Goal: Contribute content: Contribute content

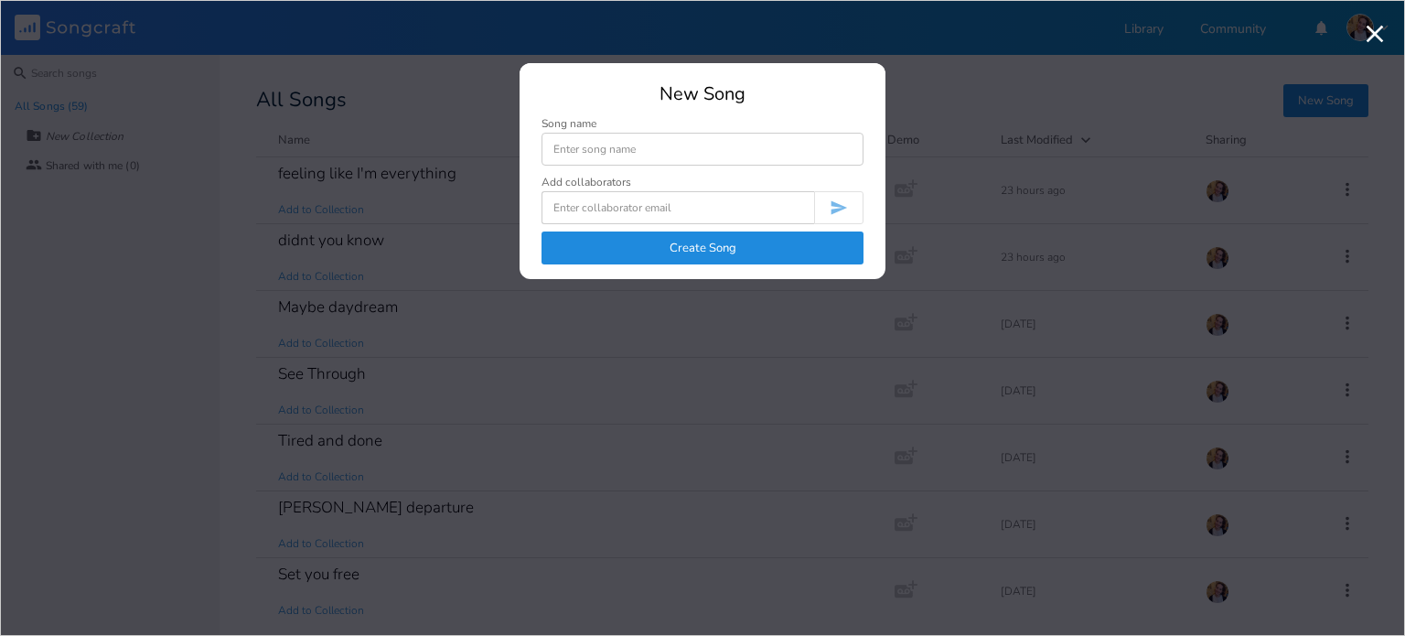
type input "t"
type input "stained glass eyes"
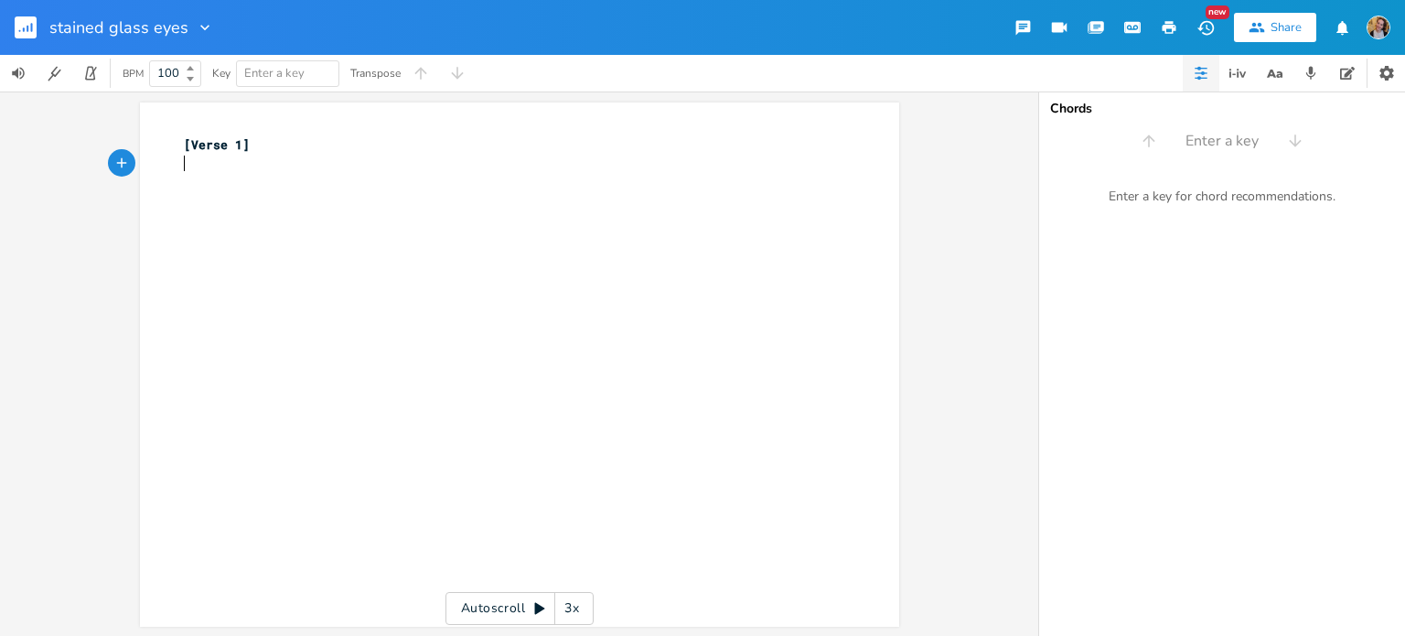
click at [274, 218] on div "xxxxxxxxxx [Verse 1] ​" at bounding box center [533, 382] width 706 height 500
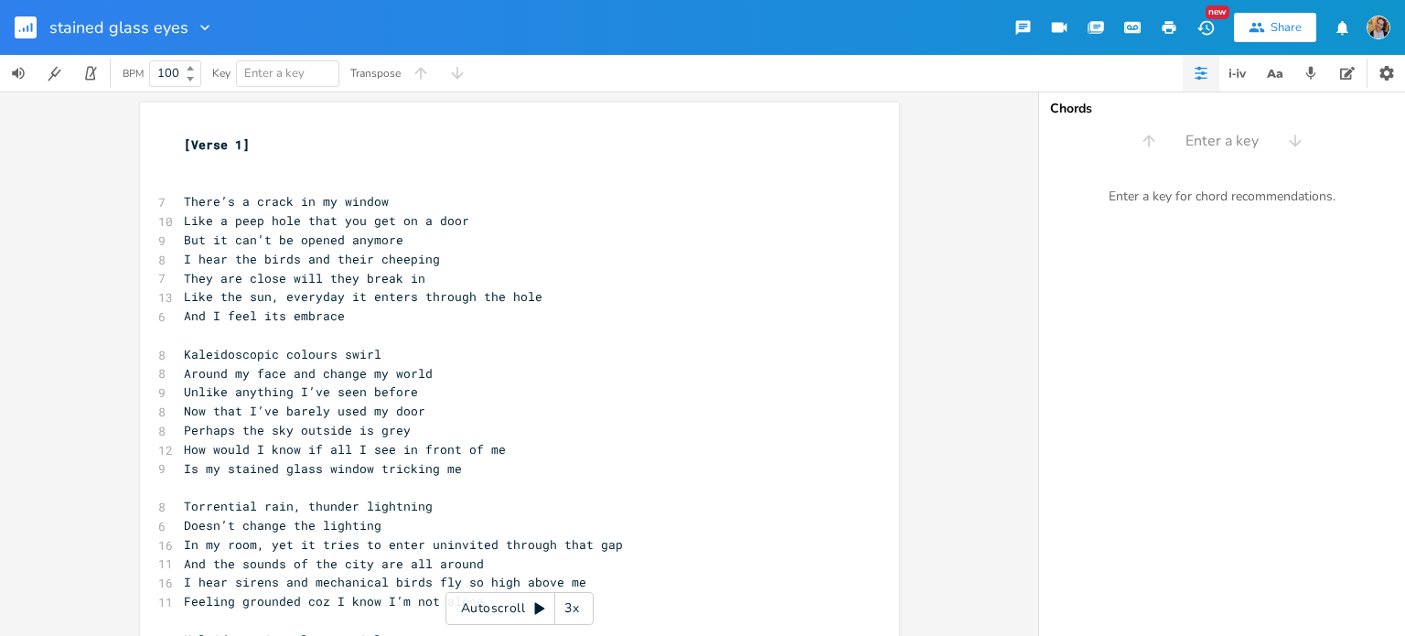
click at [188, 171] on pre "​" at bounding box center [510, 164] width 660 height 19
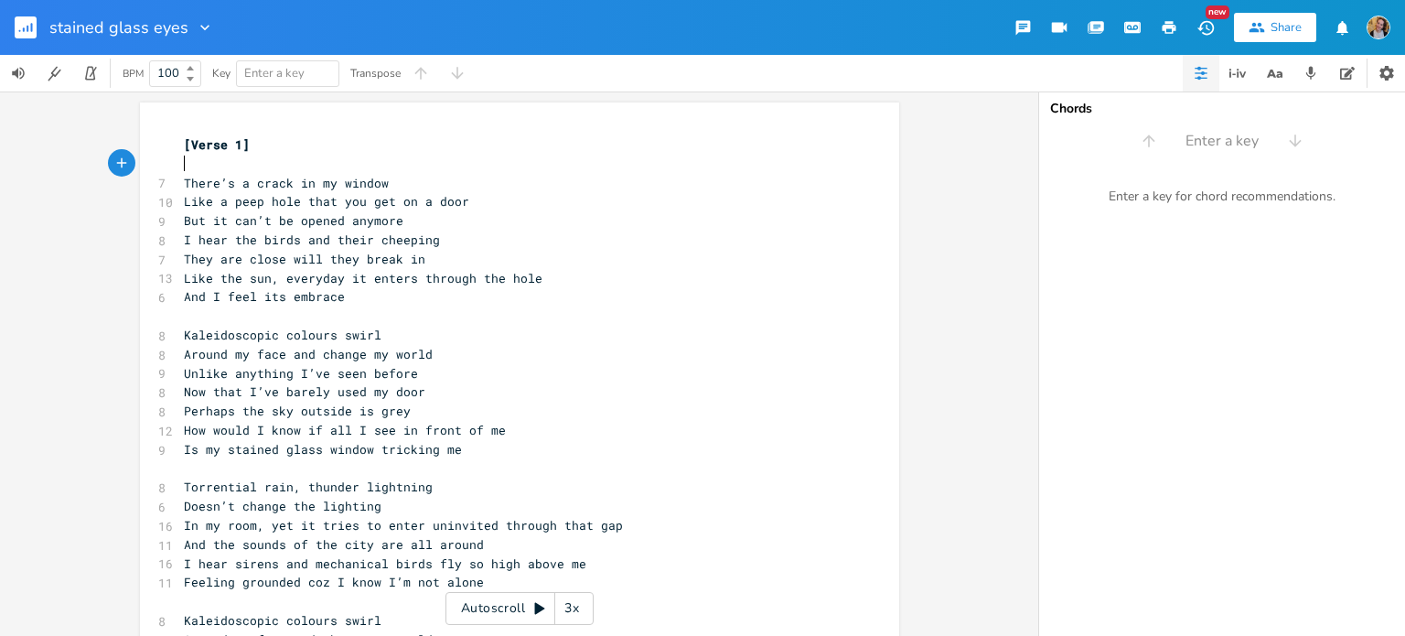
click at [188, 171] on pre "​" at bounding box center [510, 164] width 660 height 19
type textarea "Dm"
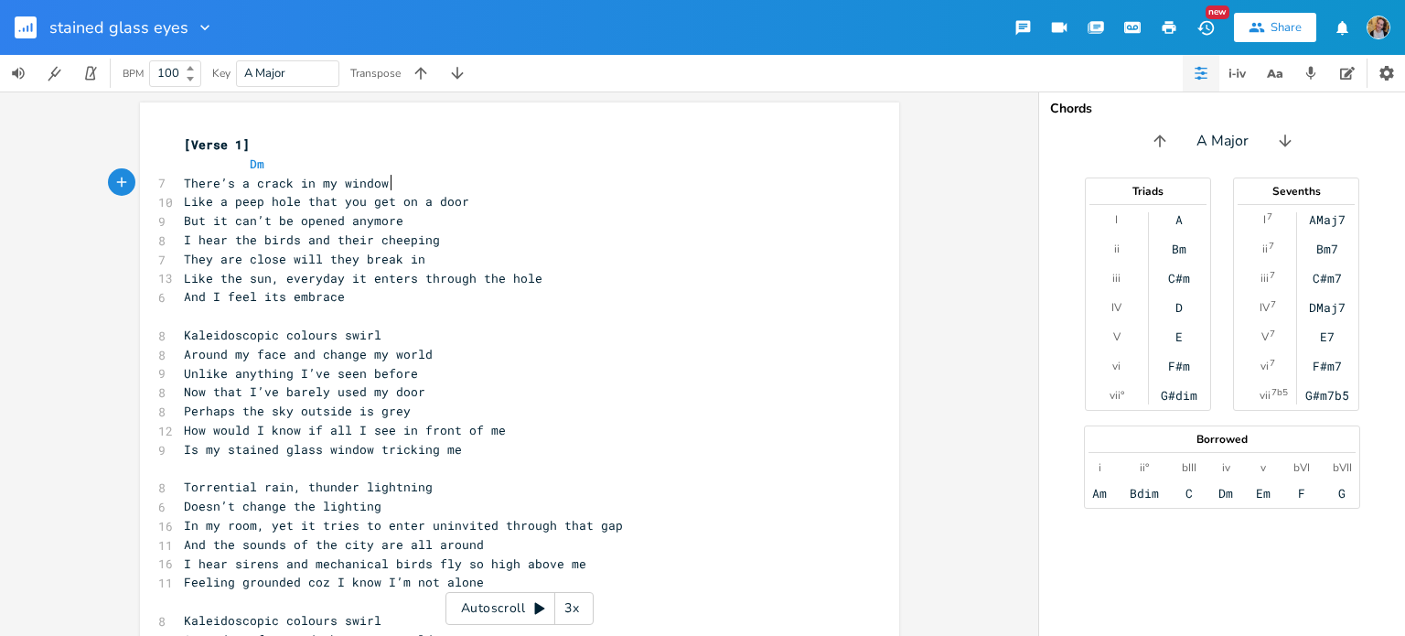
click at [406, 189] on pre "There’s a crack in my window" at bounding box center [510, 183] width 660 height 19
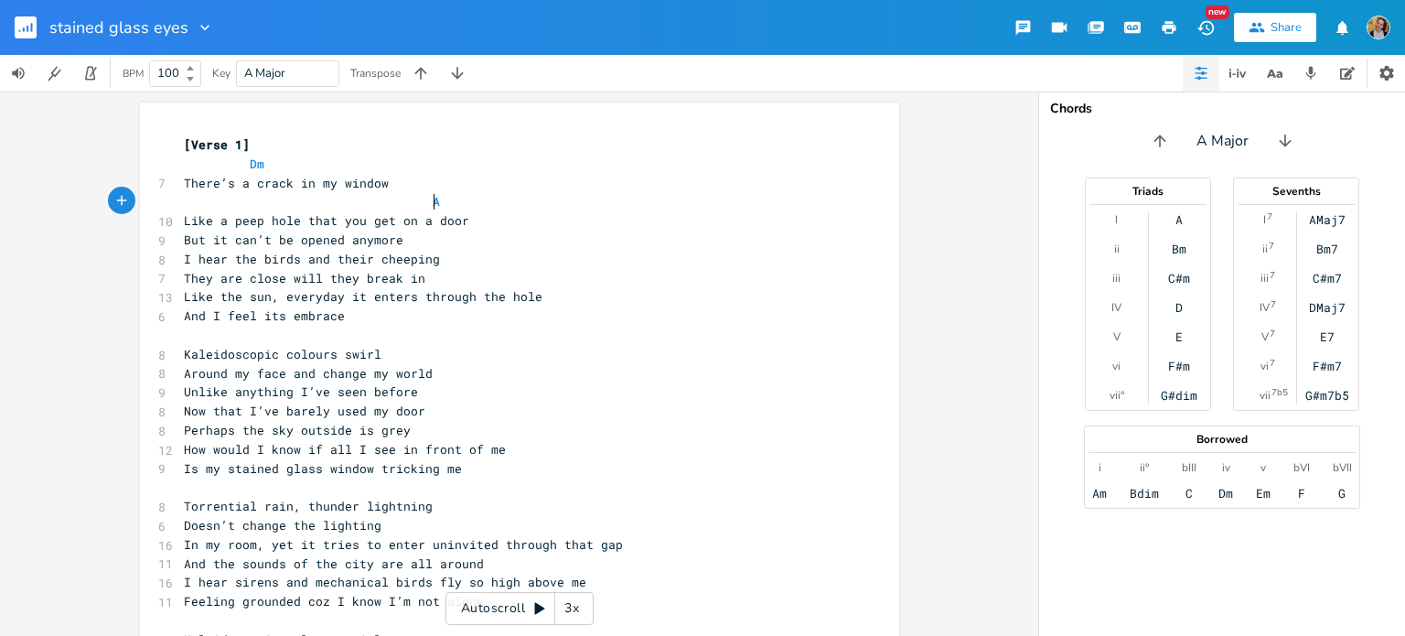
type textarea "Am"
click at [536, 200] on pre "Am" at bounding box center [510, 201] width 660 height 19
click at [540, 211] on pre "Like a peep hole that you get on a door" at bounding box center [510, 220] width 660 height 19
click at [528, 226] on pre "Like a peep hole that you get on a door" at bounding box center [510, 220] width 660 height 19
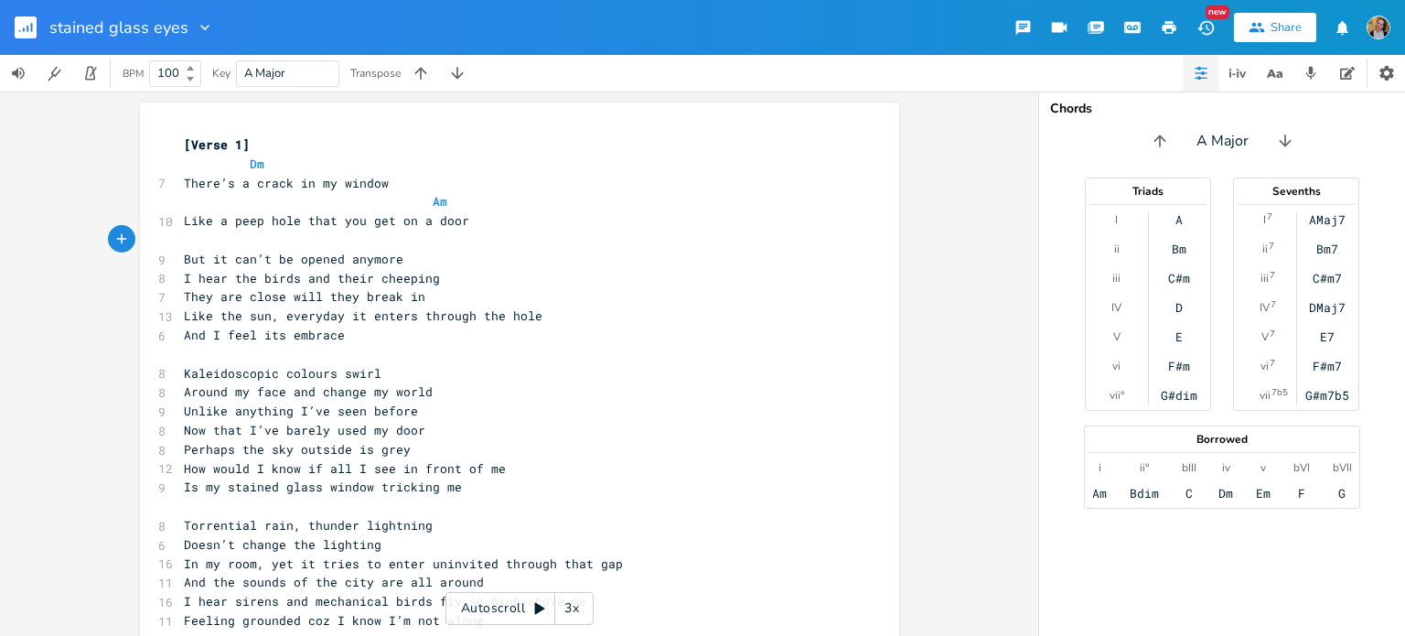
click at [416, 266] on pre "But it can’t be opened anymore" at bounding box center [510, 259] width 660 height 19
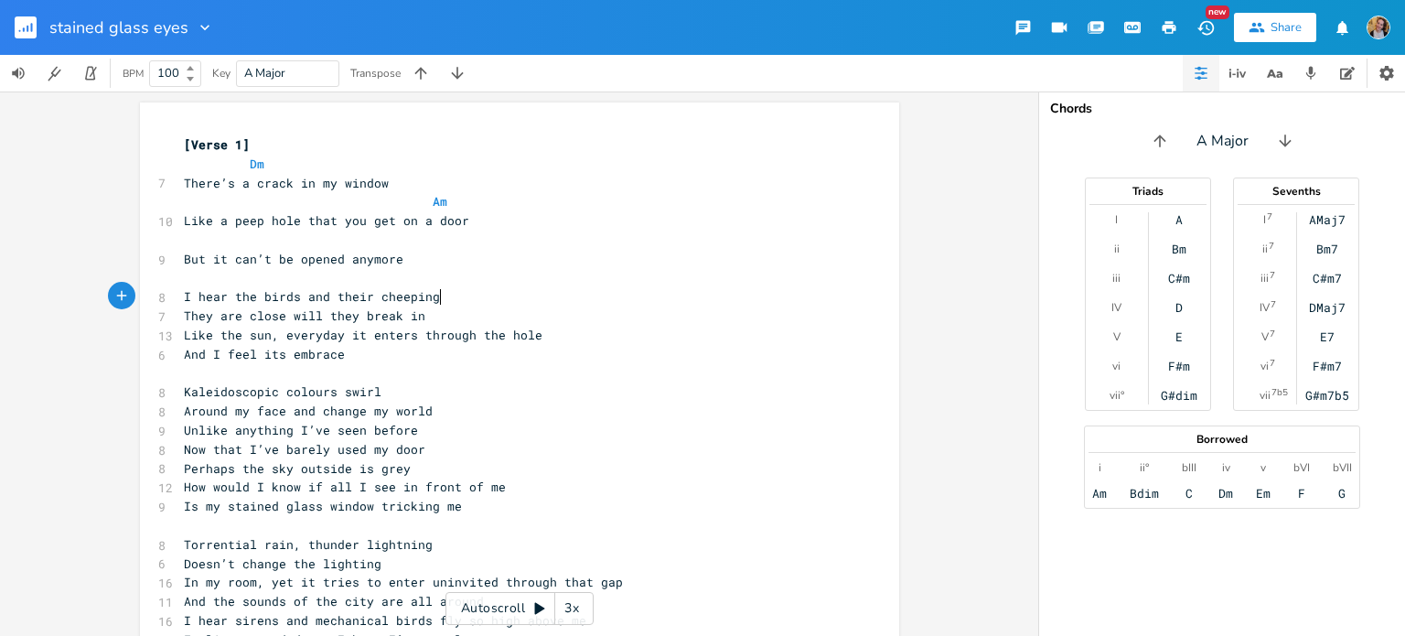
click at [438, 295] on pre "I hear the birds and their cheeping" at bounding box center [510, 296] width 660 height 19
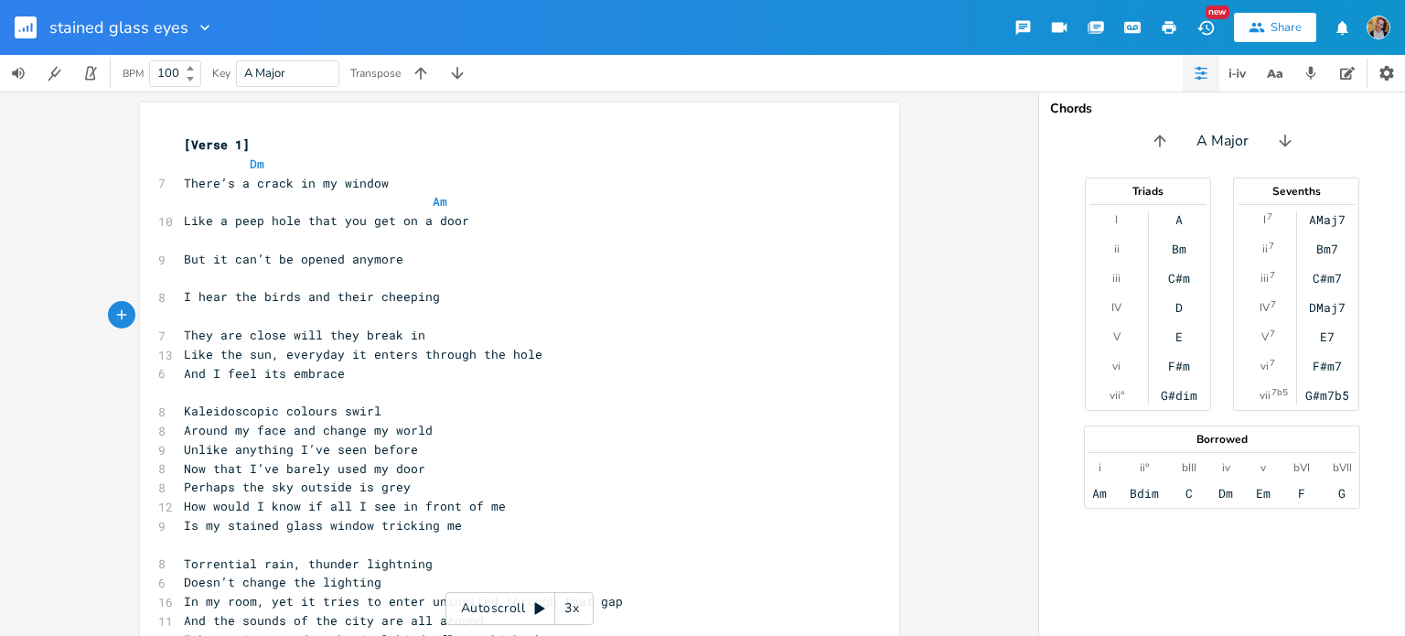
click at [442, 332] on pre "They are close will they break in" at bounding box center [510, 335] width 660 height 19
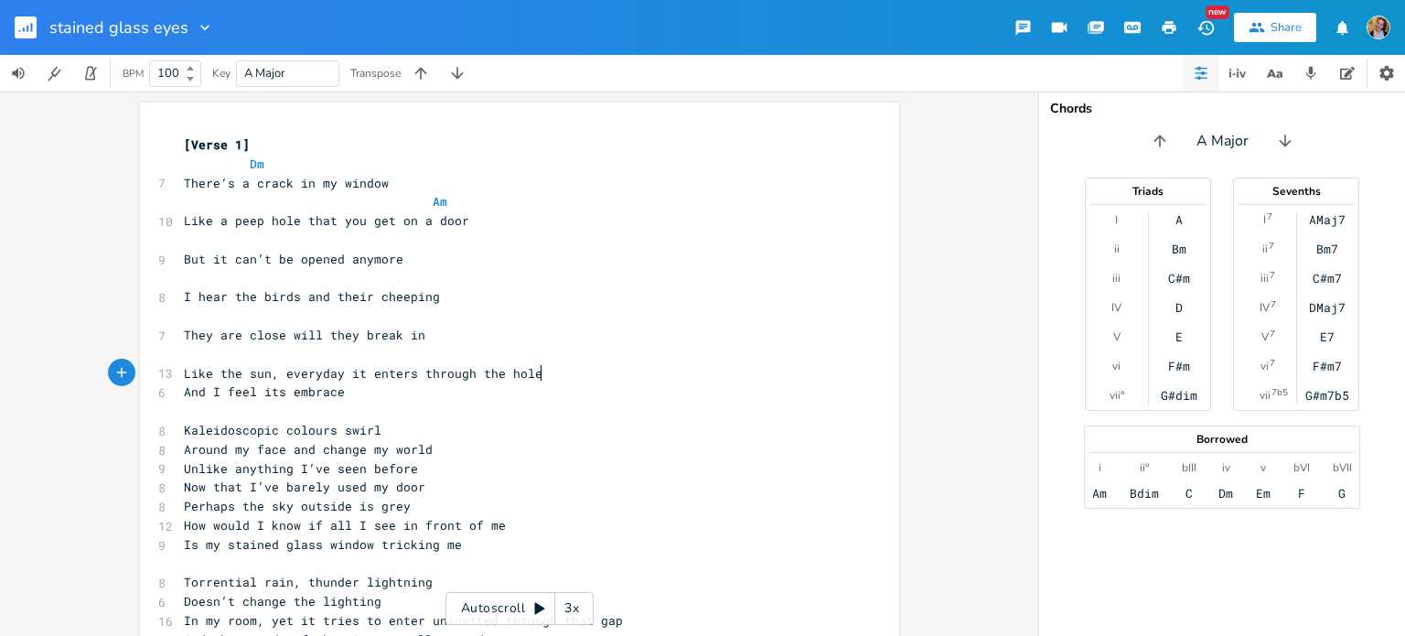
click at [557, 368] on pre "Like the sun, everyday it enters through the hole" at bounding box center [510, 373] width 660 height 19
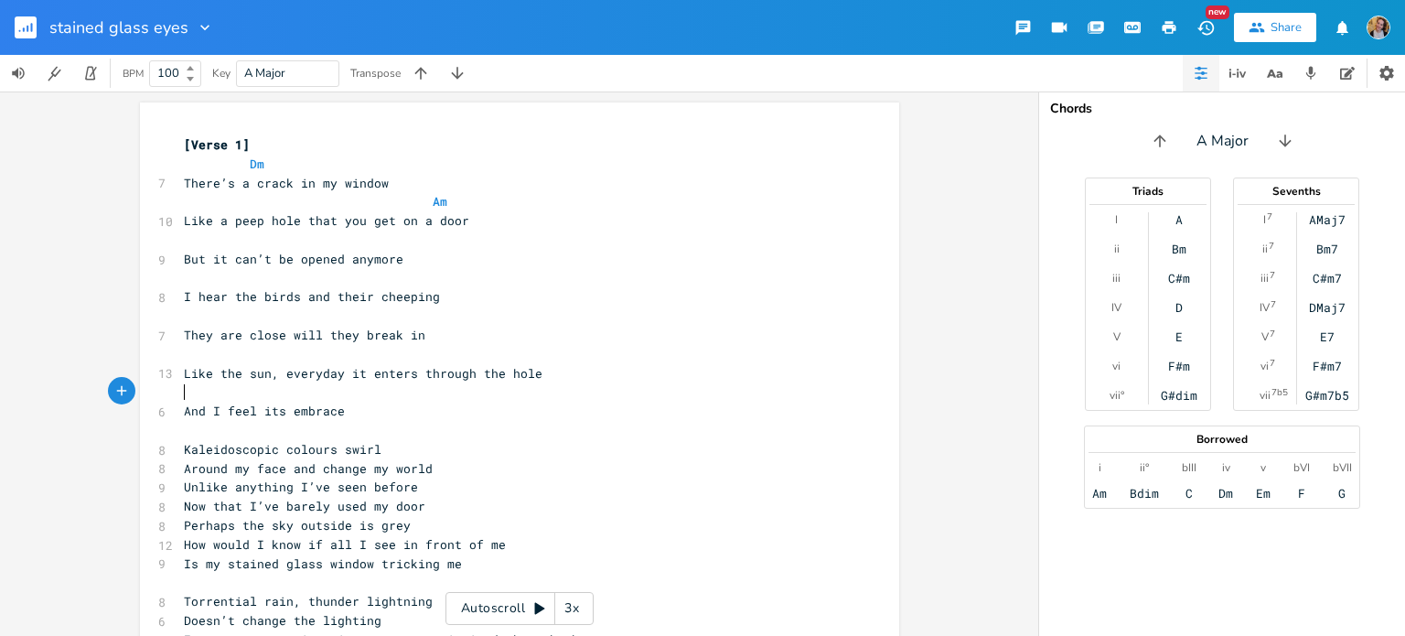
click at [310, 241] on pre "​" at bounding box center [510, 239] width 660 height 19
type textarea "Dm"
click at [285, 285] on pre "​" at bounding box center [510, 278] width 660 height 19
click at [249, 347] on pre "​" at bounding box center [510, 354] width 660 height 19
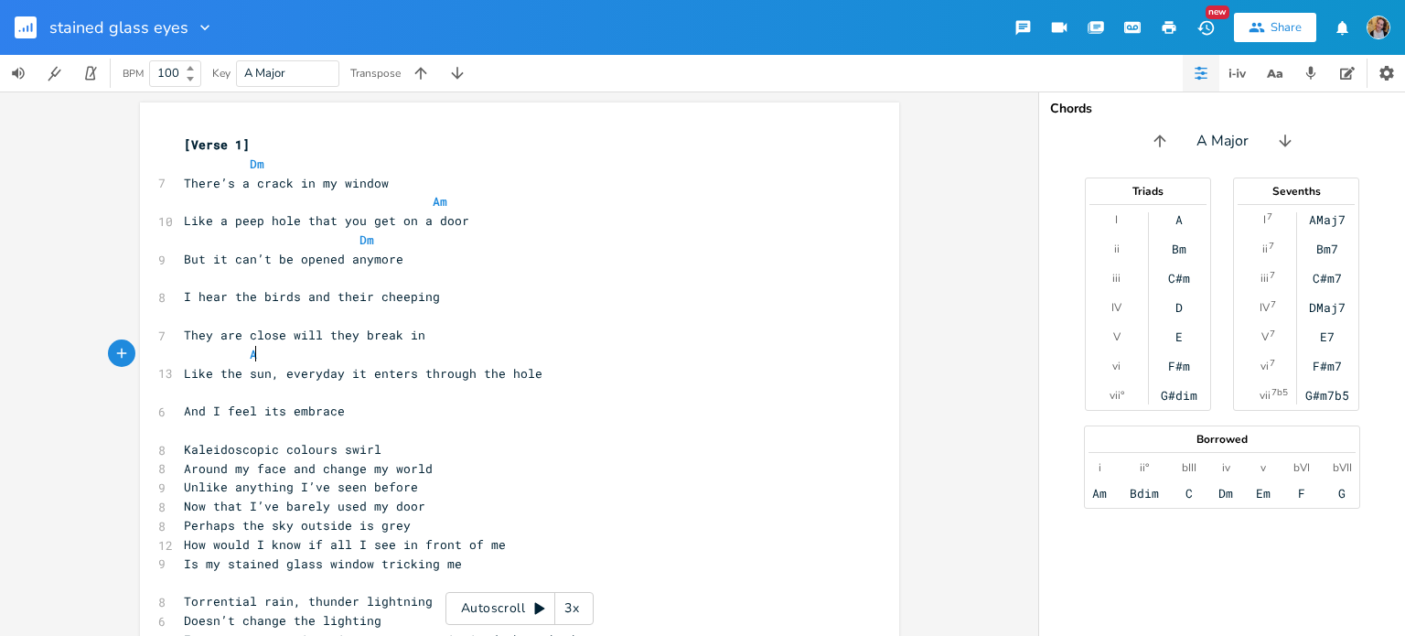
scroll to position [0, 46]
type textarea "Am Gm"
click at [182, 394] on pre "​" at bounding box center [510, 391] width 660 height 19
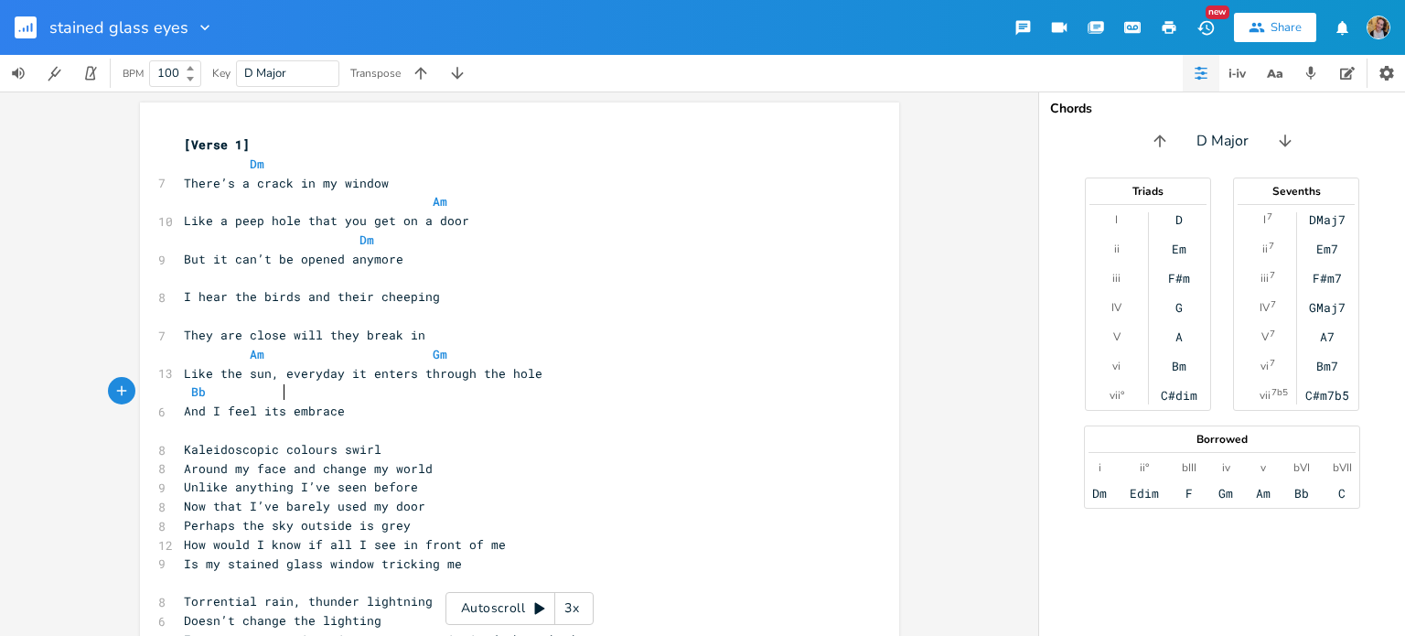
type textarea "Bb"
type textarea "C D"
click at [184, 394] on span "Bb C D" at bounding box center [257, 391] width 146 height 16
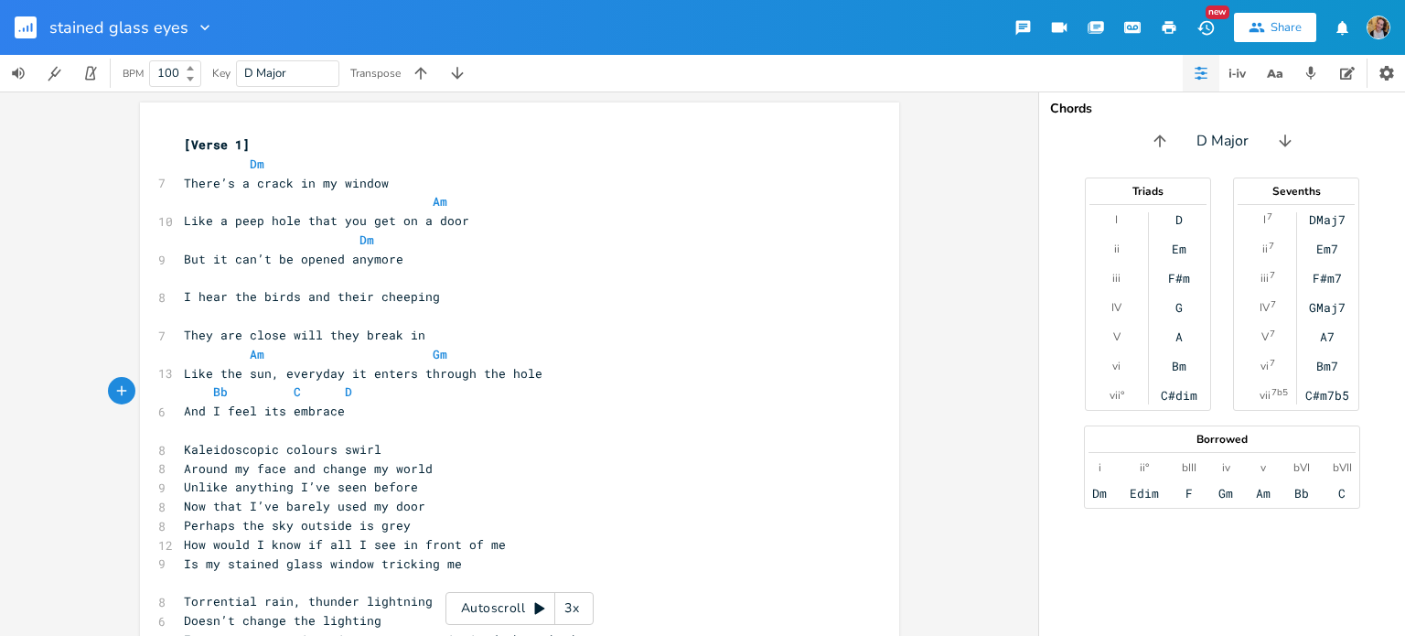
click at [278, 397] on span "Bb C D" at bounding box center [268, 391] width 168 height 16
click at [234, 432] on pre "​" at bounding box center [510, 430] width 660 height 19
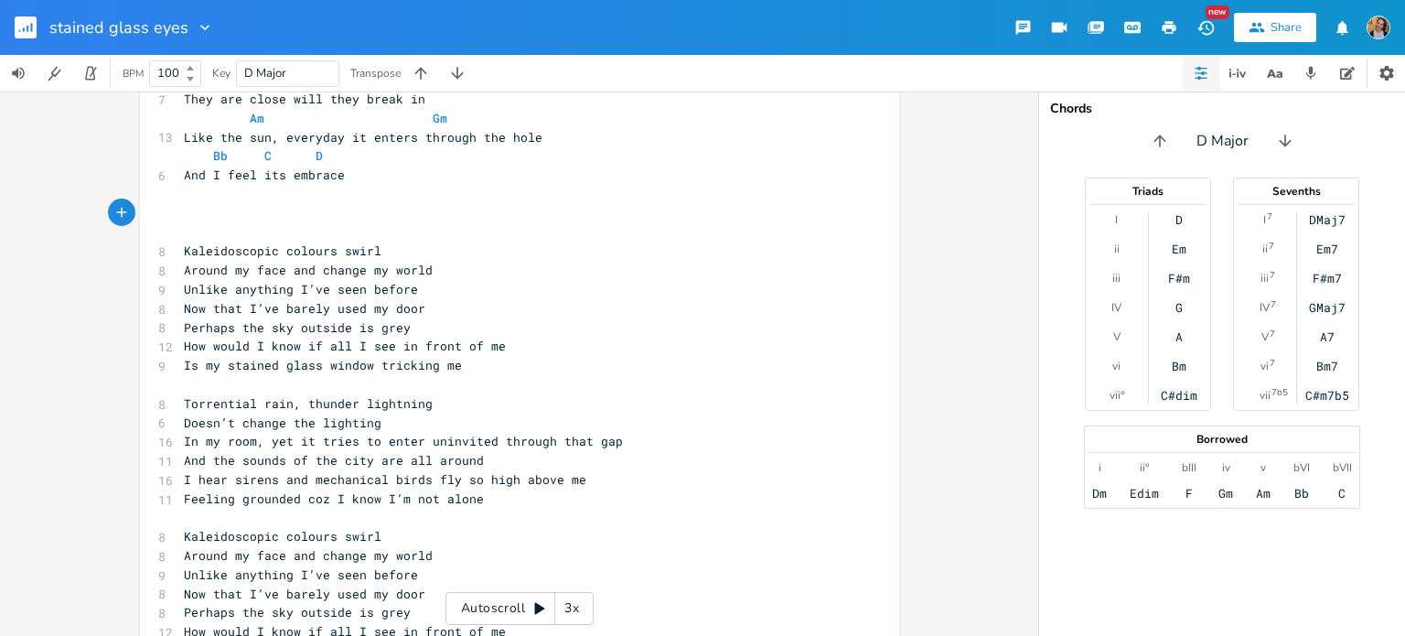
scroll to position [233, 0]
type textarea "[Chorus]"
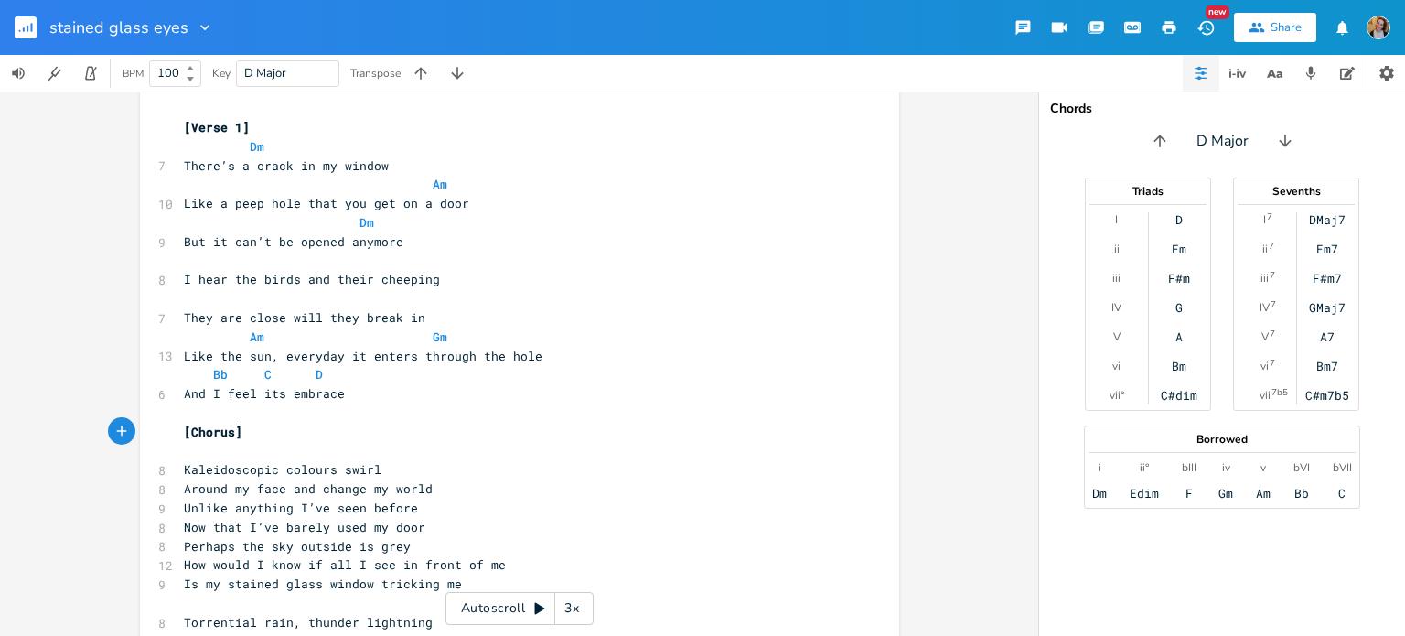
scroll to position [72, 0]
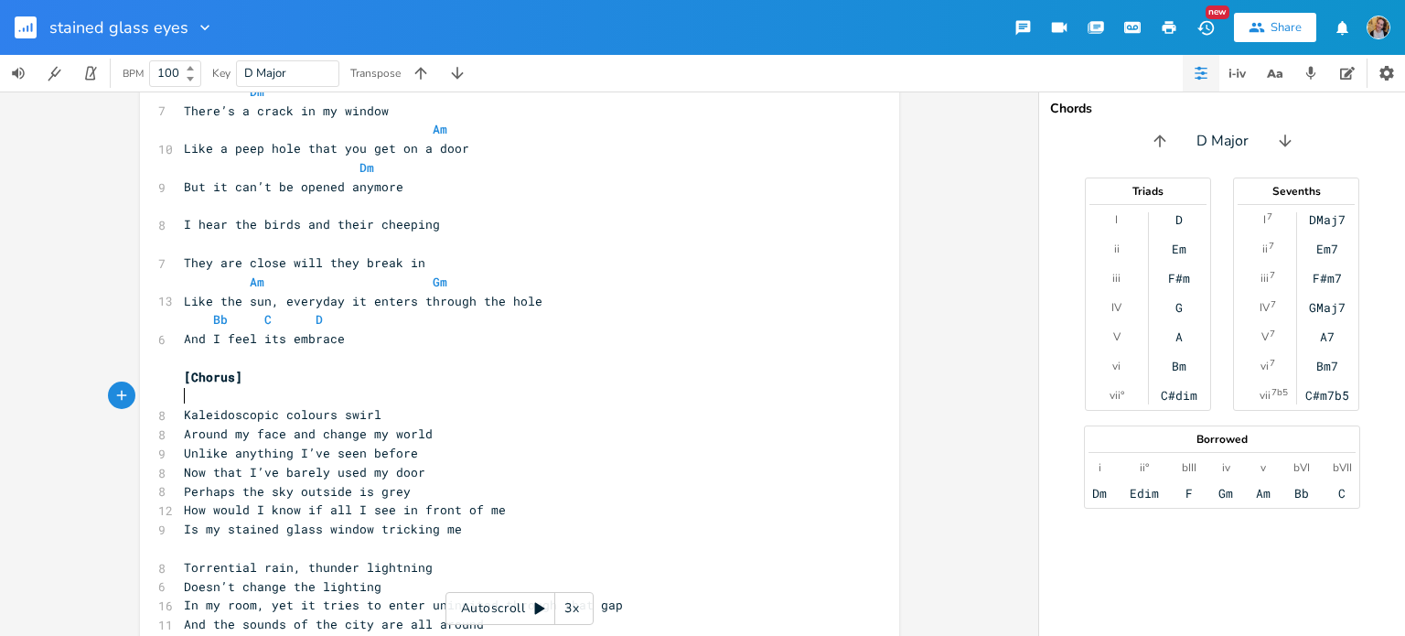
click at [199, 401] on pre "​" at bounding box center [510, 396] width 660 height 19
type textarea "D"
click at [381, 415] on pre "Kaleidoscopic colours swirl" at bounding box center [510, 414] width 660 height 19
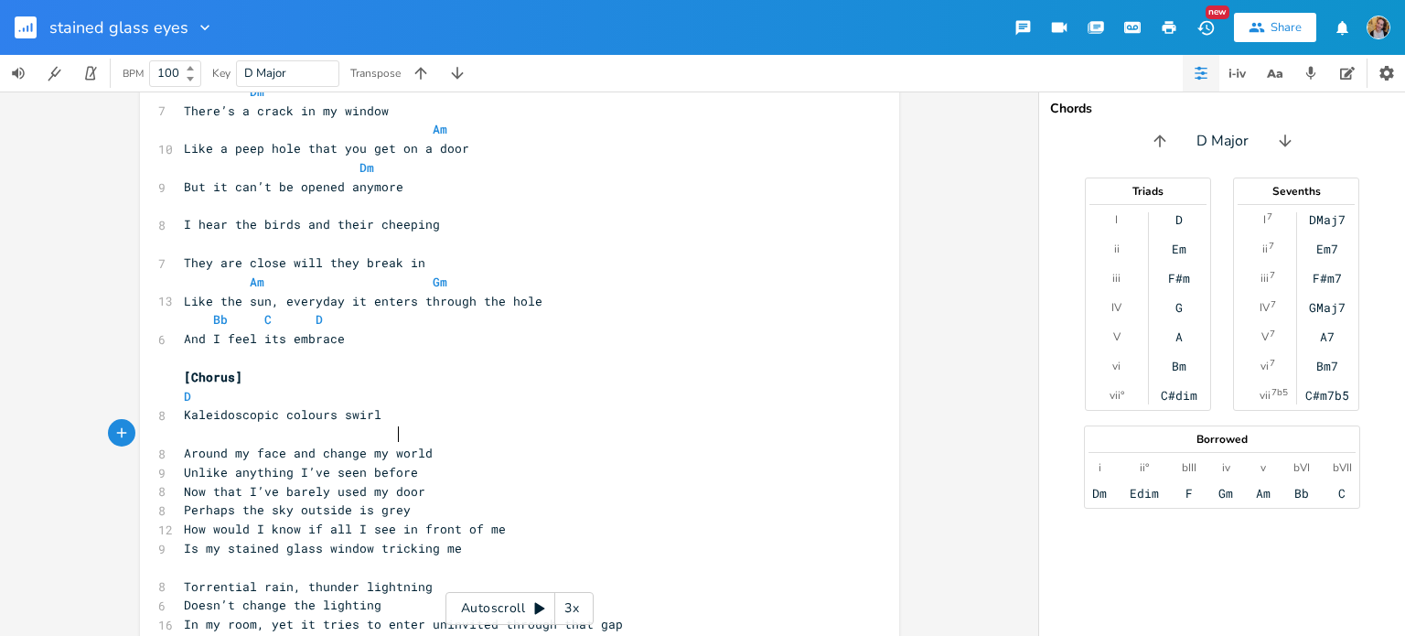
type textarea "C"
click at [452, 444] on pre "Around my face and change my world" at bounding box center [510, 453] width 660 height 19
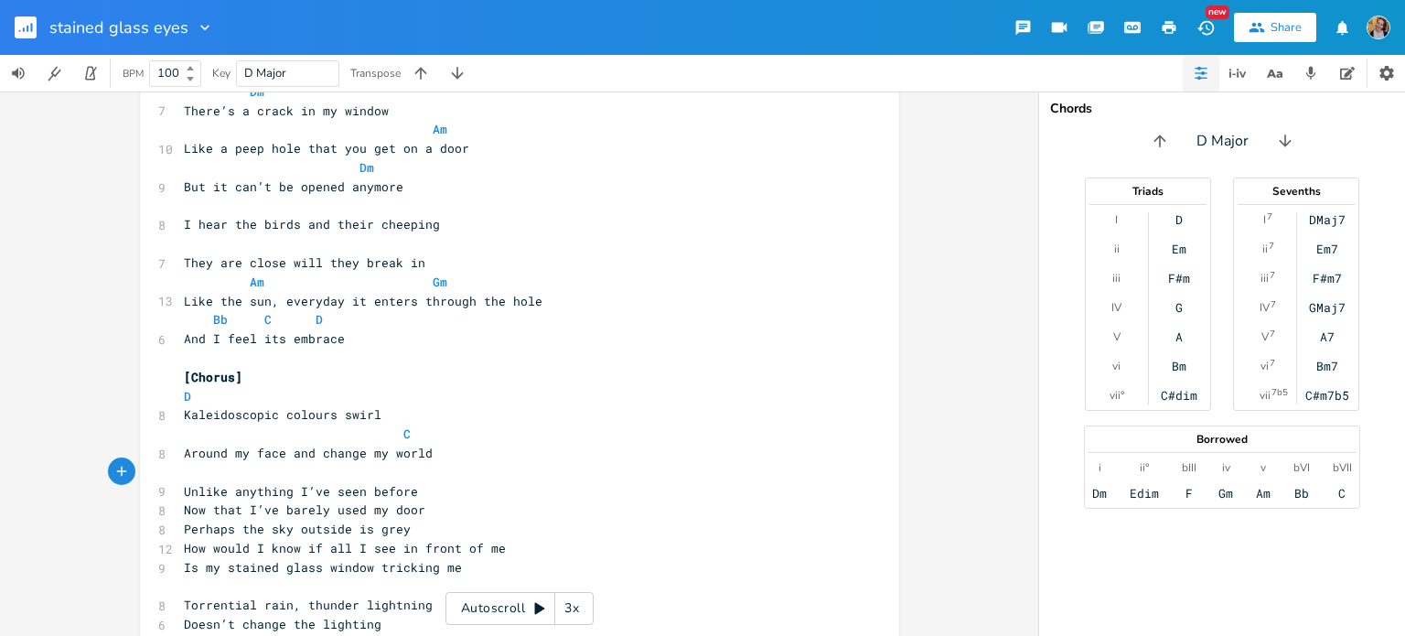
click at [427, 492] on pre "Unlike anything I’ve seen before" at bounding box center [510, 491] width 660 height 19
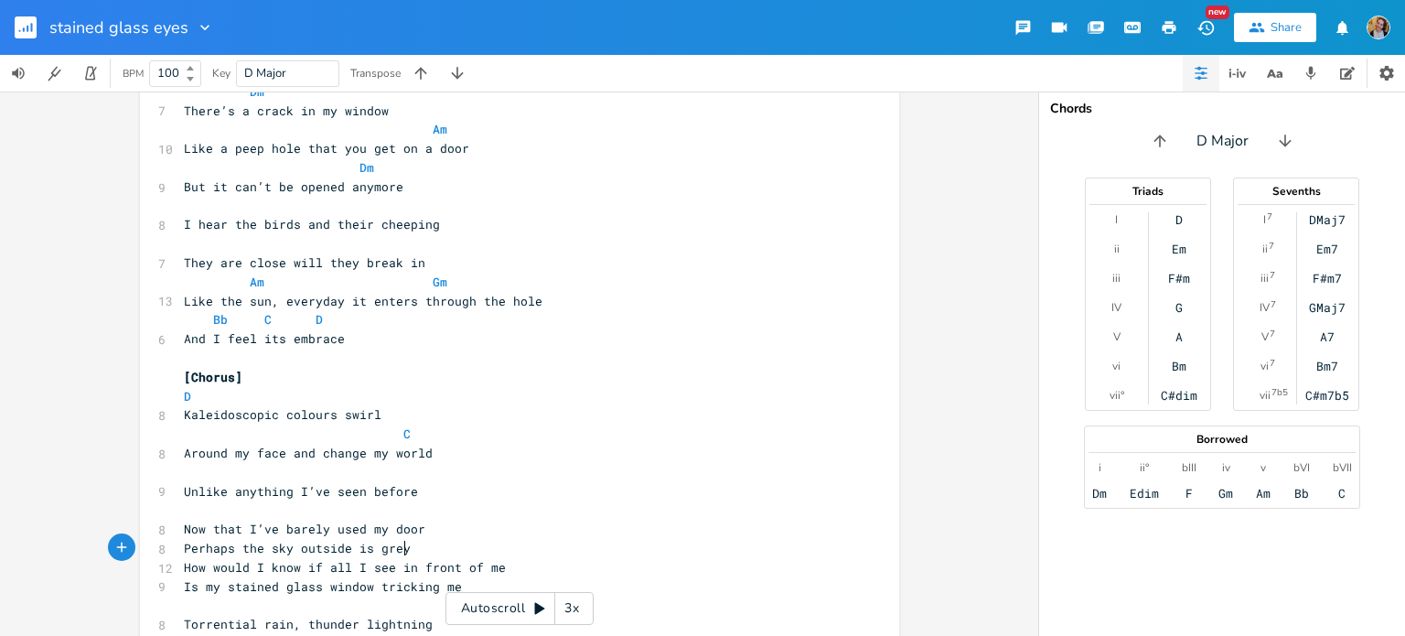
click at [413, 540] on pre "Perhaps the sky outside is grey" at bounding box center [510, 548] width 660 height 19
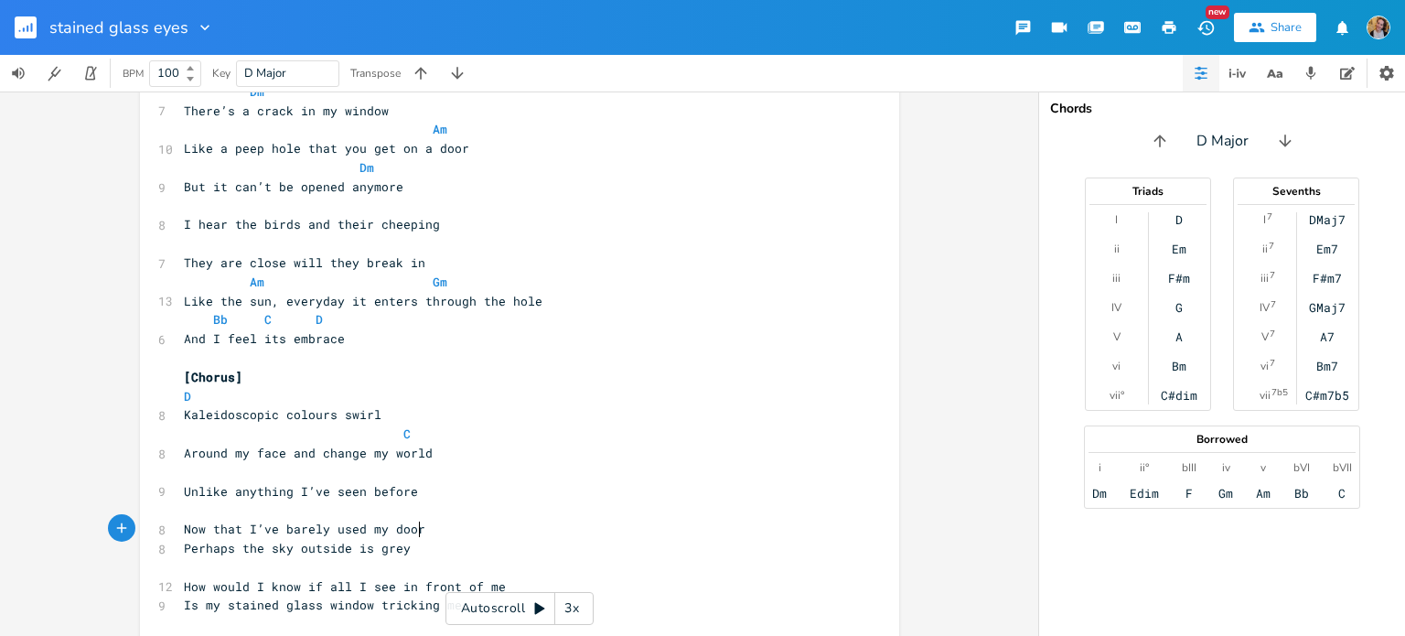
click at [463, 529] on pre "Now that I’ve barely used my door" at bounding box center [510, 529] width 660 height 19
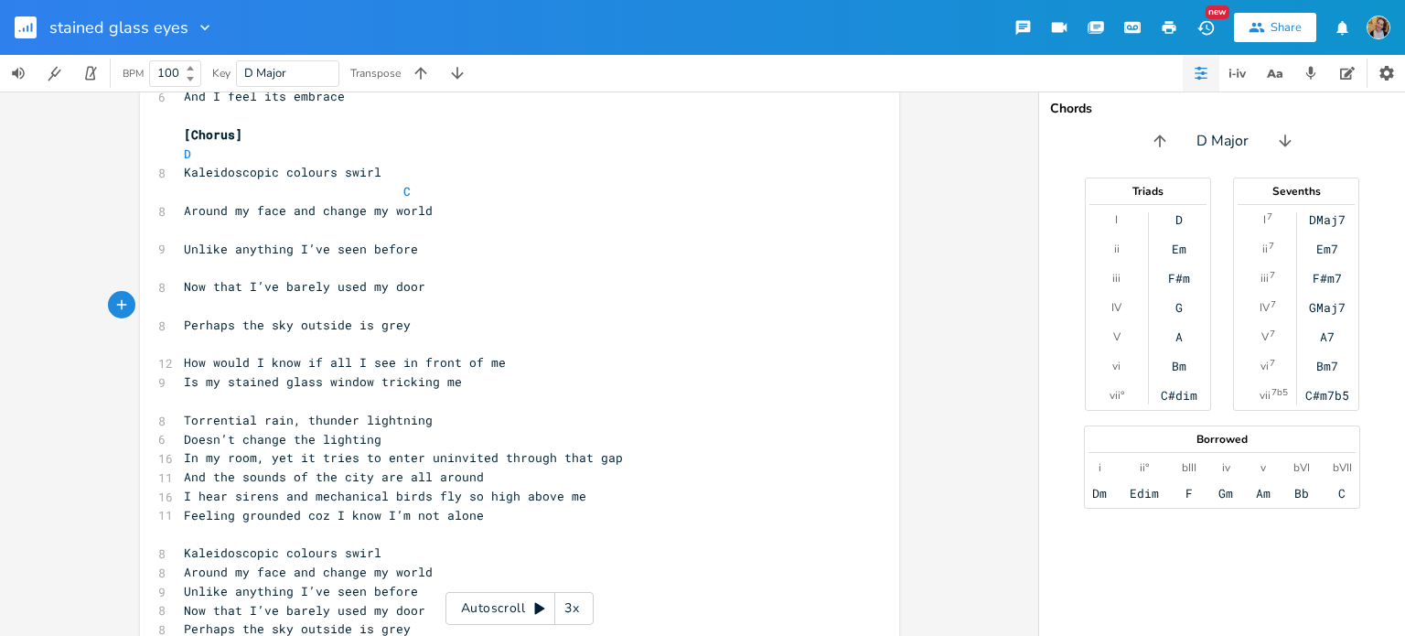
scroll to position [326, 0]
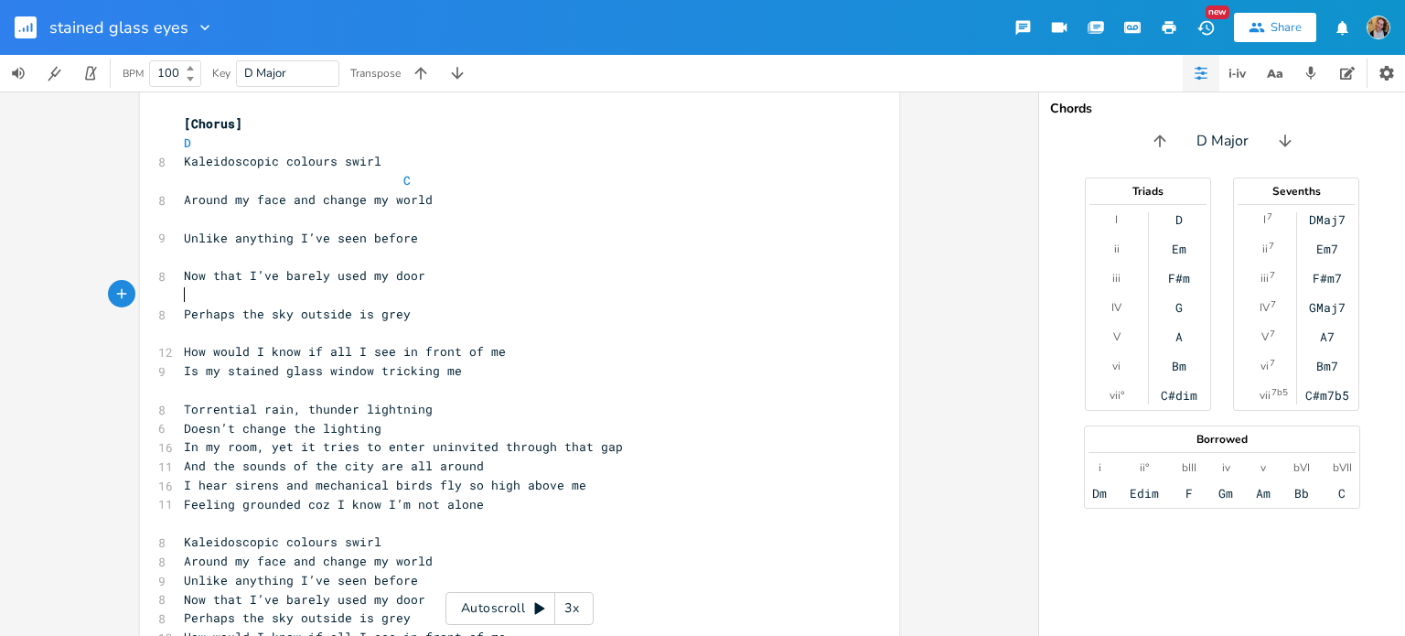
click at [500, 352] on pre "How would I know if all I see in front of me" at bounding box center [510, 351] width 660 height 19
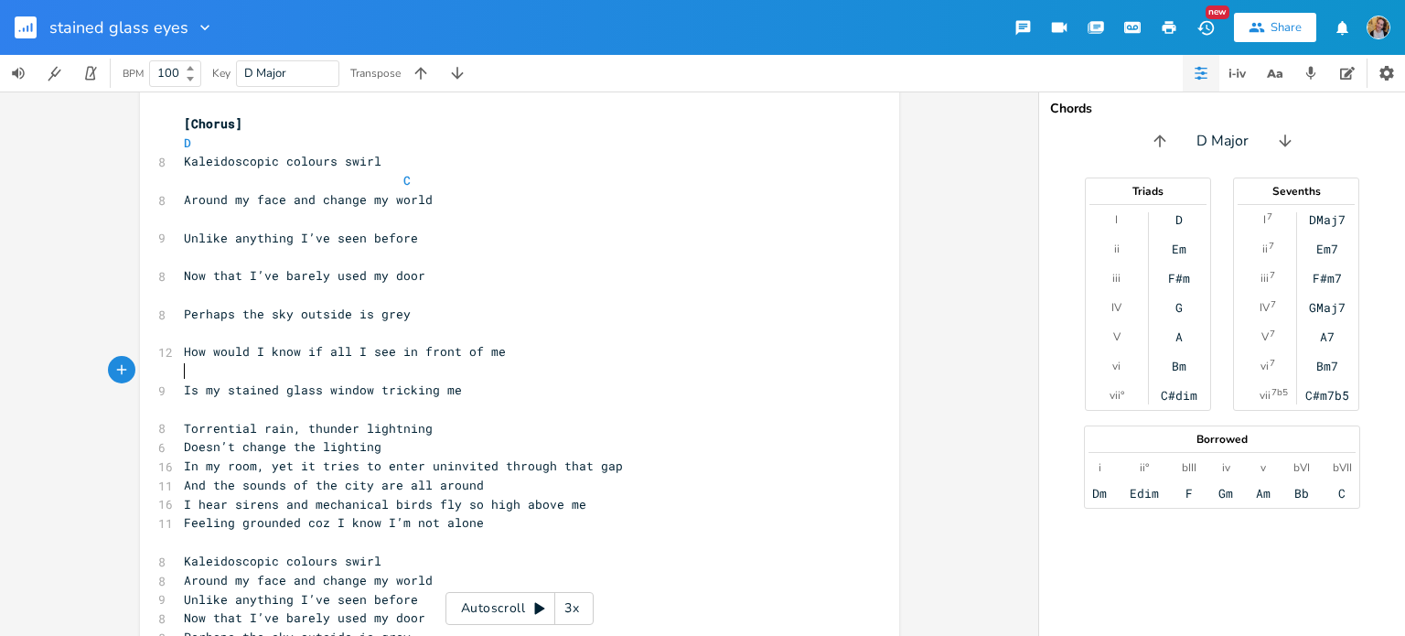
click at [300, 217] on pre "​" at bounding box center [510, 218] width 660 height 19
type textarea "Bb"
click at [240, 261] on pre "​" at bounding box center [510, 256] width 660 height 19
type textarea "C D"
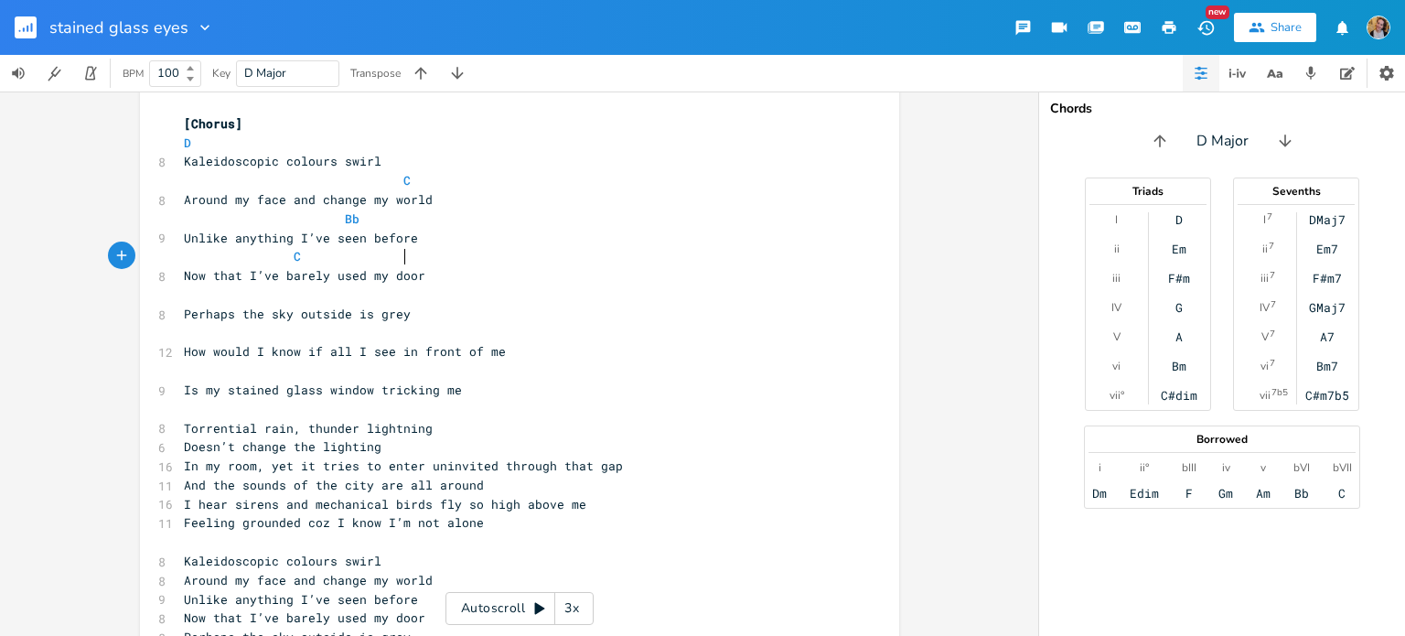
scroll to position [0, 110]
click at [223, 295] on pre "​" at bounding box center [510, 294] width 660 height 19
click at [276, 339] on pre "​" at bounding box center [510, 333] width 660 height 19
type textarea "Gm"
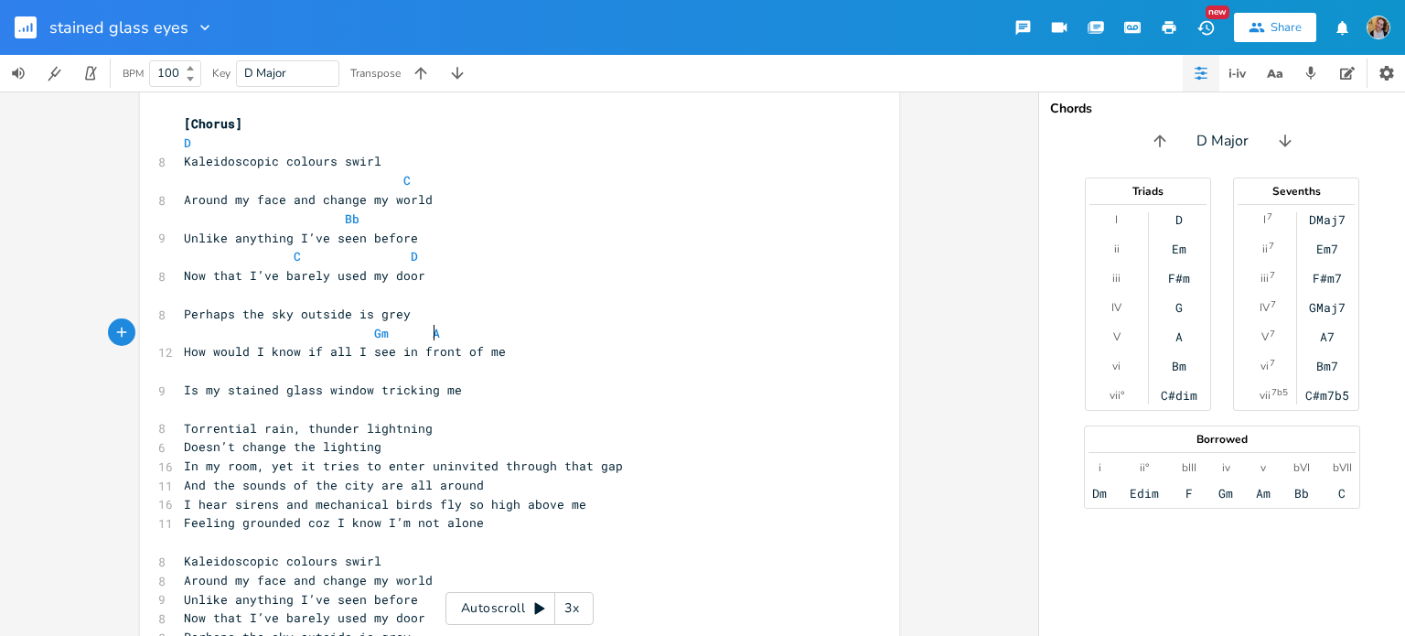
type textarea "Am"
click at [316, 373] on pre "​" at bounding box center [510, 370] width 660 height 19
type textarea "Bb"
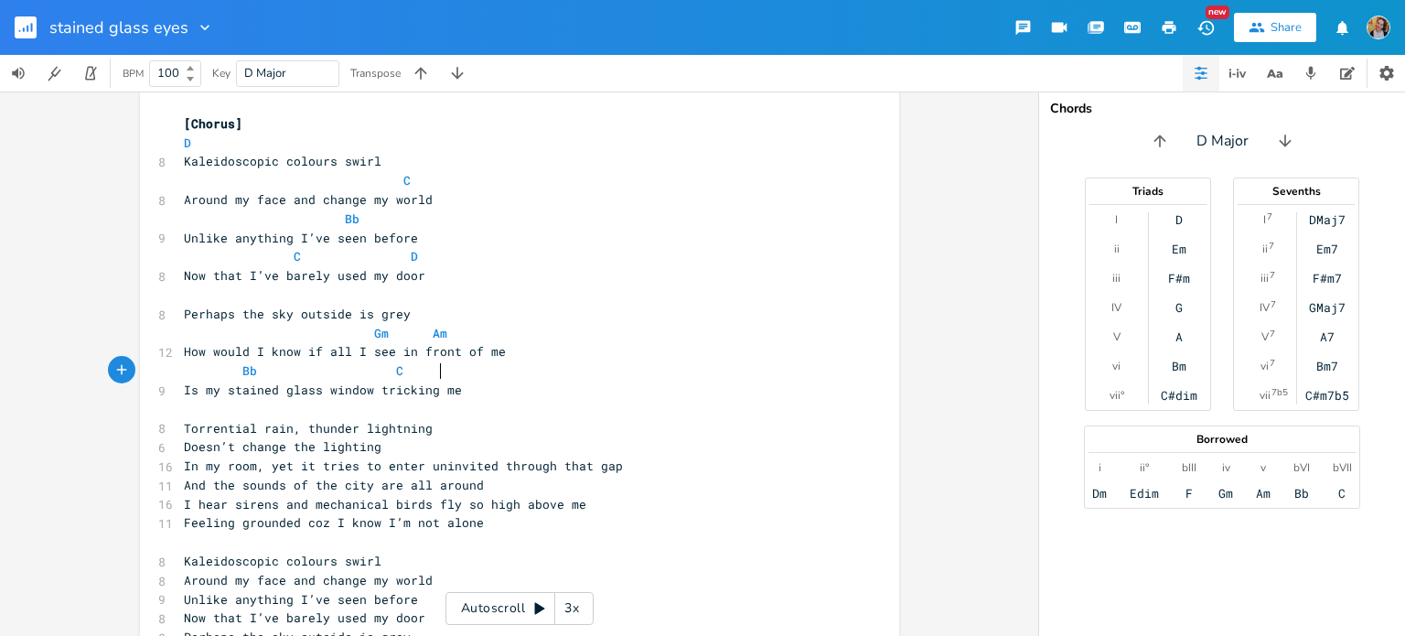
scroll to position [0, 29]
type textarea "C Dm"
click at [245, 413] on pre "​" at bounding box center [510, 409] width 660 height 19
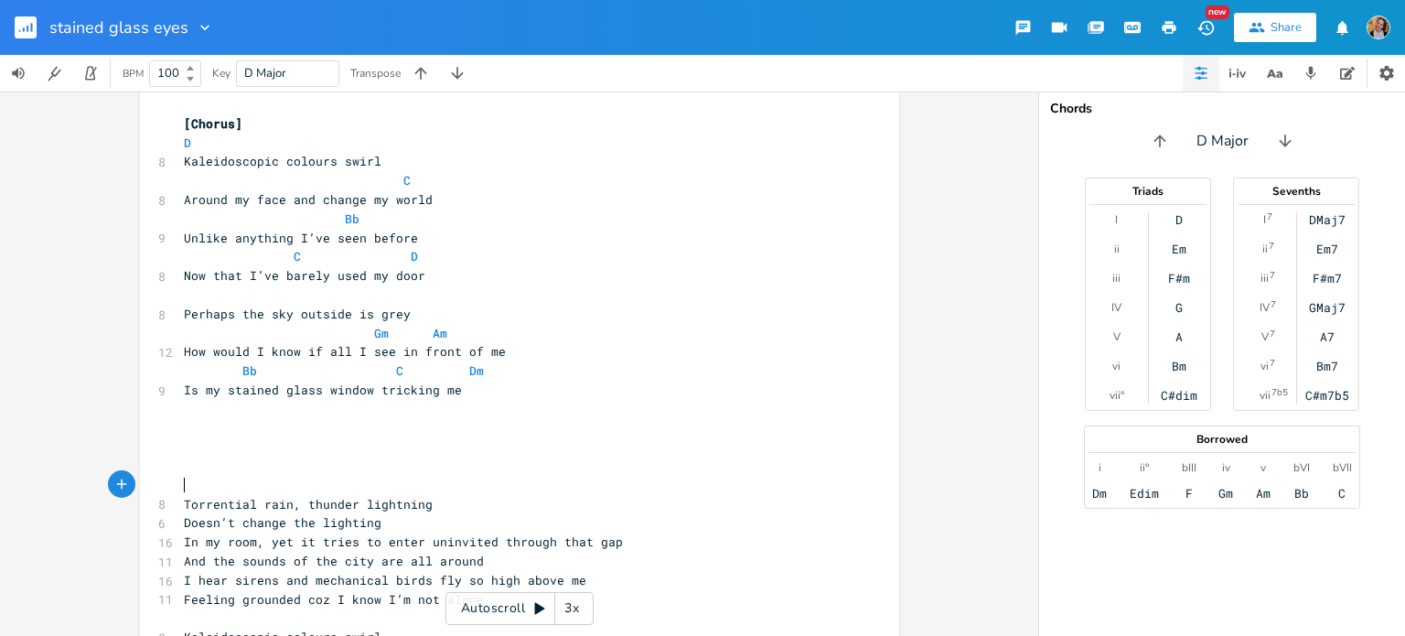
type textarea "["
type textarea "[Verse 2]"
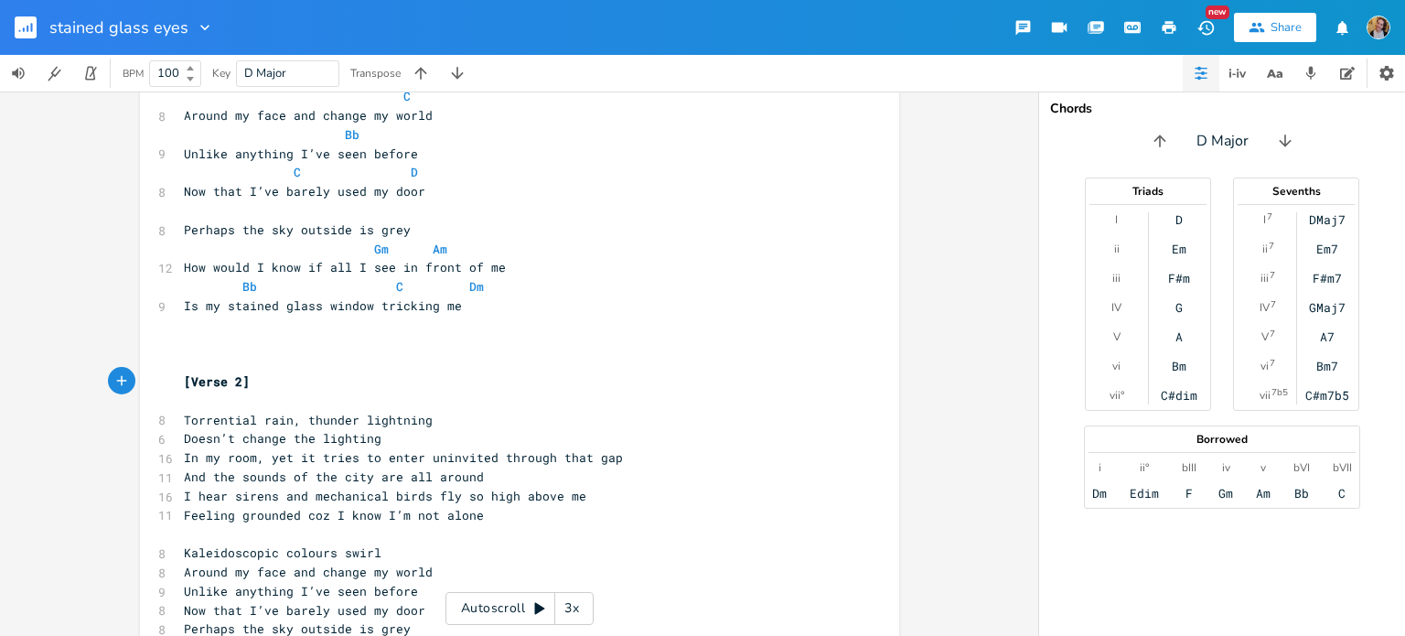
scroll to position [432, 0]
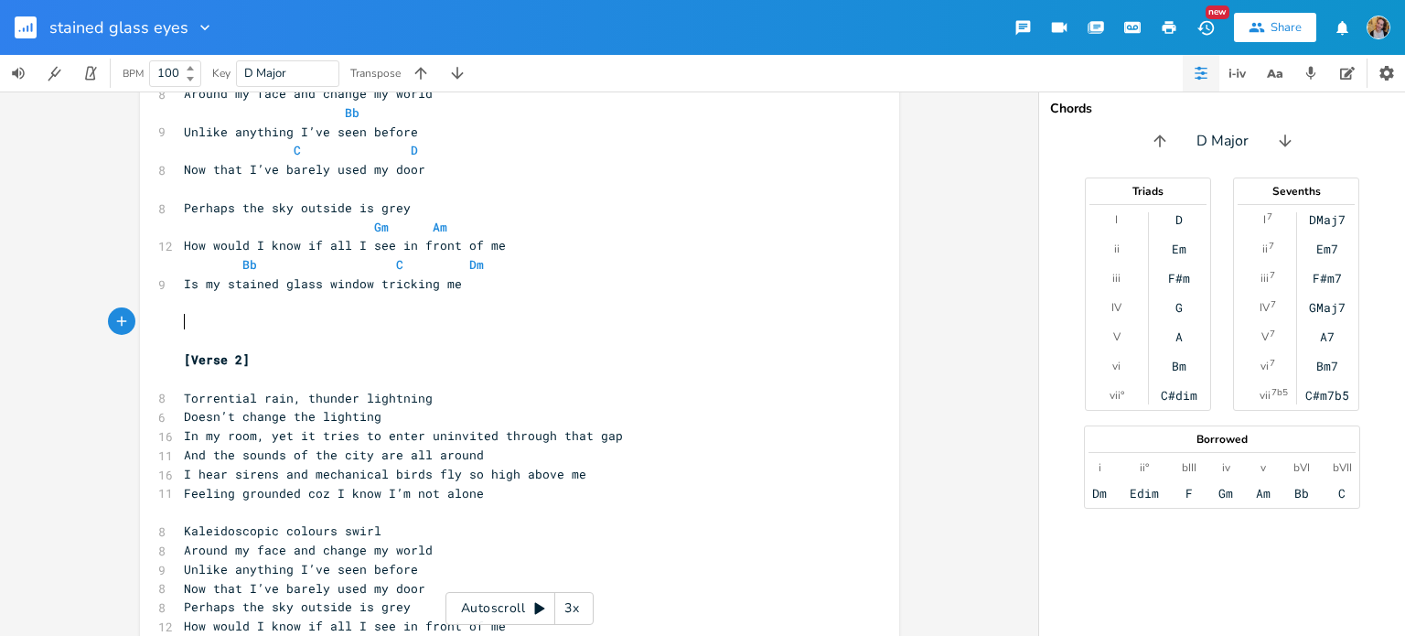
click at [222, 322] on pre "​" at bounding box center [510, 322] width 660 height 19
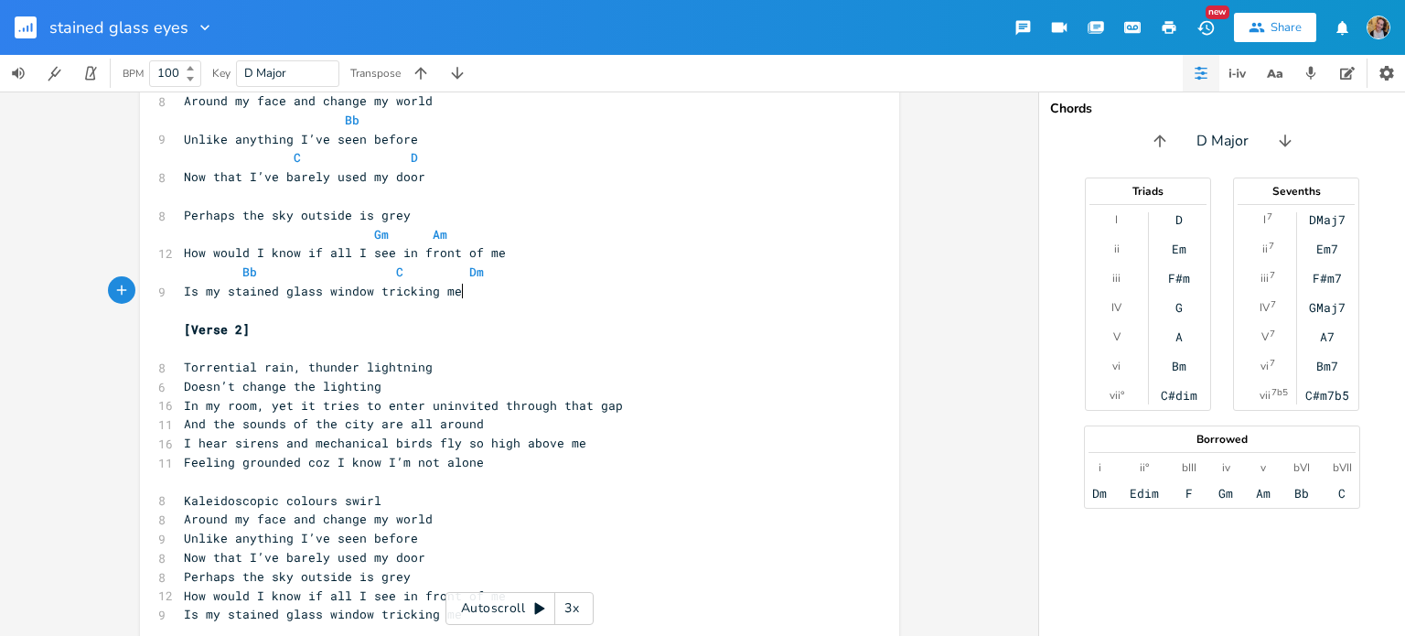
scroll to position [182, 0]
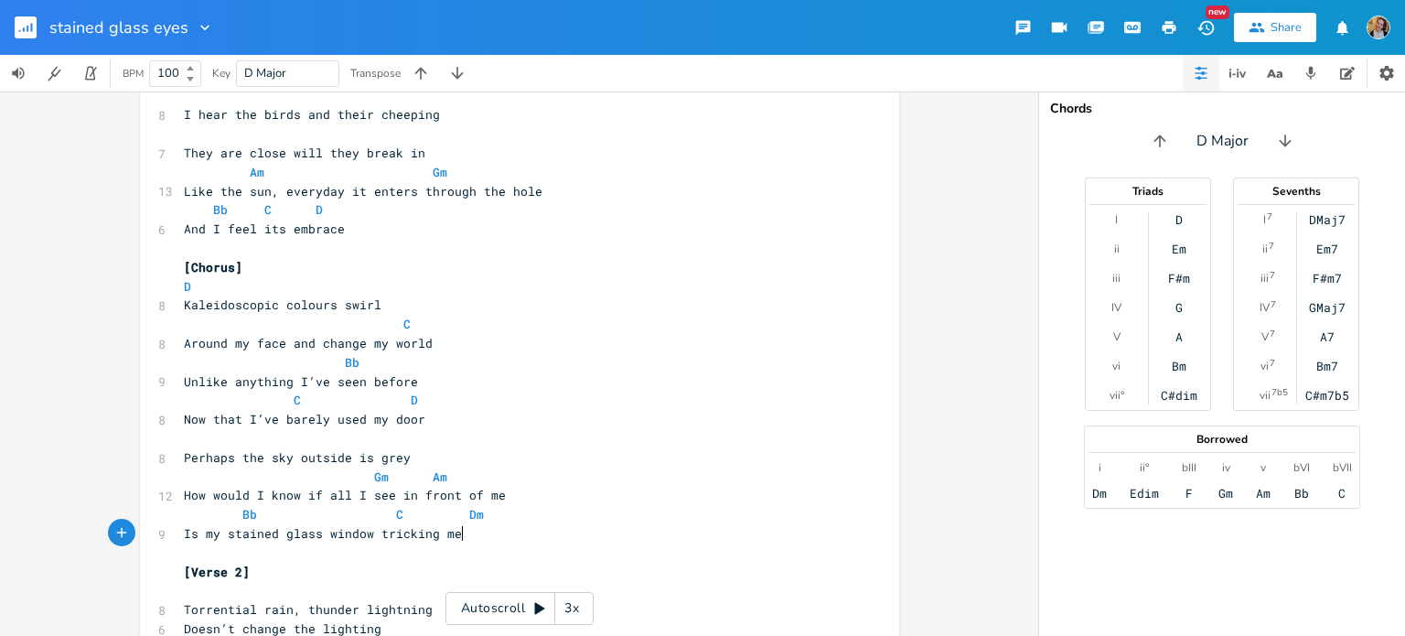
click at [348, 228] on pre "And I feel its embrace" at bounding box center [510, 229] width 660 height 19
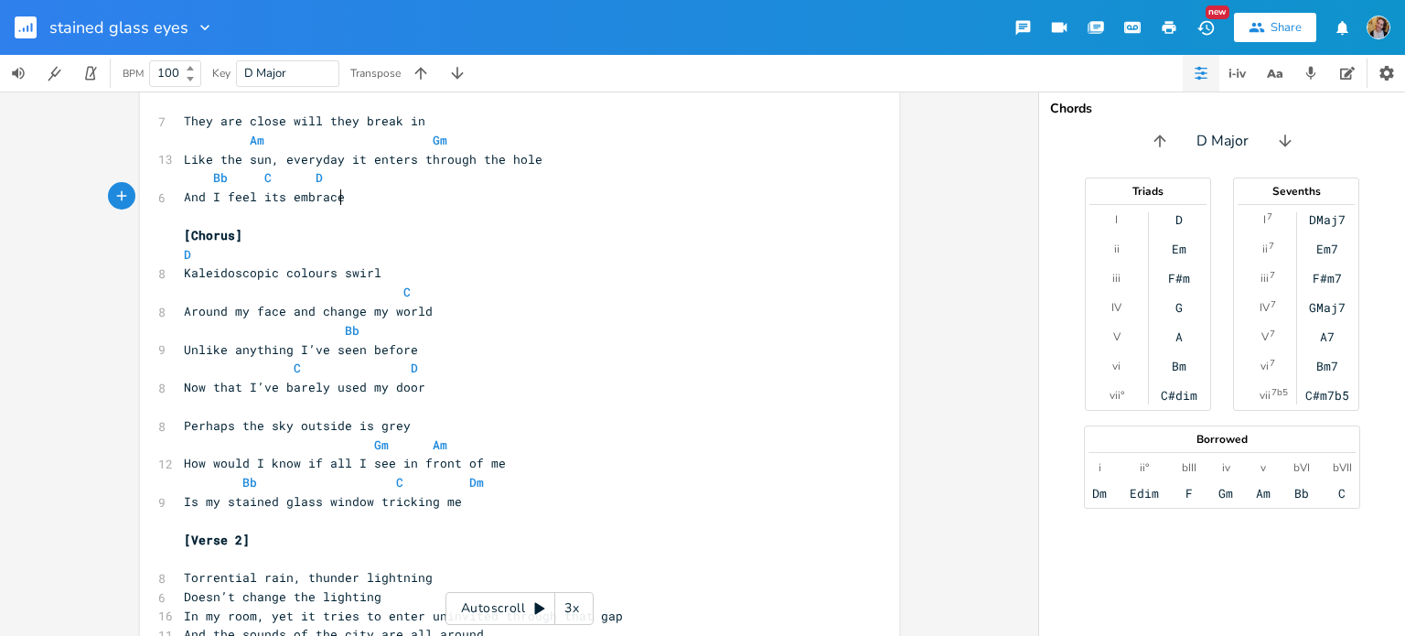
scroll to position [478, 0]
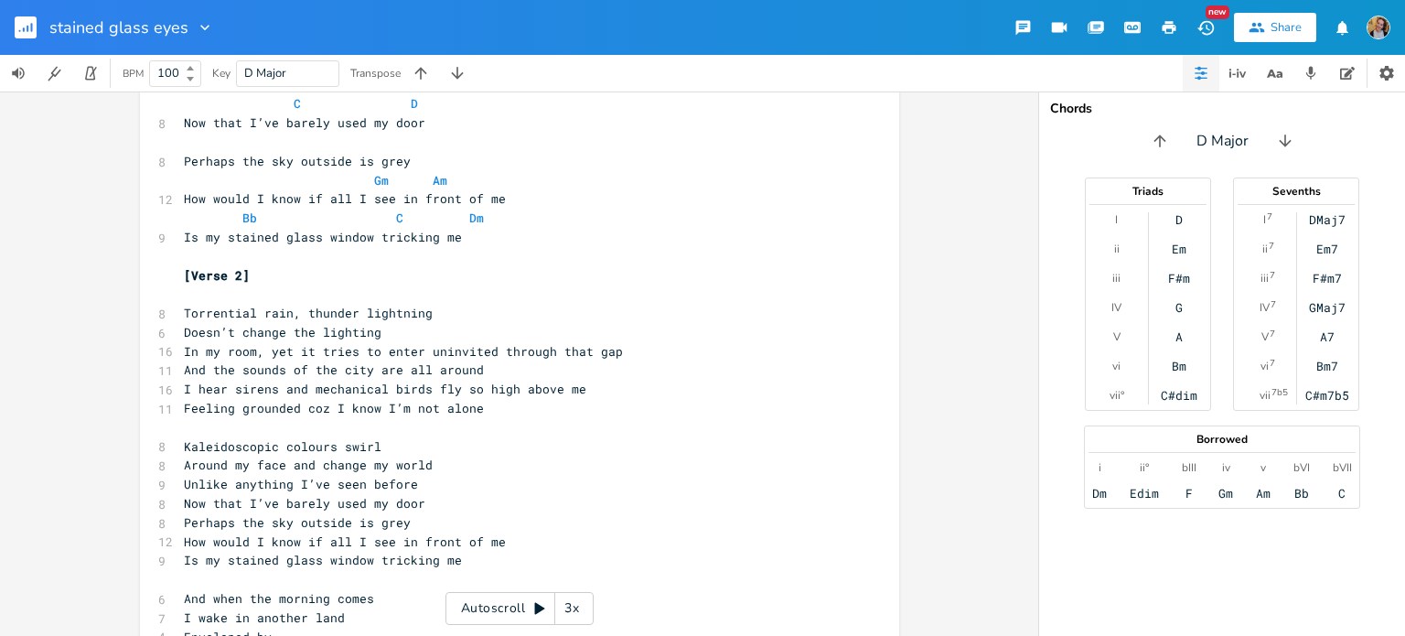
click at [204, 297] on pre "​" at bounding box center [510, 293] width 660 height 19
type textarea "D"
type textarea "Dm"
click at [439, 305] on pre "Torrential rain, thunder lightning" at bounding box center [510, 313] width 660 height 19
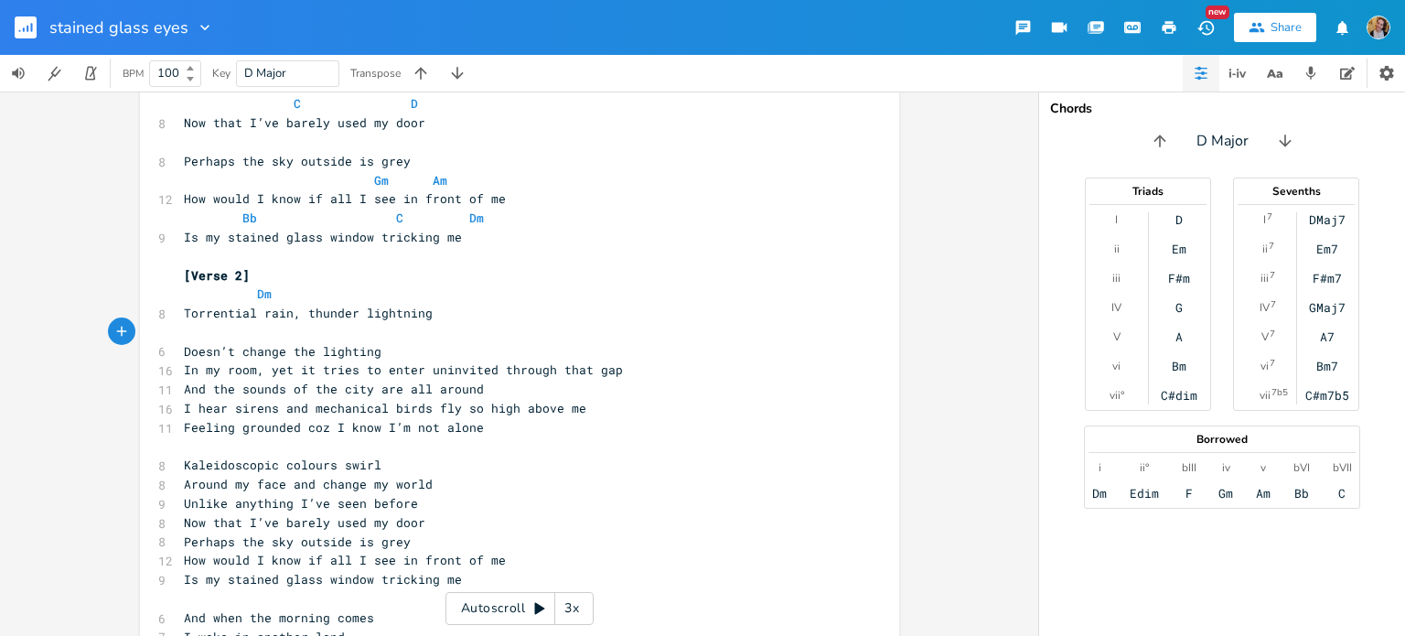
click at [613, 361] on pre "In my room, yet it tries to enter uninvited through that gap" at bounding box center [510, 369] width 660 height 19
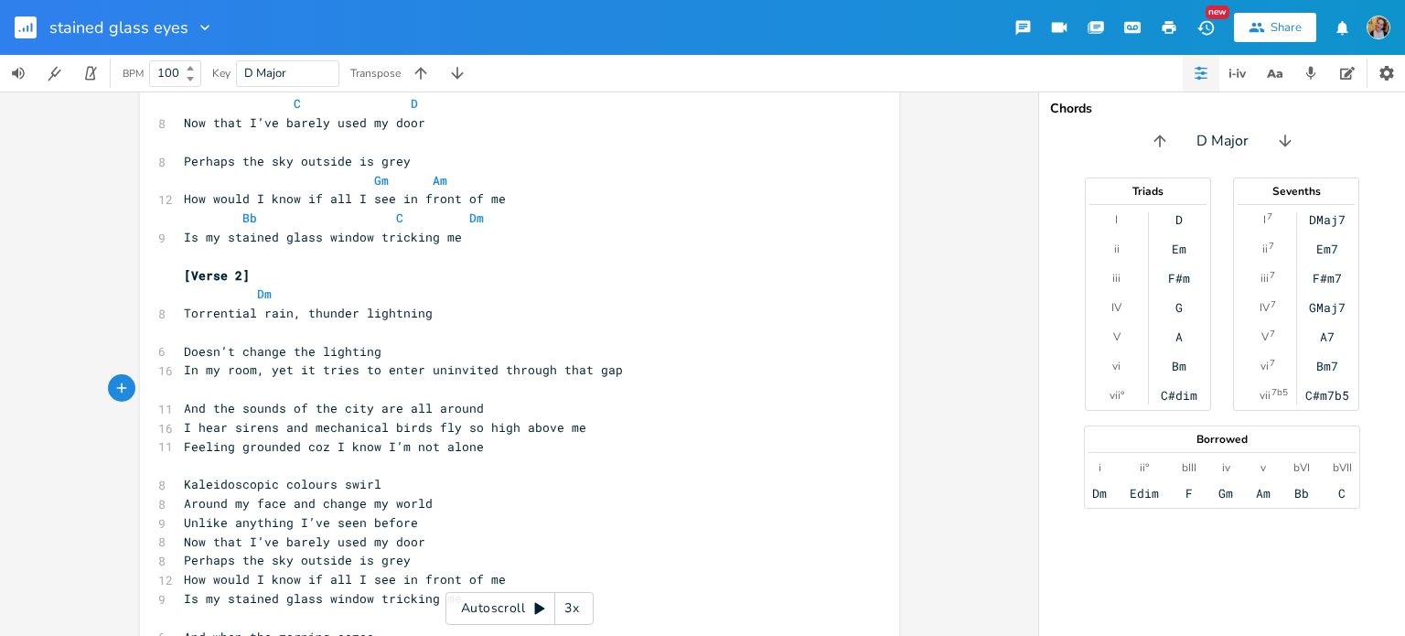
click at [554, 350] on pre "Doesn’t change the lighting" at bounding box center [510, 351] width 660 height 19
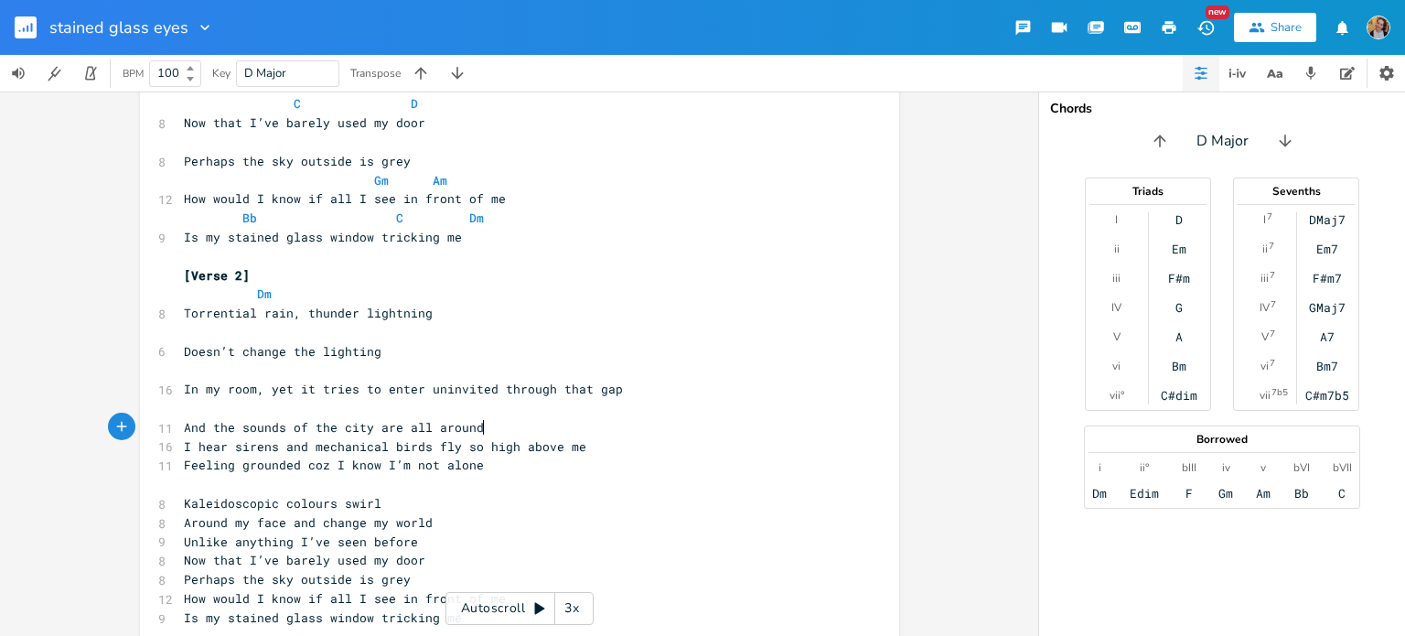
click at [487, 427] on pre "And the sounds of the city are all around" at bounding box center [510, 427] width 660 height 19
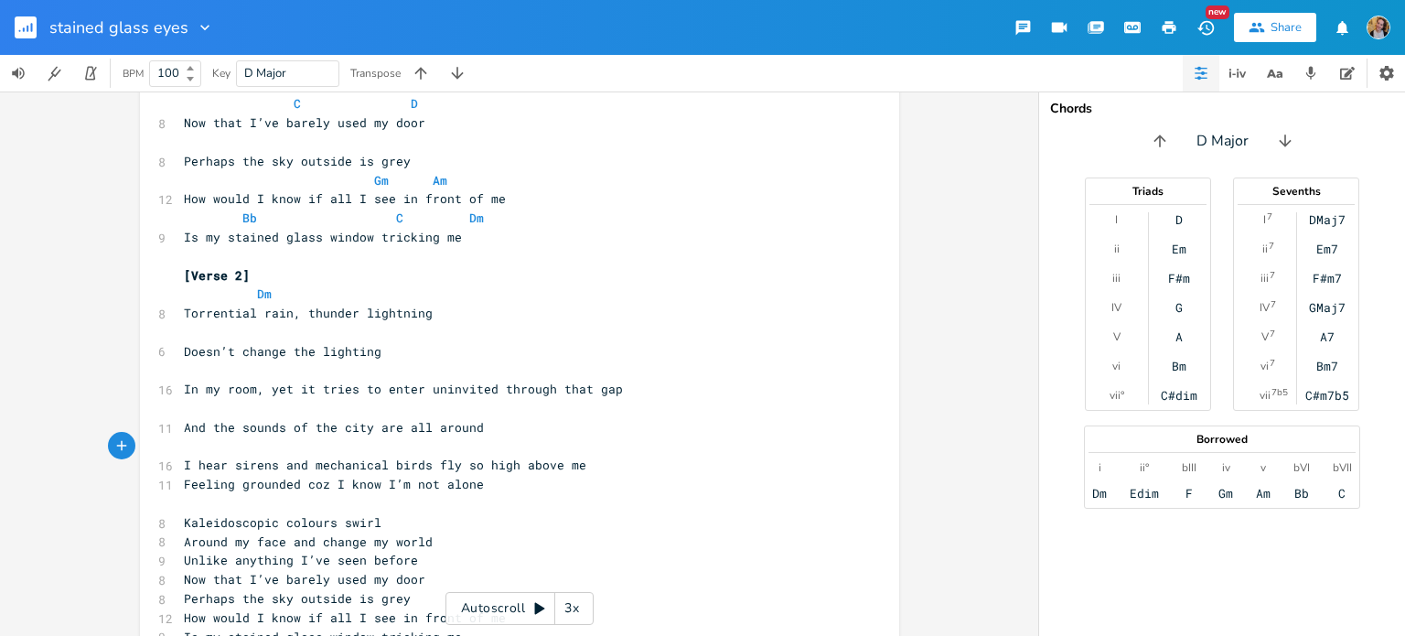
click at [584, 466] on pre "I hear sirens and mechanical birds fly so high above me" at bounding box center [510, 464] width 660 height 19
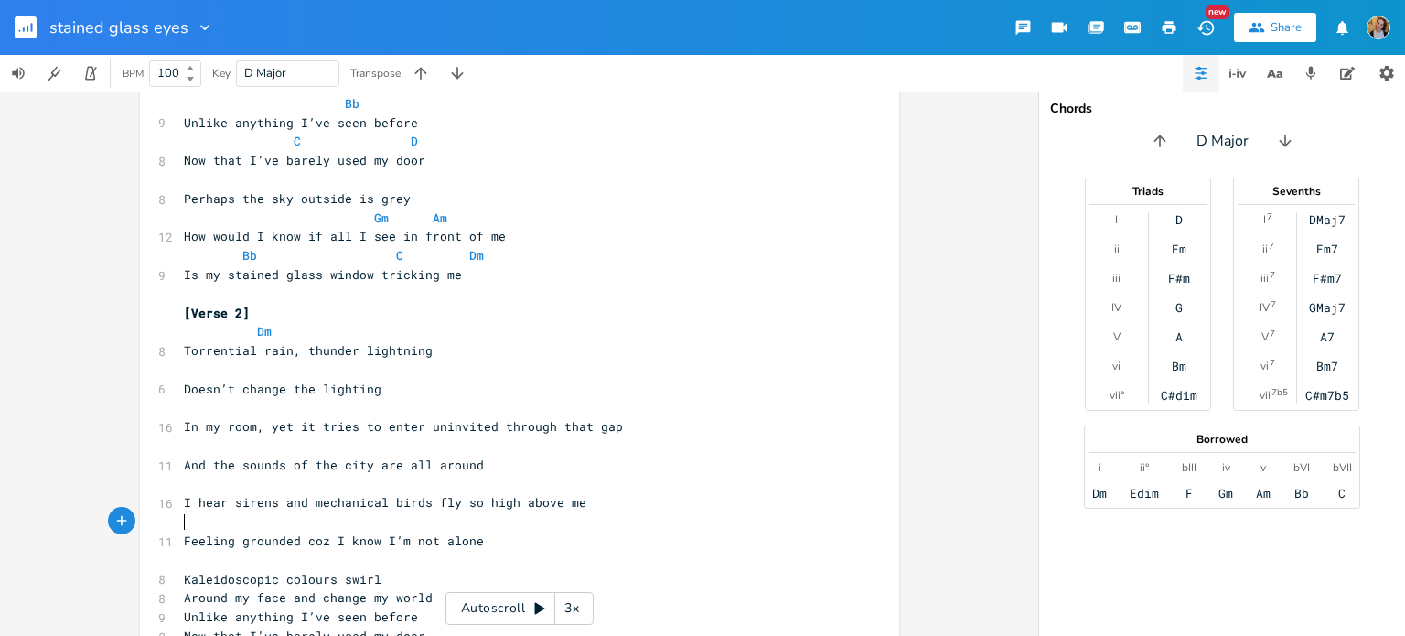
scroll to position [442, 0]
click at [351, 411] on pre "​" at bounding box center [510, 406] width 660 height 19
click at [289, 361] on pre "​" at bounding box center [510, 368] width 660 height 19
type textarea "Am"
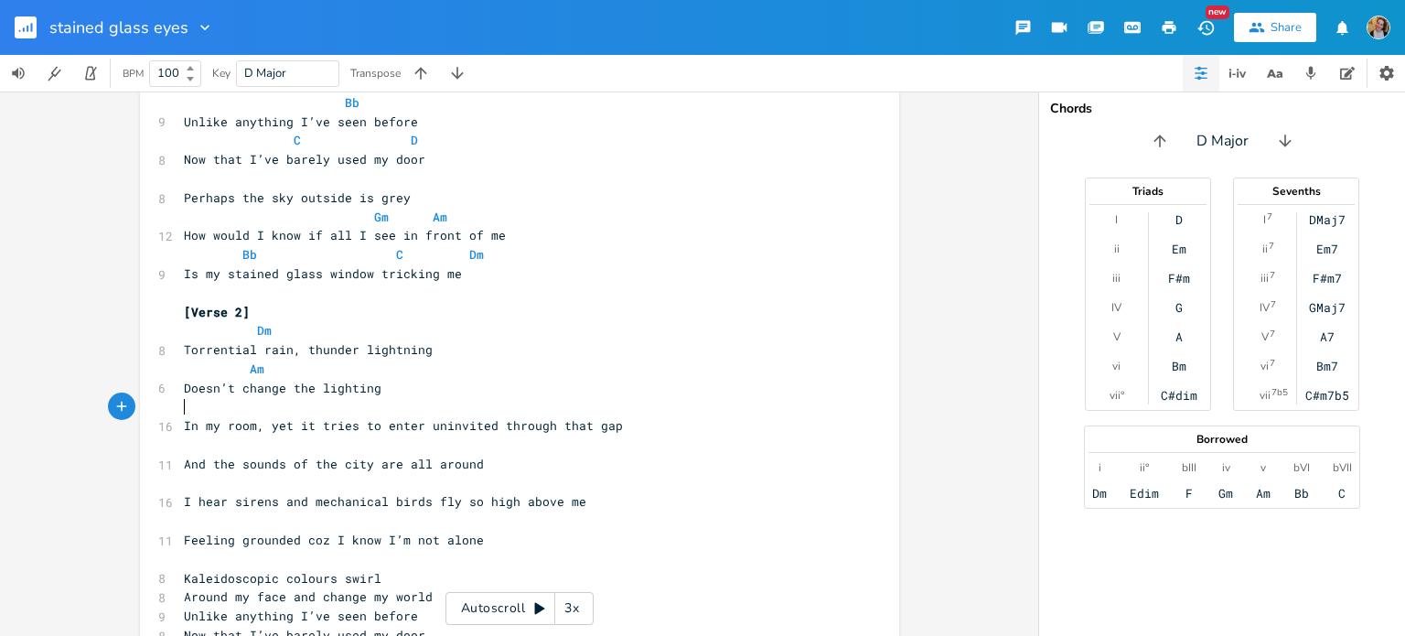
click at [340, 407] on pre "​" at bounding box center [510, 406] width 660 height 19
type textarea "Am"
click at [257, 370] on pre "Am" at bounding box center [510, 368] width 660 height 19
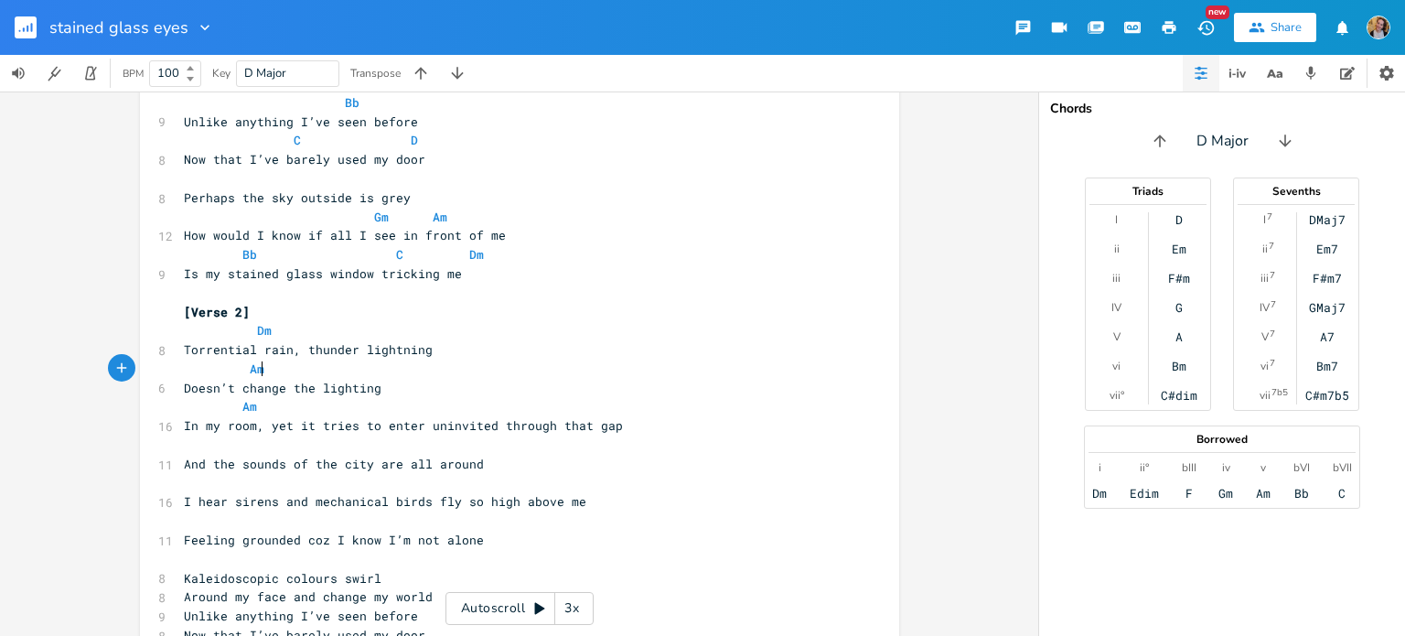
type textarea "Am"
click at [257, 370] on pre "Am" at bounding box center [510, 368] width 660 height 19
click at [338, 402] on pre "Am" at bounding box center [510, 406] width 660 height 19
type textarea "Gm"
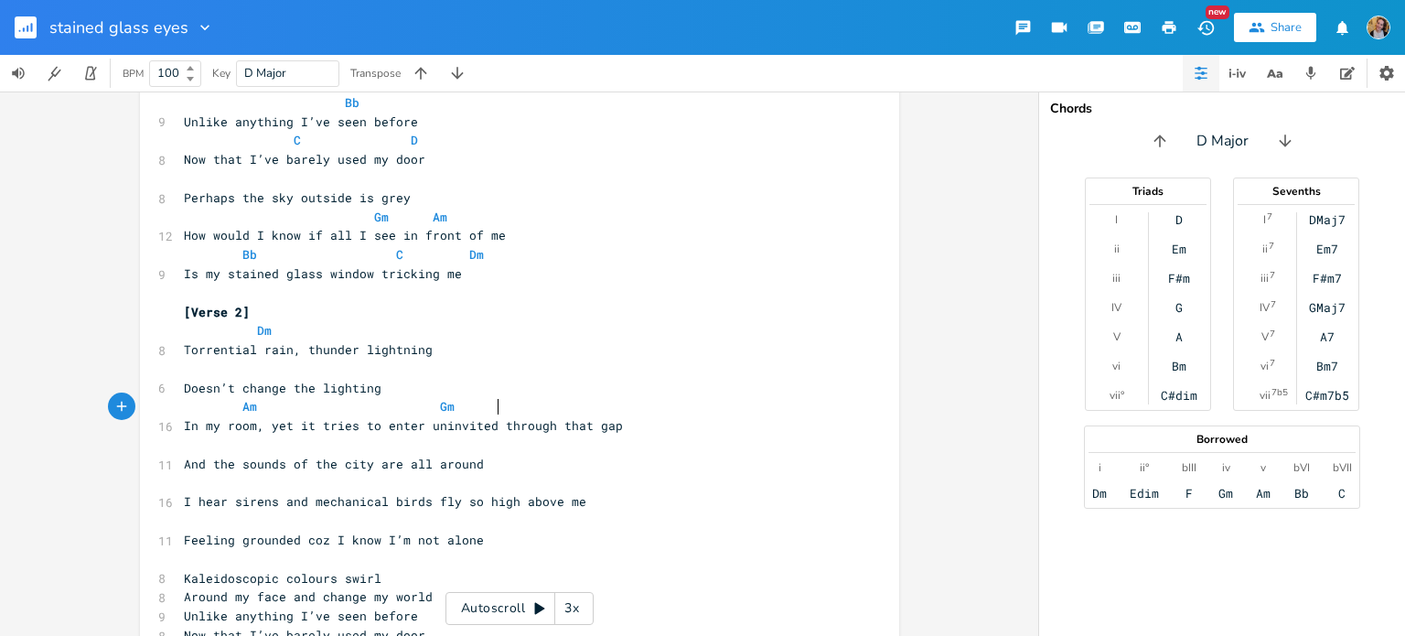
scroll to position [0, 134]
type textarea "Am"
click at [265, 442] on pre "​" at bounding box center [510, 444] width 660 height 19
type textarea "Dm"
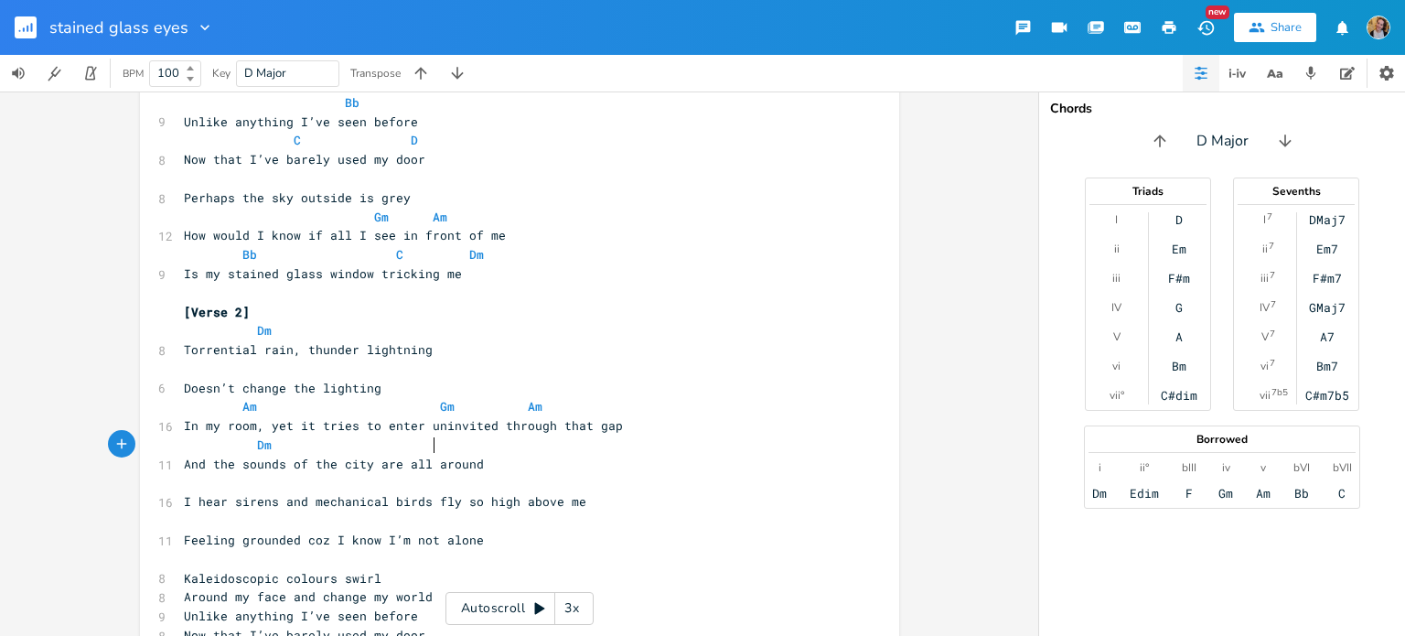
scroll to position [0, 122]
click at [220, 465] on span "And the sounds of the city are all around" at bounding box center [334, 463] width 300 height 16
click at [261, 486] on pre "​" at bounding box center [510, 483] width 660 height 19
type textarea "Am"
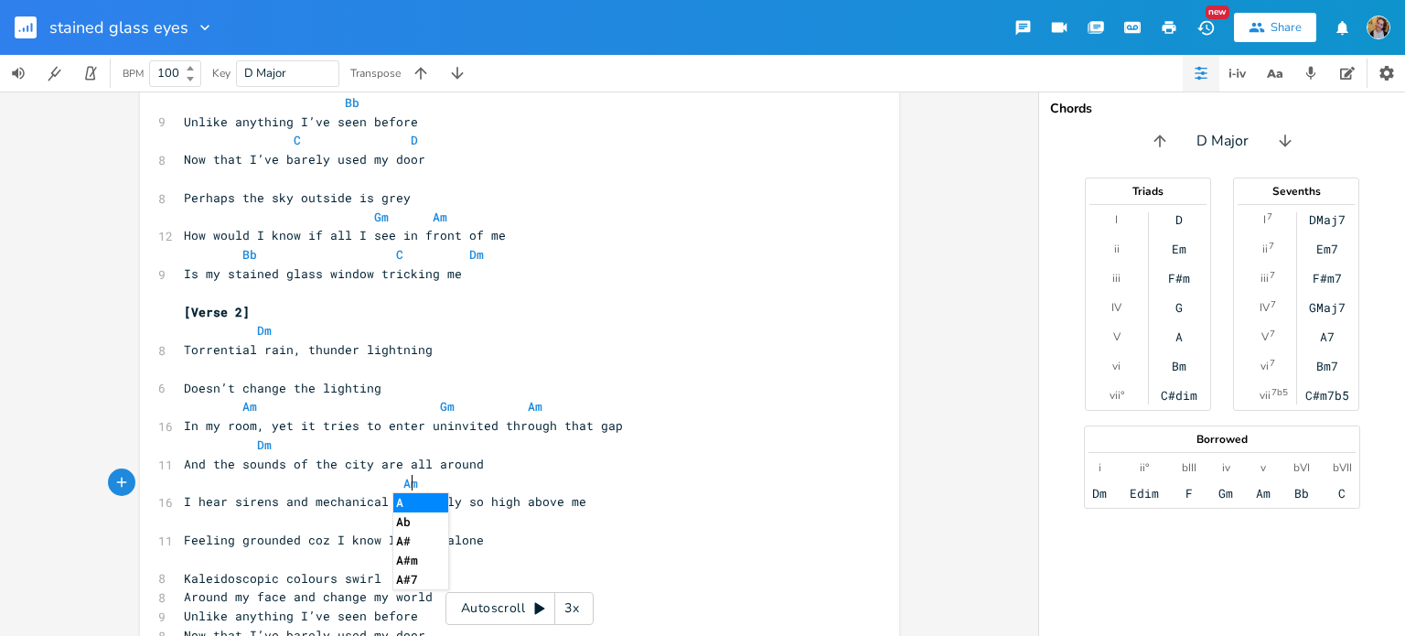
scroll to position [0, 112]
click at [260, 507] on span "I hear sirens and mechanical birds fly so high above me" at bounding box center [385, 501] width 402 height 16
click at [280, 522] on pre "​" at bounding box center [510, 520] width 660 height 19
type textarea "G,"
type textarea "m"
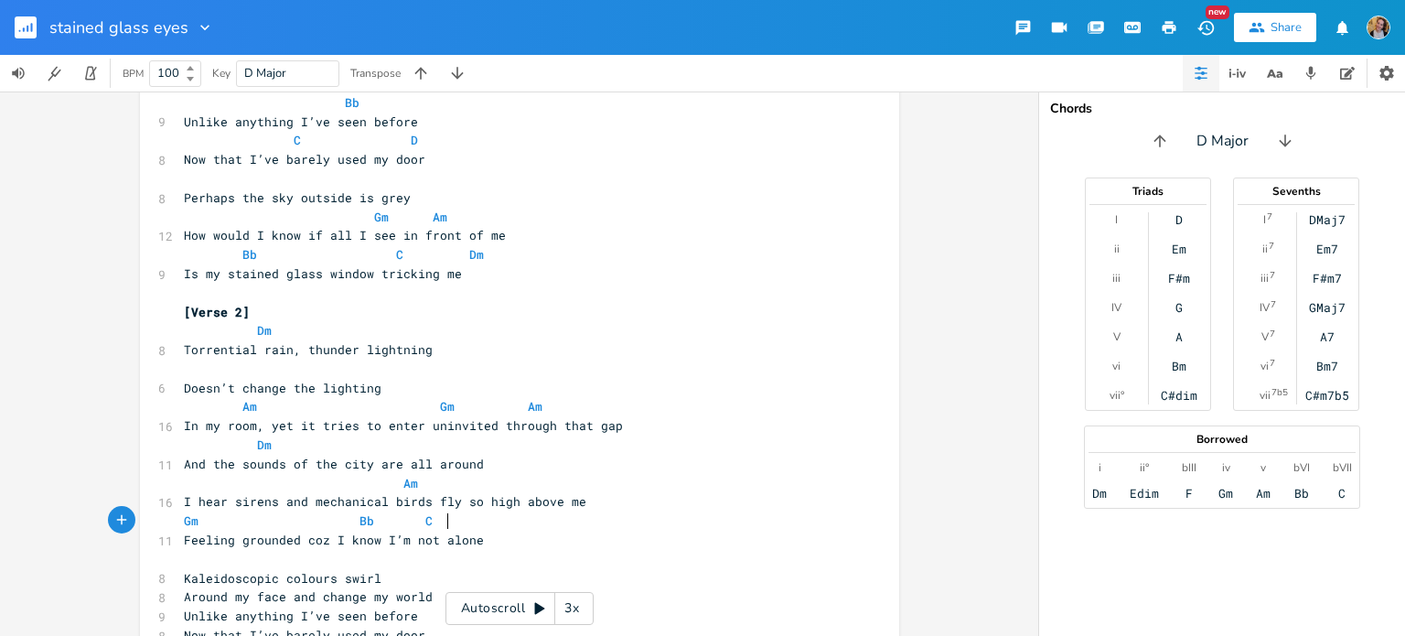
type textarea "Gm Bb C D"
click at [312, 539] on span "Feeling grounded coz I know I’m not alone" at bounding box center [334, 539] width 300 height 16
type textarea "cause"
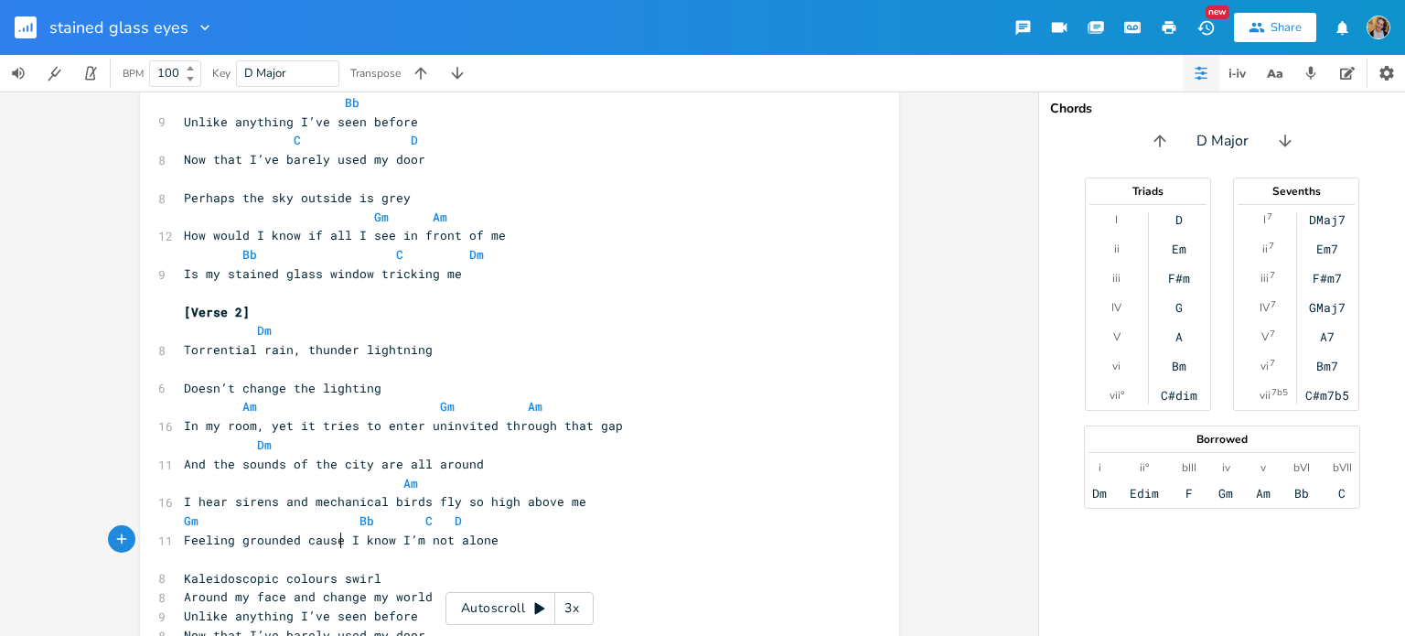
scroll to position [0, 29]
click at [304, 539] on span "Feeling grounded cause I know I’m not alone" at bounding box center [341, 539] width 315 height 16
type textarea "'"
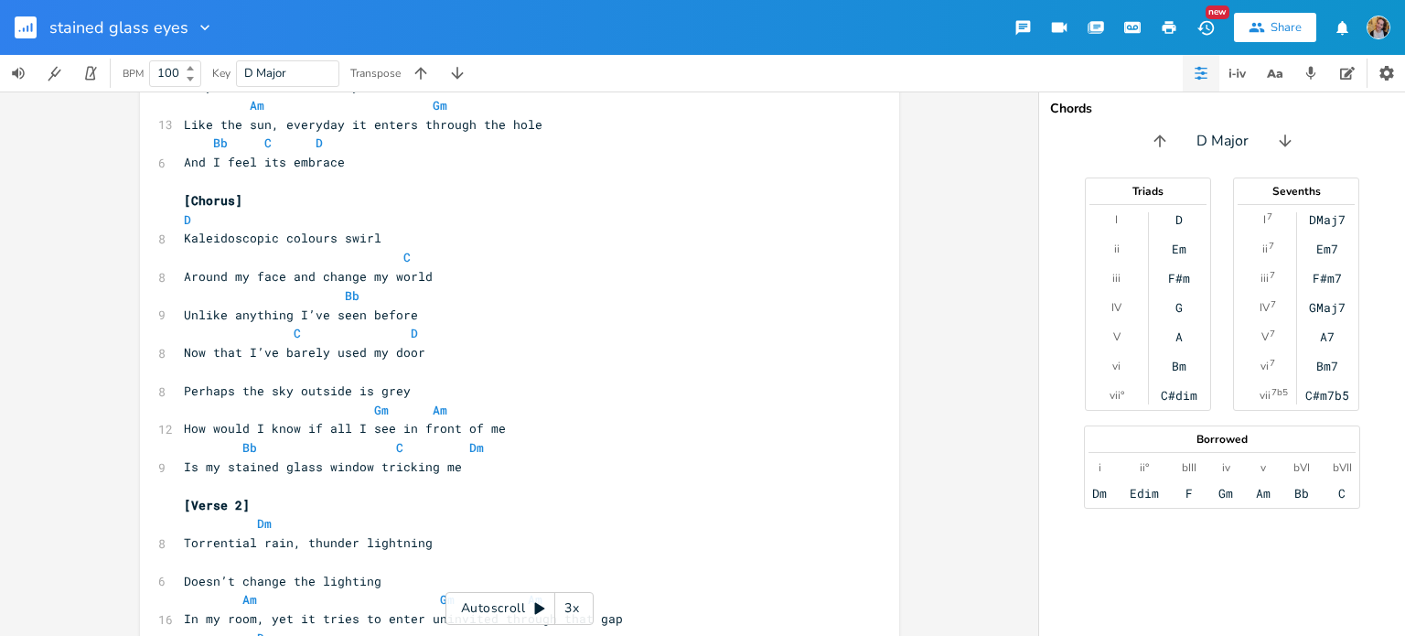
scroll to position [249, 0]
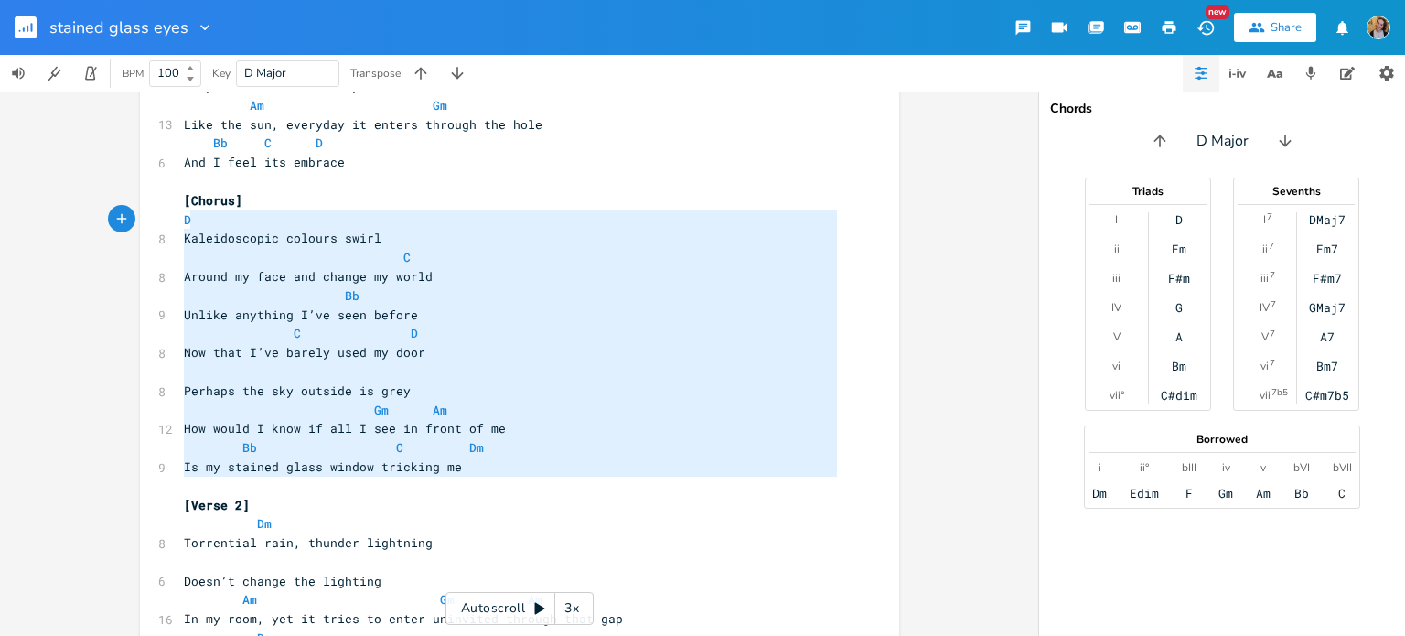
type textarea "[Chorus] D Kaleidoscopic colours swirl C Around my face and change my world Bb …"
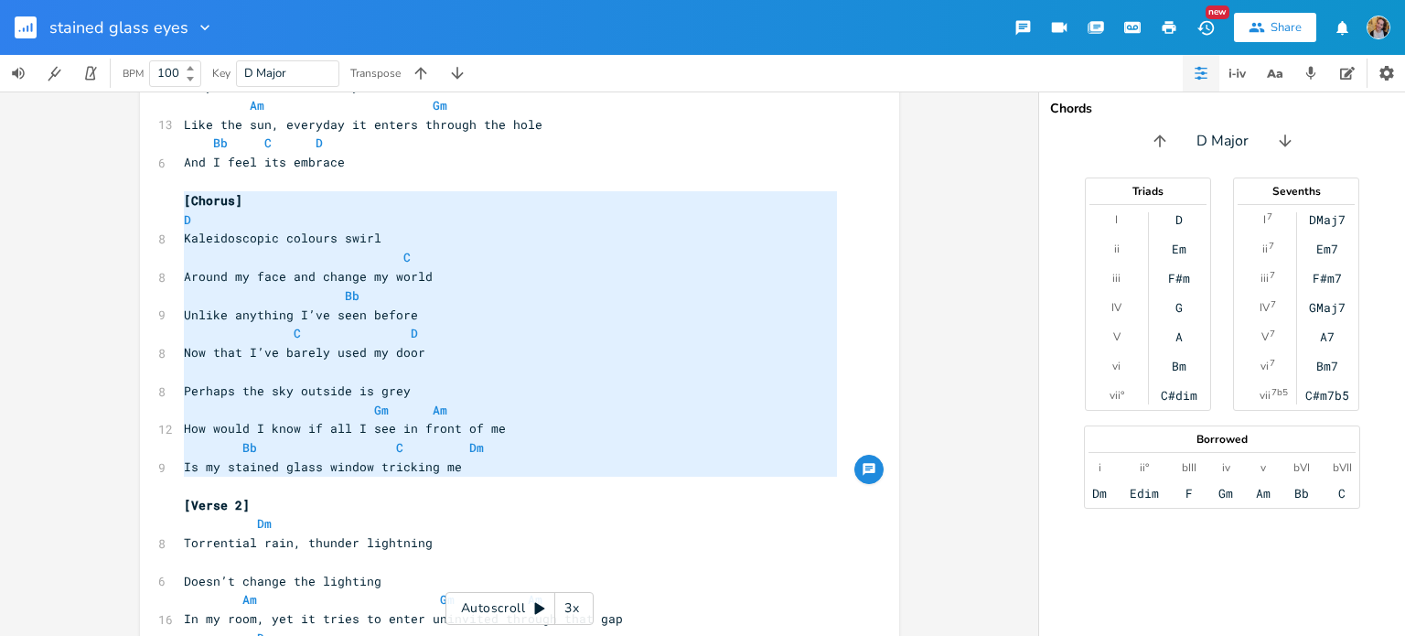
drag, startPoint x: 477, startPoint y: 478, endPoint x: 178, endPoint y: 202, distance: 407.1
click at [180, 202] on div "[Verse 1] Dm 7 There’s a crack in my window Am 10 Like a peep hole that you get…" at bounding box center [510, 619] width 660 height 1464
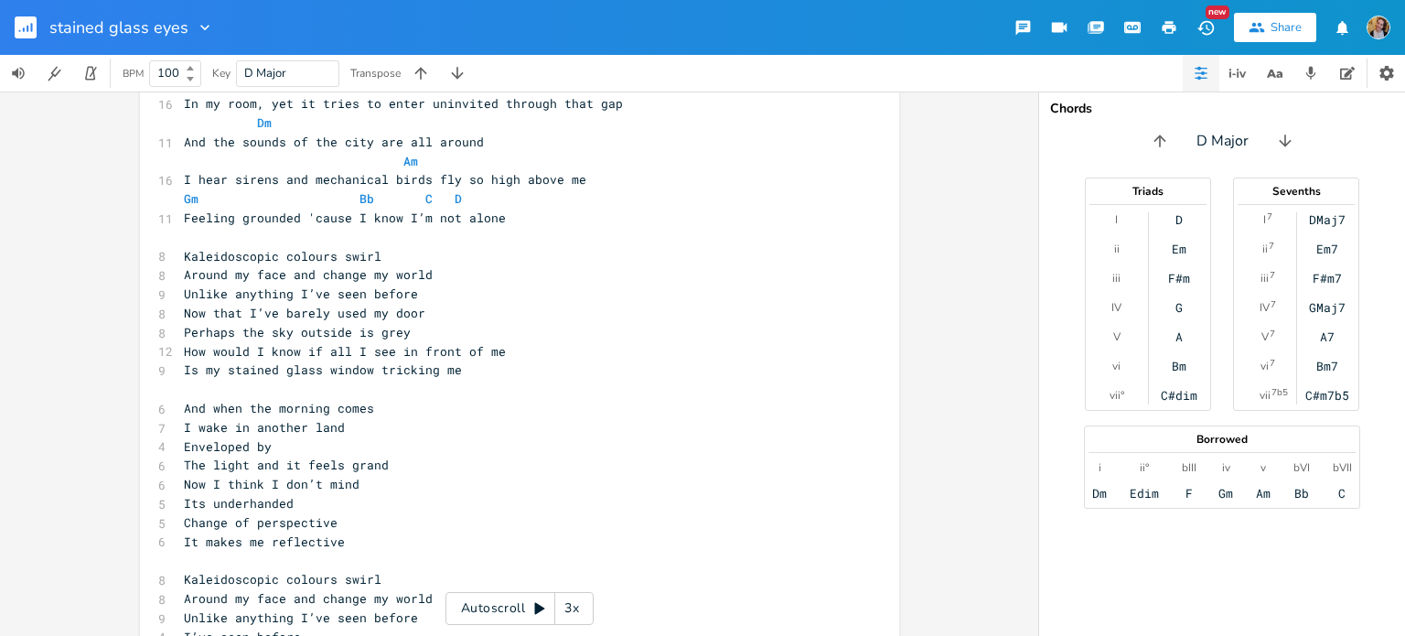
scroll to position [766, 0]
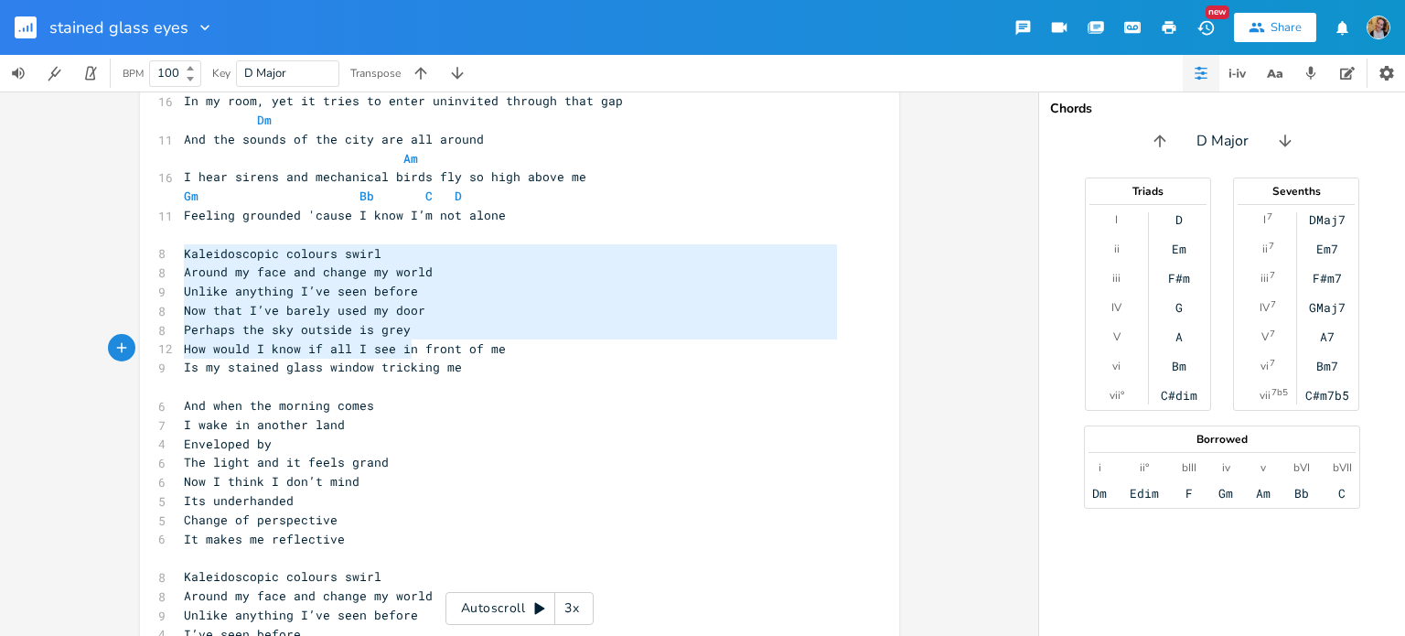
type textarea "Kaleidoscopic colours swirl Around my face and change my world Unlike anything …"
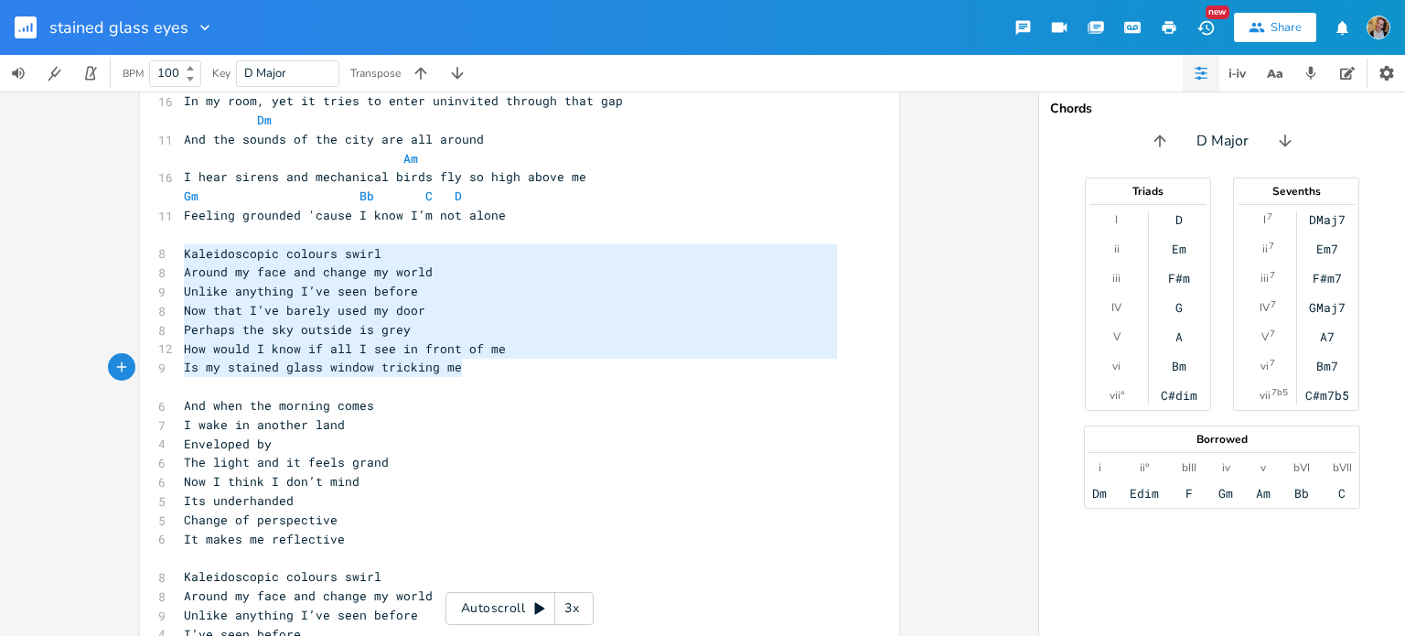
drag, startPoint x: 177, startPoint y: 255, endPoint x: 475, endPoint y: 365, distance: 316.9
click at [475, 365] on div "[Verse 1] Dm 7 There’s a crack in my window Am 10 Like a peep hole that you get…" at bounding box center [510, 101] width 660 height 1464
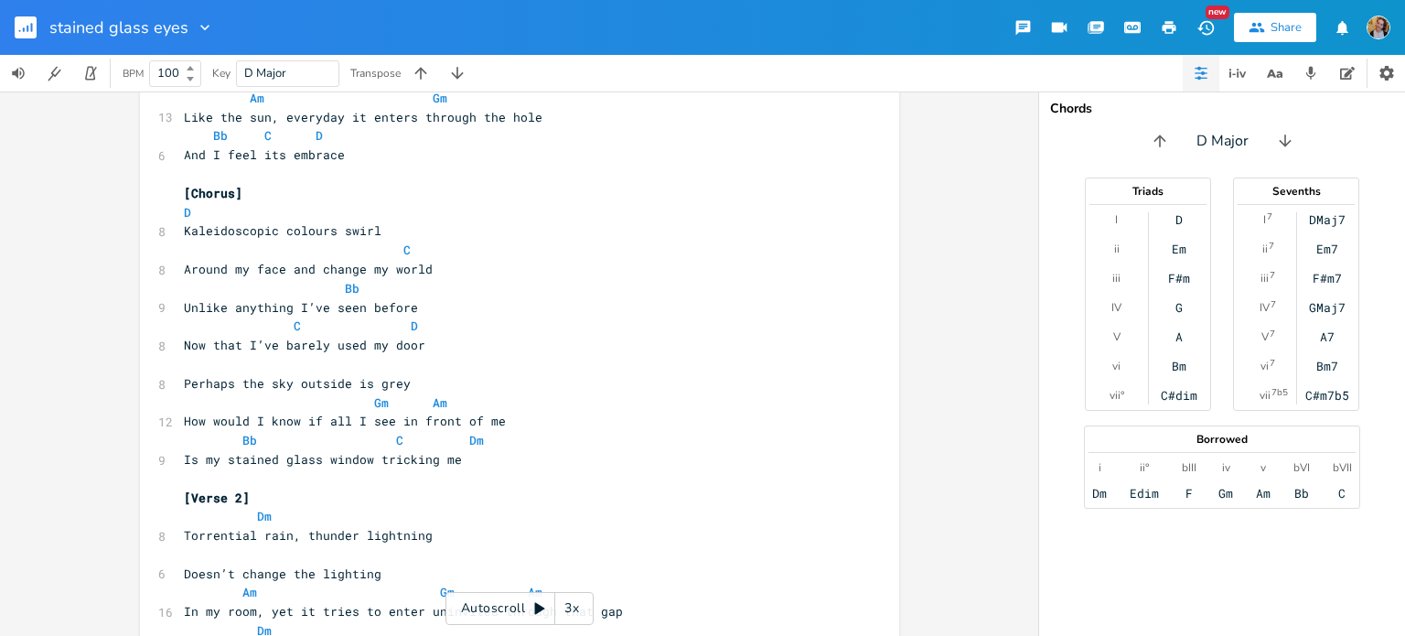
scroll to position [254, 0]
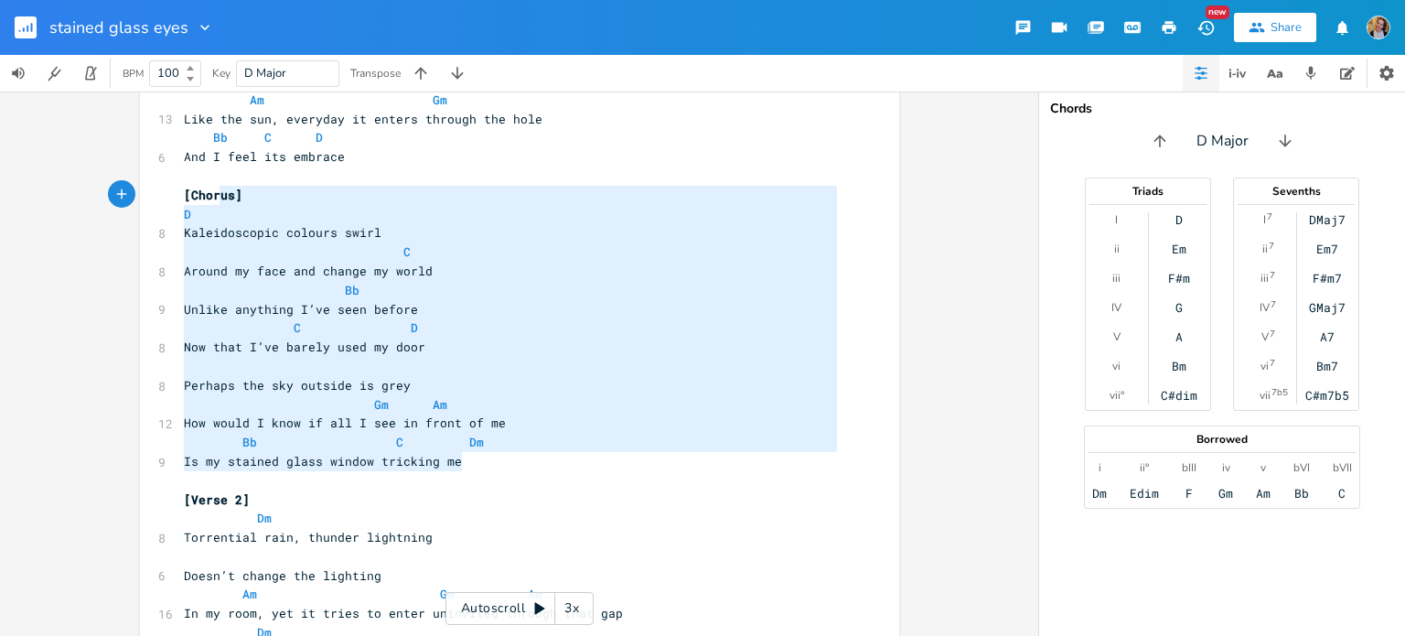
type textarea "[Chorus] D Kaleidoscopic colours swirl C Around my face and change my world Bb …"
drag, startPoint x: 466, startPoint y: 464, endPoint x: 173, endPoint y: 188, distance: 401.8
click at [173, 188] on div "[Chorus] D Kaleidoscopic colours swirl C Around my face and change my world Bb …" at bounding box center [519, 610] width 759 height 1524
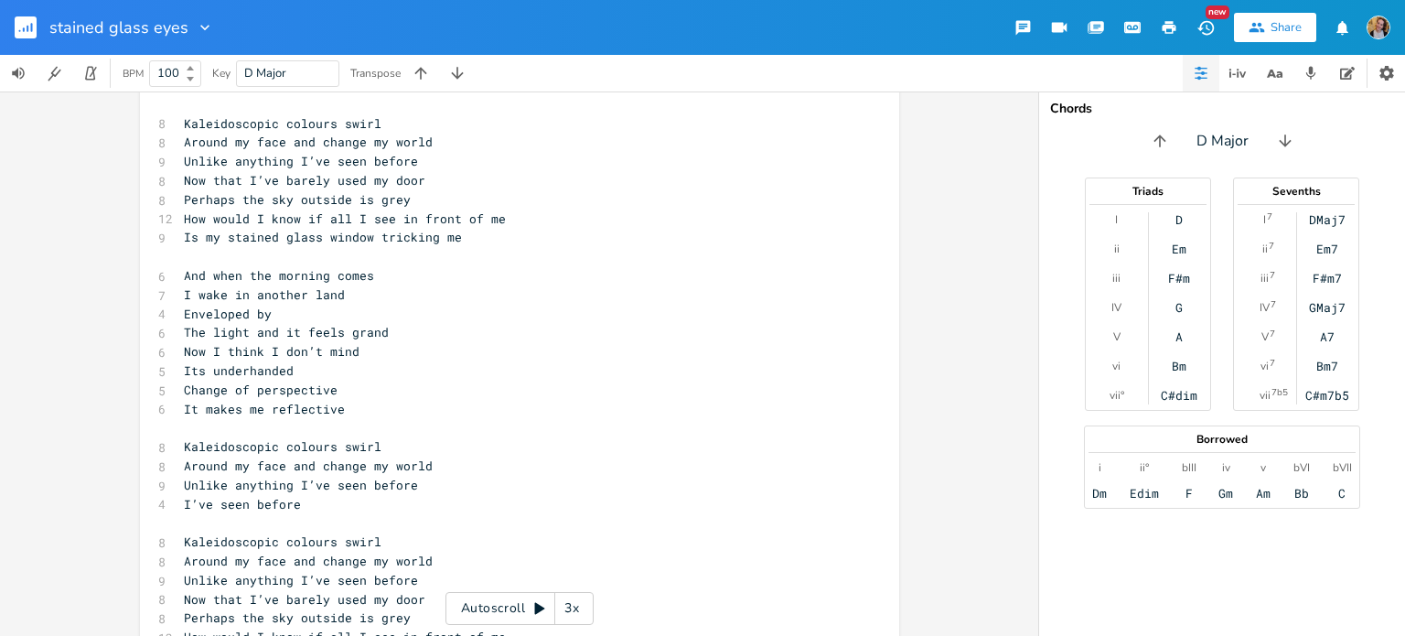
scroll to position [898, 0]
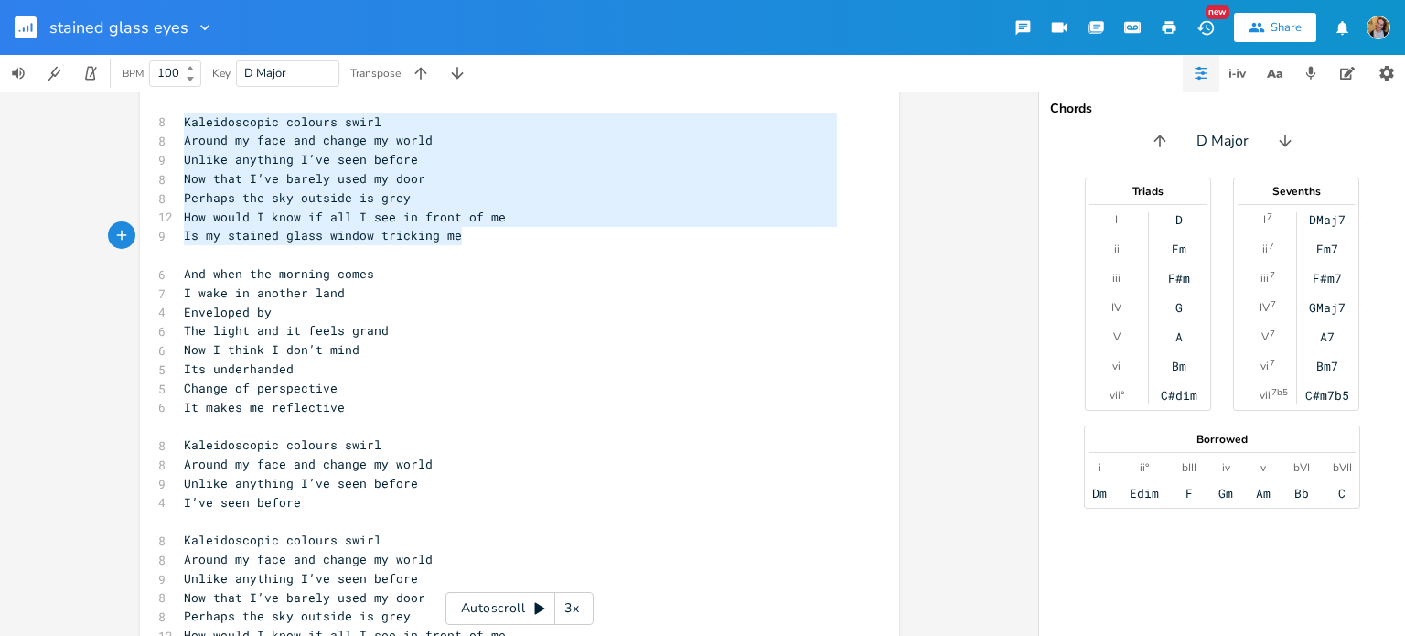
type textarea "Kaleidoscopic colours swirl Around my face and change my world Unlike anything …"
drag, startPoint x: 176, startPoint y: 120, endPoint x: 479, endPoint y: 247, distance: 329.2
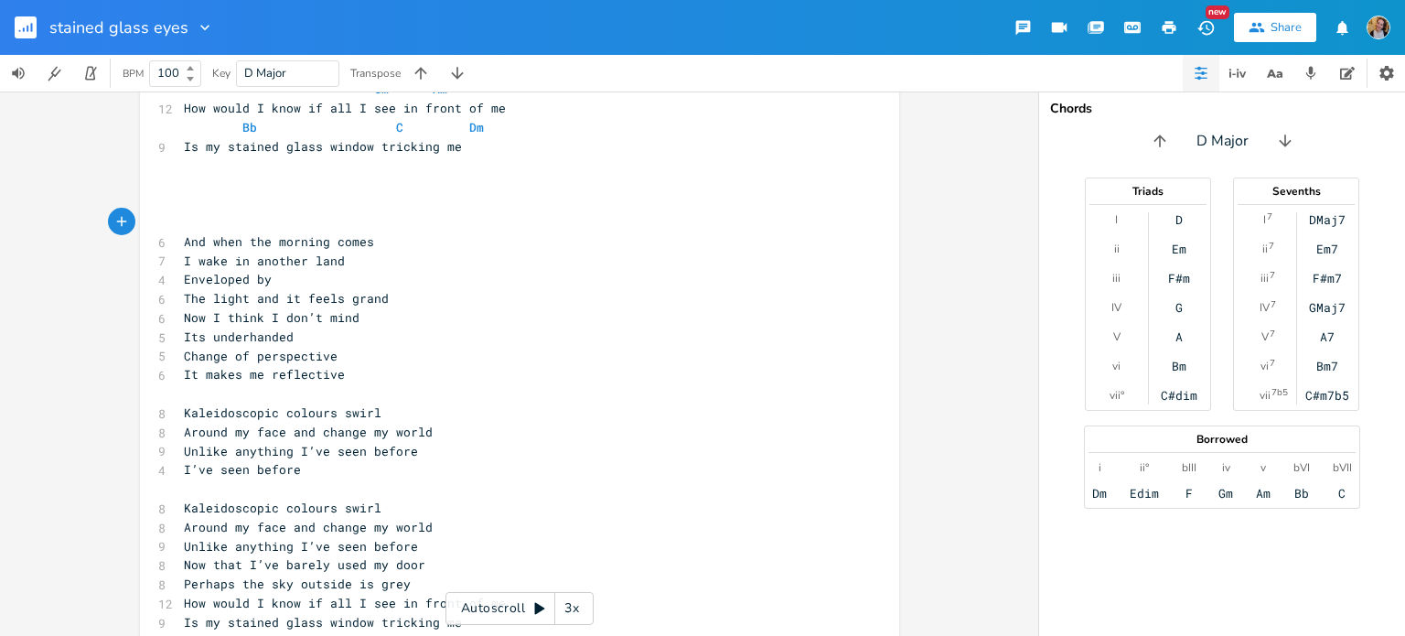
scroll to position [1141, 0]
click at [213, 204] on pre "​" at bounding box center [510, 202] width 660 height 19
type textarea "[Bridge]"
click at [190, 178] on pre "​" at bounding box center [510, 183] width 660 height 19
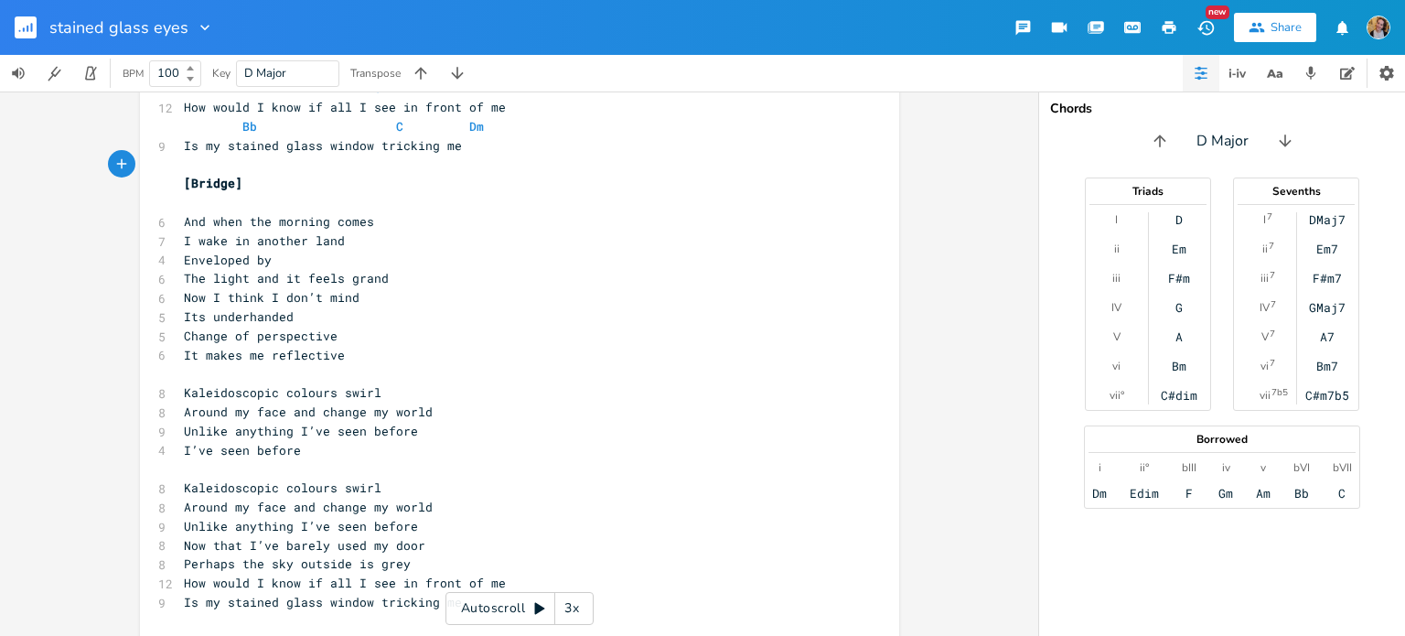
click at [210, 201] on pre "​" at bounding box center [510, 202] width 660 height 19
type textarea "F C"
click at [408, 220] on pre "And when the morning comes" at bounding box center [510, 221] width 660 height 19
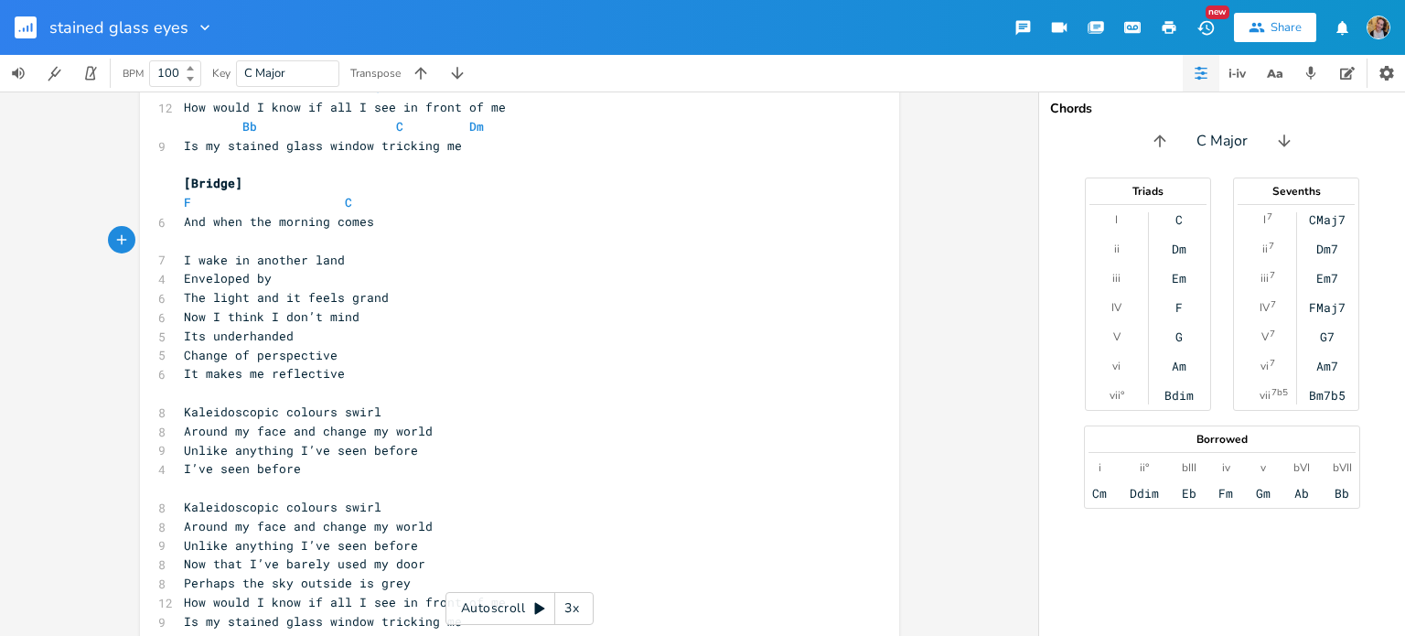
click at [435, 252] on pre "I wake in another land" at bounding box center [510, 260] width 660 height 19
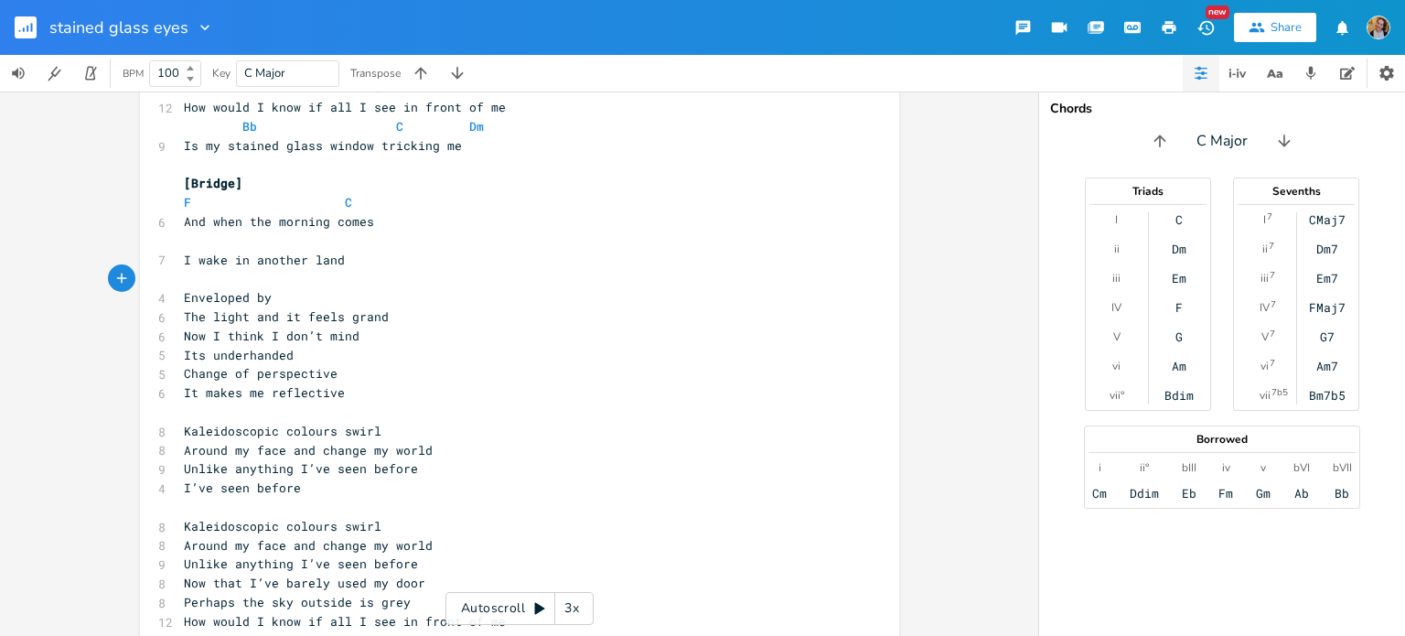
click at [463, 295] on pre "Enveloped by" at bounding box center [510, 297] width 660 height 19
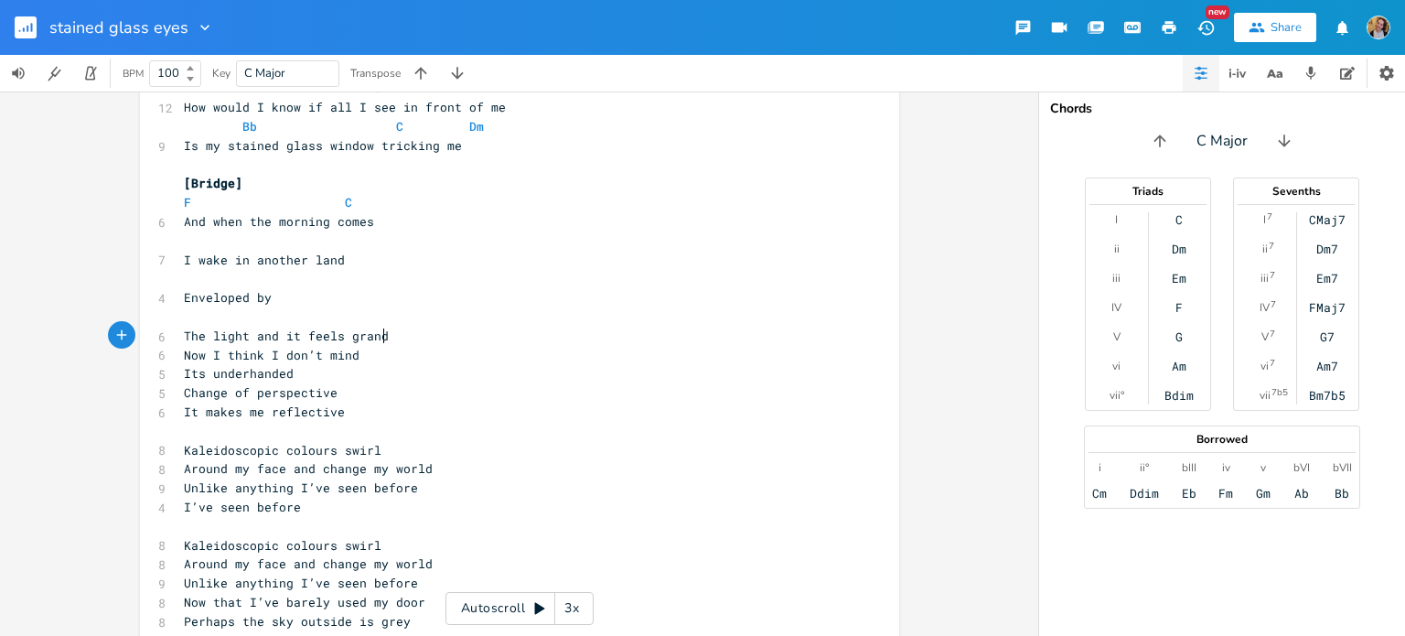
click at [457, 327] on pre "The light and it feels grand" at bounding box center [510, 336] width 660 height 19
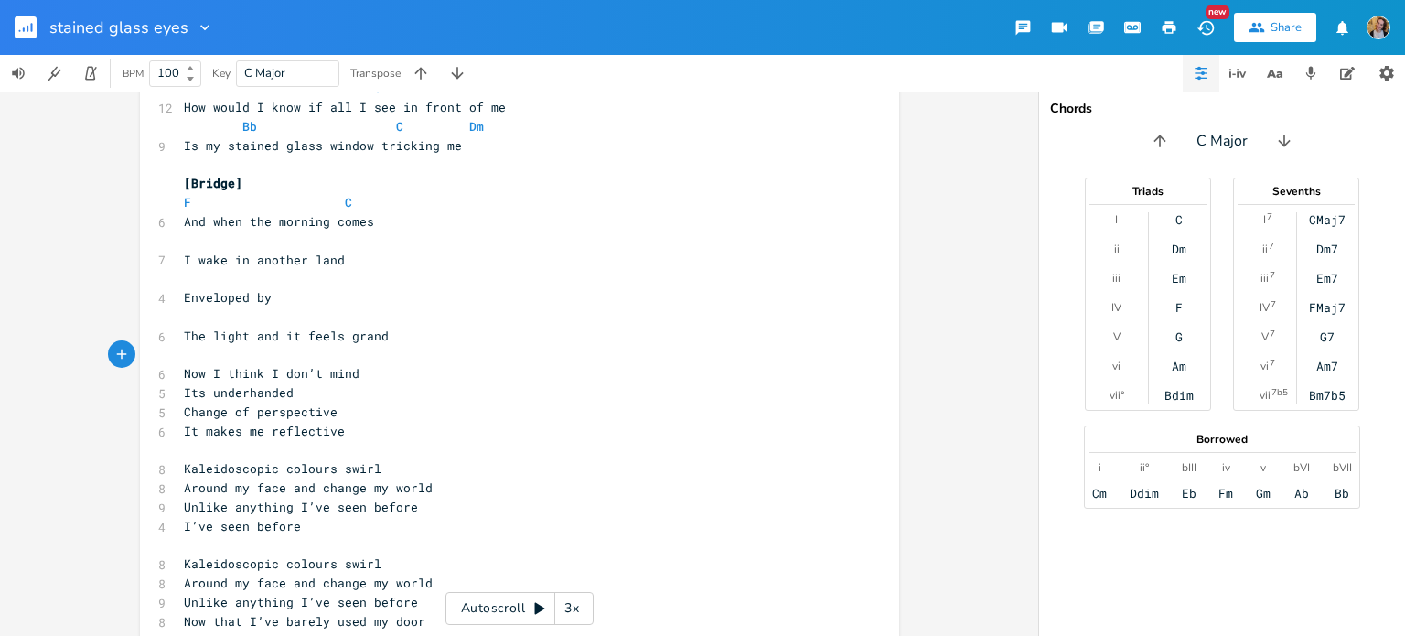
click at [390, 368] on pre "Now I think I don’t mind" at bounding box center [510, 373] width 660 height 19
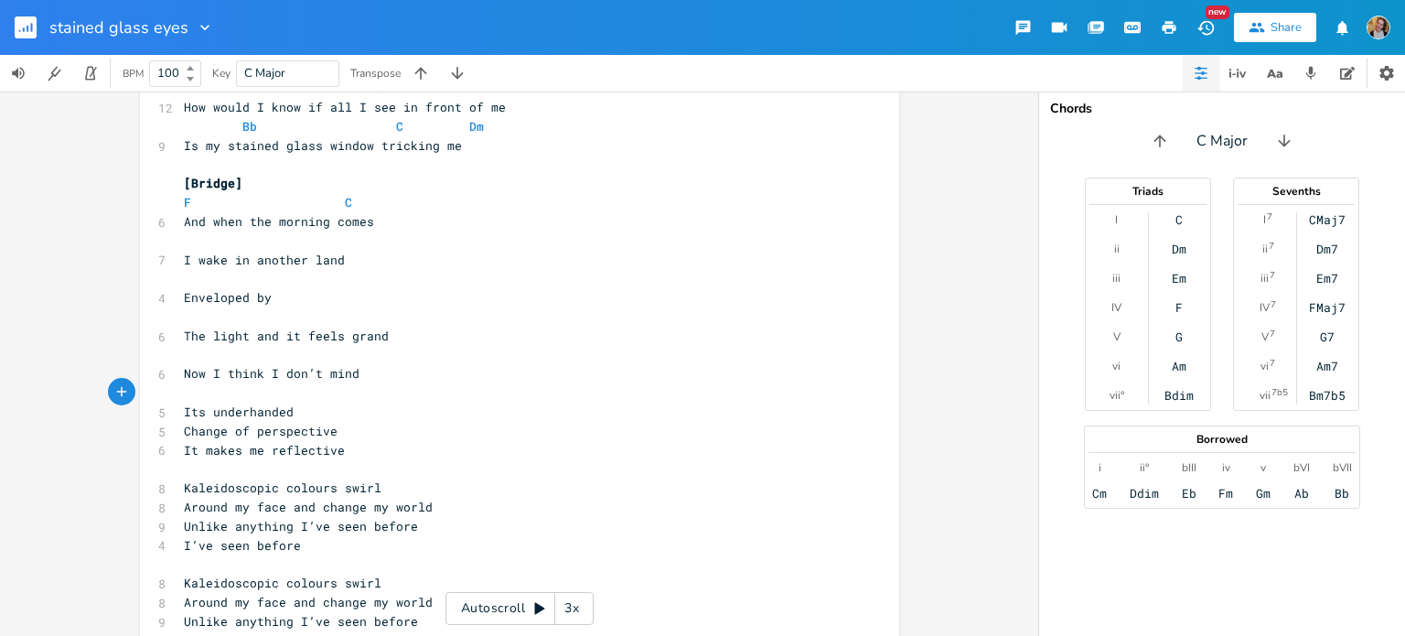
click at [361, 405] on pre "Its underhanded" at bounding box center [510, 411] width 660 height 19
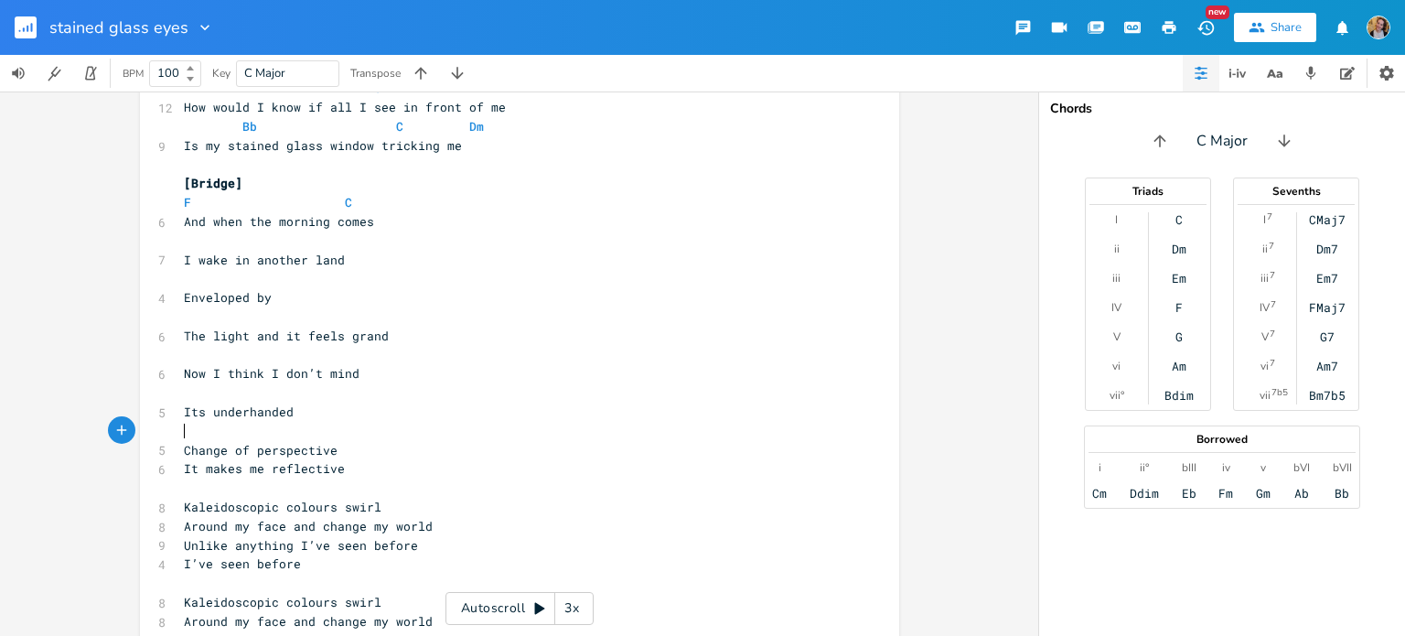
click at [399, 439] on pre "​" at bounding box center [510, 431] width 660 height 19
click at [401, 445] on pre "Change of perspective" at bounding box center [510, 450] width 660 height 19
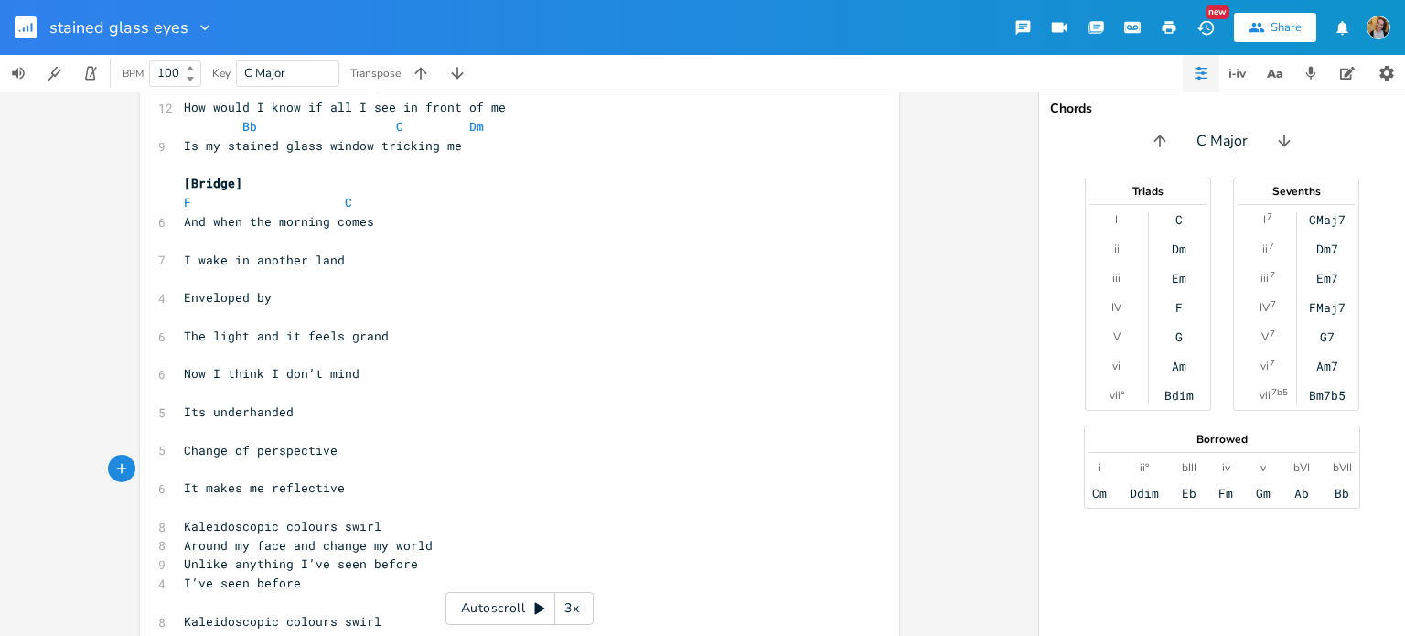
click at [260, 241] on pre "​" at bounding box center [510, 240] width 660 height 19
type textarea "Gm"
click at [223, 282] on pre "​" at bounding box center [510, 278] width 660 height 19
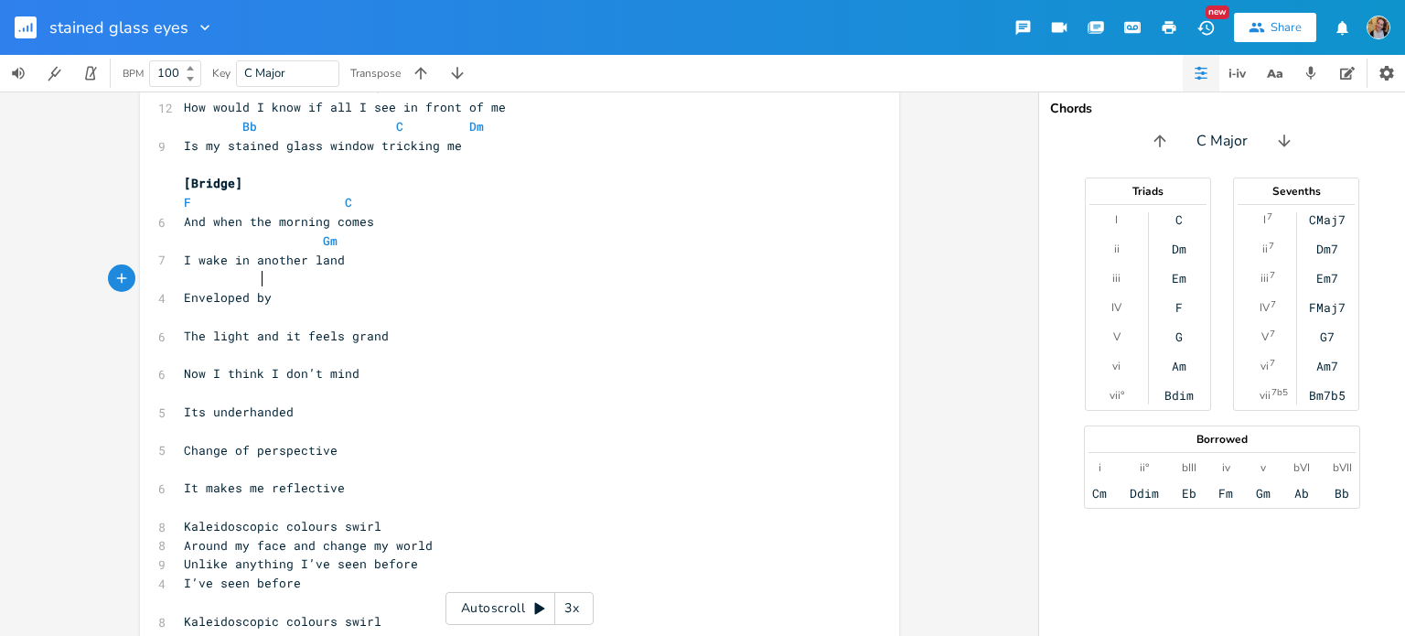
type textarea "C"
click at [230, 315] on pre "​" at bounding box center [510, 316] width 660 height 19
type textarea "F"
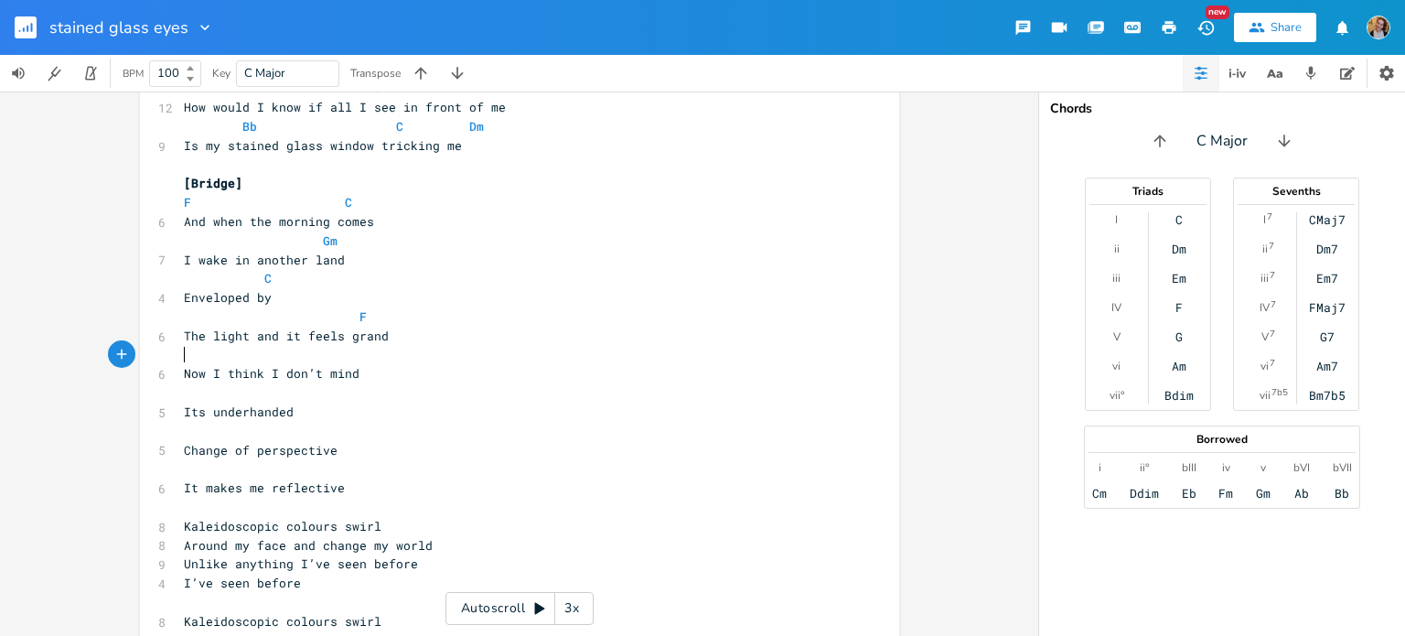
click at [248, 347] on pre "​" at bounding box center [510, 355] width 660 height 19
click at [228, 370] on span "Now I think I don’t mind" at bounding box center [272, 373] width 176 height 16
type textarea "think"
click at [228, 370] on span "Now I think I don’t mind" at bounding box center [272, 373] width 176 height 16
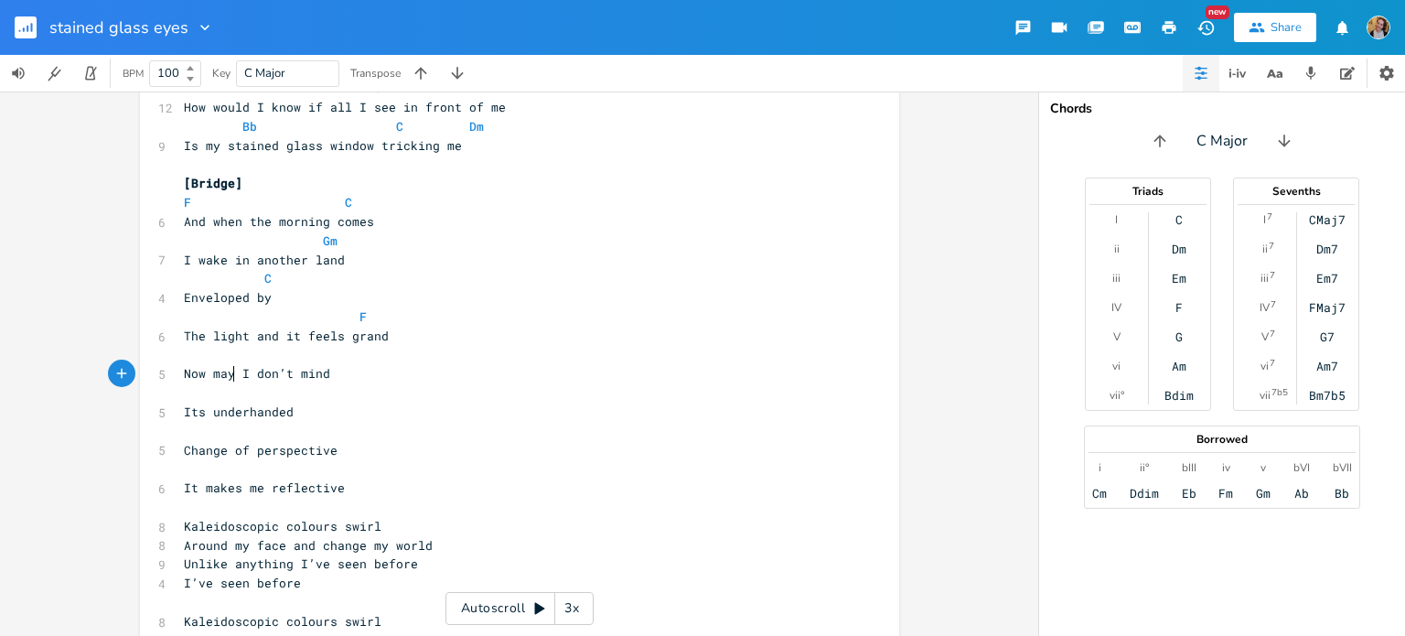
scroll to position [0, 36]
type textarea "maybe"
click at [243, 354] on span at bounding box center [231, 355] width 95 height 16
type textarea "Dm"
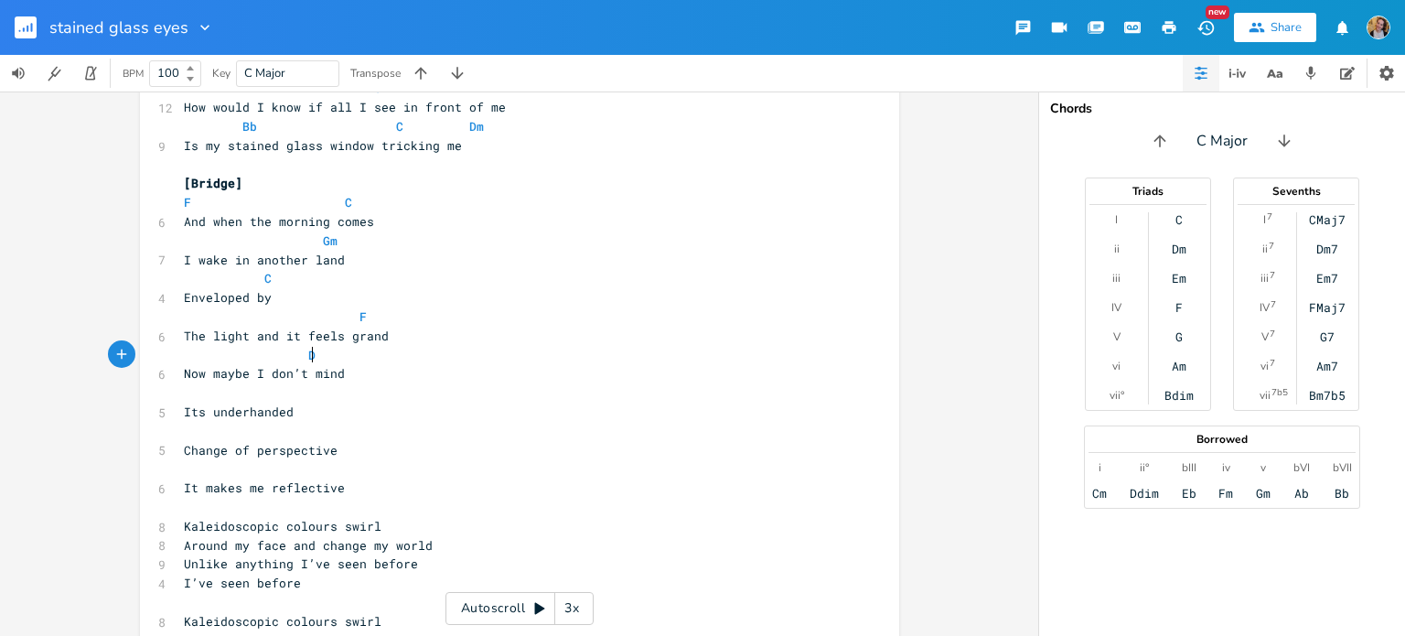
scroll to position [0, 43]
click at [216, 388] on pre "​" at bounding box center [510, 392] width 660 height 19
click at [242, 429] on pre "​" at bounding box center [510, 431] width 660 height 19
type textarea "Bb"
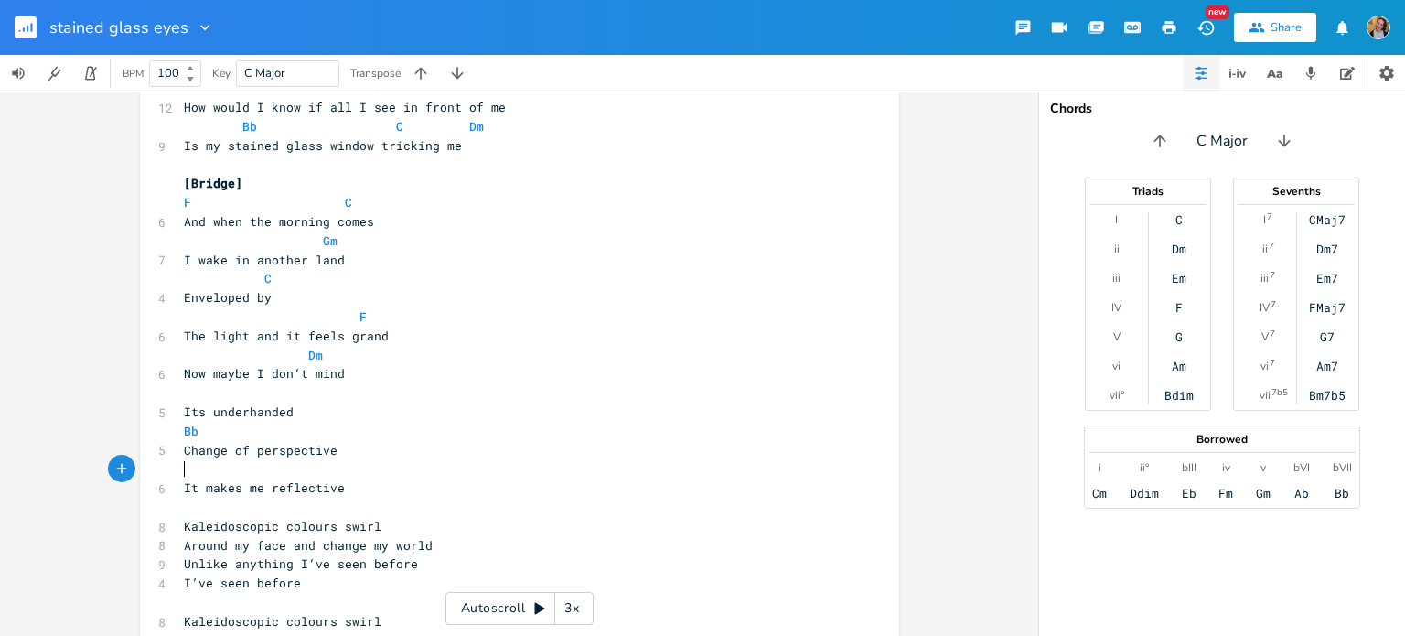
click at [284, 463] on pre "​" at bounding box center [510, 468] width 660 height 19
type textarea "C"
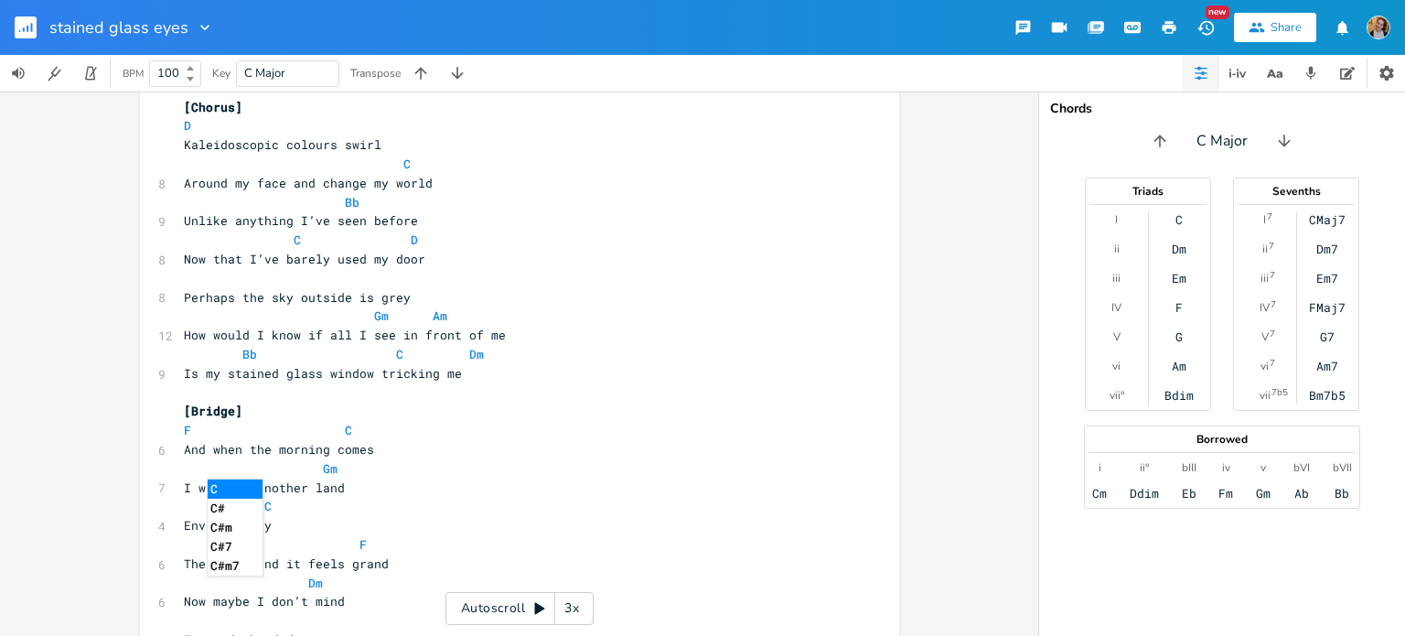
scroll to position [902, 0]
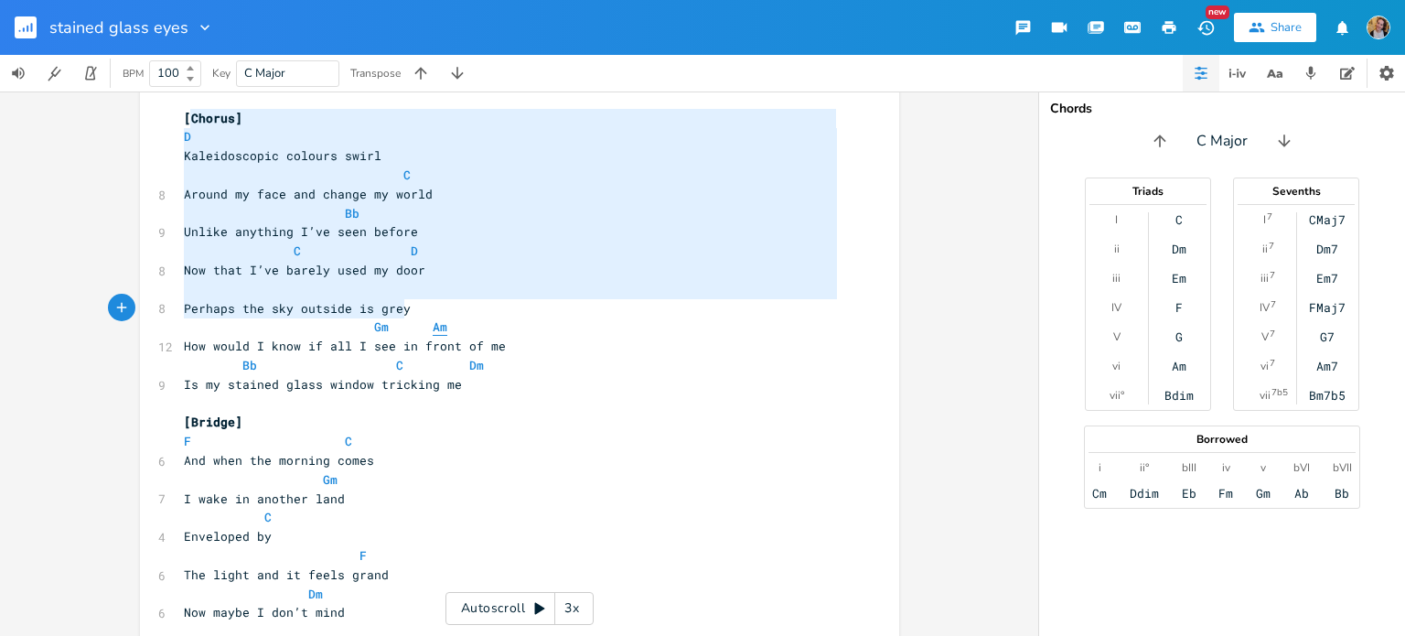
type textarea "Chorus] D Kaleidoscopic colours swirl C Around my face and change my world Bb U…"
drag, startPoint x: 183, startPoint y: 117, endPoint x: 432, endPoint y: 321, distance: 321.7
click at [432, 321] on div "[Verse 1] Dm 7 There’s a crack in my window Am 10 Like a peep hole that you get…" at bounding box center [510, 128] width 660 height 1788
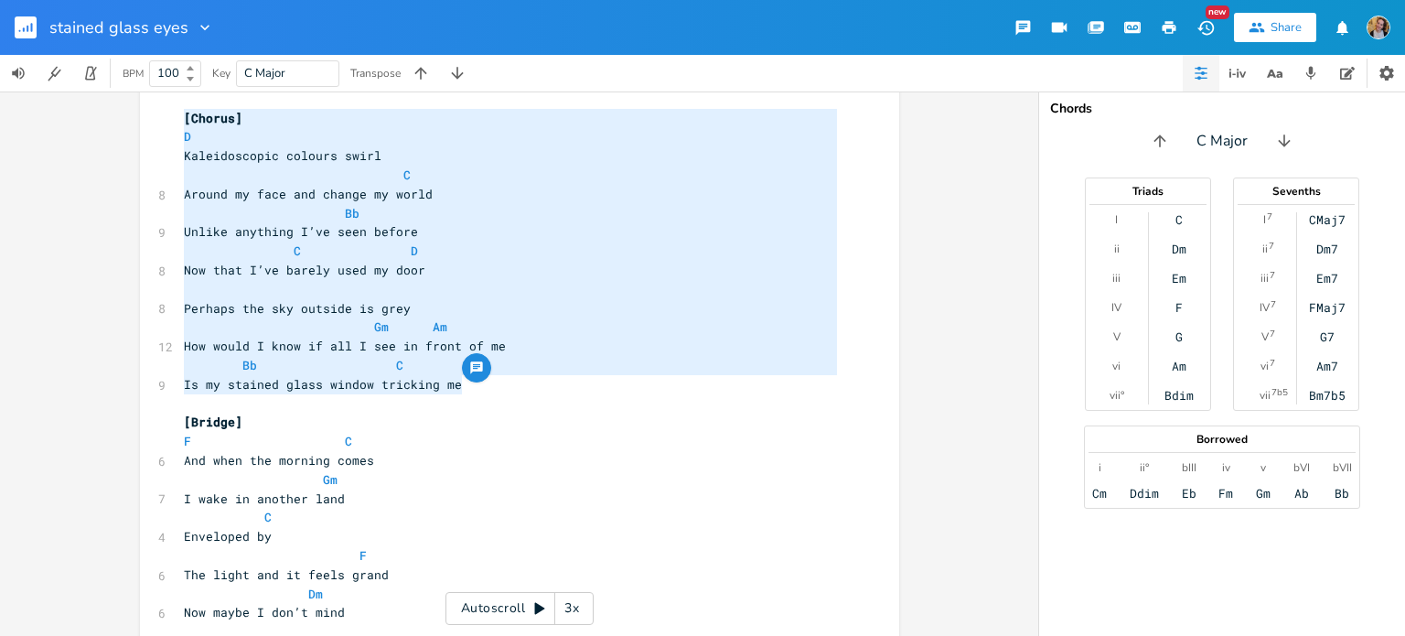
drag, startPoint x: 455, startPoint y: 391, endPoint x: 168, endPoint y: 115, distance: 397.2
click at [168, 115] on div "[Chorus] D Kaleidoscopic colours swirl C Around my face and change my world Bb …" at bounding box center [519, 124] width 759 height 1847
type textarea "[Chorus] D Kaleidoscopic colours swirl C Around my face and change my world Bb …"
click at [168, 115] on div "[Chorus] D Kaleidoscopic colours swirl C Around my face and change my world Bb …" at bounding box center [519, 124] width 759 height 1847
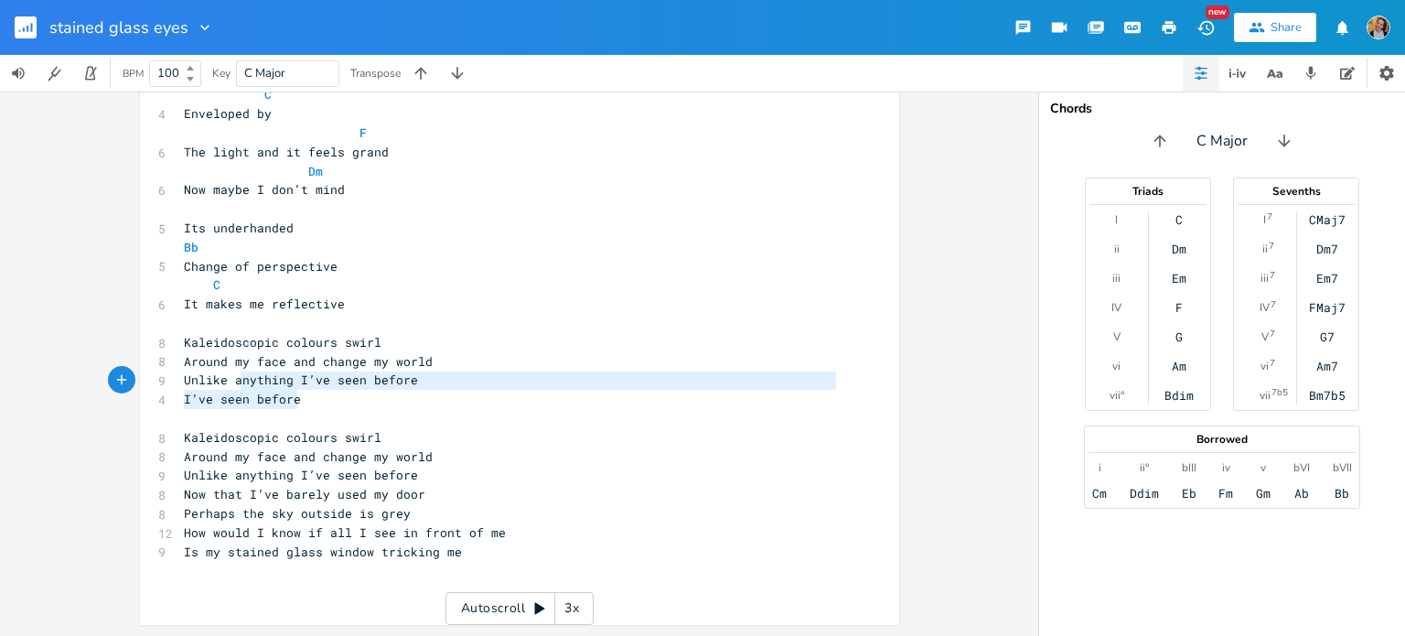
type textarea "Kaleidoscopic colours swirl Around my face and change my world Unlike anything …"
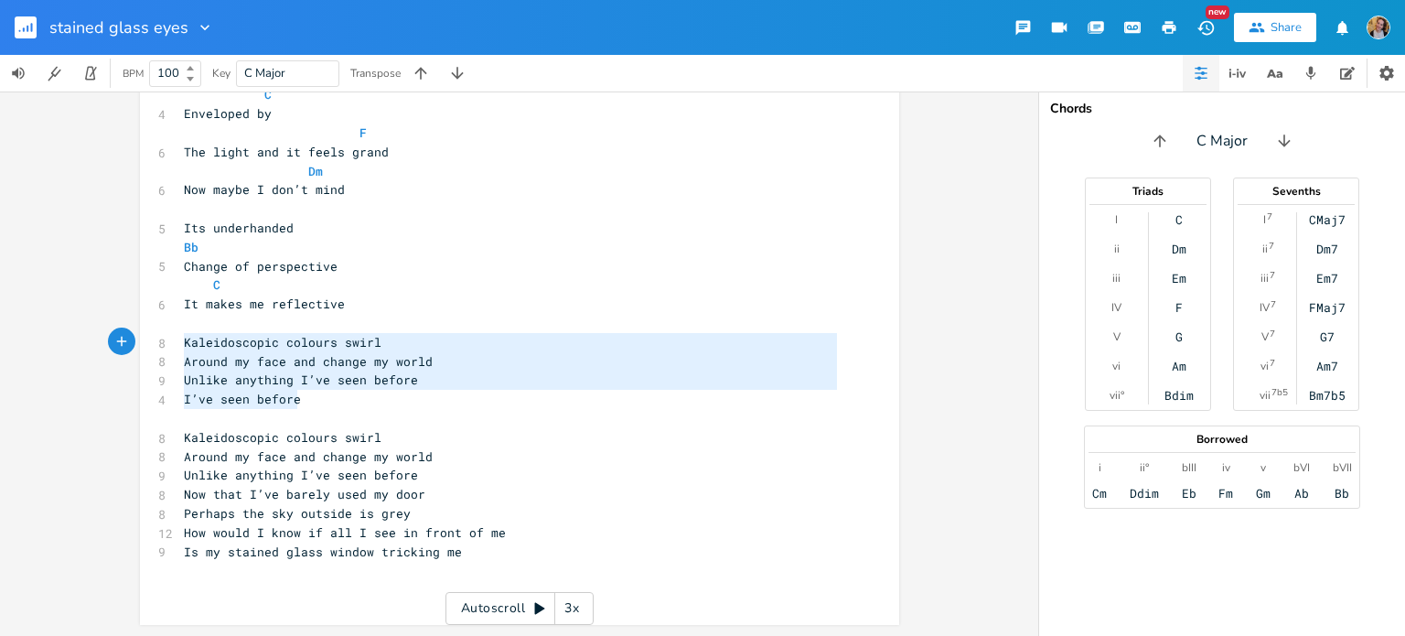
drag, startPoint x: 304, startPoint y: 403, endPoint x: 169, endPoint y: 343, distance: 147.4
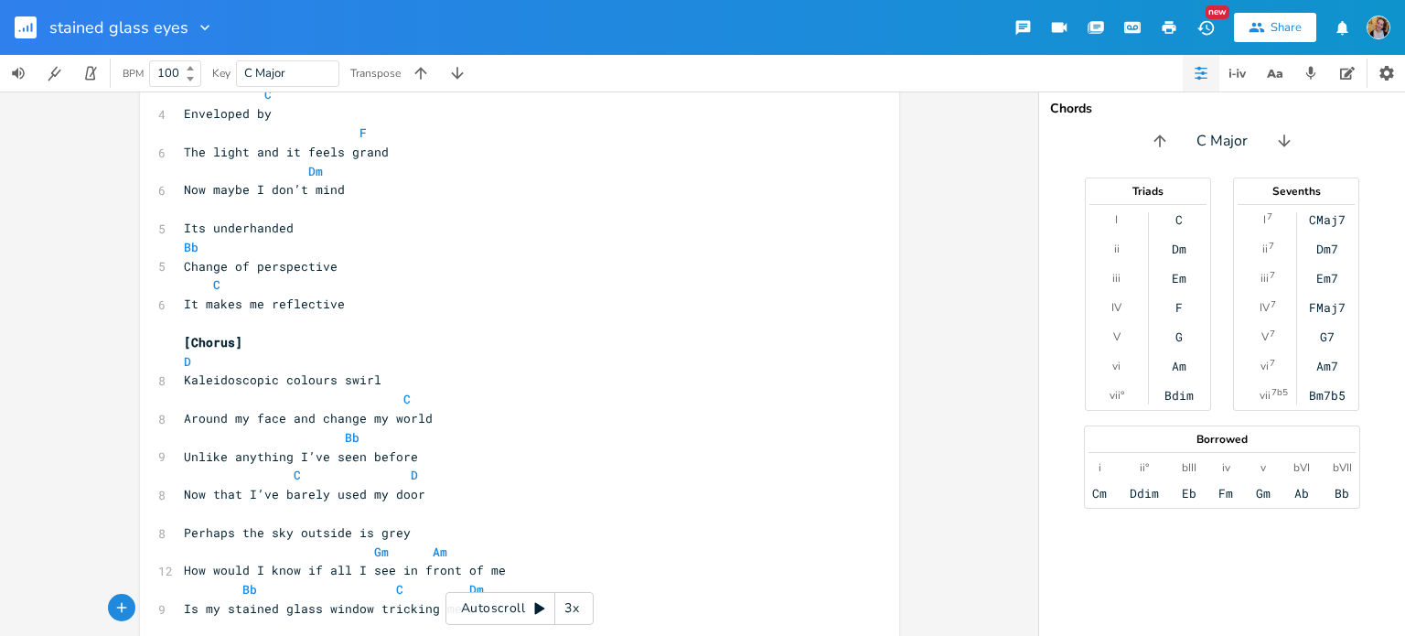
scroll to position [1533, 0]
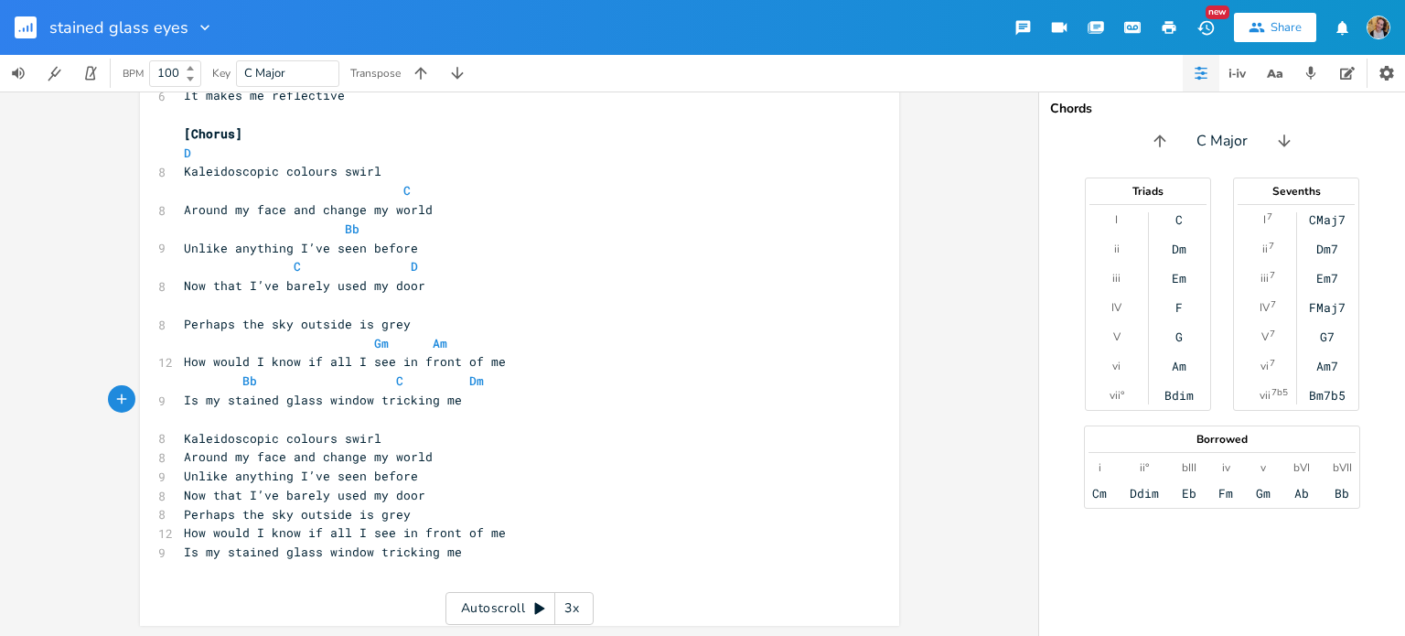
click at [415, 243] on pre "Unlike anything I’ve seen before" at bounding box center [510, 248] width 660 height 19
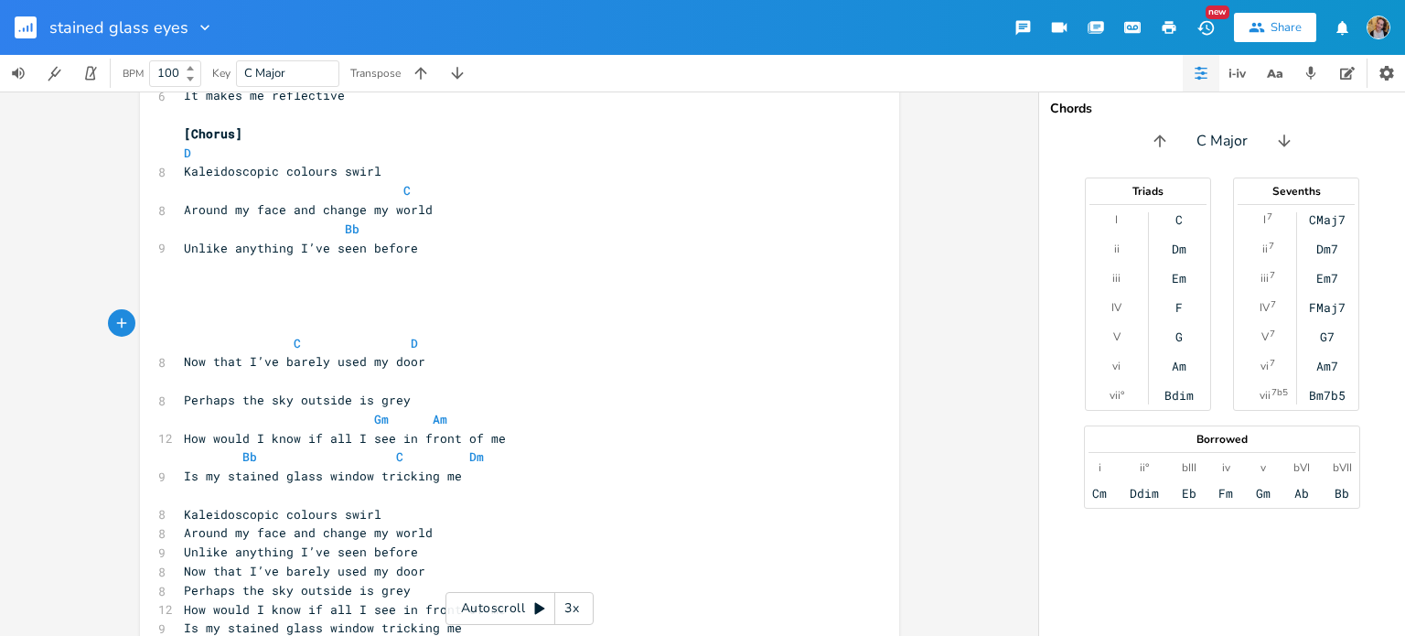
click at [399, 222] on pre "Bb" at bounding box center [510, 229] width 660 height 19
click at [304, 271] on pre "​" at bounding box center [510, 266] width 660 height 19
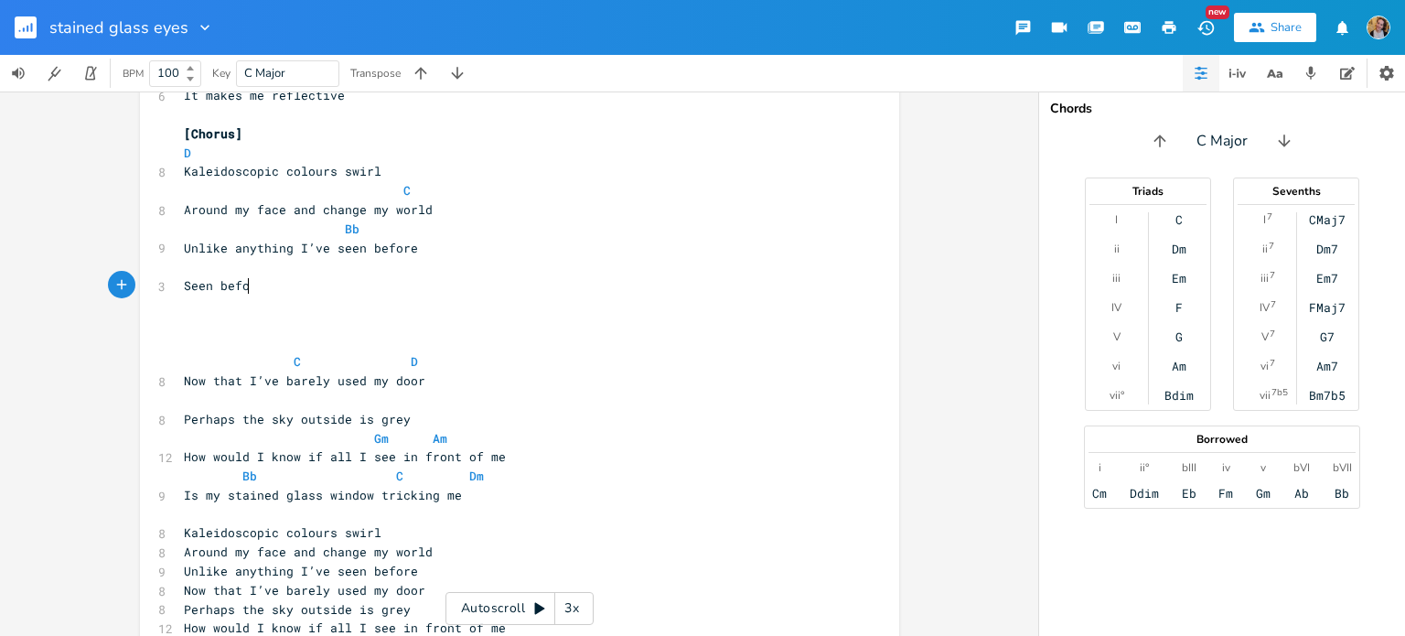
type textarea "Seen before"
click at [259, 262] on pre "​" at bounding box center [510, 266] width 660 height 19
type textarea "C"
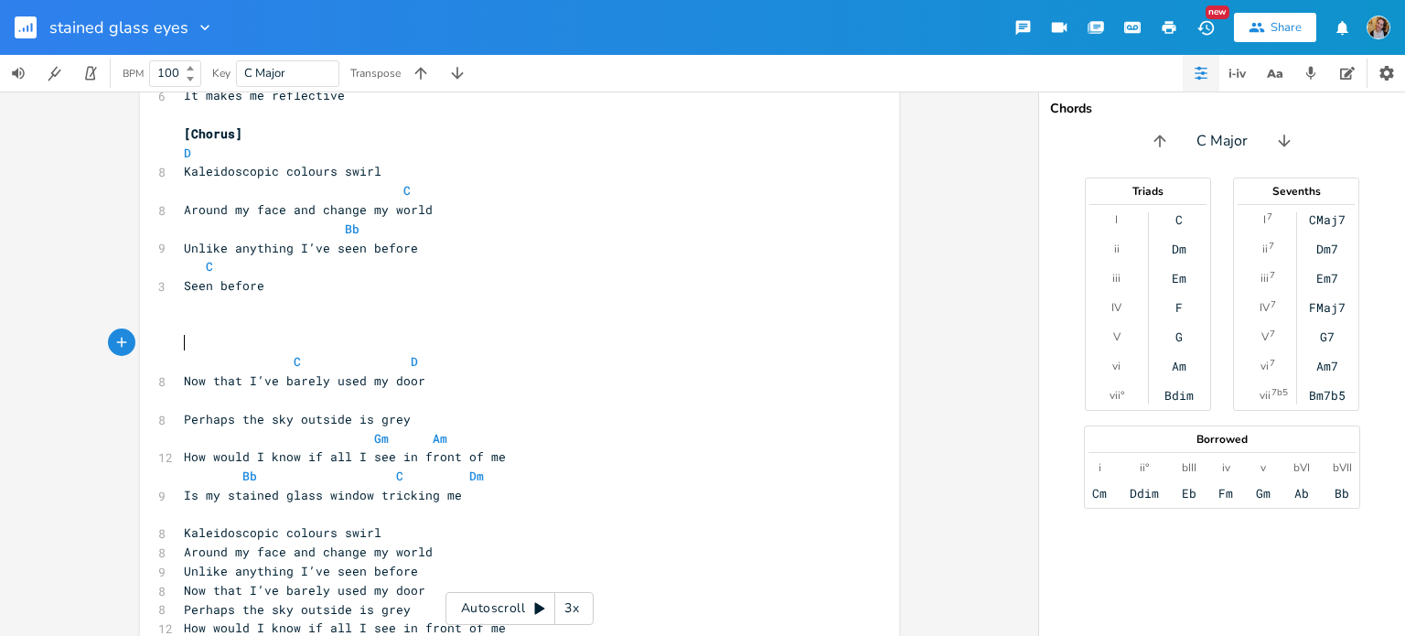
click at [323, 346] on pre "​" at bounding box center [510, 343] width 660 height 19
click at [274, 354] on span "C D" at bounding box center [301, 361] width 234 height 16
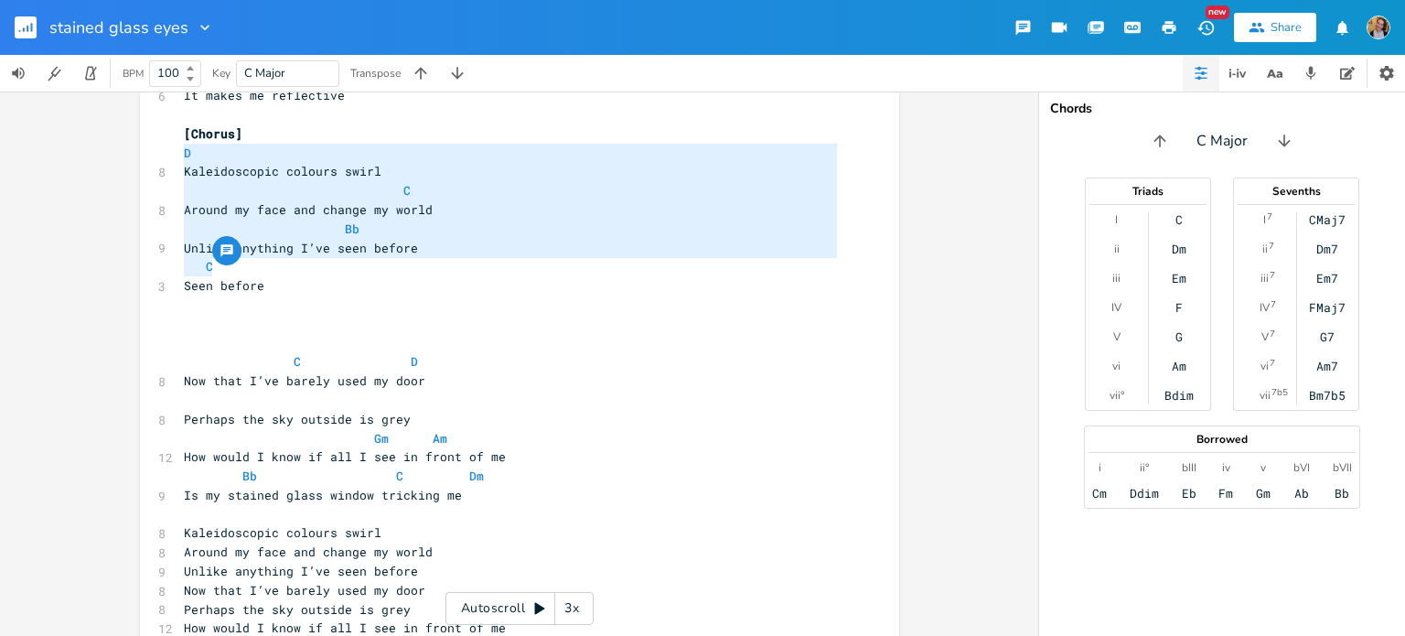
type textarea "D Kaleidoscopic colours swirl C Around my face and change my world Bb Unlike an…"
drag, startPoint x: 179, startPoint y: 150, endPoint x: 433, endPoint y: 241, distance: 269.0
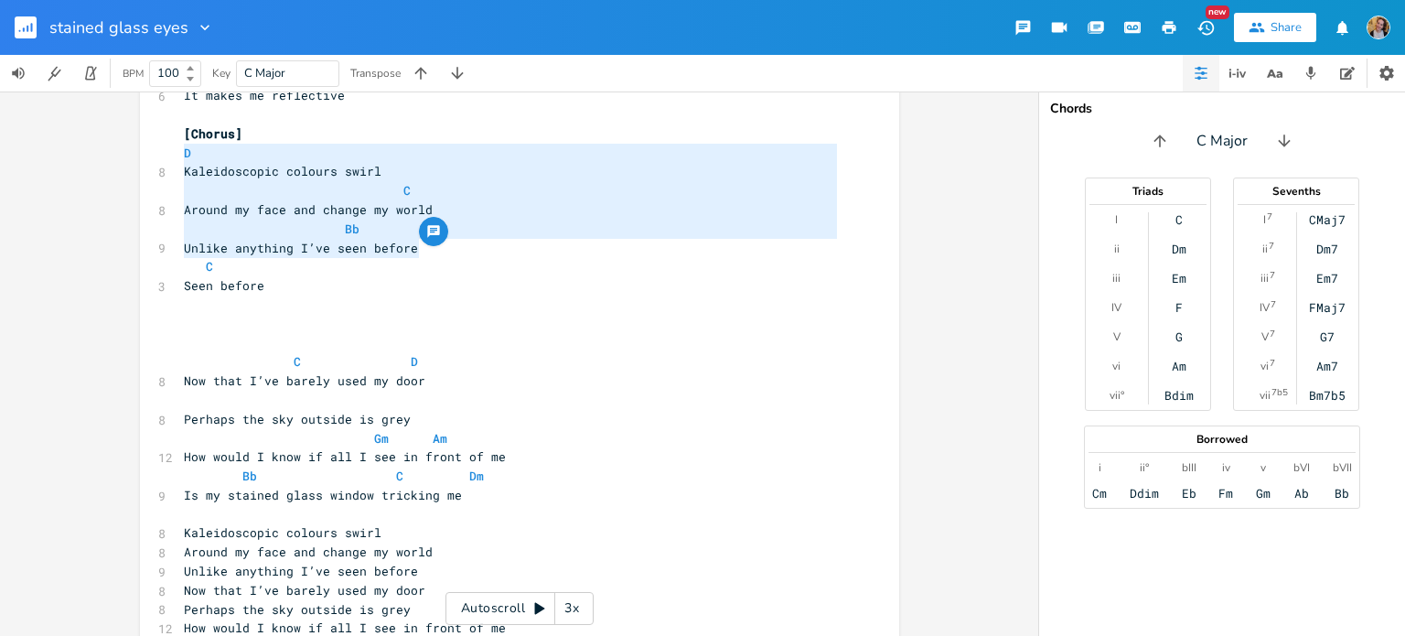
click at [250, 352] on pre "C D" at bounding box center [510, 361] width 660 height 19
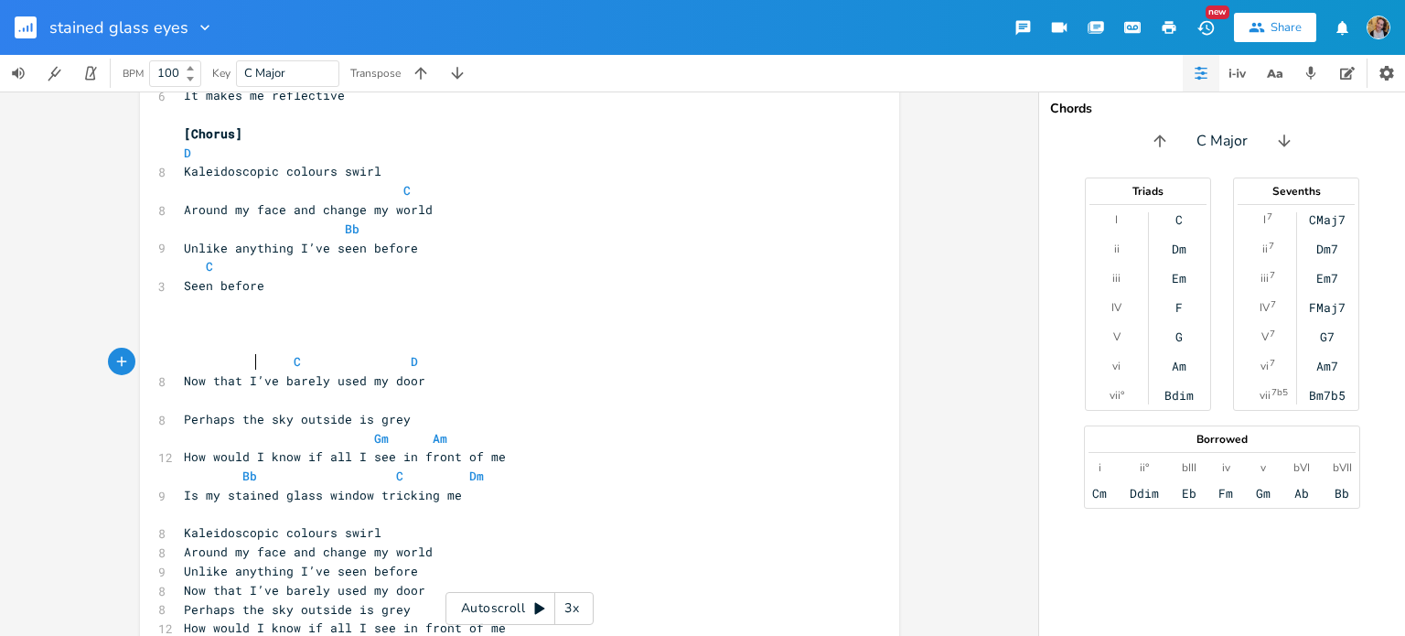
click at [220, 338] on pre "​" at bounding box center [510, 343] width 660 height 19
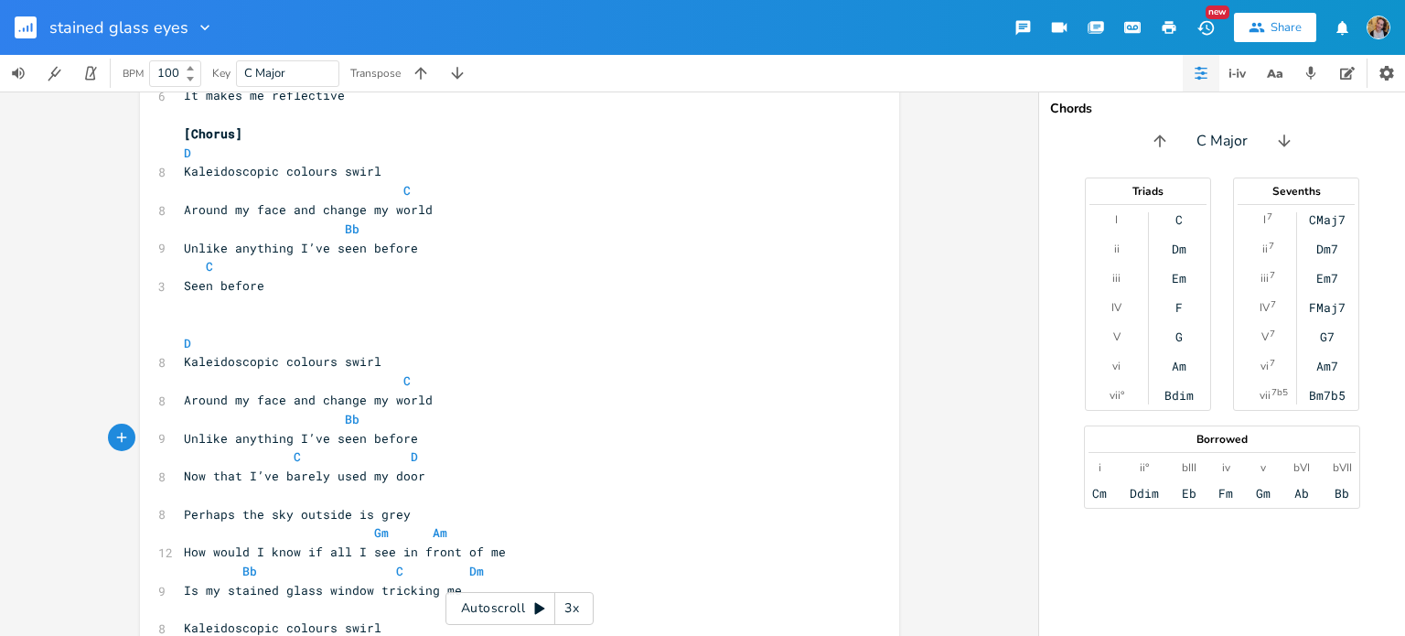
click at [220, 321] on pre "​" at bounding box center [510, 324] width 660 height 19
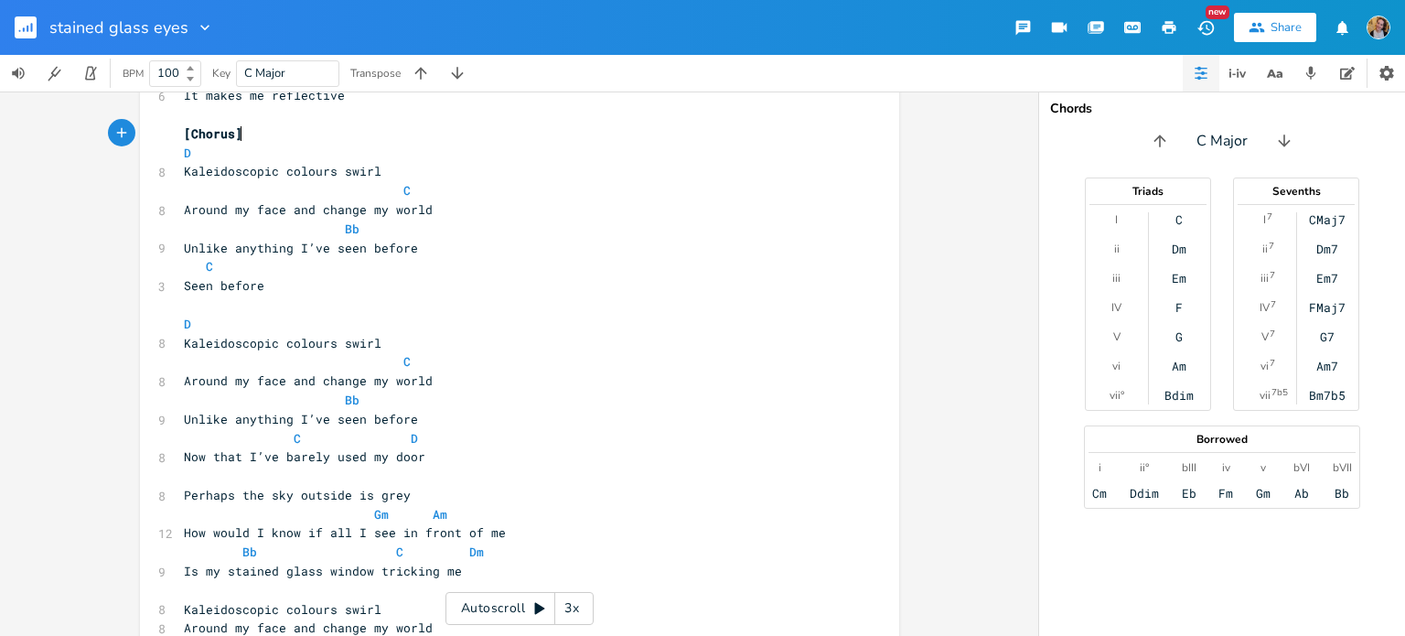
click at [237, 137] on pre "[Chorus]" at bounding box center [510, 133] width 660 height 19
click at [227, 131] on span "[Chorus]" at bounding box center [213, 133] width 59 height 16
type textarea "alt."
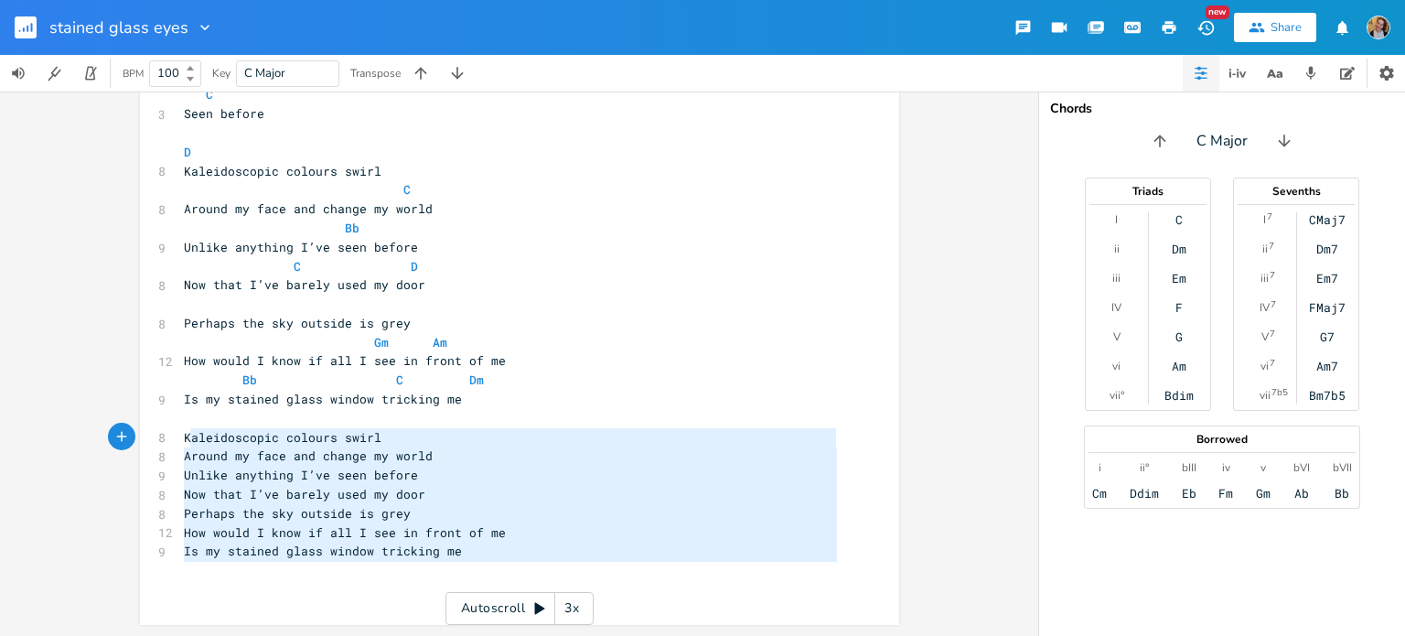
type textarea "Kaleidoscopic colours swirl Around my face and change my world Unlike anything …"
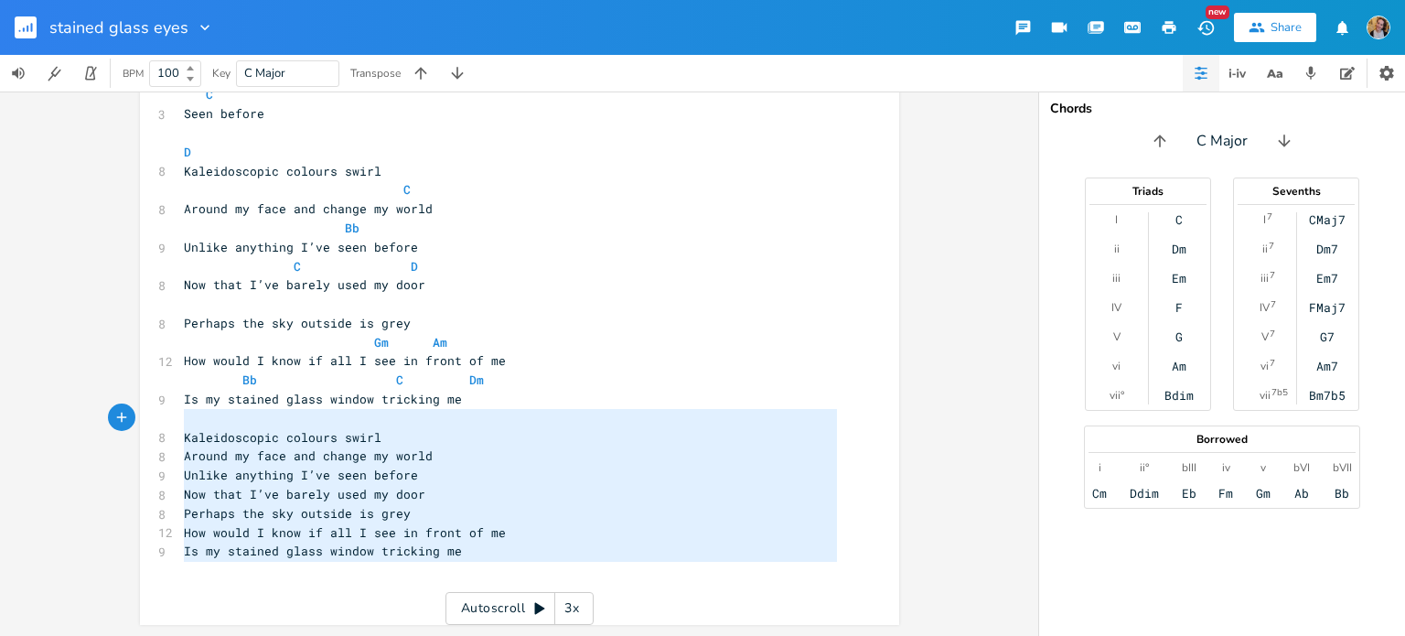
drag, startPoint x: 487, startPoint y: 568, endPoint x: 179, endPoint y: 426, distance: 338.4
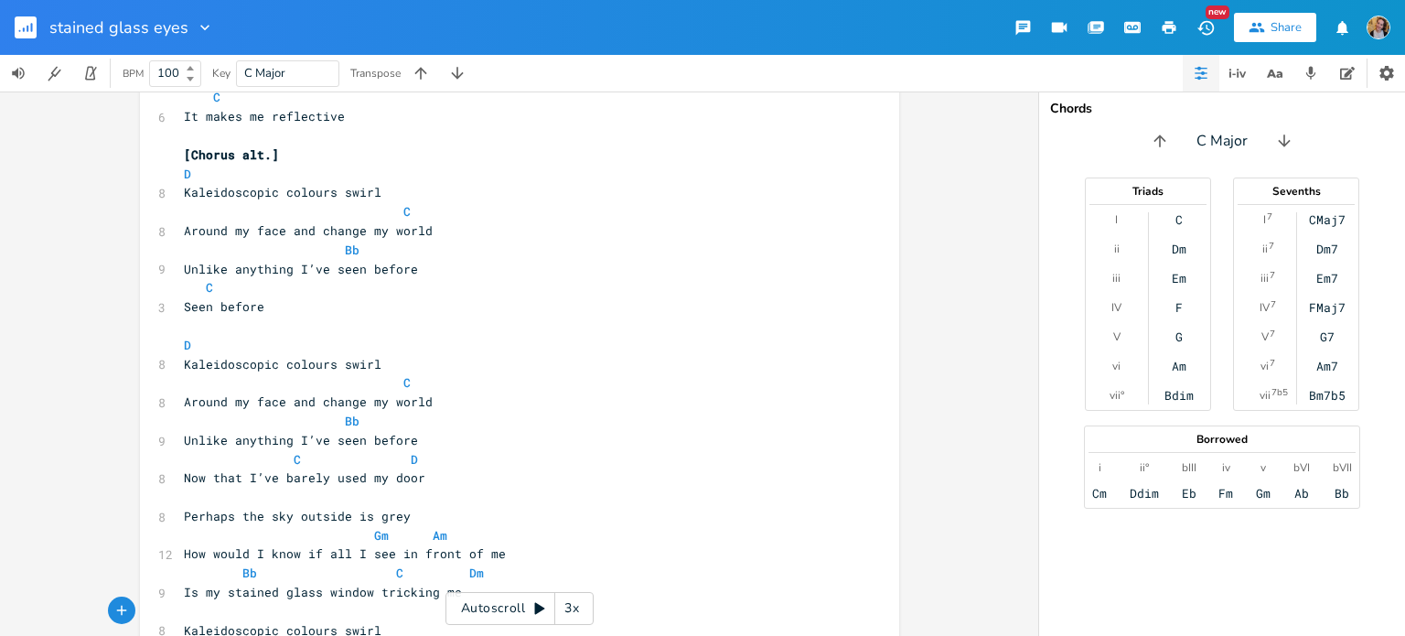
scroll to position [1686, 0]
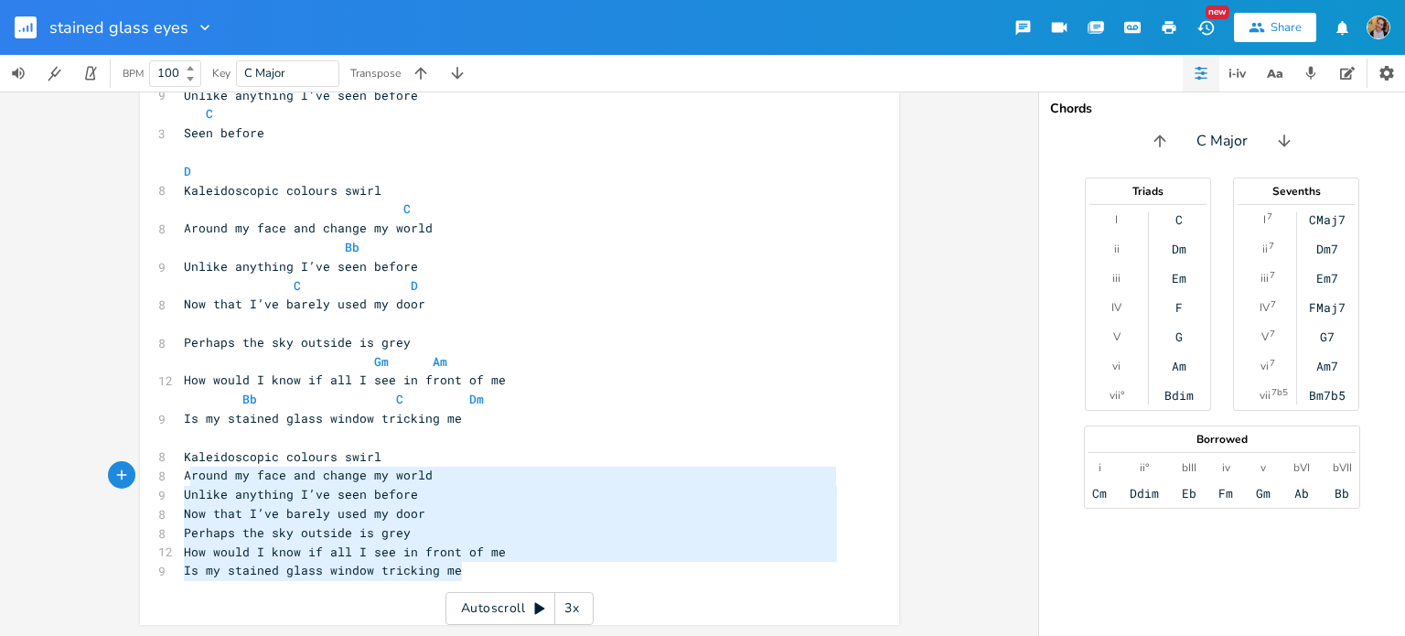
type textarea "Kaleidoscopic colours swirl Around my face and change my world Unlike anything …"
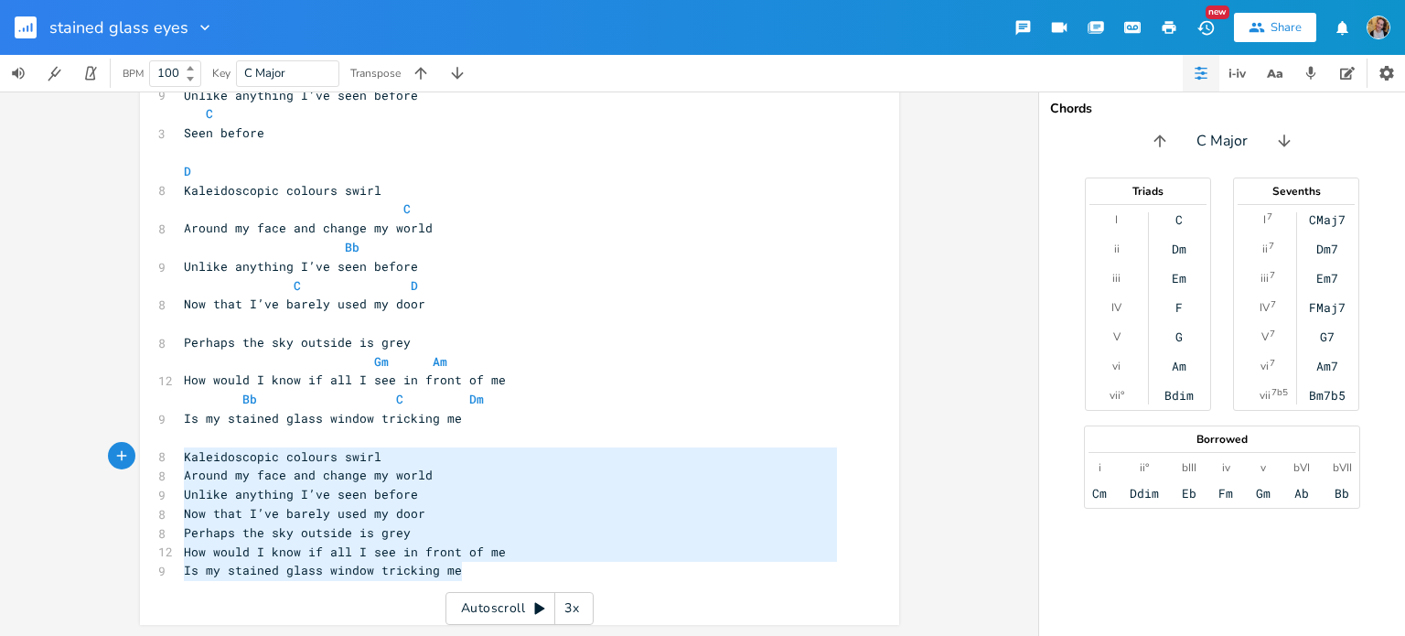
drag, startPoint x: 457, startPoint y: 570, endPoint x: 178, endPoint y: 460, distance: 299.8
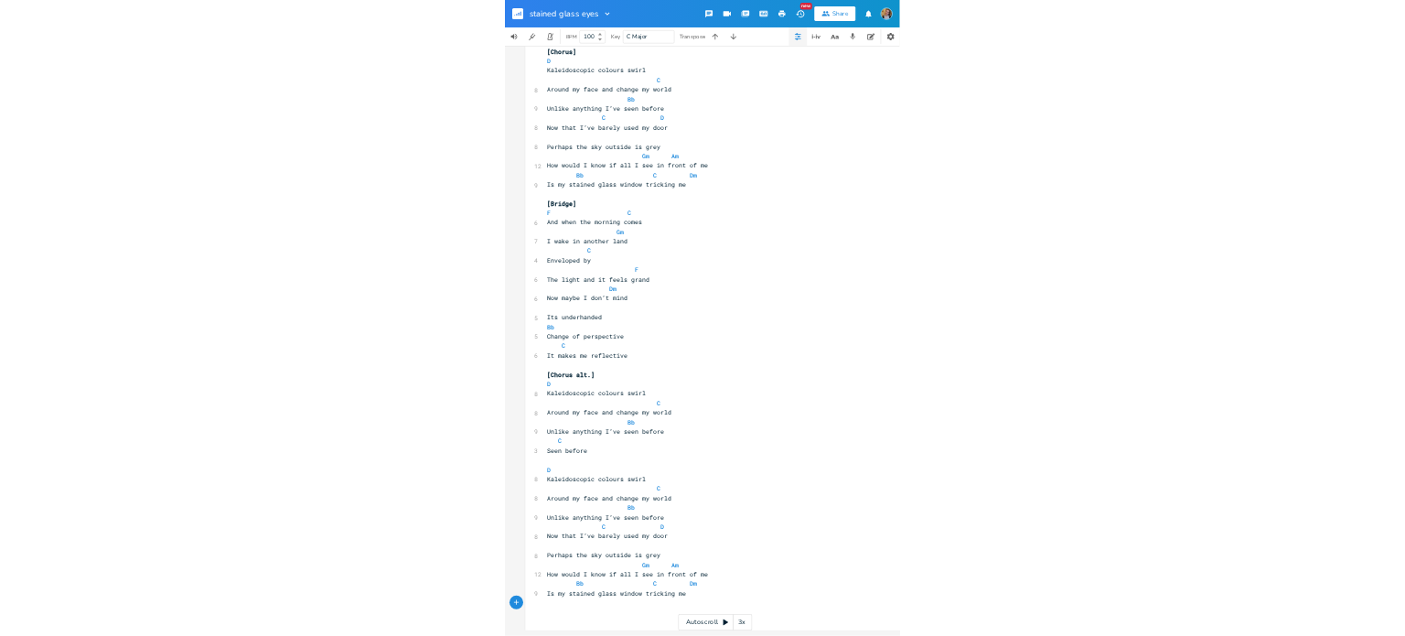
scroll to position [916, 0]
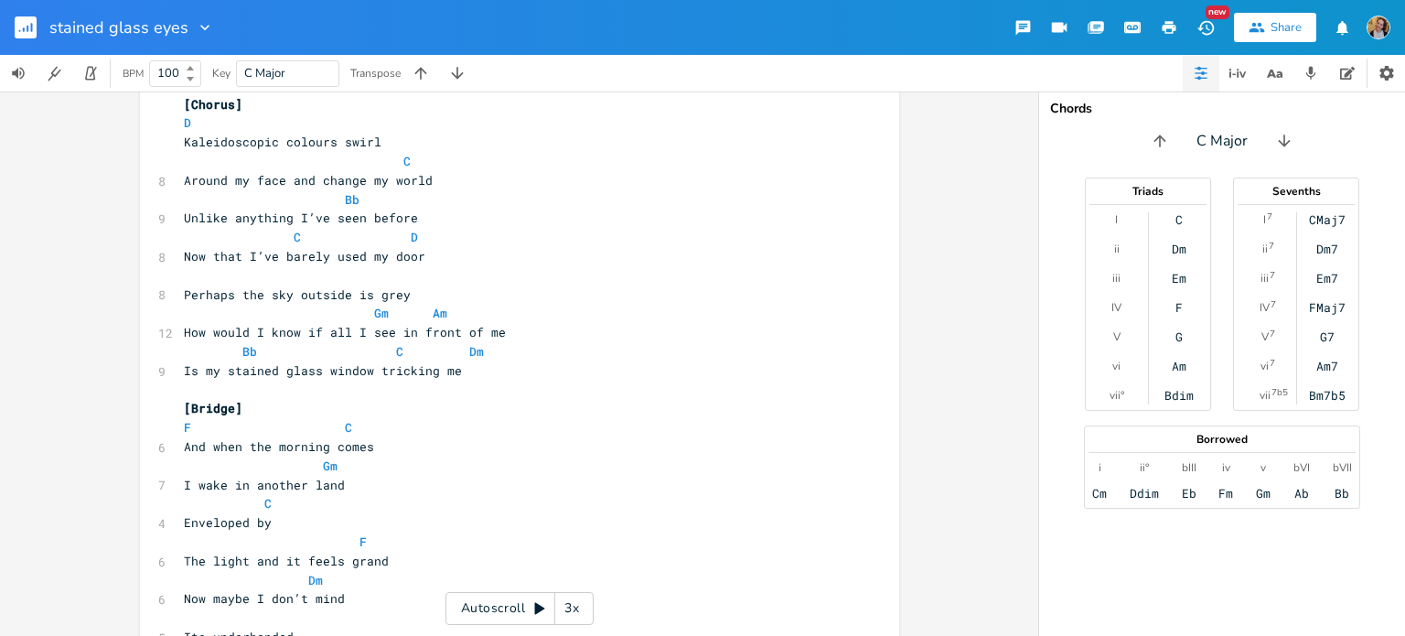
click at [15, 32] on rect "button" at bounding box center [26, 27] width 22 height 22
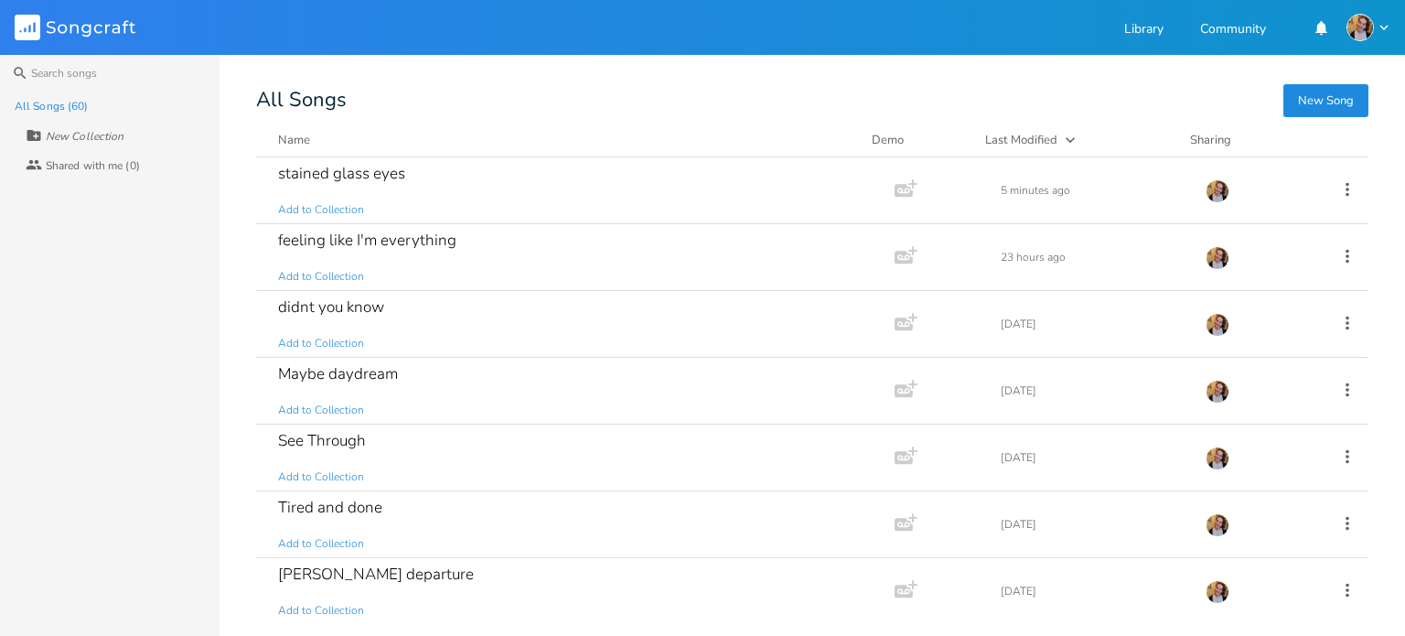
click at [1286, 94] on button "New Song" at bounding box center [1325, 100] width 85 height 33
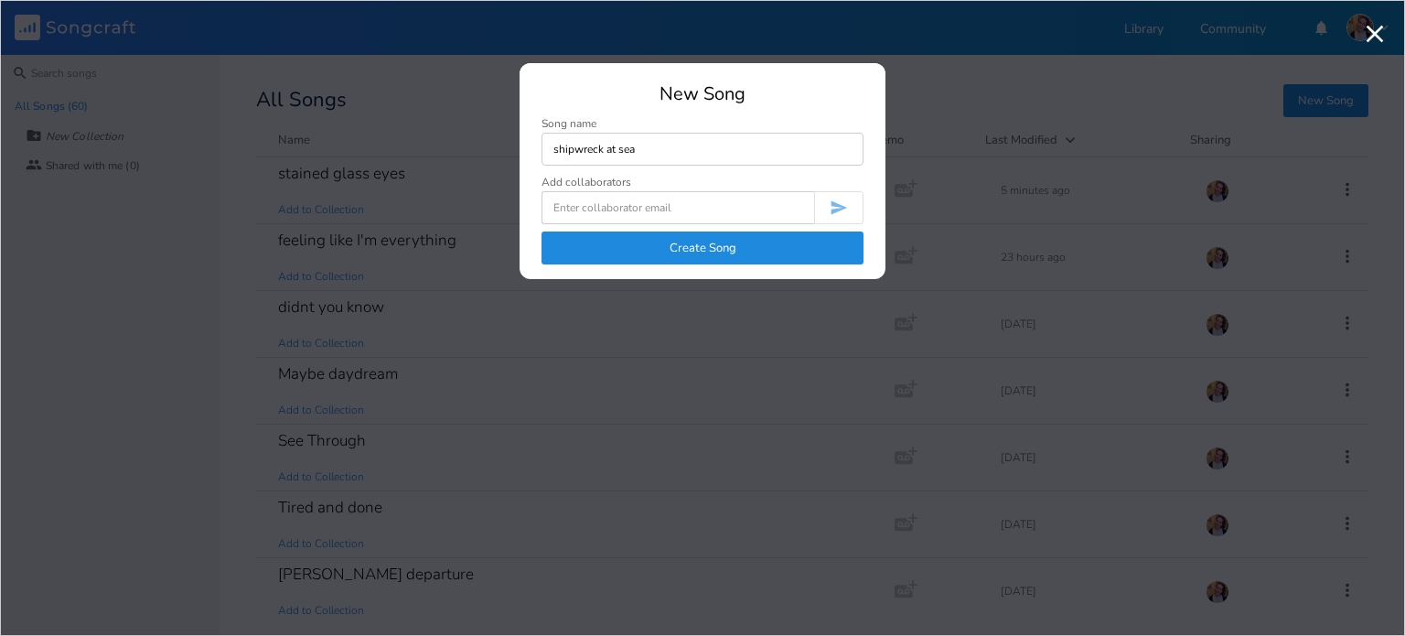
type input "shipwreck at sea"
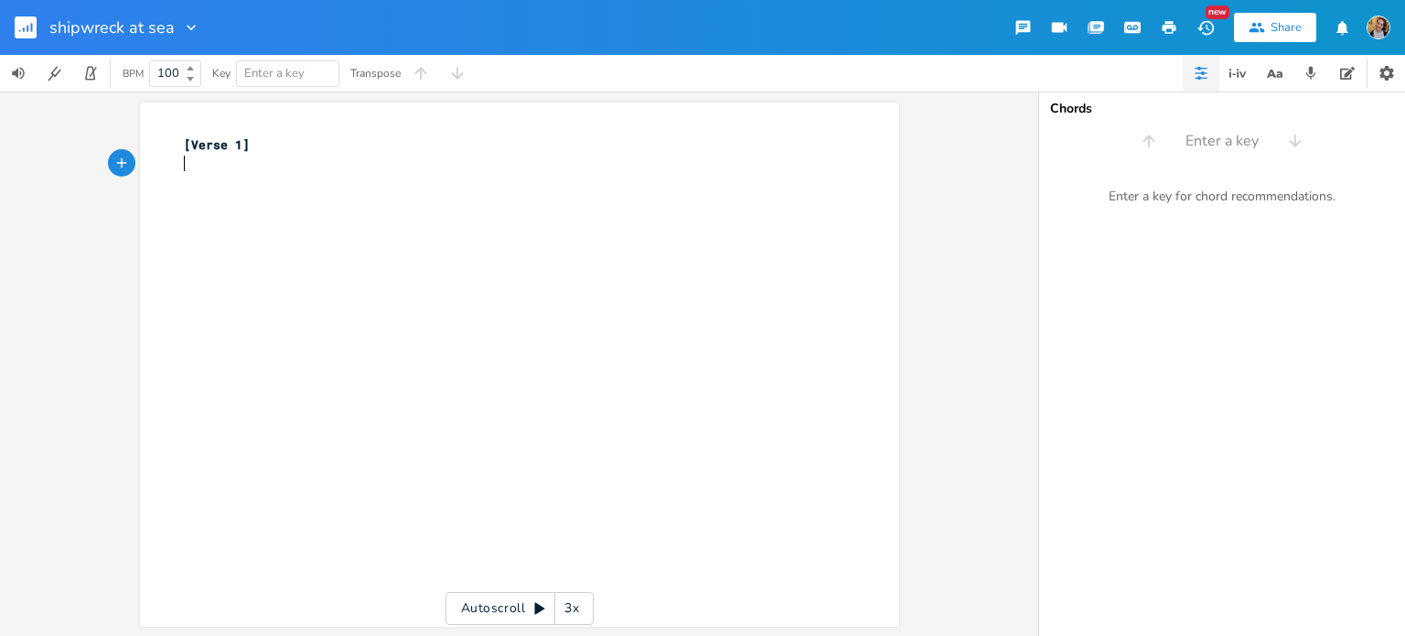
click at [228, 233] on div "xxxxxxxxxx [Verse 1] ​" at bounding box center [533, 382] width 706 height 500
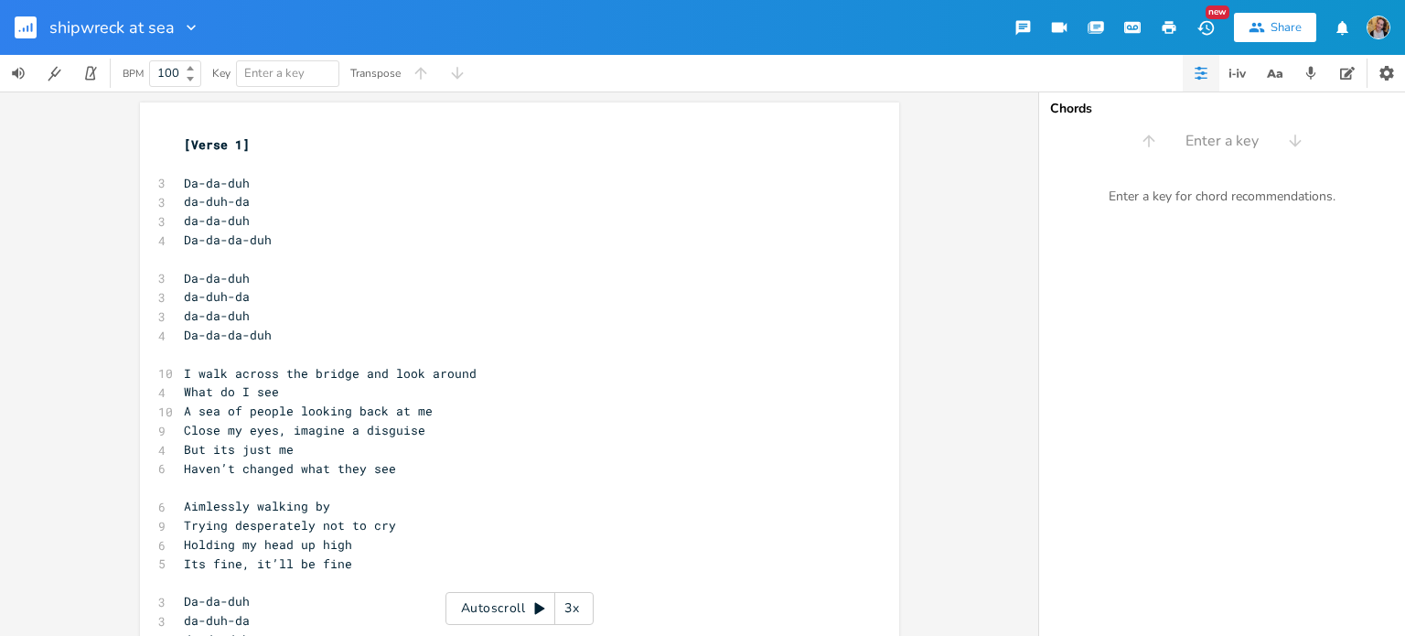
click at [204, 152] on span "[Verse 1]" at bounding box center [217, 144] width 66 height 16
click at [215, 157] on pre "​" at bounding box center [510, 164] width 660 height 19
type textarea "Bm"
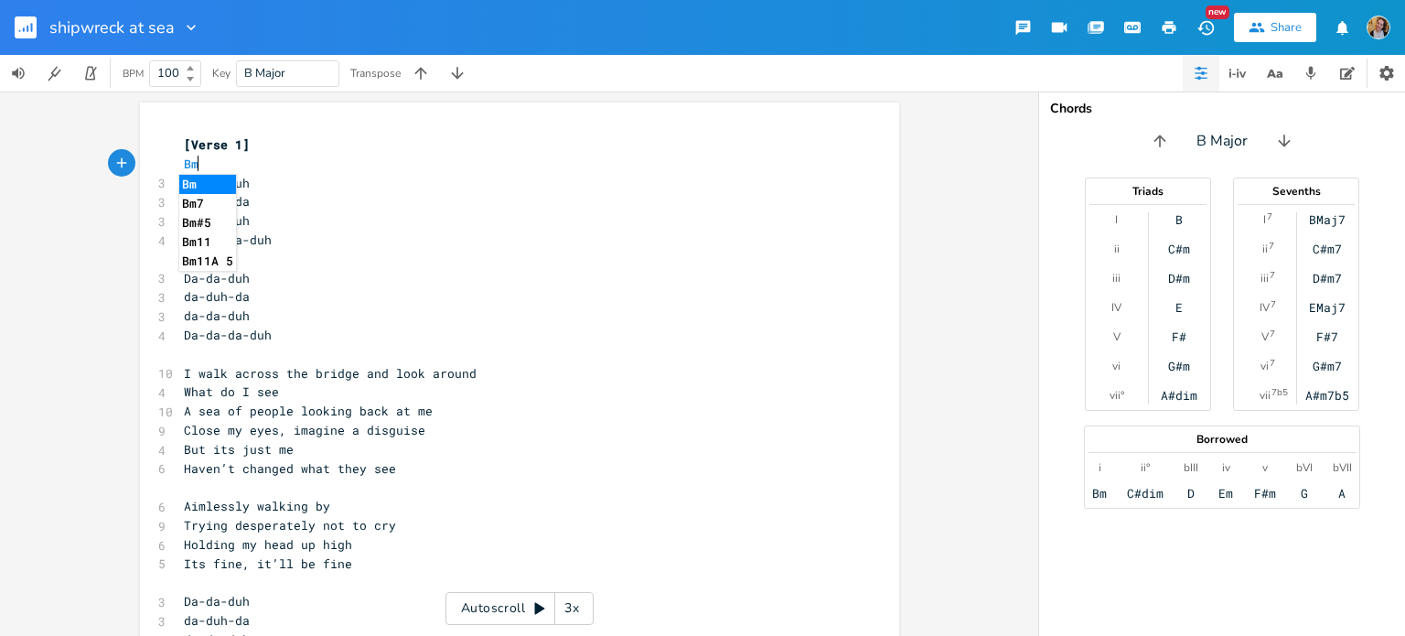
click at [297, 178] on pre "Da-da-duh" at bounding box center [510, 183] width 660 height 19
click at [267, 180] on pre "Da-da-duh" at bounding box center [510, 183] width 660 height 19
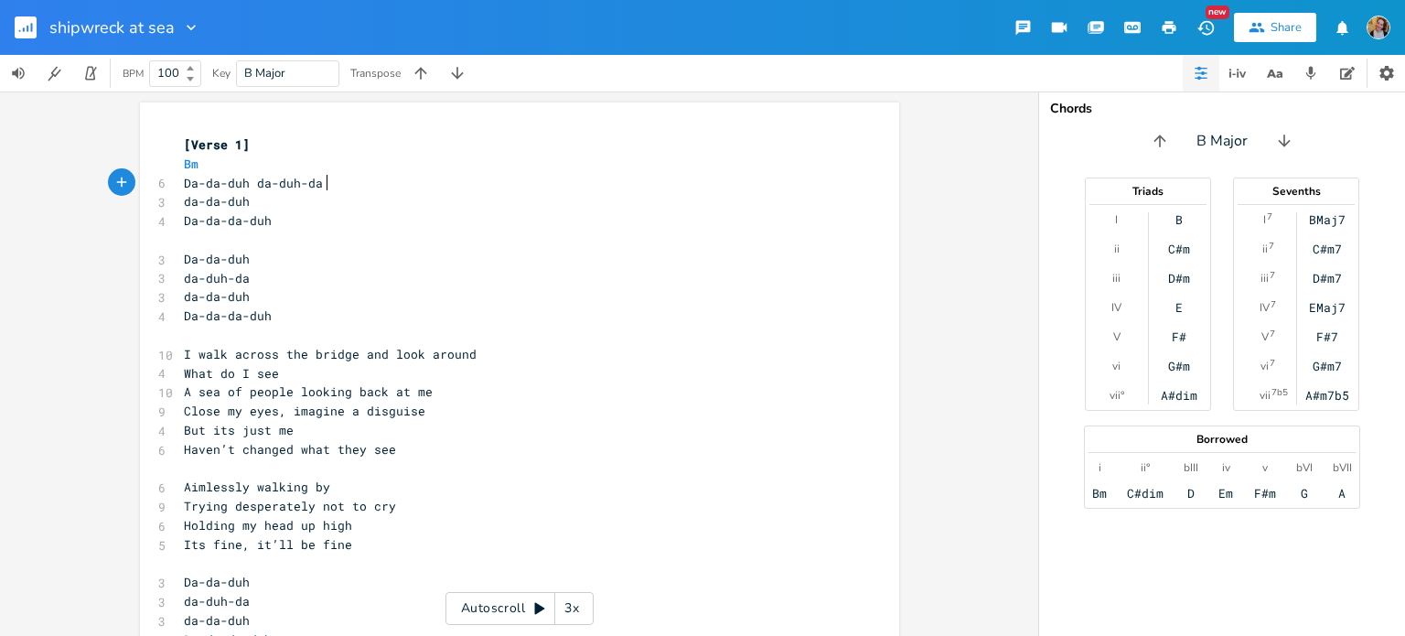
click at [336, 182] on pre "Da-da-duh da-duh-da" at bounding box center [510, 183] width 660 height 19
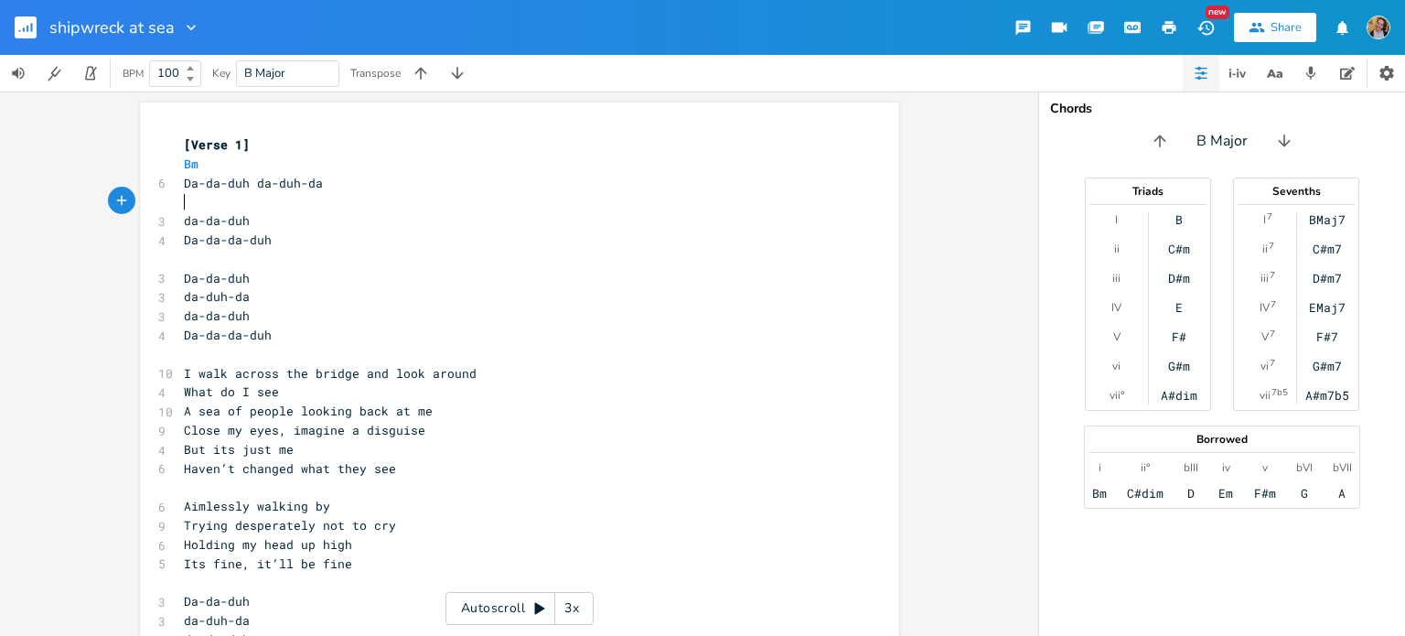
type textarea "E"
click at [278, 223] on pre "da-da-duh" at bounding box center [510, 220] width 660 height 19
click at [289, 215] on pre "da-da-duh" at bounding box center [510, 220] width 660 height 19
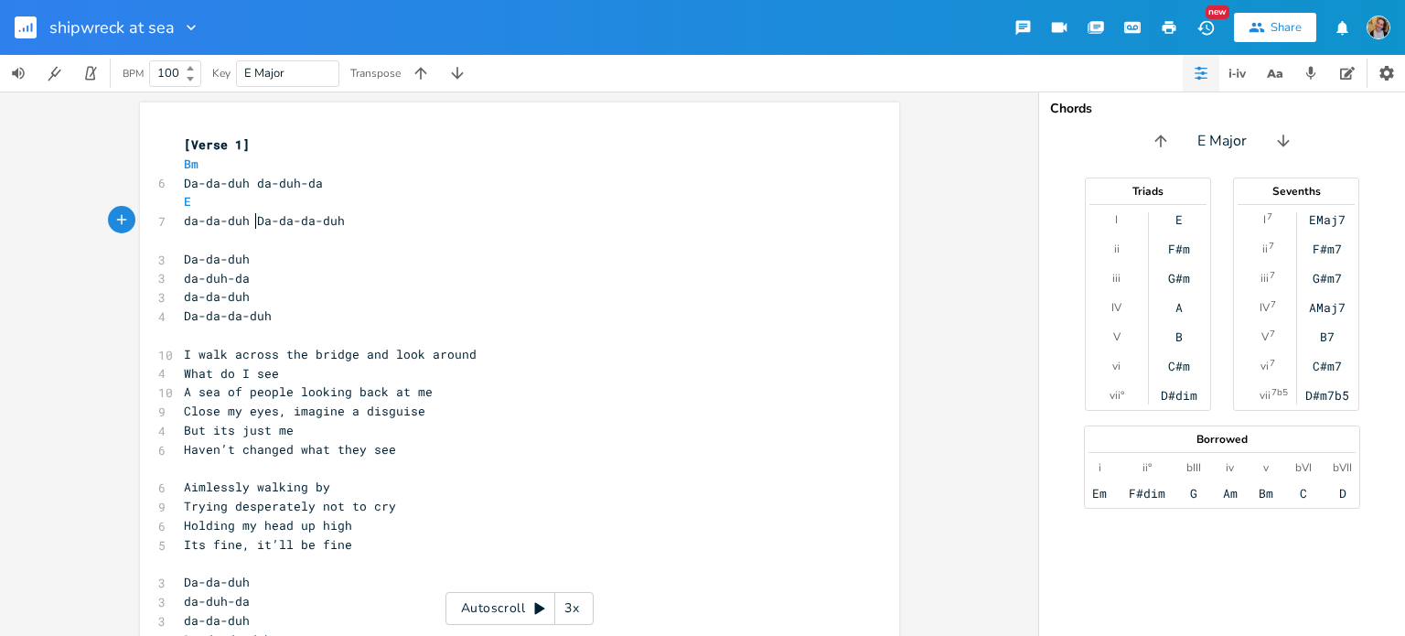
scroll to position [0, 3]
click at [278, 202] on pre "E" at bounding box center [510, 201] width 660 height 19
type textarea "A"
click at [324, 286] on li "A#m" at bounding box center [342, 279] width 55 height 19
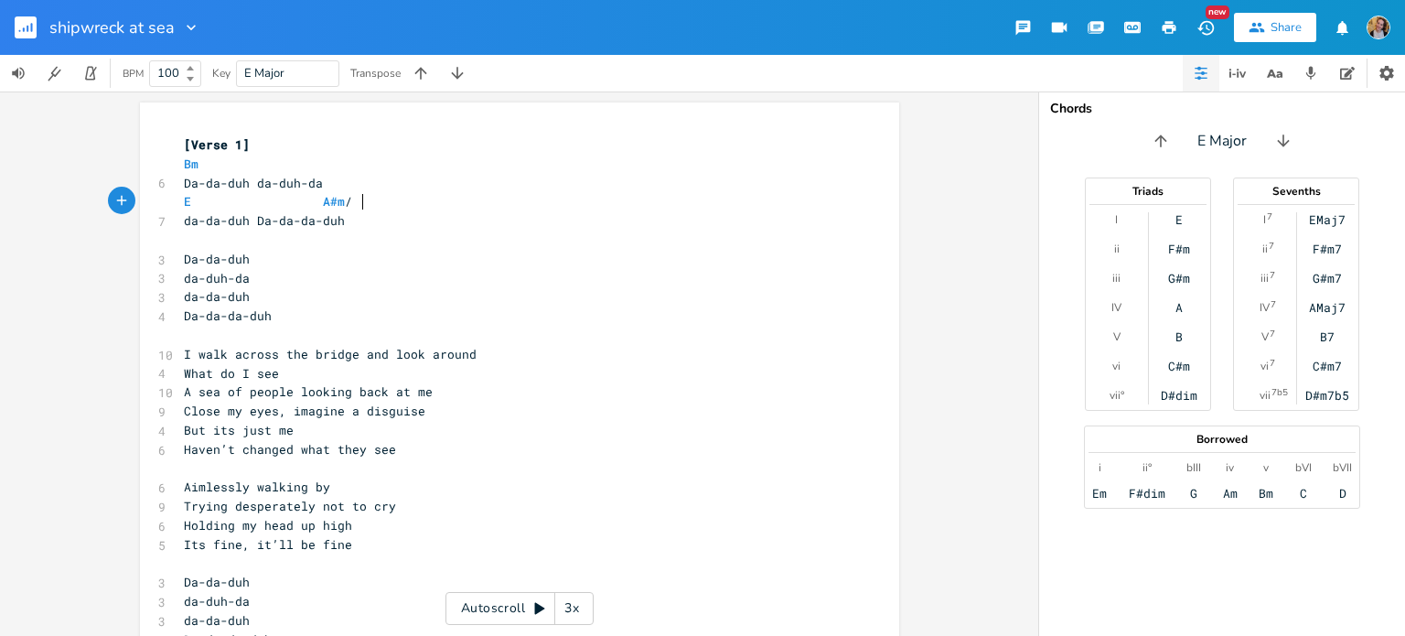
scroll to position [0, 15]
type textarea "/ F#m"
click at [234, 243] on pre "​" at bounding box center [510, 239] width 660 height 19
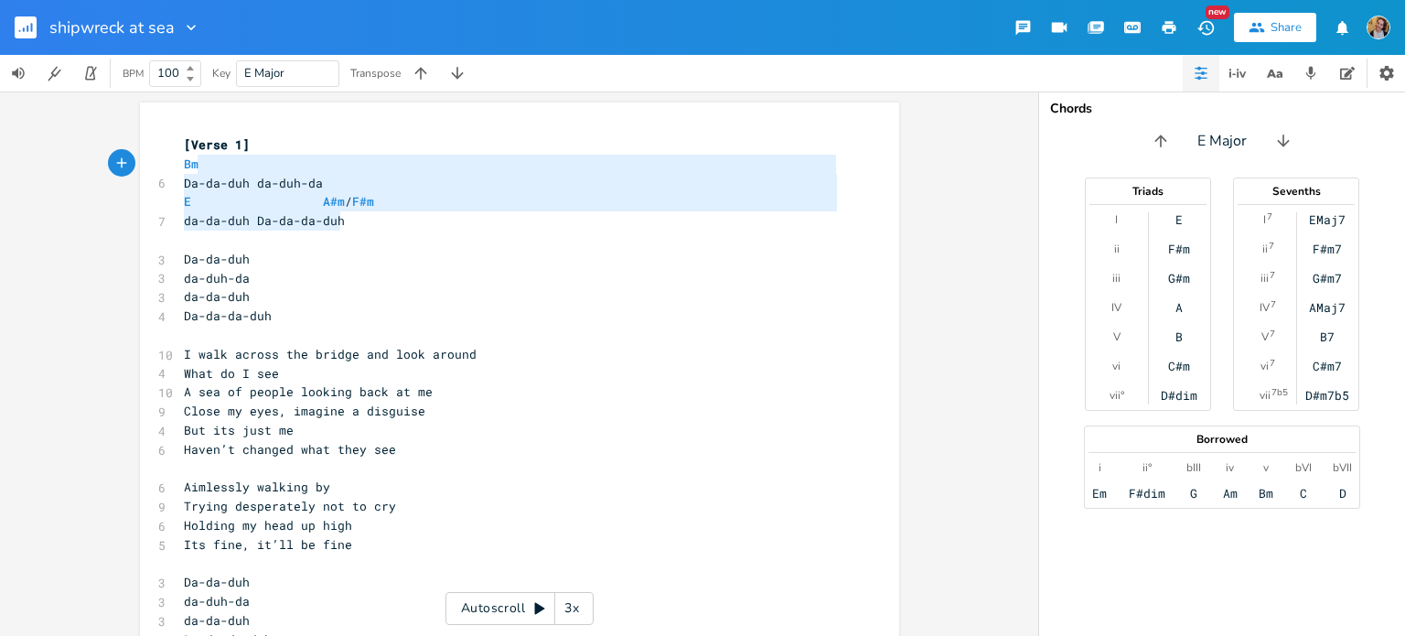
type textarea "Bm Da-da-duh da-duh-da E A#m / F#m da-da-duh Da-da-da-duh"
drag, startPoint x: 359, startPoint y: 219, endPoint x: 171, endPoint y: 161, distance: 196.2
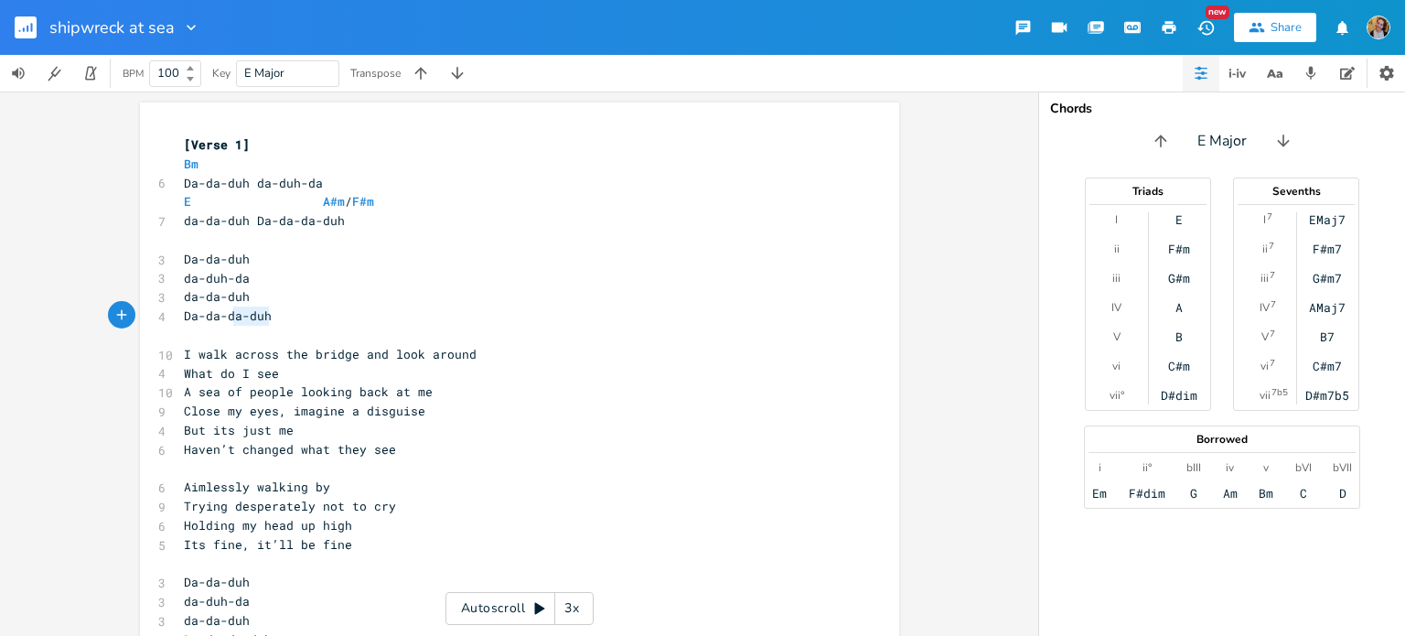
type textarea "Da-da-duh da-duh-da da-da-duh Da-da-da-duh"
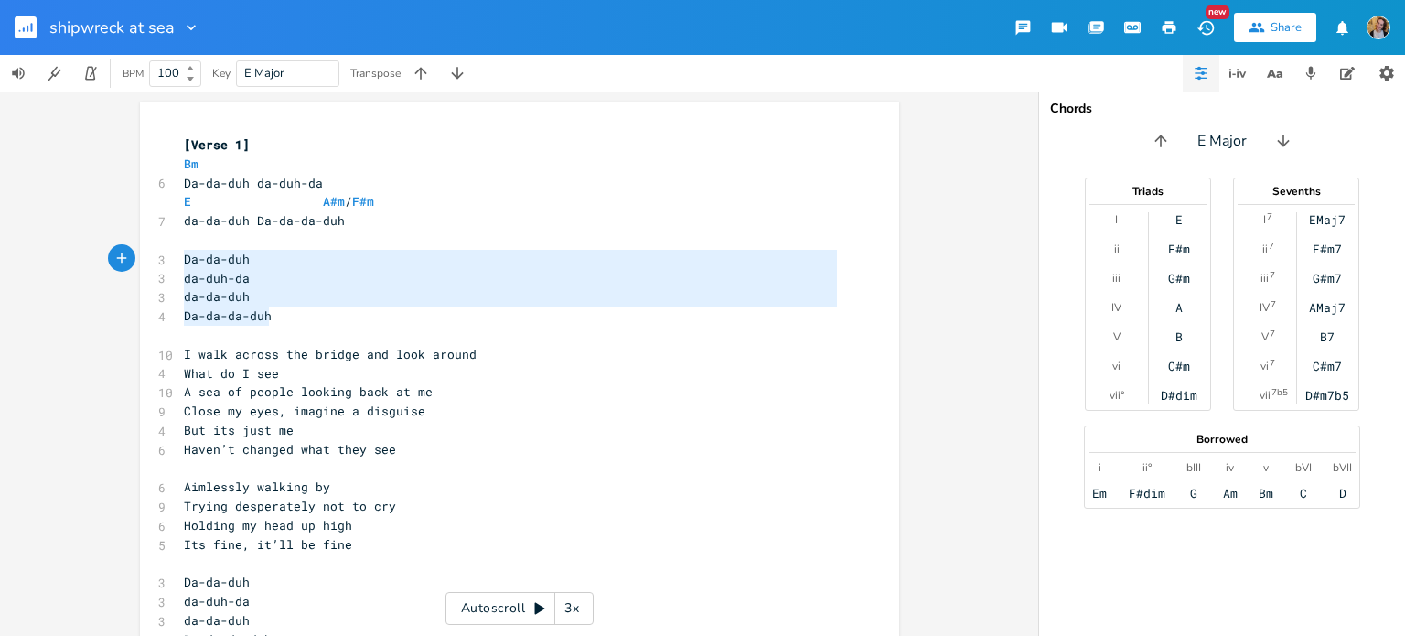
drag, startPoint x: 271, startPoint y: 317, endPoint x: 171, endPoint y: 255, distance: 117.5
paste textarea
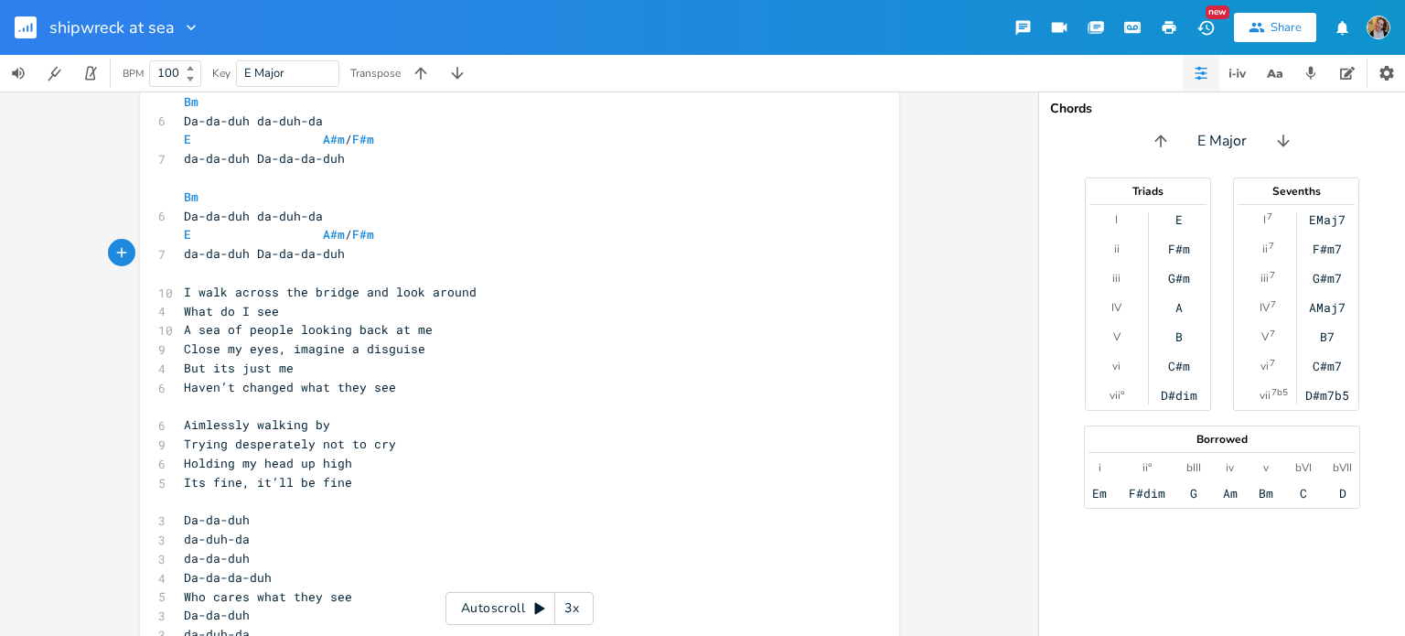
scroll to position [72, 0]
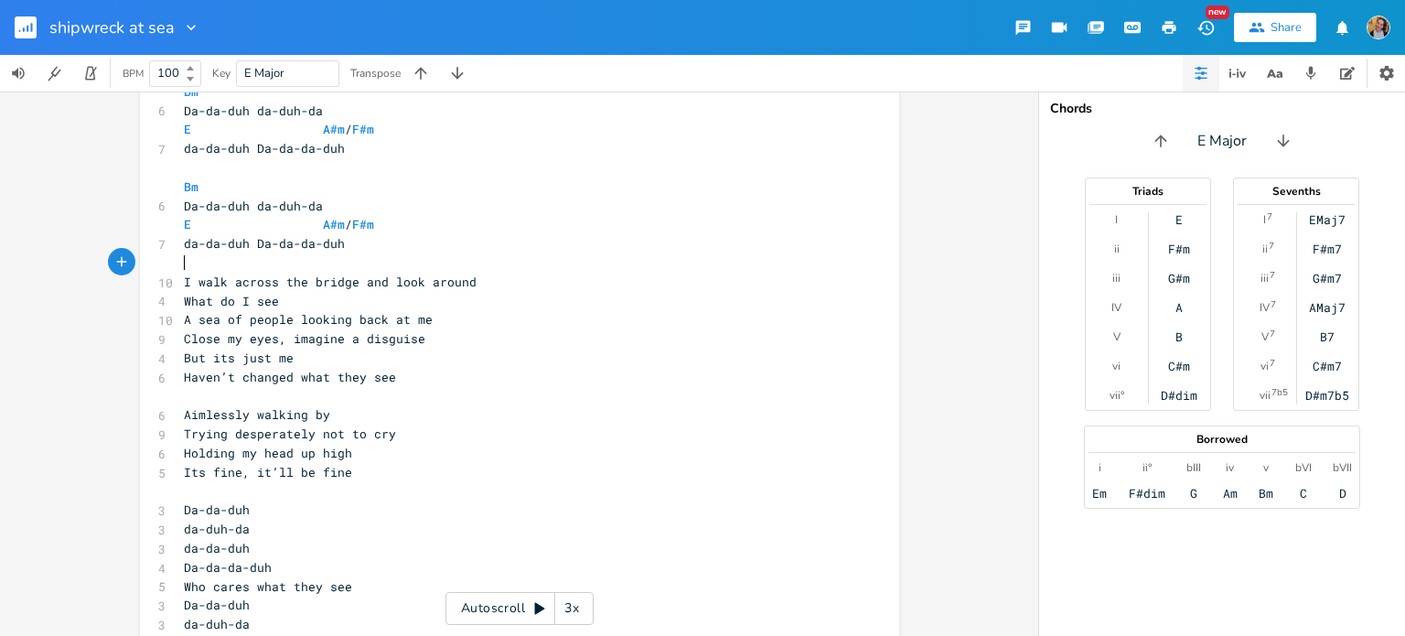
click at [223, 265] on pre "​" at bounding box center [510, 262] width 660 height 19
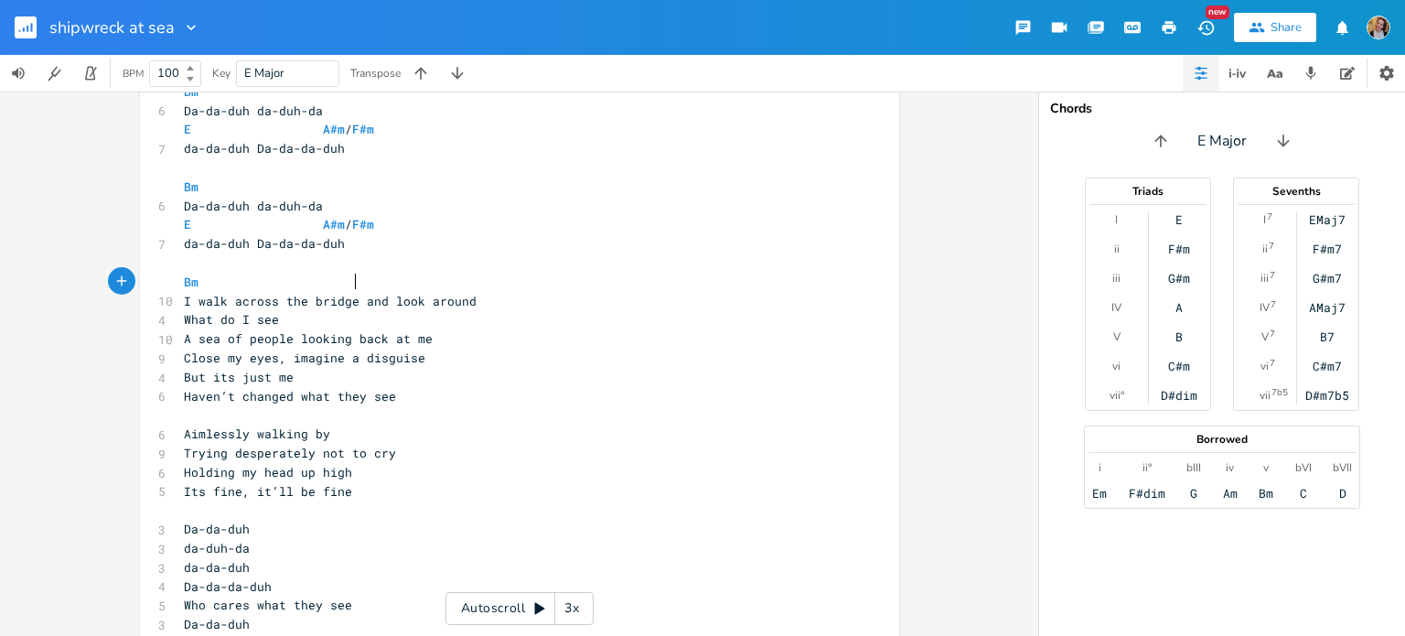
scroll to position [0, 105]
type textarea "Bm E"
click at [499, 292] on pre "I walk across the bridge and look around" at bounding box center [510, 301] width 660 height 19
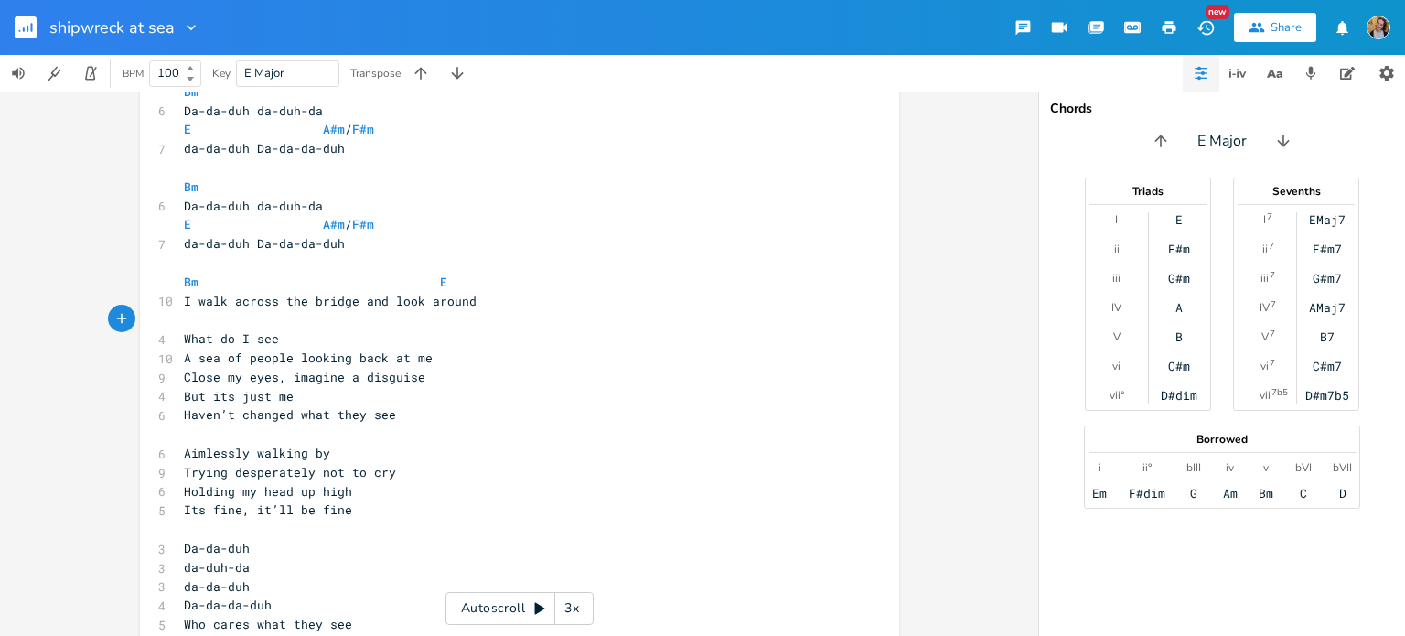
click at [512, 347] on pre "What do I see" at bounding box center [510, 338] width 660 height 19
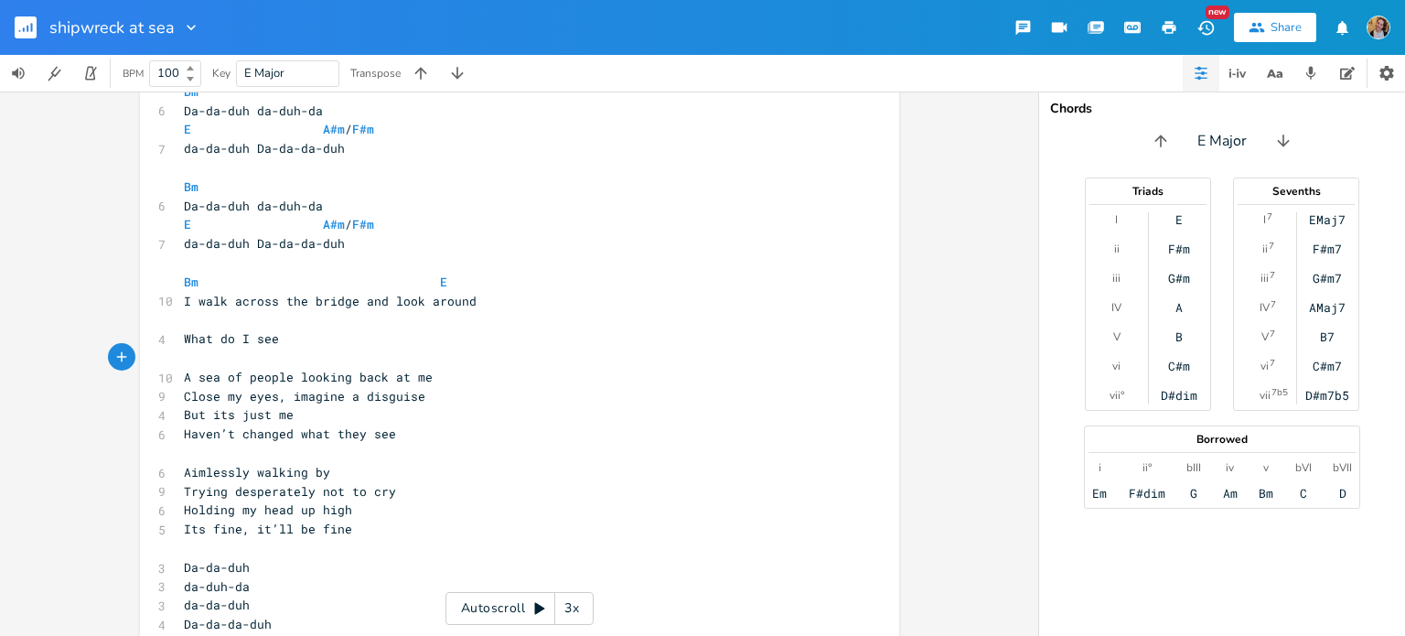
click at [454, 374] on pre "A sea of people looking back at me" at bounding box center [510, 377] width 660 height 19
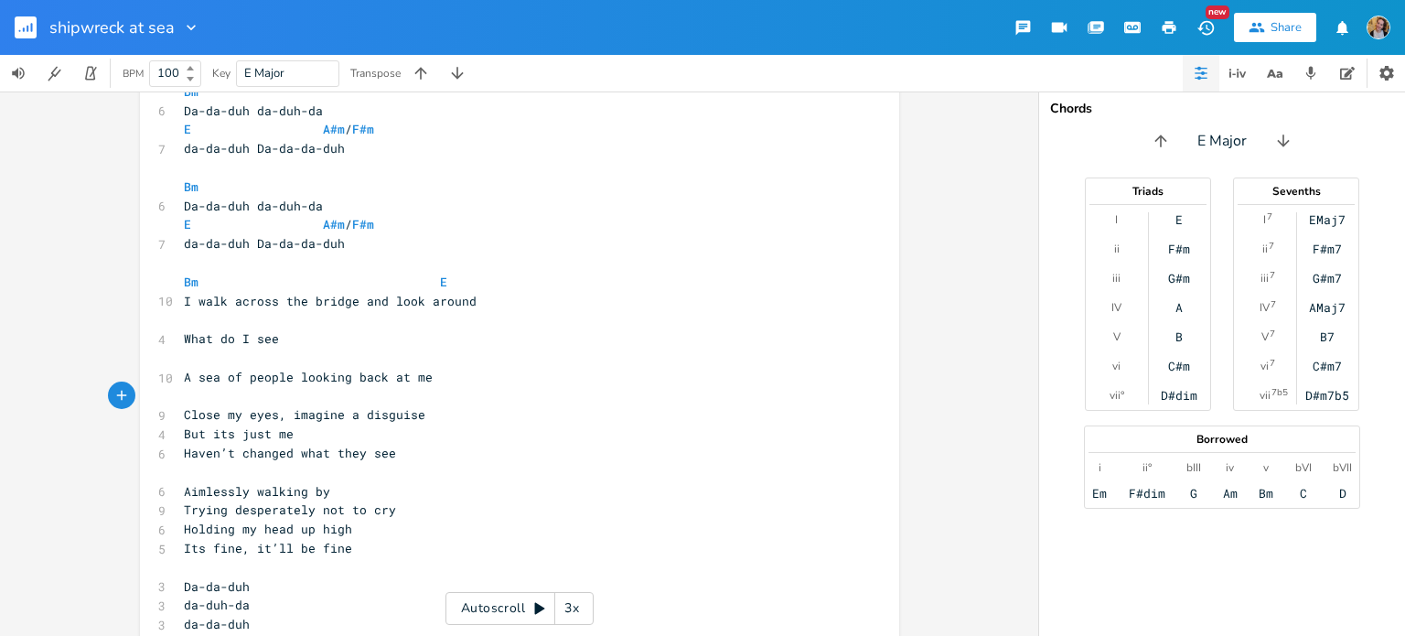
click at [400, 420] on span "Close my eyes, imagine a disguise" at bounding box center [304, 414] width 241 height 16
click at [429, 420] on pre "Close my eyes, imagine a disguise" at bounding box center [510, 414] width 660 height 19
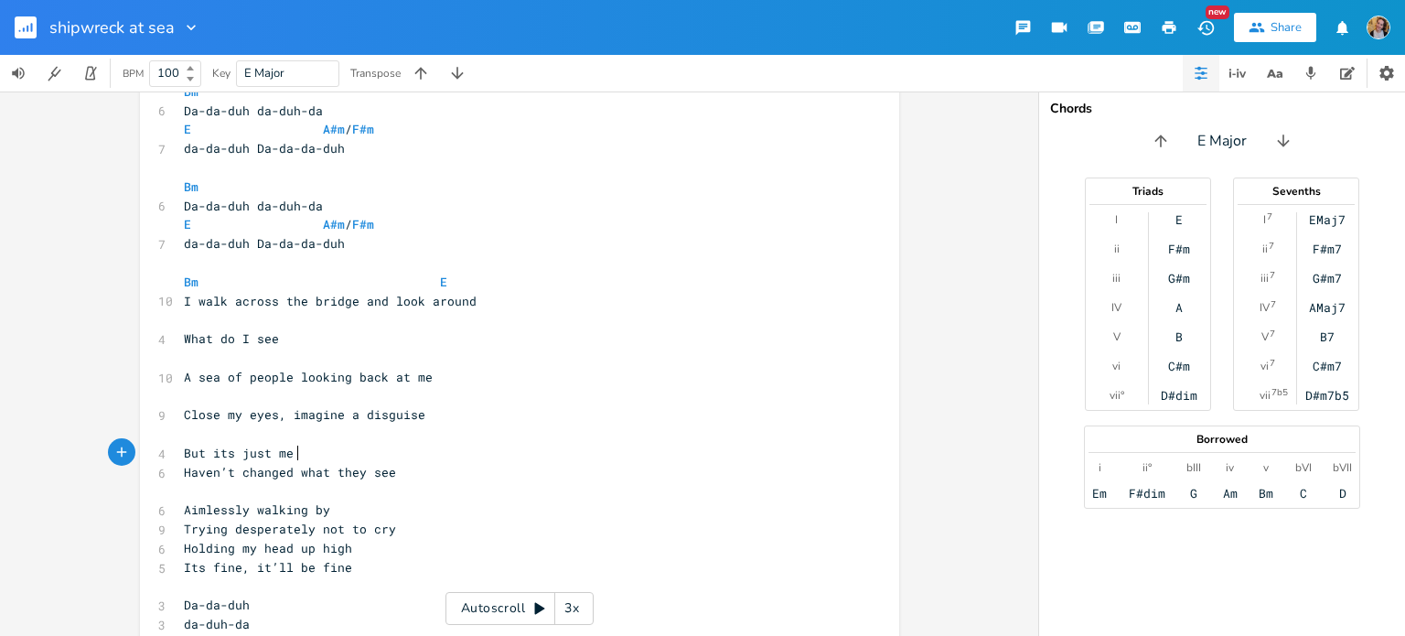
click at [385, 452] on pre "But its just me" at bounding box center [510, 453] width 660 height 19
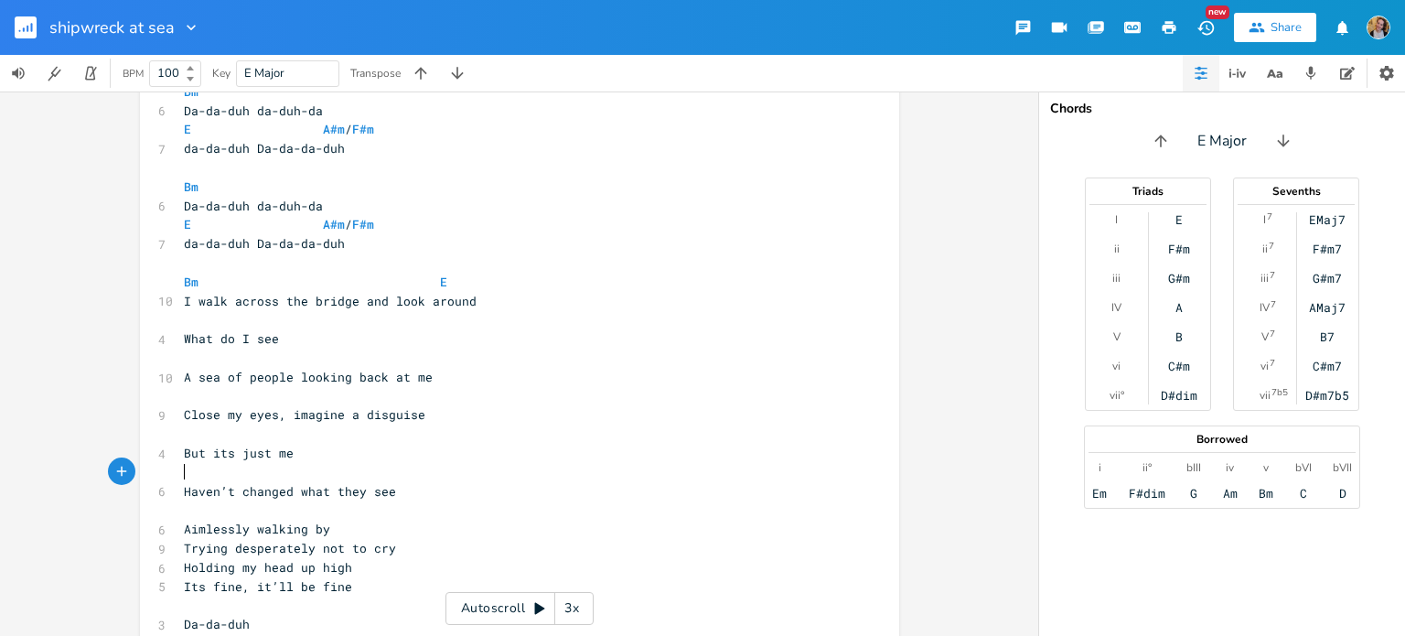
click at [277, 319] on pre "​" at bounding box center [510, 319] width 660 height 19
type textarea "A"
click at [234, 316] on span "A" at bounding box center [224, 319] width 80 height 16
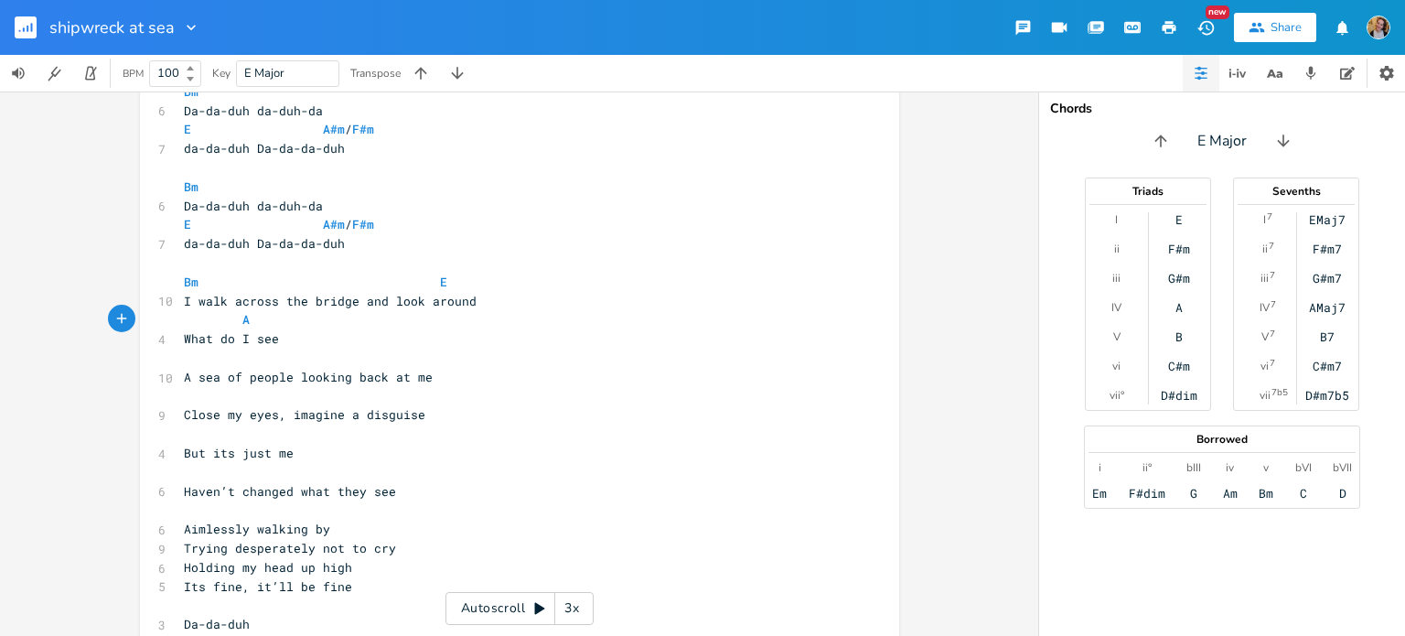
click at [216, 352] on pre "​" at bounding box center [510, 357] width 660 height 19
type textarea "F#m"
click at [185, 391] on pre "​" at bounding box center [510, 396] width 660 height 19
type textarea "Bm E"
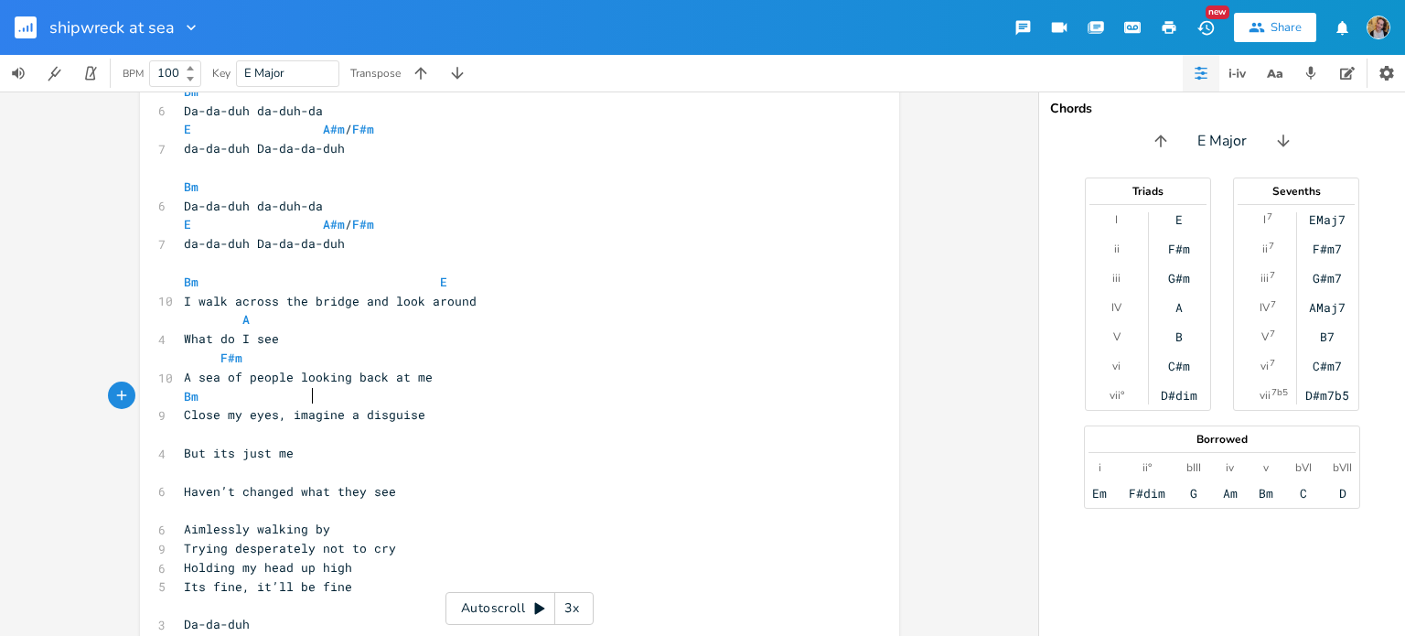
scroll to position [0, 74]
click at [217, 424] on pre "​" at bounding box center [510, 433] width 660 height 19
click at [233, 442] on pre "​" at bounding box center [510, 433] width 660 height 19
type textarea "A"
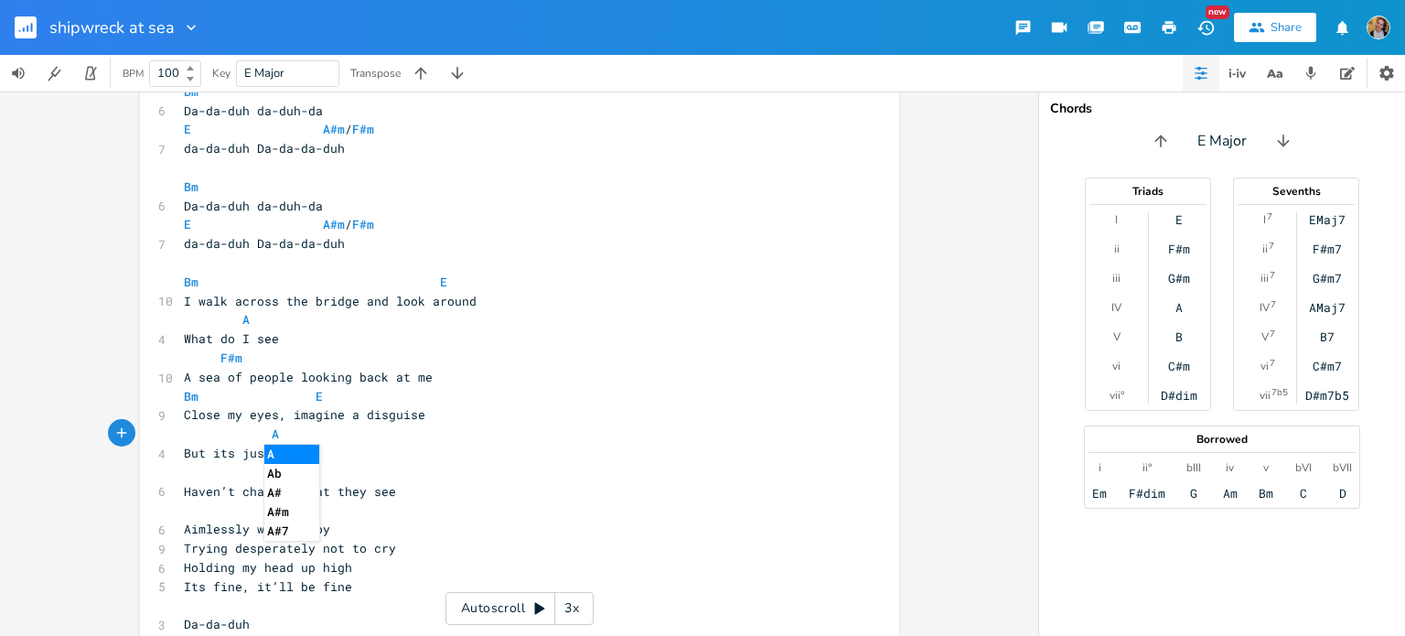
click at [226, 476] on pre "​" at bounding box center [510, 472] width 660 height 19
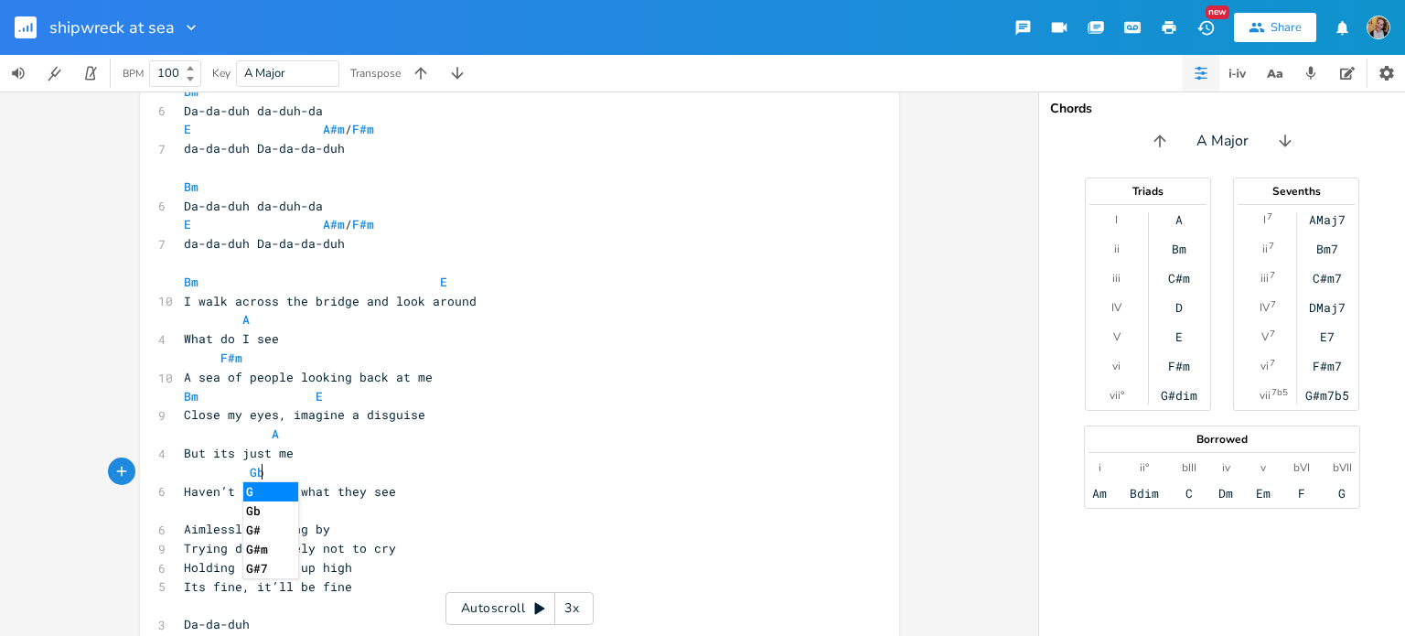
type textarea "Gbm"
click at [340, 511] on pre "​" at bounding box center [510, 509] width 660 height 19
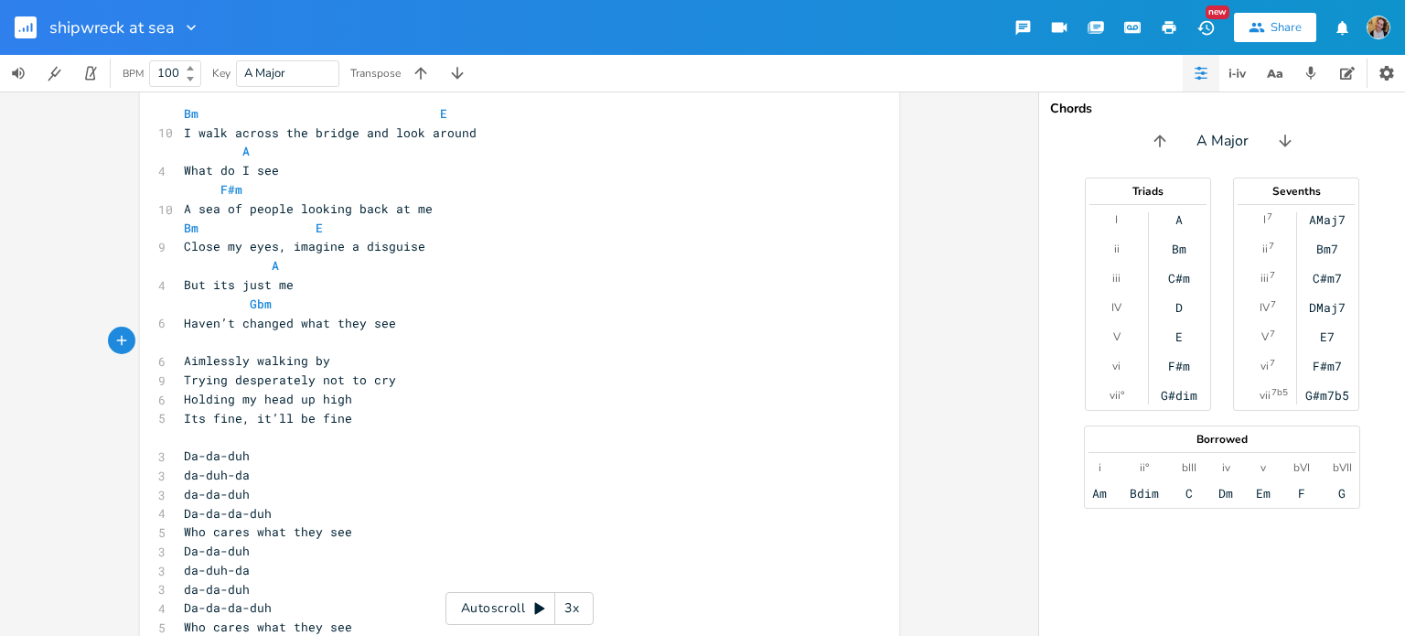
scroll to position [0, 0]
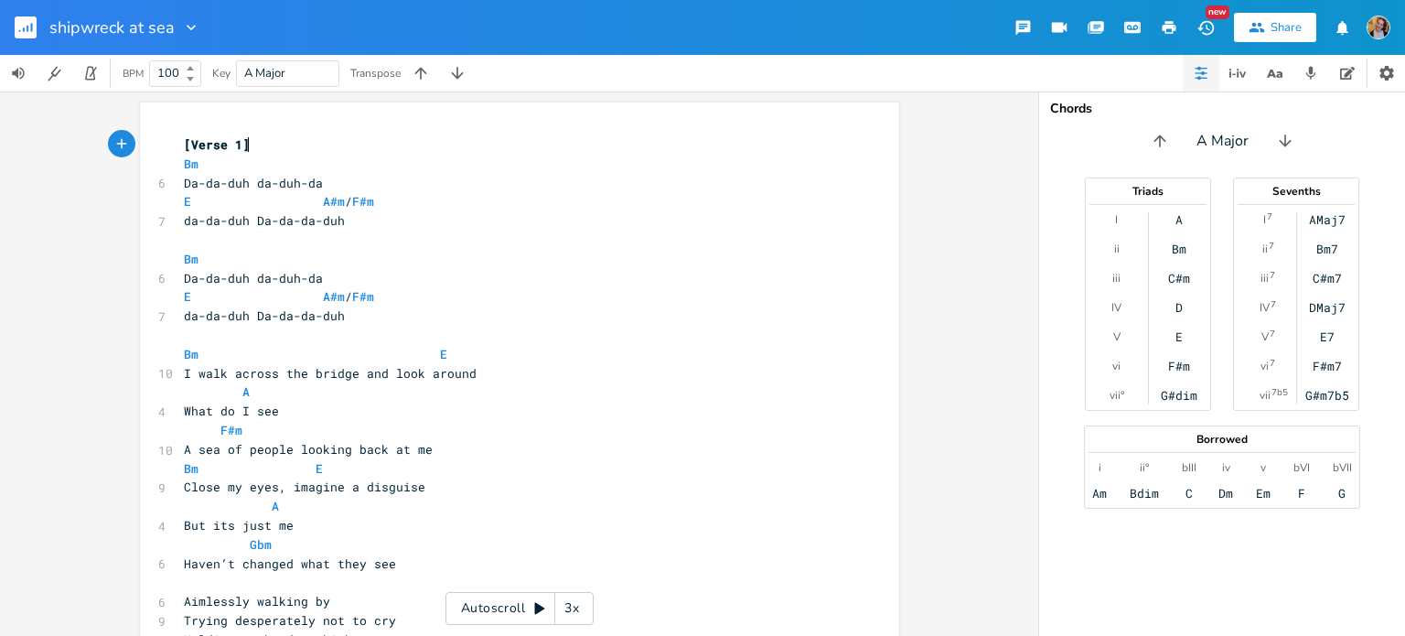
click at [252, 143] on pre "[Verse 1]" at bounding box center [510, 144] width 660 height 19
type textarea "Verse 1]"
drag, startPoint x: 241, startPoint y: 144, endPoint x: 187, endPoint y: 141, distance: 54.0
click at [187, 141] on span "[Verse 1]" at bounding box center [217, 144] width 66 height 16
type textarea "Intri"
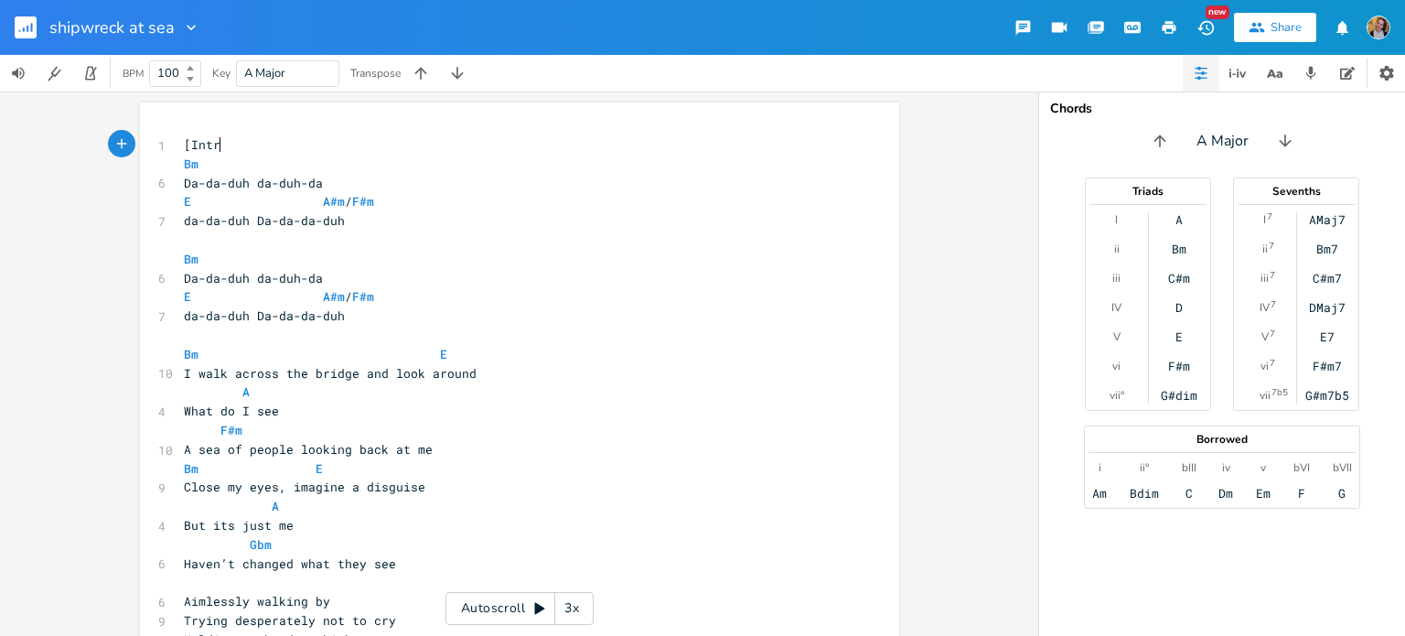
scroll to position [0, 20]
type textarea "Hook?]"
click at [206, 340] on pre "​" at bounding box center [510, 335] width 660 height 19
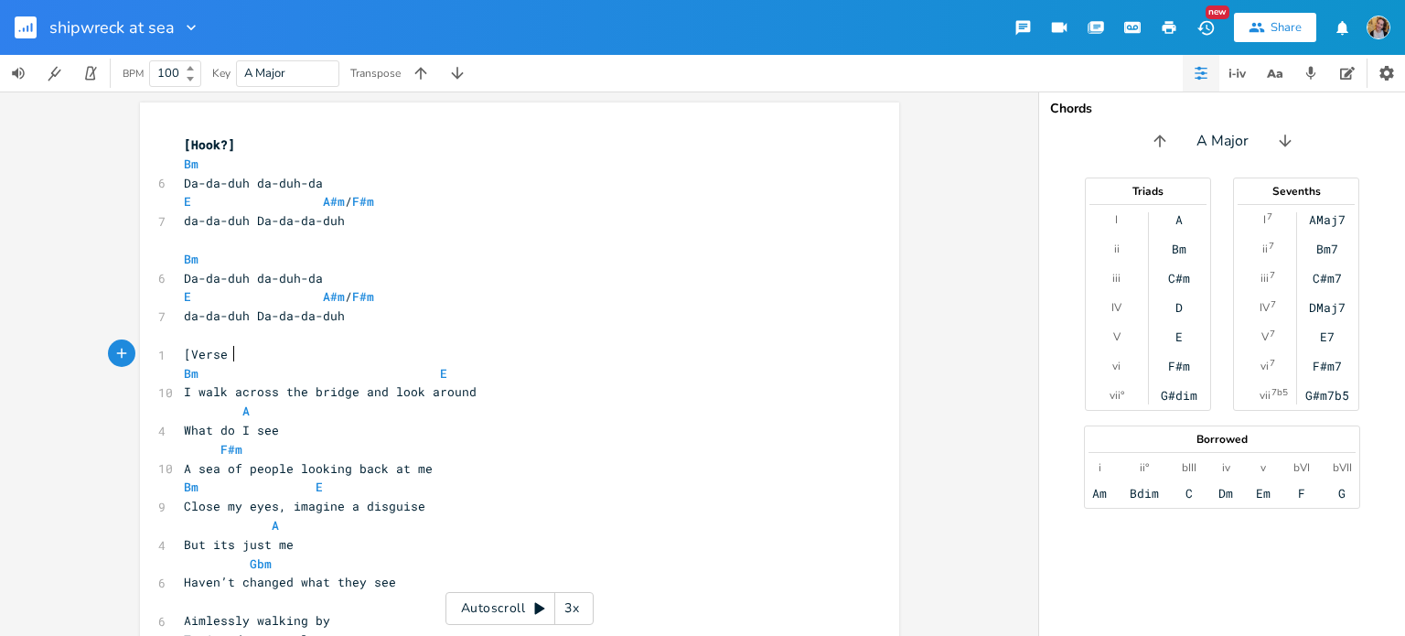
type textarea "[Verse 1]"
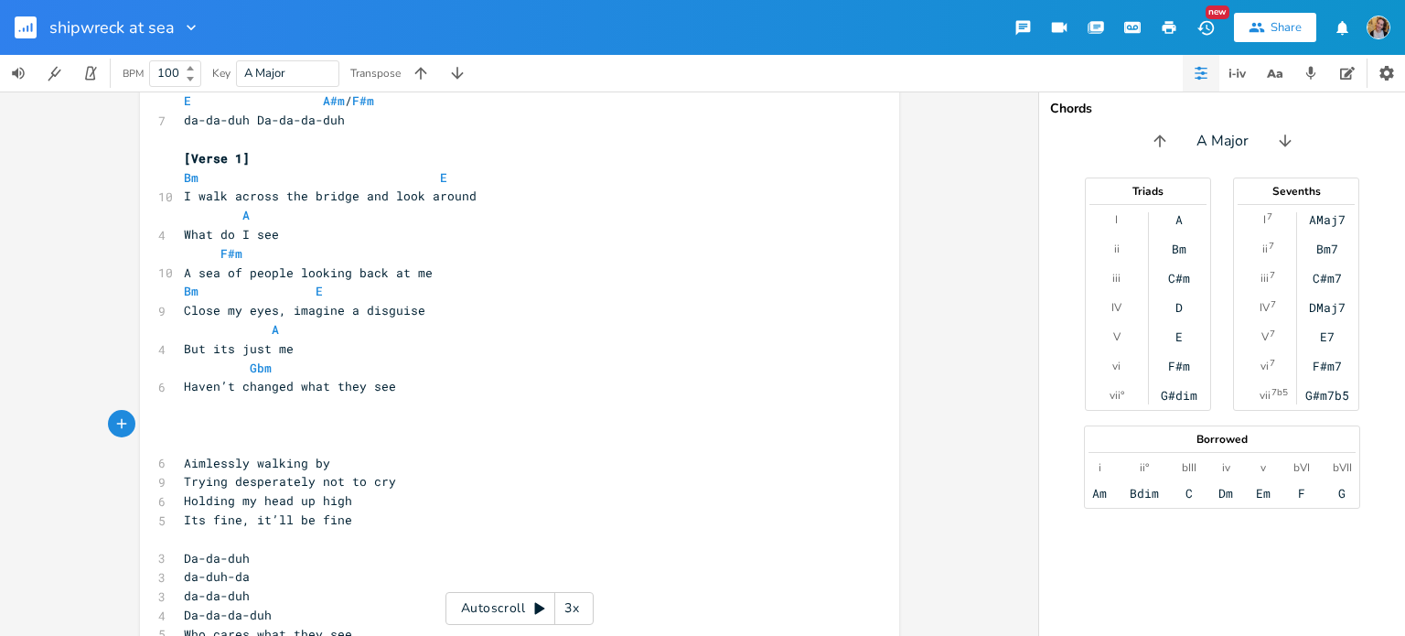
scroll to position [0, 4]
type textarea "[Bridge"
type textarea "Pre-chr"
type textarea "orus]"
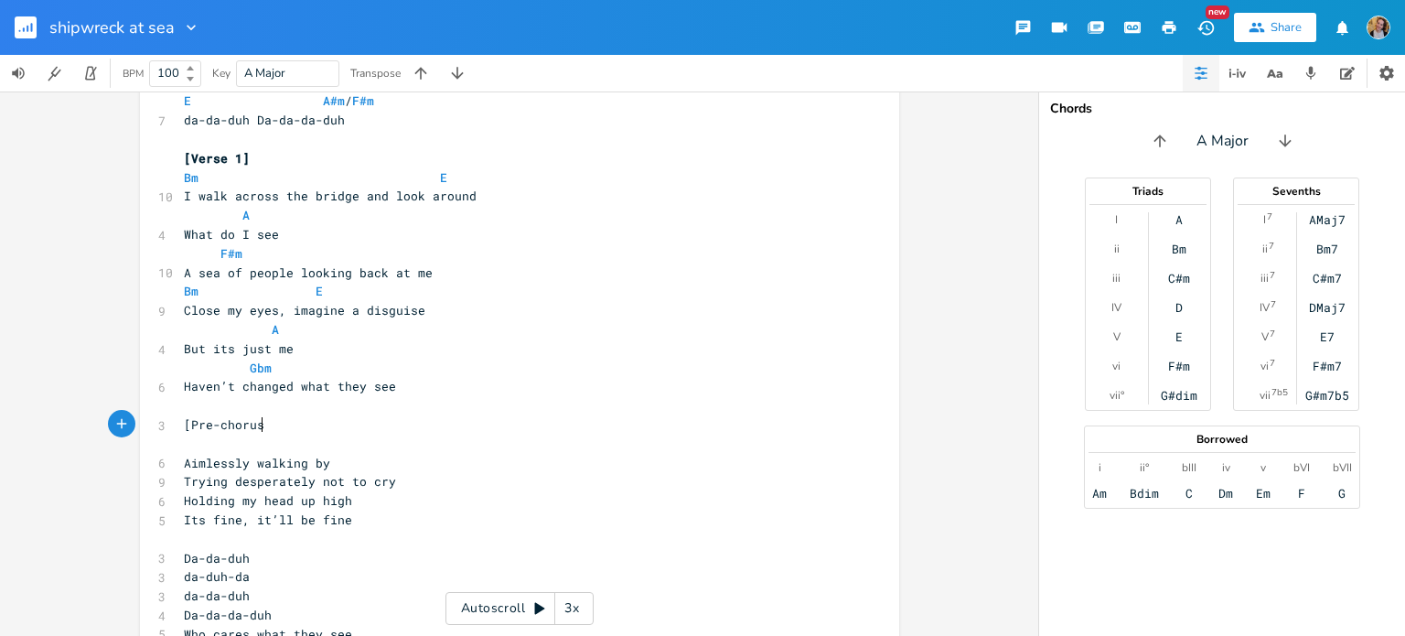
scroll to position [0, 26]
click at [252, 438] on pre "​" at bounding box center [510, 443] width 660 height 19
type textarea "Bm"
type textarea "E"
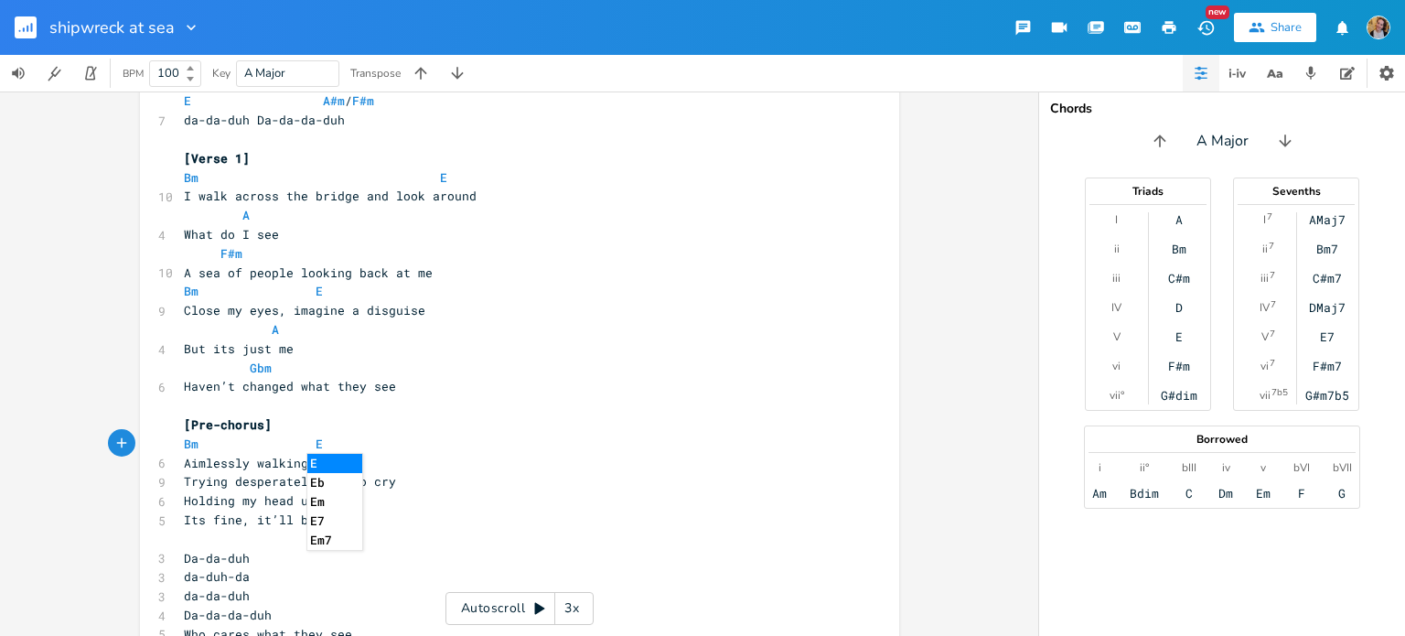
click at [394, 474] on pre "Trying desperately not to cry" at bounding box center [510, 481] width 660 height 19
click at [412, 466] on pre "Aimlessly walking by" at bounding box center [510, 463] width 660 height 19
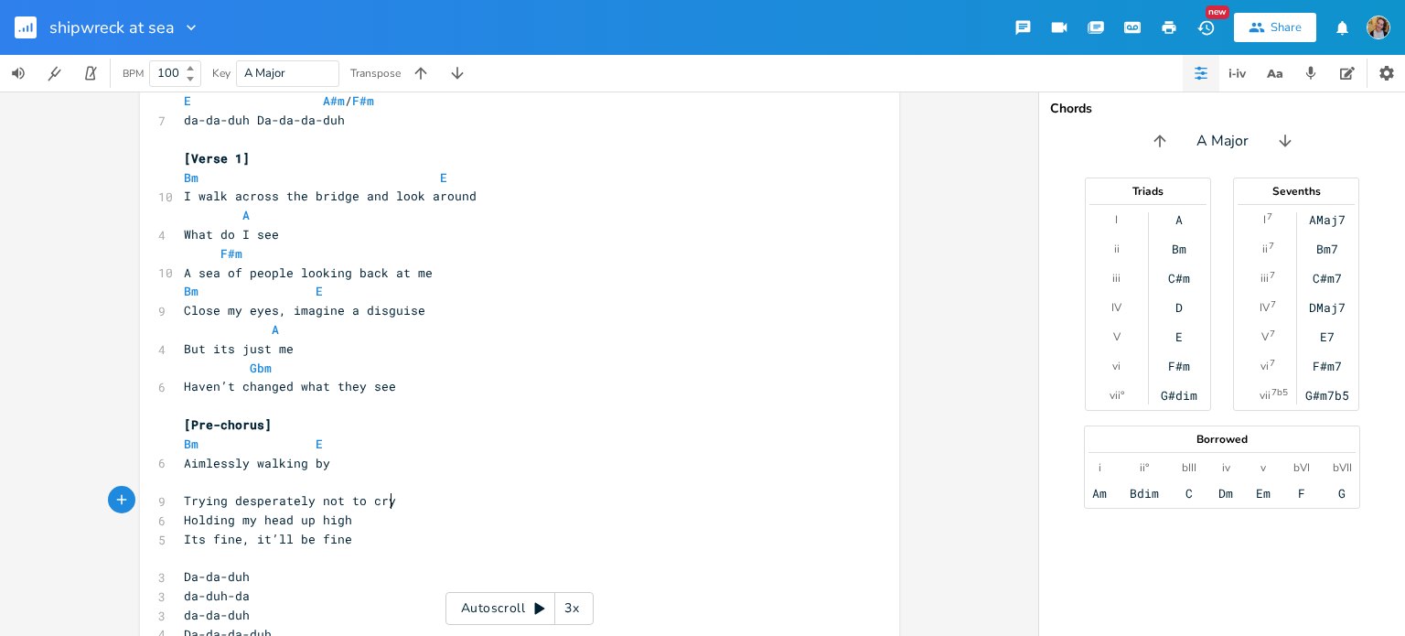
click at [431, 498] on pre "Trying desperately not to cry" at bounding box center [510, 500] width 660 height 19
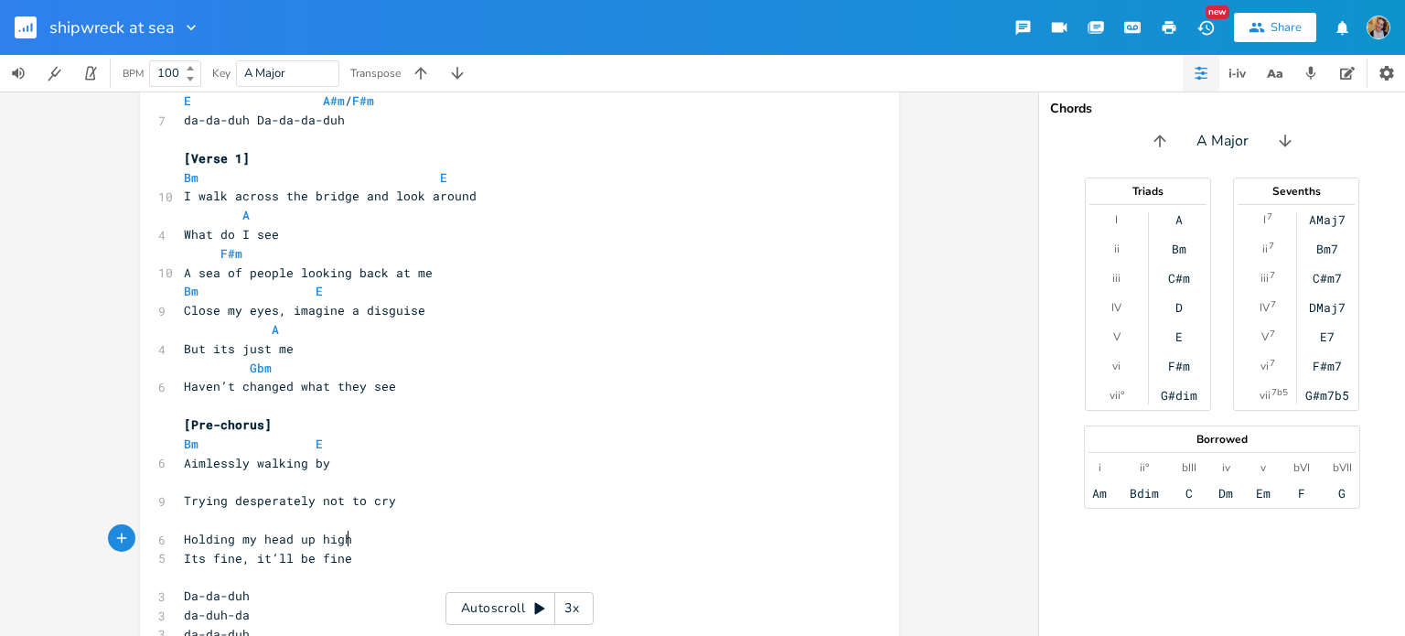
click at [365, 533] on pre "Holding my head up high" at bounding box center [510, 539] width 660 height 19
click at [232, 486] on pre "​" at bounding box center [510, 481] width 660 height 19
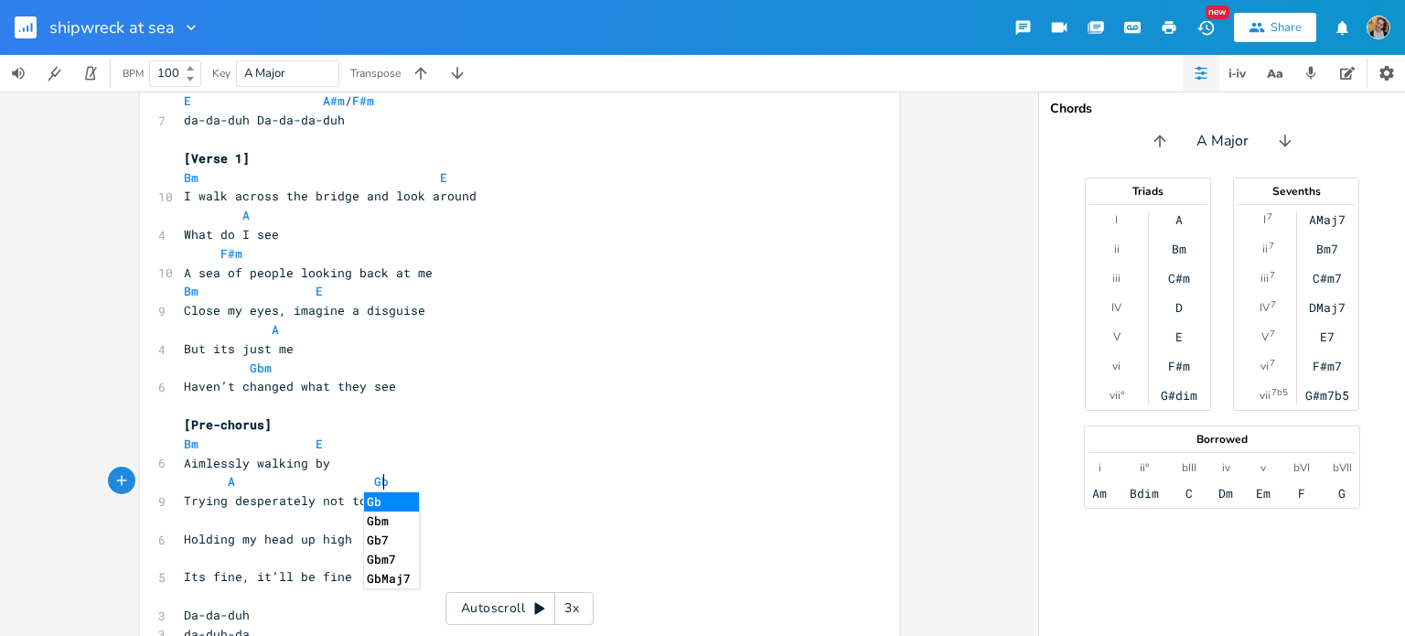
type textarea "A Gbm"
click at [185, 513] on pre "​" at bounding box center [510, 519] width 660 height 19
type textarea "Bm E"
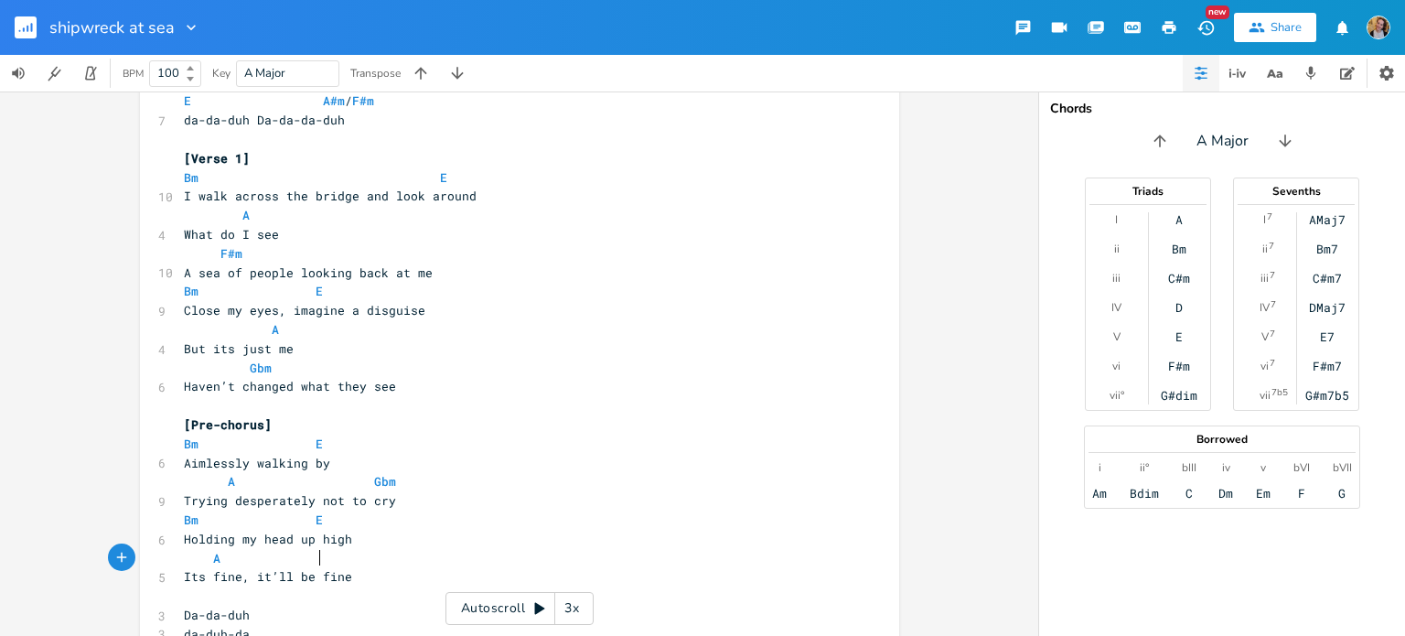
type textarea "A E"
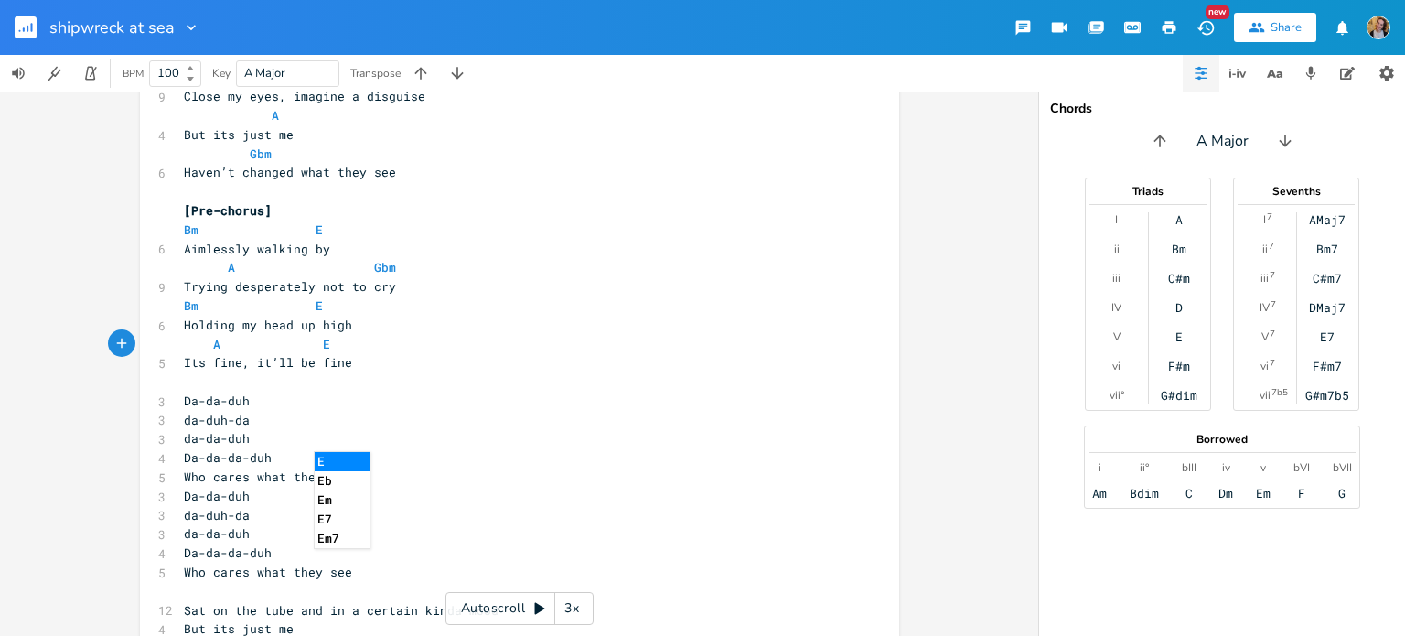
scroll to position [417, 0]
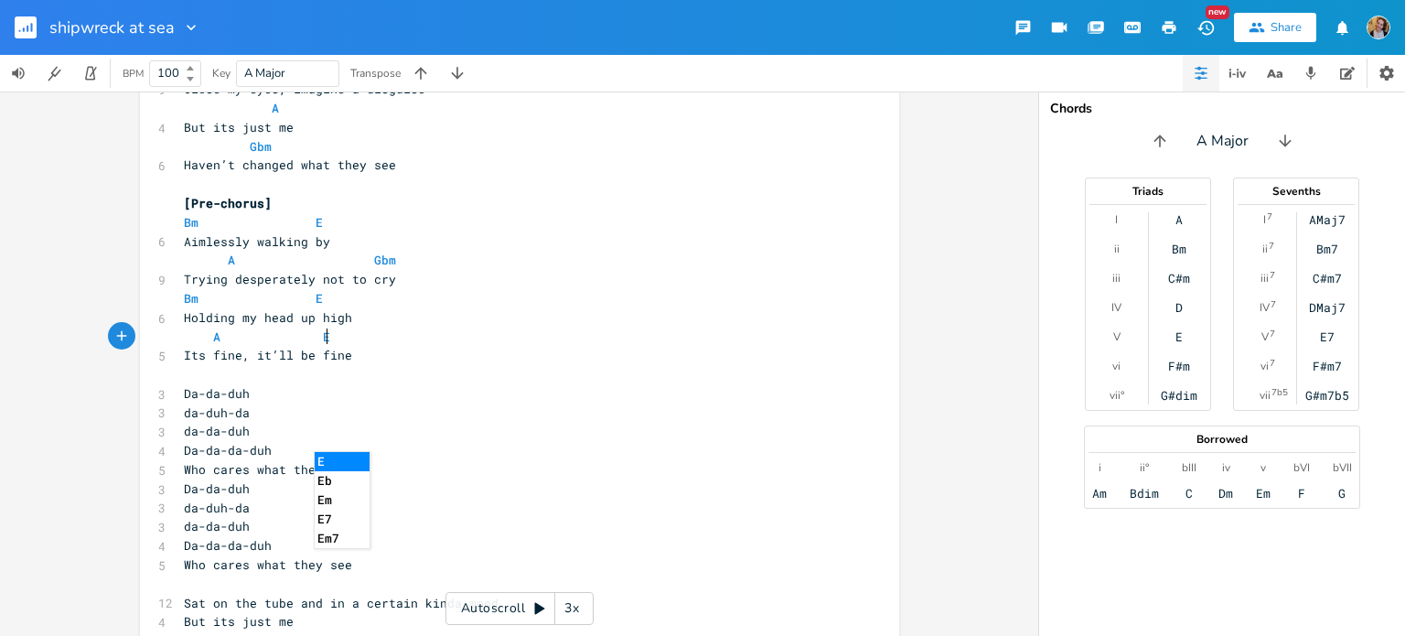
click at [212, 380] on pre "​" at bounding box center [510, 374] width 660 height 19
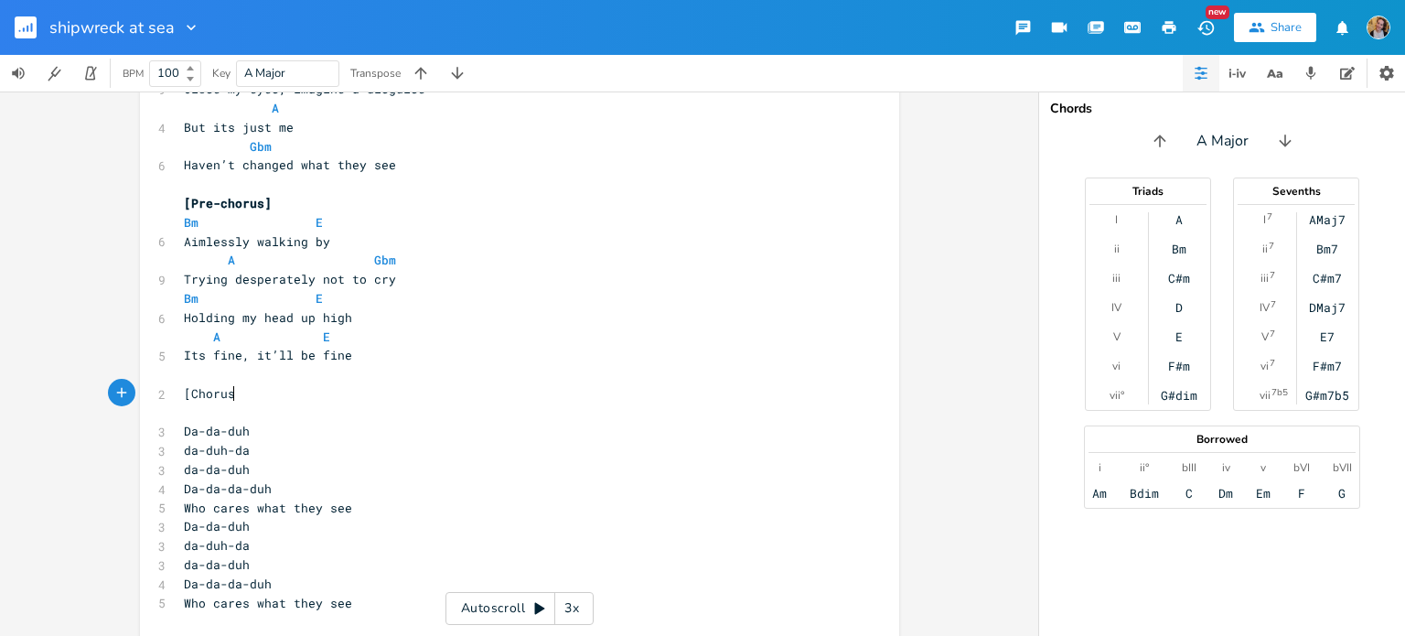
scroll to position [0, 45]
type textarea "[Chorus["
type textarea "]"
click at [190, 409] on pre "​" at bounding box center [510, 412] width 660 height 19
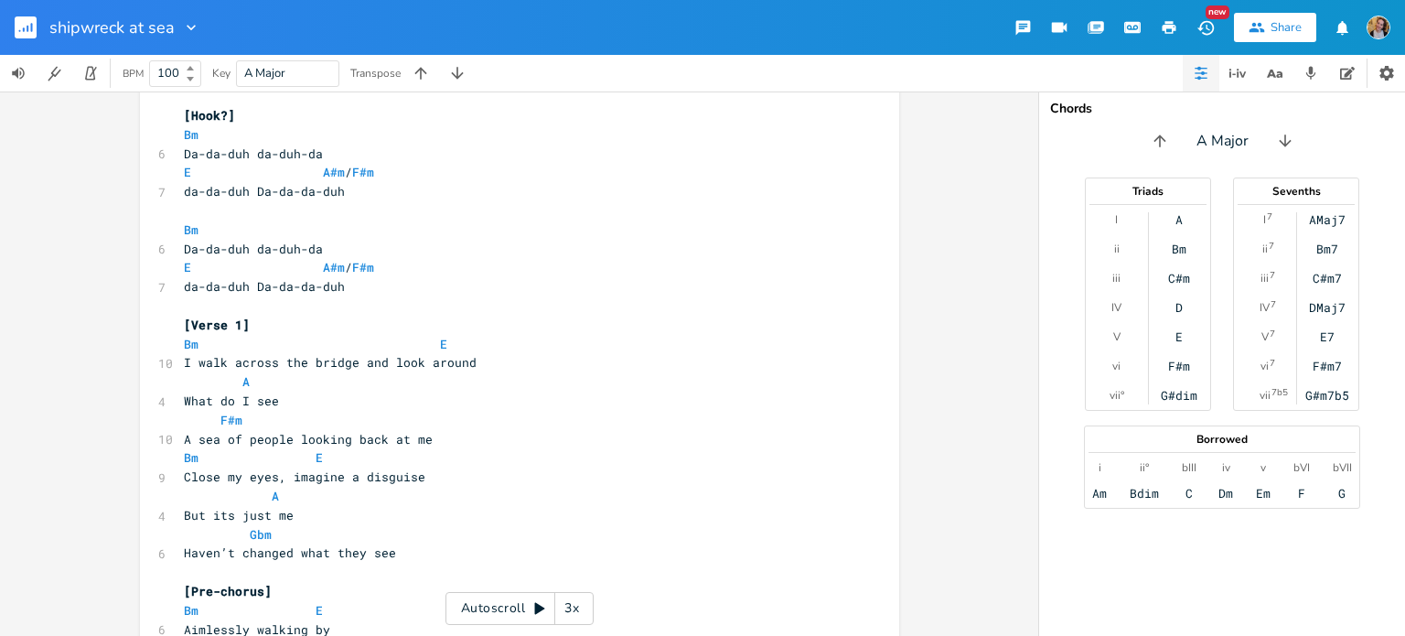
scroll to position [0, 0]
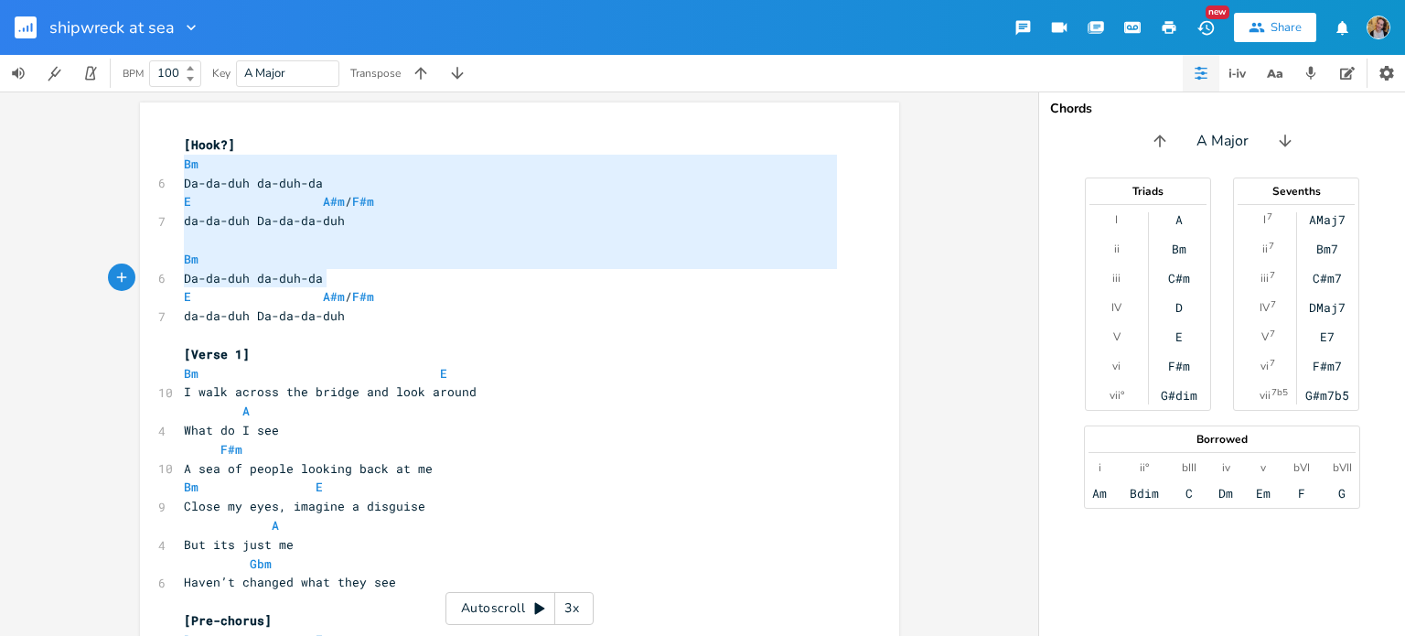
type textarea "Bm Da-da-duh da-duh-da E A#m / F#m da-da-duh Da-da-da-duh Bm Da-da-duh da-duh-d…"
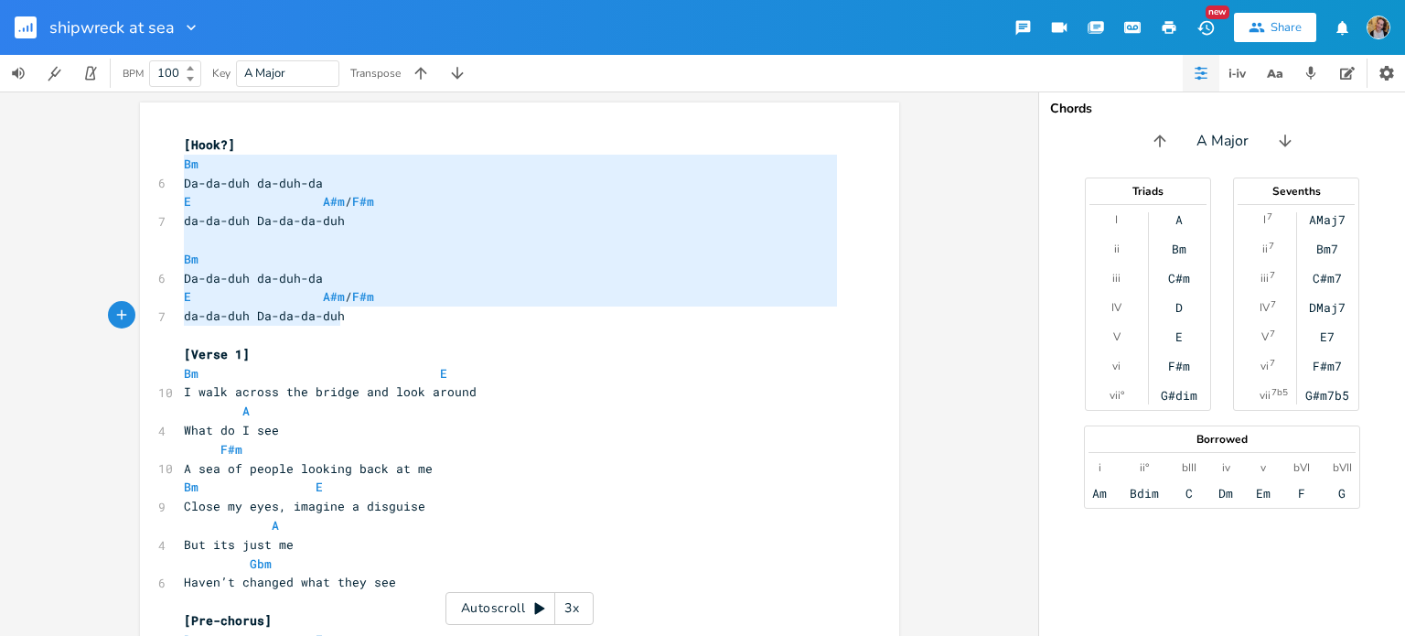
drag, startPoint x: 174, startPoint y: 161, endPoint x: 367, endPoint y: 314, distance: 246.1
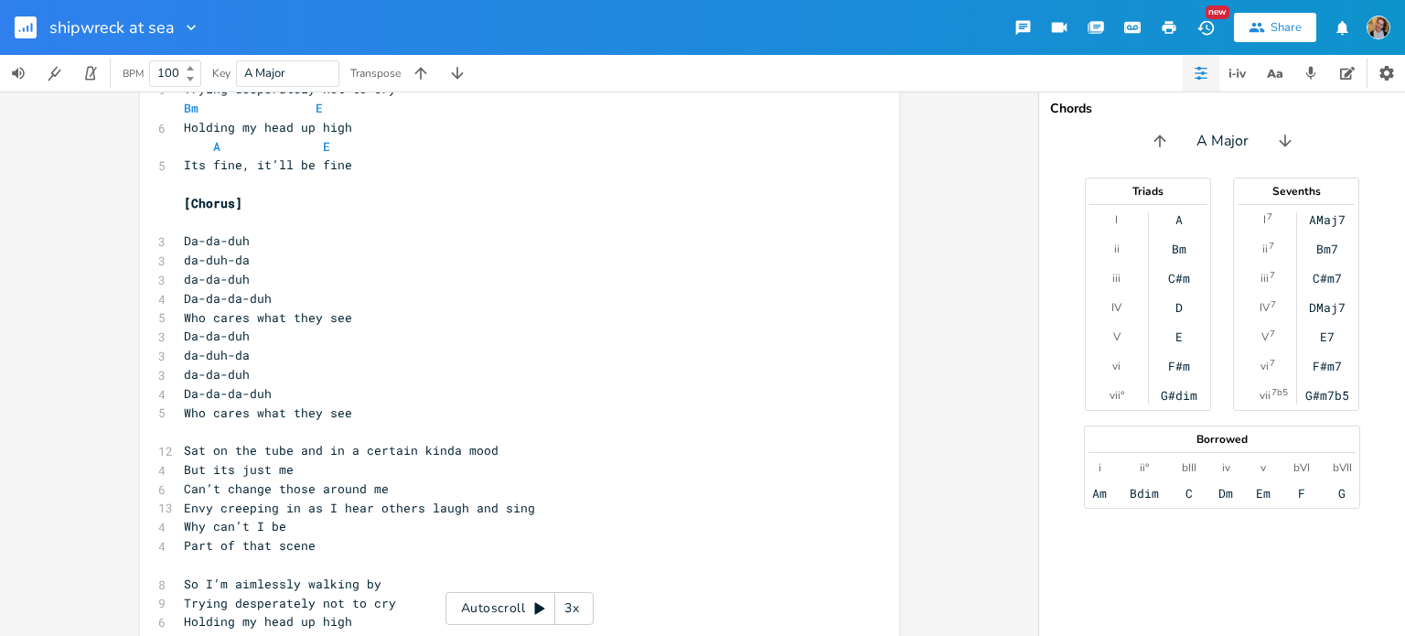
scroll to position [607, 0]
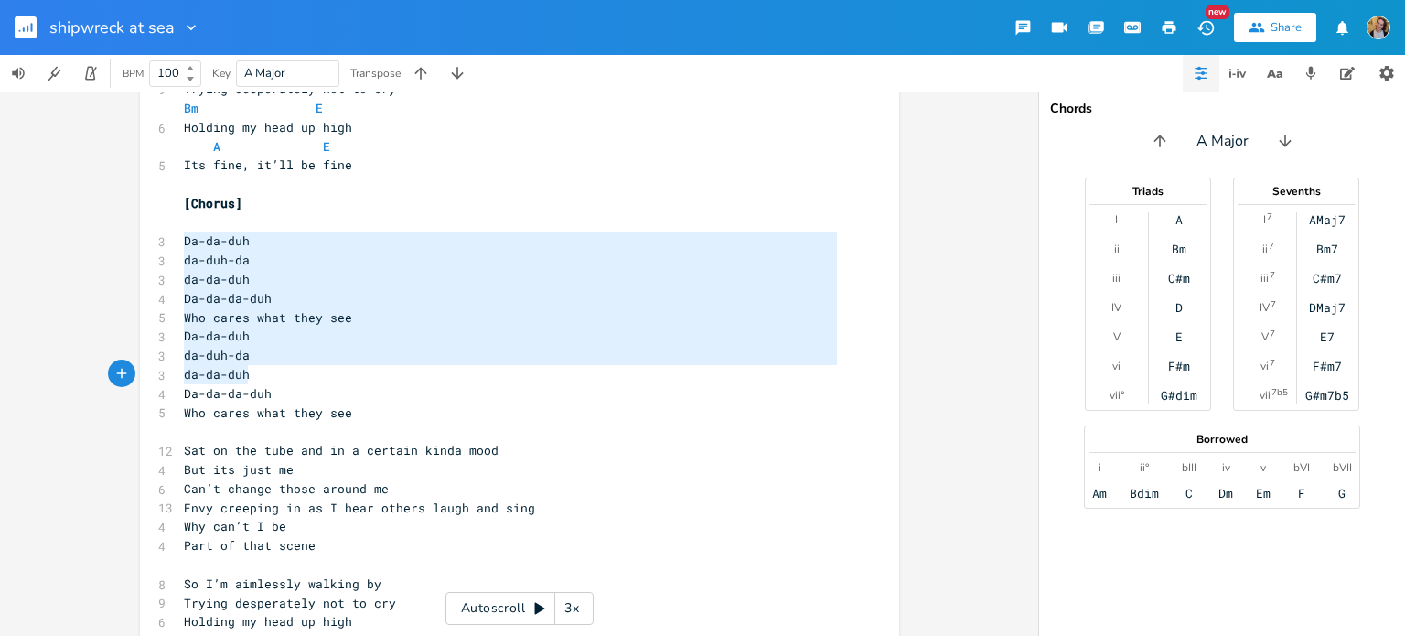
type textarea "Da-da-duh da-duh-da da-da-duh Da-da-da-duh Who cares what they see Da-da-duh da…"
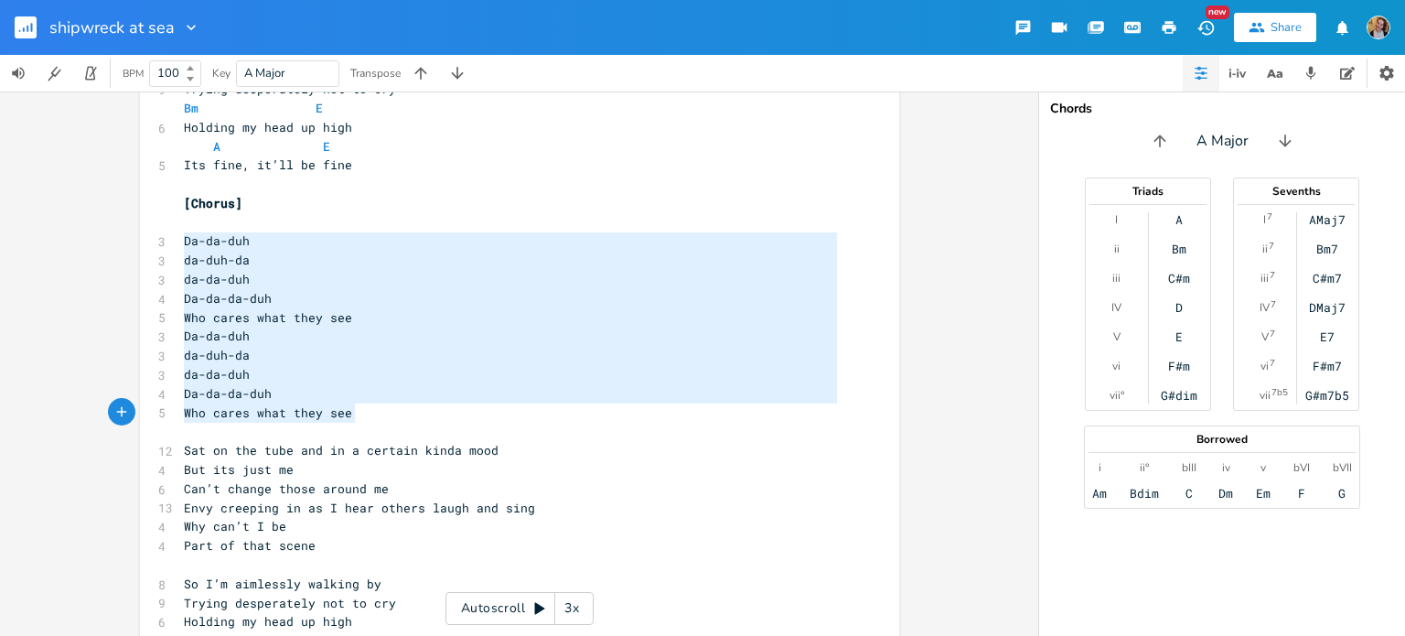
click at [360, 409] on div "Da-da-duh da-duh-da da-da-duh Da-da-da-duh Who cares what they see Da-da-duh da…" at bounding box center [519, 390] width 759 height 1790
paste textarea
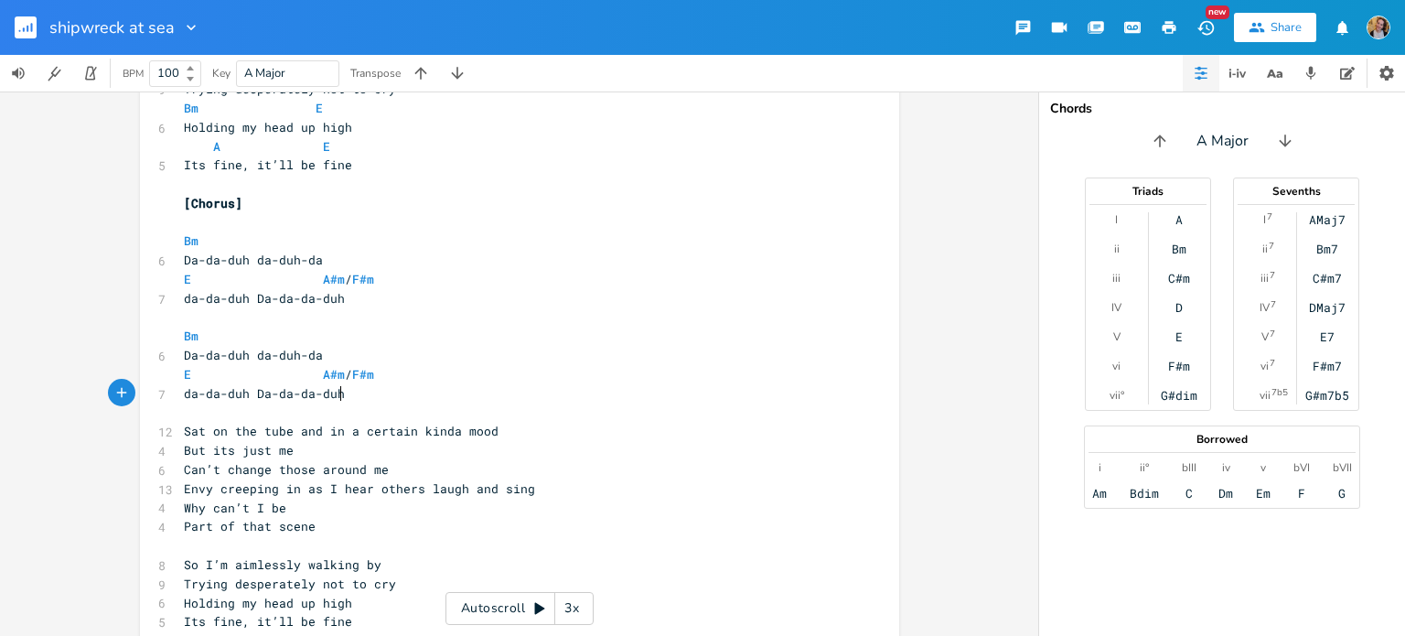
click at [354, 273] on span "E A#m / F#m" at bounding box center [279, 279] width 190 height 16
click at [346, 301] on pre "da-da-duh Da-da-da-duh" at bounding box center [510, 298] width 660 height 19
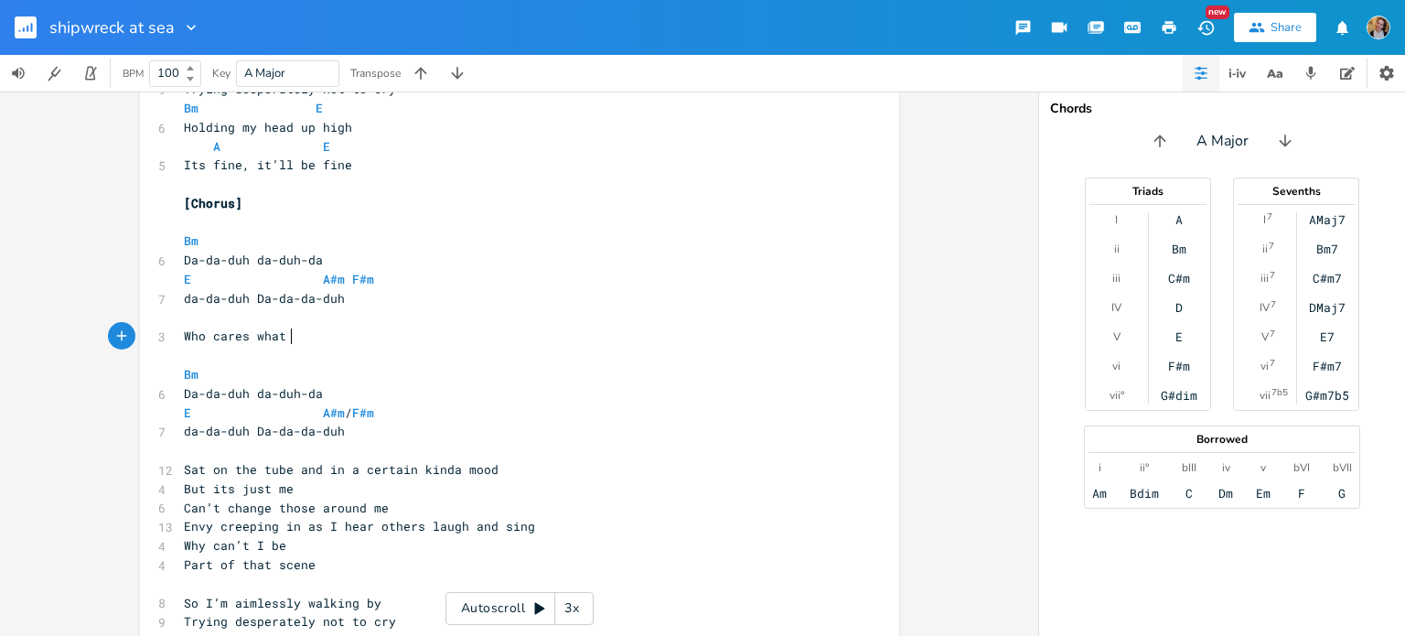
type textarea "Who cares what h"
type textarea "they see"
type textarea "F#m"
drag, startPoint x: 344, startPoint y: 275, endPoint x: 401, endPoint y: 282, distance: 57.1
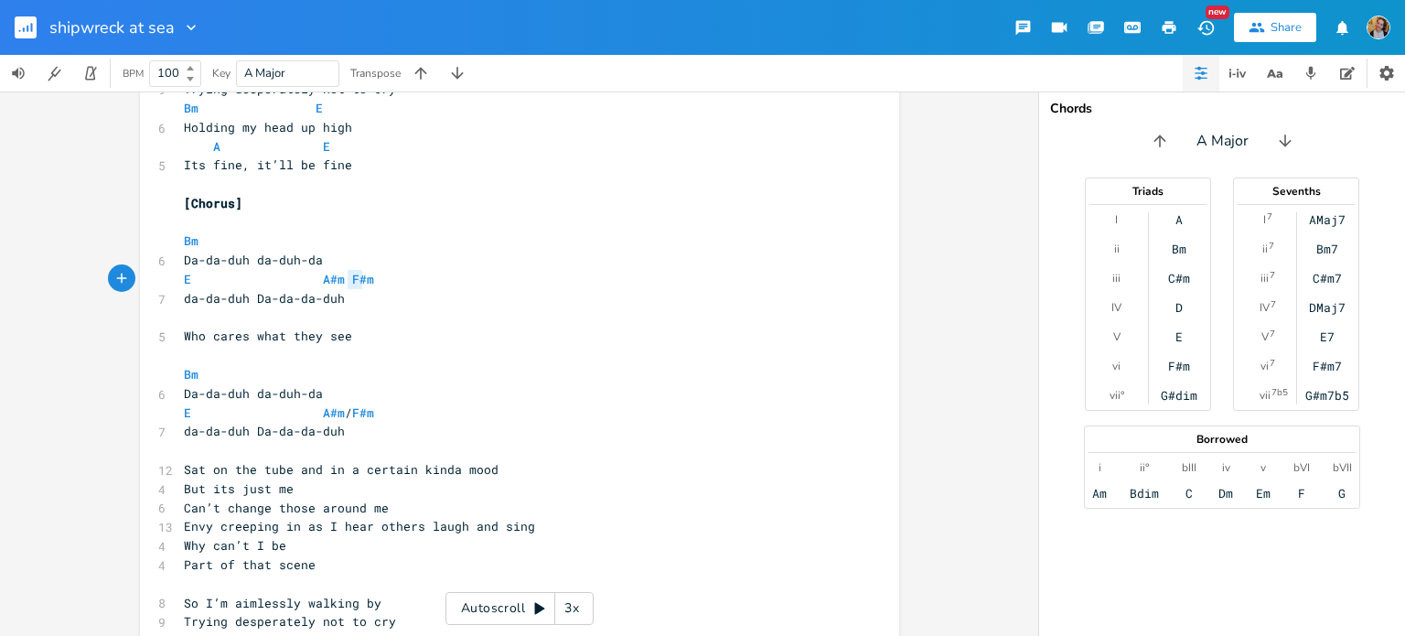
click at [401, 282] on pre "E A#m F#m" at bounding box center [510, 279] width 660 height 19
click at [278, 317] on pre "​" at bounding box center [510, 317] width 660 height 19
paste textarea "F#"
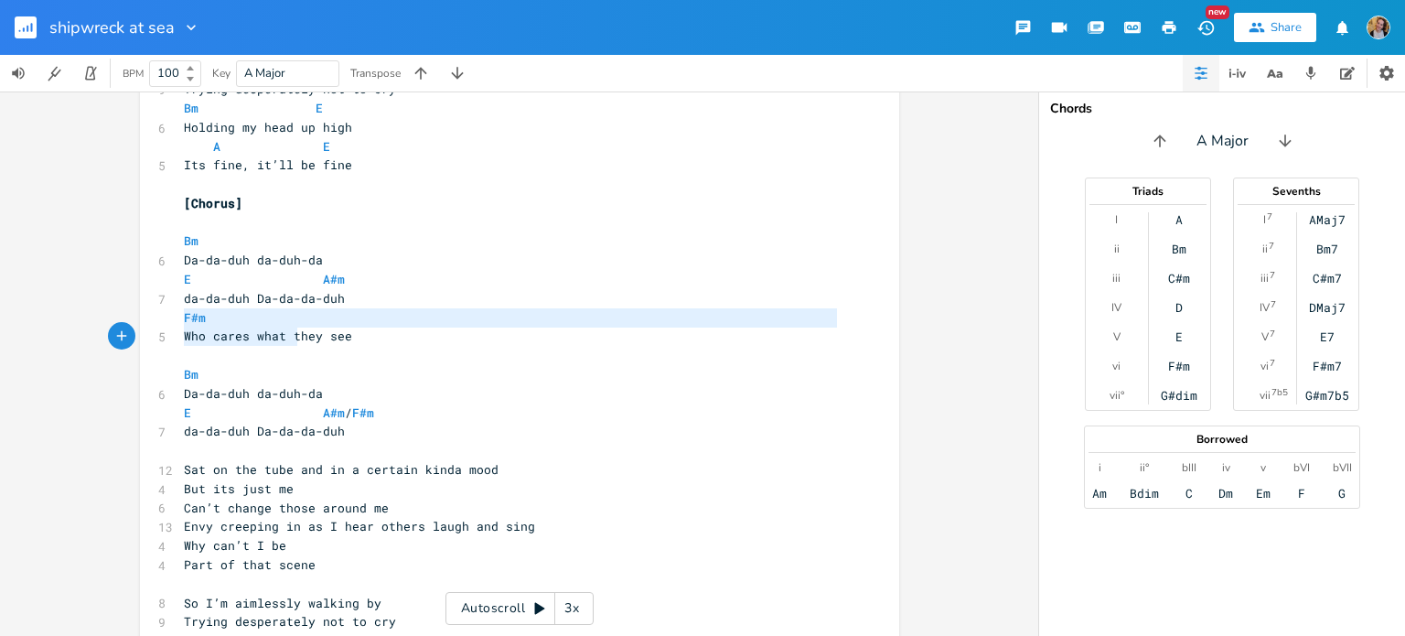
type textarea "F#m Who cares what they see"
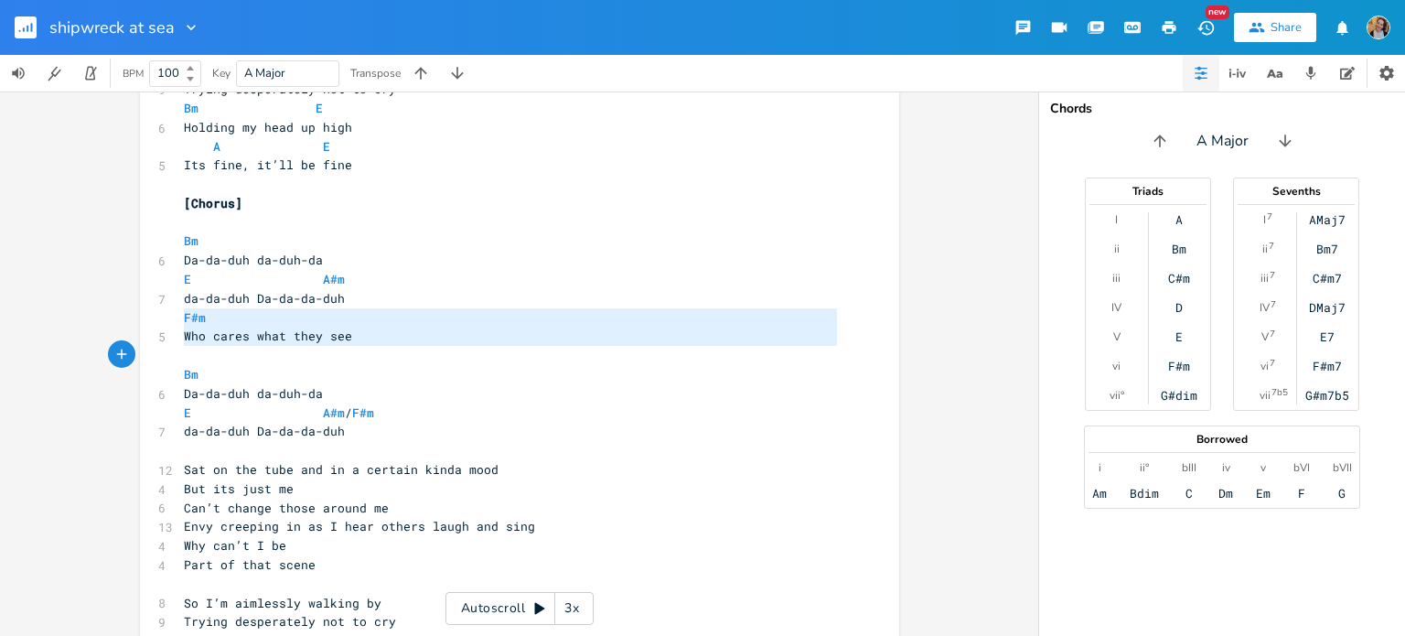
drag, startPoint x: 179, startPoint y: 318, endPoint x: 364, endPoint y: 346, distance: 186.8
click at [364, 346] on div "[Hook?] Bm 6 Da-da-duh da-duh-da E A#m / F#m 7 da-da-duh Da-da-da-duh ​ Bm 6 Da…" at bounding box center [510, 403] width 660 height 1750
click at [387, 429] on pre "da-da-duh Da-da-da-duh" at bounding box center [510, 431] width 660 height 19
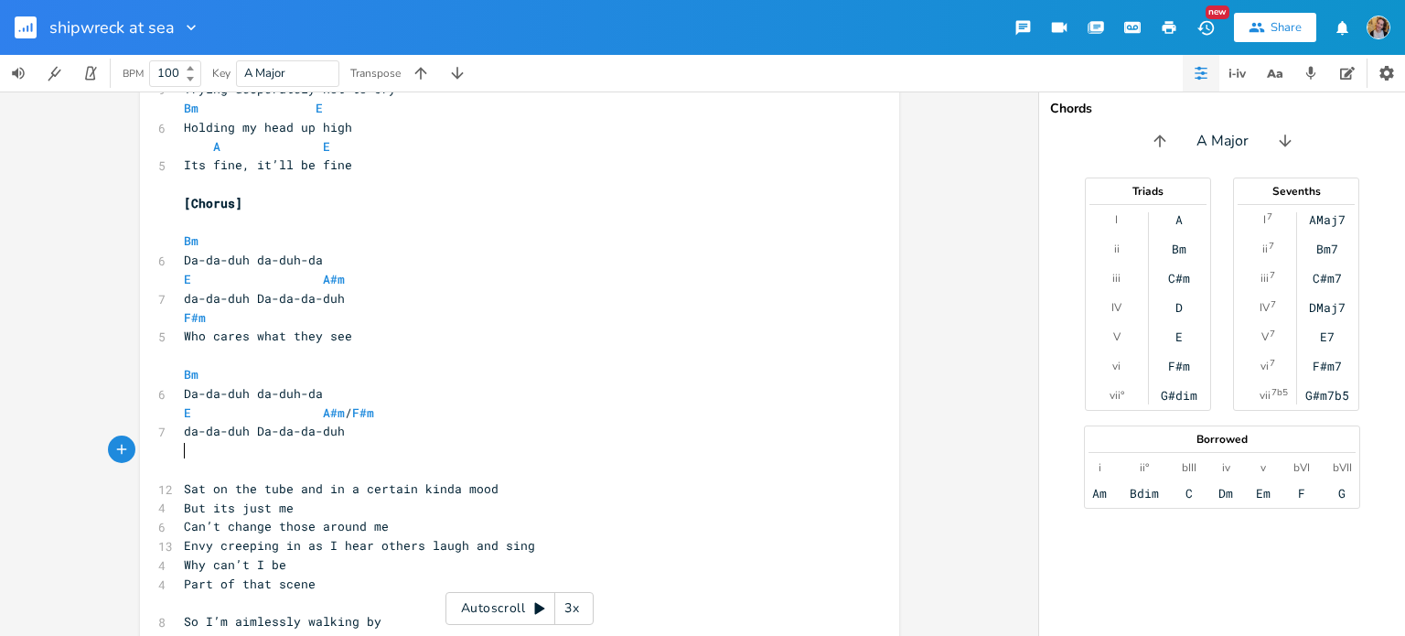
paste textarea "m"
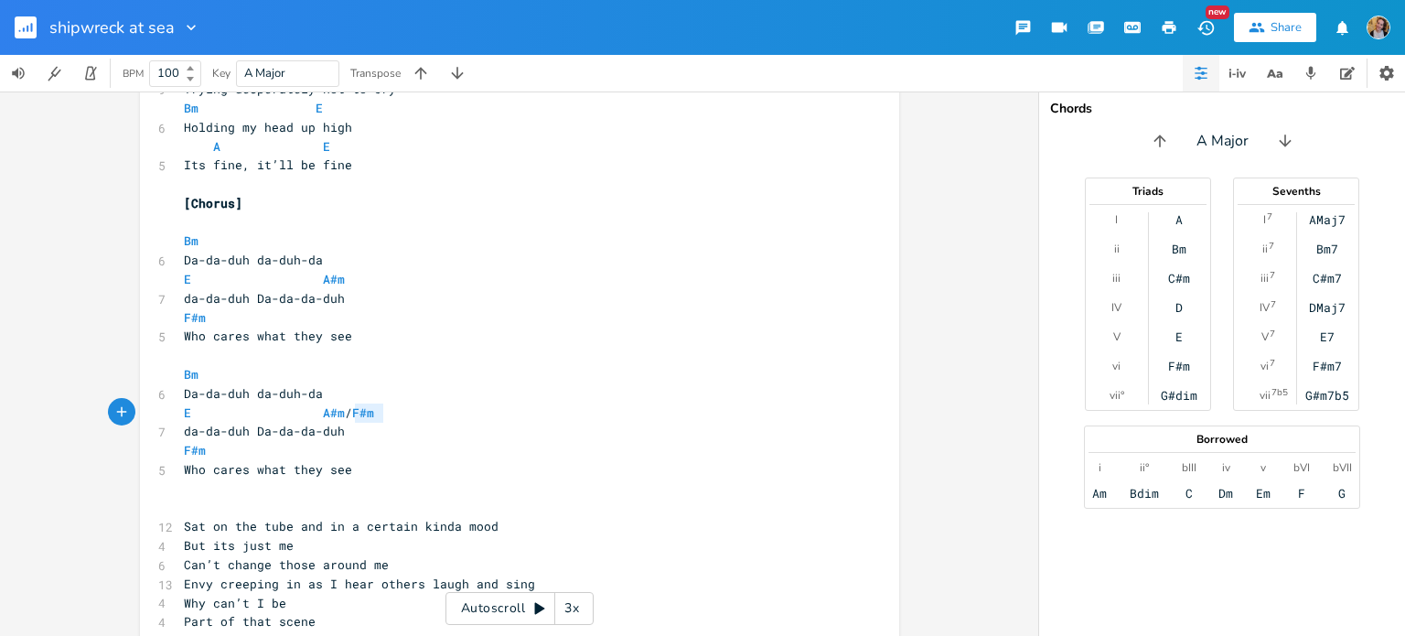
type textarea "/ F#m"
drag, startPoint x: 400, startPoint y: 410, endPoint x: 345, endPoint y: 412, distance: 54.9
click at [345, 412] on pre "E A#m / F#m" at bounding box center [510, 412] width 660 height 19
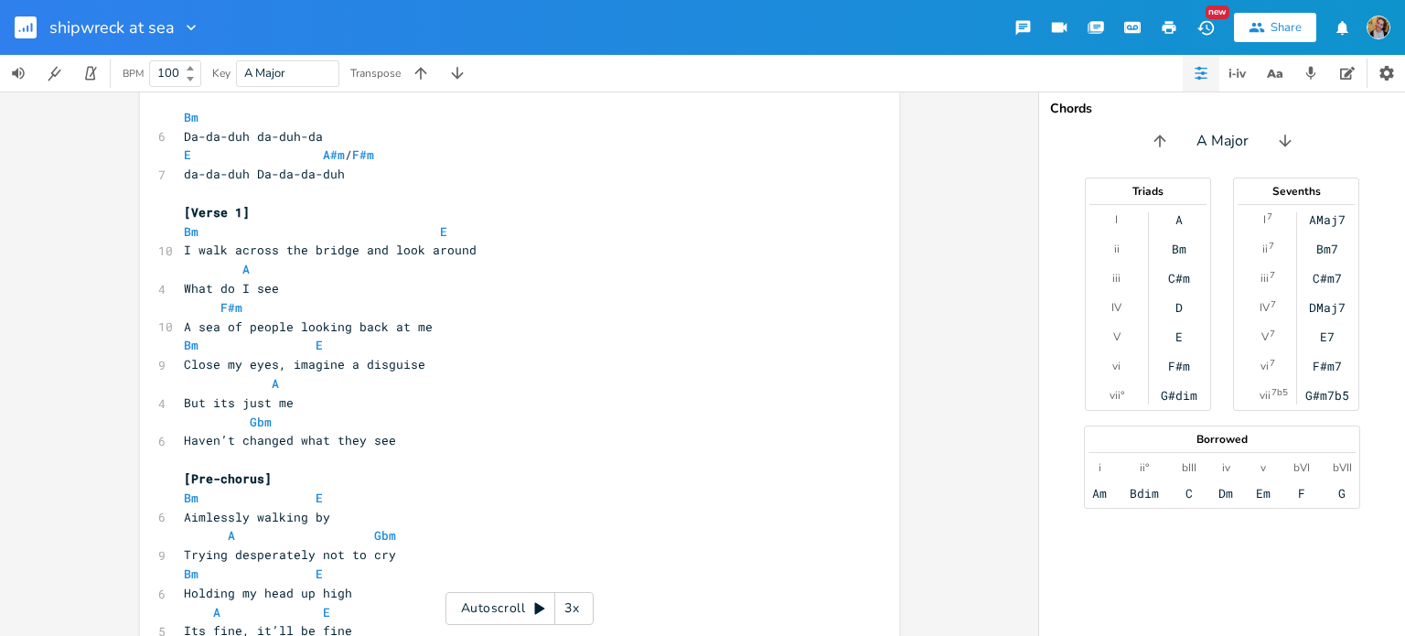
scroll to position [135, 0]
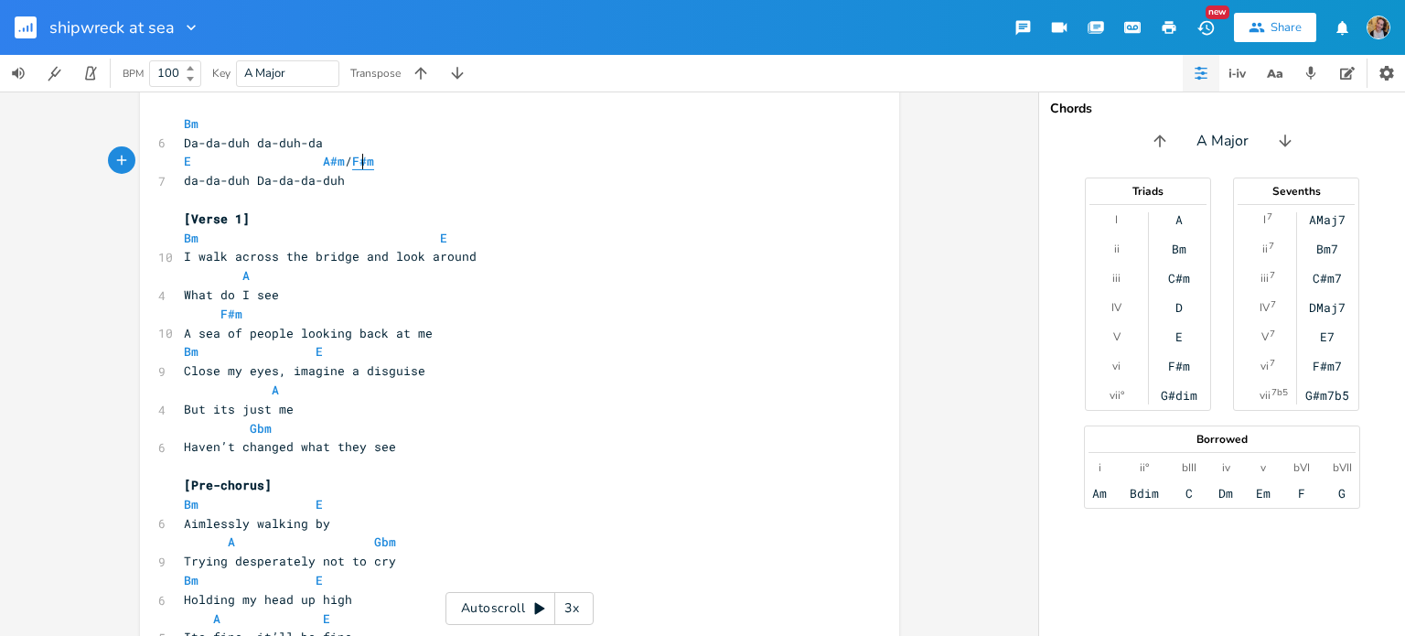
click at [359, 160] on span "F#m" at bounding box center [363, 161] width 22 height 17
type textarea "F#m"
drag, startPoint x: 340, startPoint y: 160, endPoint x: 393, endPoint y: 161, distance: 53.1
click at [393, 161] on pre "E A#m F#m" at bounding box center [510, 161] width 660 height 19
click at [344, 190] on pre "​" at bounding box center [510, 199] width 660 height 19
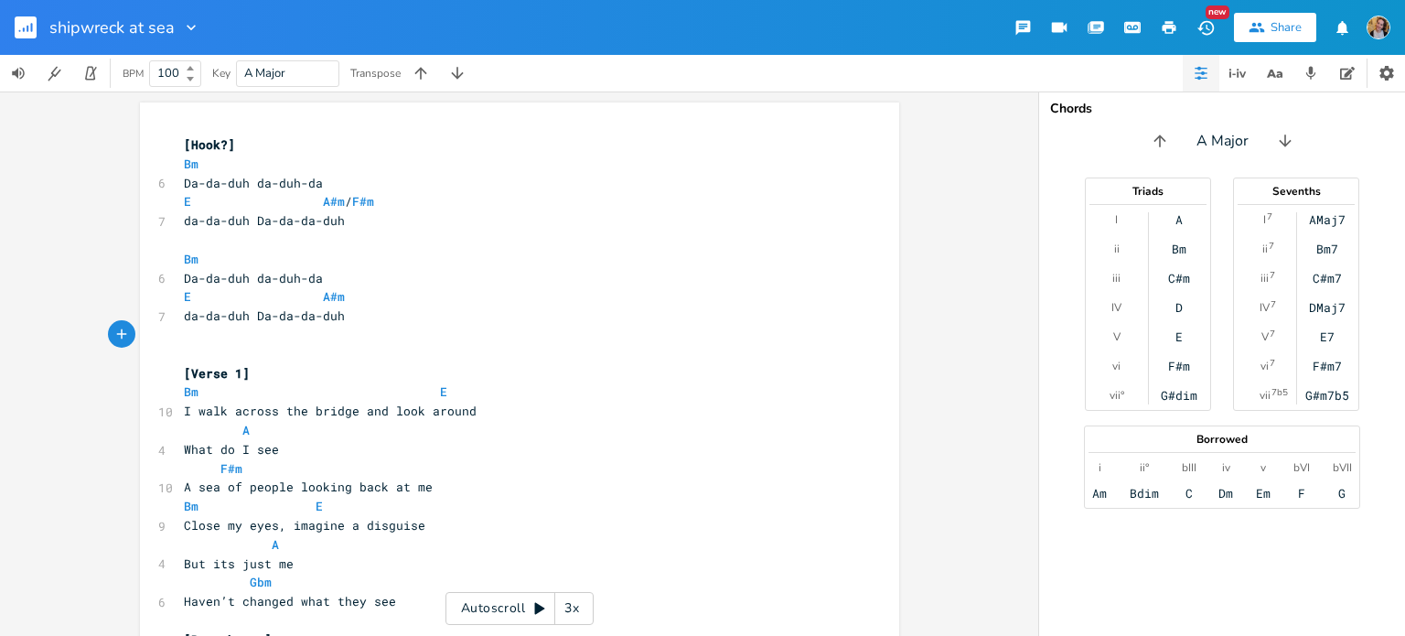
scroll to position [0, 0]
click at [252, 336] on pre "​" at bounding box center [510, 335] width 660 height 19
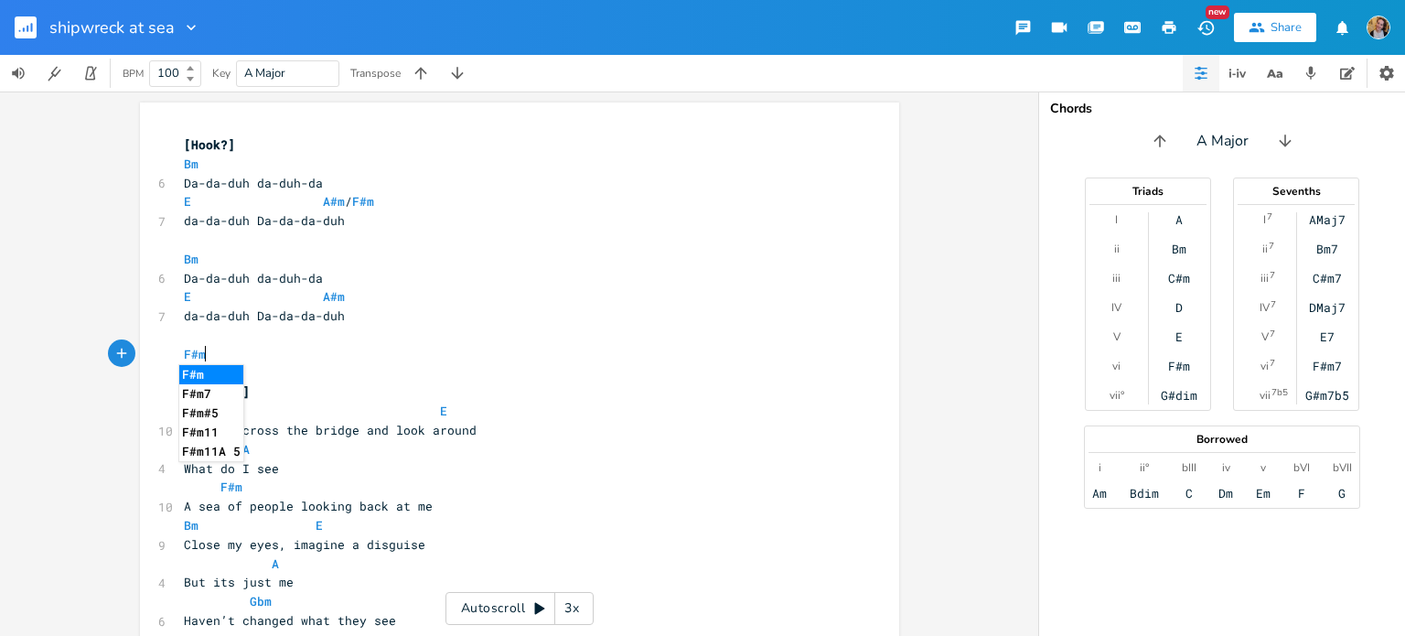
click at [212, 233] on pre "​" at bounding box center [510, 239] width 660 height 19
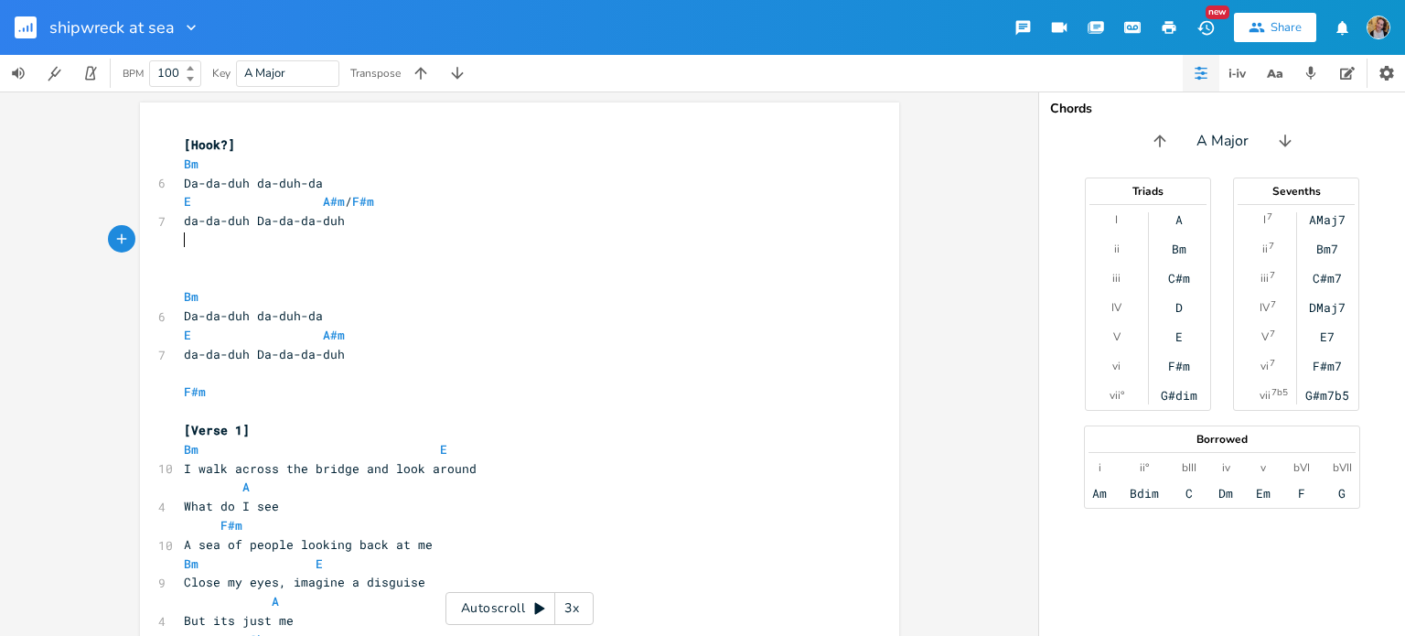
paste textarea "m"
type textarea "/ F#m"
drag, startPoint x: 410, startPoint y: 200, endPoint x: 343, endPoint y: 200, distance: 66.8
click at [343, 200] on pre "E A#m / F#m" at bounding box center [510, 201] width 660 height 19
click at [180, 274] on pre "​" at bounding box center [510, 278] width 660 height 19
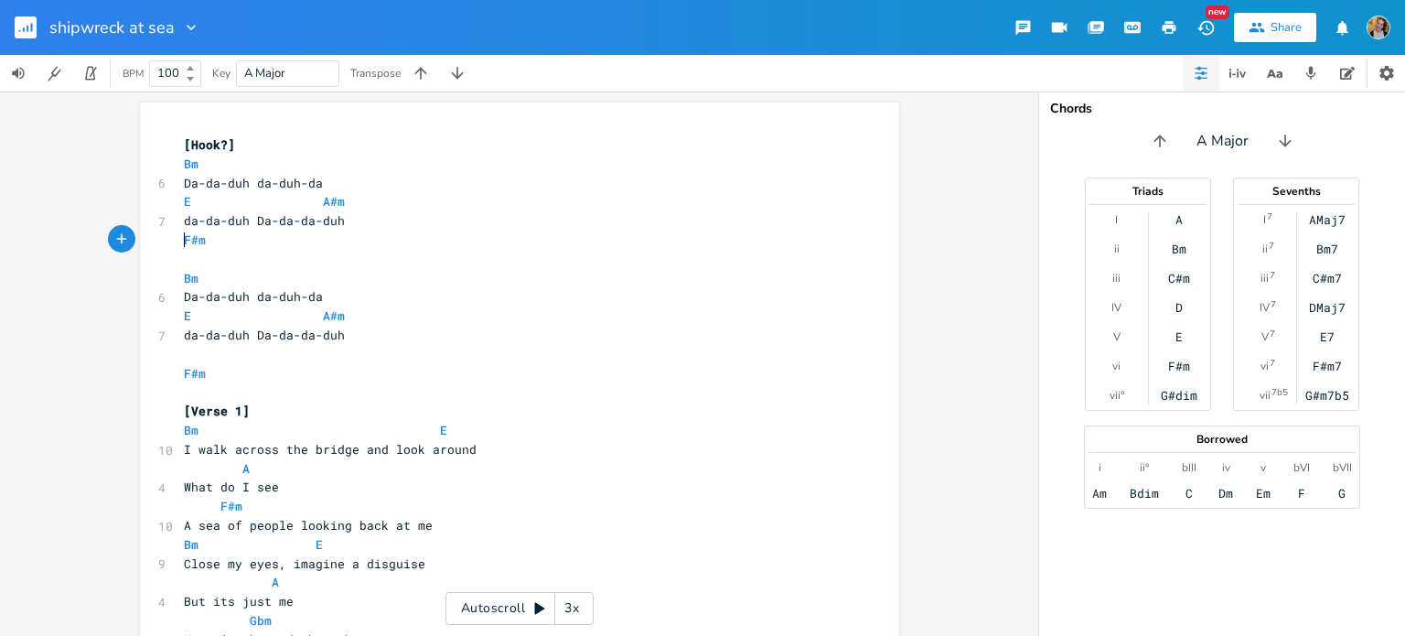
click at [180, 243] on pre "F#m" at bounding box center [510, 239] width 660 height 19
type textarea "F#m"
drag, startPoint x: 176, startPoint y: 243, endPoint x: 289, endPoint y: 234, distance: 113.8
click at [289, 234] on pre "F#m" at bounding box center [510, 239] width 660 height 19
click at [372, 219] on pre "da-da-duh Da-da-da-duh" at bounding box center [510, 220] width 660 height 19
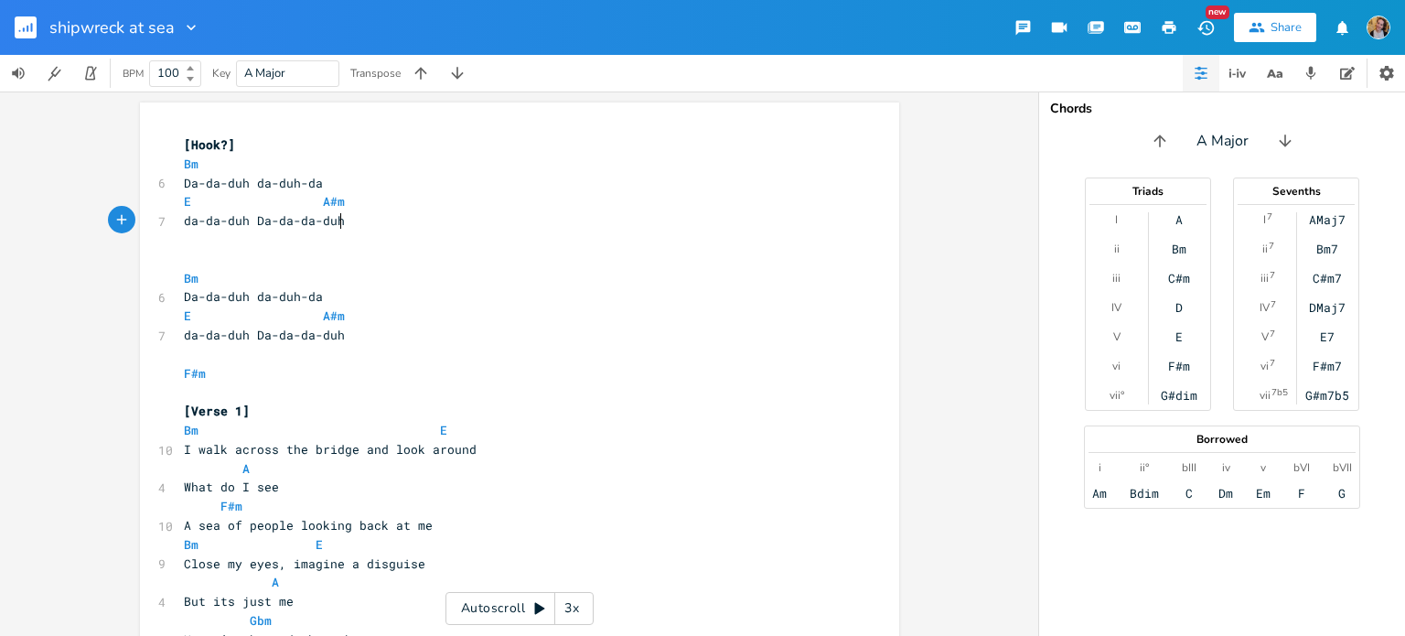
click at [374, 218] on pre "da-da-duh Da-da-da-duh" at bounding box center [510, 220] width 660 height 19
click at [422, 204] on pre "E A#m" at bounding box center [510, 201] width 660 height 19
paste textarea
click at [359, 317] on pre "E A#m" at bounding box center [510, 315] width 660 height 19
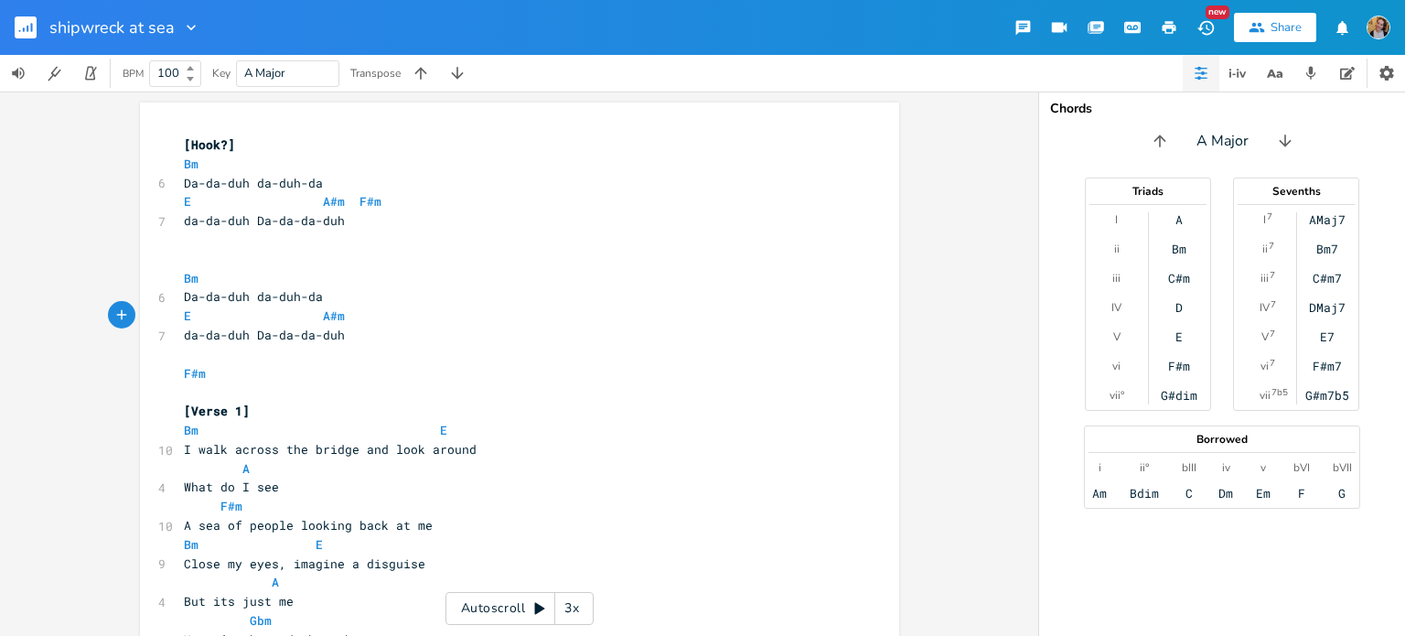
paste textarea "m"
type textarea "F#m"
drag, startPoint x: 240, startPoint y: 376, endPoint x: 144, endPoint y: 372, distance: 96.1
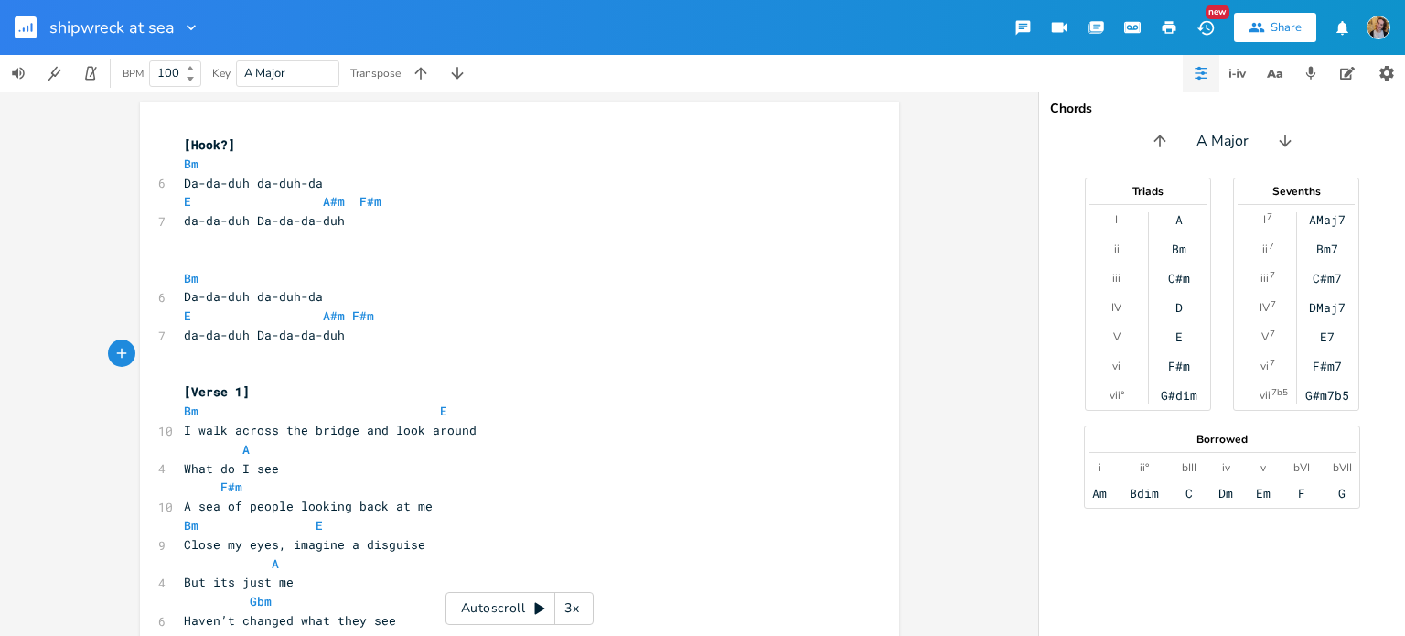
click at [198, 244] on pre "​" at bounding box center [510, 239] width 660 height 19
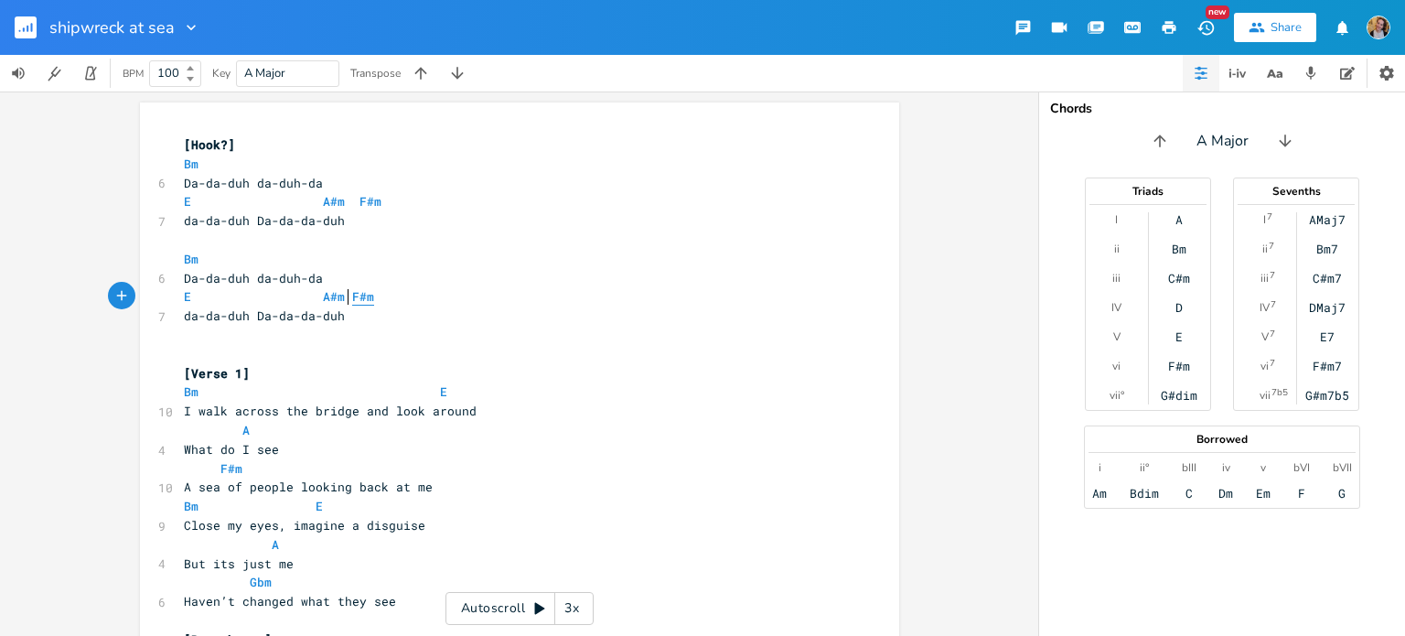
click at [352, 299] on span "F#m" at bounding box center [363, 296] width 22 height 17
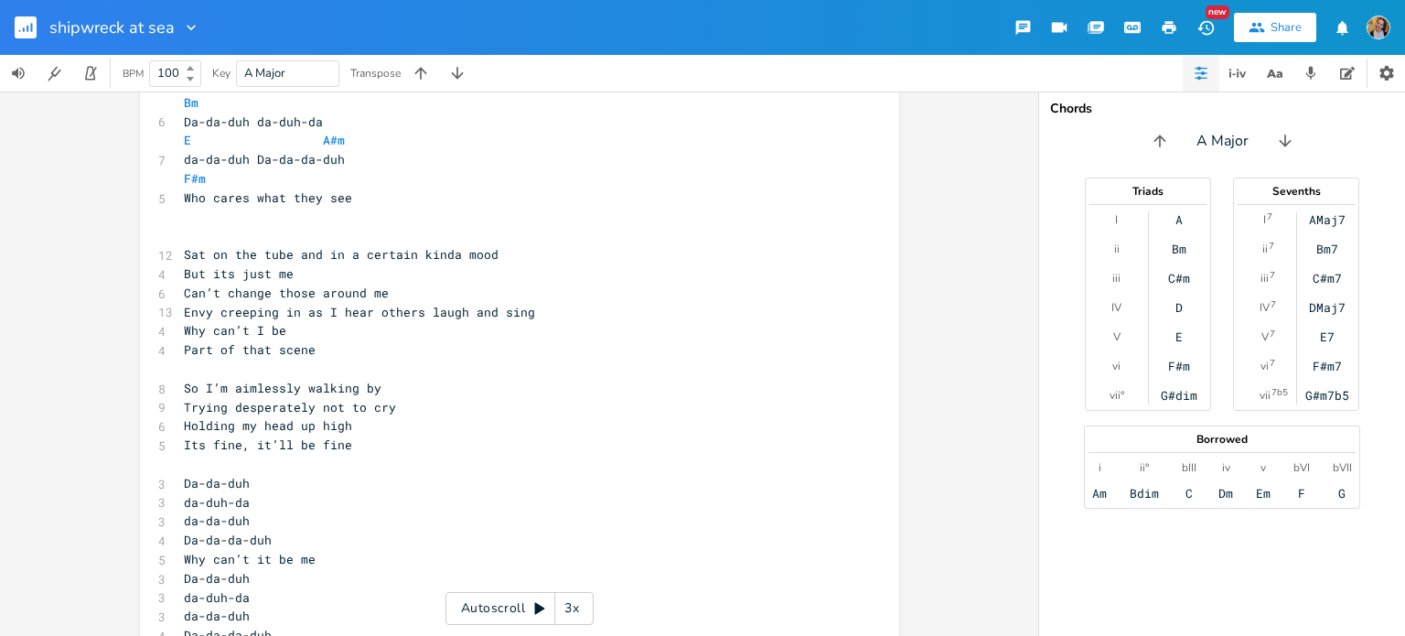
scroll to position [905, 0]
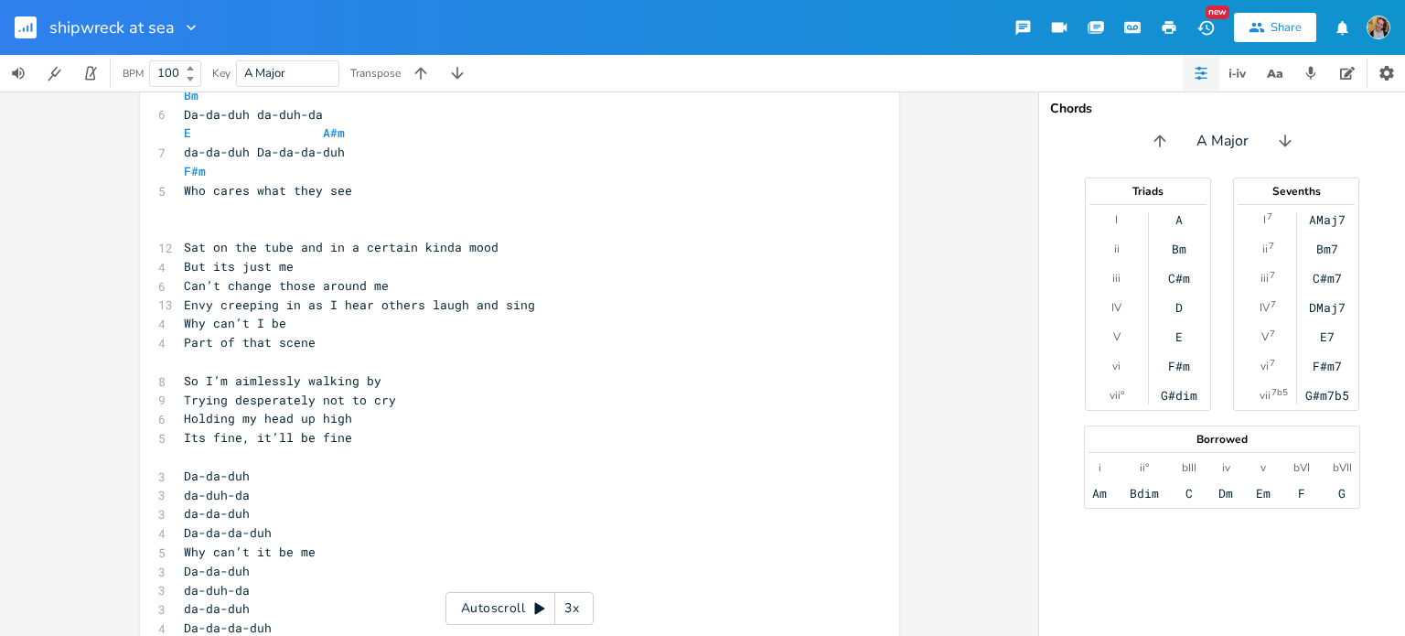
click at [271, 222] on pre "​" at bounding box center [510, 228] width 660 height 19
type textarea "Bm E"
click at [536, 248] on pre "Sat on the tube and in a certain kinda mood" at bounding box center [510, 247] width 660 height 19
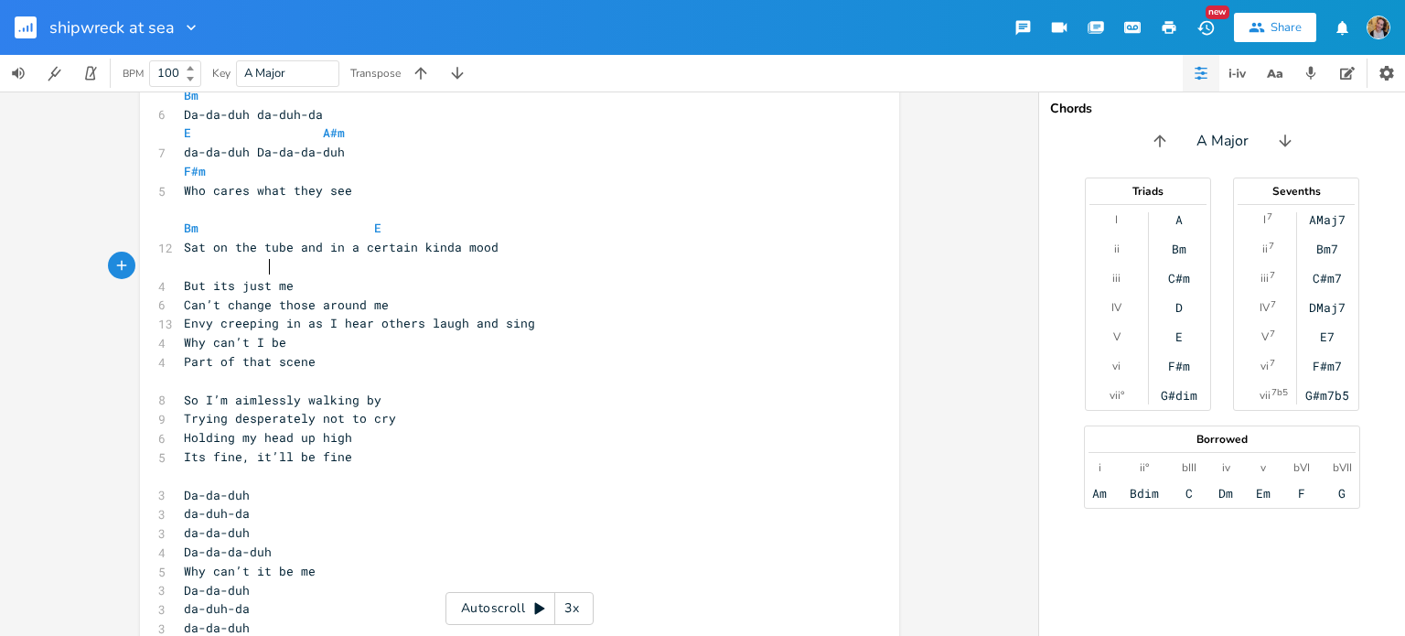
type textarea "A"
click at [390, 306] on pre "Can’t change those around me" at bounding box center [510, 304] width 660 height 19
click at [371, 289] on pre "But its just me" at bounding box center [510, 285] width 660 height 19
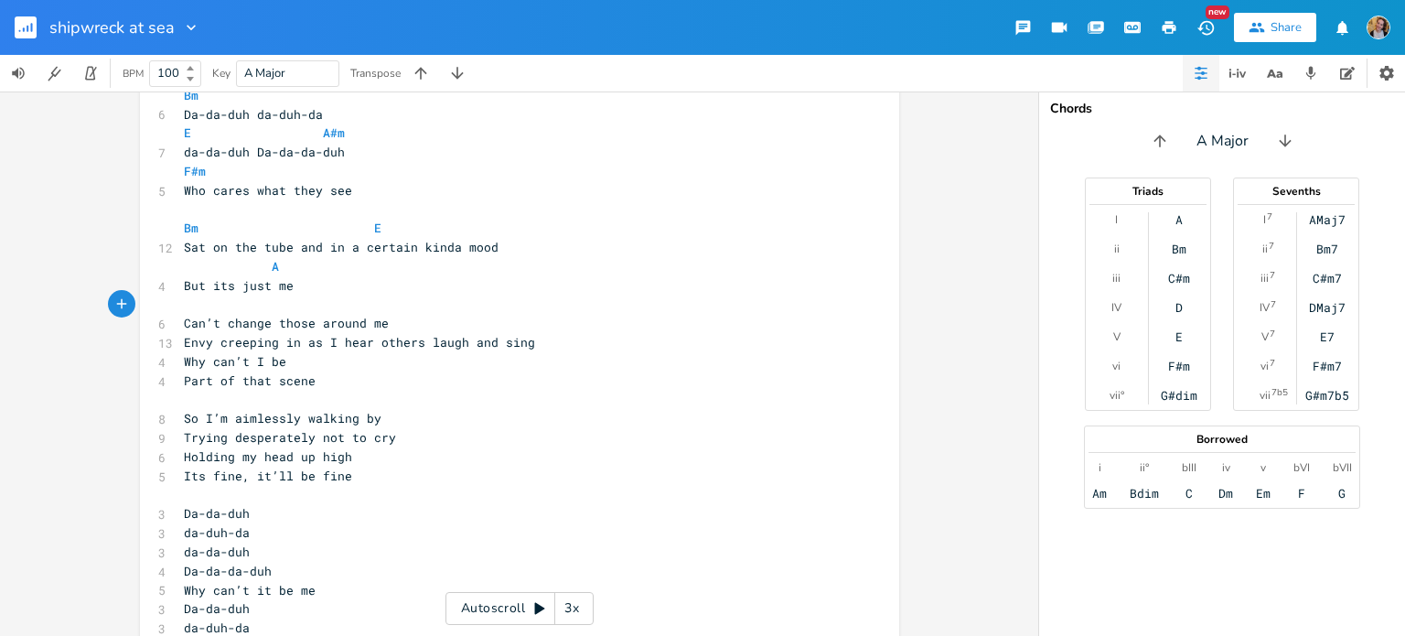
click at [401, 324] on pre "Can’t change those around me" at bounding box center [510, 323] width 660 height 19
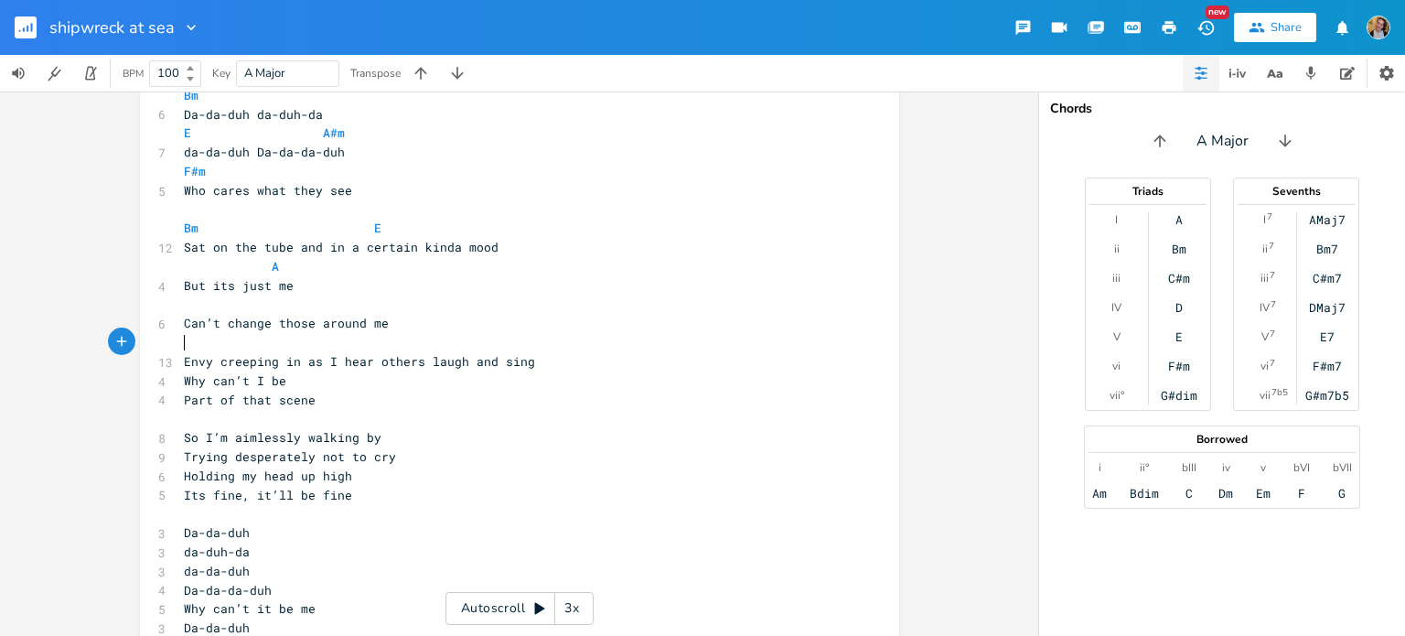
click at [518, 350] on pre "​" at bounding box center [510, 342] width 660 height 19
click at [537, 366] on pre "Envy creeping in as I hear others laugh and sing" at bounding box center [510, 361] width 660 height 19
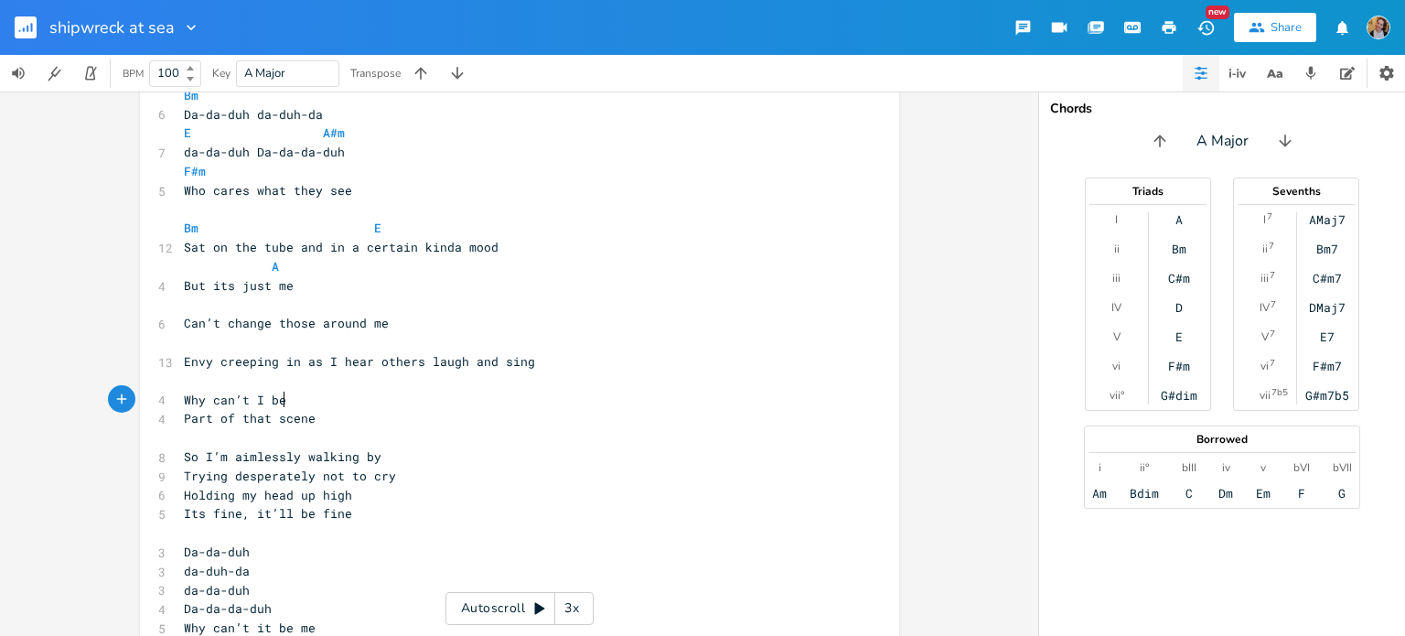
click at [403, 397] on pre "Why can’t I be" at bounding box center [510, 400] width 660 height 19
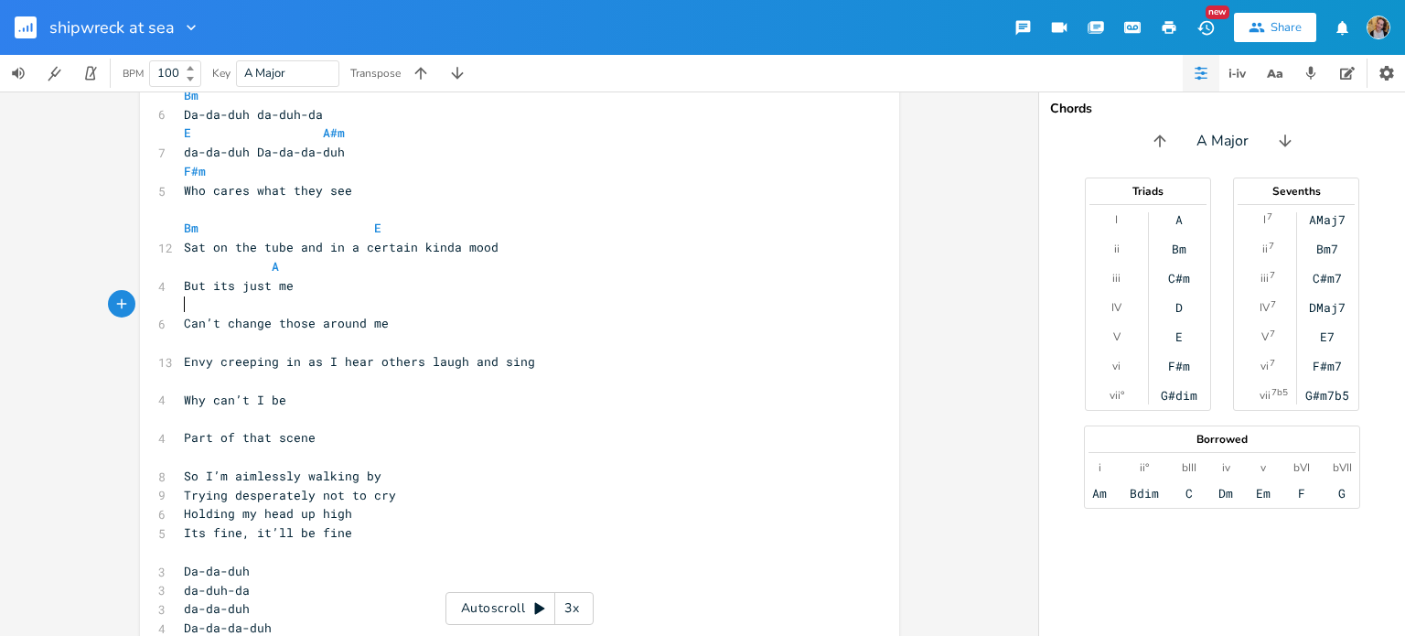
click at [266, 304] on pre "​" at bounding box center [510, 304] width 660 height 19
type textarea "Gbm"
click at [240, 342] on pre "​" at bounding box center [510, 342] width 660 height 19
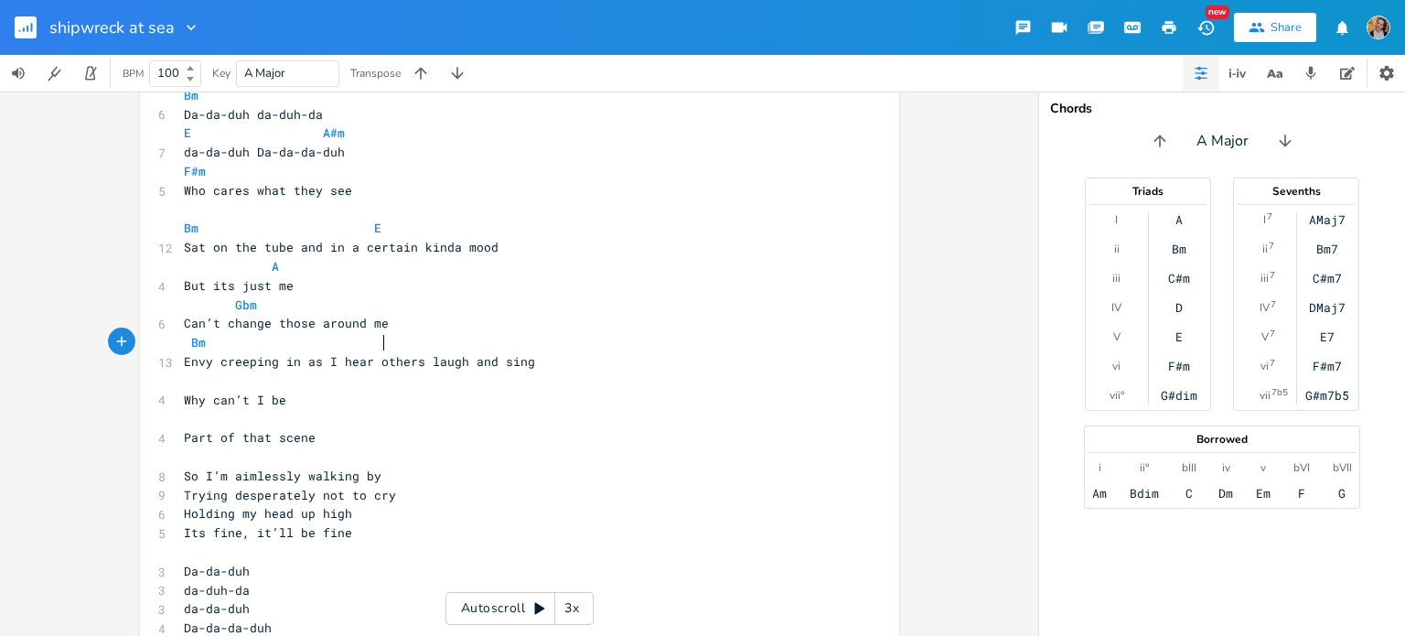
type textarea "Bm E"
click at [212, 382] on pre "​" at bounding box center [510, 380] width 660 height 19
type textarea "A"
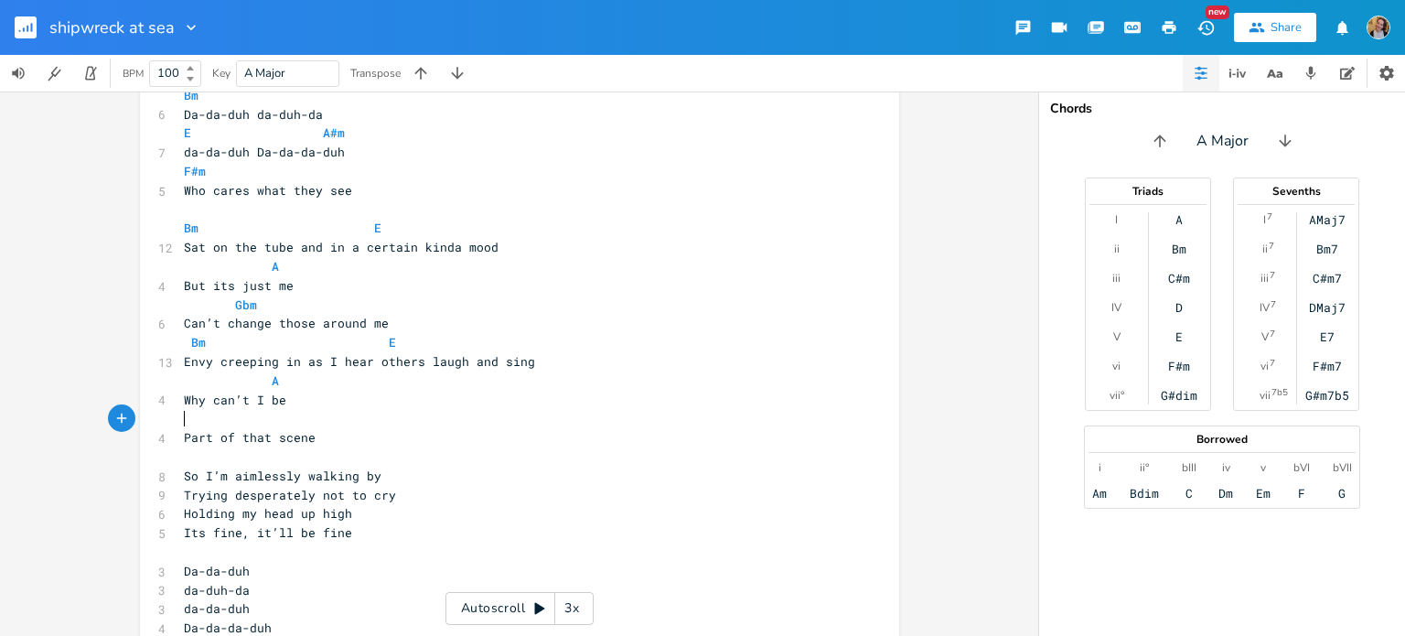
click at [205, 423] on pre "​" at bounding box center [510, 418] width 660 height 19
type textarea "Gbm"
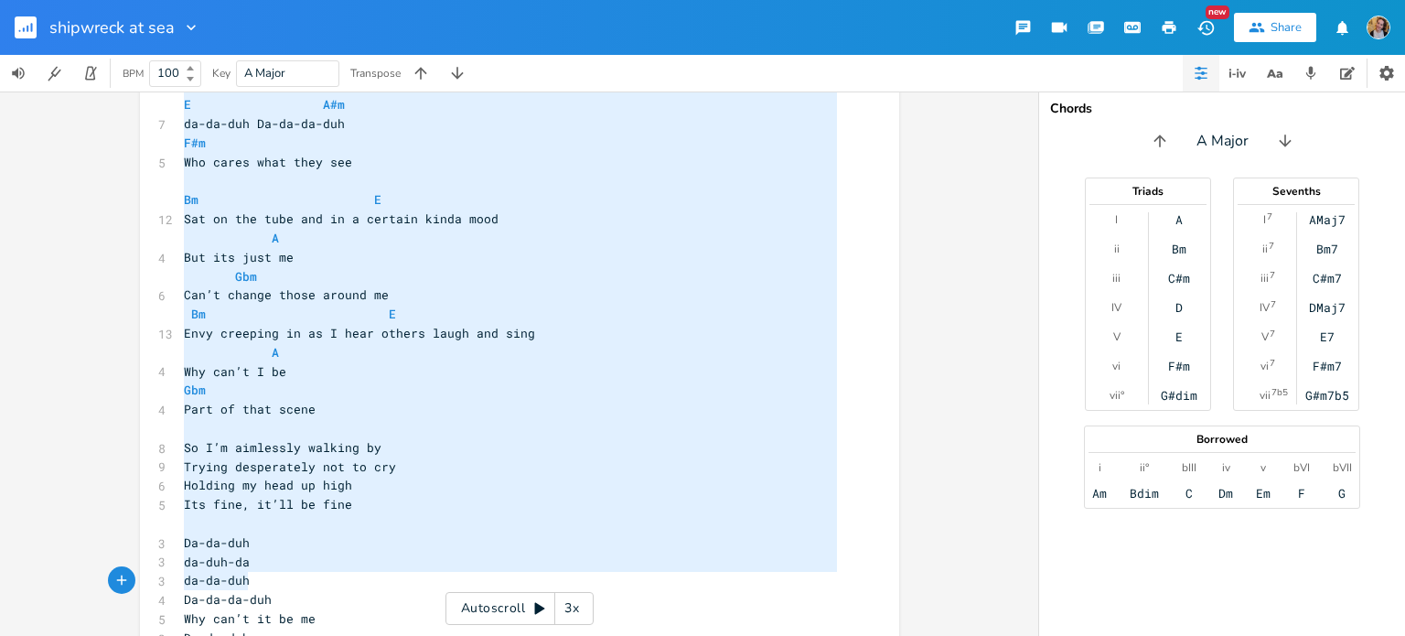
scroll to position [991, 0]
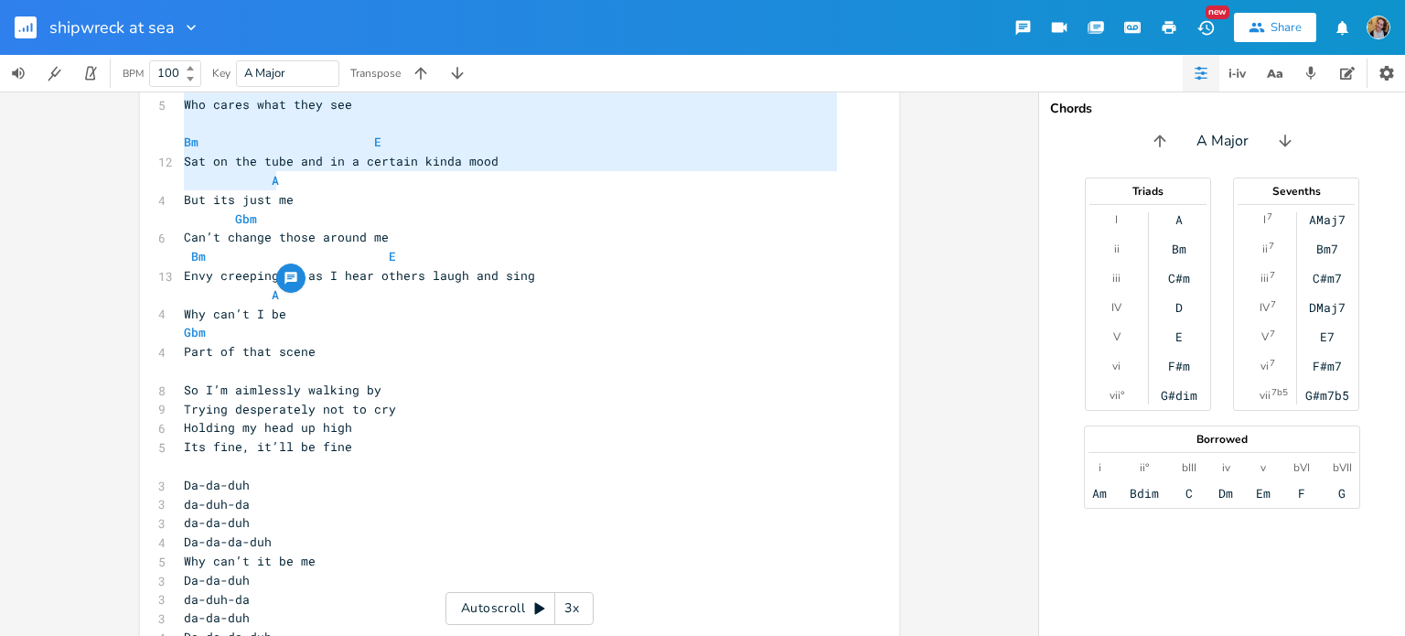
type textarea "[Pre-chorus] Bm E Aimlessly walking by A Gbm Trying desperately not to cry Bm E…"
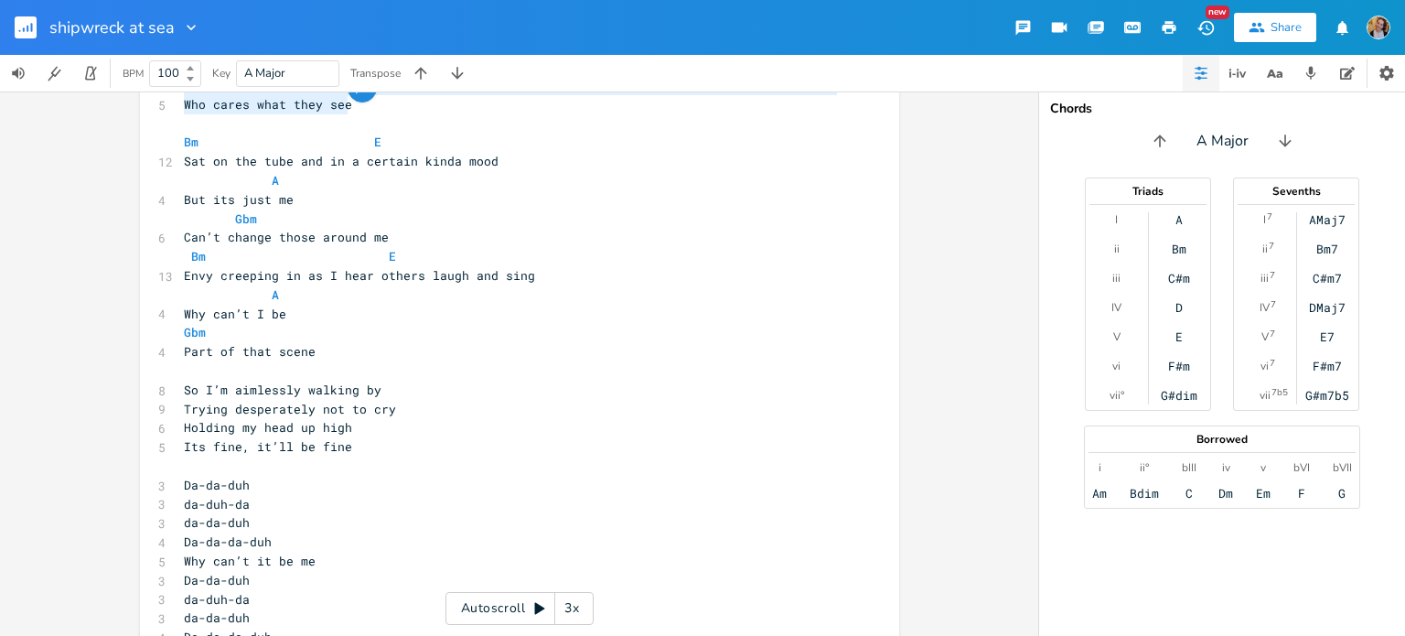
drag, startPoint x: 179, startPoint y: 301, endPoint x: 379, endPoint y: 107, distance: 278.1
click at [379, 107] on div "[Hook?] Bm 6 Da-da-duh da-duh-da E A#m F#m 7 da-da-duh Da-da-da-duh ​ Bm 6 Da-d…" at bounding box center [510, 104] width 660 height 1921
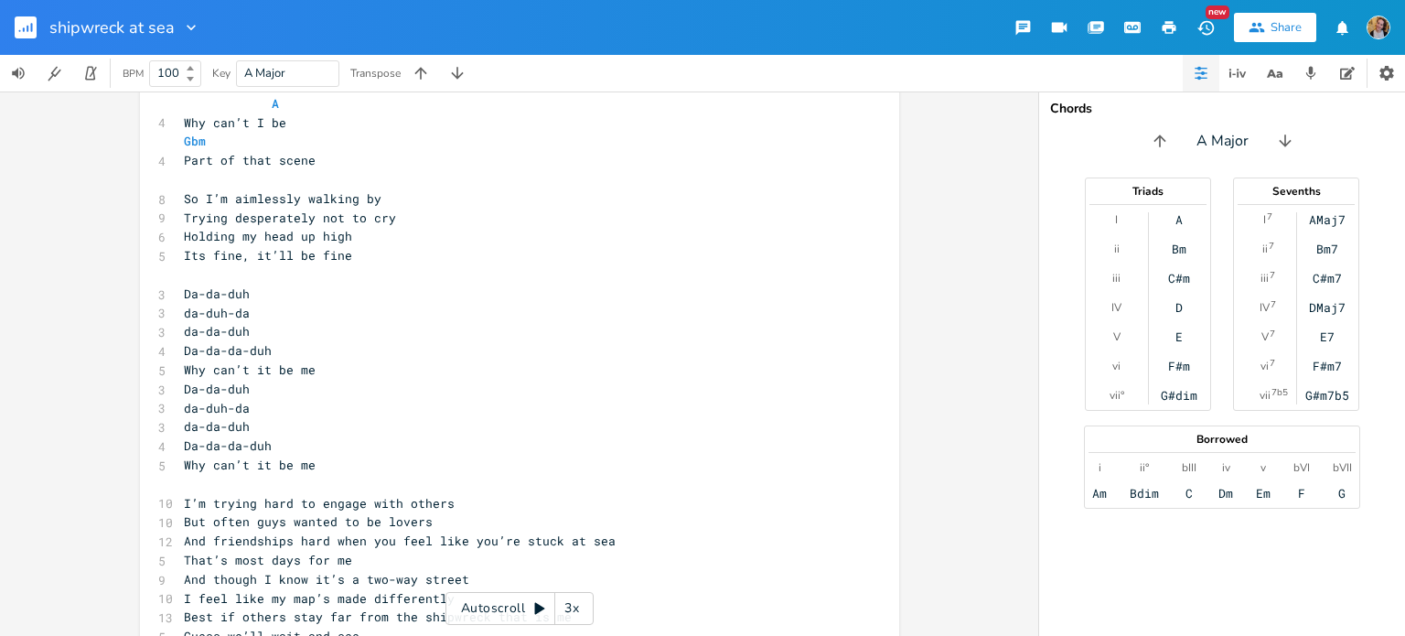
scroll to position [1211, 0]
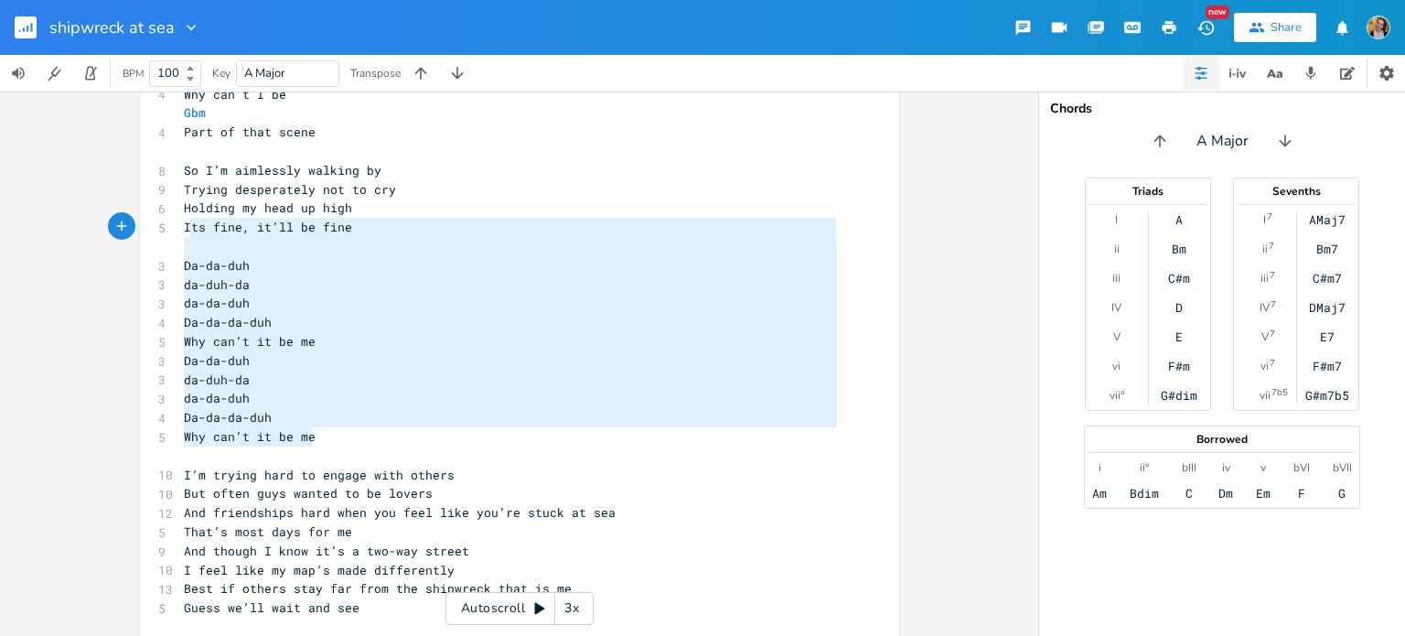
type textarea "So I’m aimlessly walking by Trying desperately not to cry Holding my head up hi…"
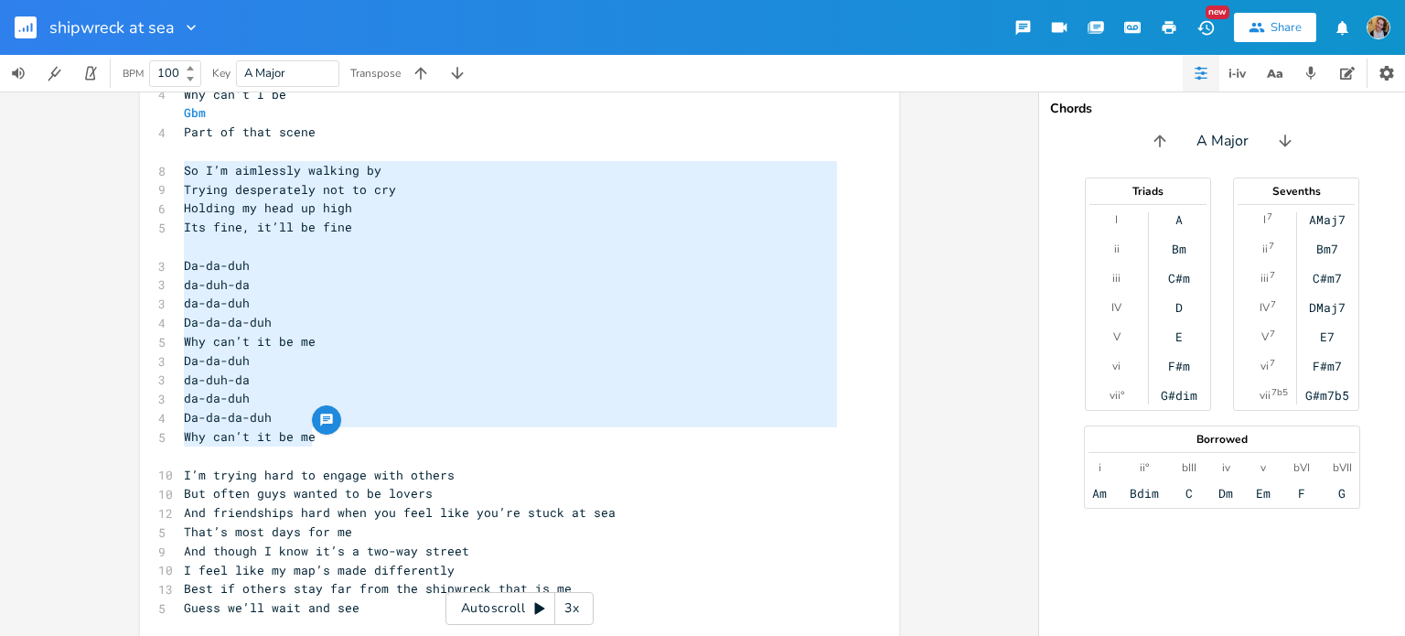
drag, startPoint x: 322, startPoint y: 438, endPoint x: 175, endPoint y: 169, distance: 306.6
paste textarea
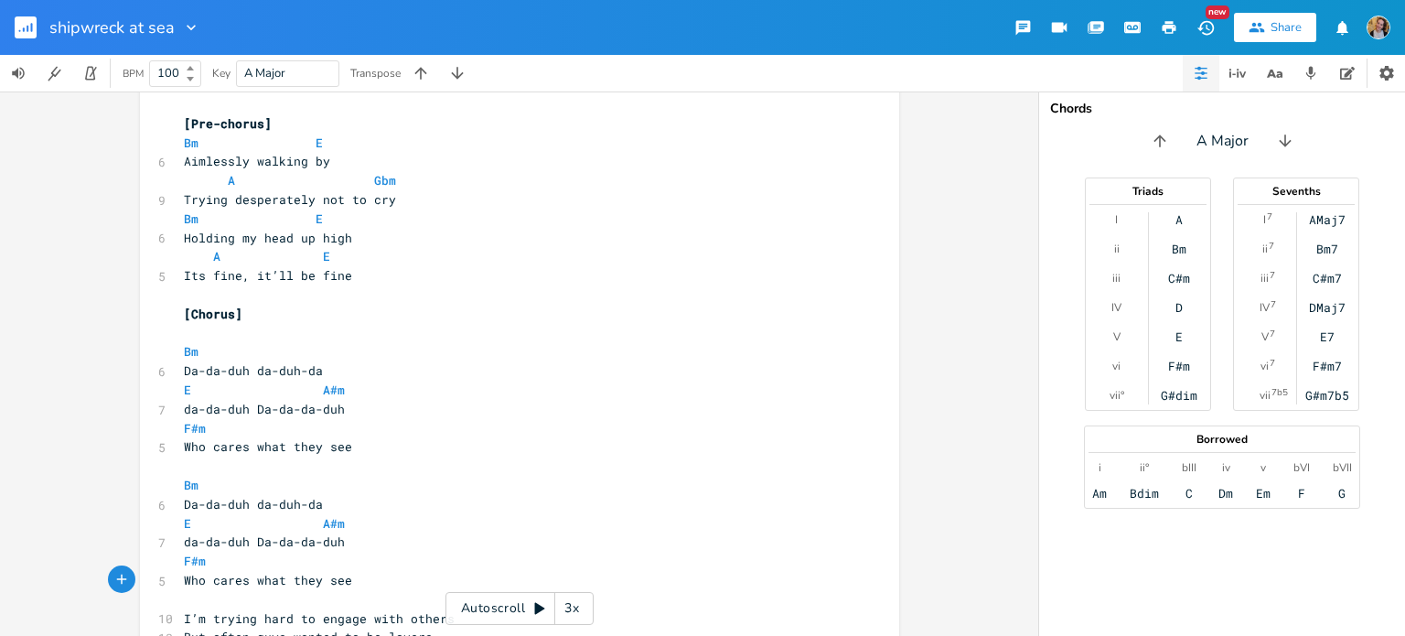
scroll to position [1153, 0]
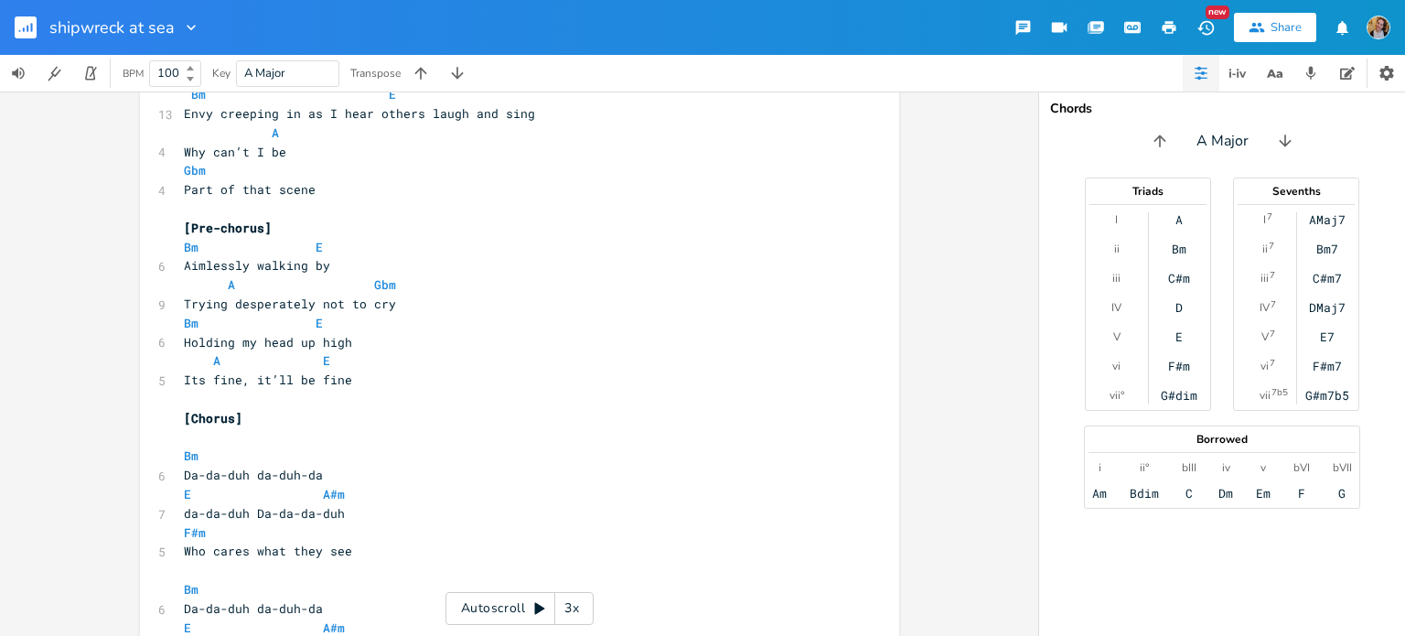
click at [326, 193] on pre "Part of that scene" at bounding box center [510, 189] width 660 height 19
type textarea "so I'm"
click at [305, 189] on span "Part of that scene so I'm" at bounding box center [275, 189] width 183 height 16
type textarea ","
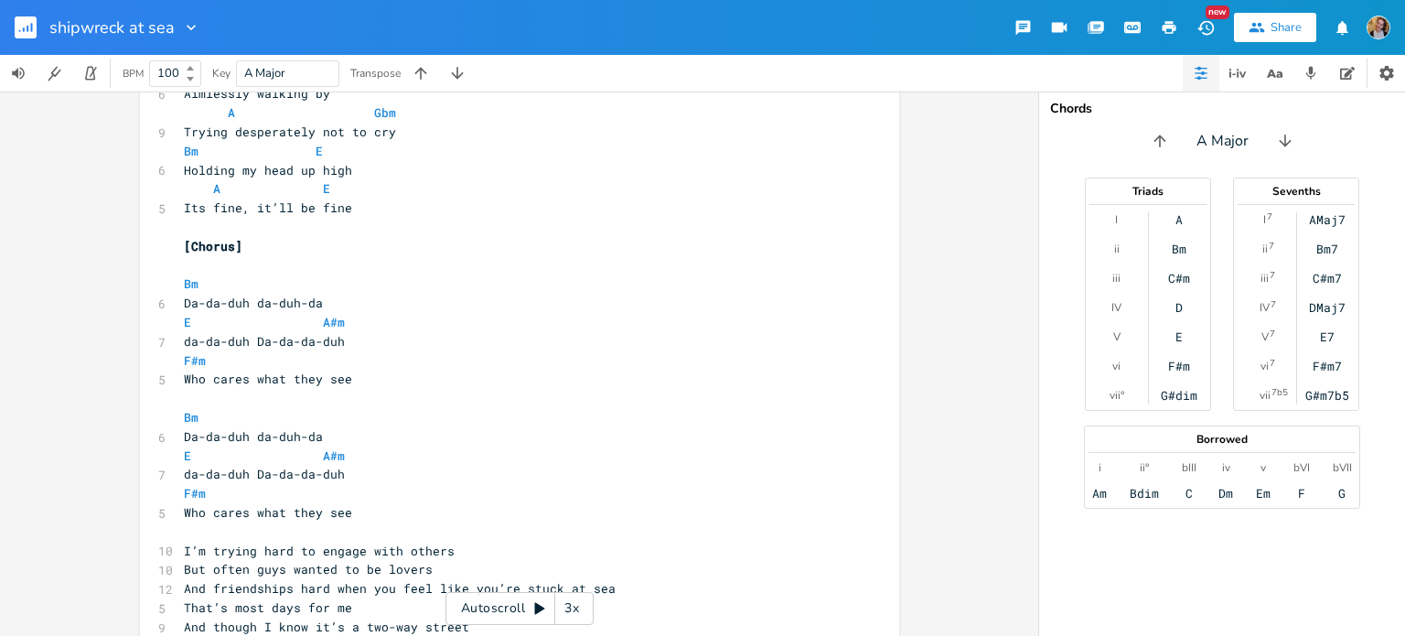
scroll to position [1394, 0]
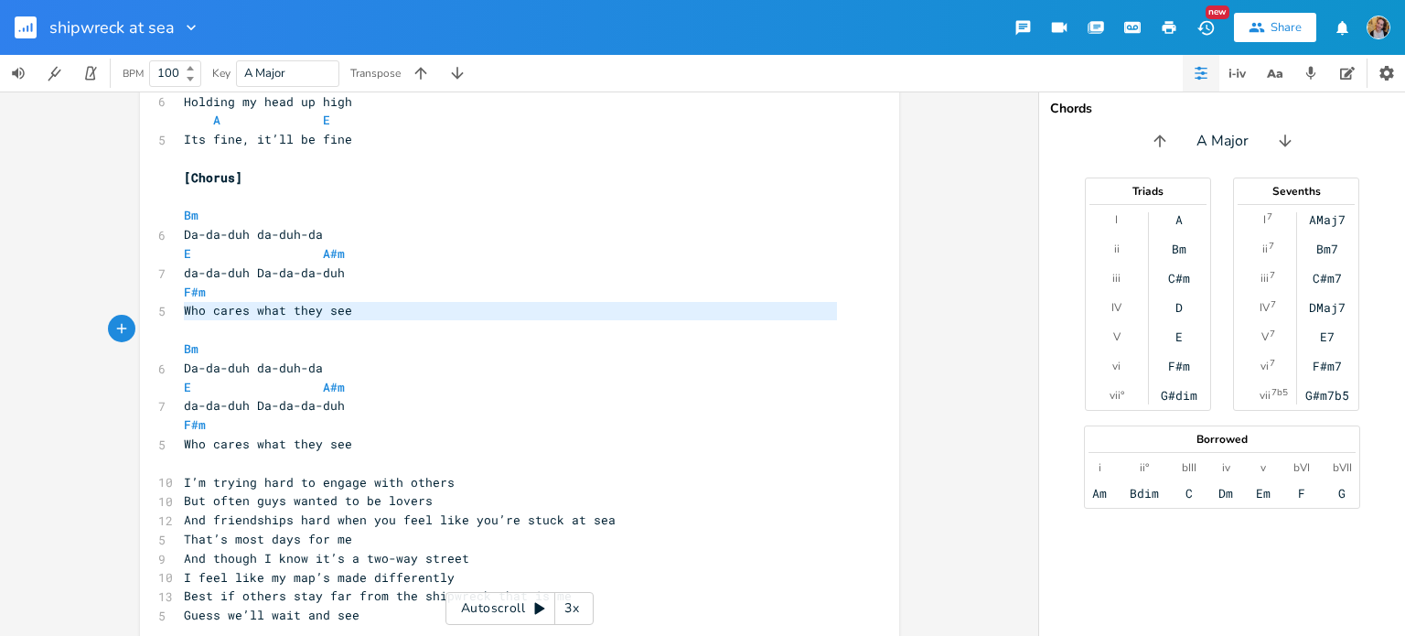
drag, startPoint x: 177, startPoint y: 312, endPoint x: 384, endPoint y: 316, distance: 207.7
click at [384, 316] on pre "Who cares what they see" at bounding box center [510, 310] width 660 height 19
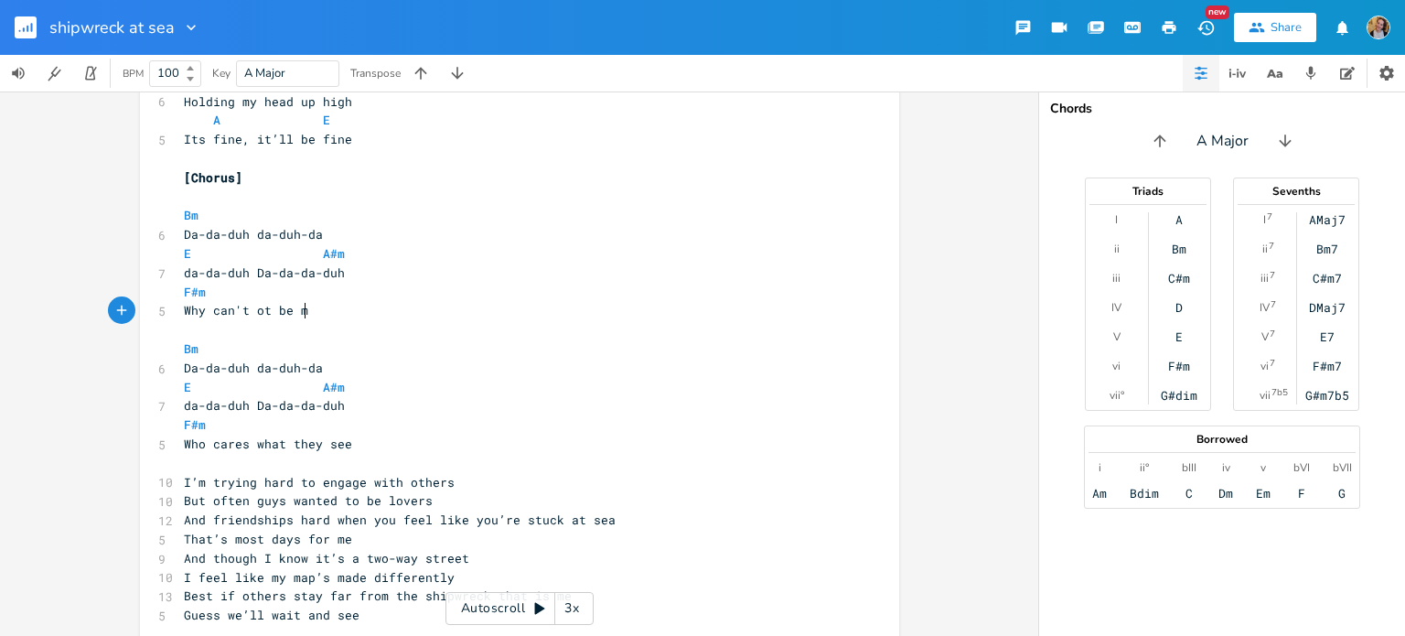
type textarea "Why can't ot be me"
click at [262, 306] on span "Why can't ot be me" at bounding box center [250, 310] width 132 height 16
type textarea "it"
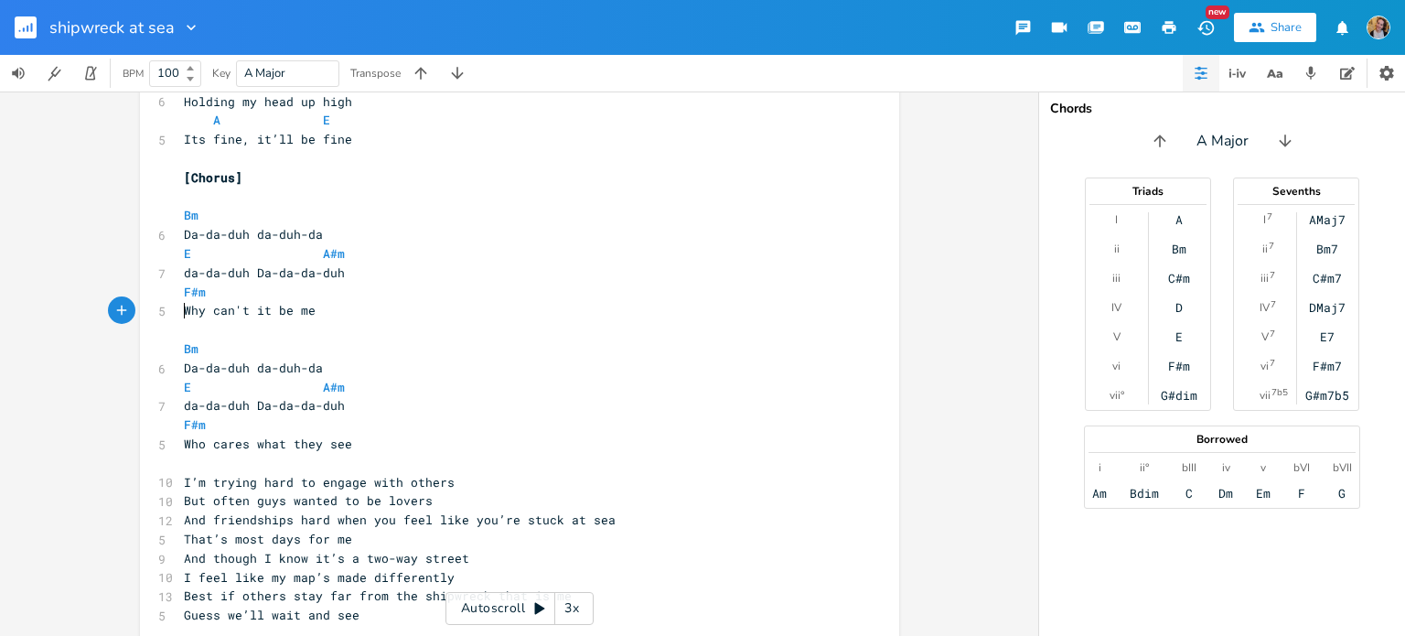
type textarea "Why can't it be me"
drag, startPoint x: 176, startPoint y: 306, endPoint x: 387, endPoint y: 310, distance: 211.3
click at [387, 310] on pre "Why can't it be me" at bounding box center [510, 310] width 660 height 19
type textarea "Who cares what they see"
drag, startPoint x: 300, startPoint y: 444, endPoint x: 164, endPoint y: 435, distance: 136.5
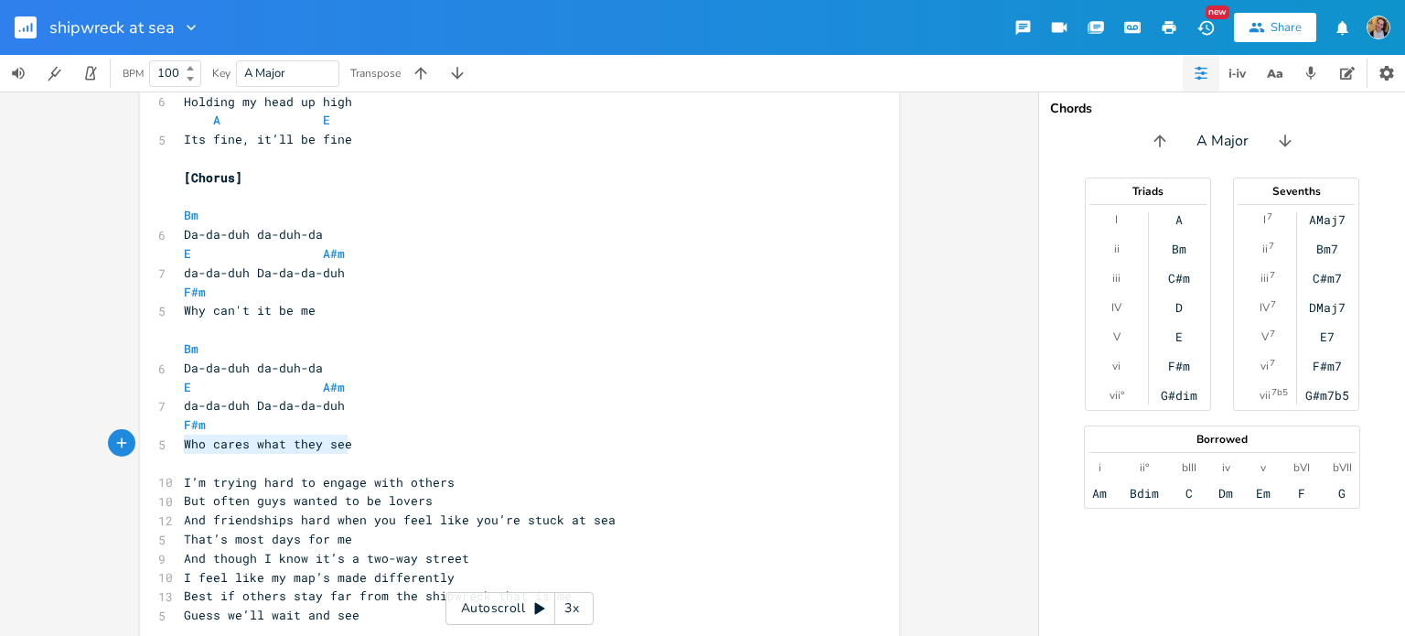
paste textarea
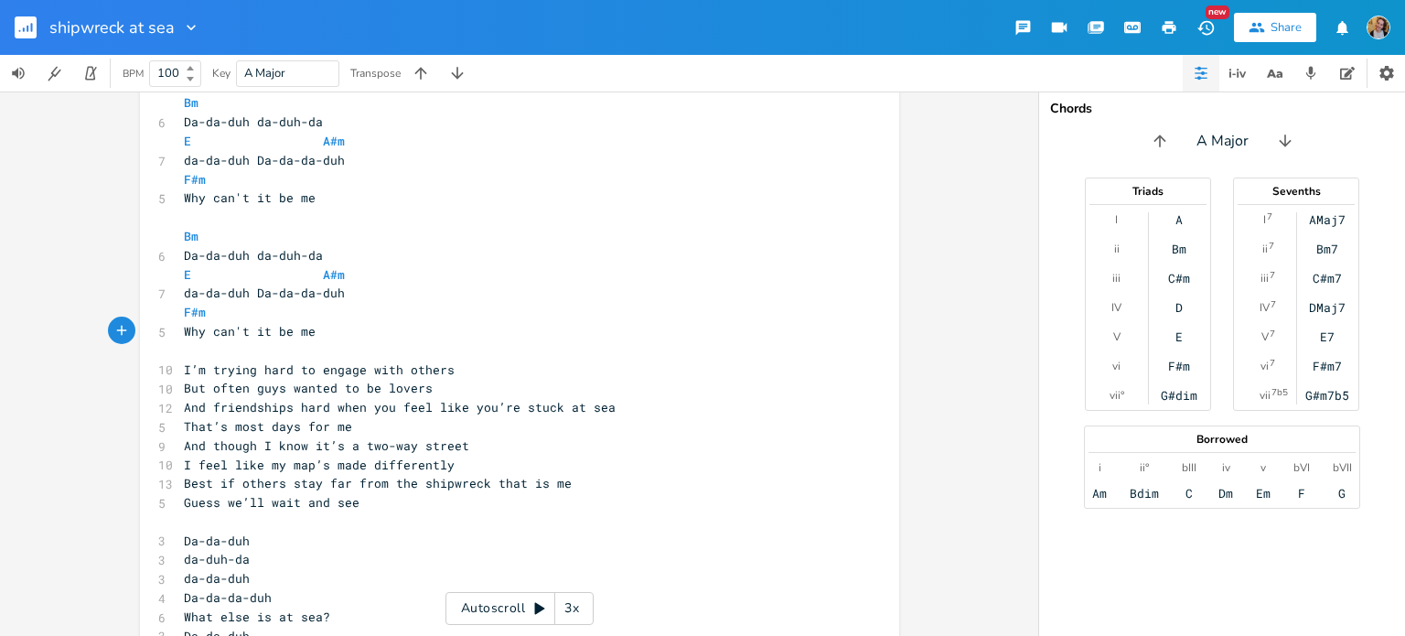
scroll to position [1509, 0]
click at [215, 348] on pre "​" at bounding box center [510, 347] width 660 height 19
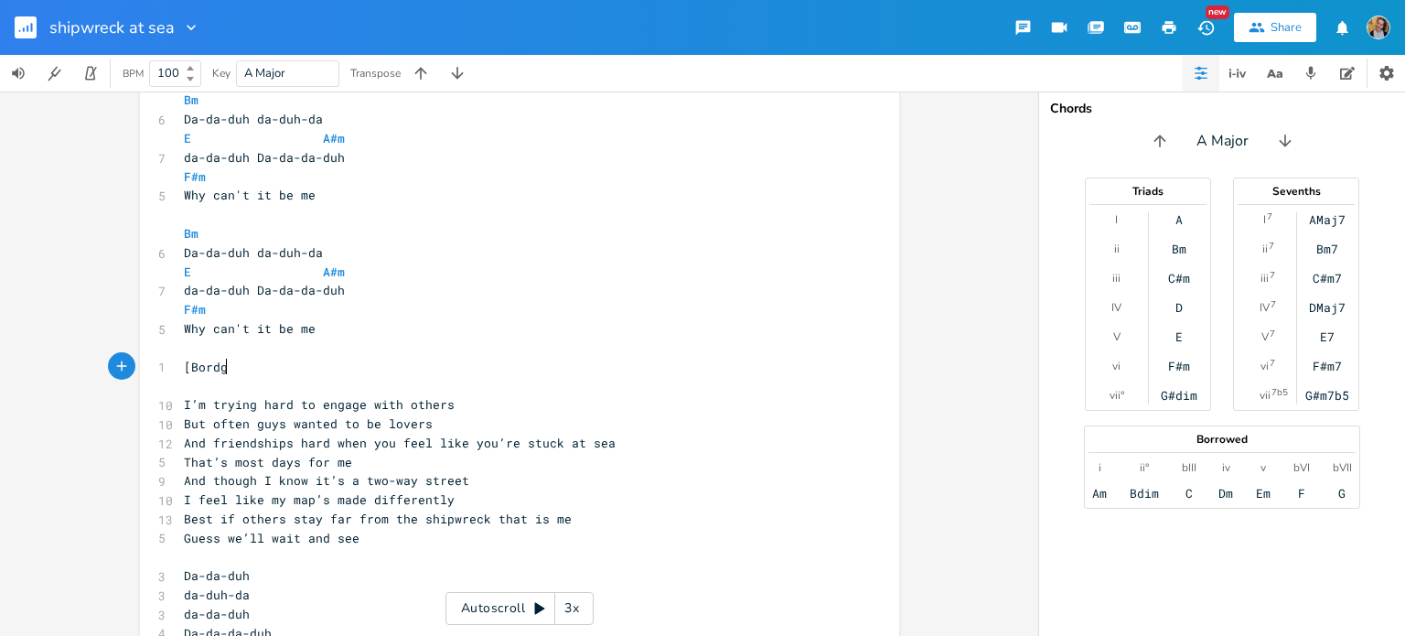
type textarea "[Bordge]"
type textarea "ridge]"
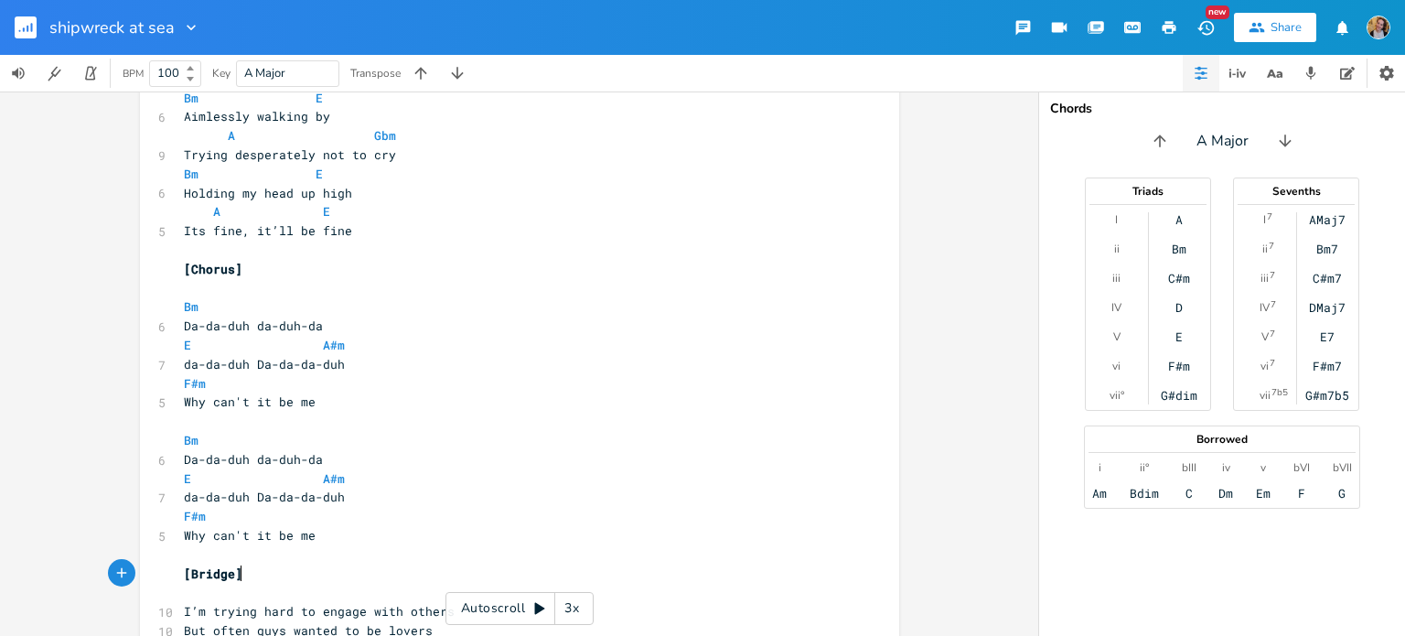
scroll to position [1309, 0]
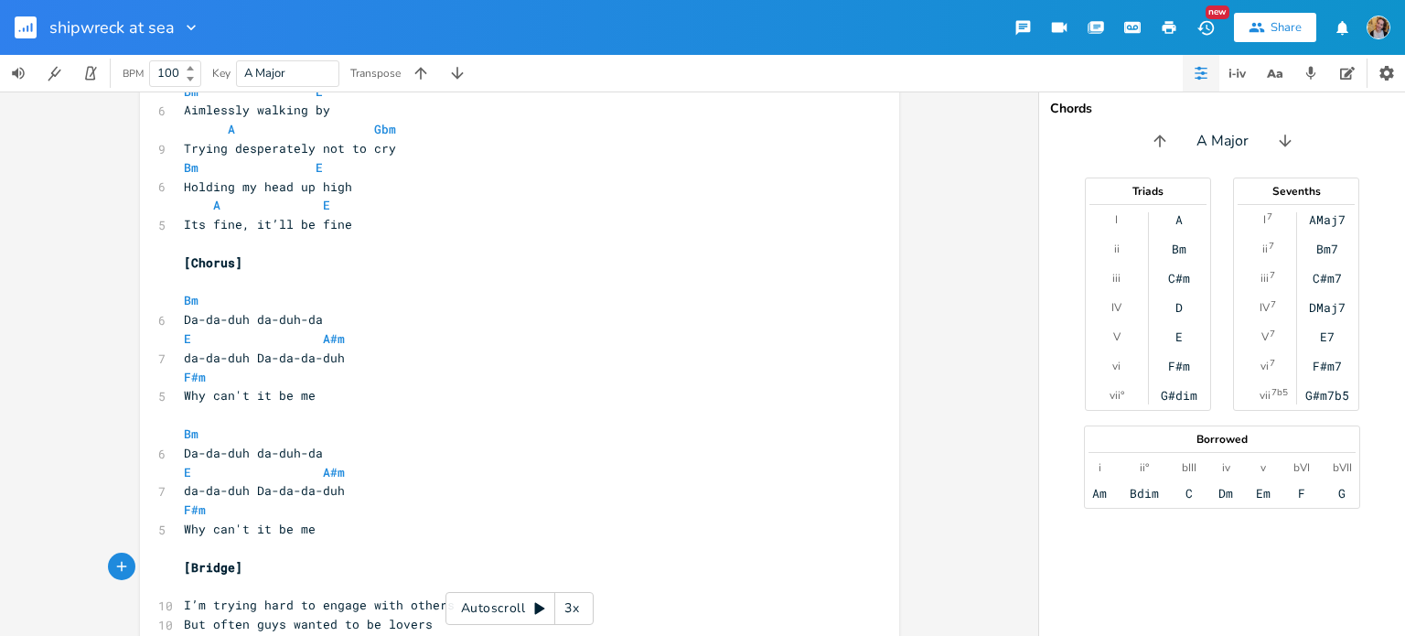
click at [198, 406] on pre "​" at bounding box center [510, 414] width 660 height 19
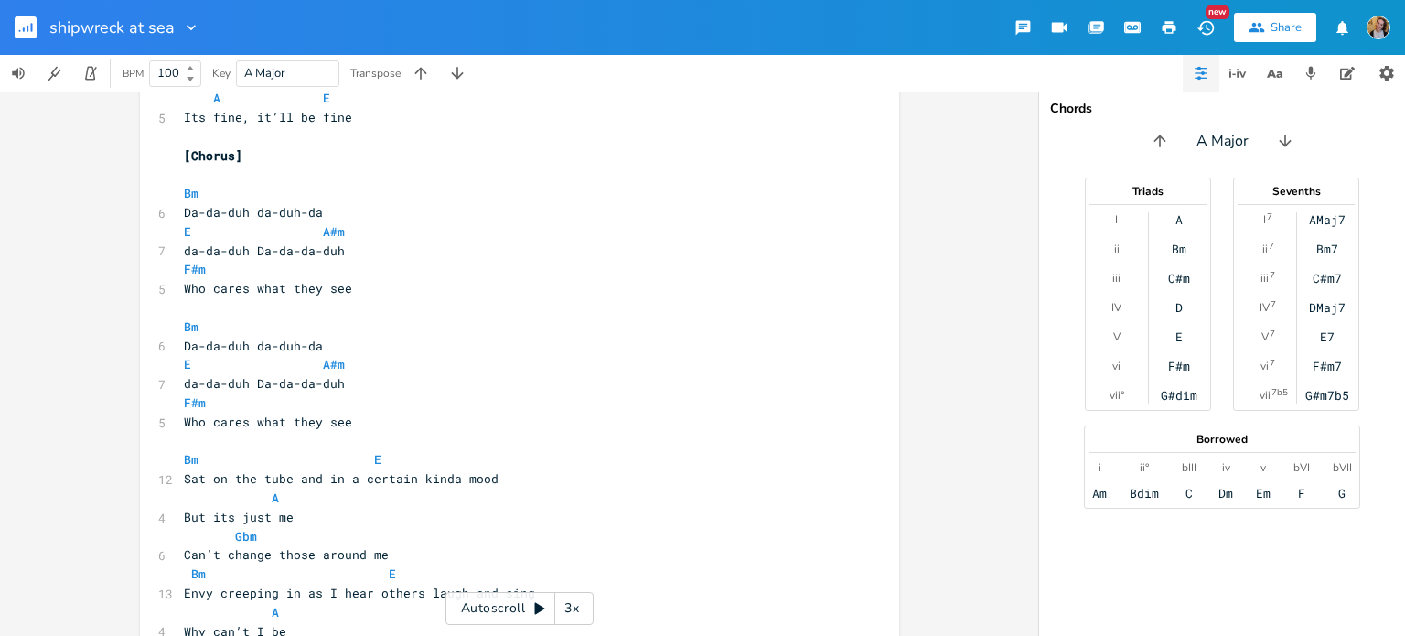
scroll to position [672, 0]
click at [183, 311] on pre "​" at bounding box center [510, 309] width 660 height 19
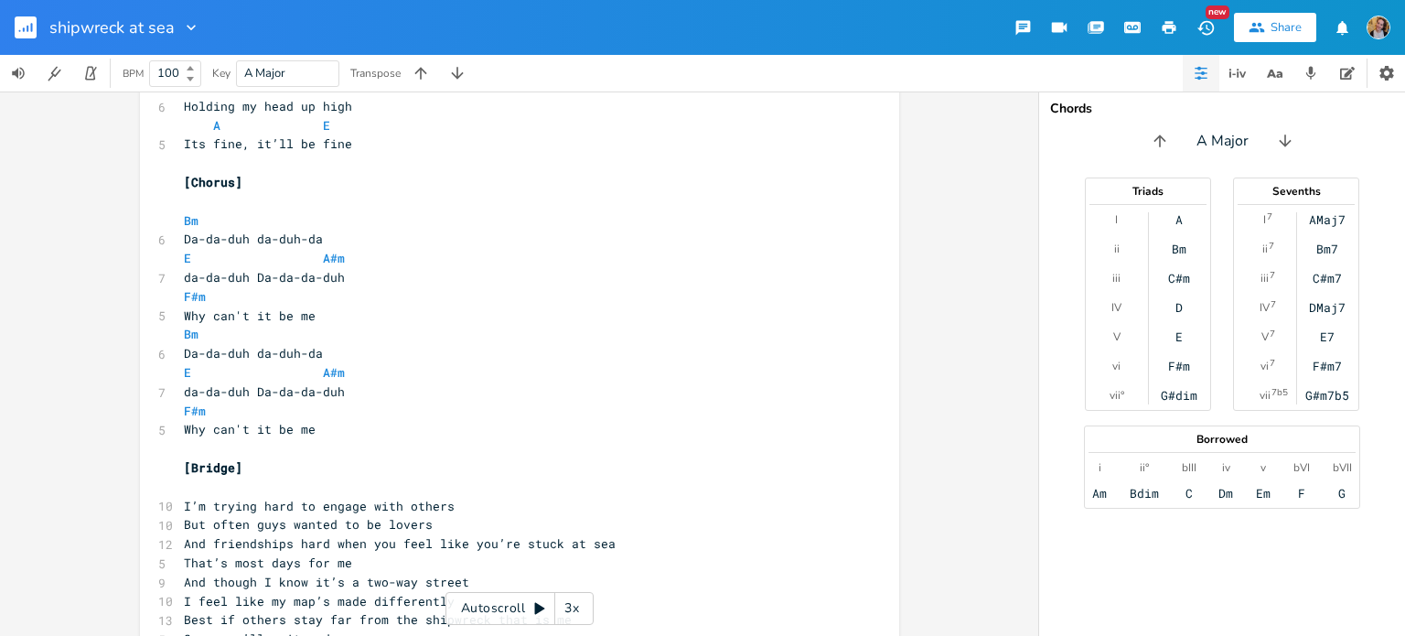
scroll to position [1344, 0]
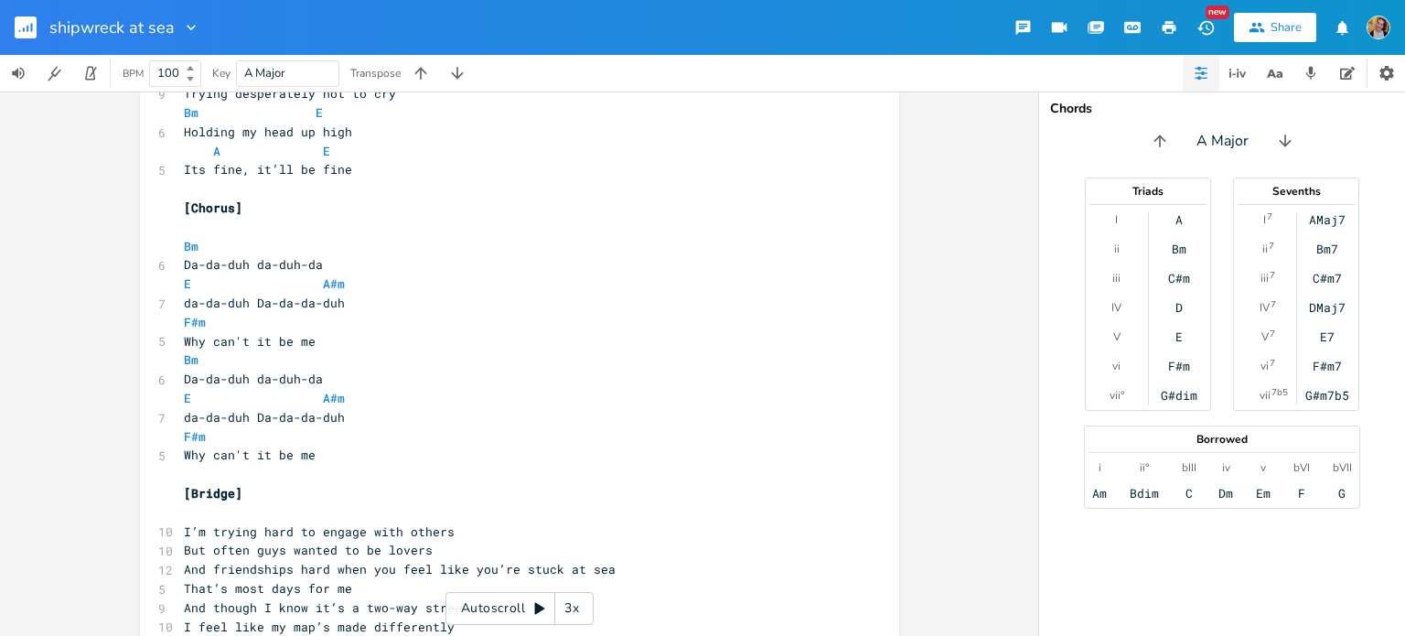
click at [187, 233] on pre "​" at bounding box center [510, 227] width 660 height 19
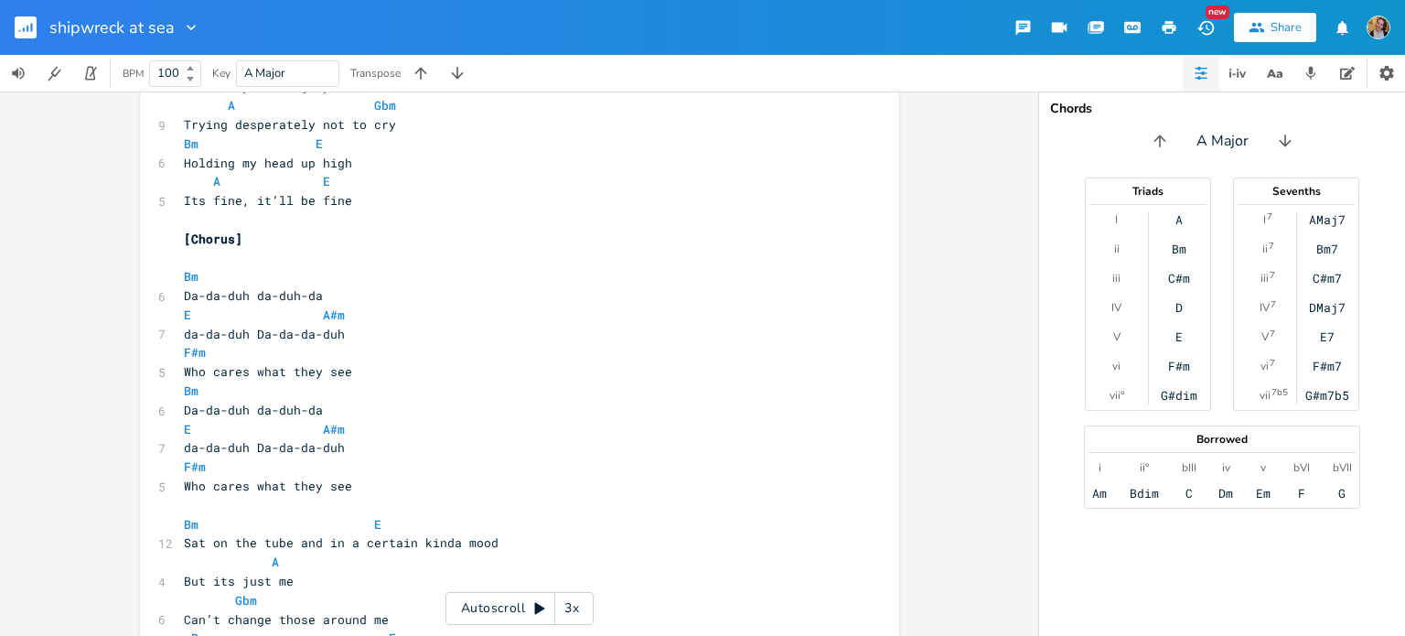
scroll to position [567, 0]
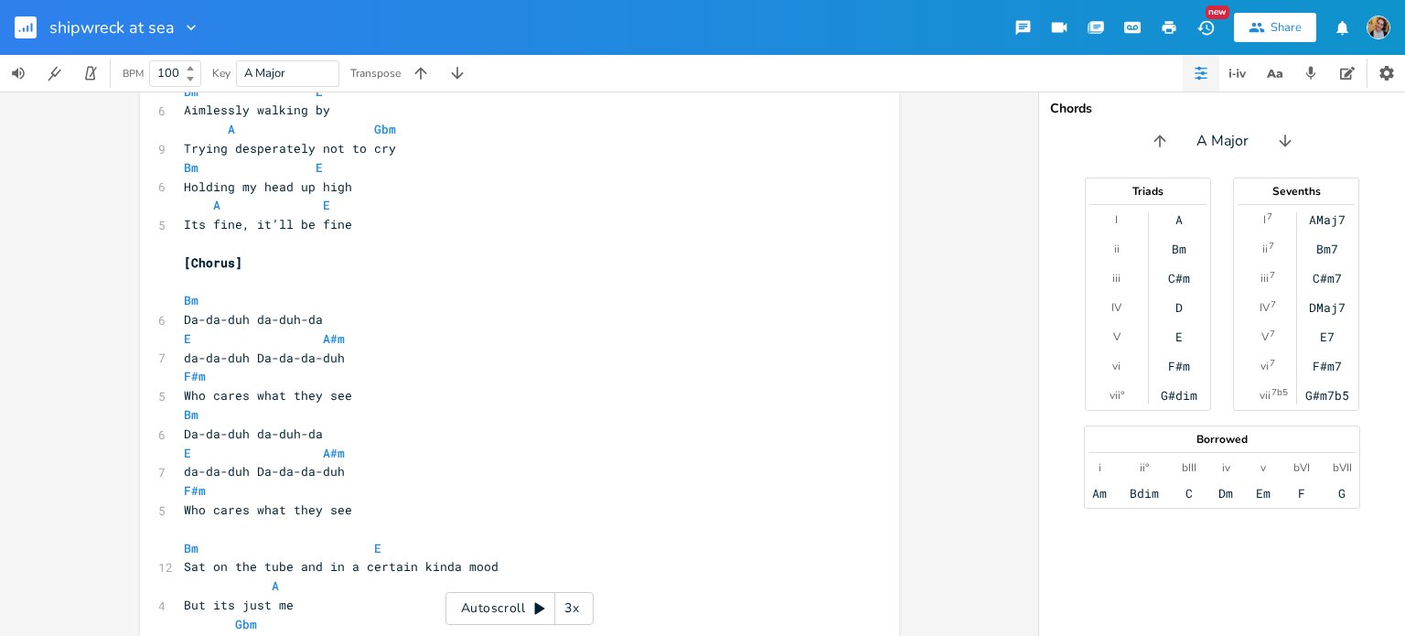
click at [201, 284] on pre "​" at bounding box center [510, 281] width 660 height 19
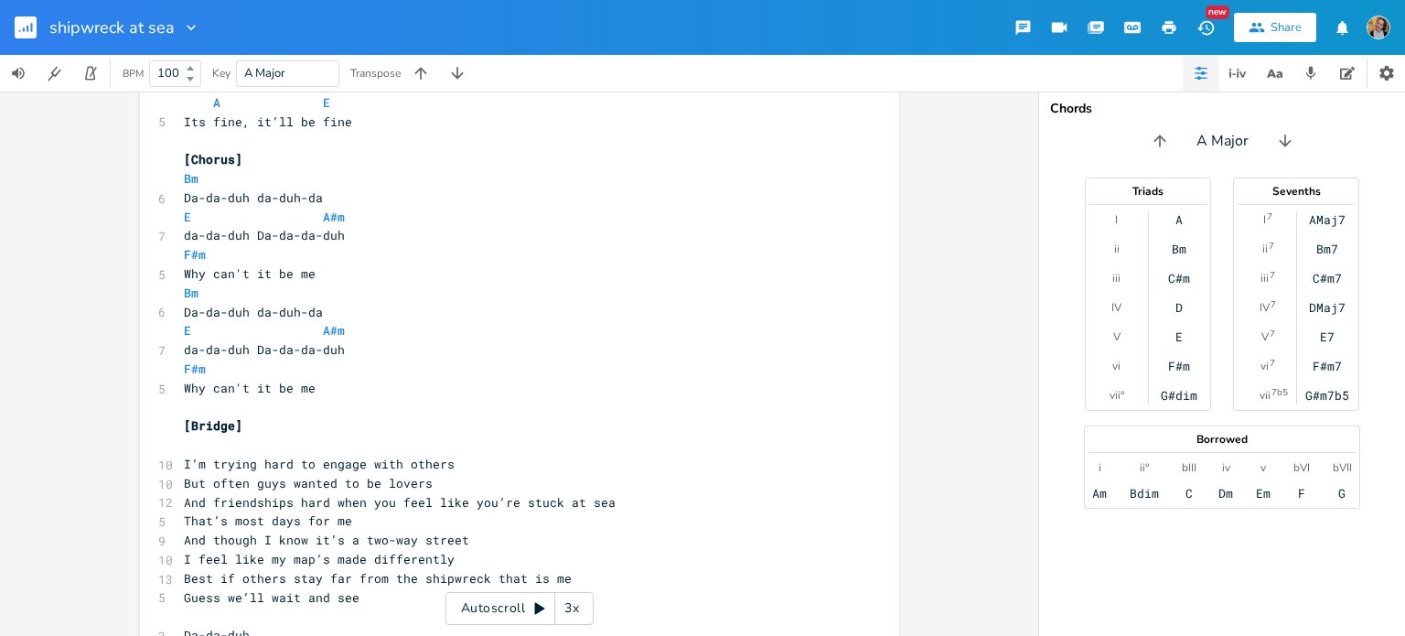
scroll to position [1610, 0]
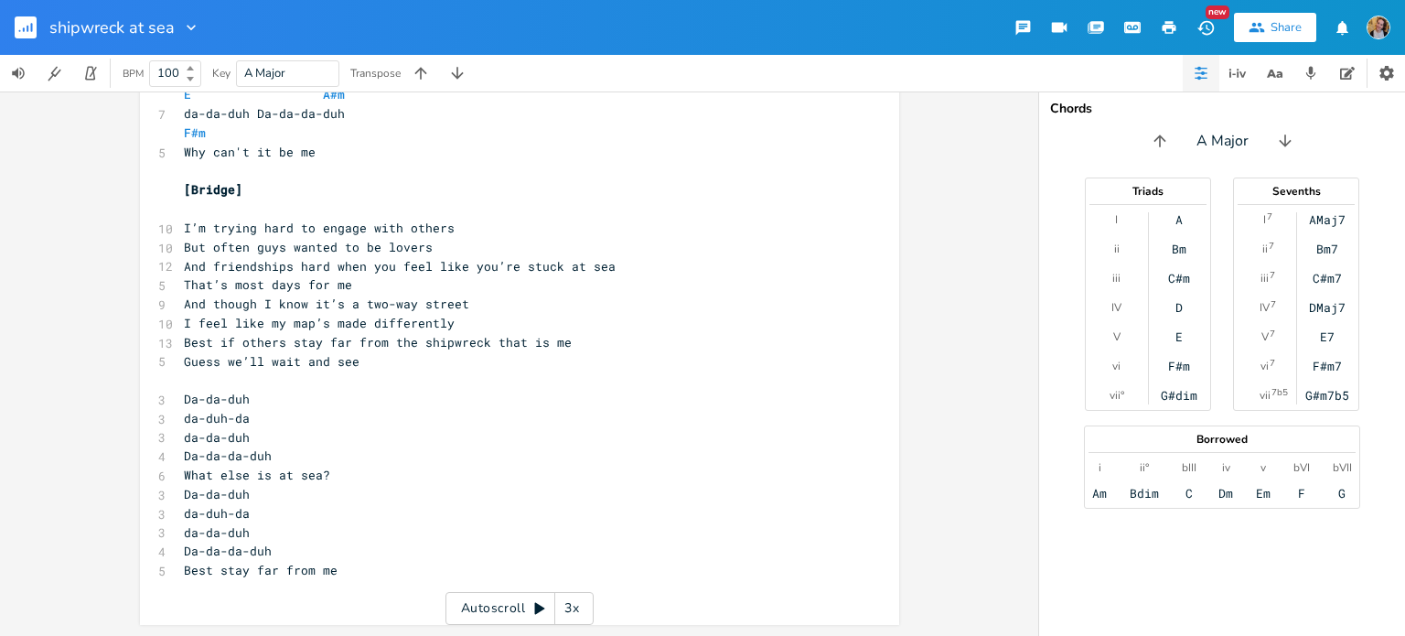
click at [238, 209] on pre "​" at bounding box center [510, 208] width 660 height 19
type textarea "Bm E"
click at [462, 233] on pre "I’m trying hard to engage with others" at bounding box center [510, 228] width 660 height 19
type textarea "#"
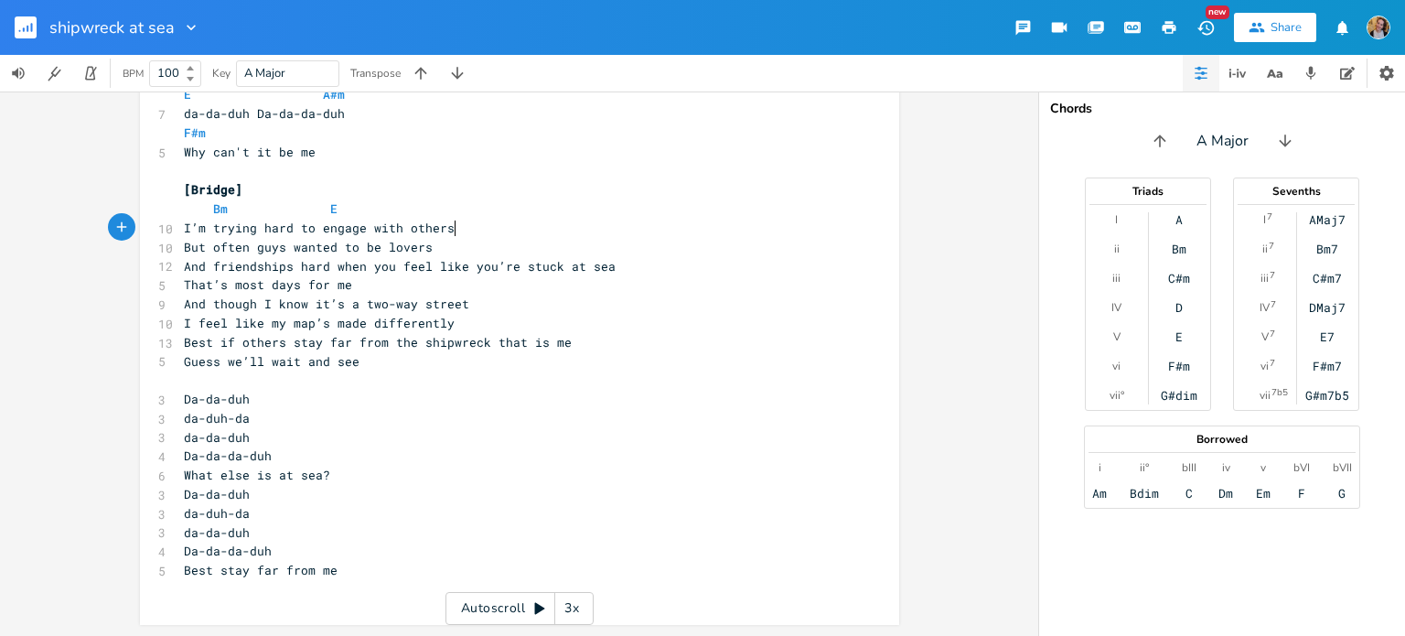
scroll to position [0, 6]
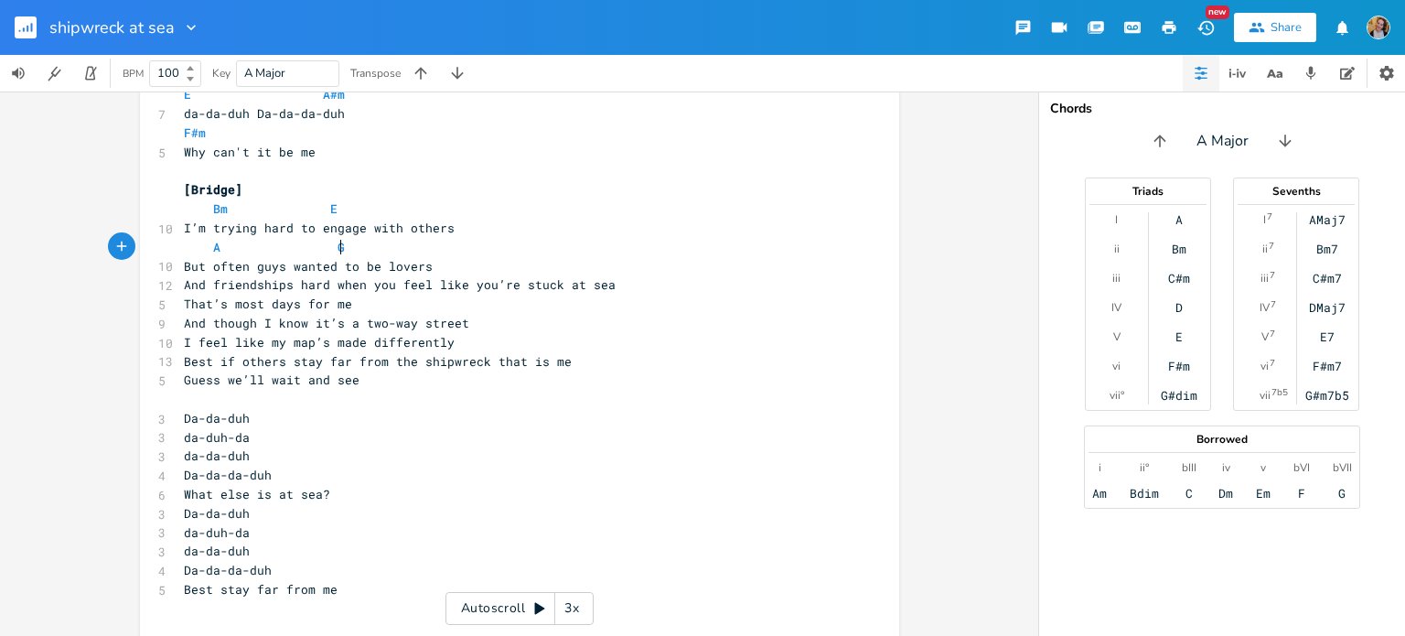
type textarea "A Gbm"
click at [469, 263] on pre "But often guys wanted to be lovers" at bounding box center [510, 266] width 660 height 19
type textarea "#"
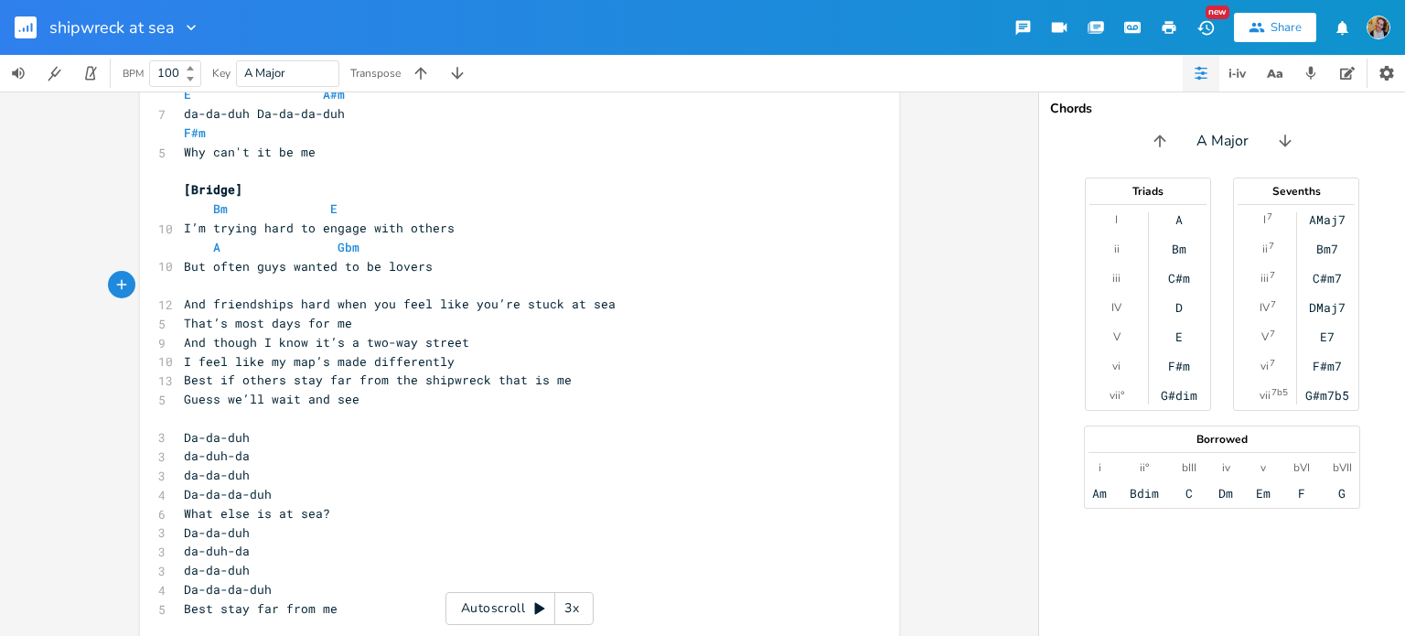
click at [634, 310] on pre "And friendships hard when you feel like you’re stuck at sea" at bounding box center [510, 304] width 660 height 19
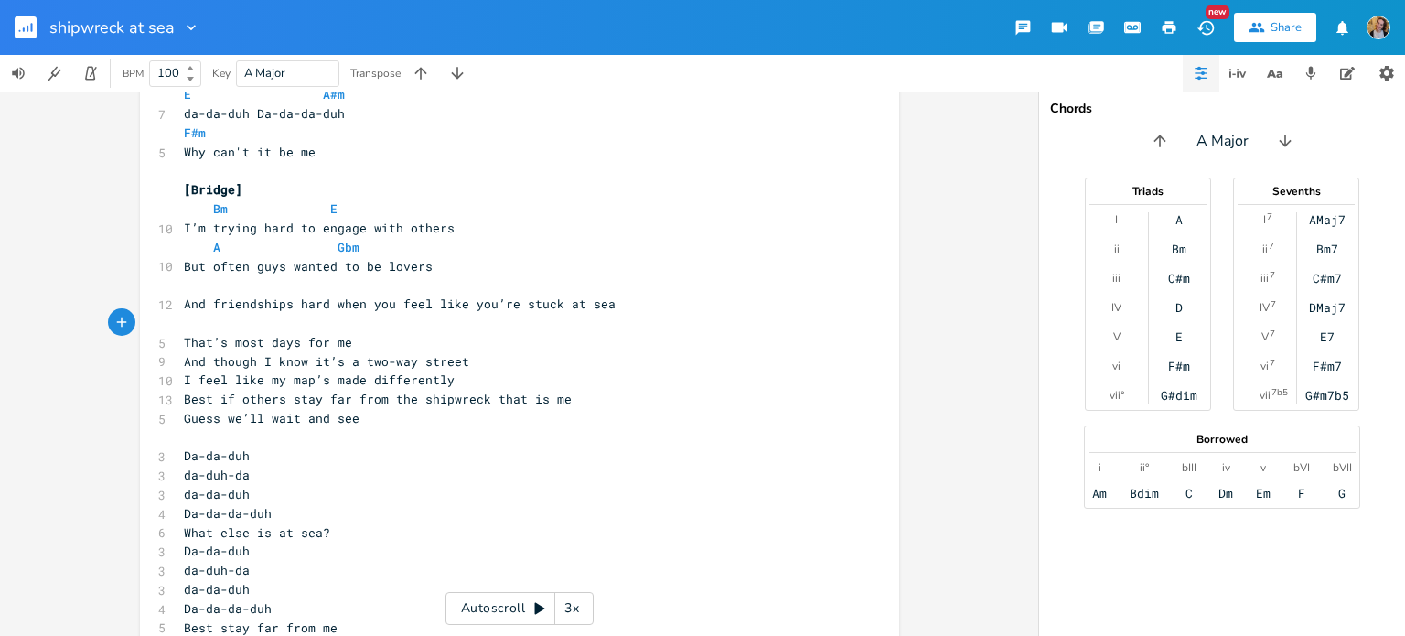
click at [472, 350] on pre "That’s most days for me" at bounding box center [510, 342] width 660 height 19
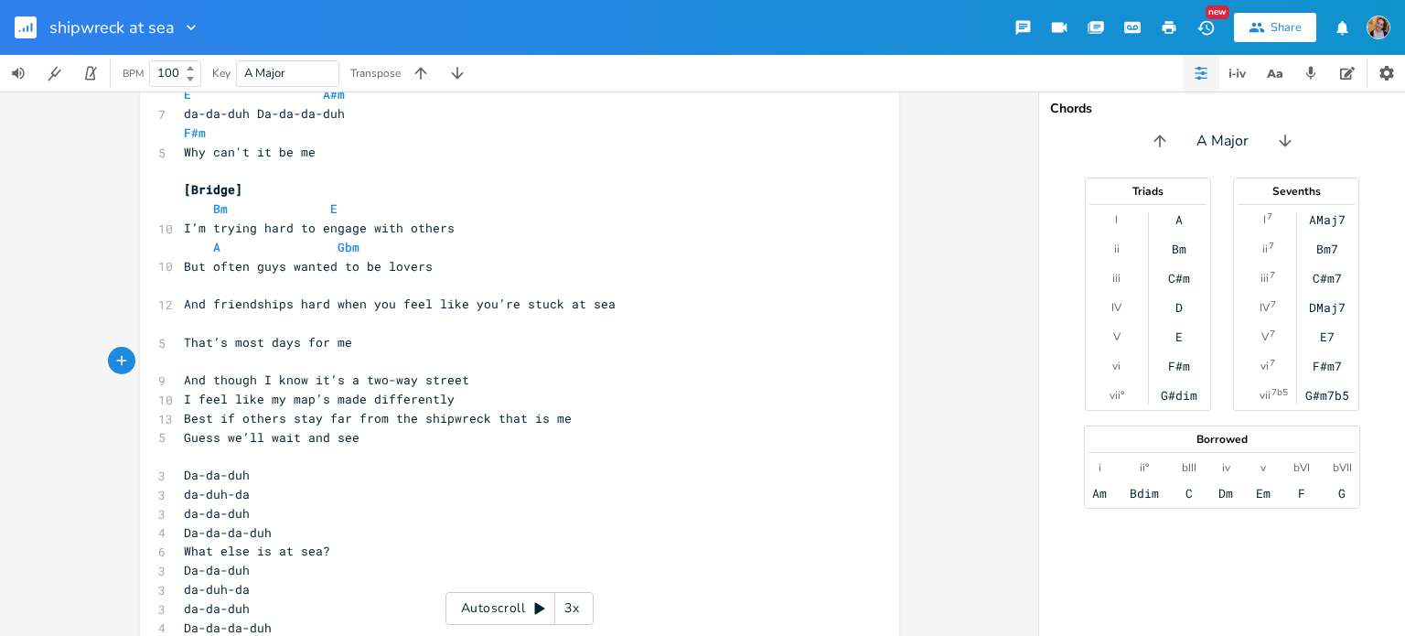
click at [469, 377] on pre "And though I know it’s a two-way street" at bounding box center [510, 379] width 660 height 19
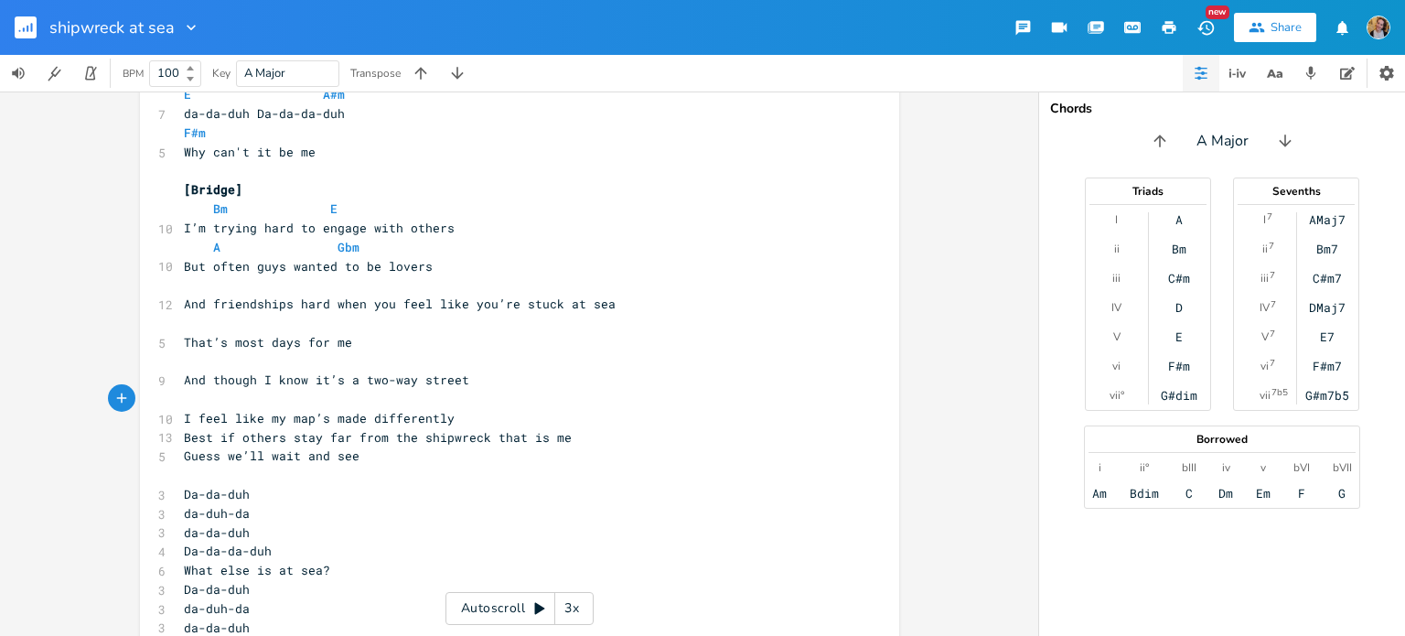
click at [457, 420] on pre "I feel like my map’s made differently" at bounding box center [510, 418] width 660 height 19
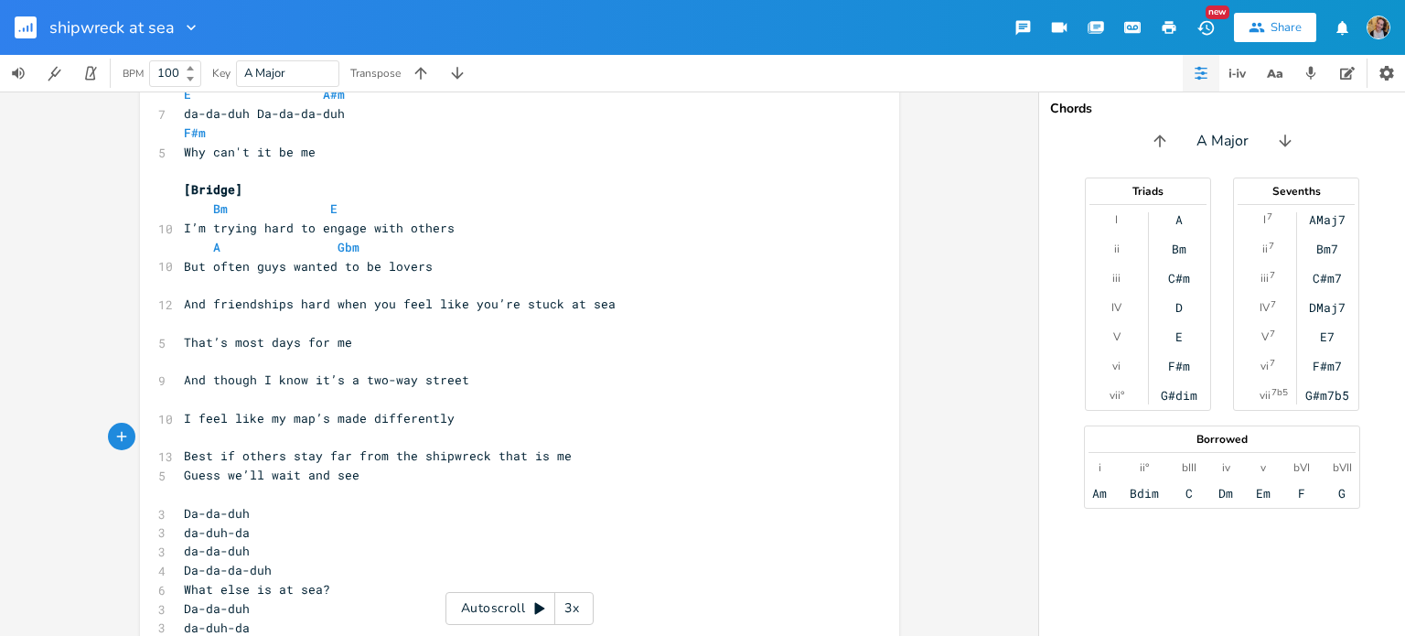
click at [591, 462] on pre "Best if others stay far from the shipwreck that is me" at bounding box center [510, 455] width 660 height 19
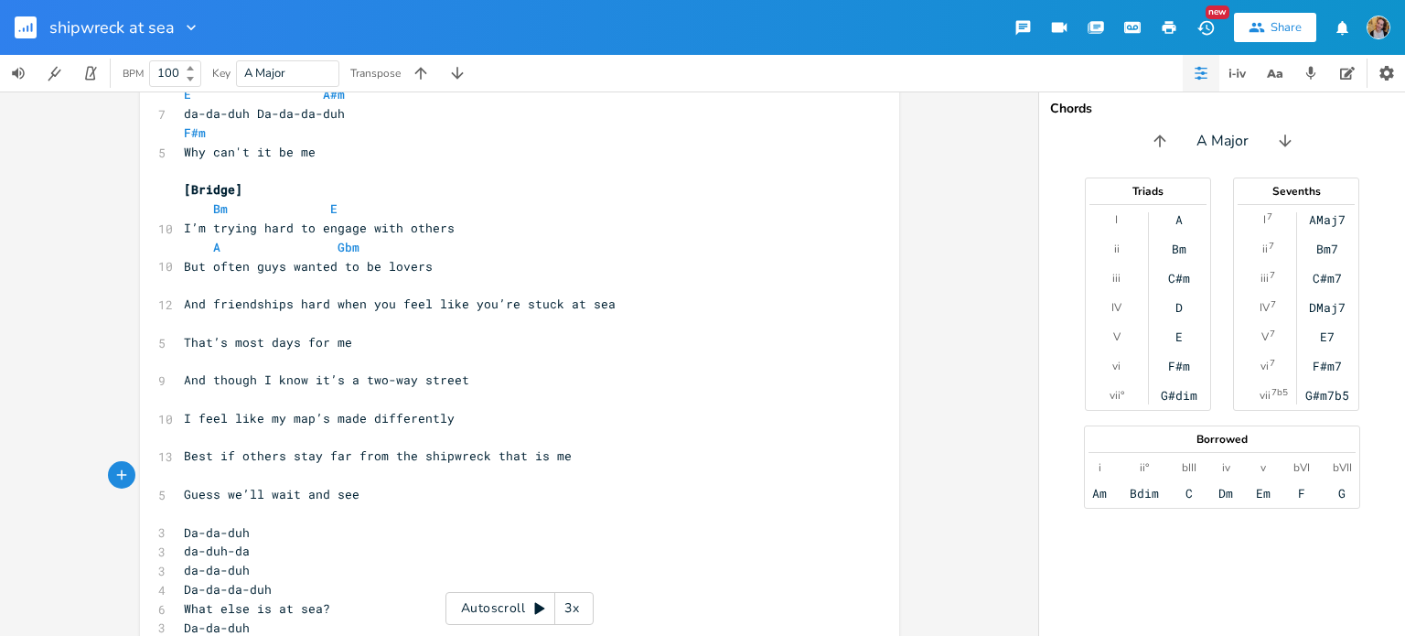
click at [201, 312] on pre "And friendships hard when you feel like you’re stuck at sea" at bounding box center [510, 304] width 660 height 19
click at [331, 279] on pre "​" at bounding box center [510, 284] width 660 height 19
type textarea "Bm E"
click at [285, 321] on pre "​" at bounding box center [510, 323] width 660 height 19
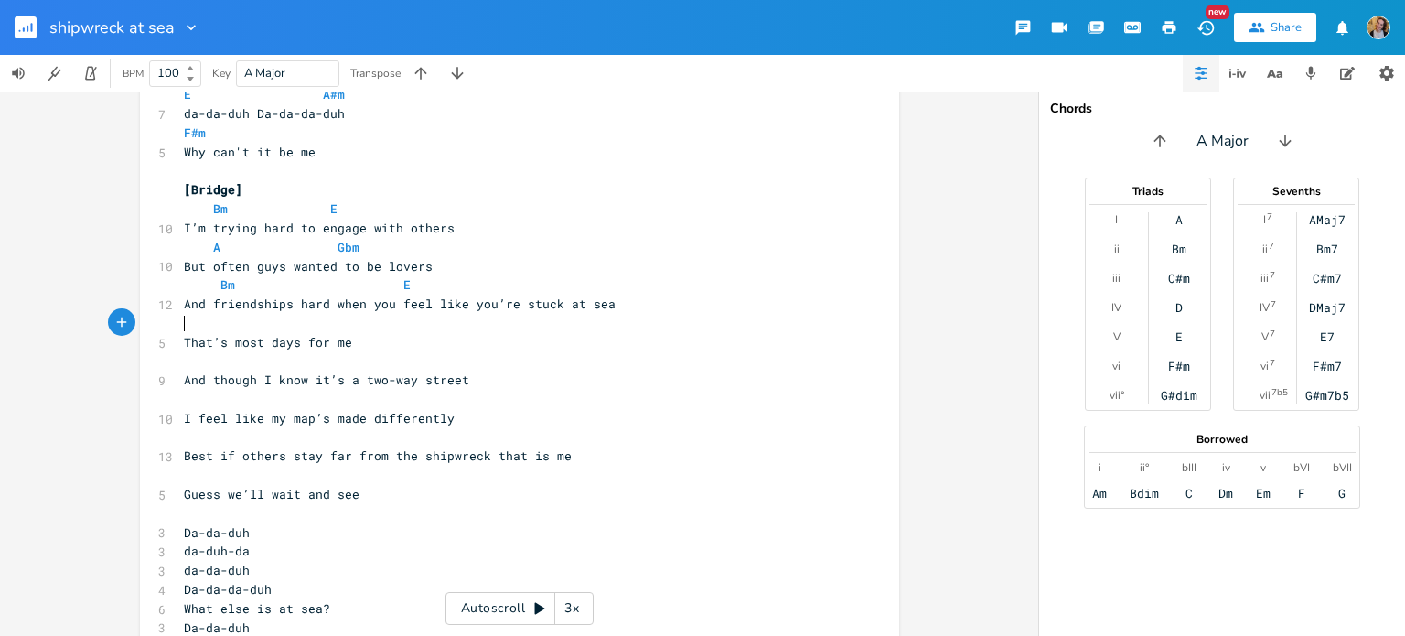
click at [462, 284] on pre "Bm E" at bounding box center [510, 284] width 660 height 19
type textarea "A"
click at [364, 321] on pre "​" at bounding box center [510, 323] width 660 height 19
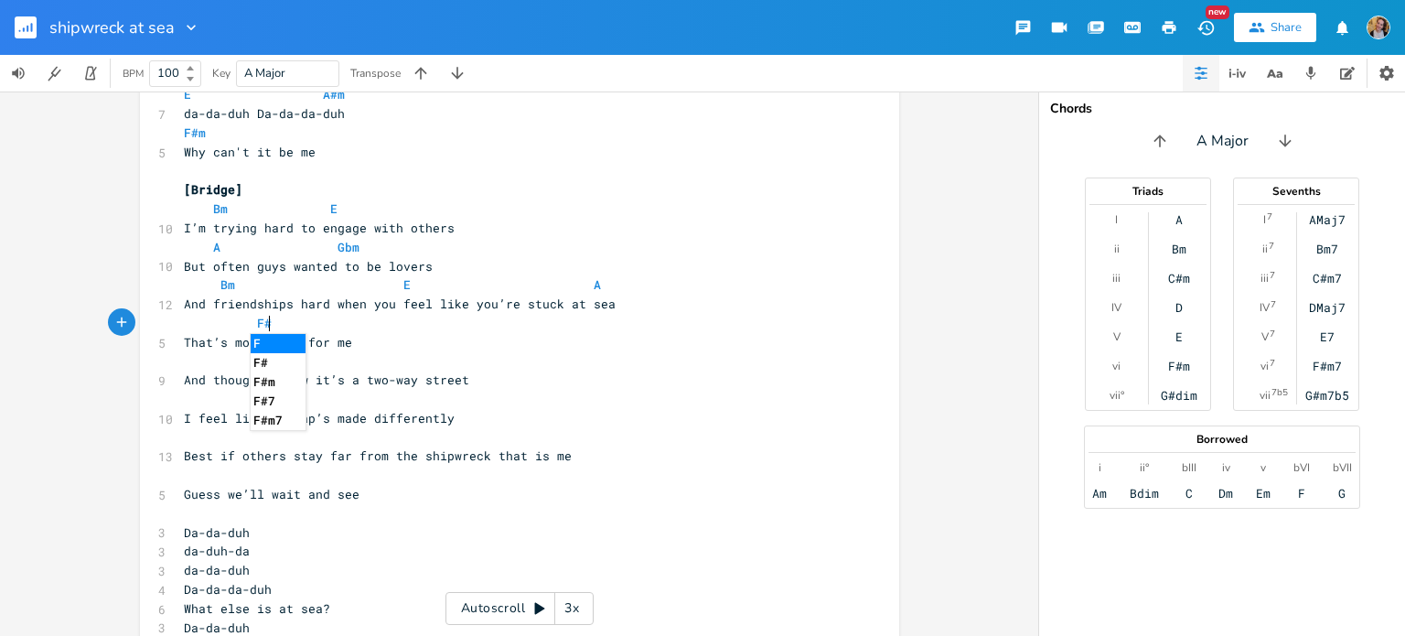
type textarea "F#m"
click at [399, 363] on pre "​" at bounding box center [510, 361] width 660 height 19
type textarea "Bm E"
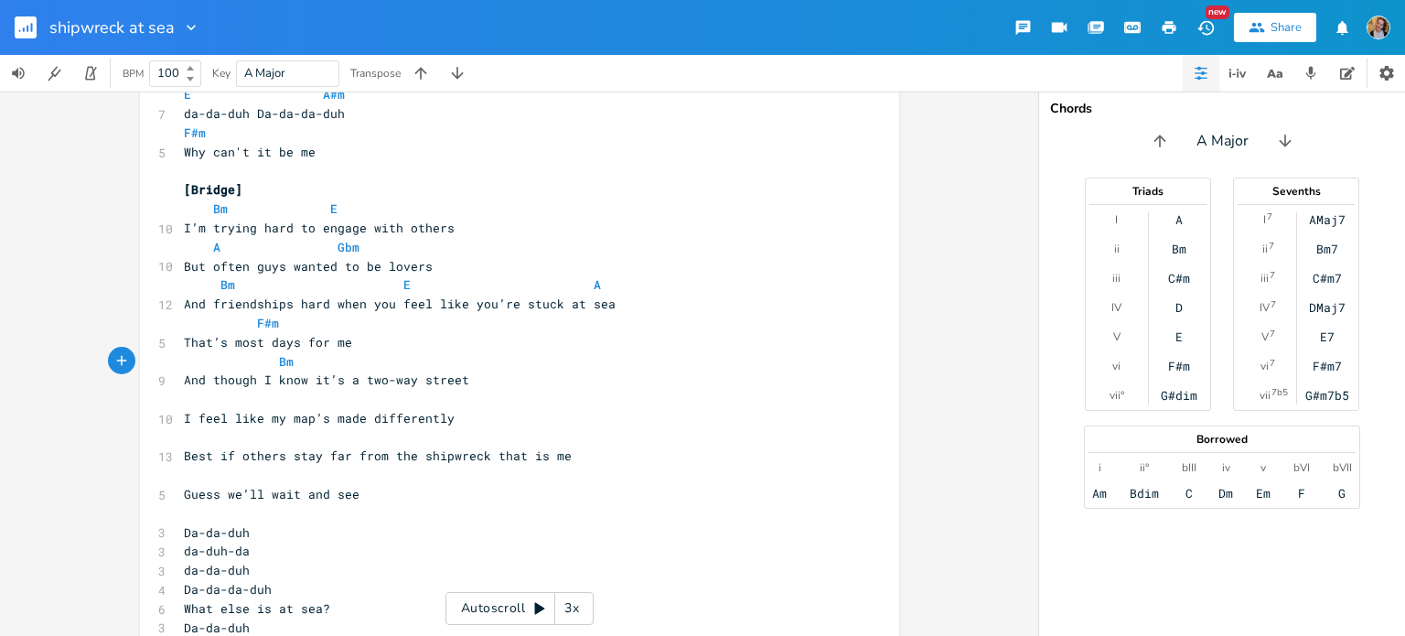
scroll to position [0, 124]
click at [350, 398] on pre "​" at bounding box center [510, 399] width 660 height 19
type textarea "A Gbm"
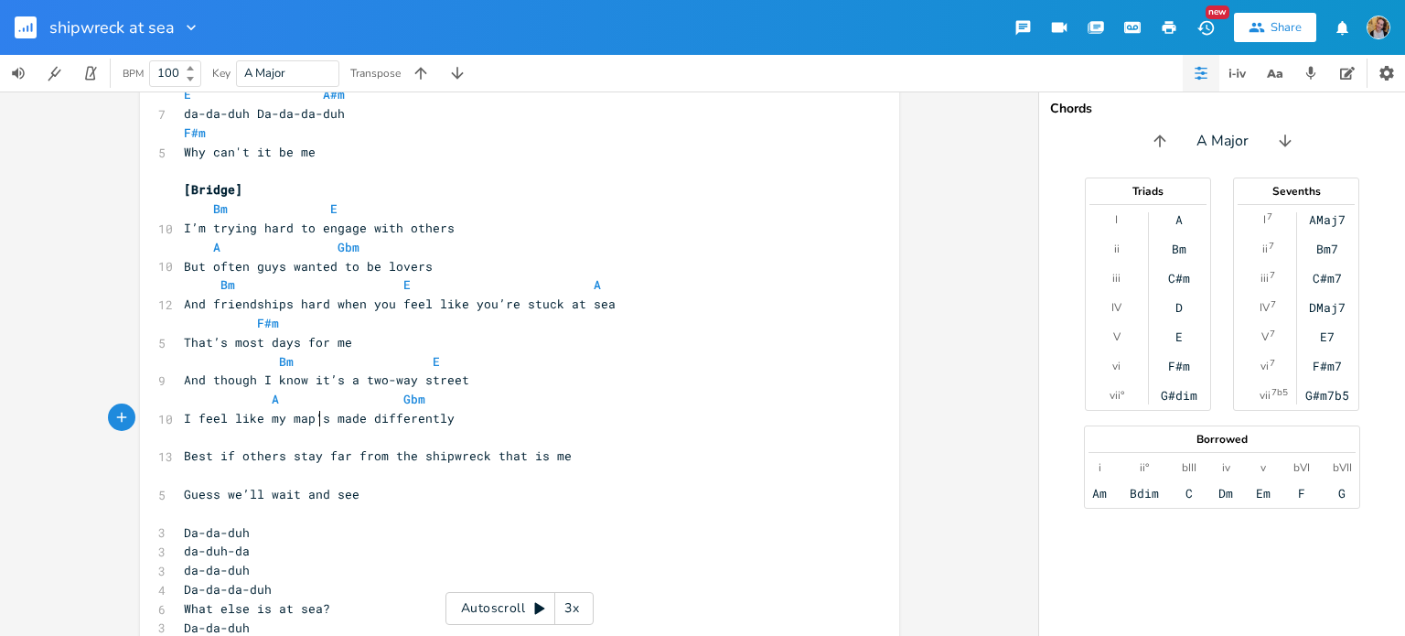
click at [311, 425] on span "I feel like my map’s made differently" at bounding box center [319, 418] width 271 height 16
click at [316, 437] on pre "​" at bounding box center [510, 437] width 660 height 19
type textarea "B"
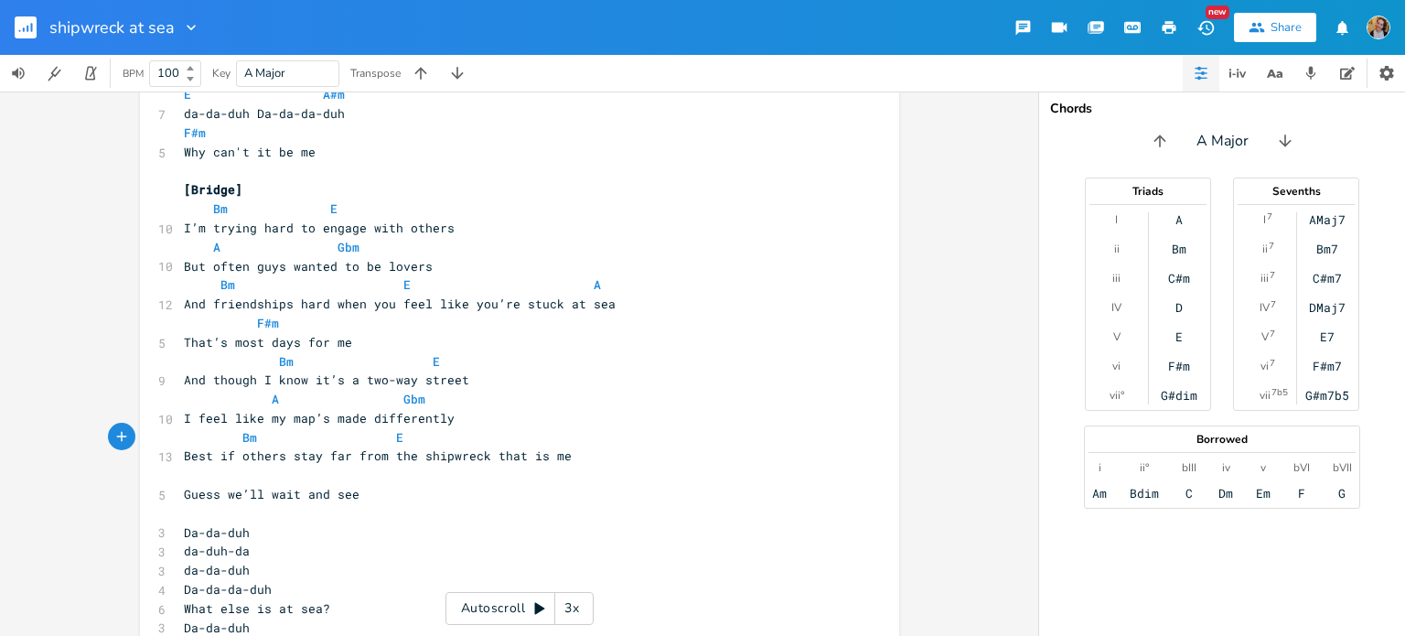
type textarea "Bm E A"
type textarea "A"
click at [293, 473] on pre "​" at bounding box center [510, 475] width 660 height 19
type textarea "F#m"
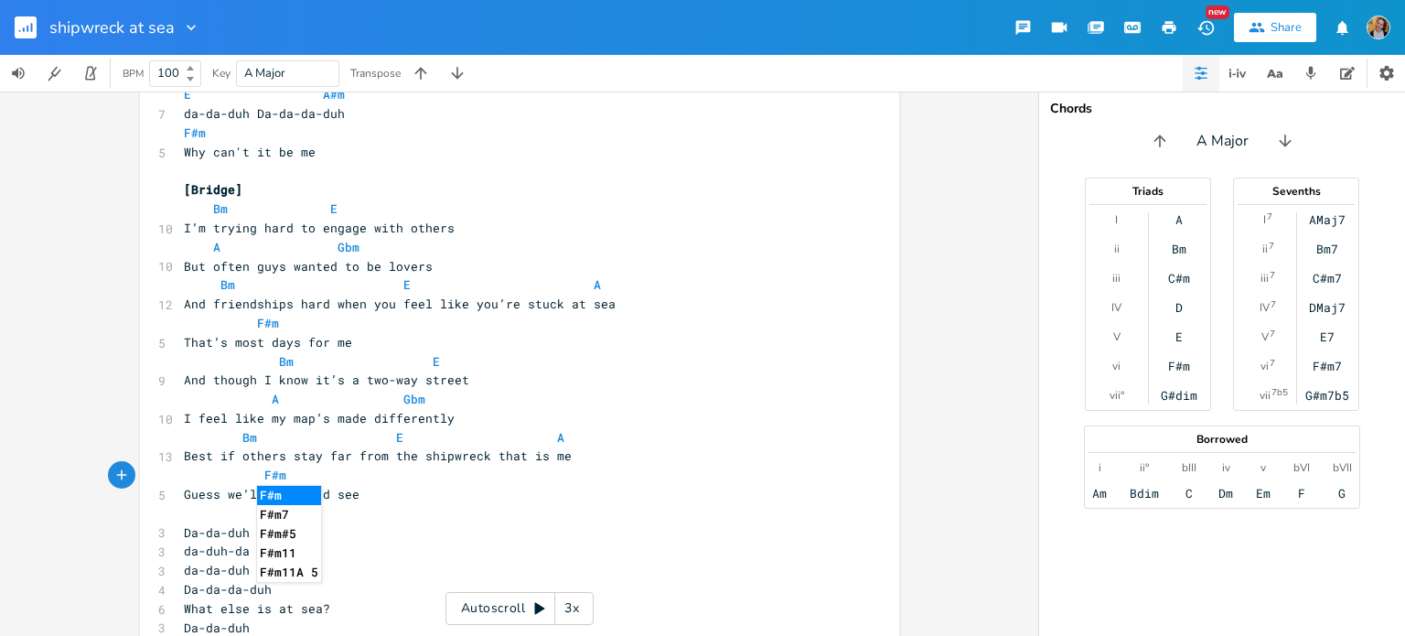
scroll to position [1412, 0]
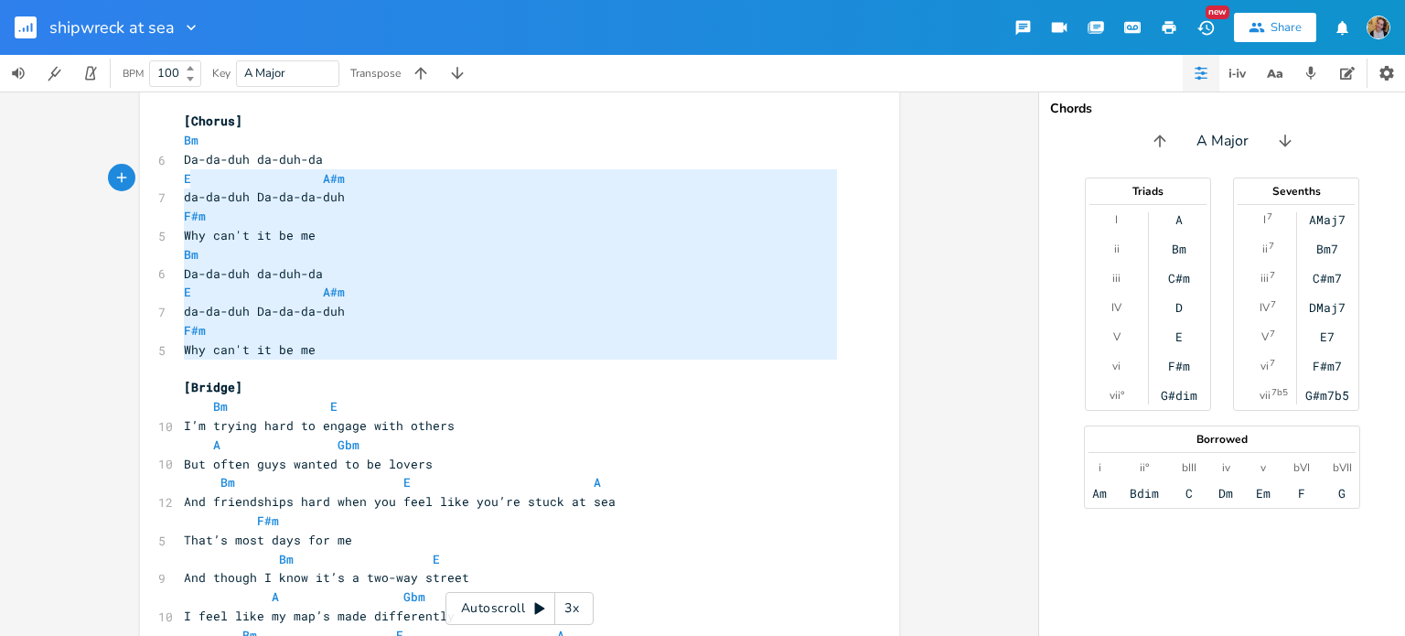
type textarea "Bm Da-da-duh da-duh-da E A#m da-da-duh Da-da-da-duh F#m Why can't it be me Bm D…"
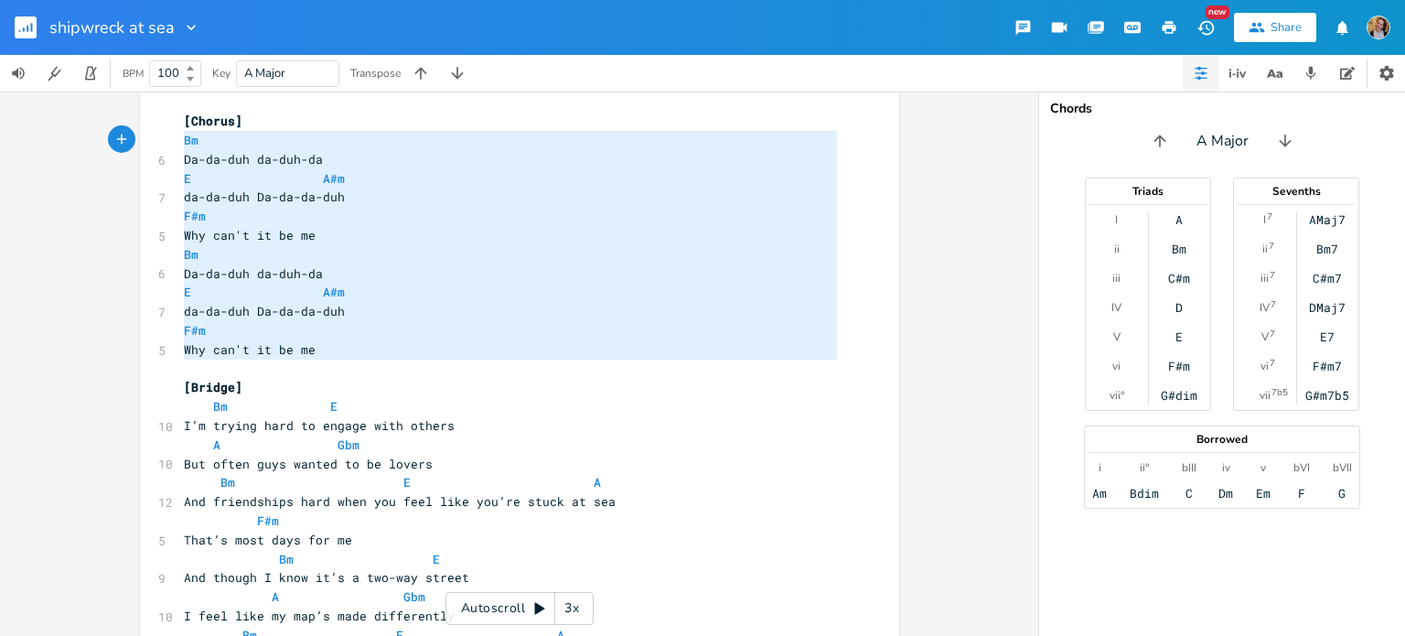
drag, startPoint x: 333, startPoint y: 359, endPoint x: 175, endPoint y: 145, distance: 266.9
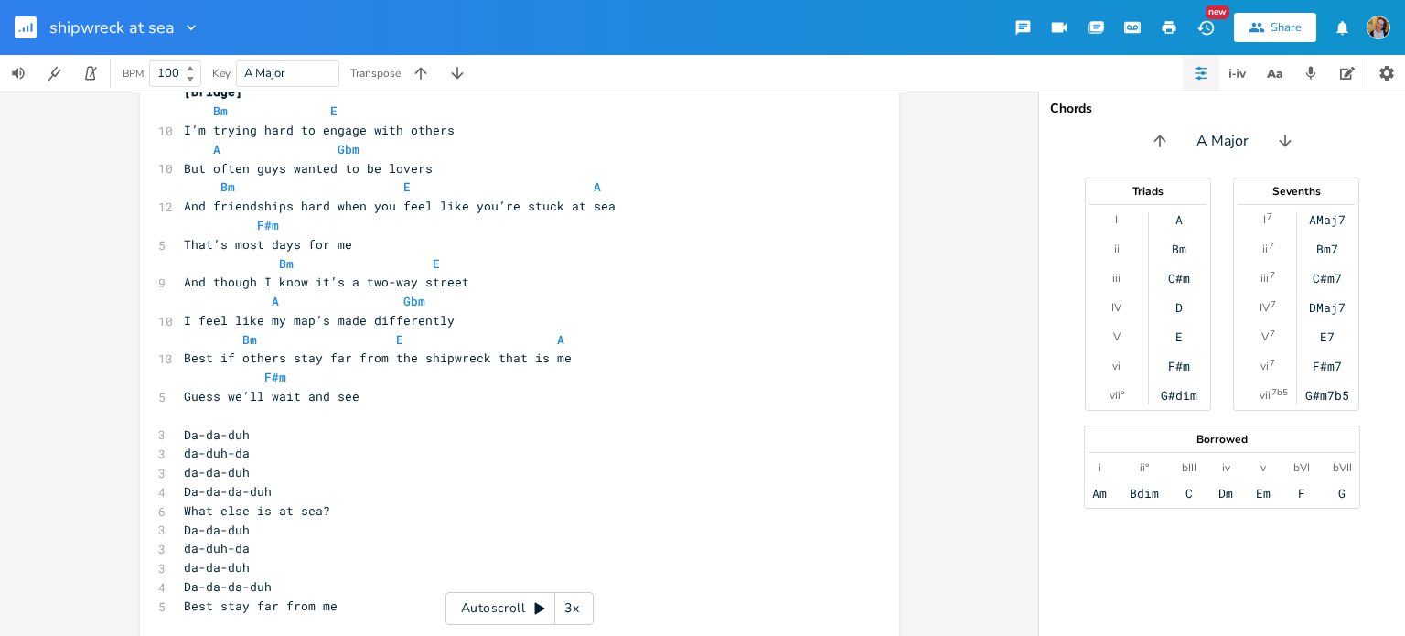
scroll to position [1742, 0]
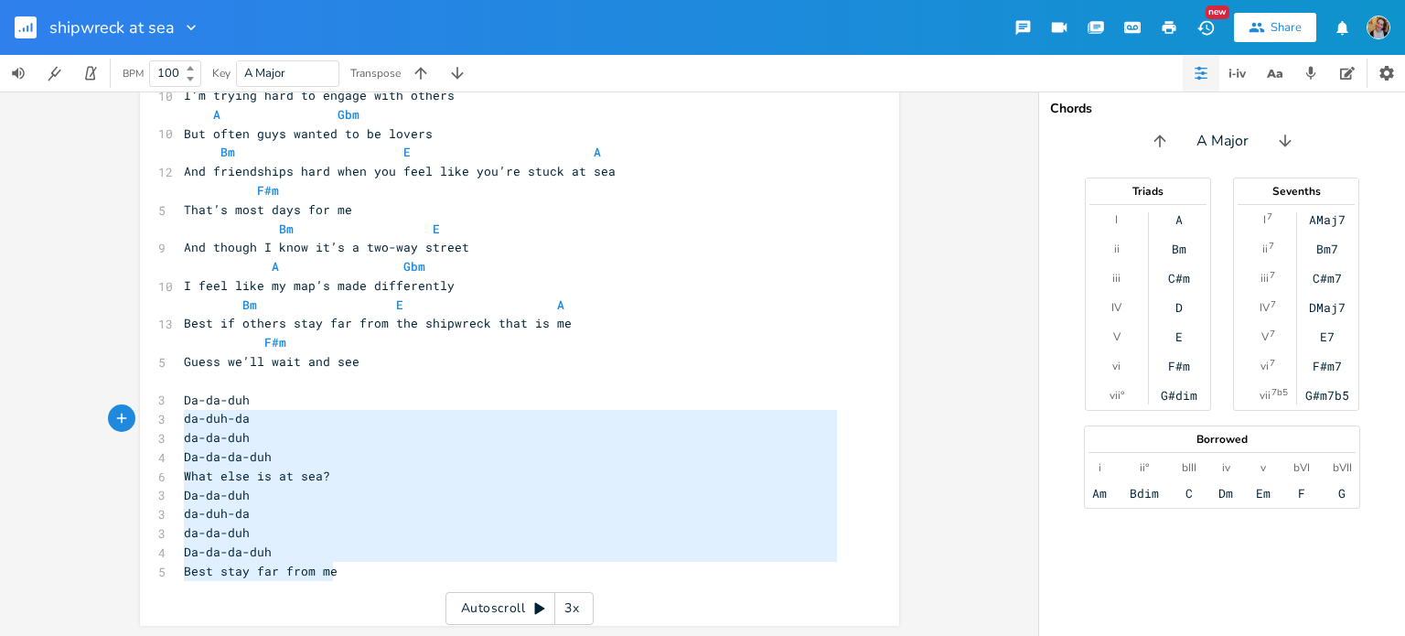
type textarea "a-da-duh da-duh-da da-da-duh Da-da-da-duh What else is at sea? Da-da-duh da-duh…"
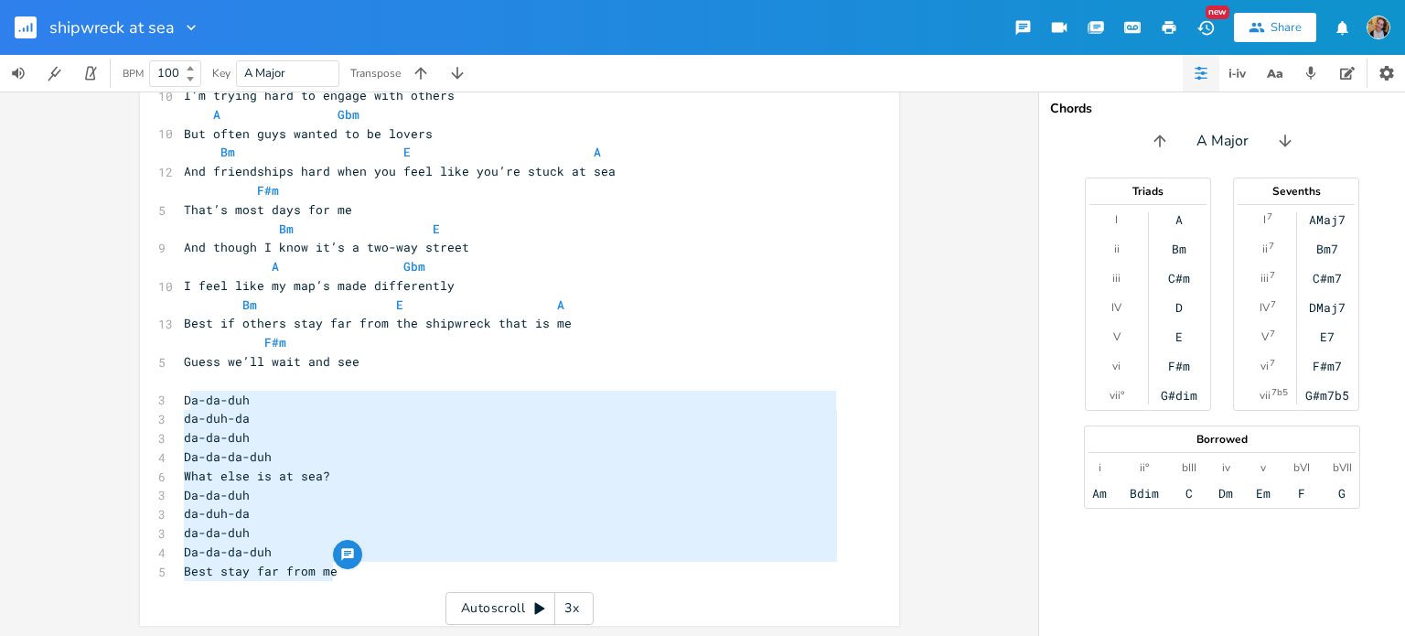
drag, startPoint x: 348, startPoint y: 574, endPoint x: 183, endPoint y: 404, distance: 236.7
paste textarea
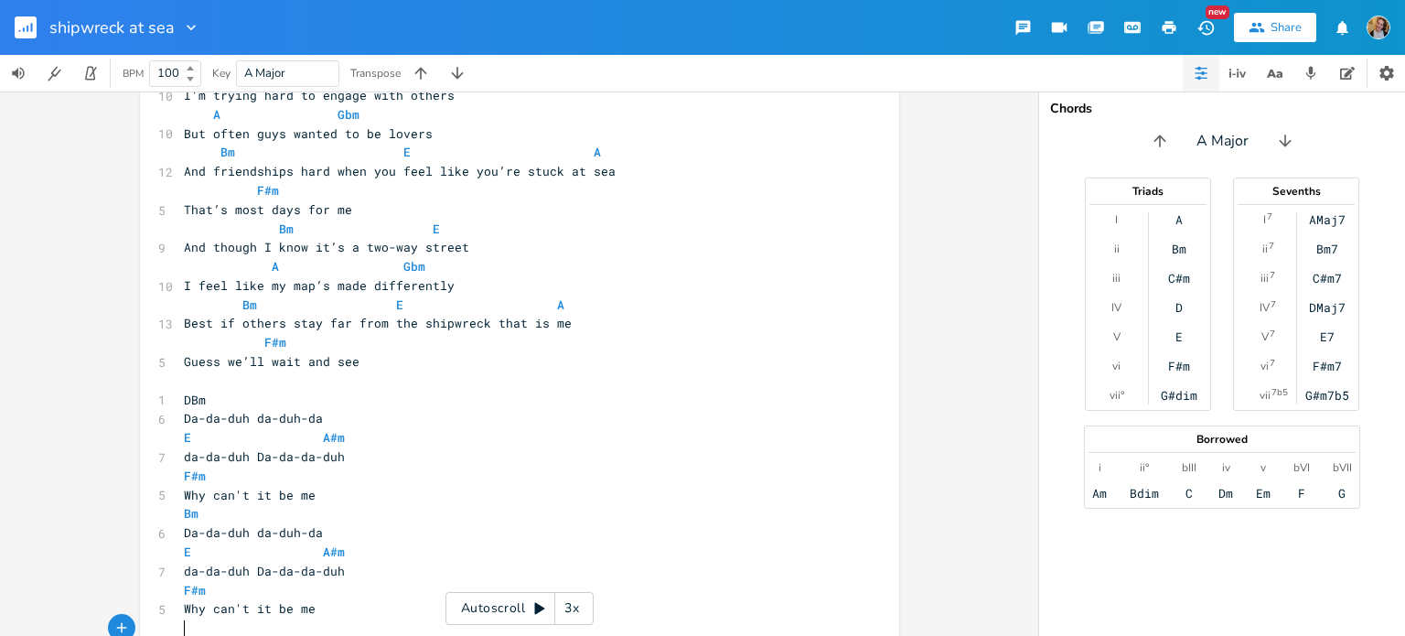
scroll to position [1789, 0]
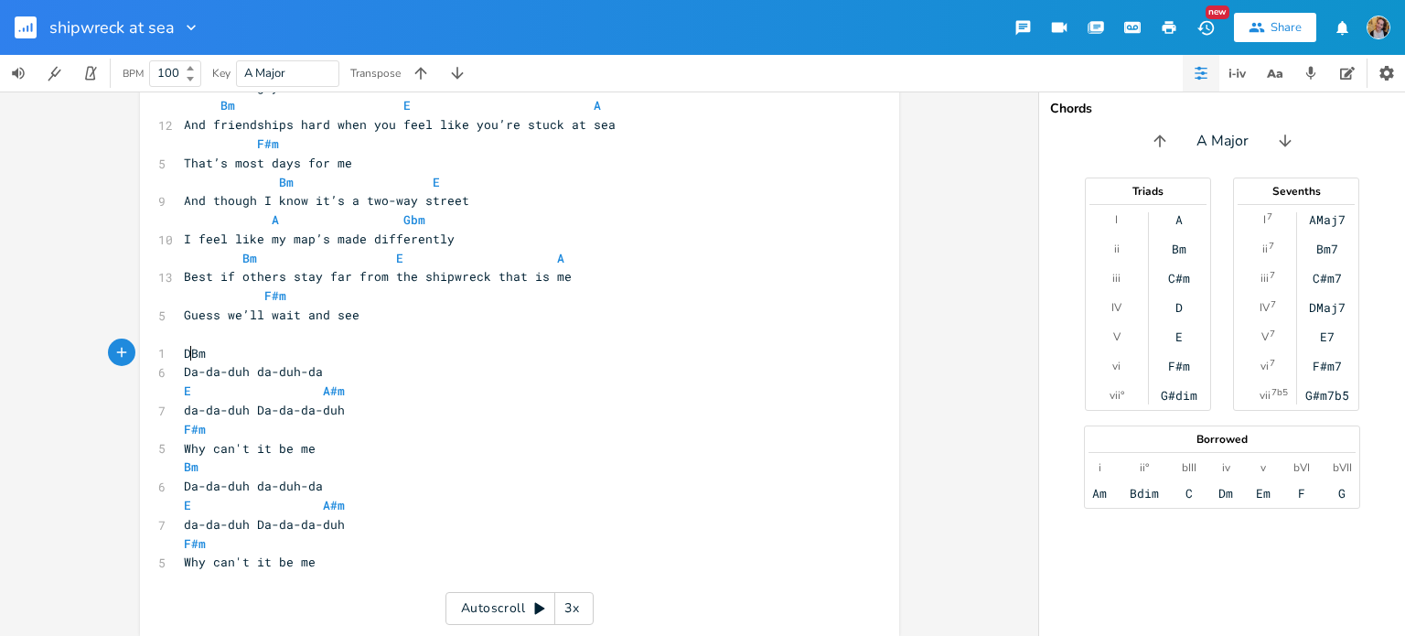
click at [188, 348] on span "DBm" at bounding box center [195, 353] width 22 height 16
drag, startPoint x: 175, startPoint y: 445, endPoint x: 333, endPoint y: 449, distance: 158.3
click at [333, 449] on pre "Why can't it be me" at bounding box center [510, 448] width 660 height 19
type textarea "What else is at sea"
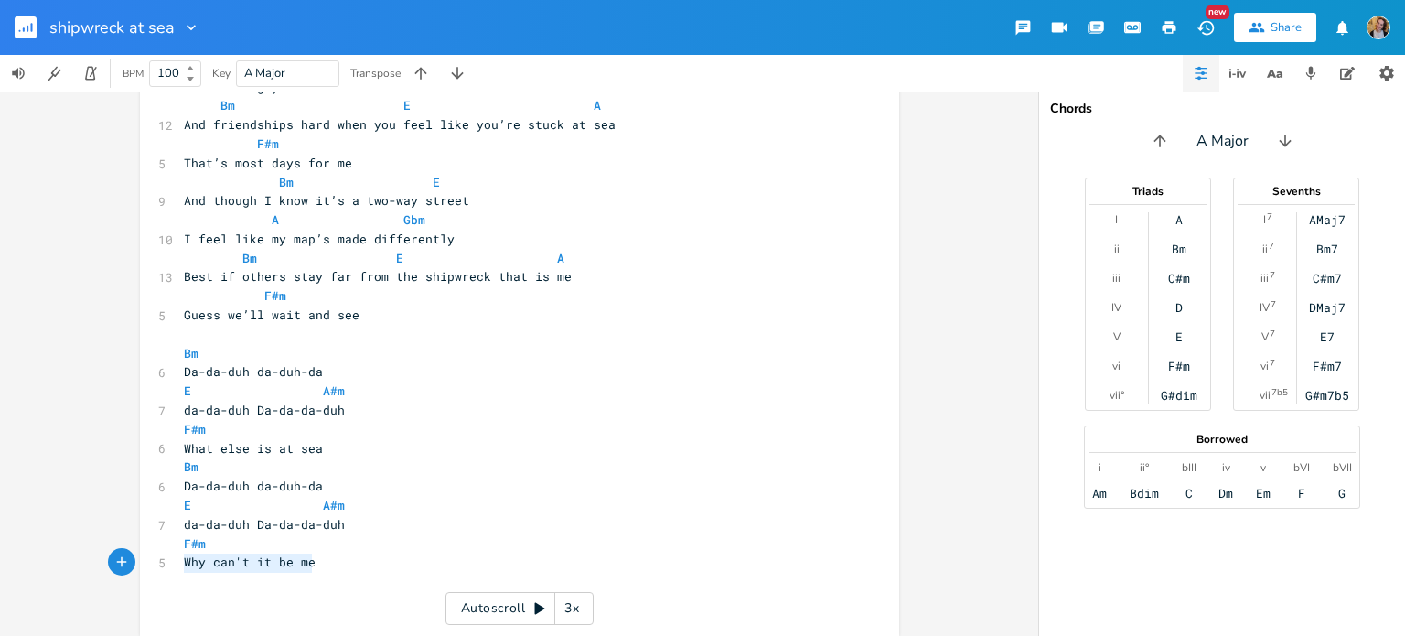
drag, startPoint x: 324, startPoint y: 569, endPoint x: 169, endPoint y: 558, distance: 155.0
type textarea "Stay far from me"
click at [184, 345] on span "Bm" at bounding box center [191, 353] width 15 height 17
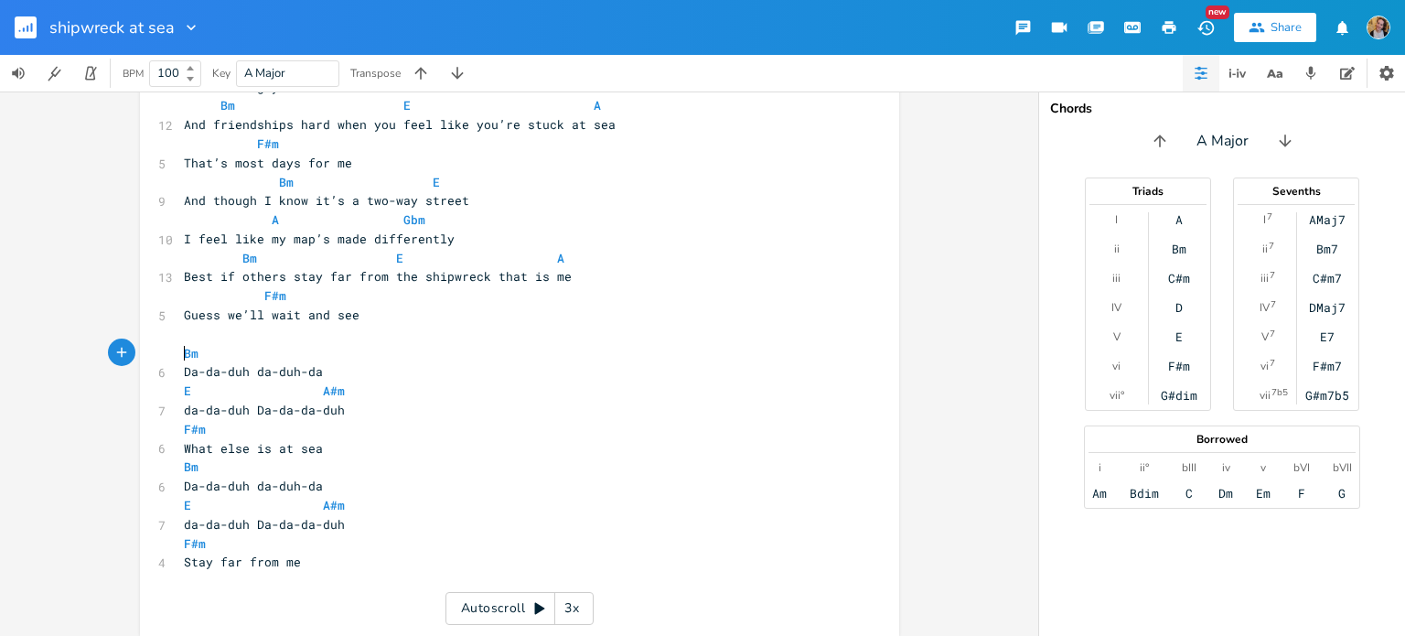
click at [187, 340] on pre "​" at bounding box center [510, 334] width 660 height 19
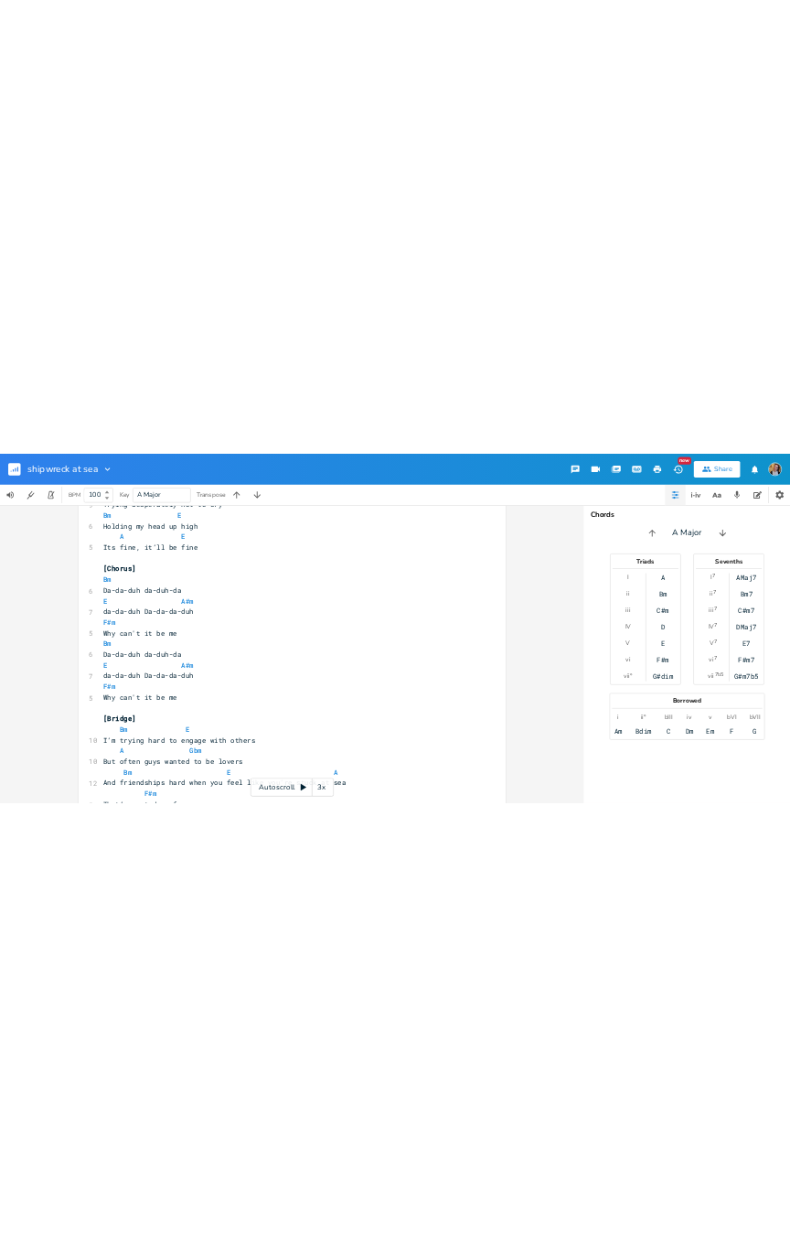
scroll to position [1328, 0]
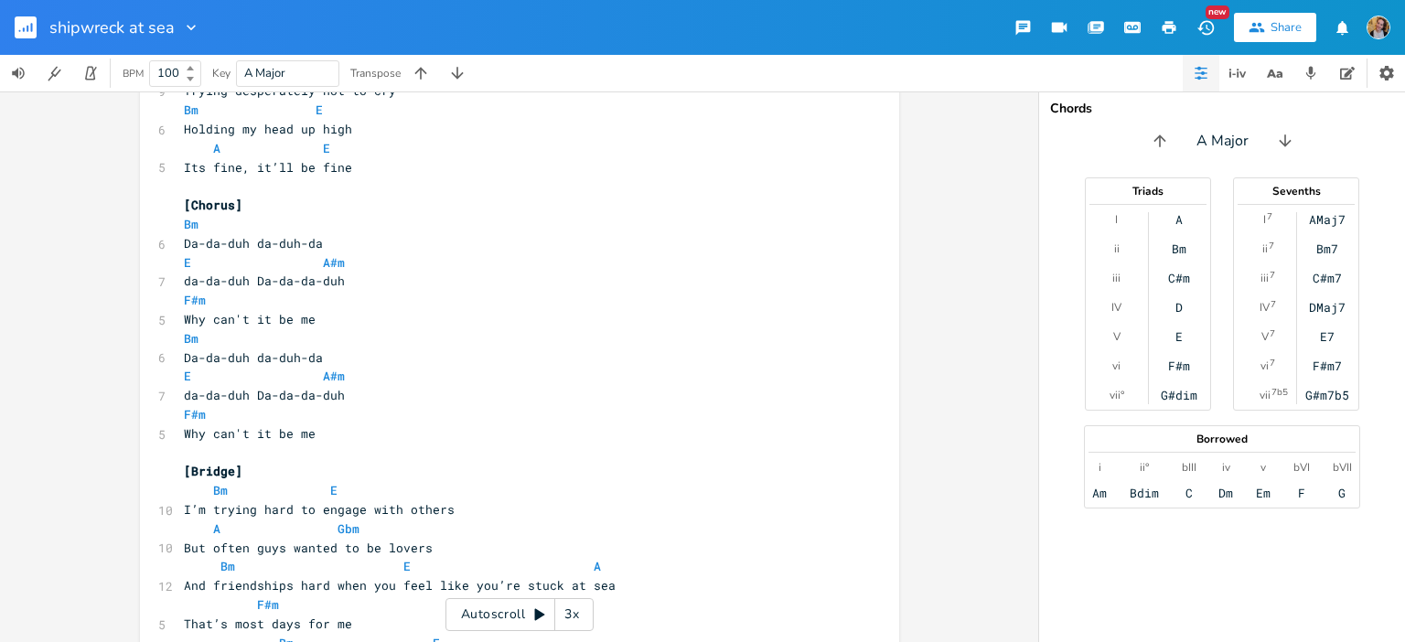
type textarea "[Outro]"
click at [0, 406] on div "[Outro] x [Hook?] Bm 6 Da-da-duh da-duh-da E A#m F#m 7 da-da-duh Da-da-da-duh ​…" at bounding box center [519, 366] width 1038 height 551
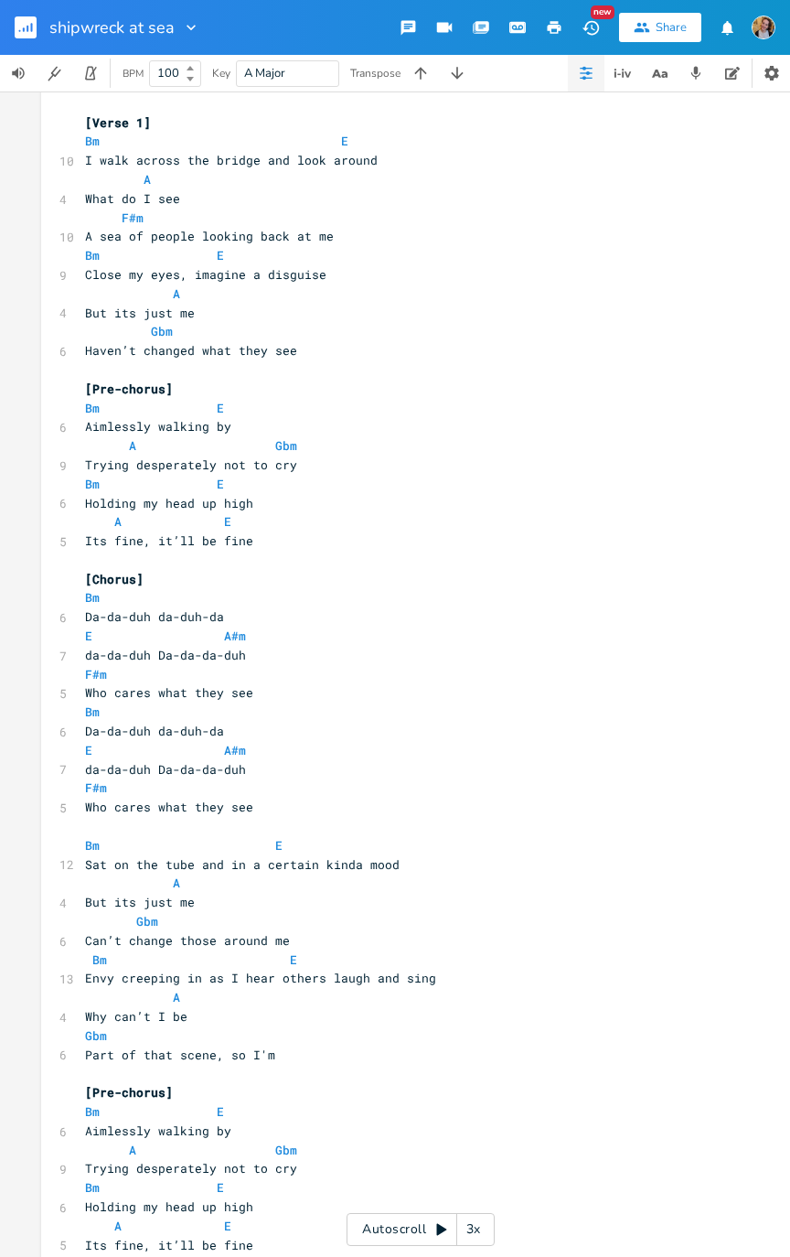
scroll to position [0, 0]
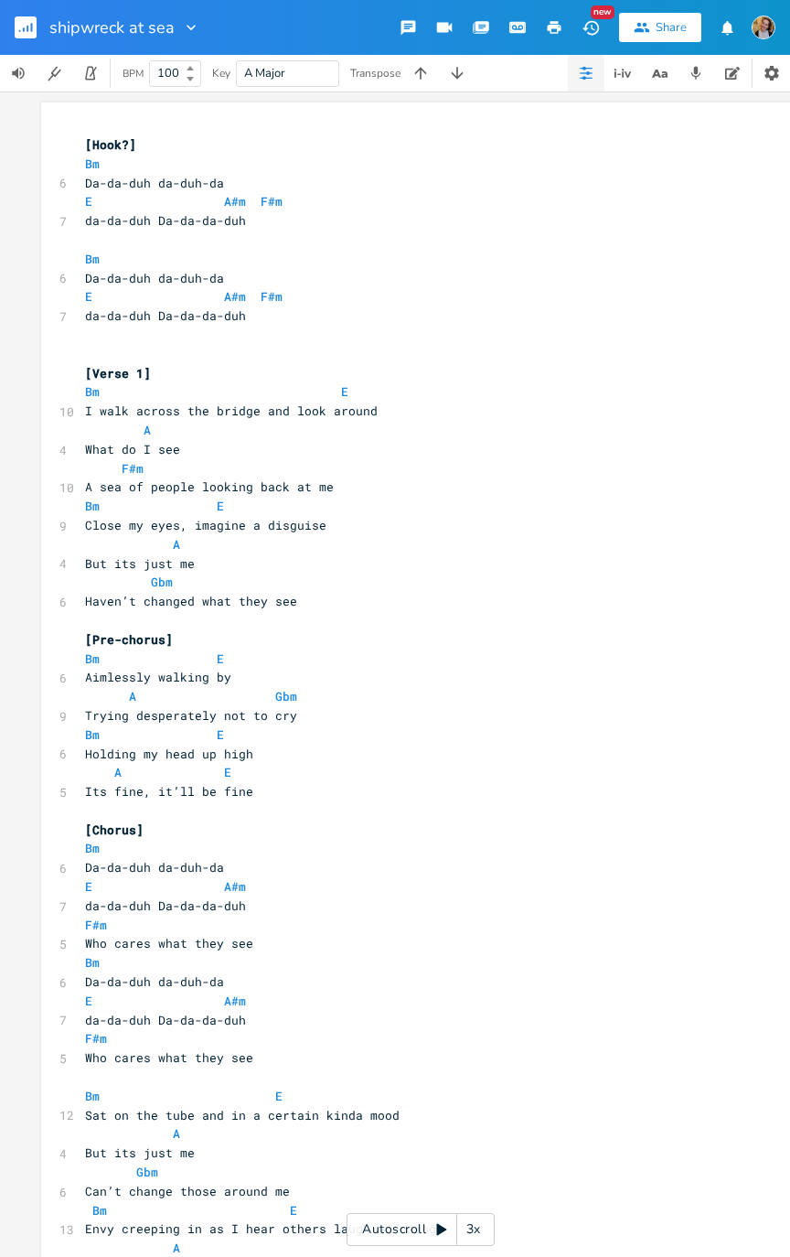
click at [227, 194] on span "A#m" at bounding box center [235, 201] width 22 height 16
click at [224, 194] on span "A#m" at bounding box center [235, 201] width 22 height 16
click at [232, 330] on button "Play" at bounding box center [226, 330] width 24 height 16
click at [226, 329] on button "Play" at bounding box center [226, 330] width 24 height 16
click at [399, 286] on pre "Da-da-duh da-duh-da" at bounding box center [411, 278] width 660 height 19
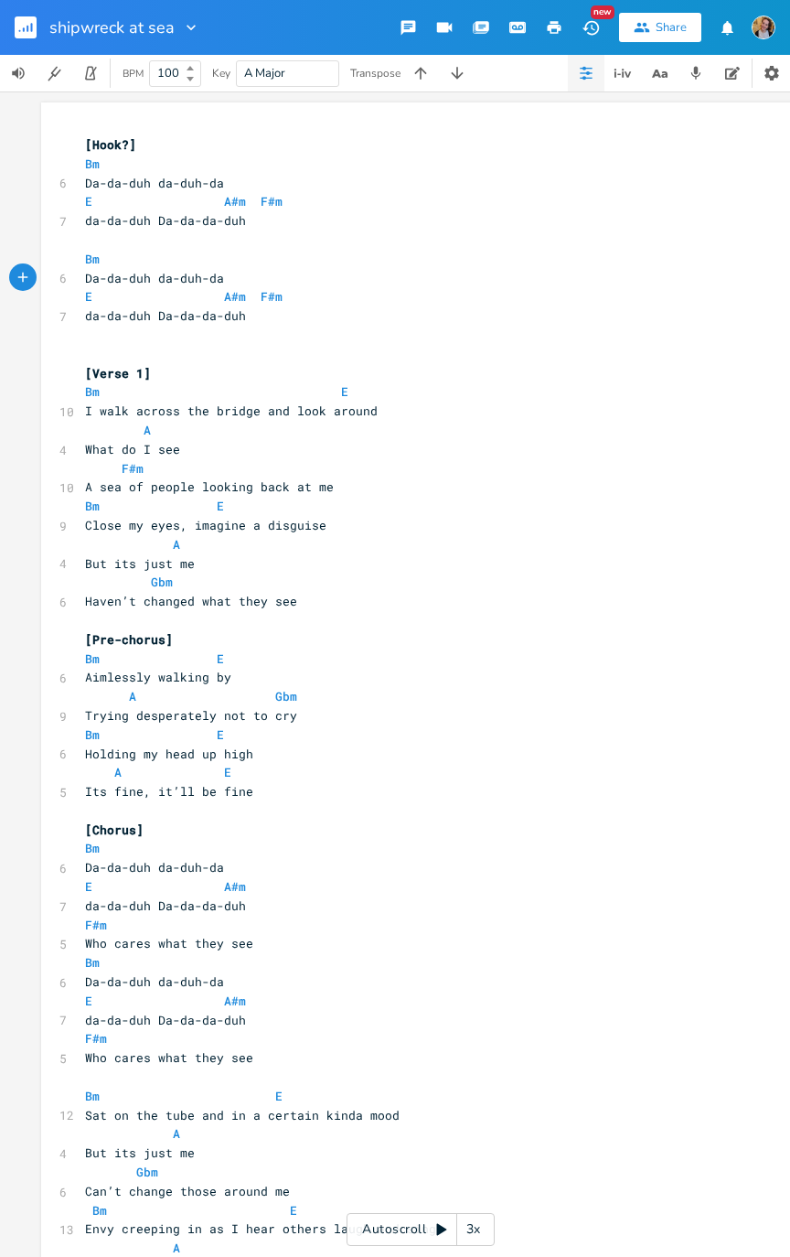
click at [261, 204] on span "F#m" at bounding box center [272, 201] width 22 height 16
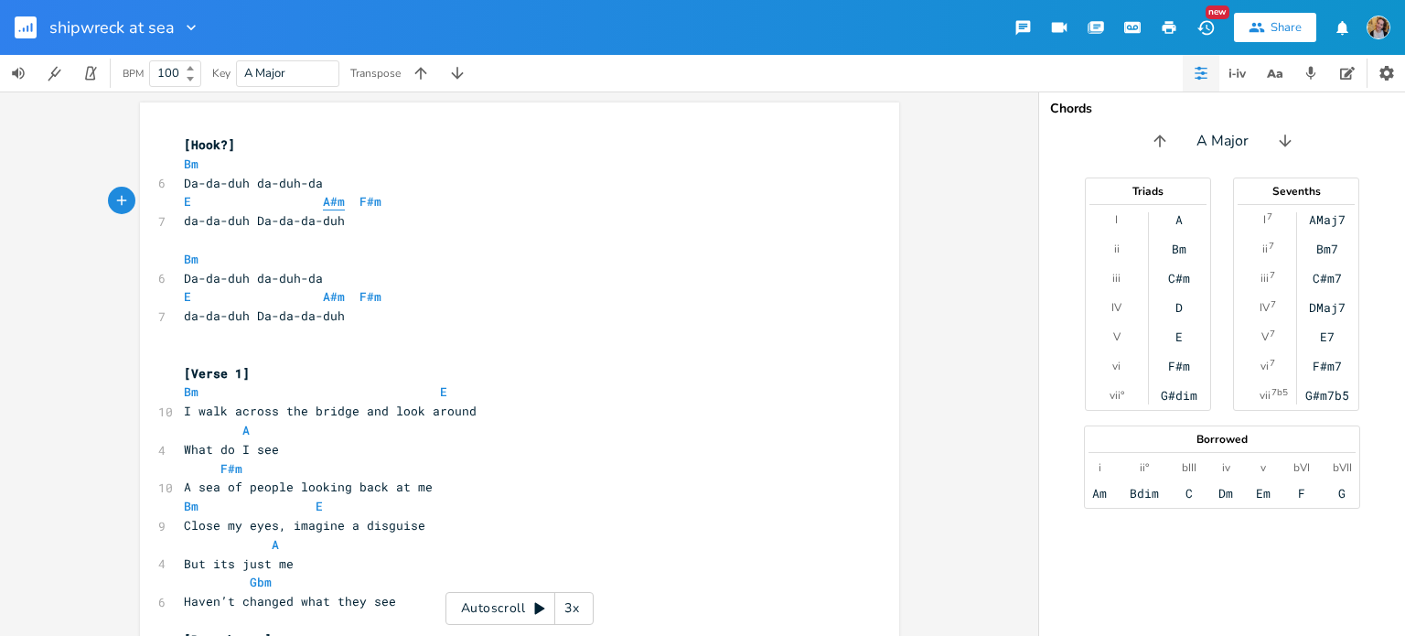
click at [333, 198] on span "A#m" at bounding box center [334, 201] width 22 height 17
click at [337, 206] on span "E A#m F#m" at bounding box center [283, 201] width 198 height 16
click at [336, 203] on span "E A#m F#m" at bounding box center [283, 201] width 198 height 16
click at [337, 299] on span "E A#m F#m" at bounding box center [283, 296] width 198 height 16
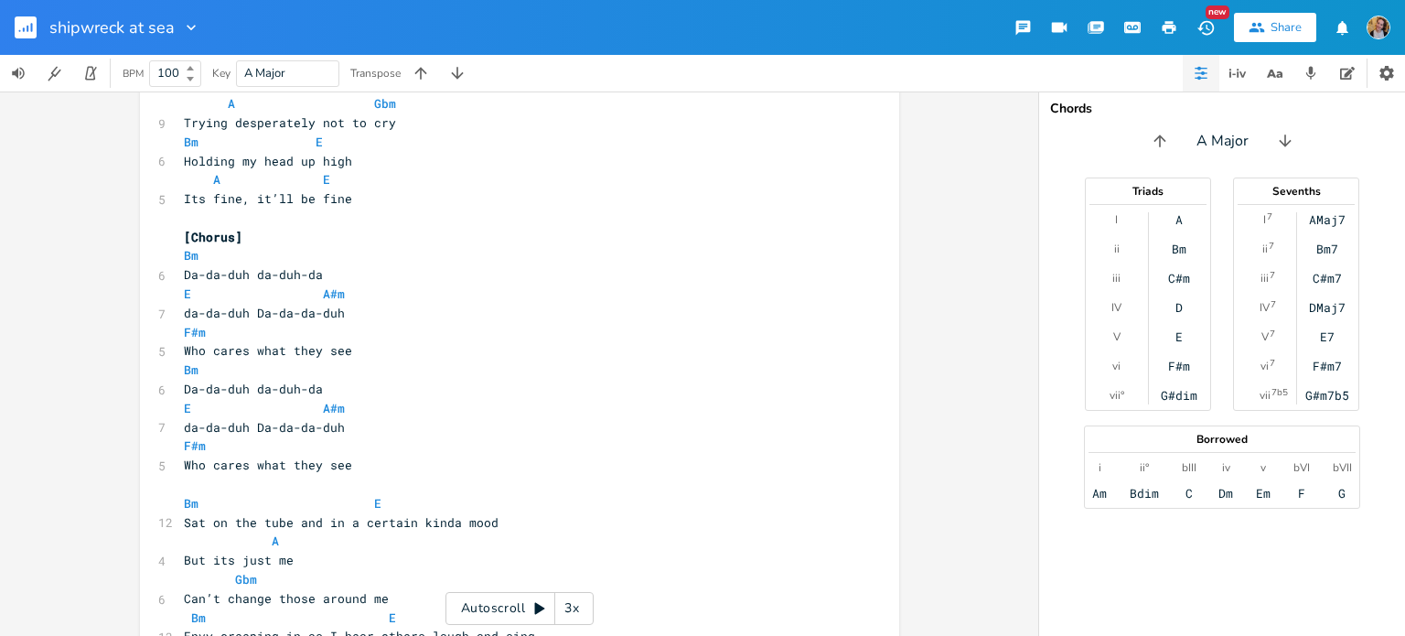
scroll to position [595, 0]
click at [339, 301] on pre "da-da-duh Da-da-da-duh" at bounding box center [510, 310] width 660 height 19
click at [341, 412] on span "E A#m" at bounding box center [268, 405] width 168 height 16
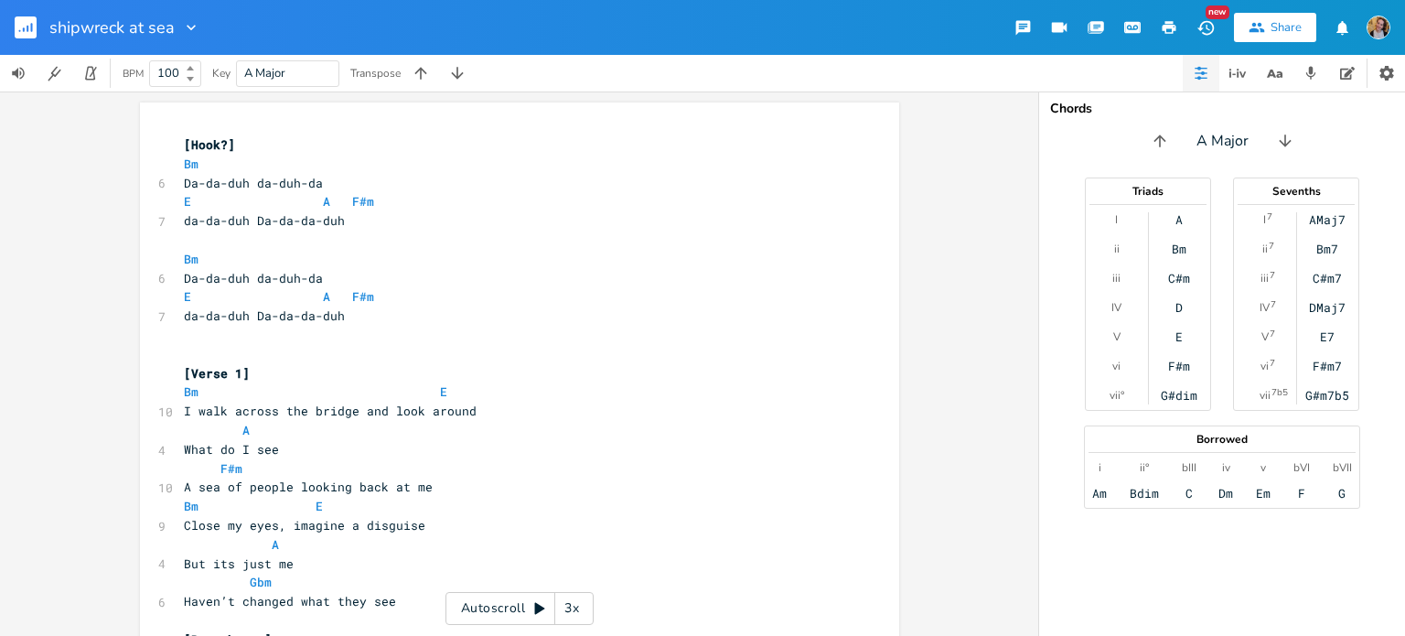
scroll to position [1227, 0]
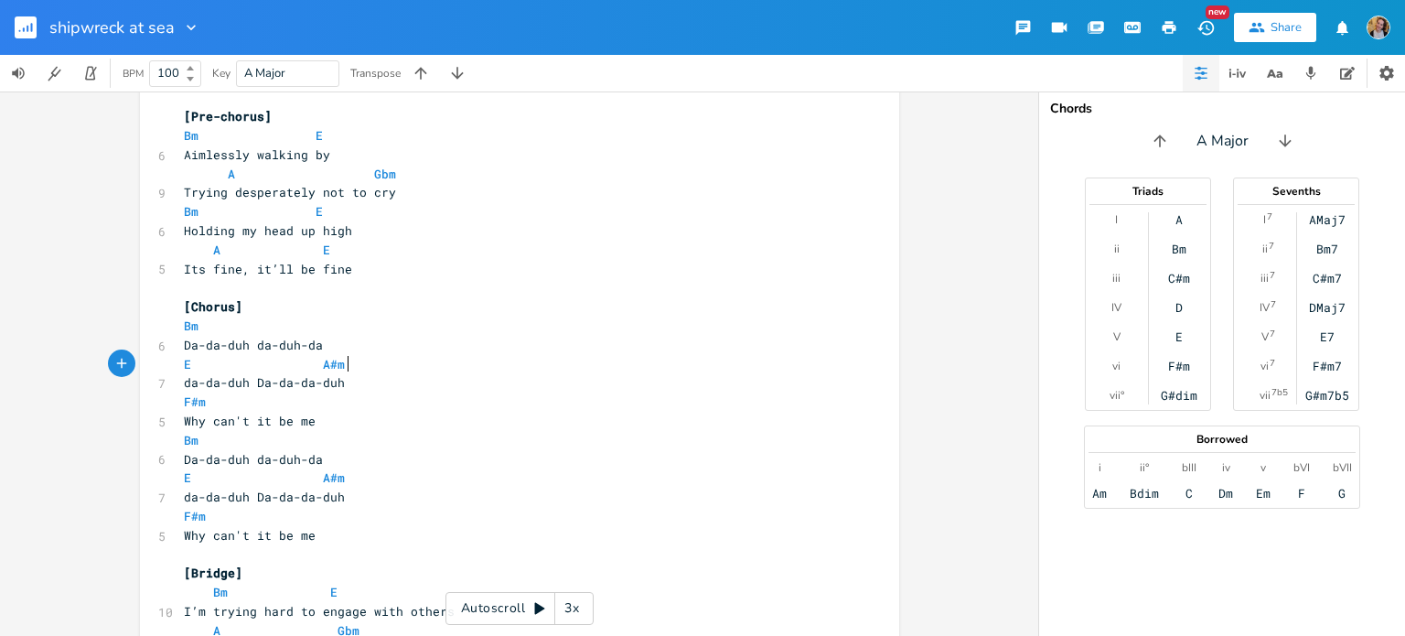
click at [359, 359] on pre "E A#m" at bounding box center [510, 364] width 660 height 19
click at [348, 494] on pre "da-da-duh Da-da-da-duh" at bounding box center [510, 496] width 660 height 19
click at [343, 482] on pre "E A#m" at bounding box center [510, 477] width 660 height 19
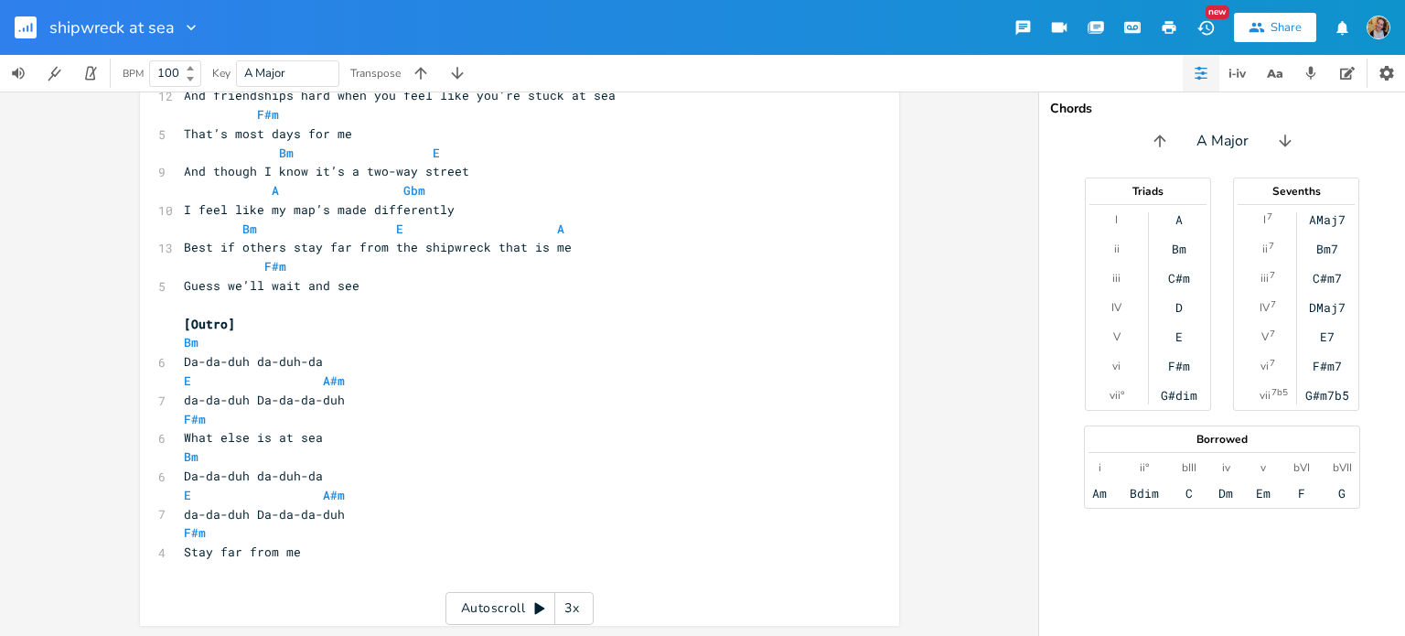
click at [369, 383] on pre "E A#m" at bounding box center [510, 380] width 660 height 19
click at [348, 509] on pre "da-da-duh Da-da-da-duh" at bounding box center [510, 514] width 660 height 19
click at [341, 497] on span "E A#m" at bounding box center [268, 495] width 168 height 16
click at [812, 207] on pre "I feel like my map’s made differently" at bounding box center [510, 209] width 660 height 19
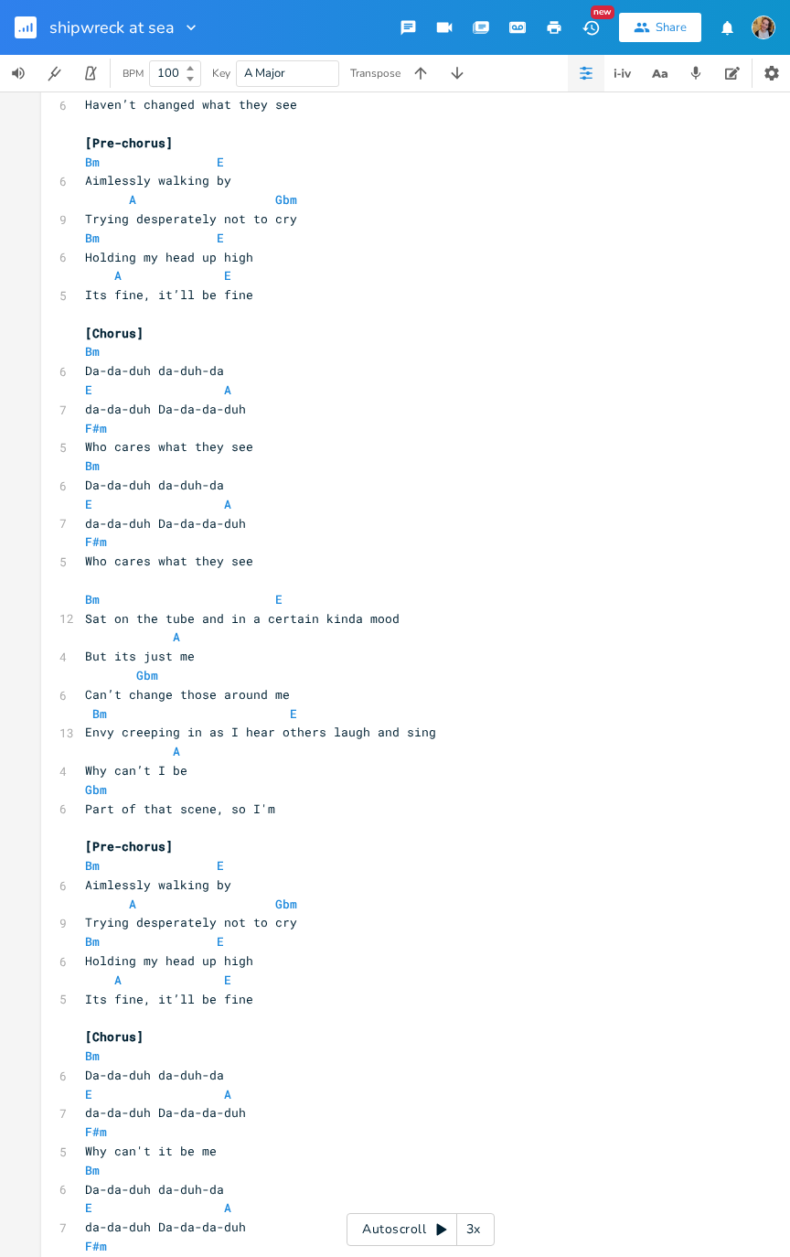
scroll to position [0, 0]
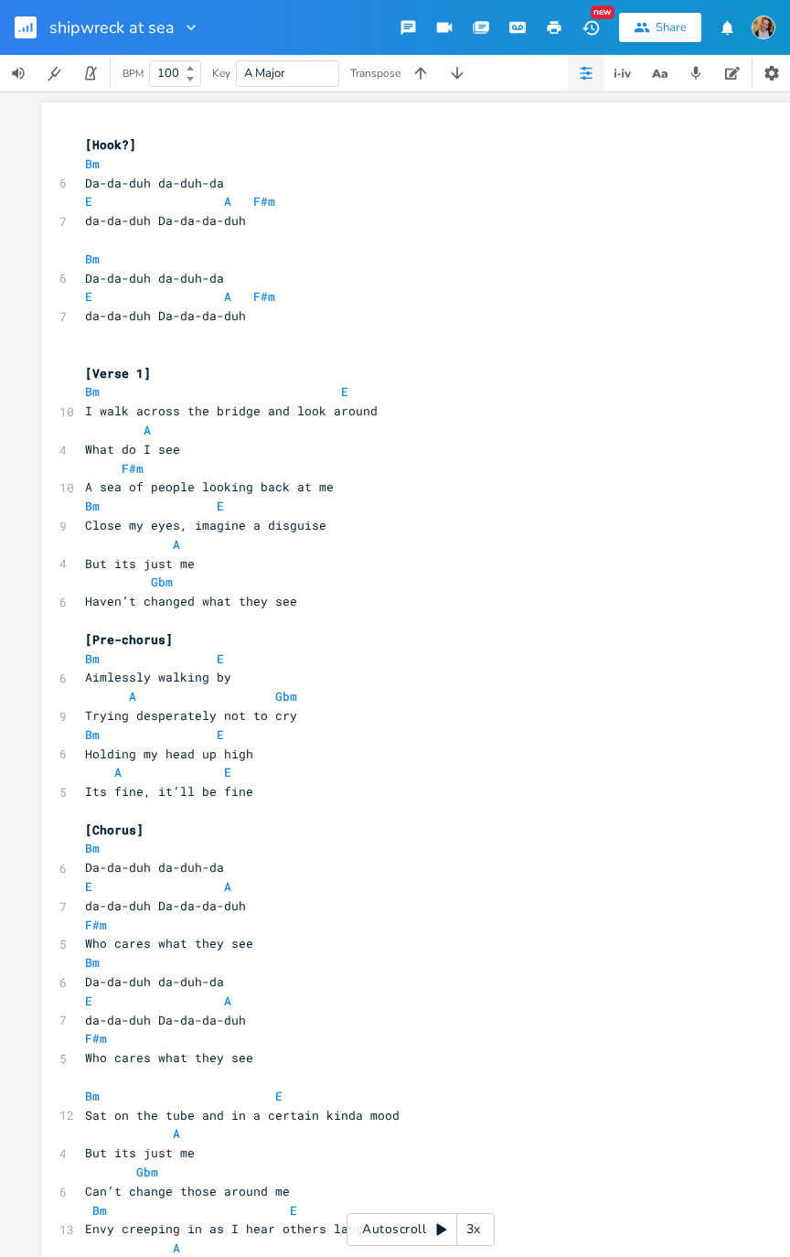
click at [159, 578] on span "Gbm" at bounding box center [162, 581] width 22 height 16
click at [179, 586] on pre "Gbm" at bounding box center [411, 582] width 660 height 19
type textarea "F#"
click at [176, 625] on li "F#m" at bounding box center [172, 621] width 55 height 19
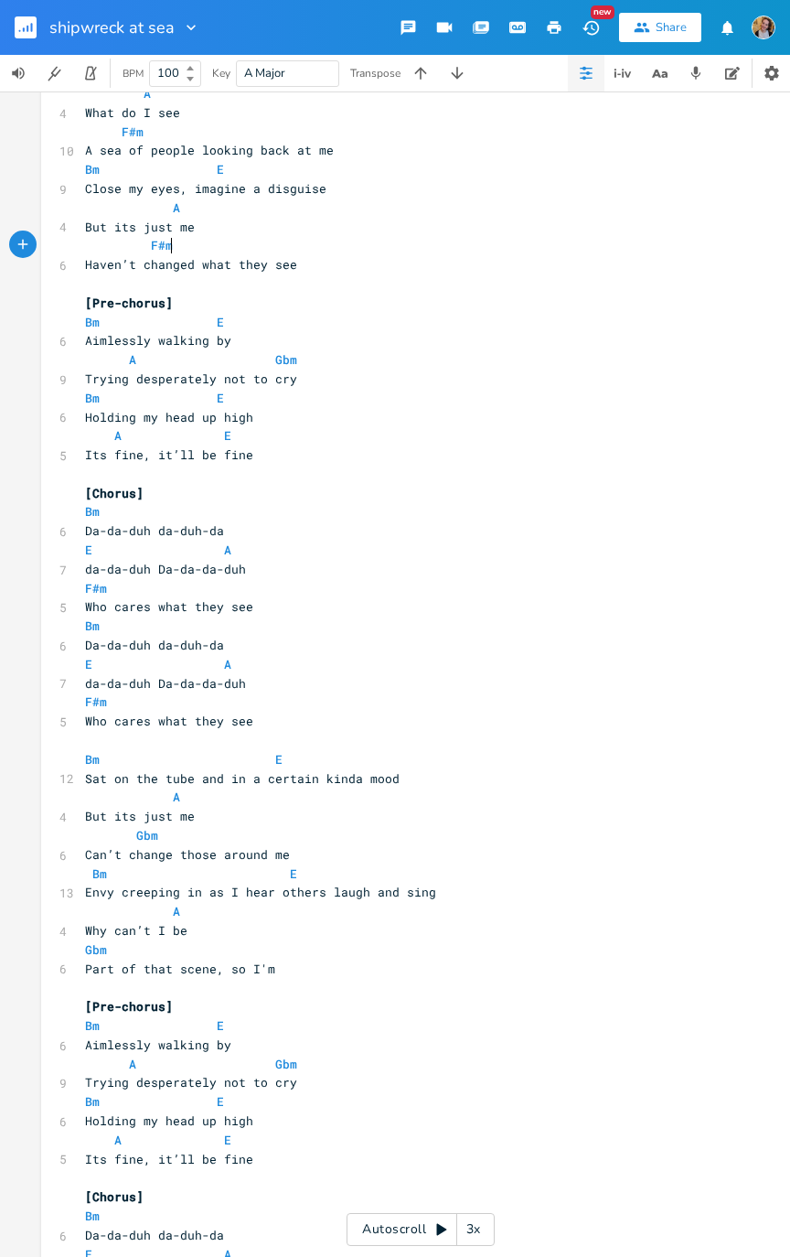
scroll to position [326, 0]
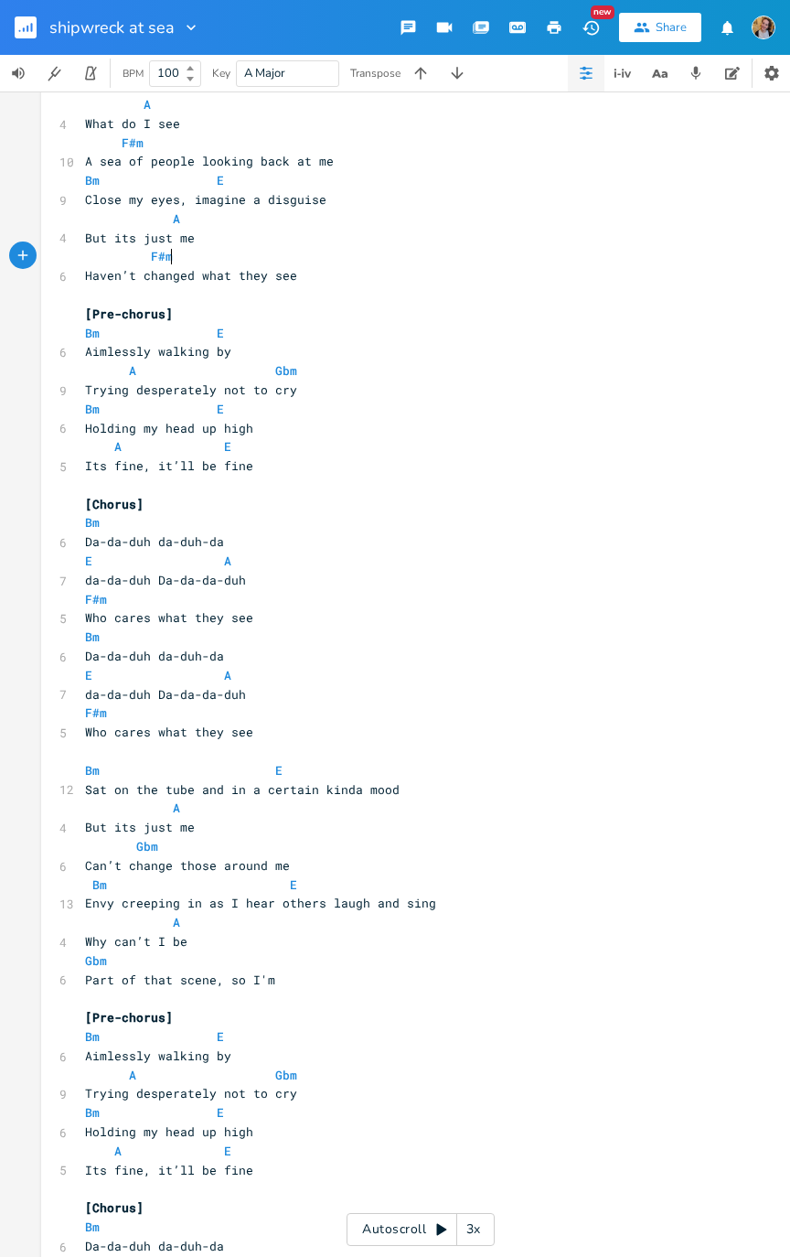
click at [293, 389] on pre "Trying desperately not to cry" at bounding box center [411, 389] width 660 height 19
click at [281, 349] on pre "Aimlessly walking by" at bounding box center [411, 351] width 660 height 19
click at [303, 370] on pre "A Gbm" at bounding box center [411, 370] width 660 height 19
type textarea "F"
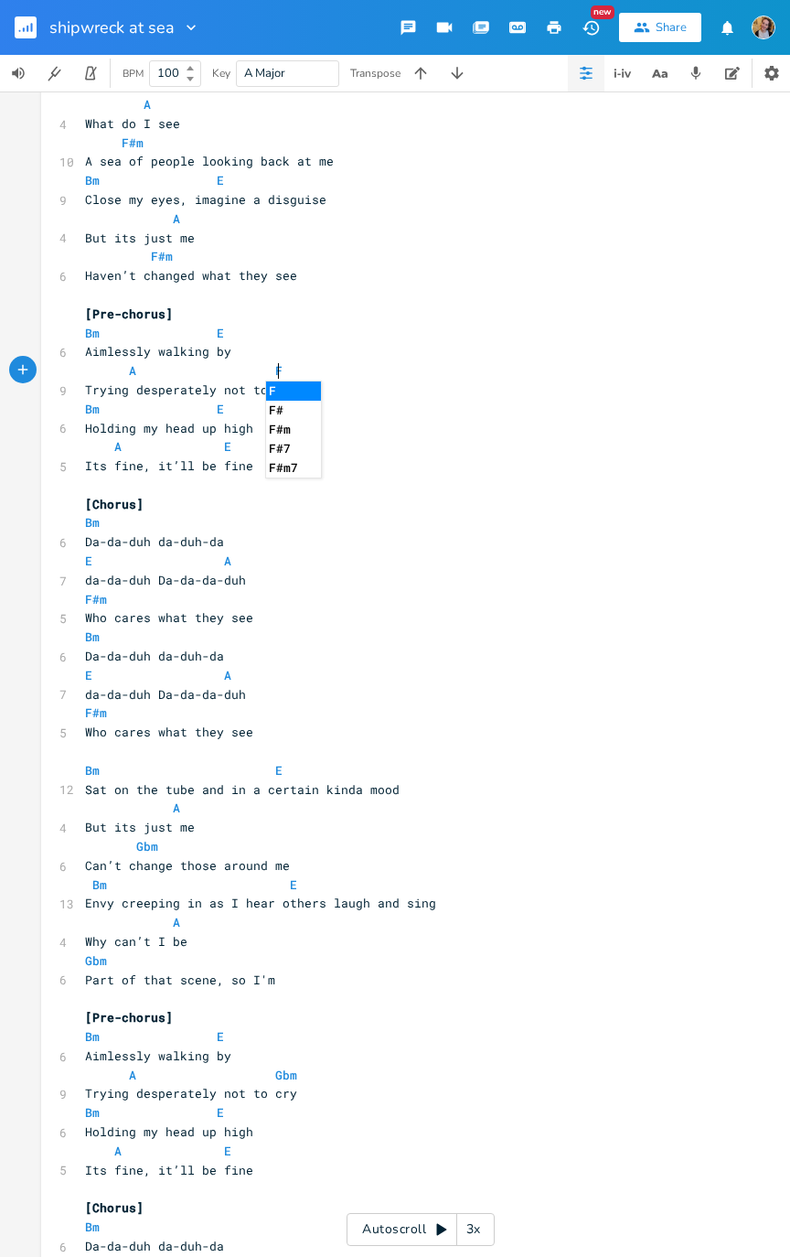
click at [299, 428] on li "F#m" at bounding box center [293, 429] width 55 height 19
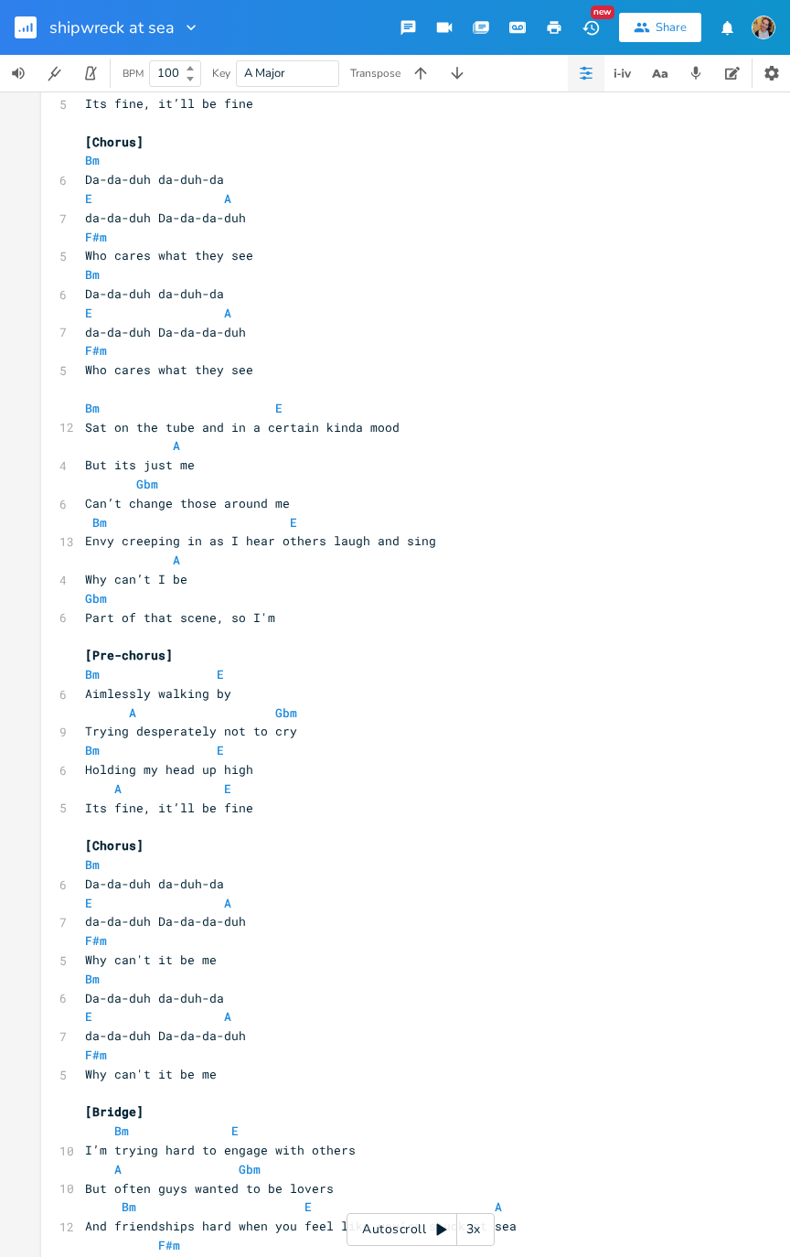
scroll to position [710, 0]
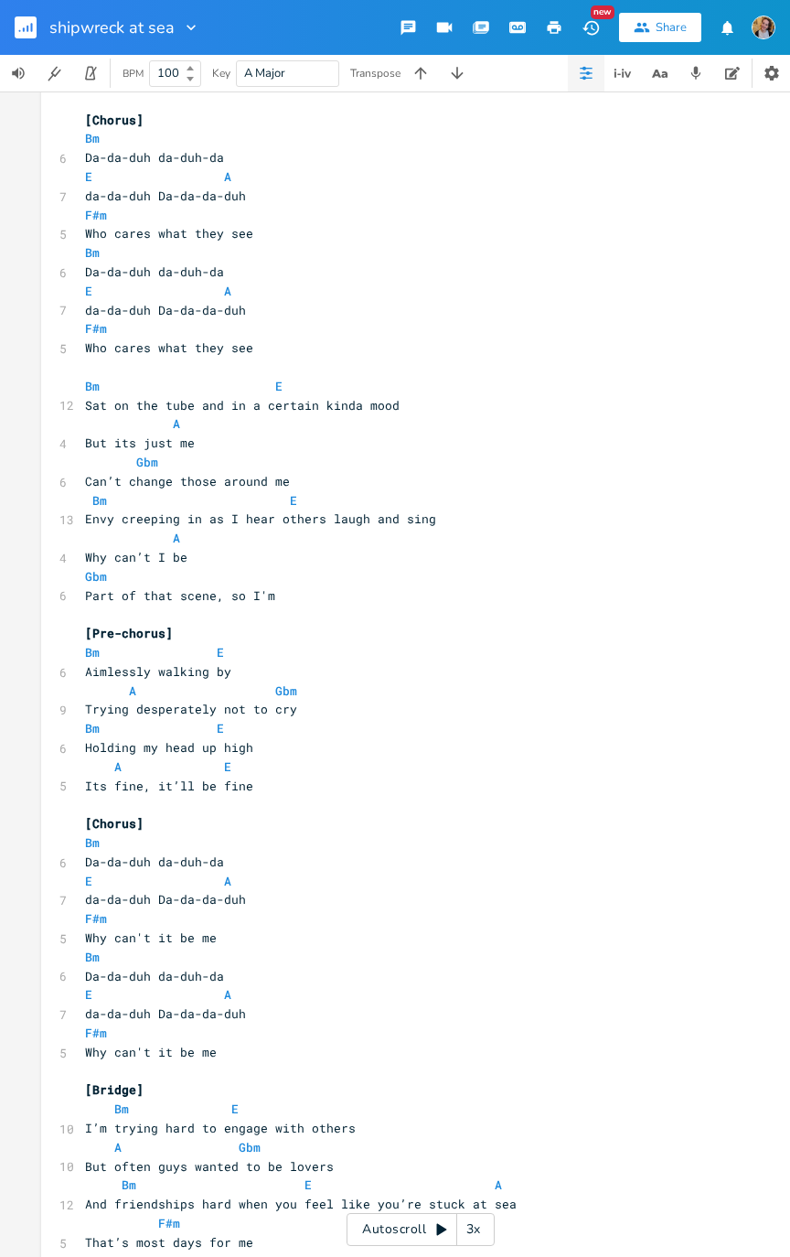
click at [150, 461] on span "Gbm" at bounding box center [147, 462] width 22 height 16
type textarea "F"
click at [154, 505] on li "F#" at bounding box center [158, 500] width 55 height 19
type textarea "m"
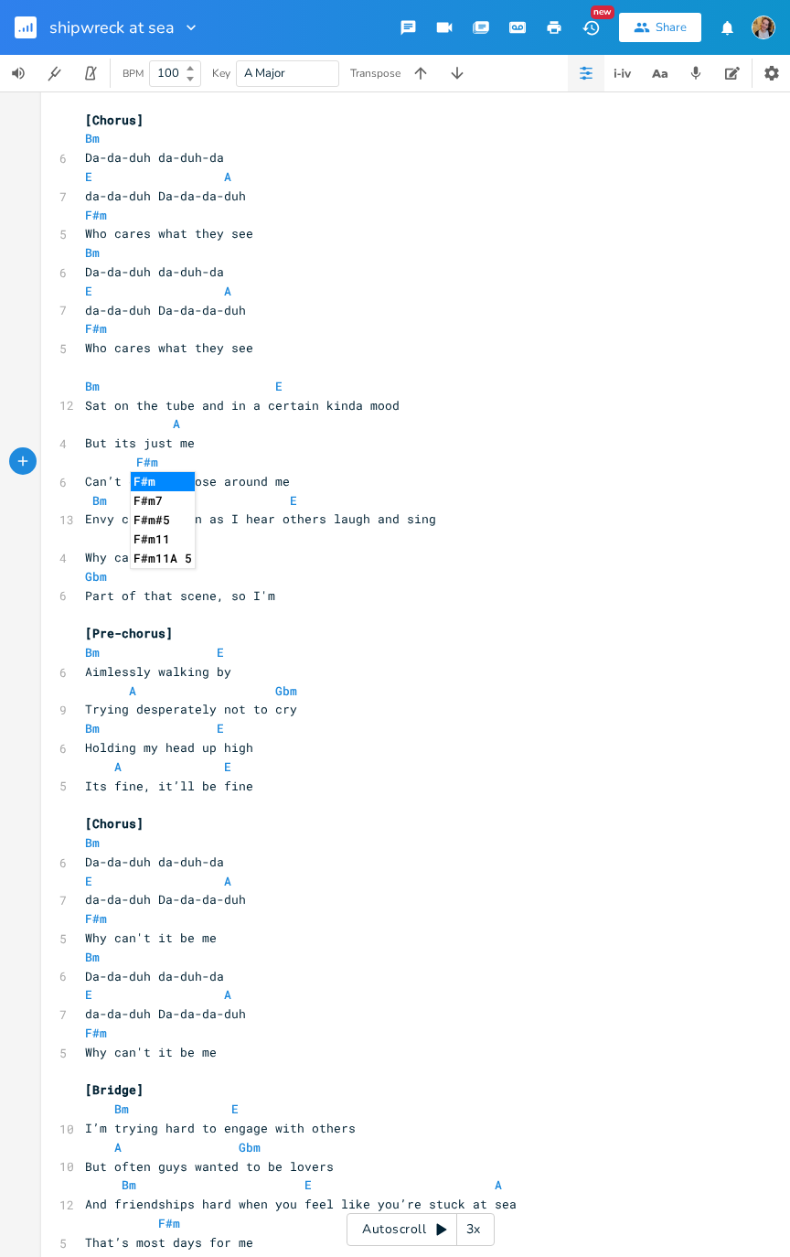
click at [371, 584] on pre "Gbm" at bounding box center [411, 576] width 660 height 19
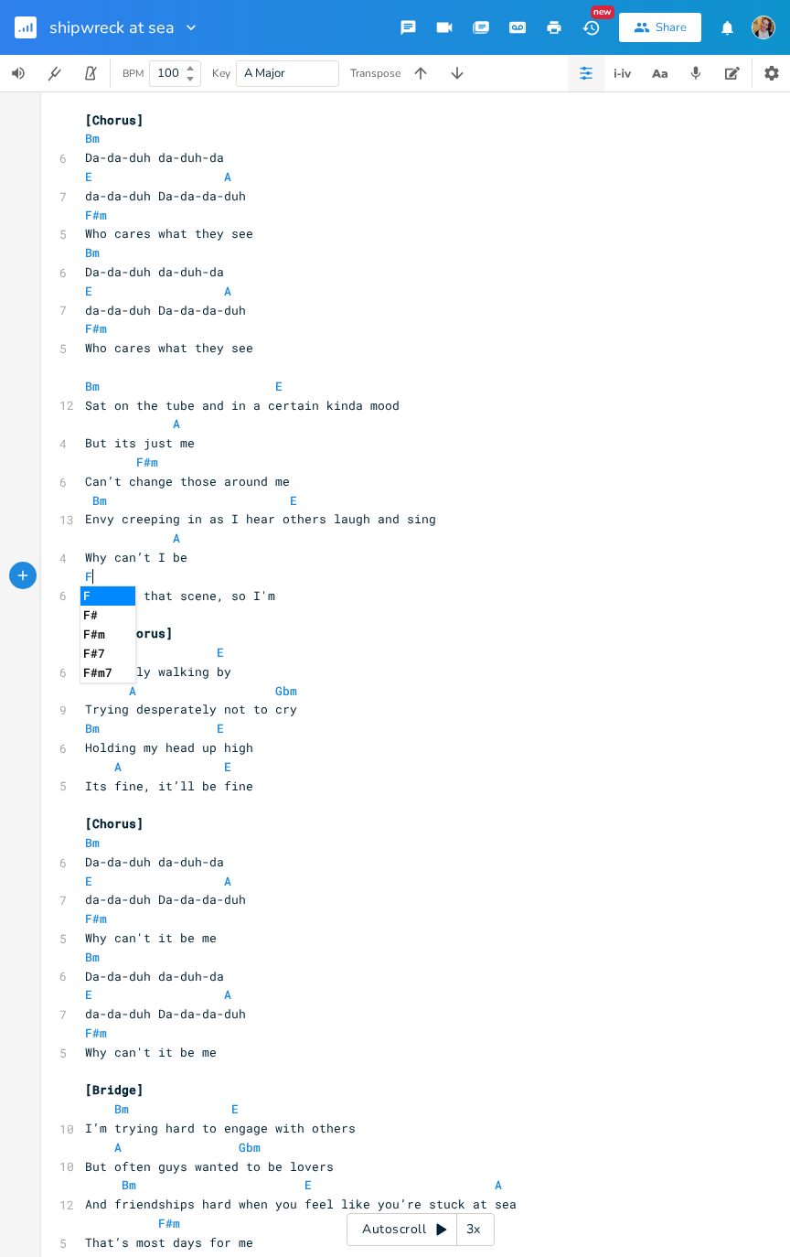
type textarea "F"
click at [106, 635] on li "F#m" at bounding box center [107, 634] width 55 height 19
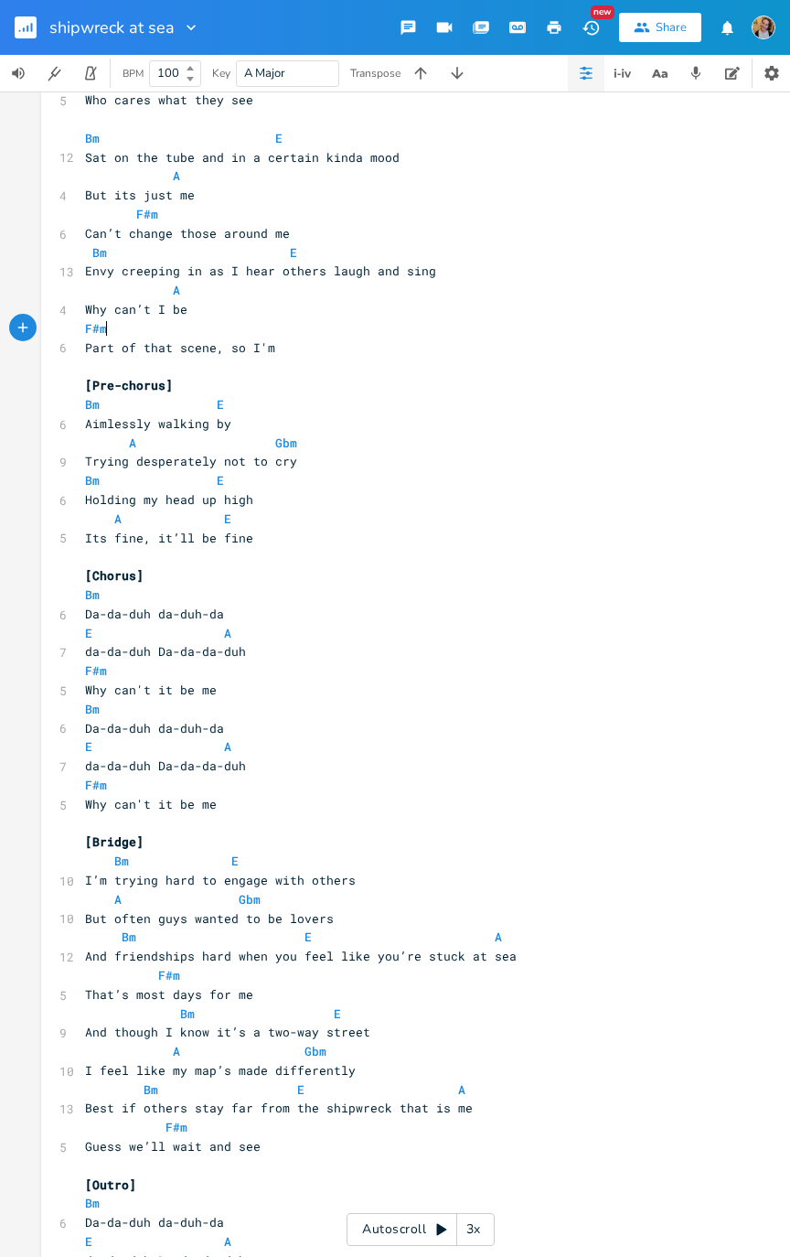
scroll to position [959, 0]
click at [282, 444] on span "Gbm" at bounding box center [286, 441] width 22 height 16
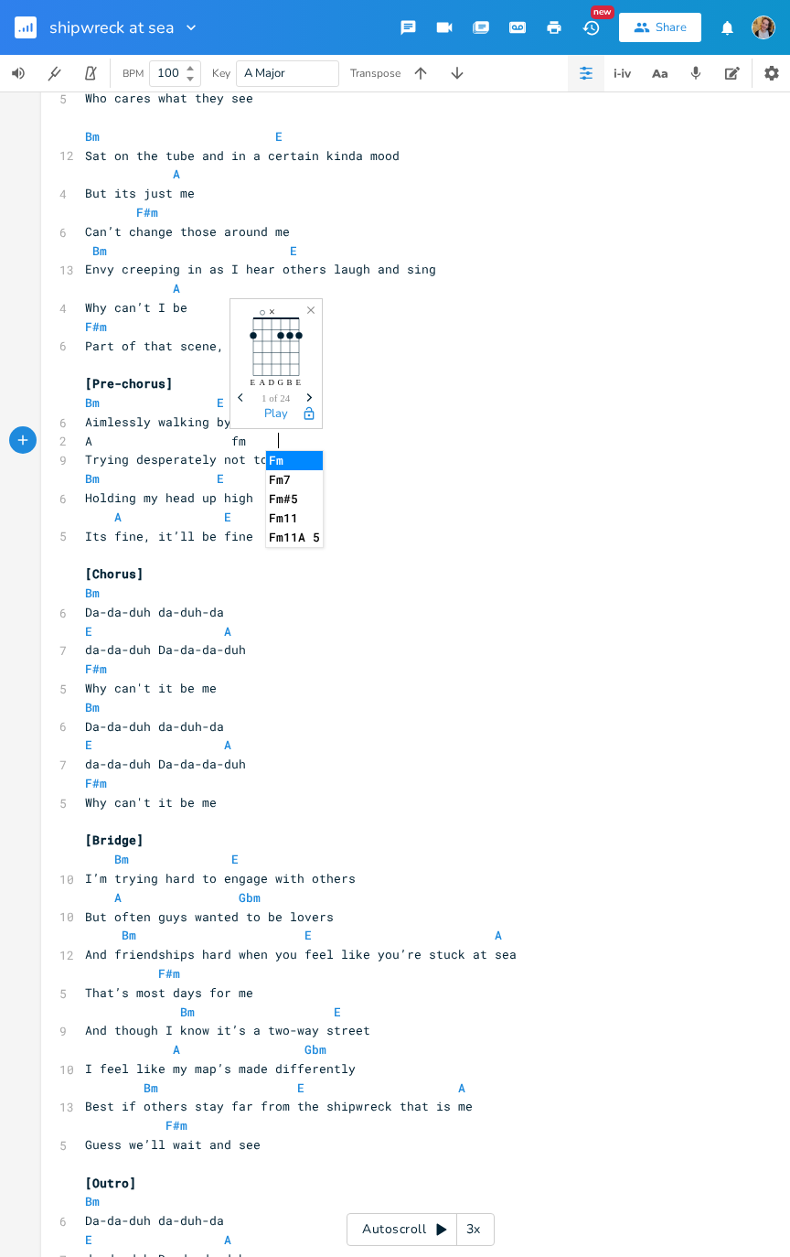
scroll to position [0, 10]
type textarea "f#"
click at [303, 463] on li "F#m" at bounding box center [298, 460] width 64 height 19
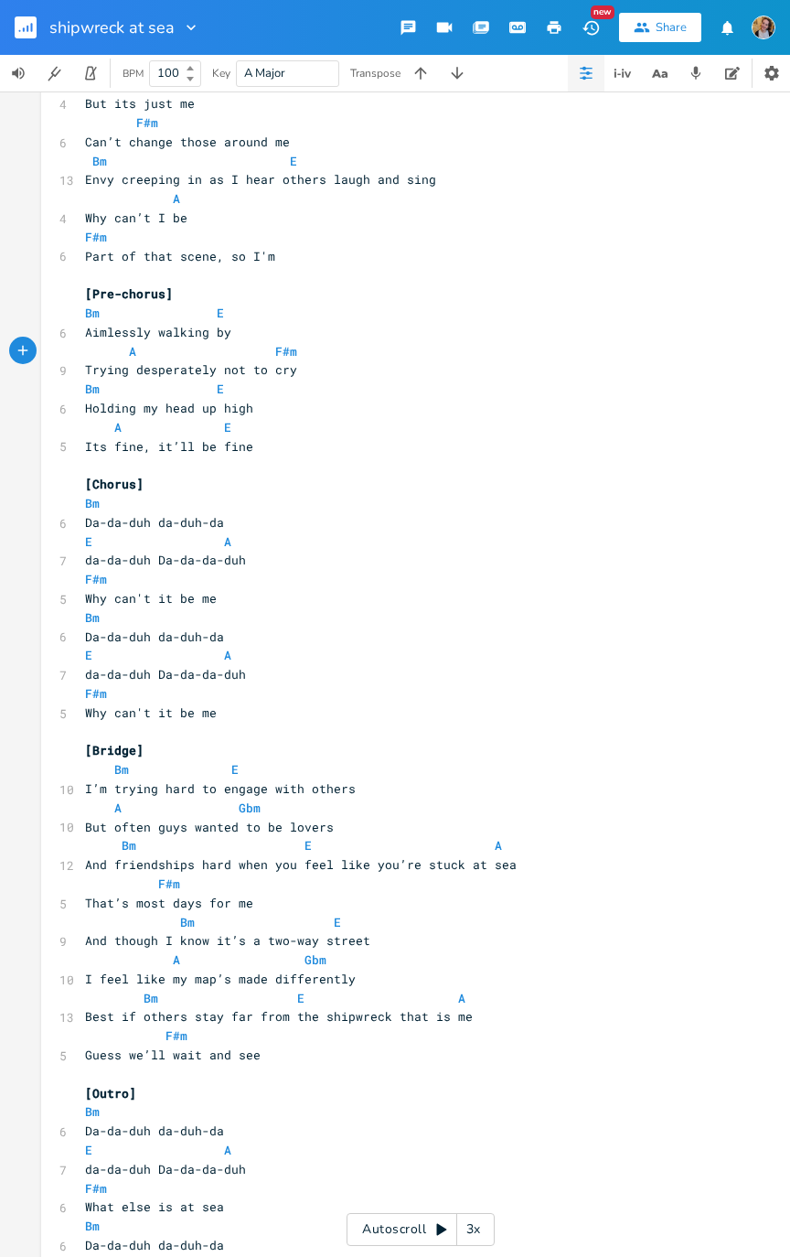
scroll to position [1208, 0]
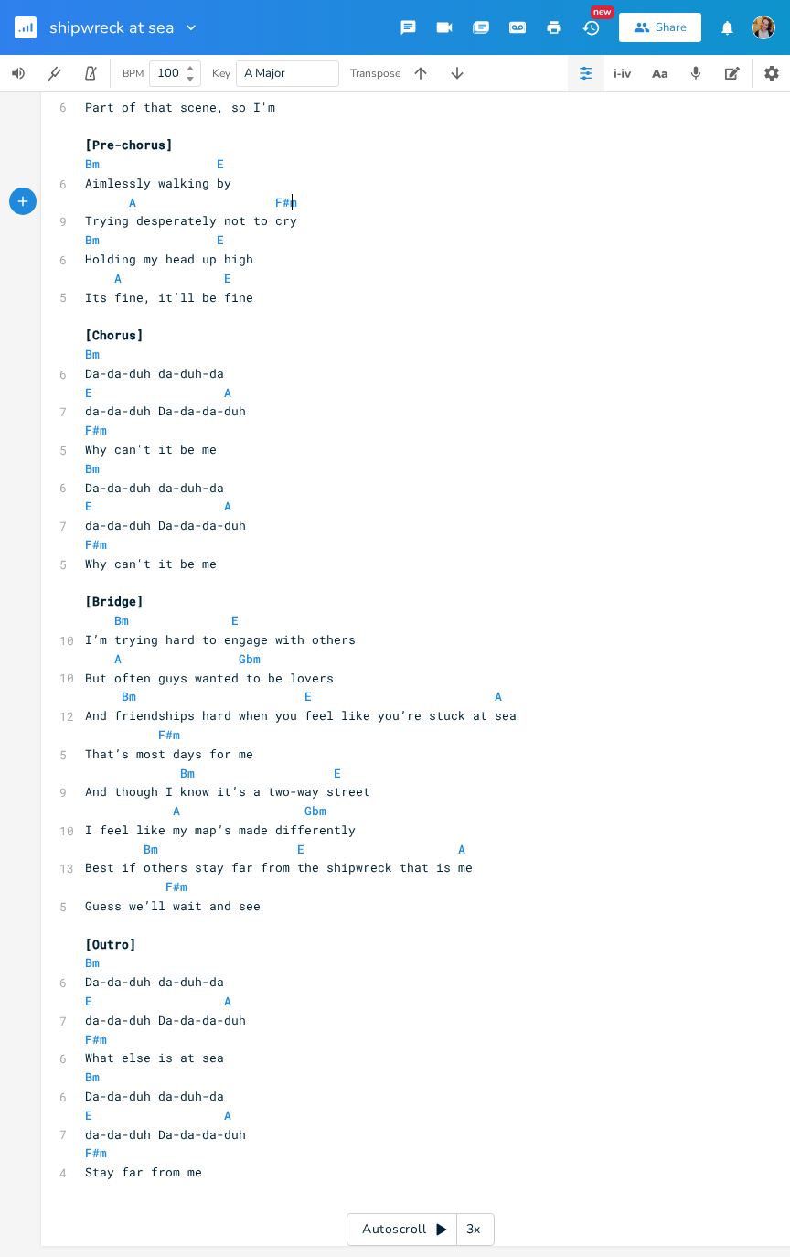
click at [262, 635] on pre "A Gbm" at bounding box center [411, 658] width 660 height 19
type textarea "f"
click at [257, 635] on li "F#m" at bounding box center [257, 706] width 55 height 19
click at [329, 635] on pre "A Gbm" at bounding box center [411, 810] width 660 height 19
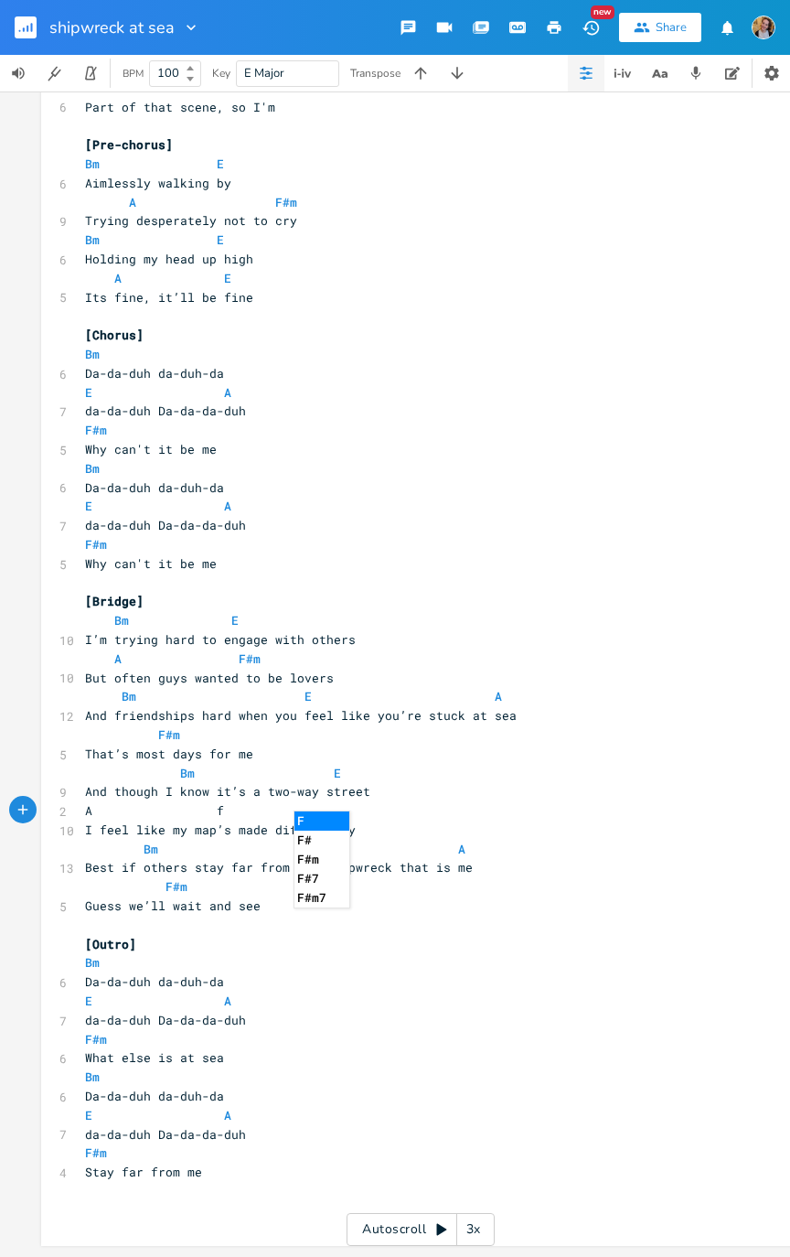
type textarea "f"
click at [313, 635] on li "F#m" at bounding box center [322, 859] width 55 height 19
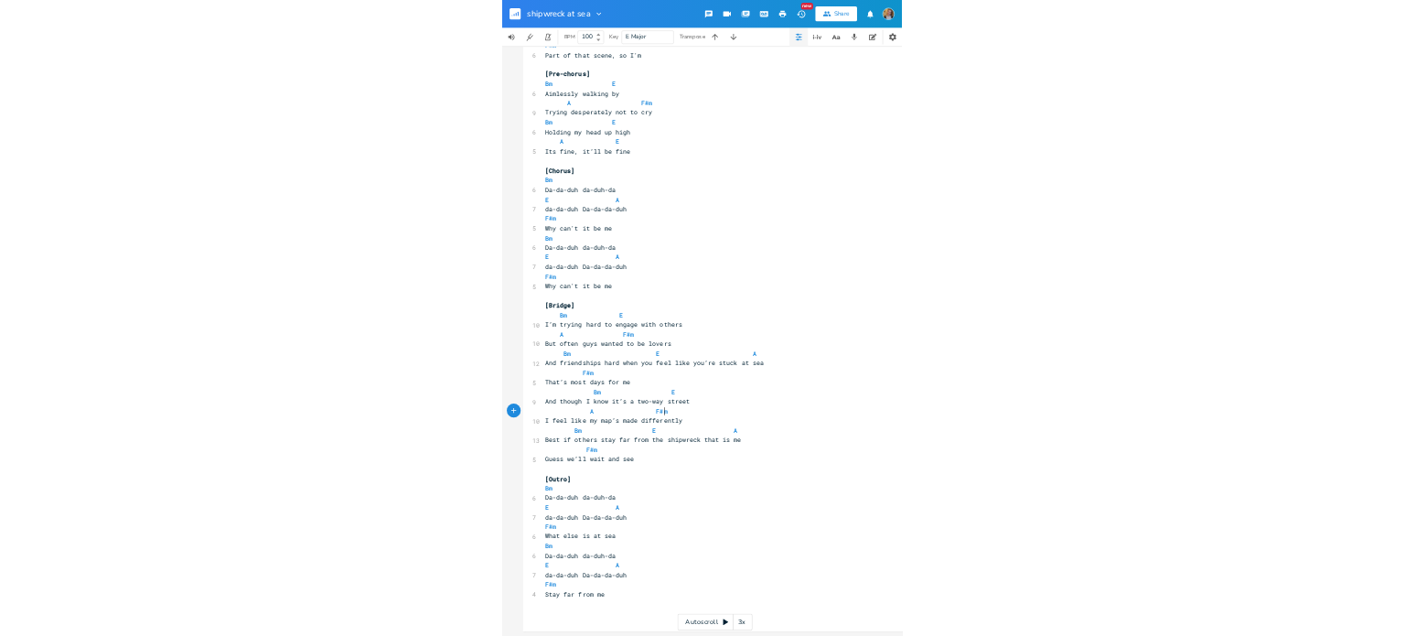
scroll to position [1208, 0]
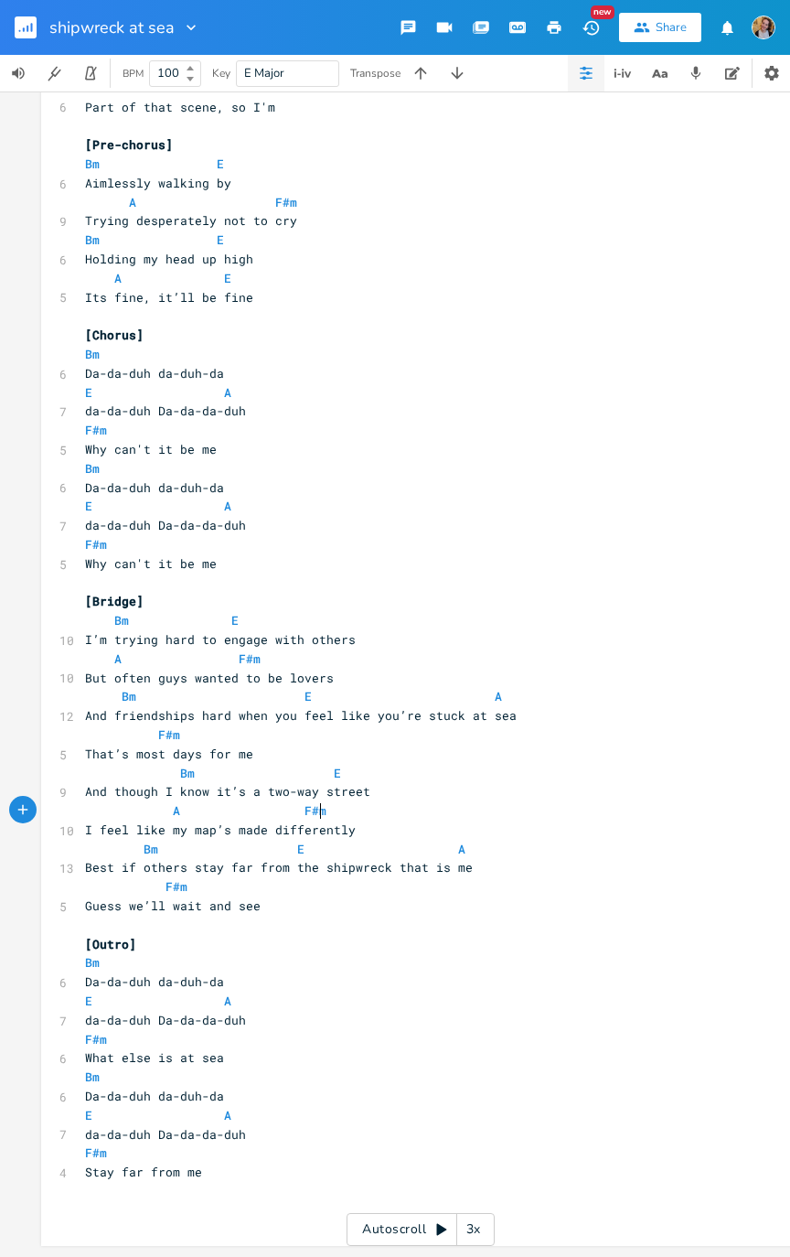
click at [16, 22] on rect "button" at bounding box center [26, 27] width 22 height 22
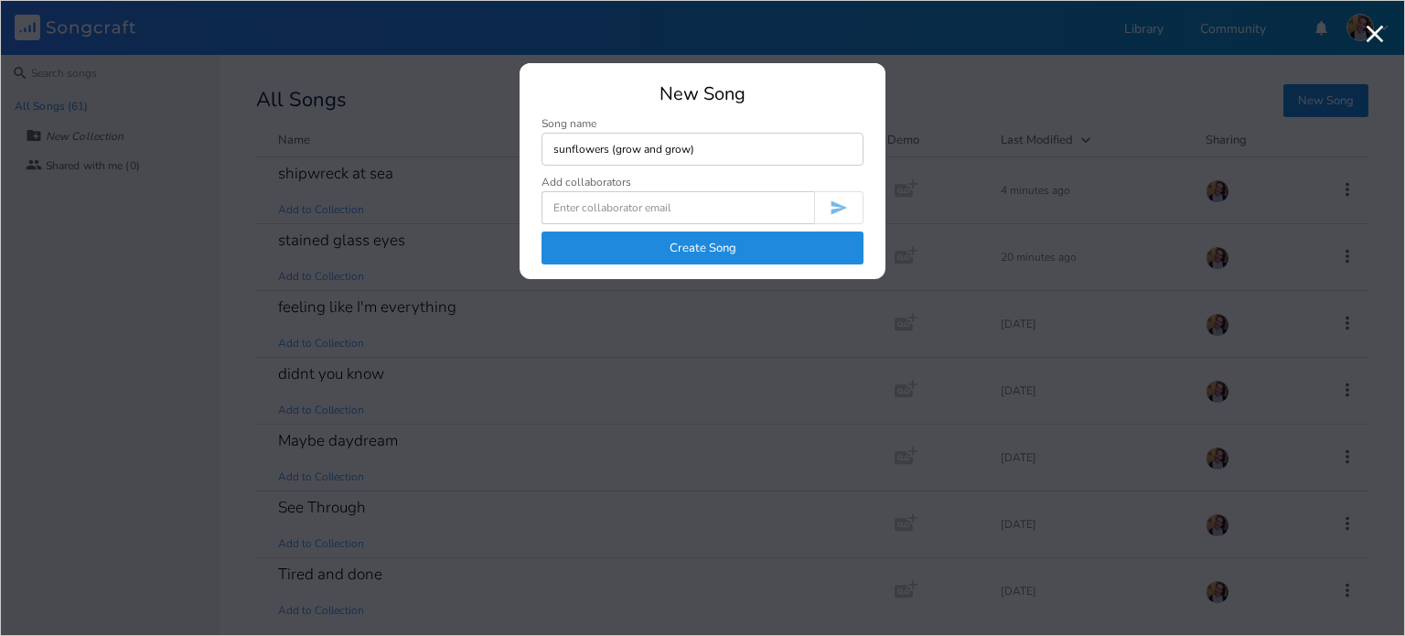
type input "sunflowers (grow and grow)"
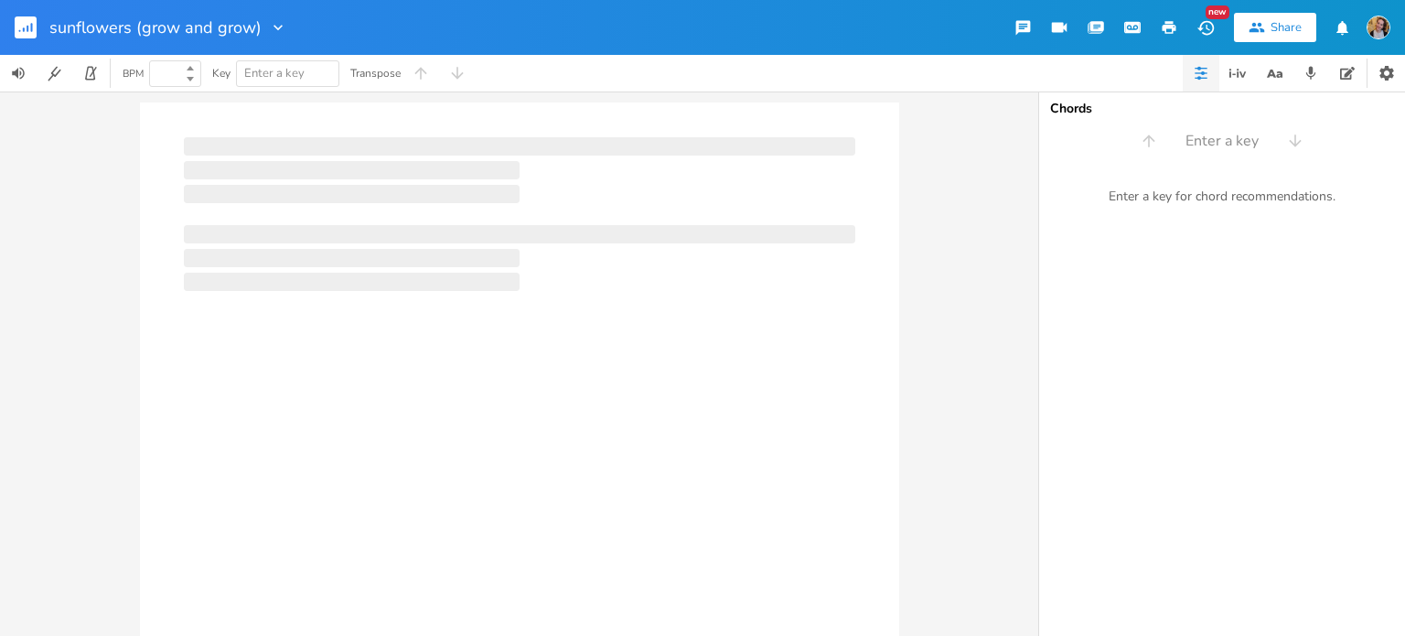
type input "100"
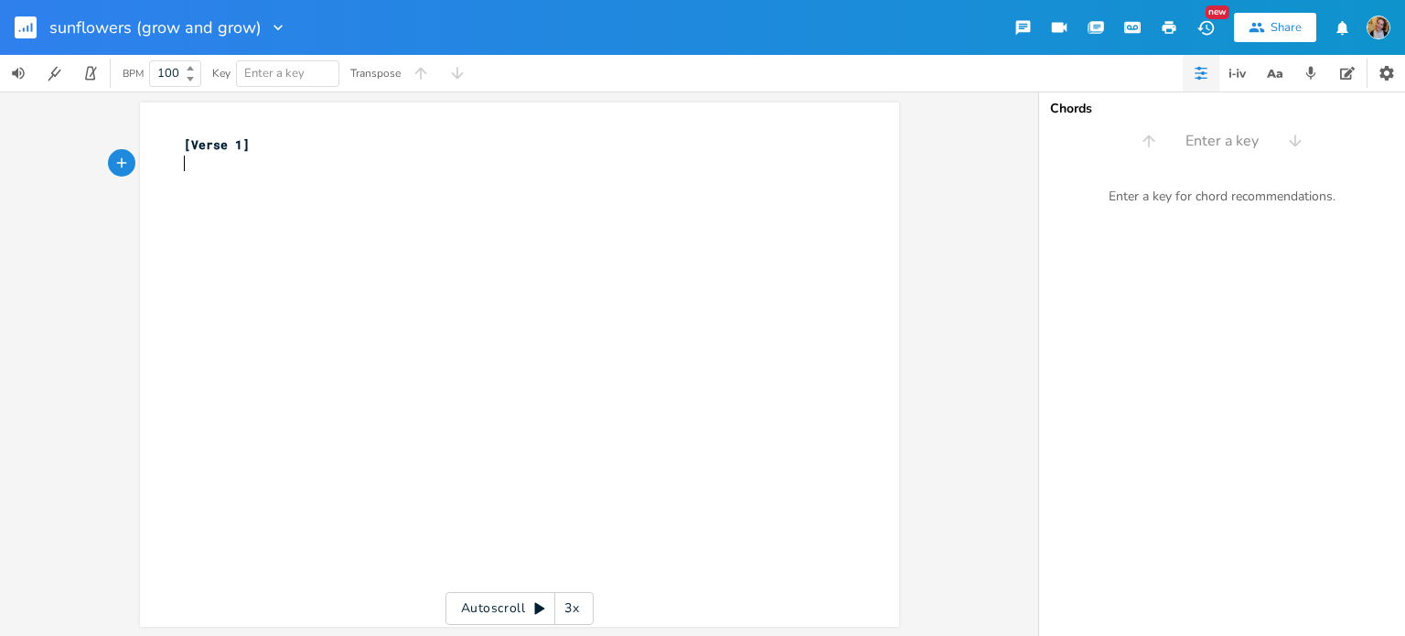
click at [231, 219] on div "xxxxxxxxxx [Verse 1] ​" at bounding box center [533, 382] width 706 height 500
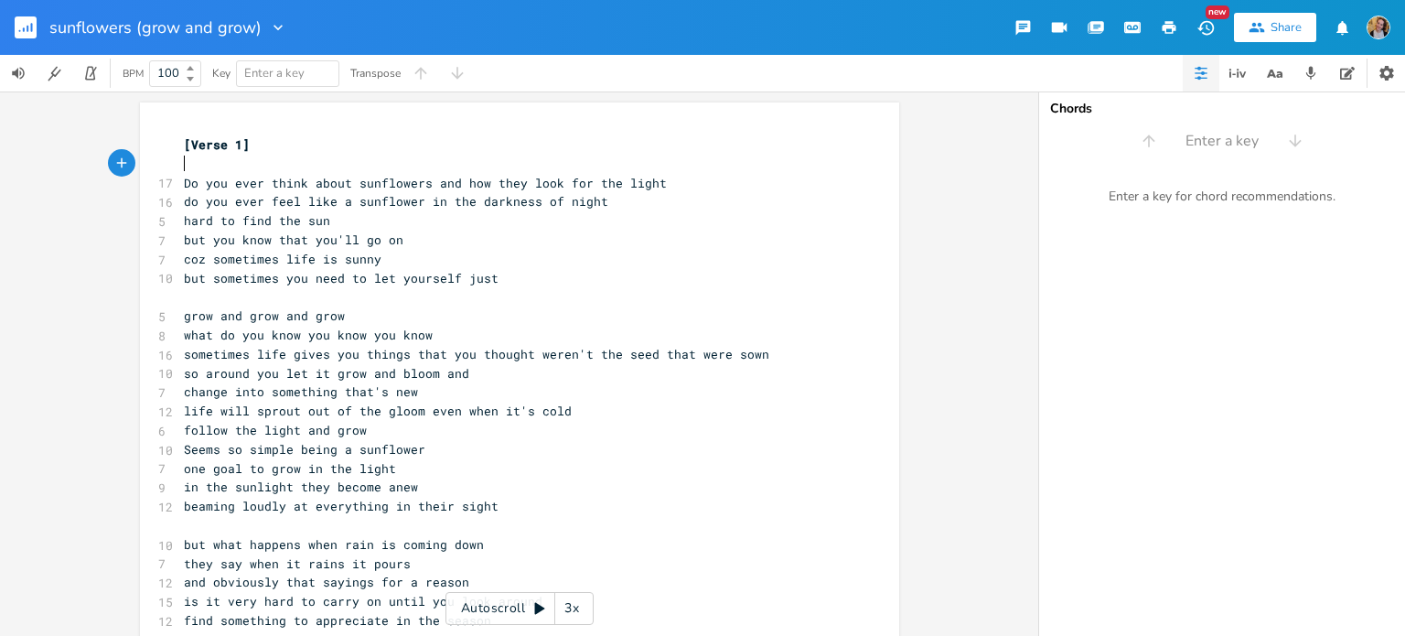
click at [213, 163] on pre "​" at bounding box center [510, 164] width 660 height 19
type textarea "D"
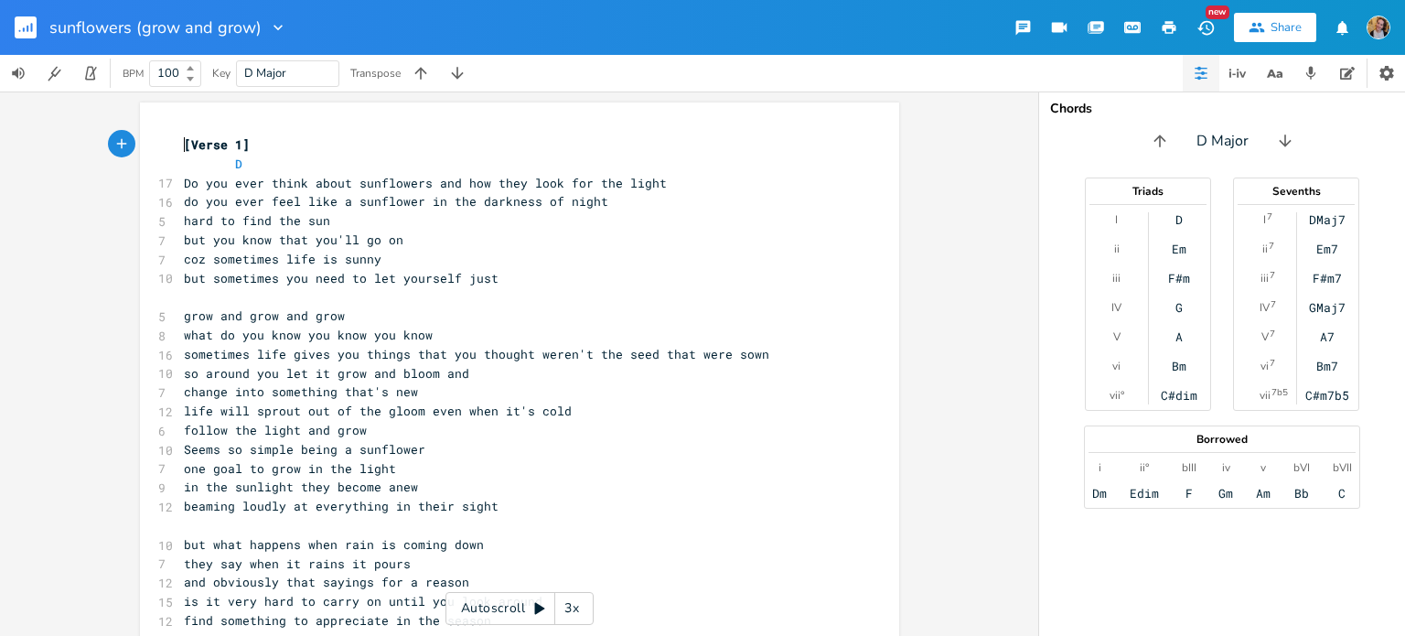
click at [184, 139] on span "[Verse 1]" at bounding box center [217, 144] width 66 height 16
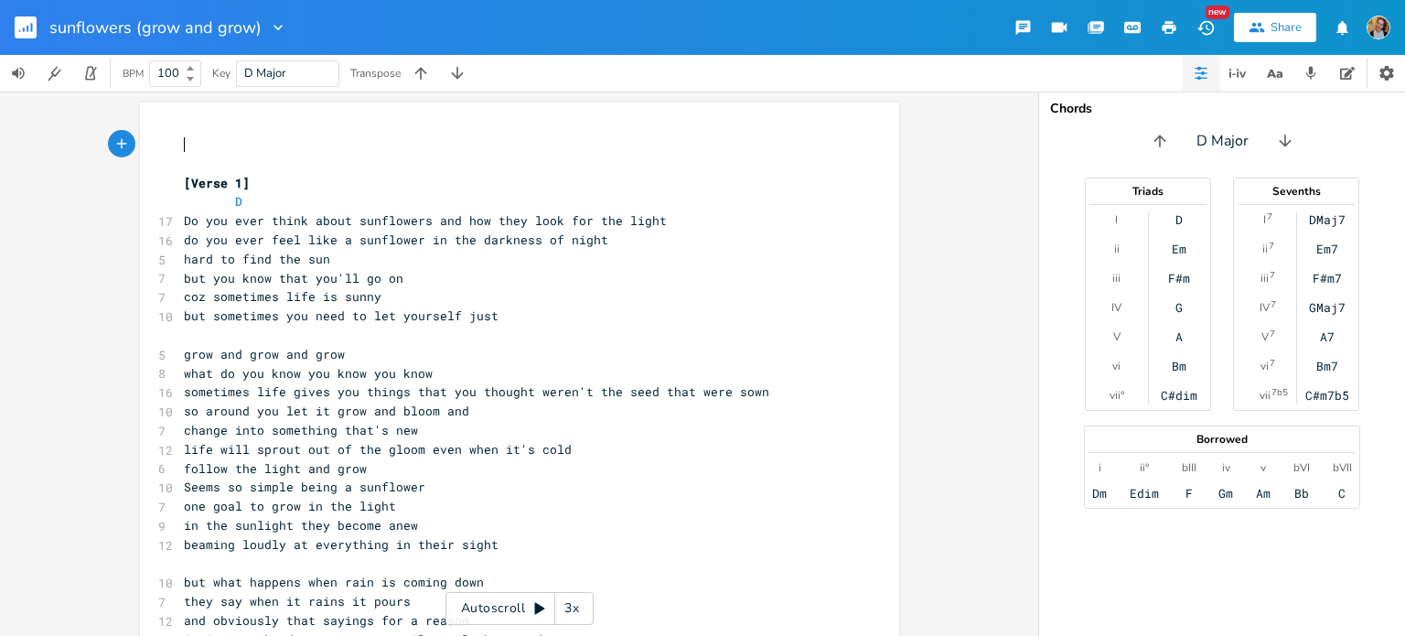
click at [180, 139] on pre "​" at bounding box center [510, 144] width 660 height 19
type textarea "D G Bm A"
click at [357, 202] on pre "D" at bounding box center [510, 201] width 660 height 19
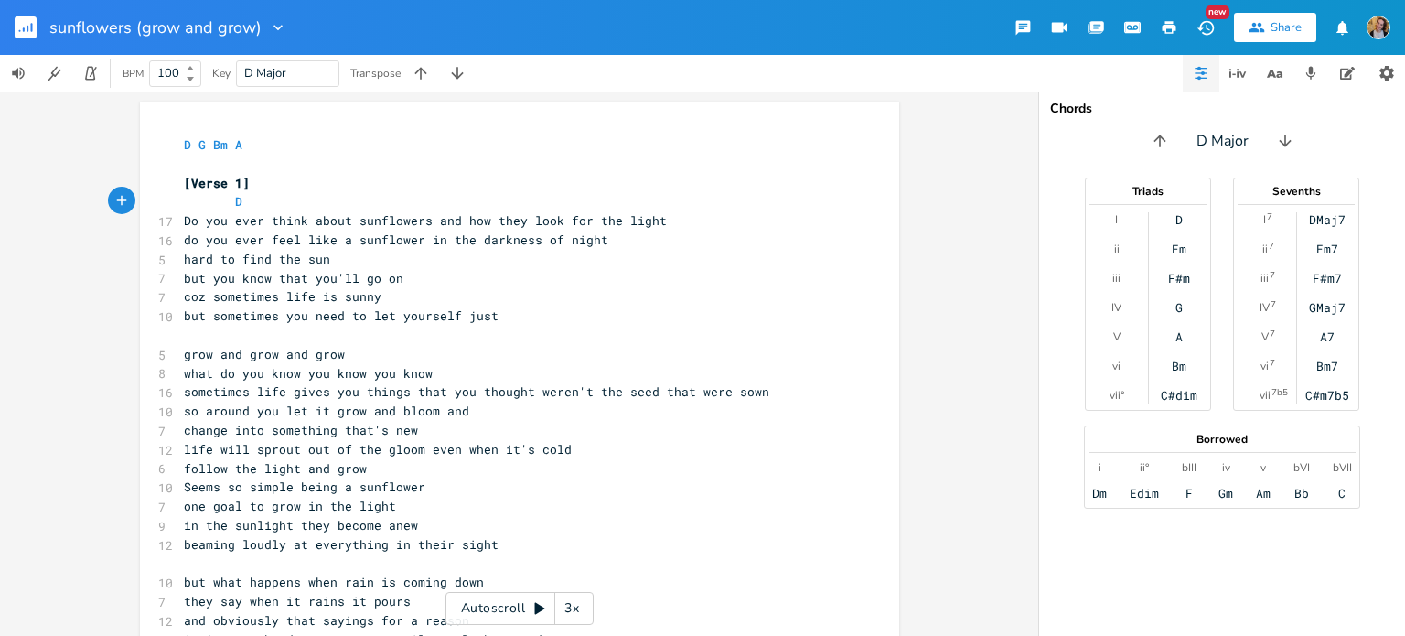
type textarea "G"
click at [659, 220] on pre "Do you ever think about sunflowers and how they look for the light" at bounding box center [510, 220] width 660 height 19
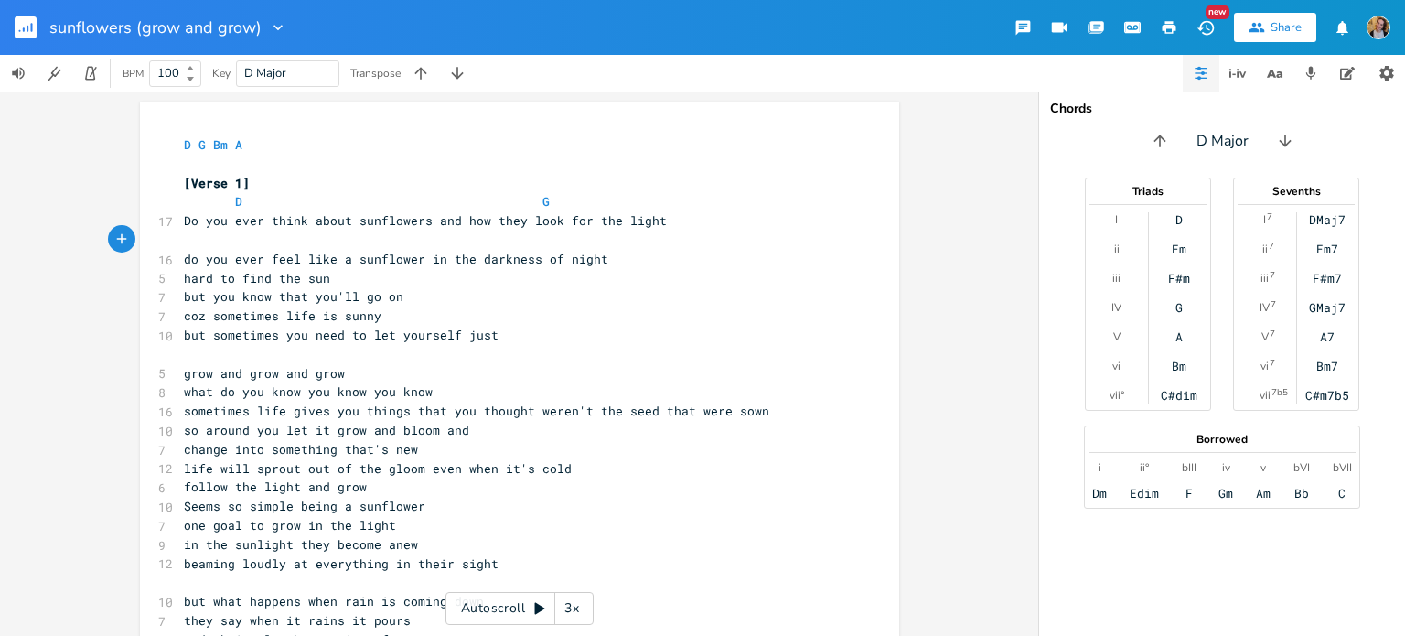
type textarea "D"
type textarea "D G"
click at [620, 252] on pre "do you ever feel like a sunflower in the darkness of night" at bounding box center [510, 259] width 660 height 19
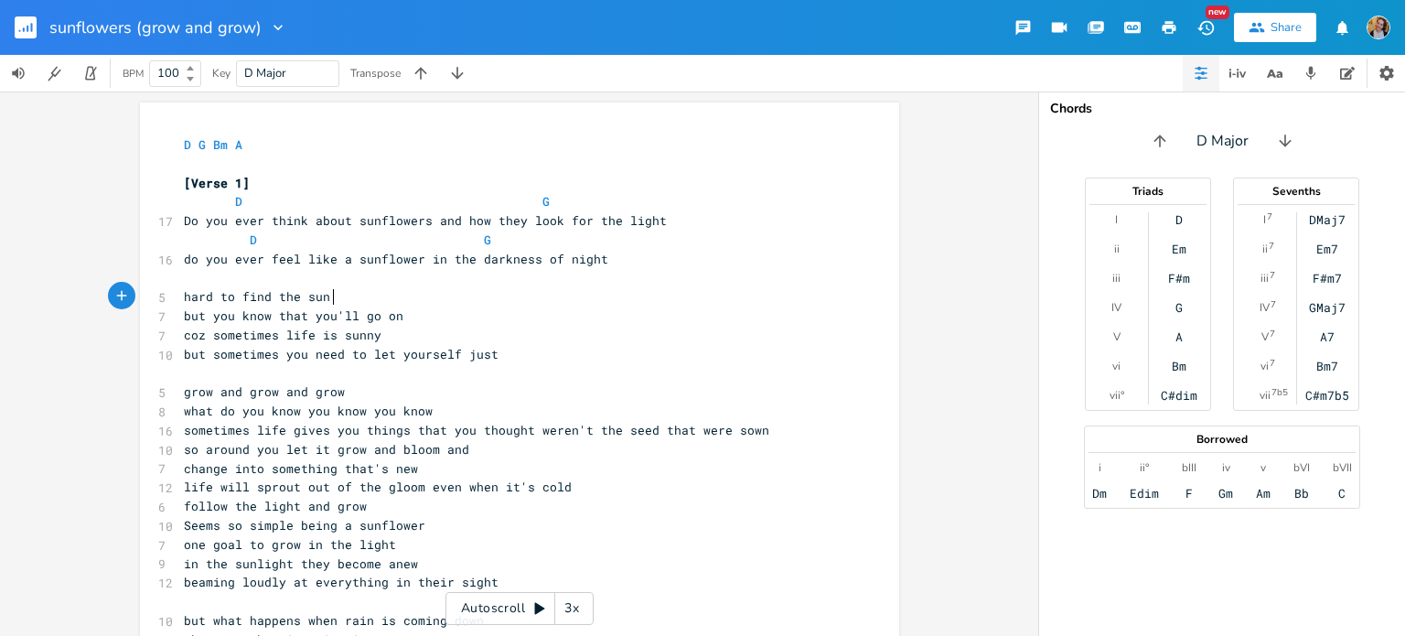
click at [452, 304] on pre "hard to find the sun" at bounding box center [510, 296] width 660 height 19
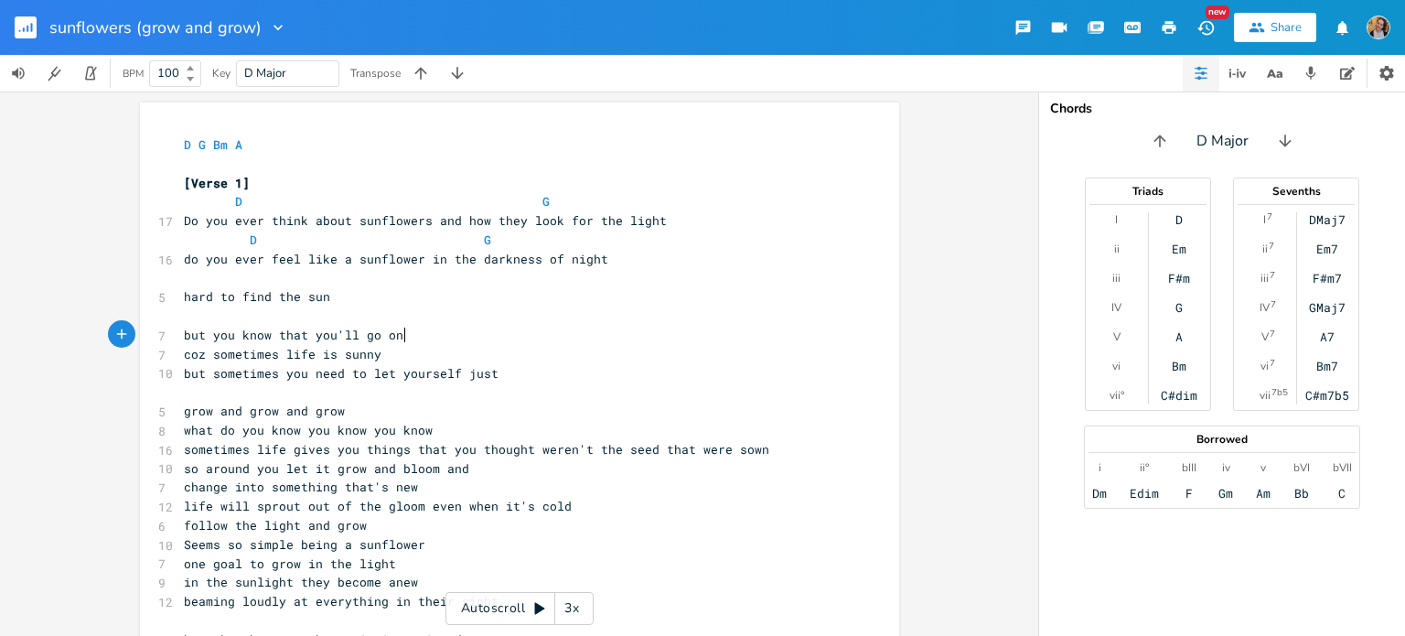
click at [453, 330] on pre "but you know that you'll go on" at bounding box center [510, 335] width 660 height 19
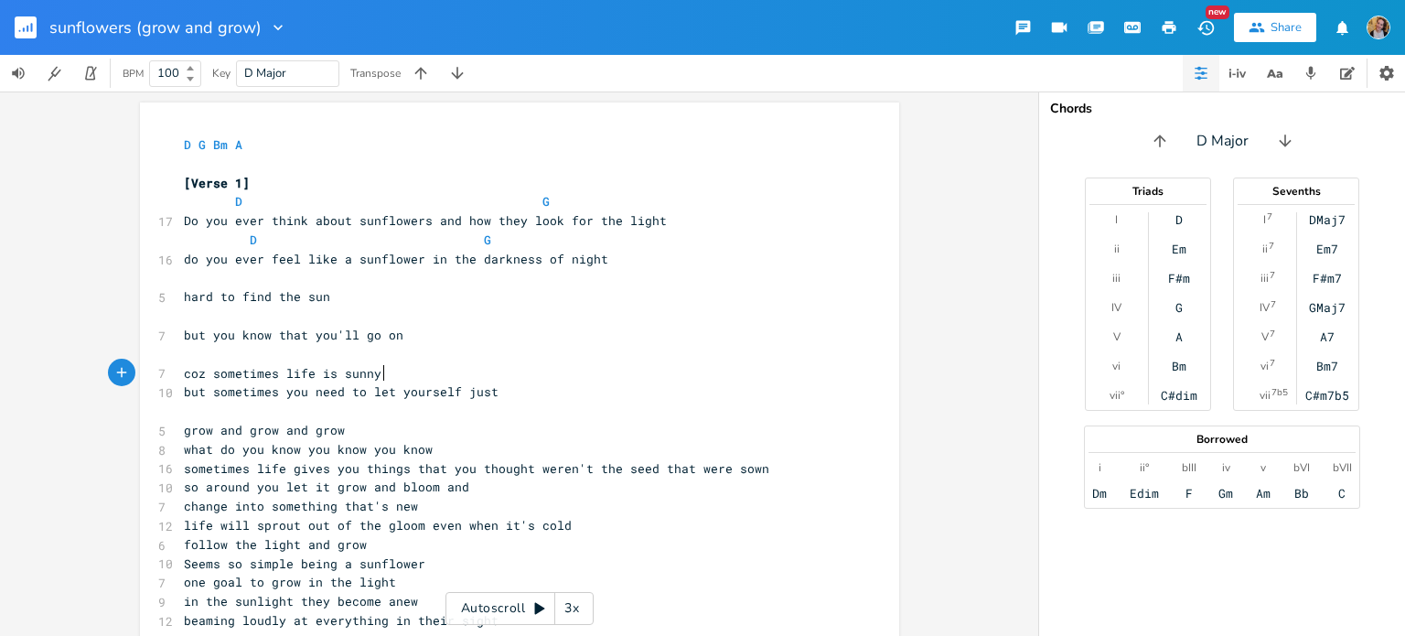
click at [401, 374] on pre "coz sometimes life is sunny" at bounding box center [510, 373] width 660 height 19
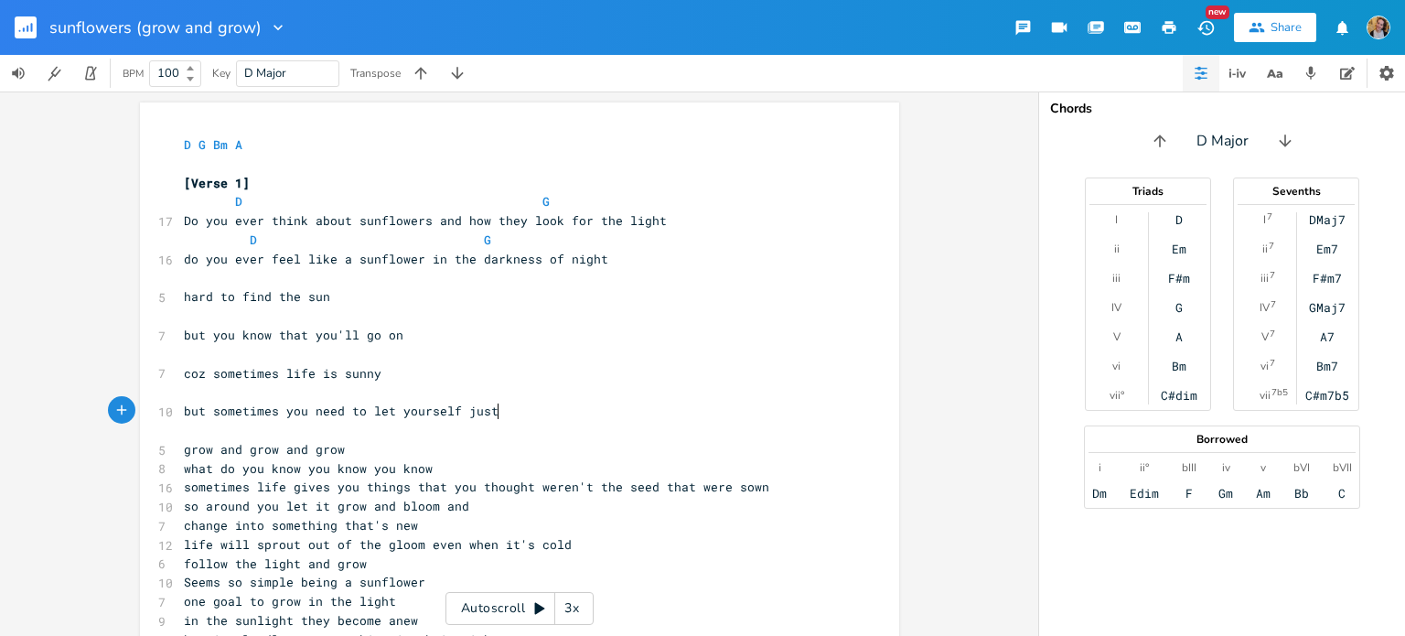
click at [498, 412] on pre "but sometimes you need to let yourself just" at bounding box center [510, 411] width 660 height 19
click at [222, 273] on pre "​" at bounding box center [510, 278] width 660 height 19
type textarea "A"
click at [305, 319] on pre "​" at bounding box center [510, 315] width 660 height 19
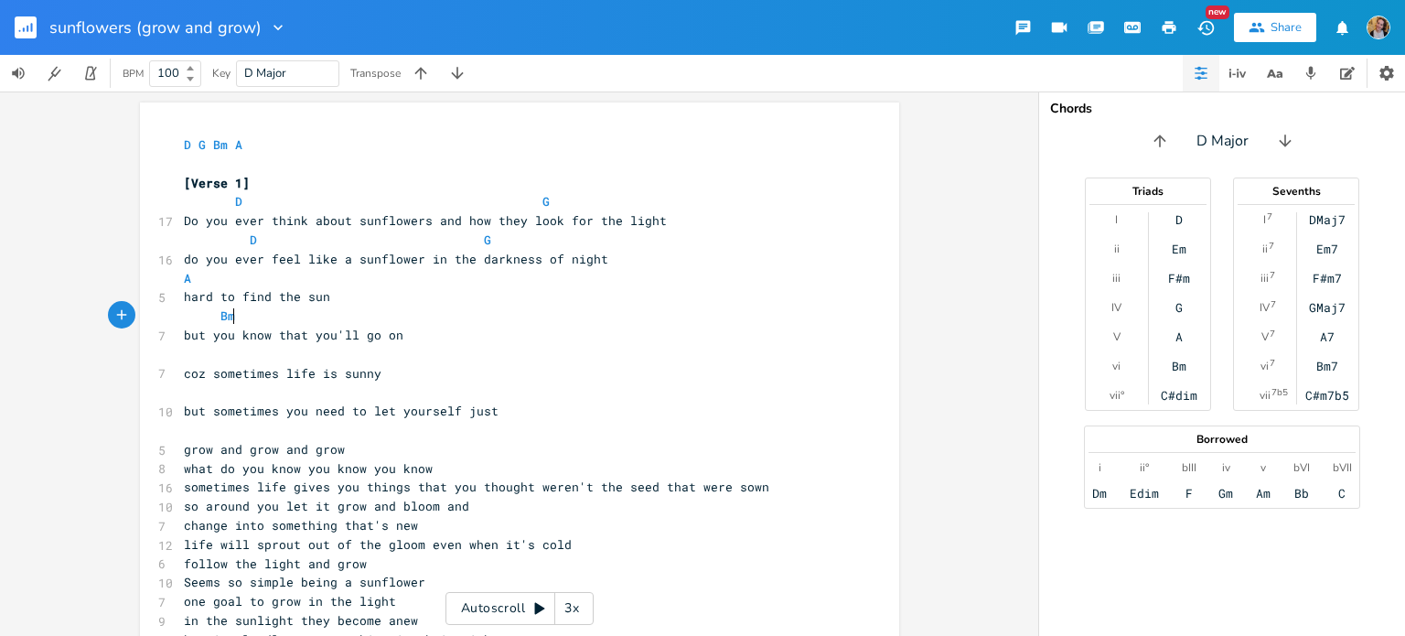
type textarea "Bm"
click at [255, 354] on pre "​" at bounding box center [510, 354] width 660 height 19
click at [205, 310] on span "Bm" at bounding box center [213, 315] width 59 height 16
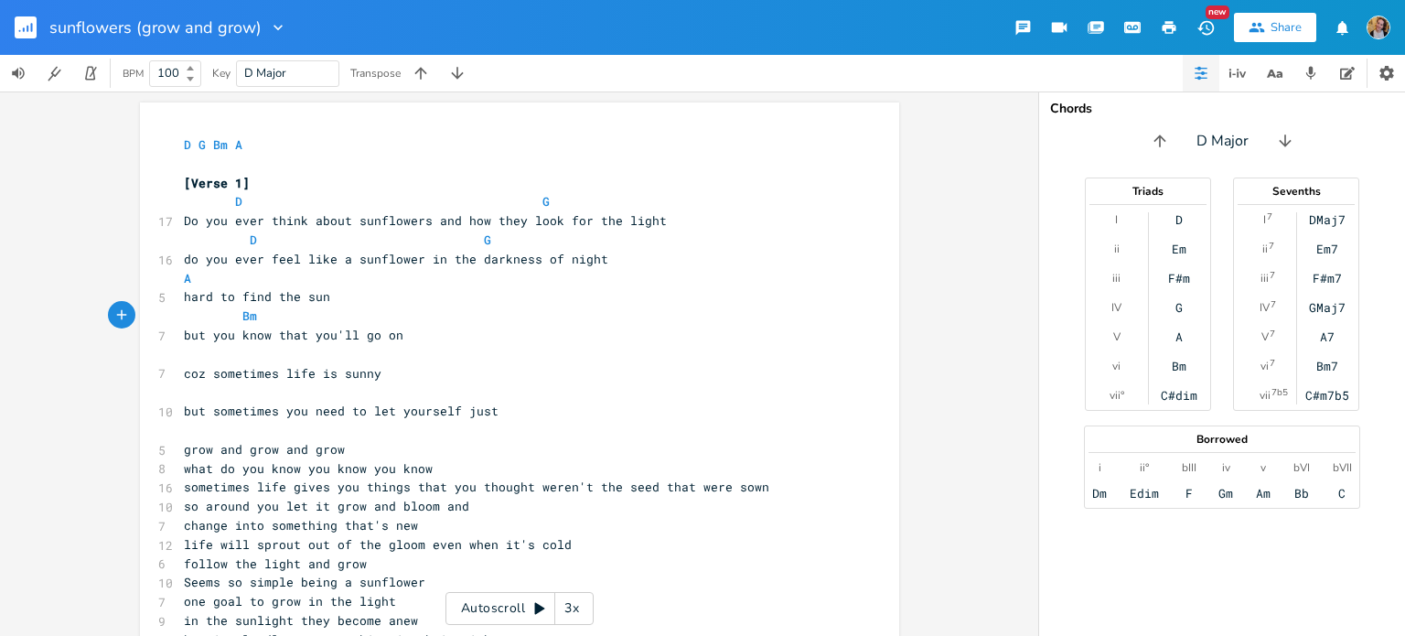
click at [209, 357] on pre "​" at bounding box center [510, 354] width 660 height 19
click at [193, 376] on span "coz sometimes life is sunny" at bounding box center [283, 373] width 198 height 16
type textarea "'cause"
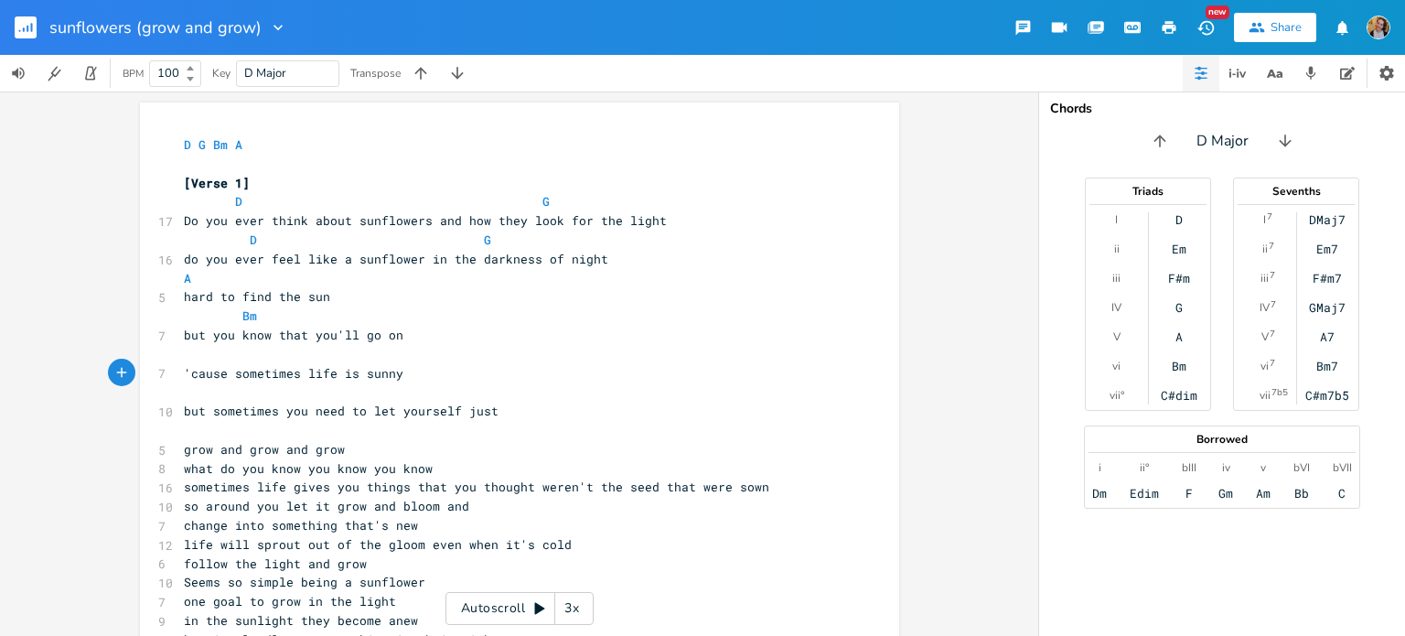
click at [228, 349] on pre at bounding box center [510, 354] width 660 height 19
type textarea "A"
click at [312, 392] on pre "​" at bounding box center [510, 391] width 660 height 19
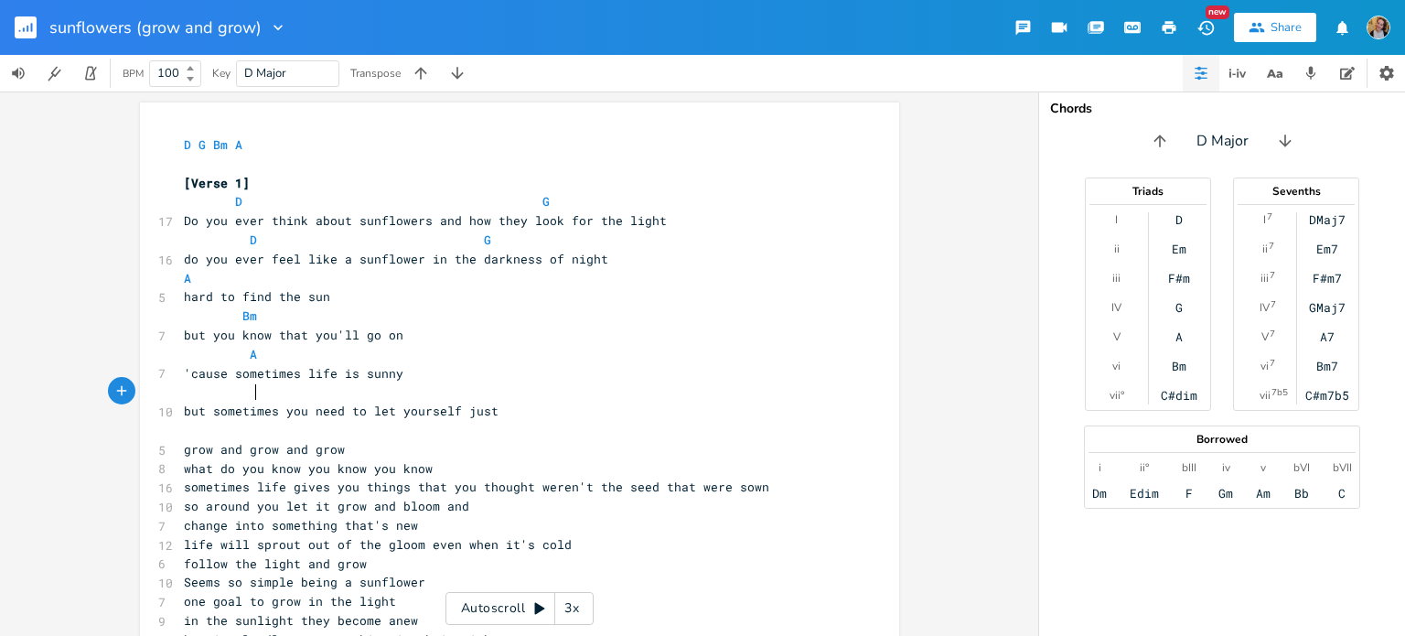
scroll to position [0, 33]
type textarea "G A"
click at [249, 430] on pre "​" at bounding box center [510, 430] width 660 height 19
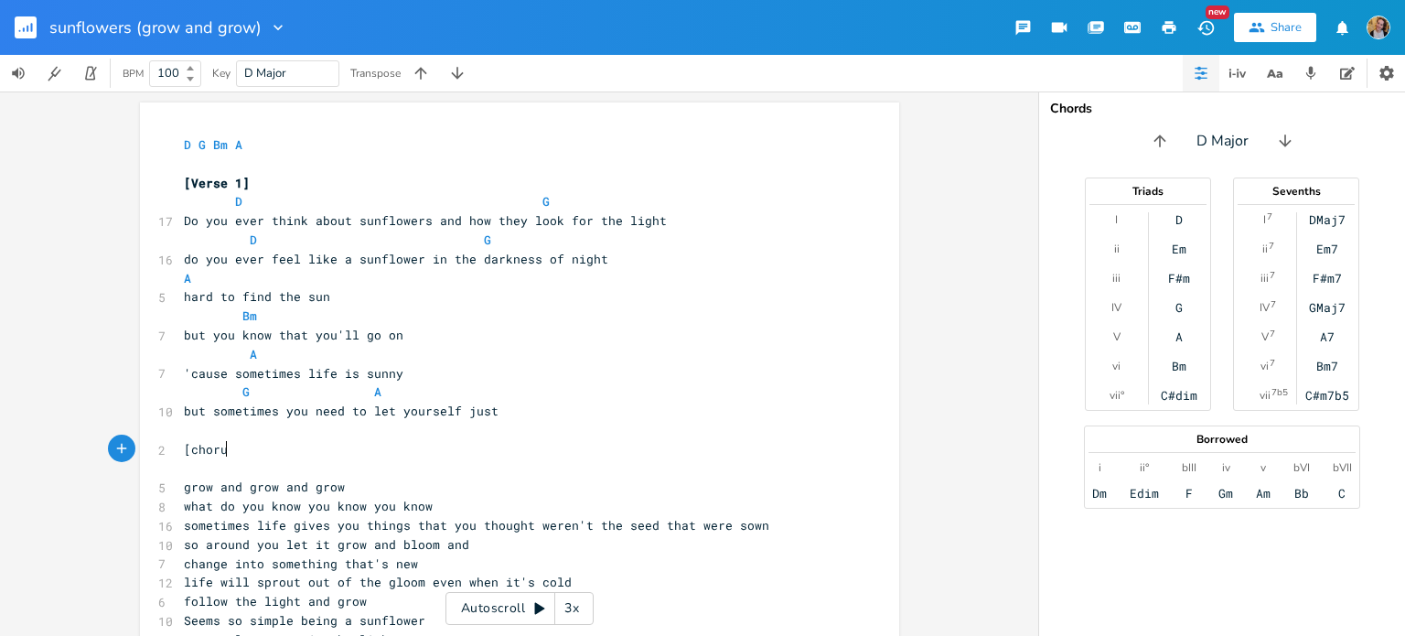
type textarea "[chorus["
type textarea "]"
click at [217, 472] on pre "​" at bounding box center [510, 468] width 660 height 19
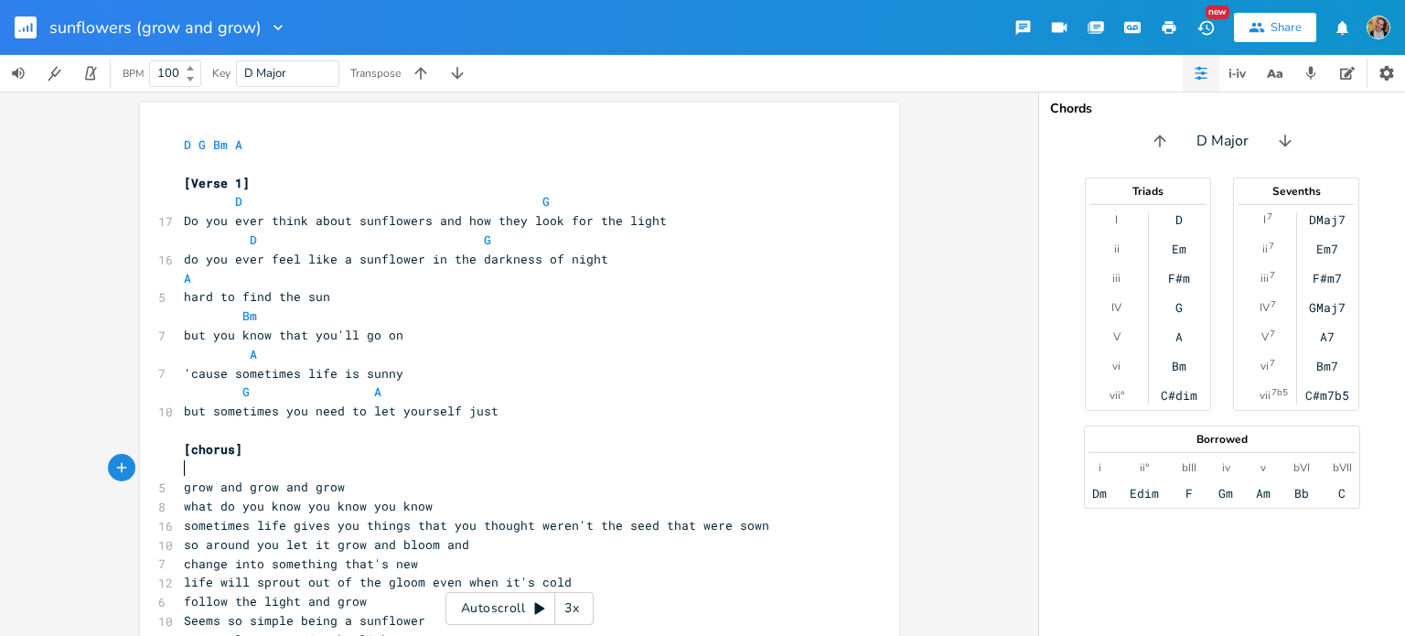
type textarea "D"
click at [365, 496] on pre "grow and grow and grow" at bounding box center [510, 486] width 660 height 19
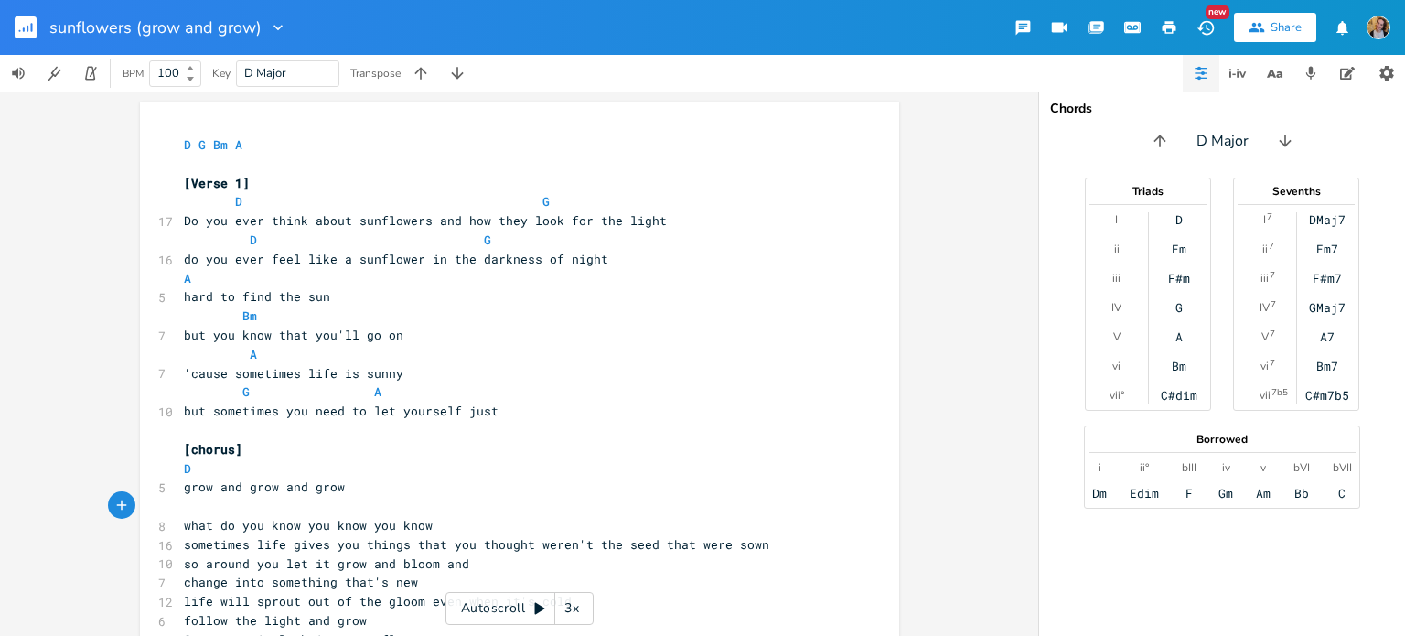
scroll to position [0, 33]
type textarea "Bm"
click at [439, 525] on pre "what do you know you know you know" at bounding box center [510, 525] width 660 height 19
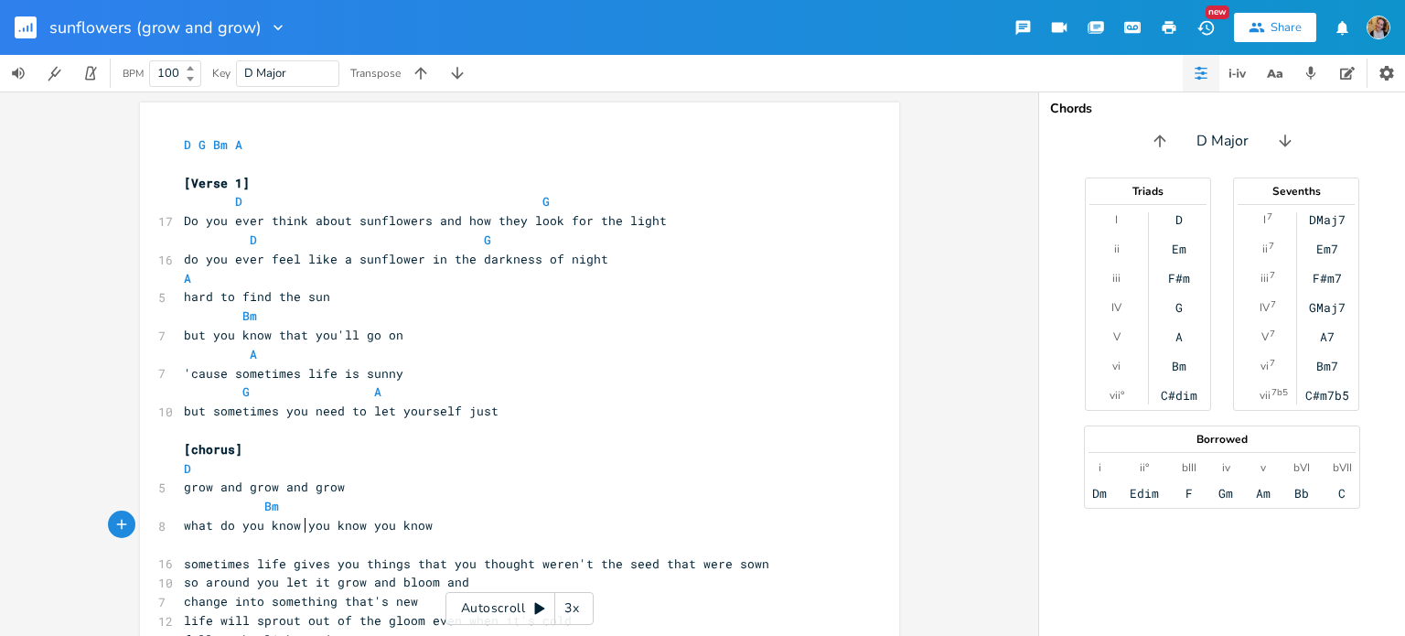
click at [302, 524] on span "what do you know you know you know" at bounding box center [308, 525] width 249 height 16
type textarea "("
click at [434, 522] on pre "what do you know (you know you know" at bounding box center [510, 525] width 660 height 19
type textarea ")"
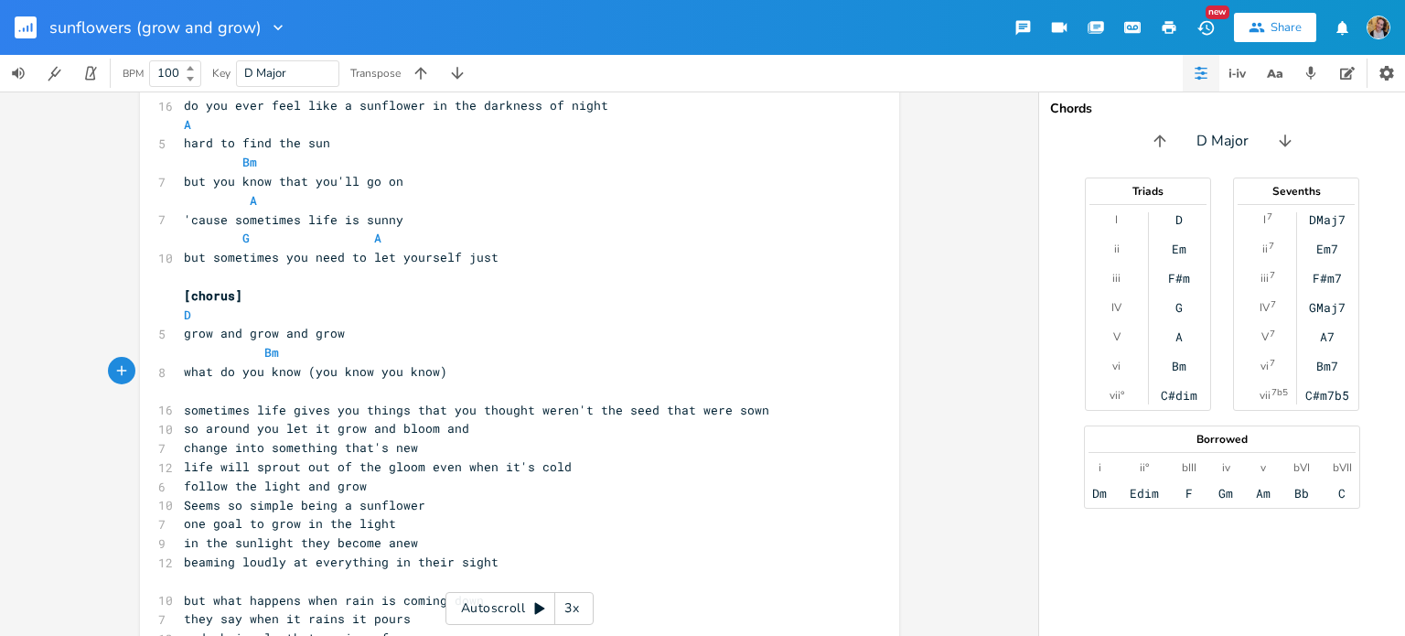
scroll to position [157, 0]
click at [363, 369] on span "what do you know (you know you know)" at bounding box center [315, 367] width 263 height 16
type textarea ","
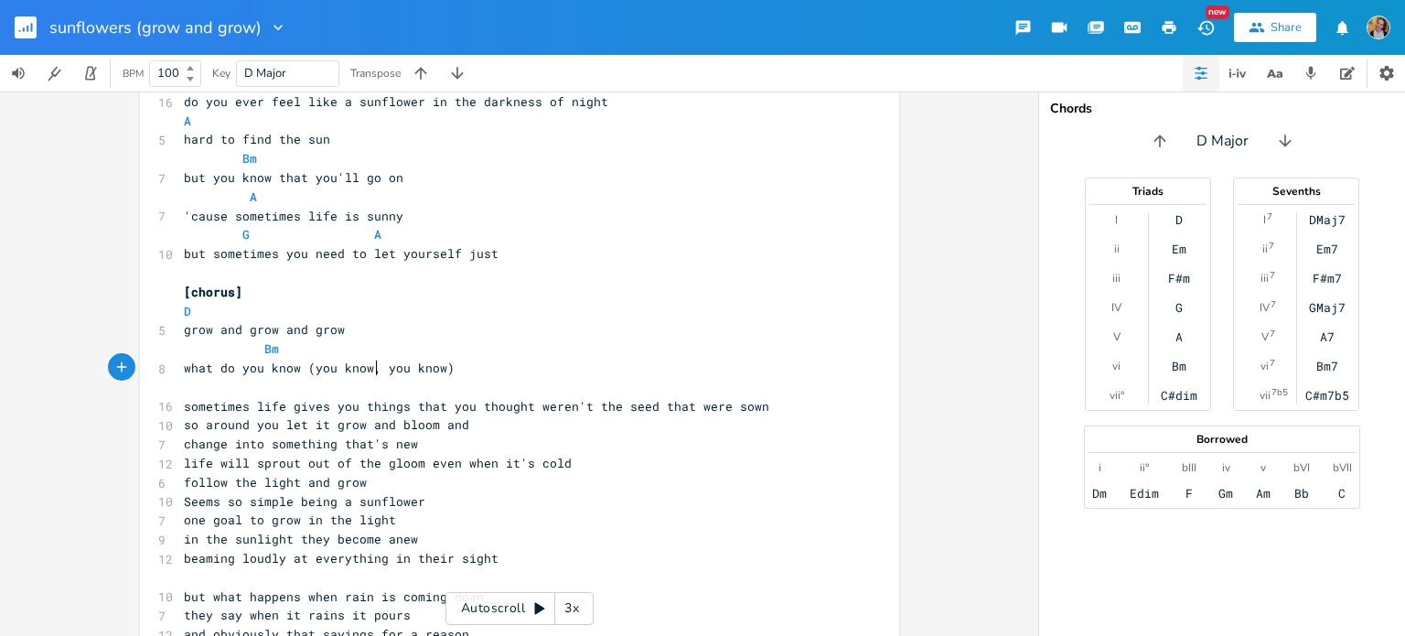
scroll to position [0, 2]
click at [446, 389] on pre "​" at bounding box center [510, 387] width 660 height 19
click at [775, 404] on pre "sometimes life gives you things that you thought weren't the seed that were sown" at bounding box center [510, 406] width 660 height 19
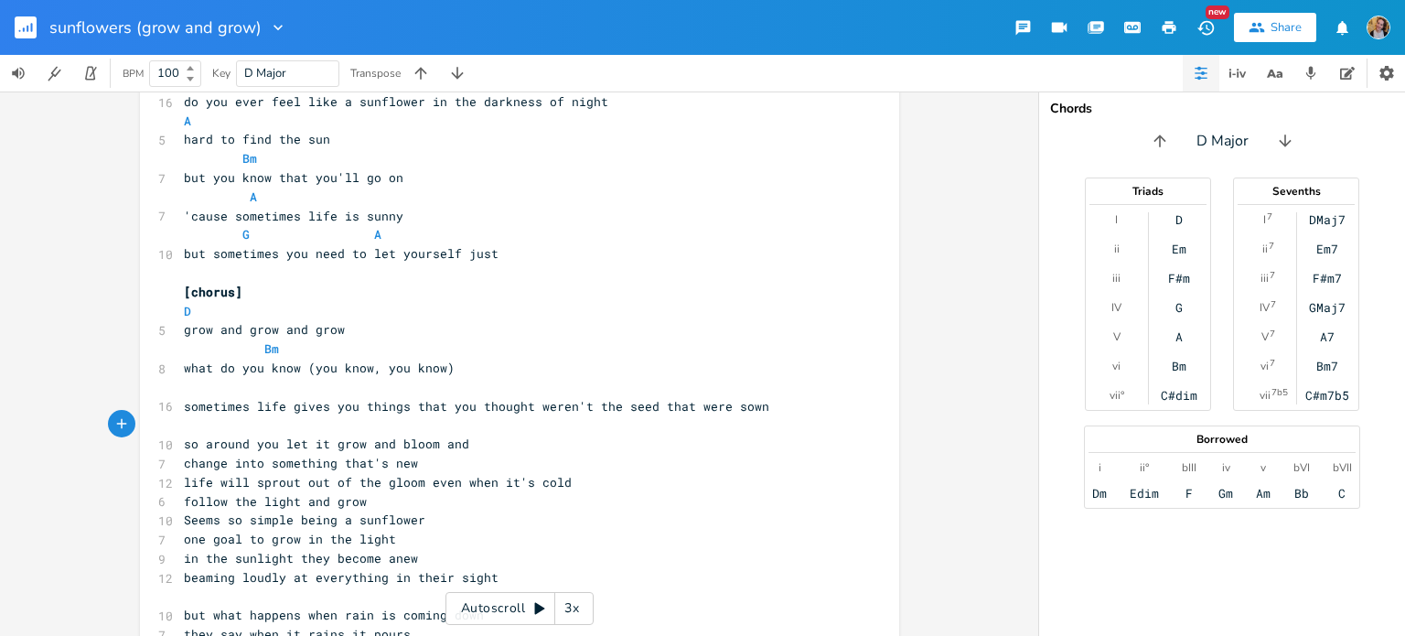
click at [469, 434] on pre "​" at bounding box center [510, 424] width 660 height 19
click at [484, 440] on pre "so around you let it grow and bloom and" at bounding box center [510, 443] width 660 height 19
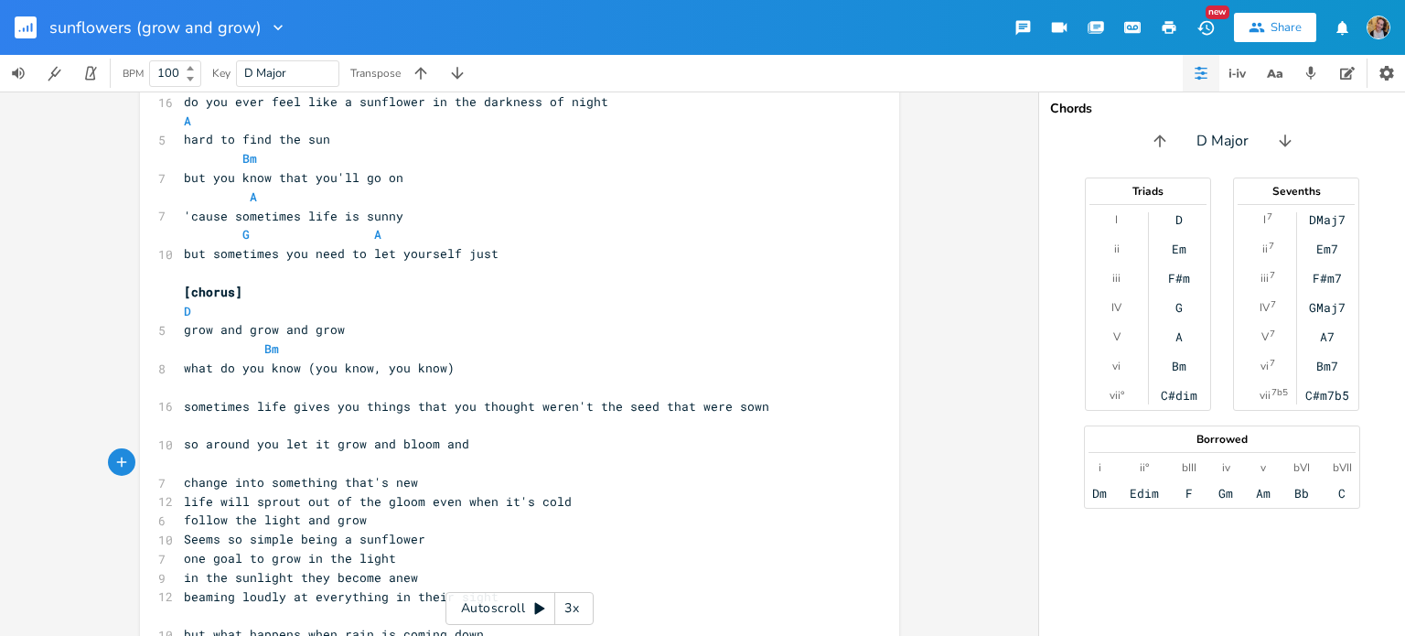
click at [440, 464] on pre "​" at bounding box center [510, 463] width 660 height 19
click at [432, 484] on pre "change into something that's new" at bounding box center [510, 482] width 660 height 19
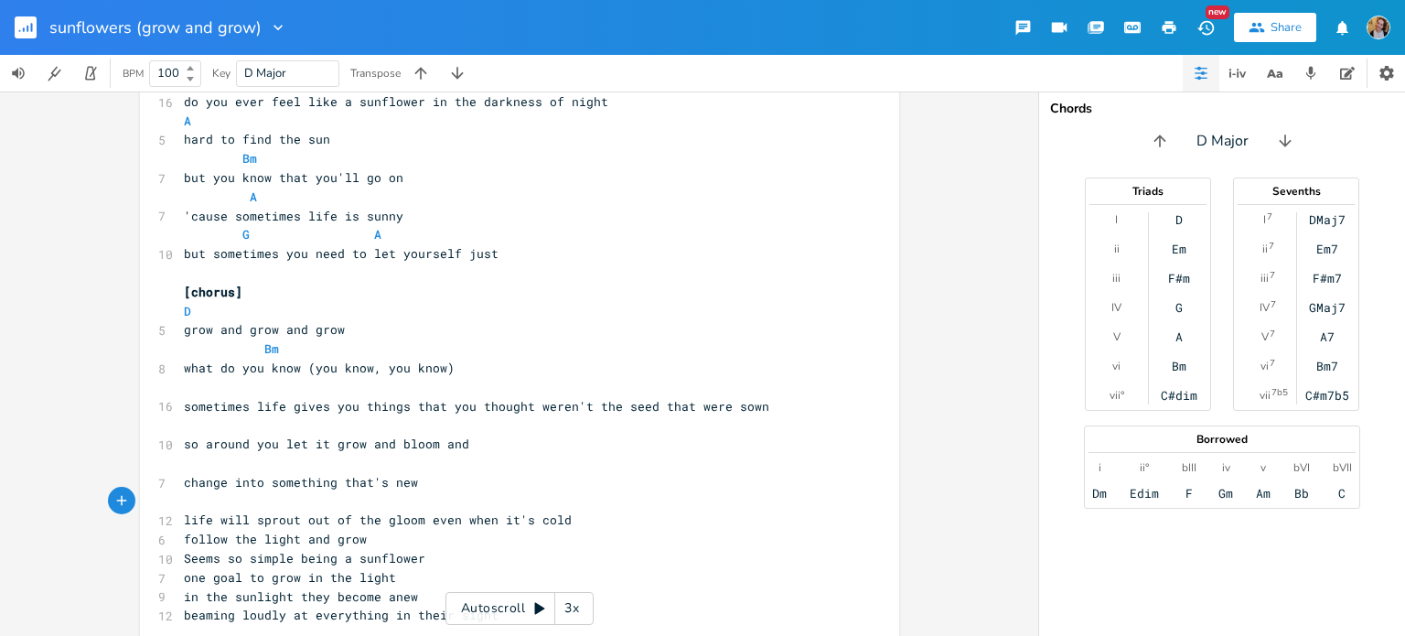
click at [607, 520] on pre "life will sprout out of the gloom even when it's cold" at bounding box center [510, 519] width 660 height 19
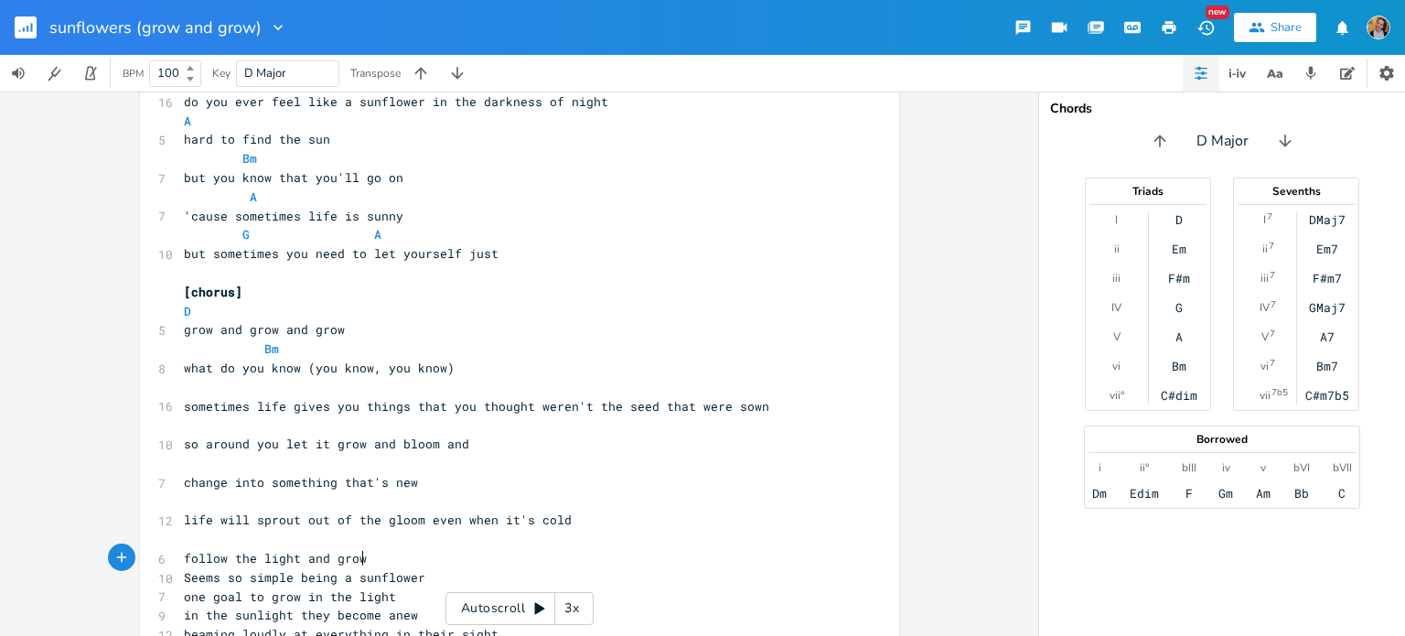
click at [420, 559] on pre "follow the light and grow" at bounding box center [510, 558] width 660 height 19
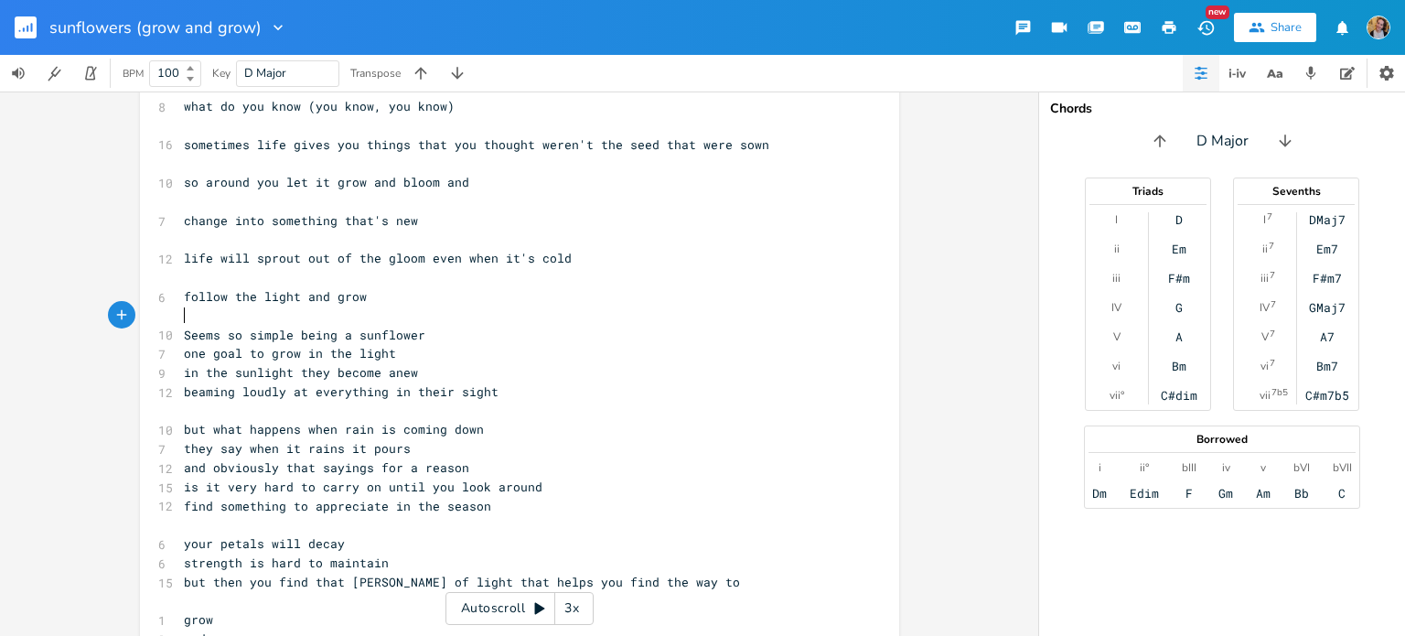
scroll to position [423, 0]
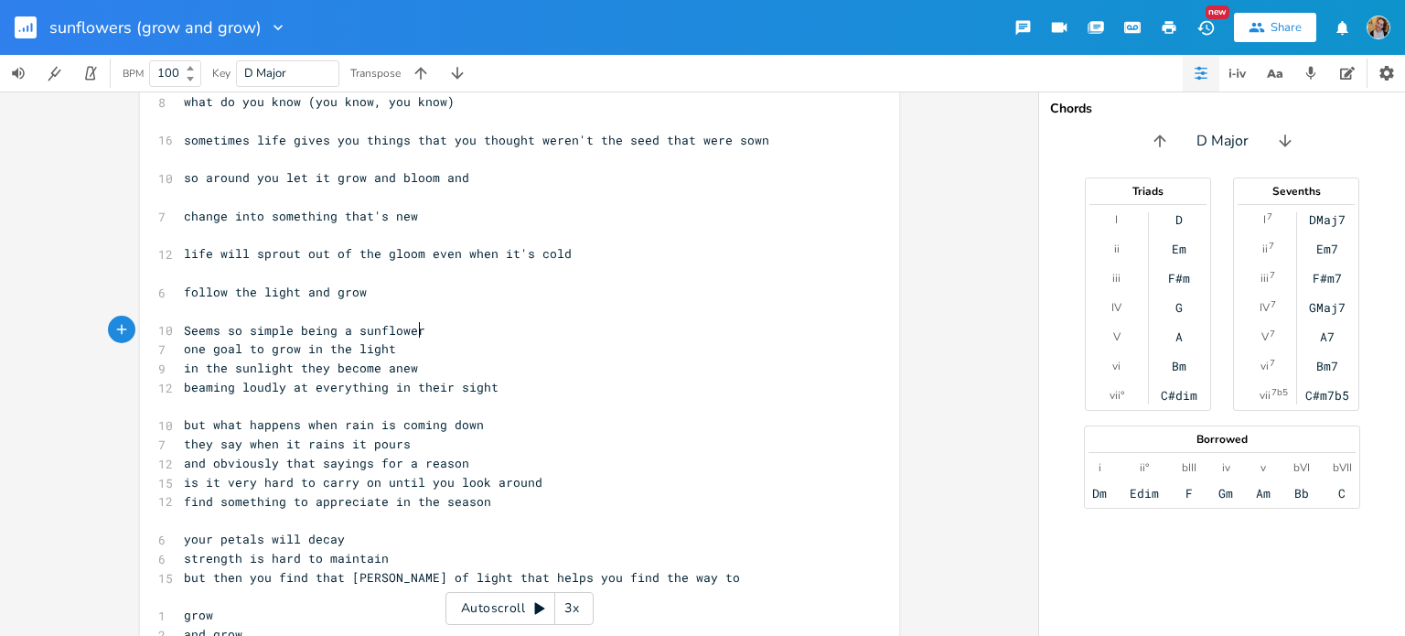
click at [431, 327] on pre "Seems so simple being a sunflower" at bounding box center [510, 330] width 660 height 19
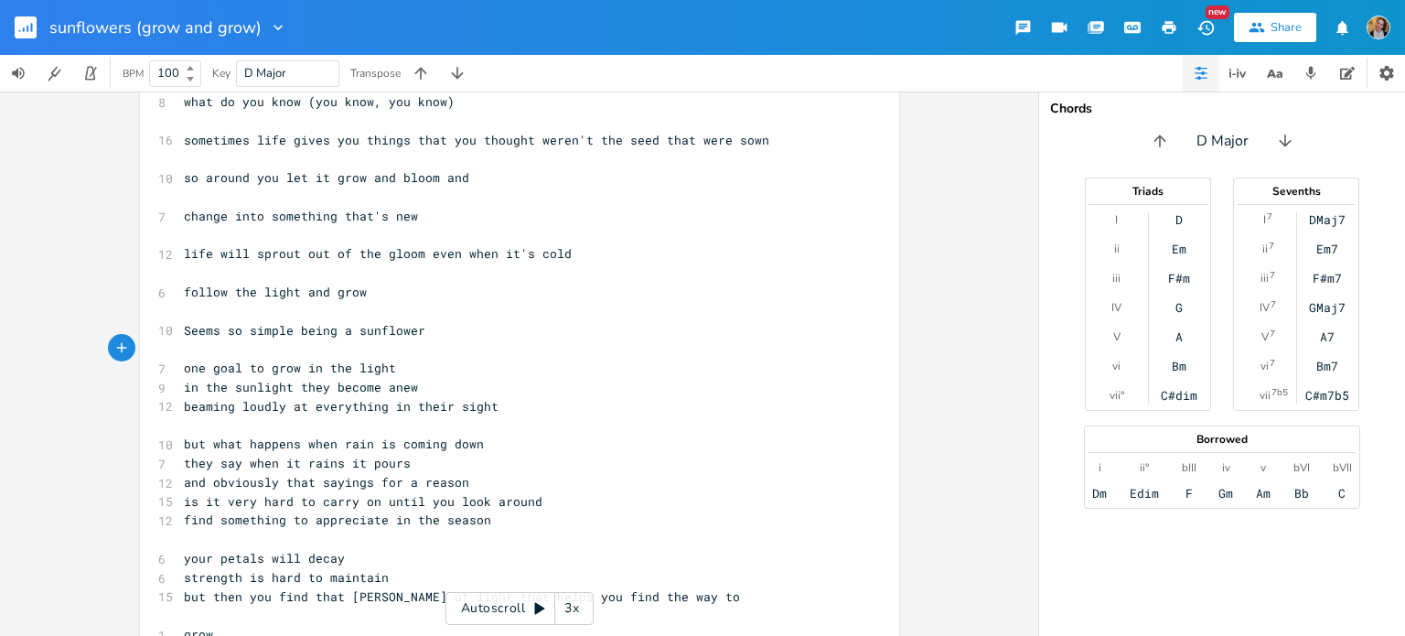
click at [403, 372] on pre "one goal to grow in the light" at bounding box center [510, 368] width 660 height 19
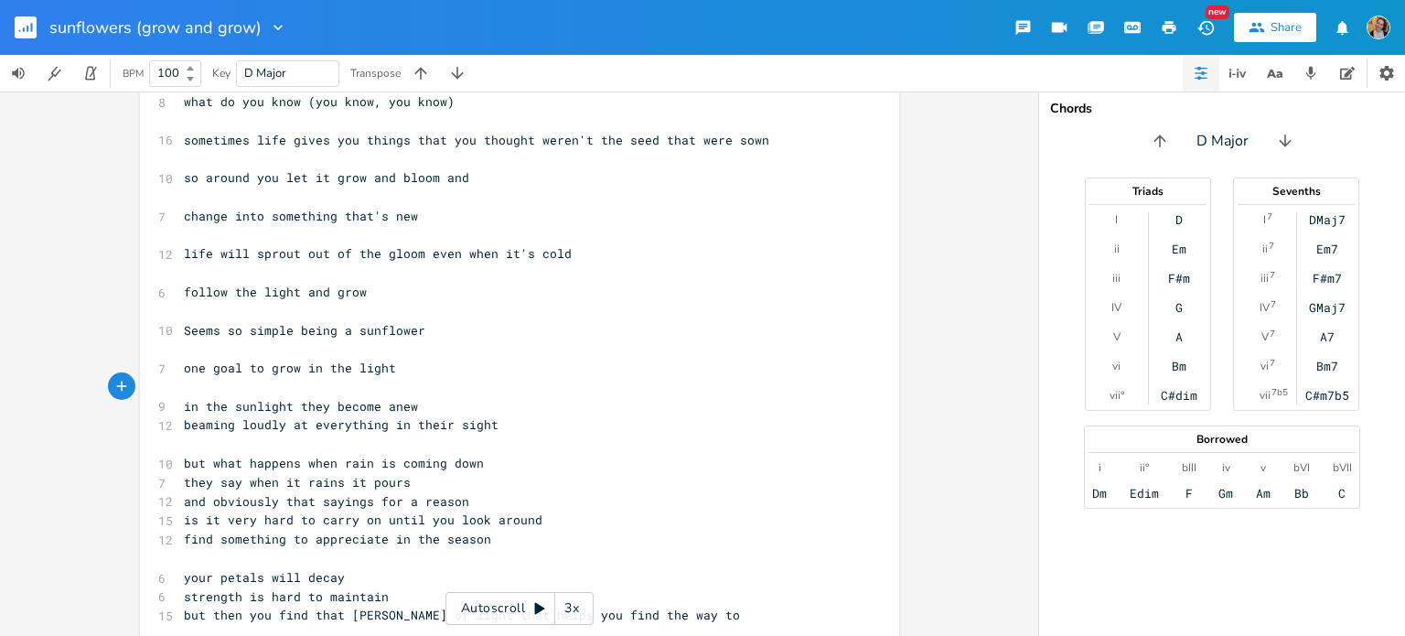
click at [421, 412] on pre "in the sunlight they become anew" at bounding box center [510, 406] width 660 height 19
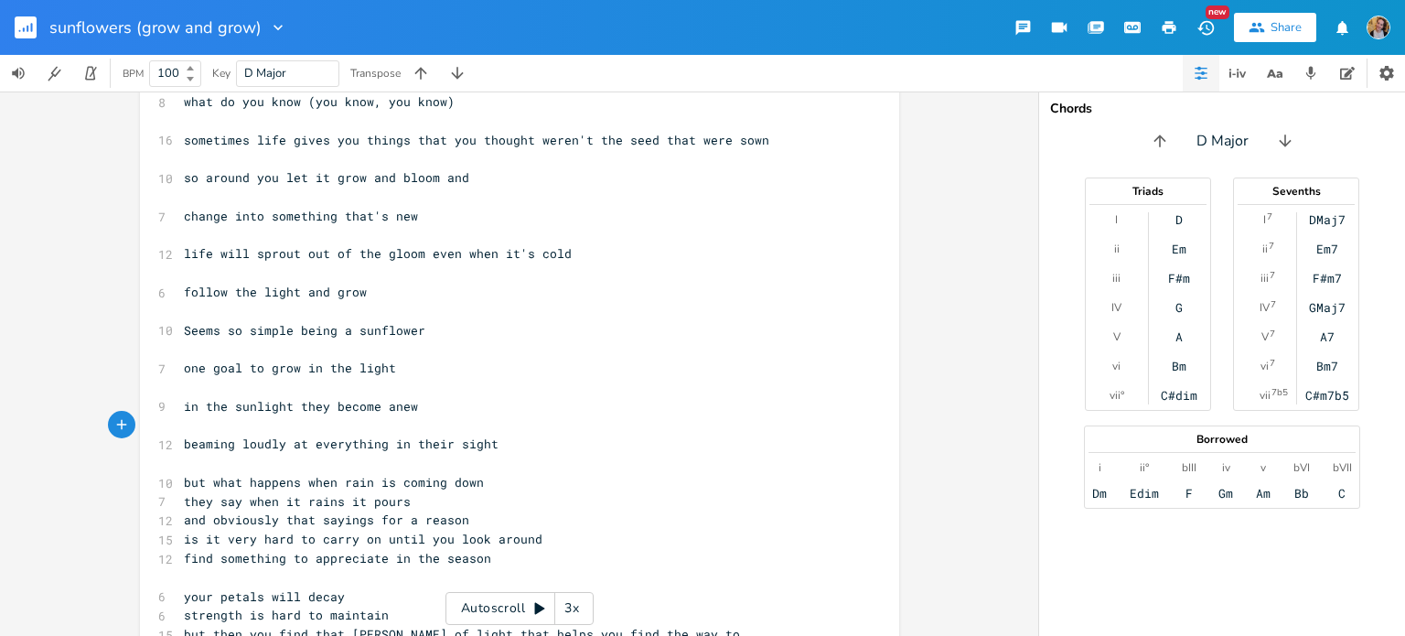
click at [388, 460] on pre "​" at bounding box center [510, 463] width 660 height 19
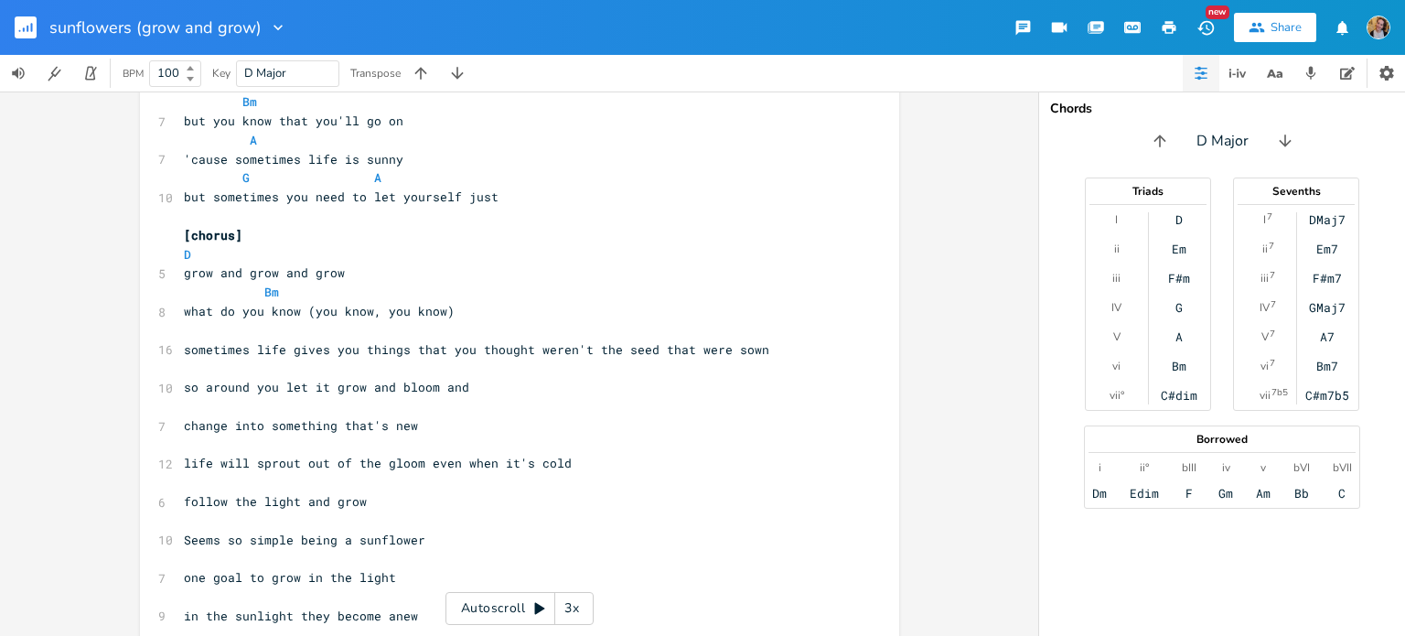
scroll to position [212, 0]
click at [322, 429] on span "change into something that's new" at bounding box center [301, 427] width 234 height 16
click at [184, 540] on span "Seems so simple being a sunflower" at bounding box center [304, 541] width 241 height 16
click at [262, 332] on pre "​" at bounding box center [510, 332] width 660 height 19
type textarea "A"
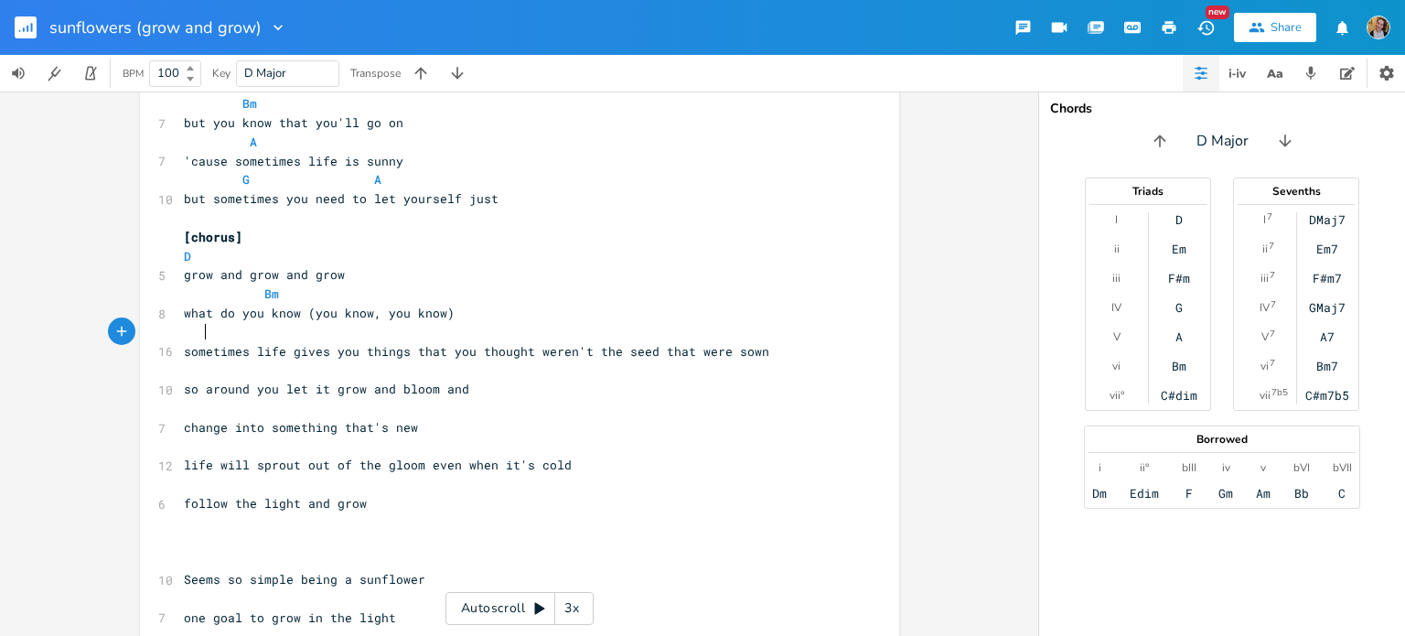
scroll to position [0, 16]
click at [526, 347] on span "sometimes life gives you things that you thought weren't the seed that were sown" at bounding box center [476, 351] width 585 height 16
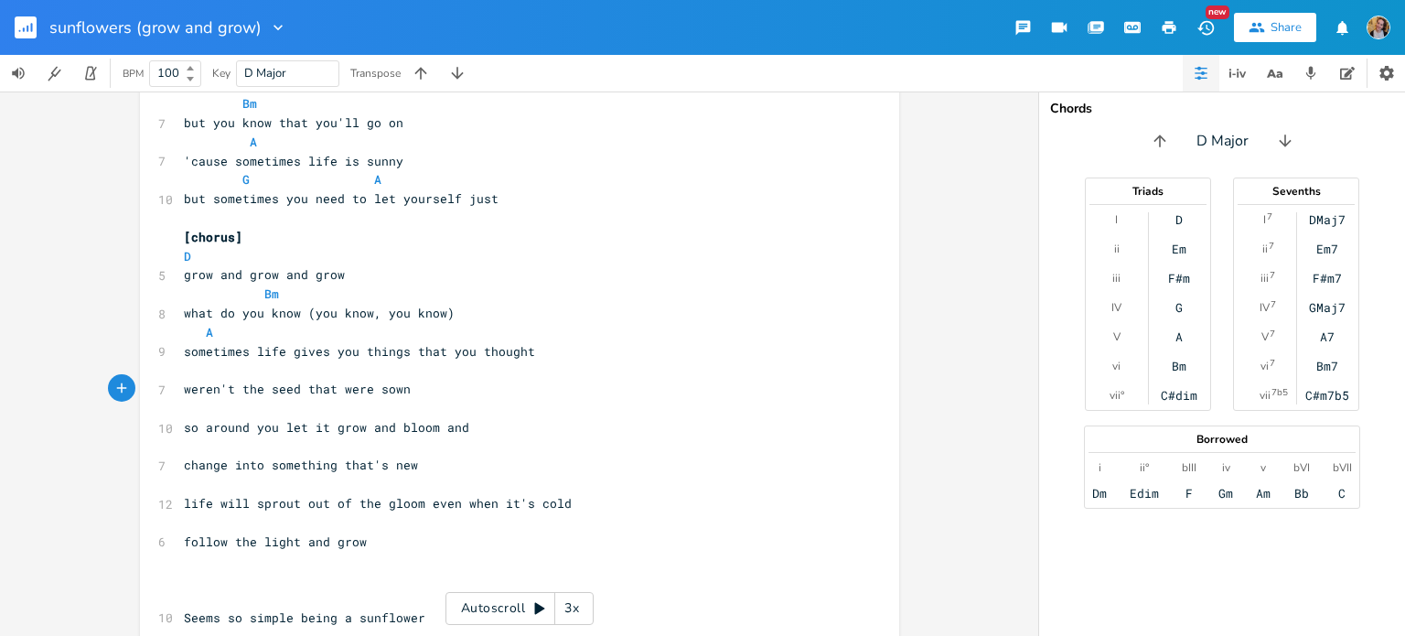
click at [348, 372] on pre "​" at bounding box center [510, 369] width 660 height 19
type textarea "G A"
click at [286, 382] on span "weren't the seed that were sown" at bounding box center [297, 388] width 227 height 16
type textarea "s"
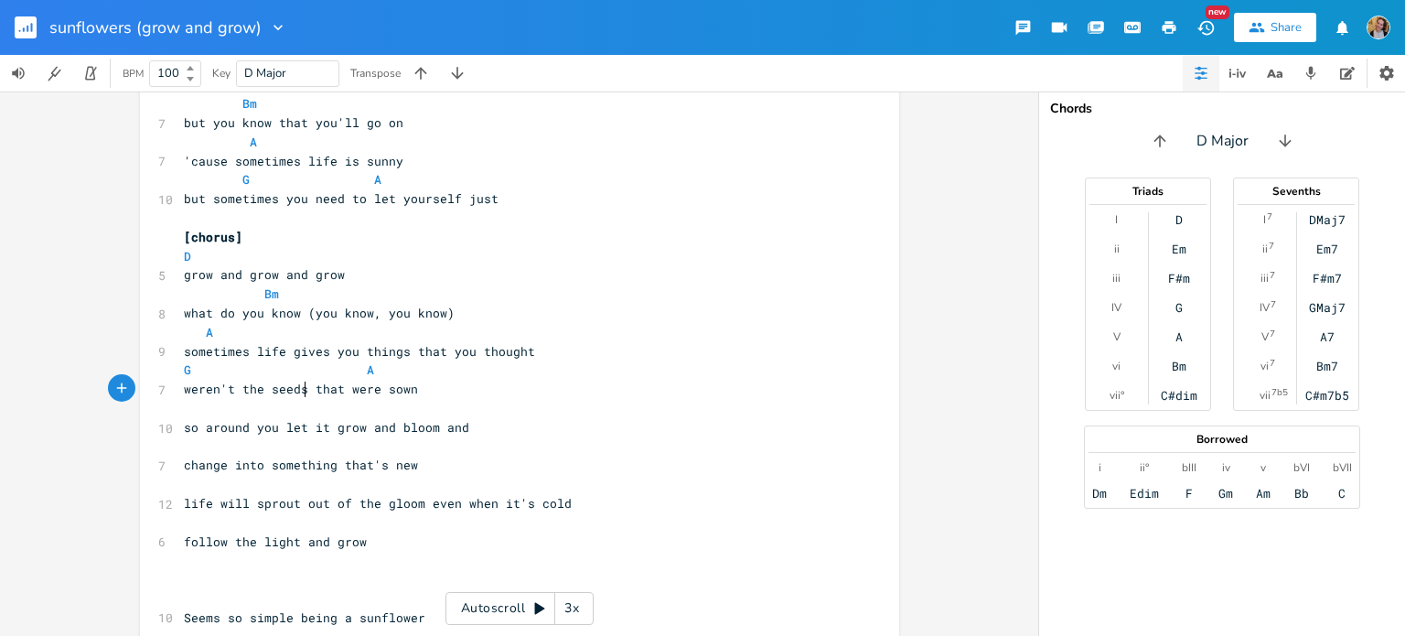
scroll to position [0, 5]
click at [292, 412] on pre "​" at bounding box center [510, 408] width 660 height 19
type textarea "D"
click at [356, 438] on pre "​" at bounding box center [510, 446] width 660 height 19
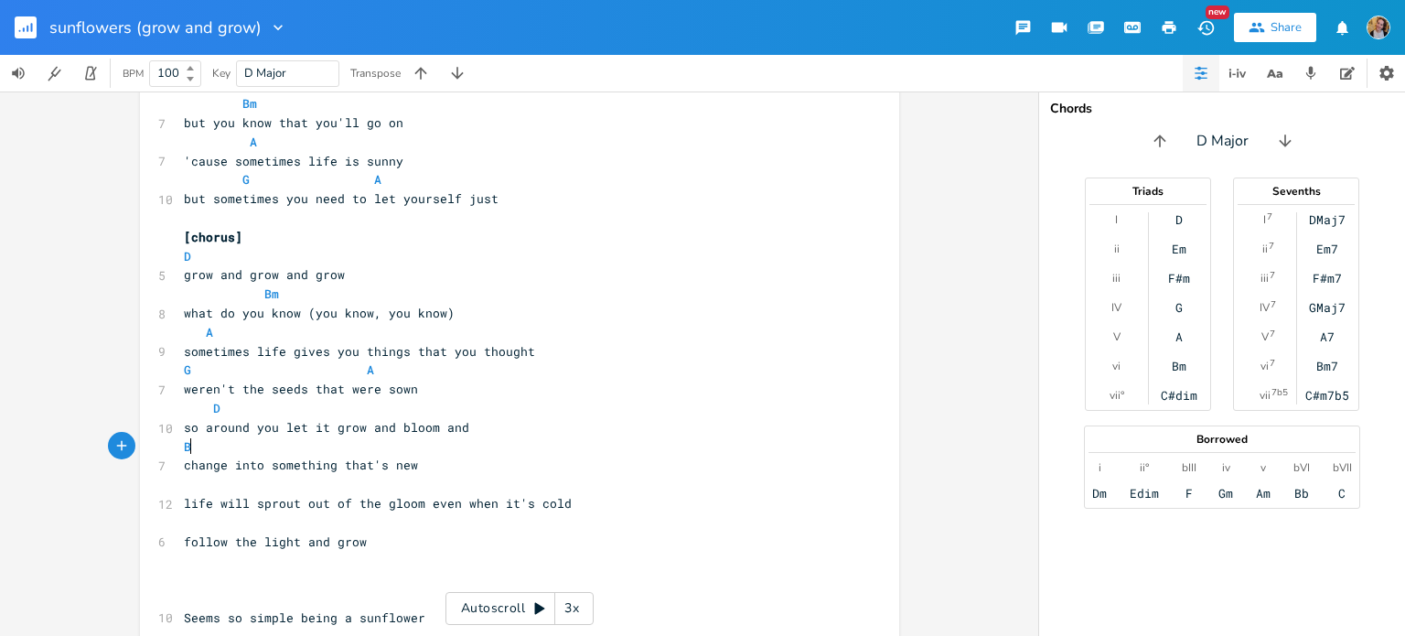
type textarea "Bm"
click at [391, 486] on pre "​" at bounding box center [510, 484] width 660 height 19
type textarea "G A"
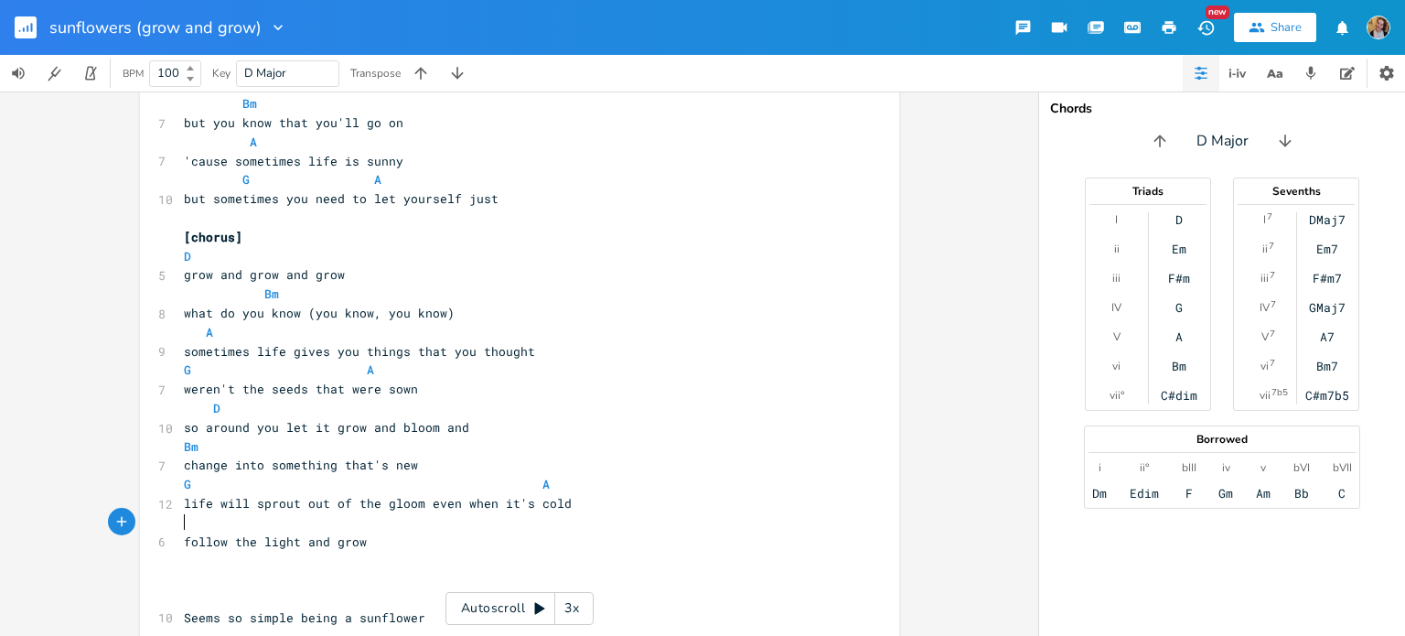
click at [268, 520] on pre "​" at bounding box center [510, 522] width 660 height 19
type textarea "D"
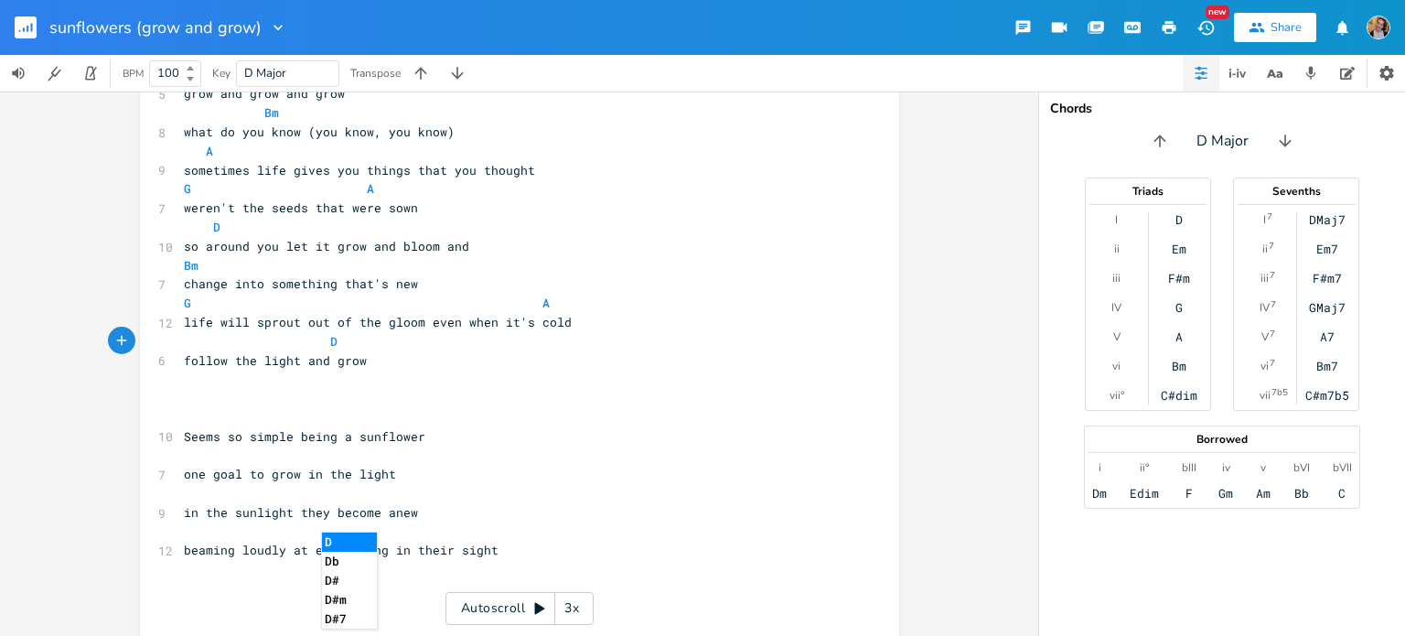
scroll to position [394, 0]
click at [223, 401] on pre "​" at bounding box center [510, 397] width 660 height 19
type textarea "[verse 2]"
click at [249, 421] on pre "​" at bounding box center [510, 416] width 660 height 19
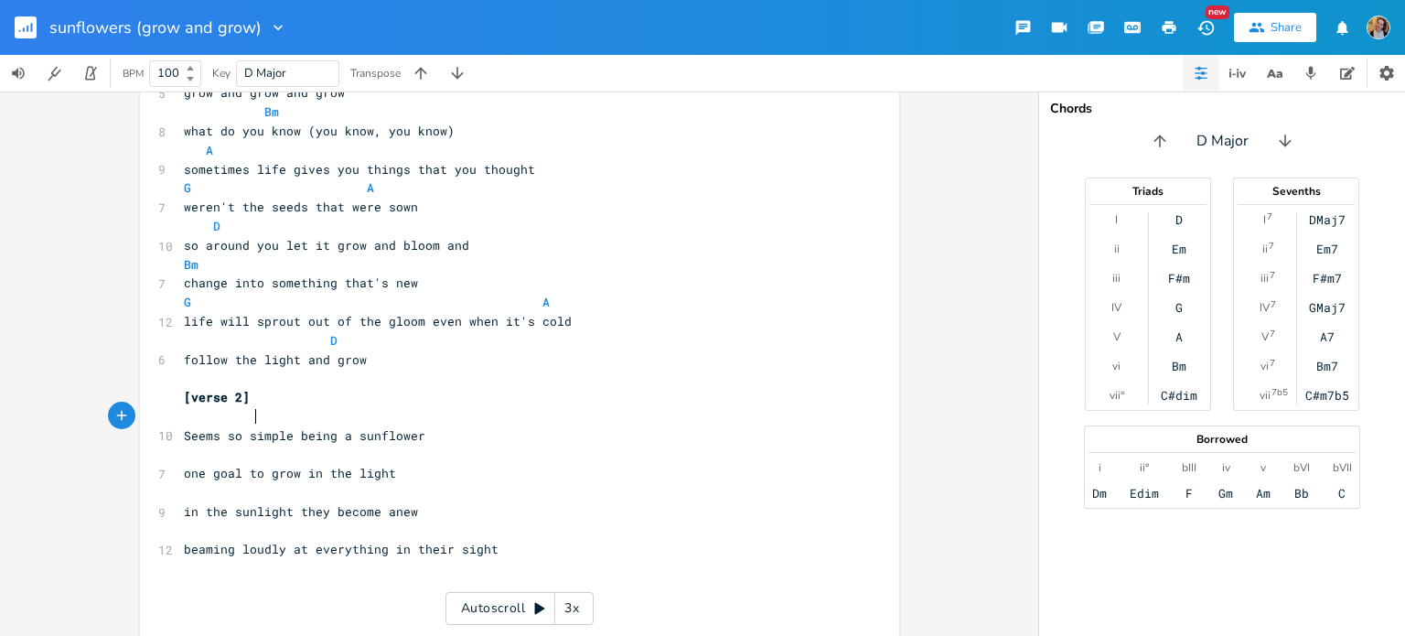
type textarea "D"
click at [337, 457] on pre "​" at bounding box center [510, 454] width 660 height 19
type textarea "F"
type textarea "G"
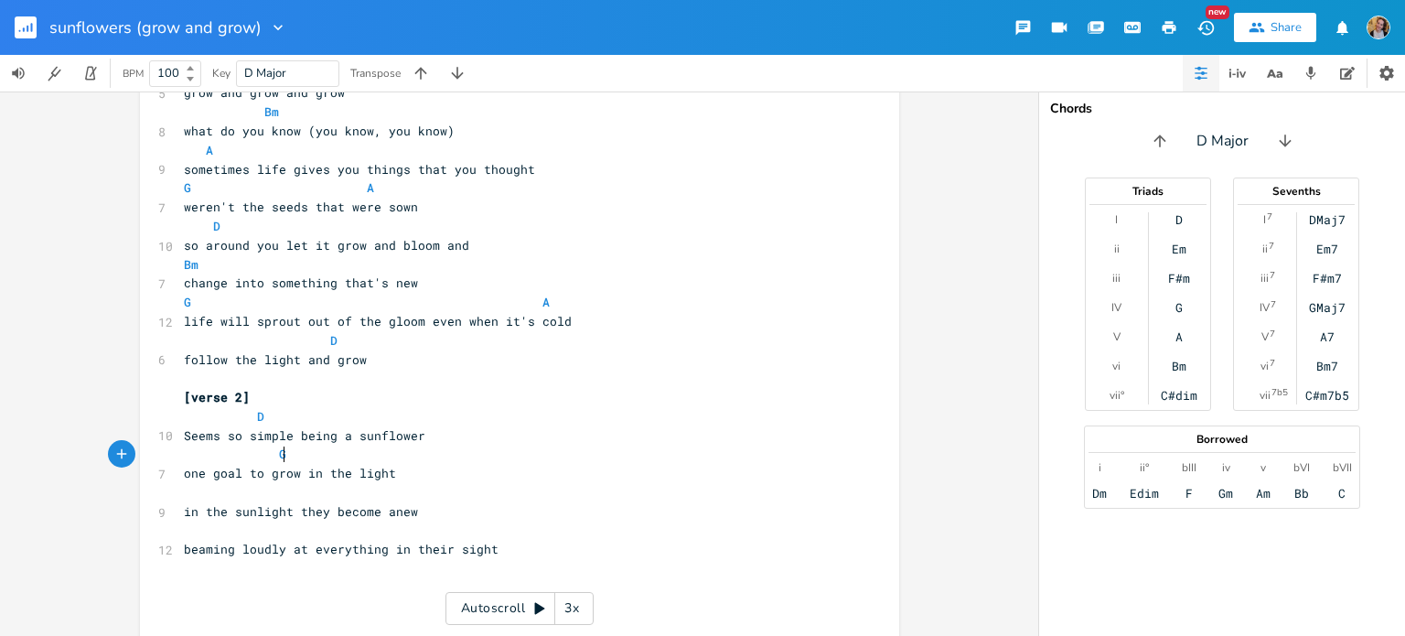
scroll to position [0, 7]
click at [332, 477] on span "one goal to grow in the light" at bounding box center [290, 473] width 212 height 16
click at [315, 471] on span "one goal to grow in the light" at bounding box center [290, 473] width 212 height 16
type textarea "ti"
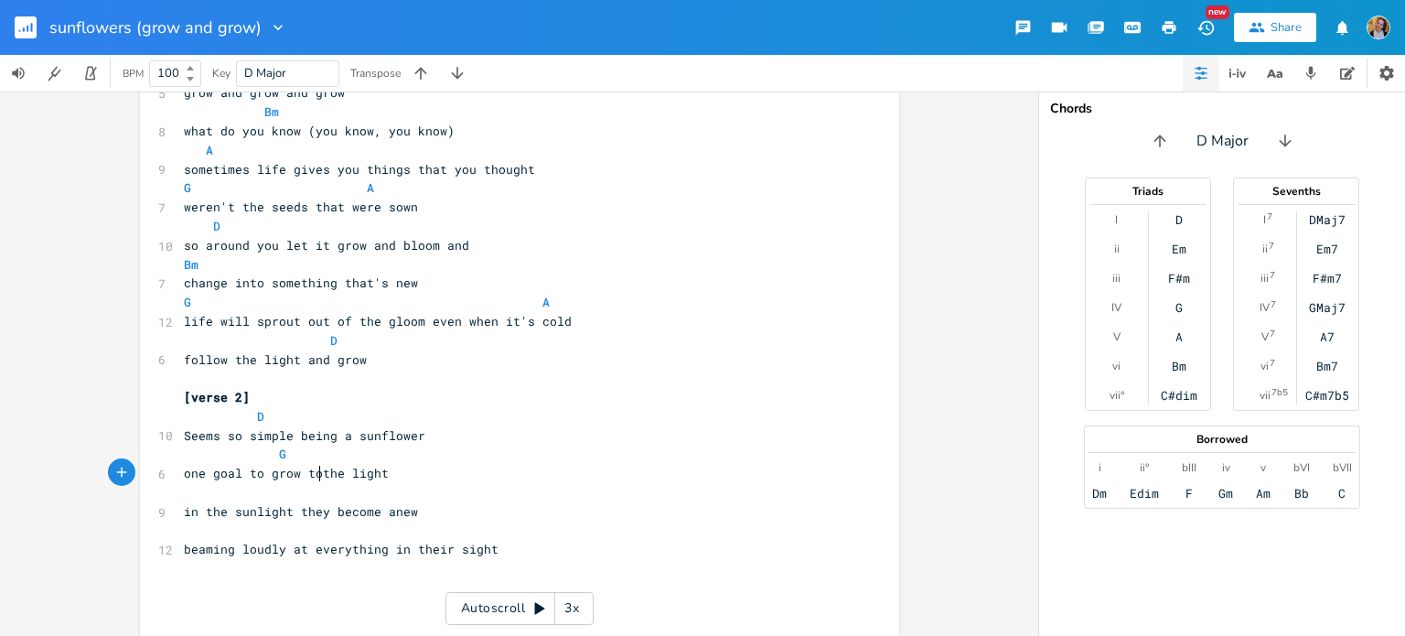
type textarea "o"
click at [326, 484] on pre "​" at bounding box center [510, 492] width 660 height 19
type textarea "D"
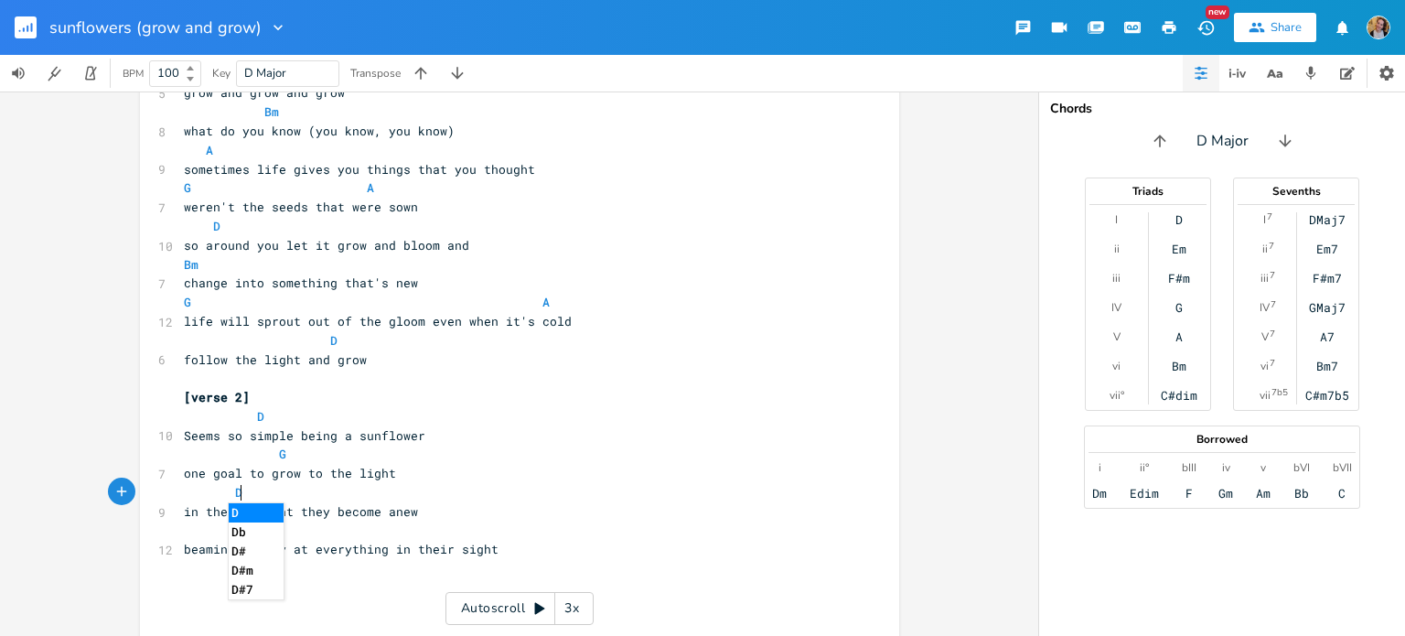
click at [380, 525] on pre "​" at bounding box center [510, 530] width 660 height 19
click at [385, 517] on span "in the sunlight they become anew" at bounding box center [301, 511] width 234 height 16
type textarea "anew"
click at [385, 517] on span "in the sunlight they become anew" at bounding box center [301, 511] width 234 height 16
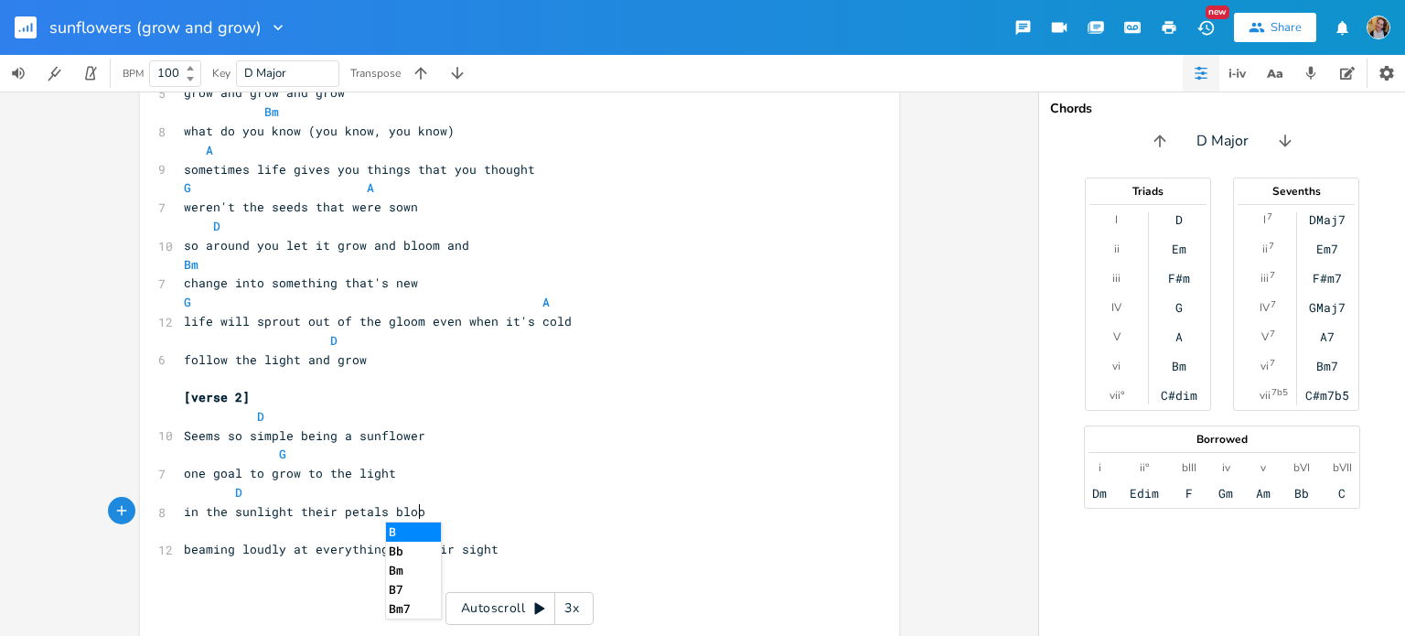
type textarea "ir petals bloom"
click at [351, 486] on pre "D" at bounding box center [510, 492] width 660 height 19
click at [311, 526] on pre "​" at bounding box center [510, 530] width 660 height 19
type textarea "G A"
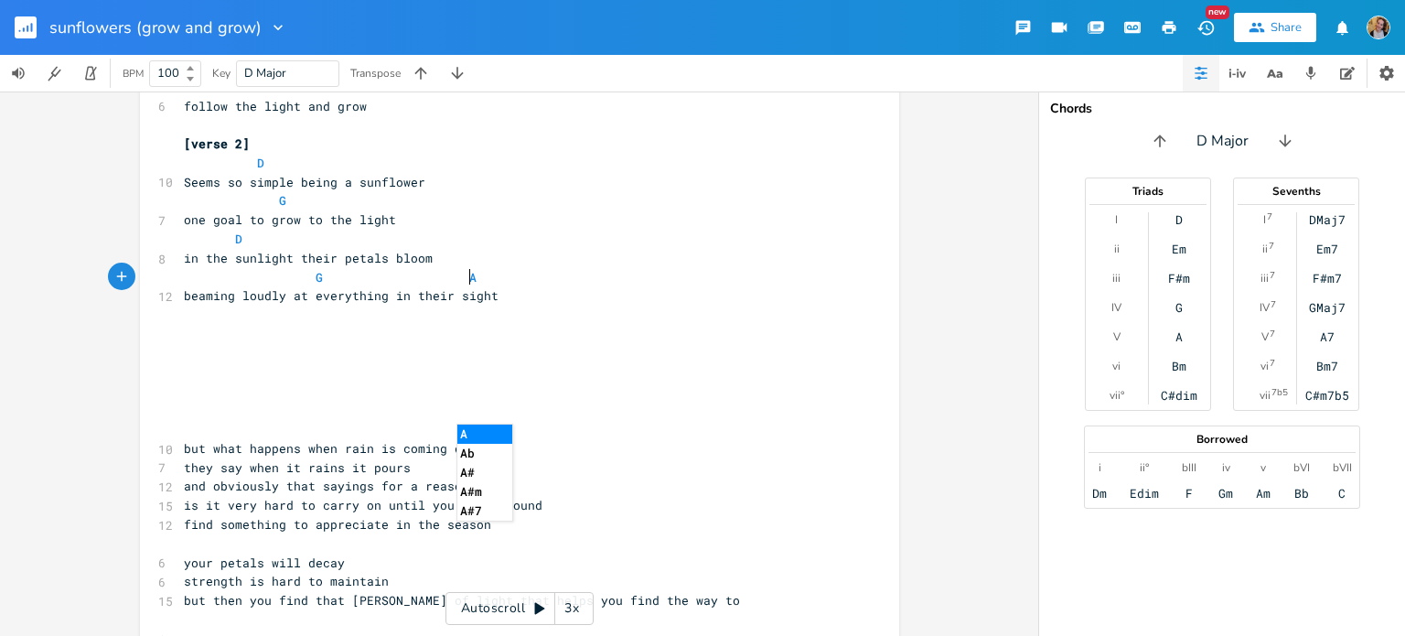
scroll to position [650, 0]
click at [205, 377] on pre "​" at bounding box center [510, 369] width 660 height 19
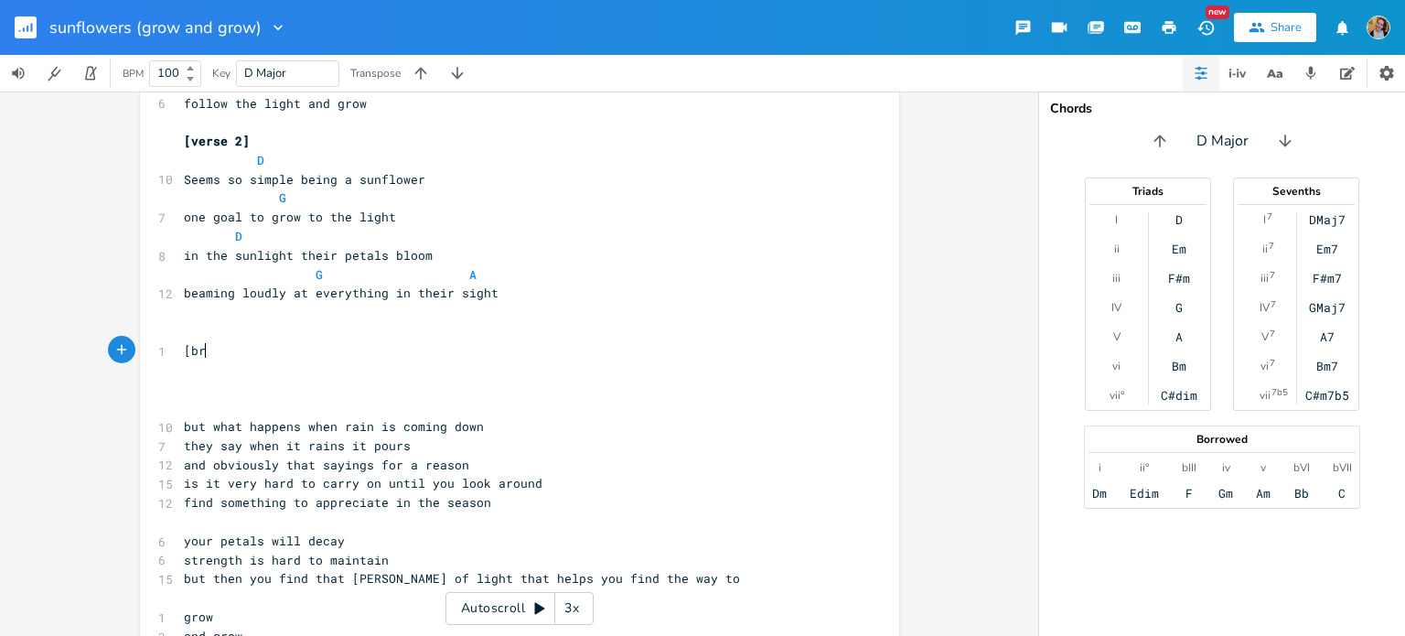
type textarea "[brd"
type textarea "idge?]"
click at [205, 377] on pre "​" at bounding box center [510, 369] width 660 height 19
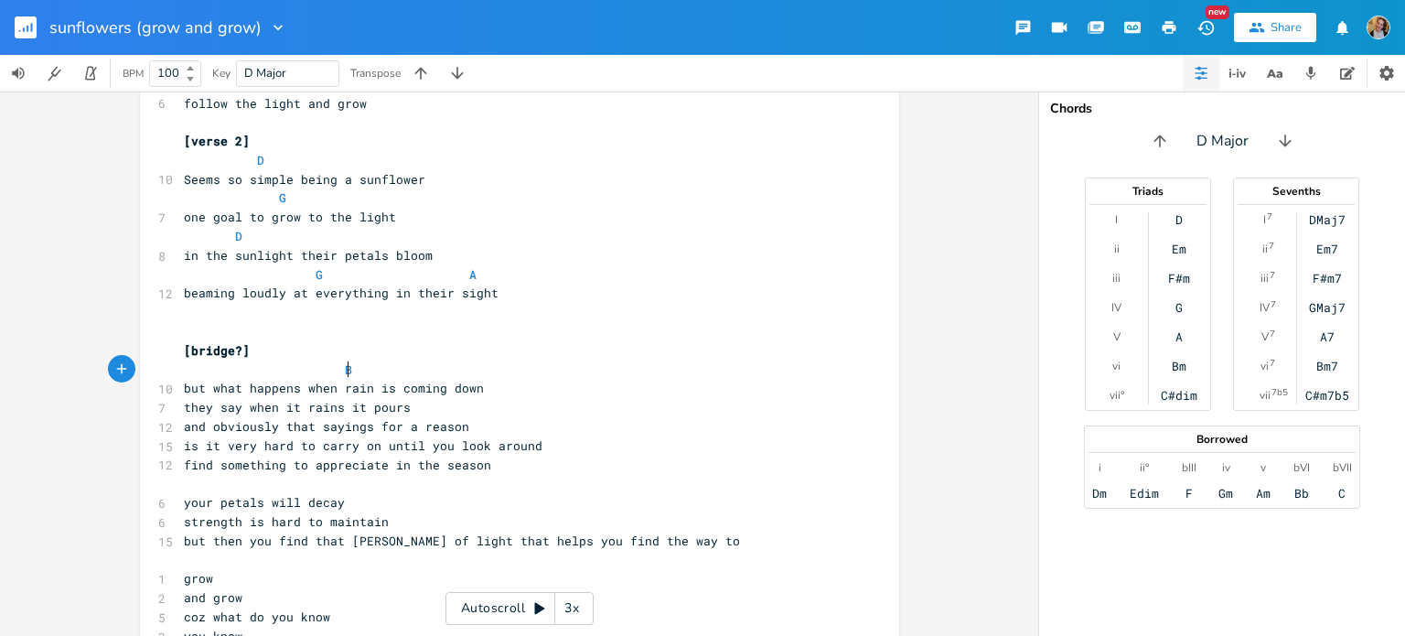
type textarea "Bm"
click at [533, 392] on pre "but what happens when rain is coming down" at bounding box center [510, 388] width 660 height 19
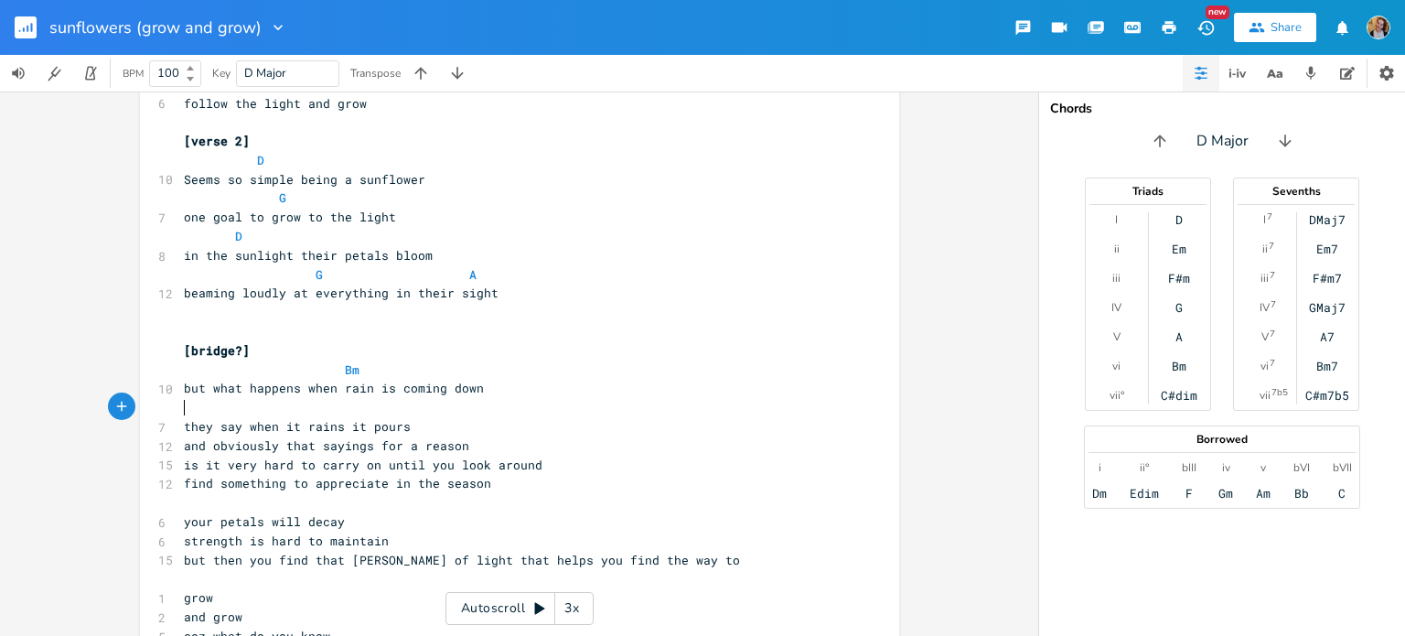
type textarea "#"
click at [425, 430] on pre "they say when it rains it pours" at bounding box center [510, 426] width 660 height 19
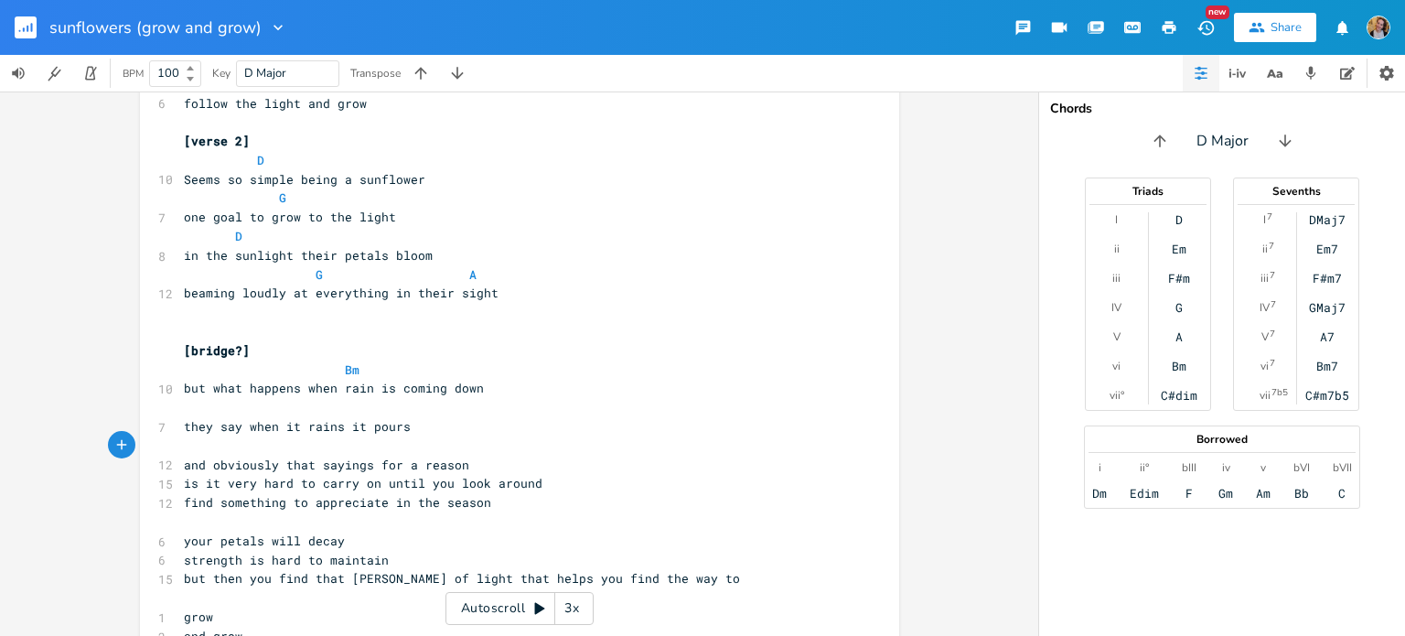
click at [480, 472] on pre "and obviously that sayings for a reason" at bounding box center [510, 464] width 660 height 19
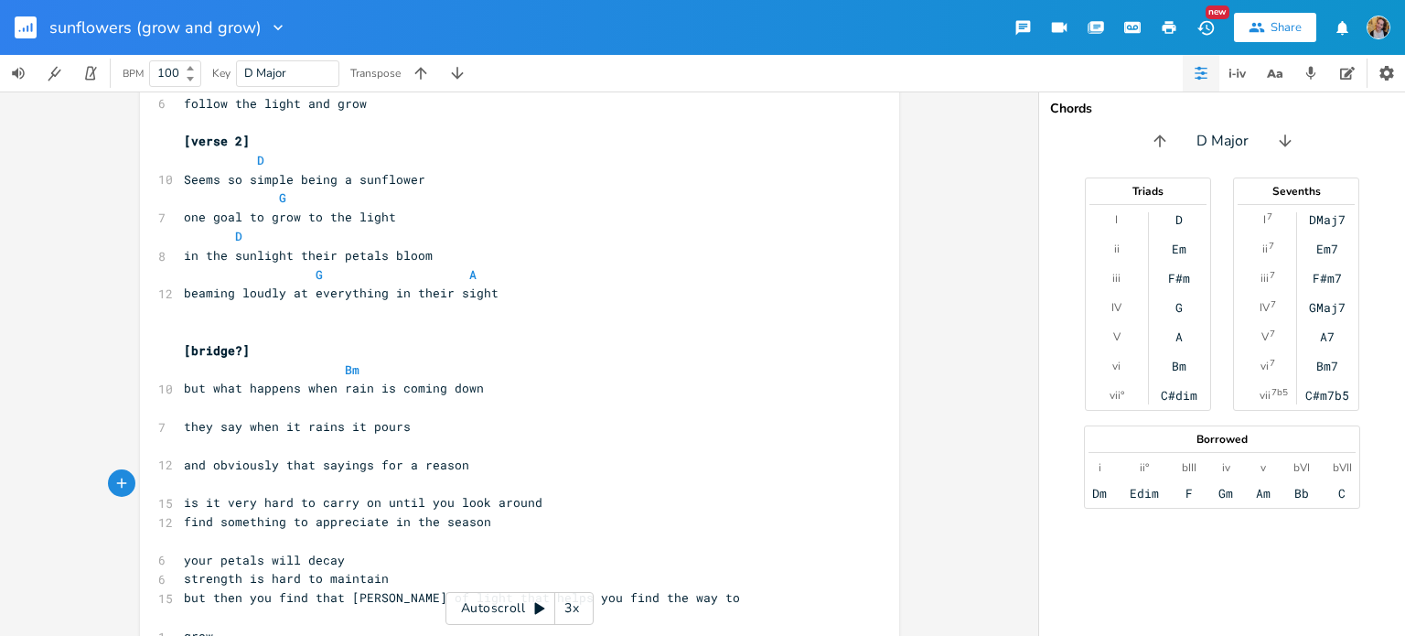
click at [545, 512] on pre "find something to appreciate in the season" at bounding box center [510, 521] width 660 height 19
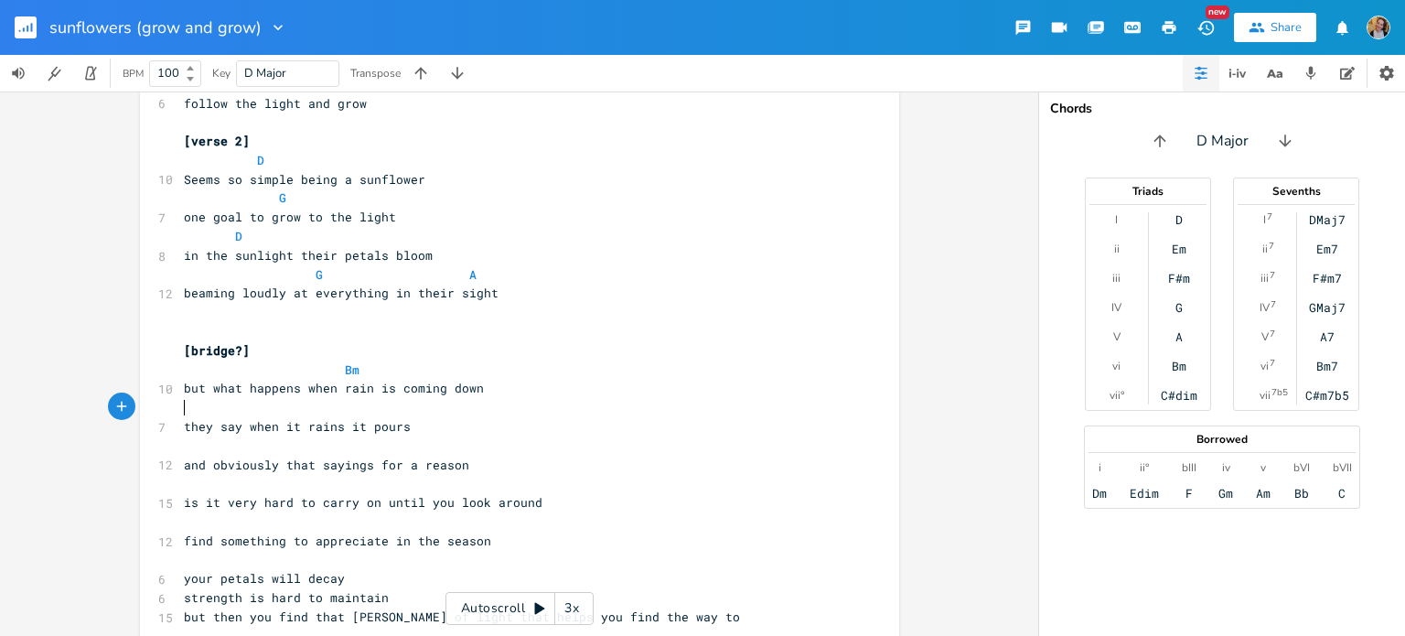
click at [316, 417] on pre "they say when it rains it pours" at bounding box center [510, 426] width 660 height 19
type textarea "D"
click at [243, 444] on pre "​" at bounding box center [510, 445] width 660 height 19
type textarea "G S"
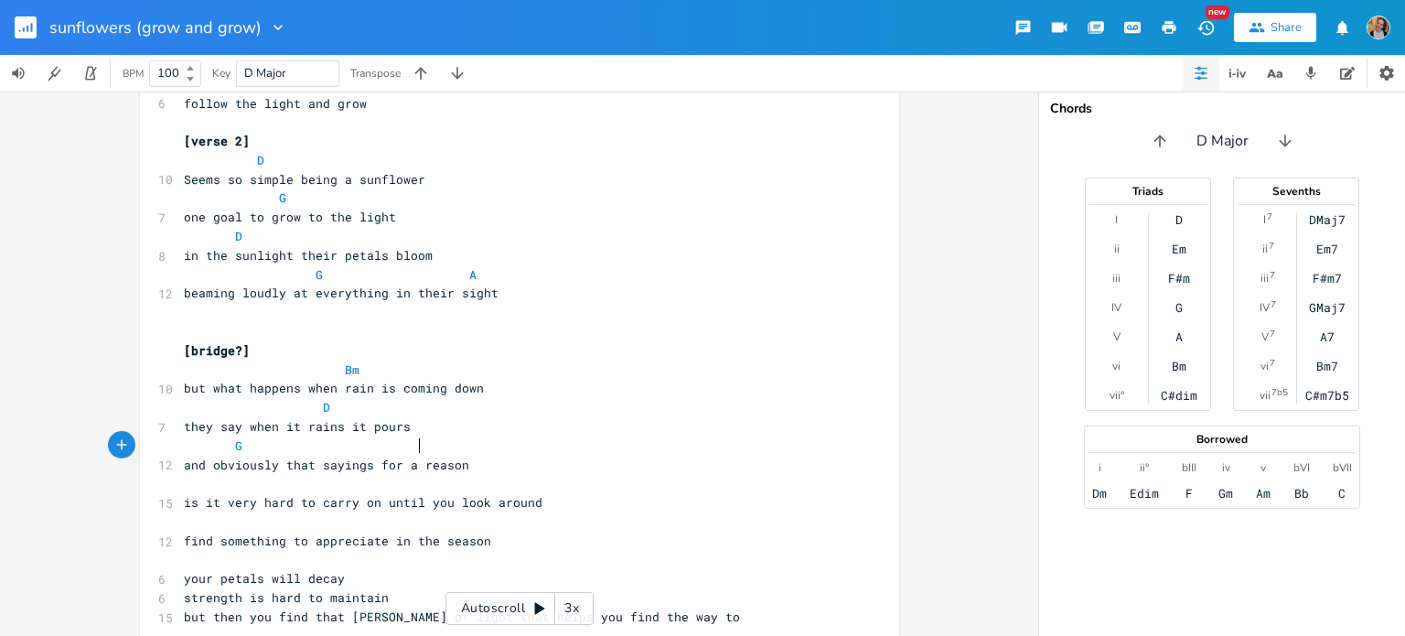
type textarea "A"
click at [253, 484] on pre "​" at bounding box center [510, 483] width 660 height 19
type textarea "Bm D"
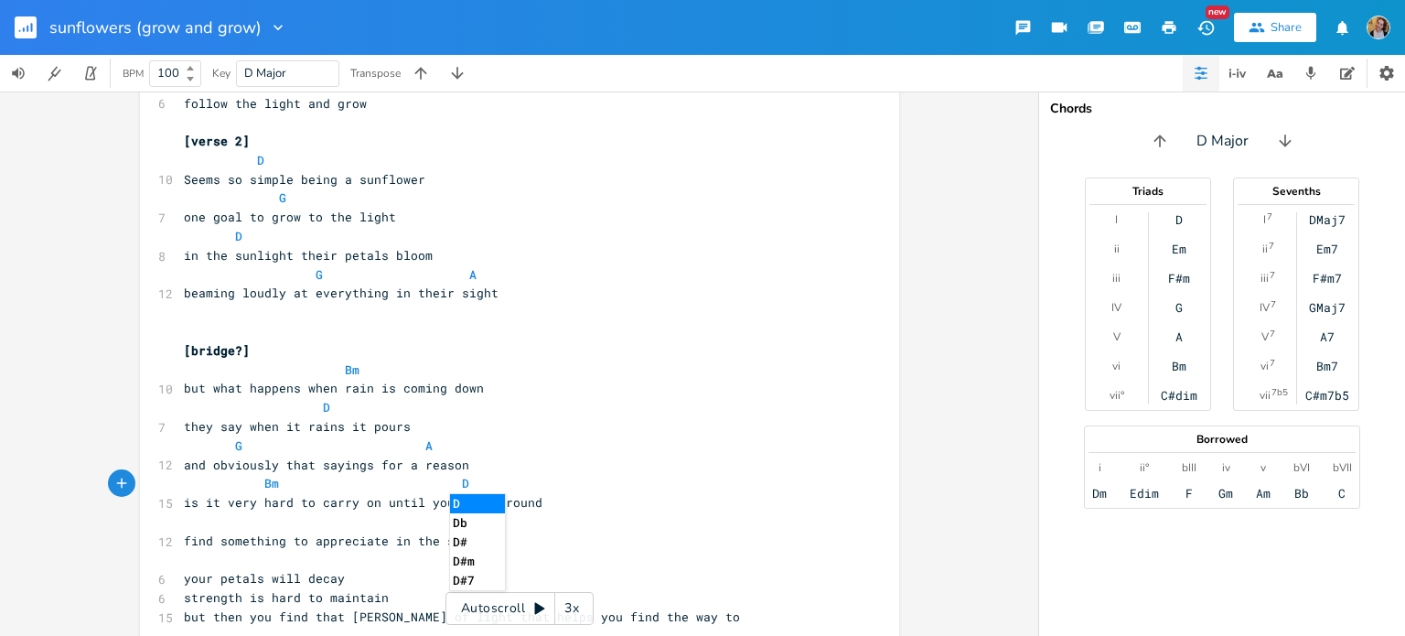
click at [209, 528] on pre "​" at bounding box center [510, 521] width 660 height 19
type textarea "G A"
click at [393, 549] on pre "find something to appreciate in the season" at bounding box center [510, 540] width 660 height 19
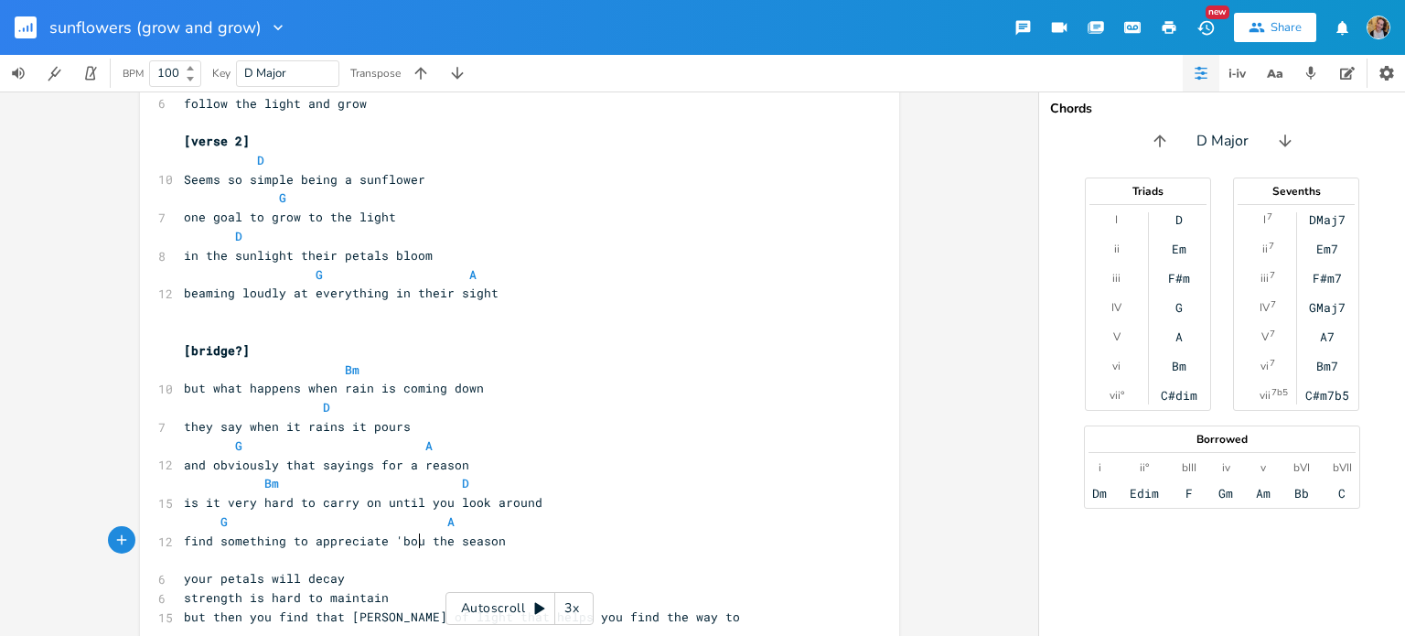
type textarea "'bout"
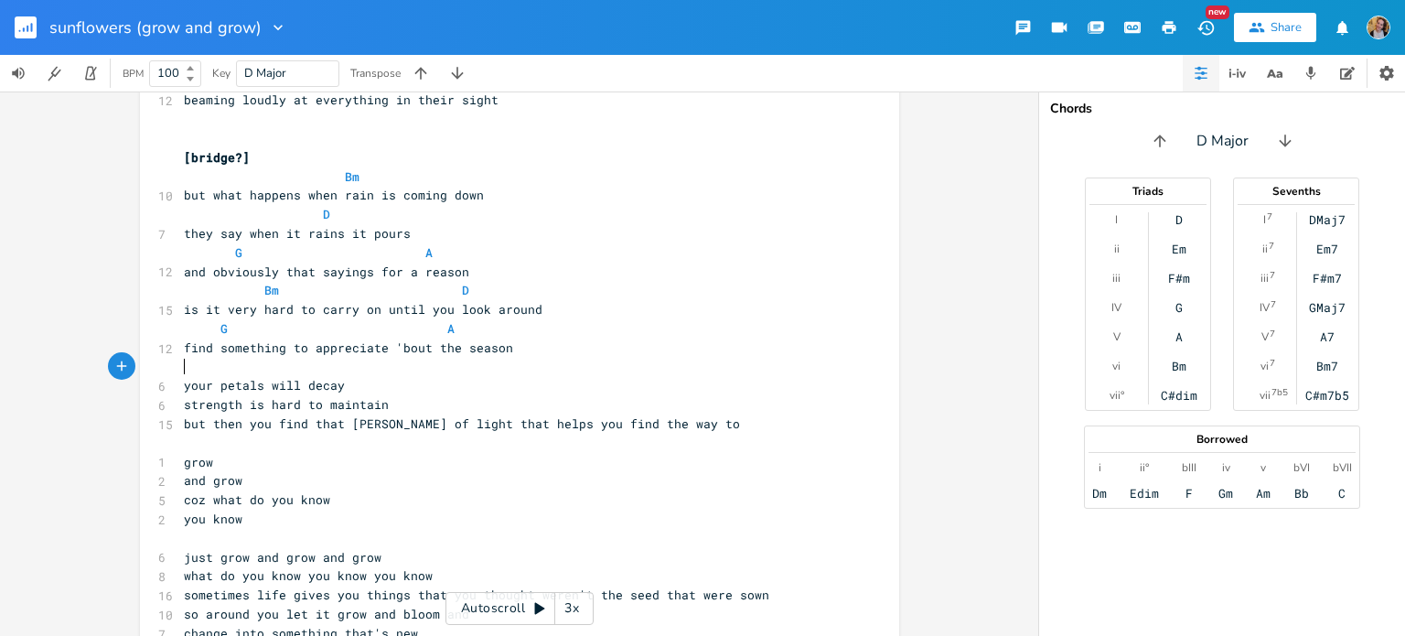
click at [273, 359] on pre "​" at bounding box center [510, 367] width 660 height 19
type textarea "Bm"
click at [349, 399] on span "strength is hard to maintain" at bounding box center [286, 404] width 205 height 16
click at [386, 391] on pre "your petals will decay" at bounding box center [510, 385] width 660 height 19
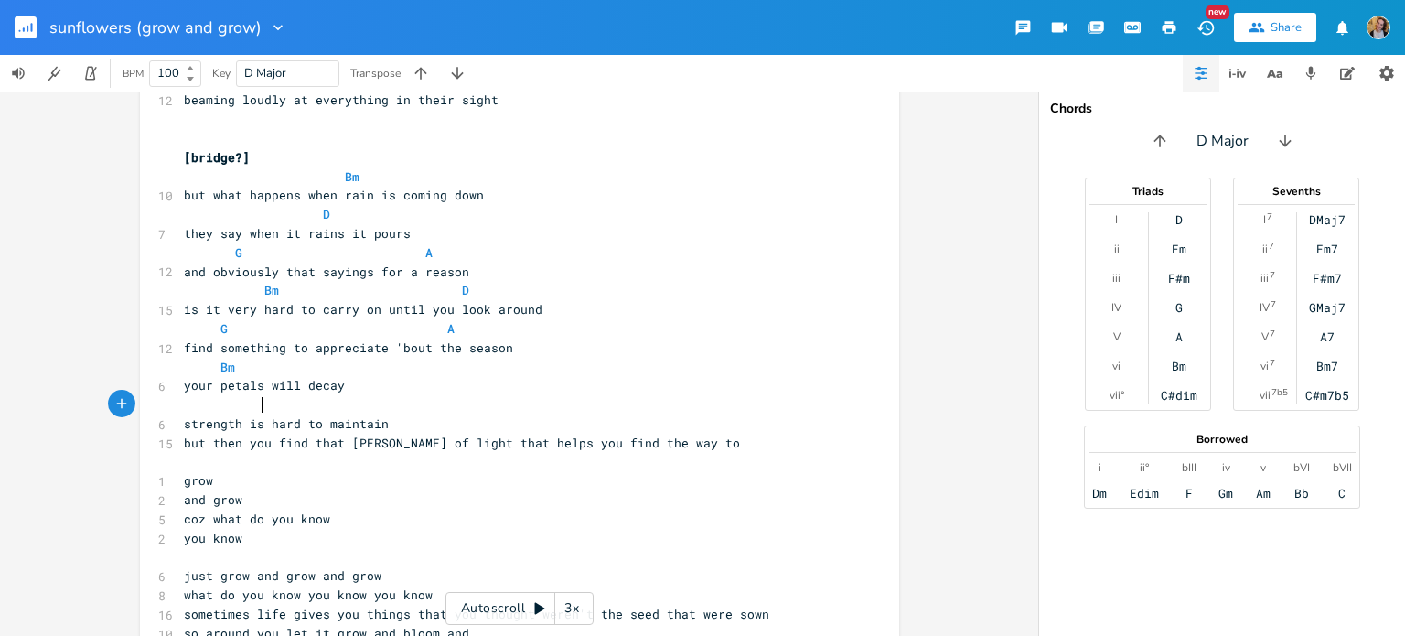
type textarea "D"
click at [401, 427] on pre "strength is hard to maintain" at bounding box center [510, 423] width 660 height 19
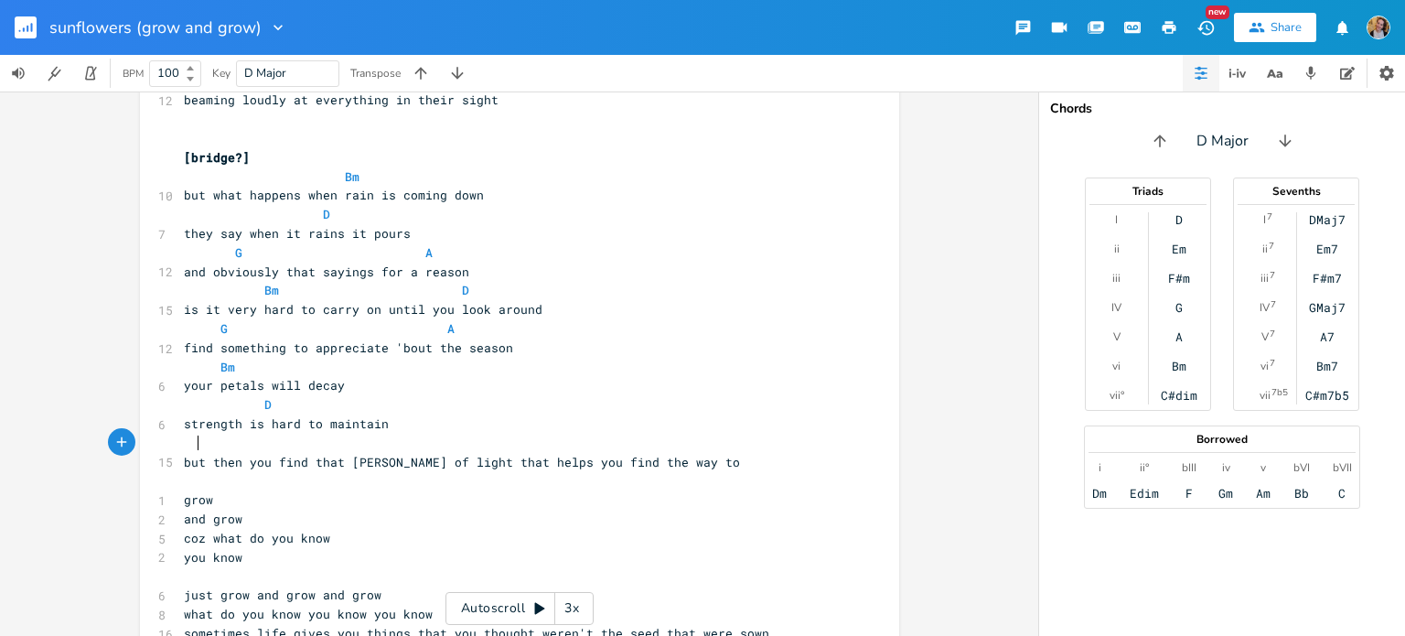
scroll to position [0, 27]
type textarea "GT"
type textarea "A"
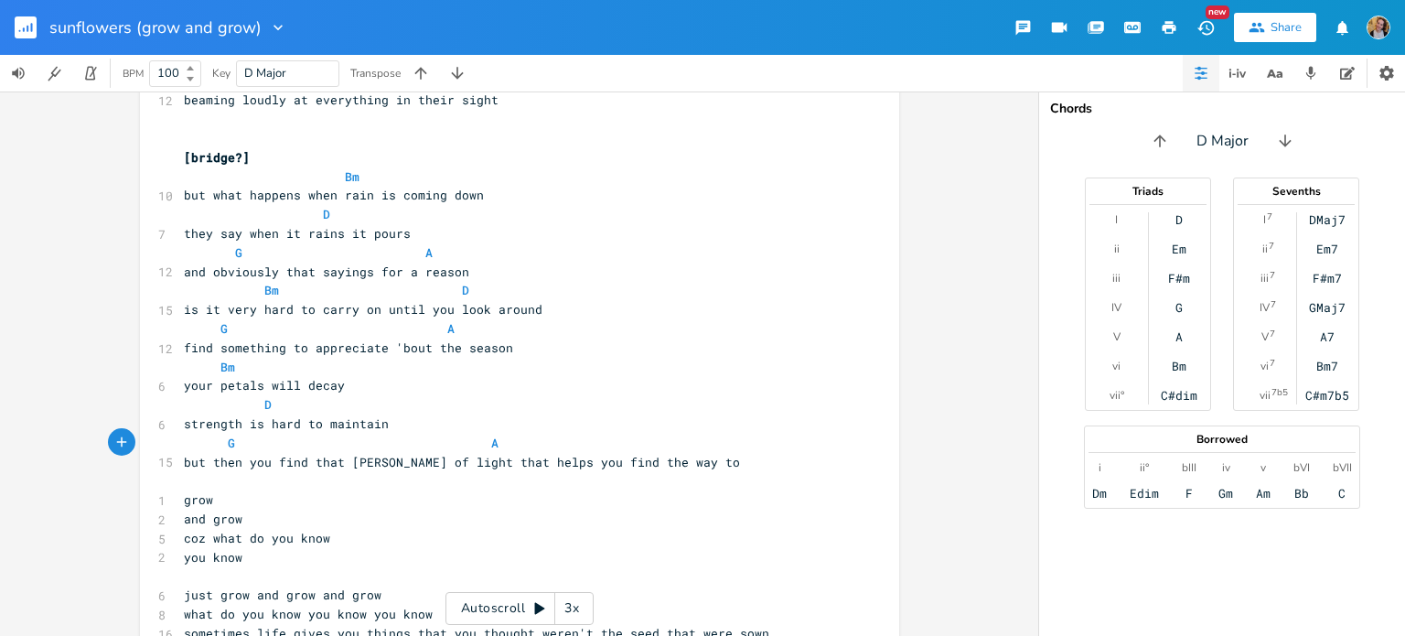
click at [214, 483] on pre "​" at bounding box center [510, 480] width 660 height 19
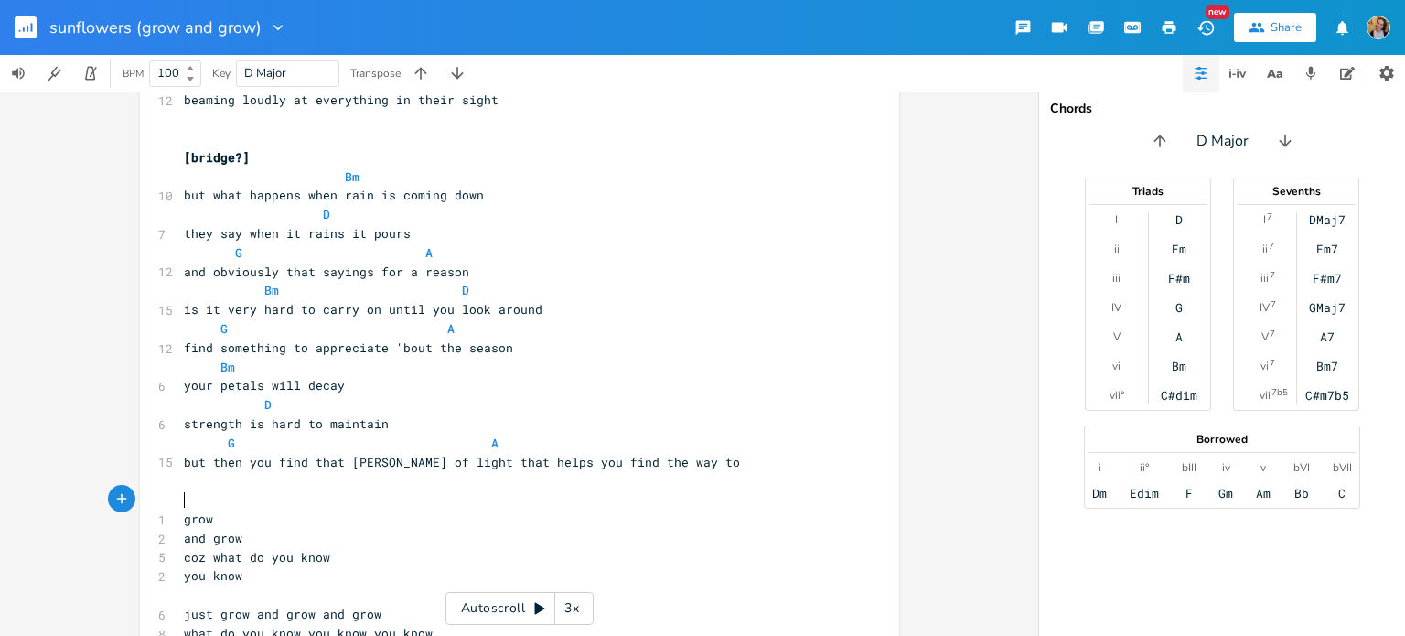
type textarea "["
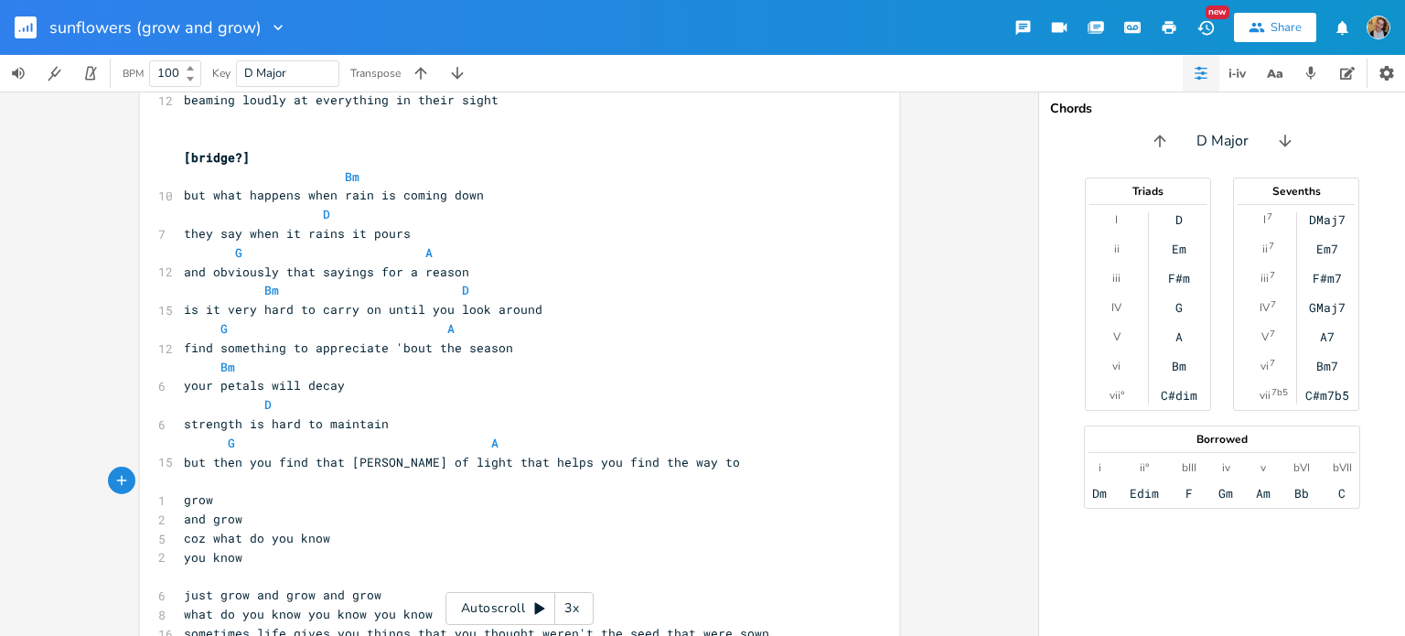
click at [228, 490] on pre "grow" at bounding box center [510, 499] width 660 height 19
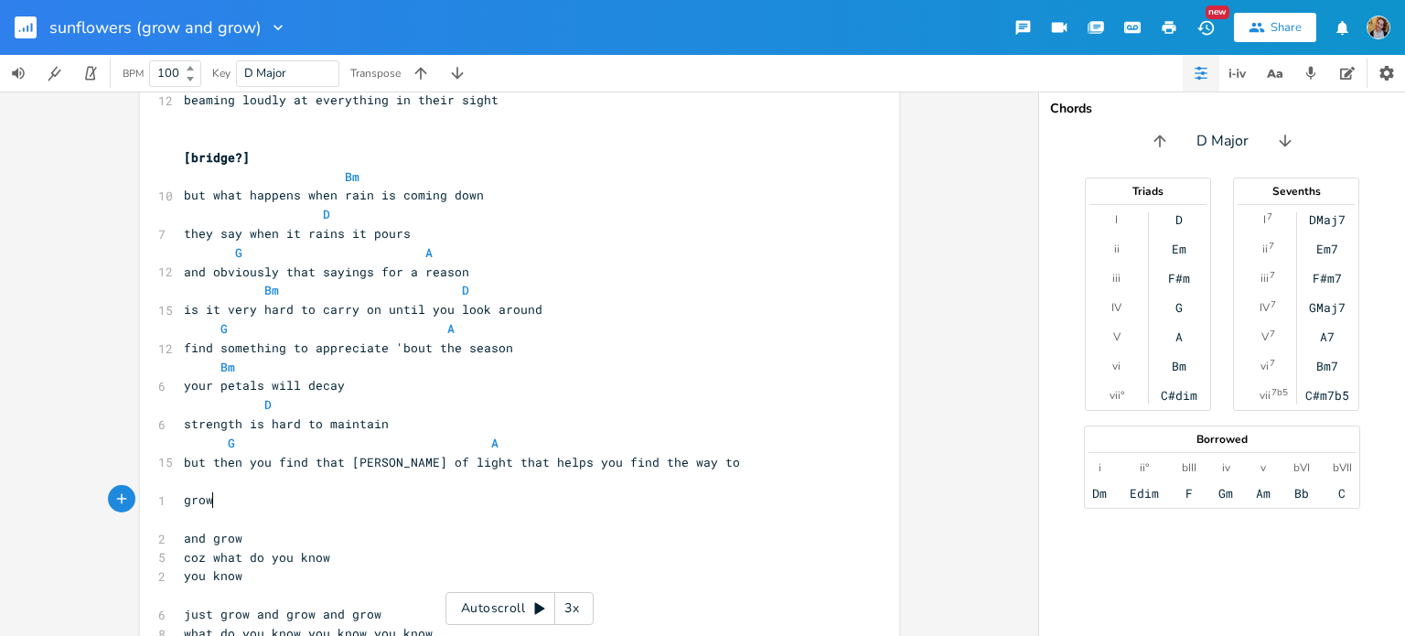
click at [241, 496] on pre "grow" at bounding box center [510, 499] width 660 height 19
type textarea "amd groe"
type textarea "nd grow"
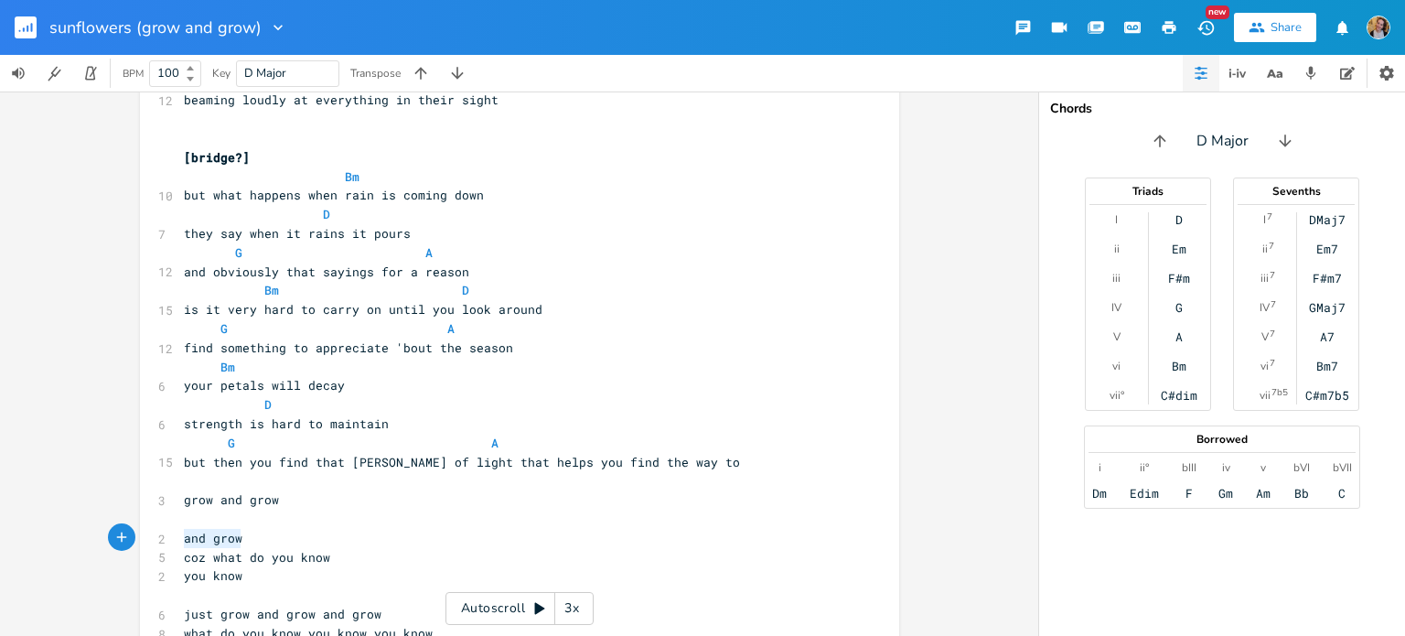
drag, startPoint x: 252, startPoint y: 541, endPoint x: 155, endPoint y: 541, distance: 97.9
click at [180, 541] on div "2 and grow" at bounding box center [510, 538] width 660 height 19
type textarea "'cause"
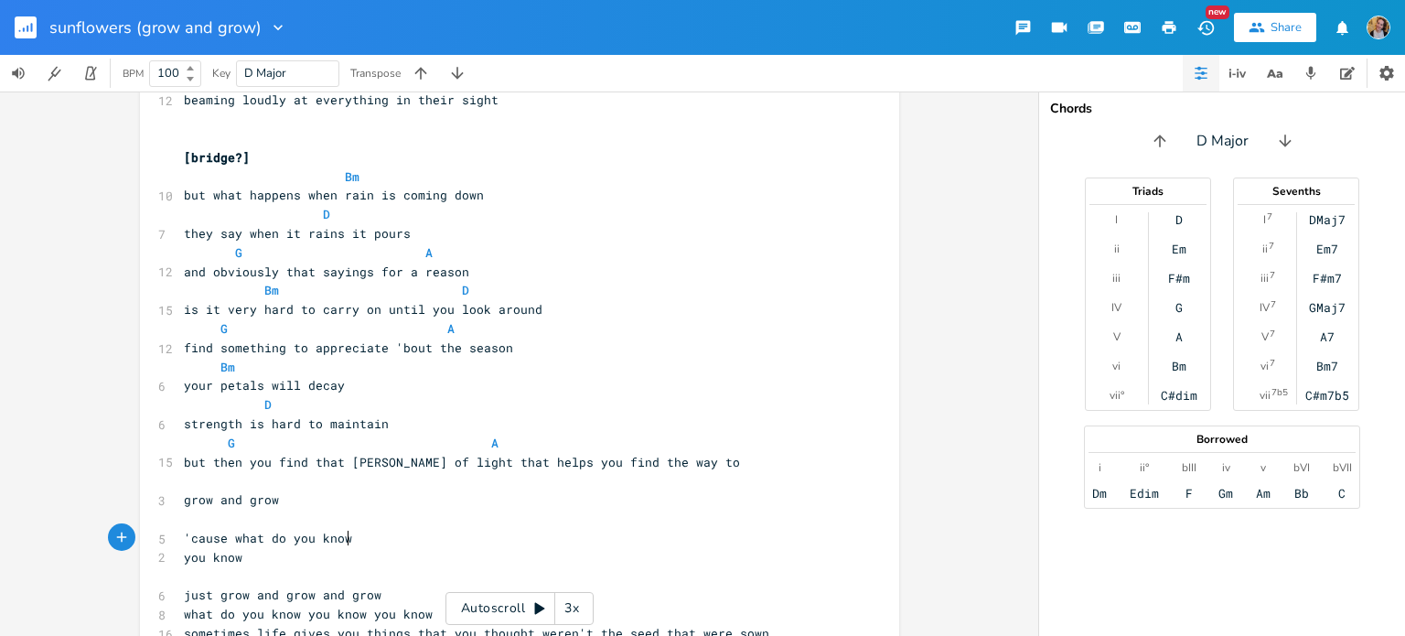
click at [359, 544] on pre "'cause what do you know" at bounding box center [510, 538] width 660 height 19
type textarea "("
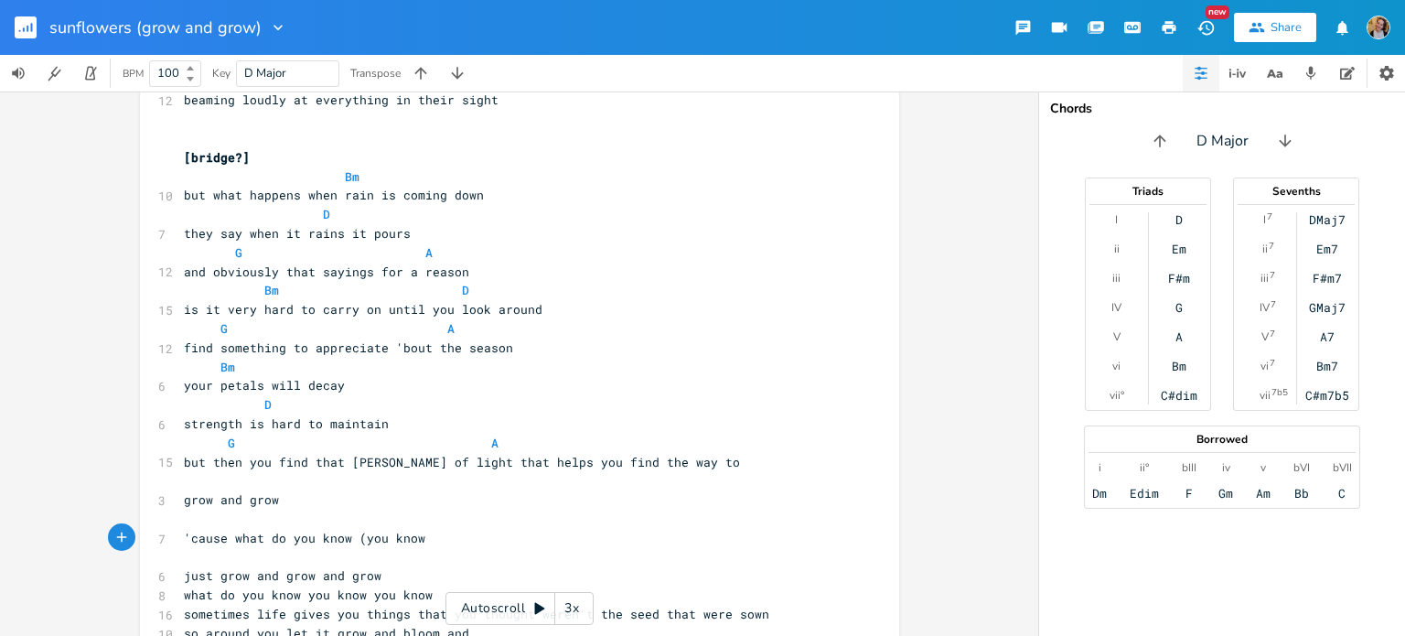
click at [453, 527] on pre "​" at bounding box center [510, 518] width 660 height 19
click at [462, 548] on pre "​" at bounding box center [510, 557] width 660 height 19
click at [432, 541] on pre "'cause what do you know (you know" at bounding box center [510, 538] width 660 height 19
type textarea ")"
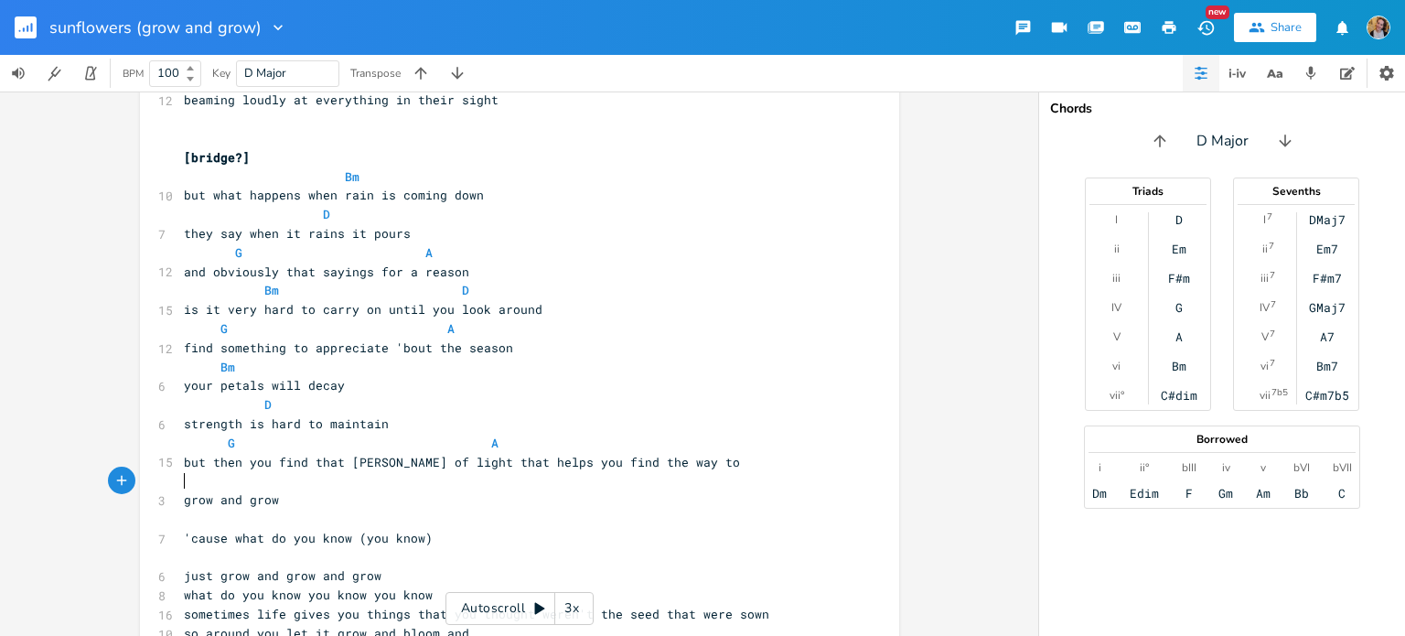
click at [238, 480] on pre "​" at bounding box center [510, 480] width 660 height 19
type textarea "D"
type textarea "Bm"
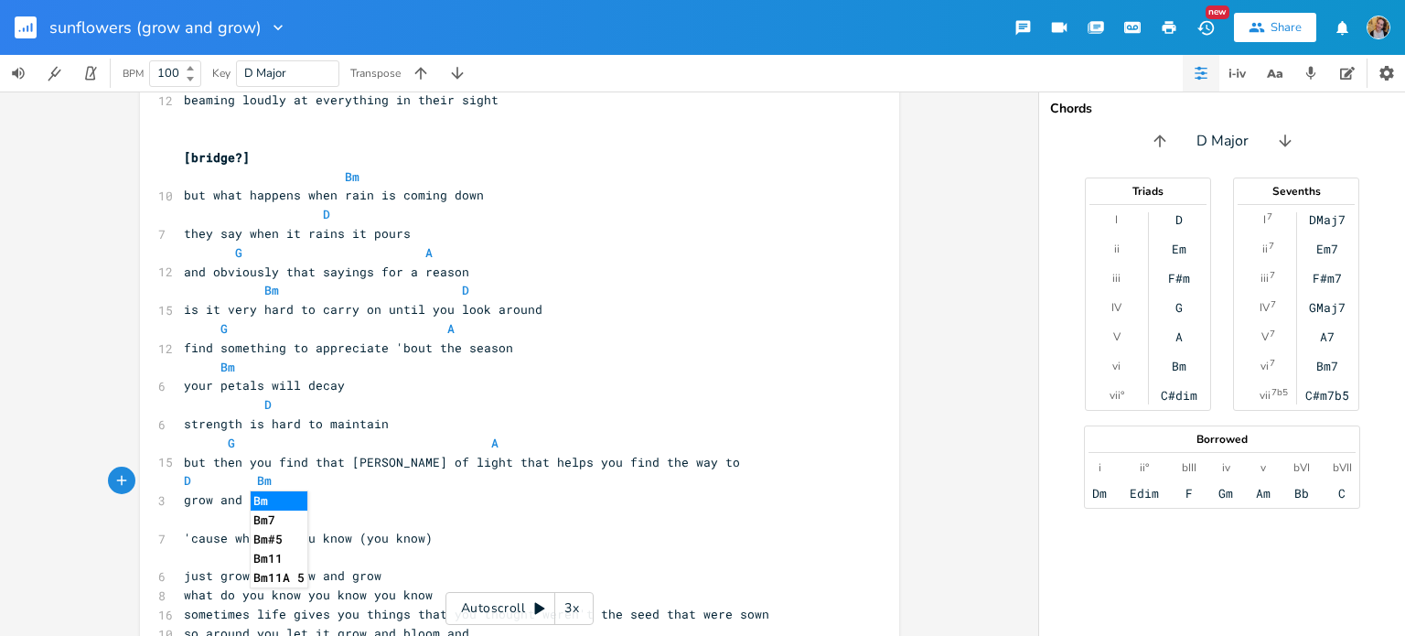
click at [216, 526] on pre "​" at bounding box center [510, 518] width 660 height 19
type textarea "G A"
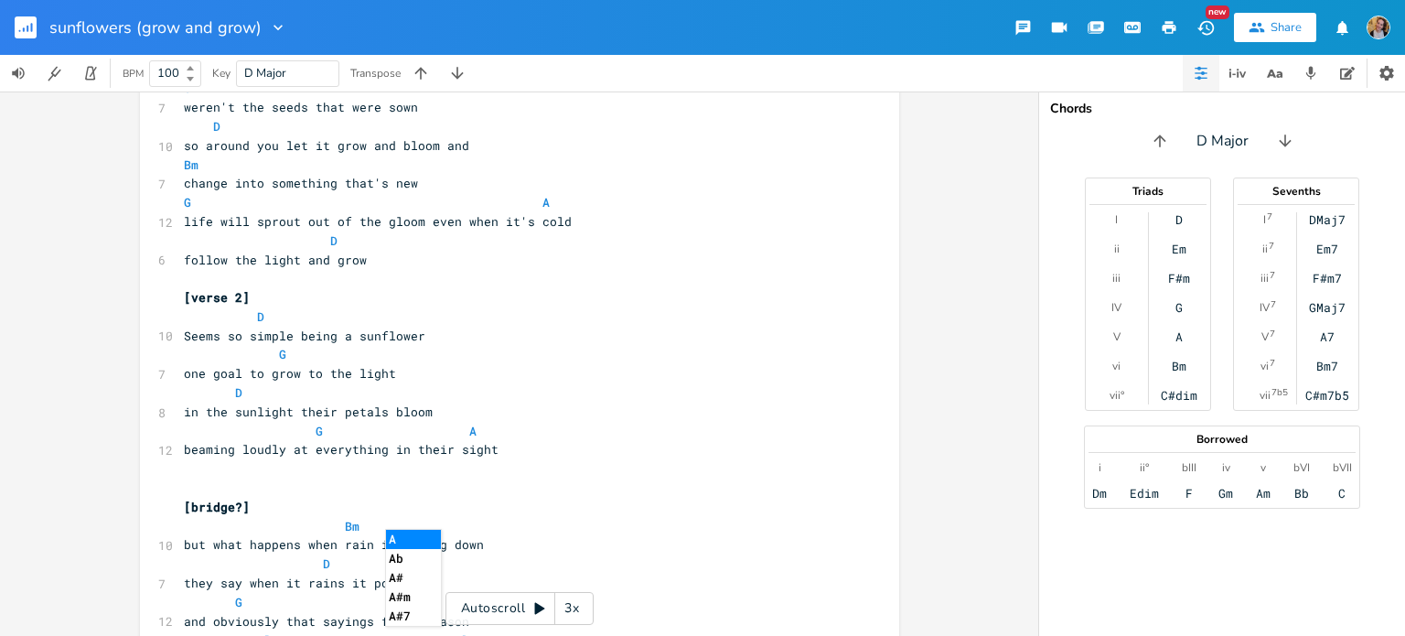
scroll to position [280, 0]
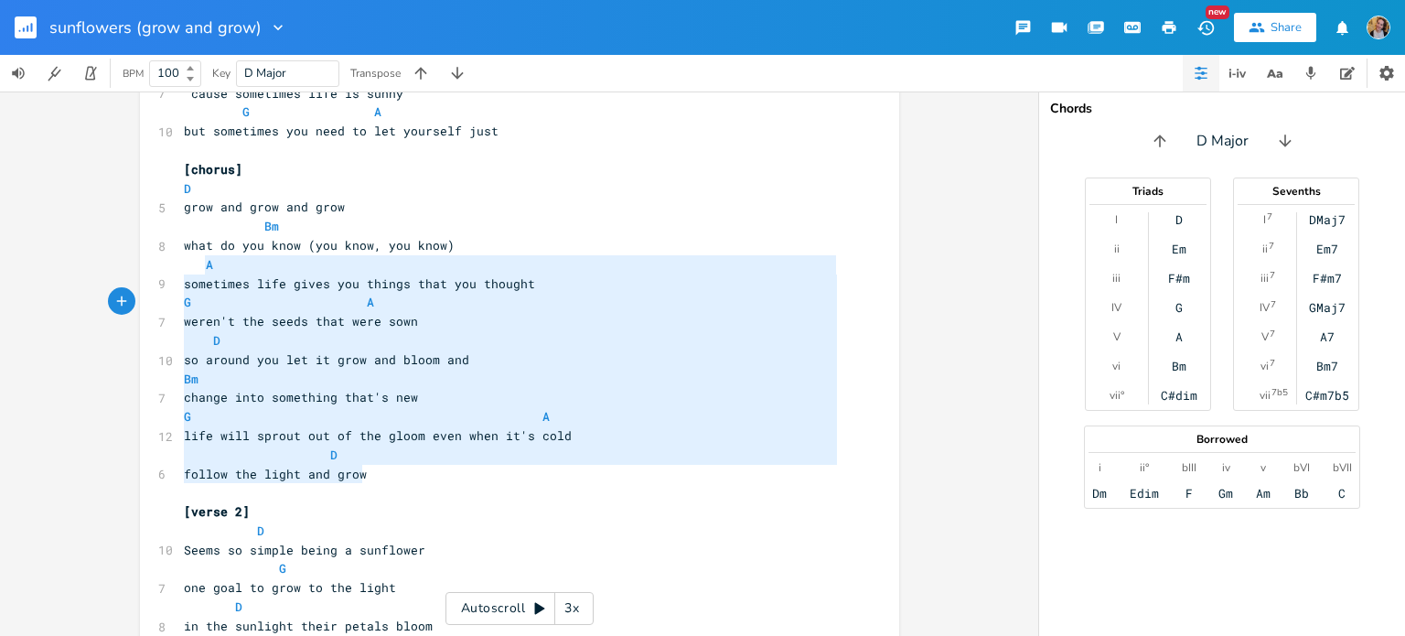
type textarea "[chorus] D grow and grow and grow Bm what do you know (you know, you know) A so…"
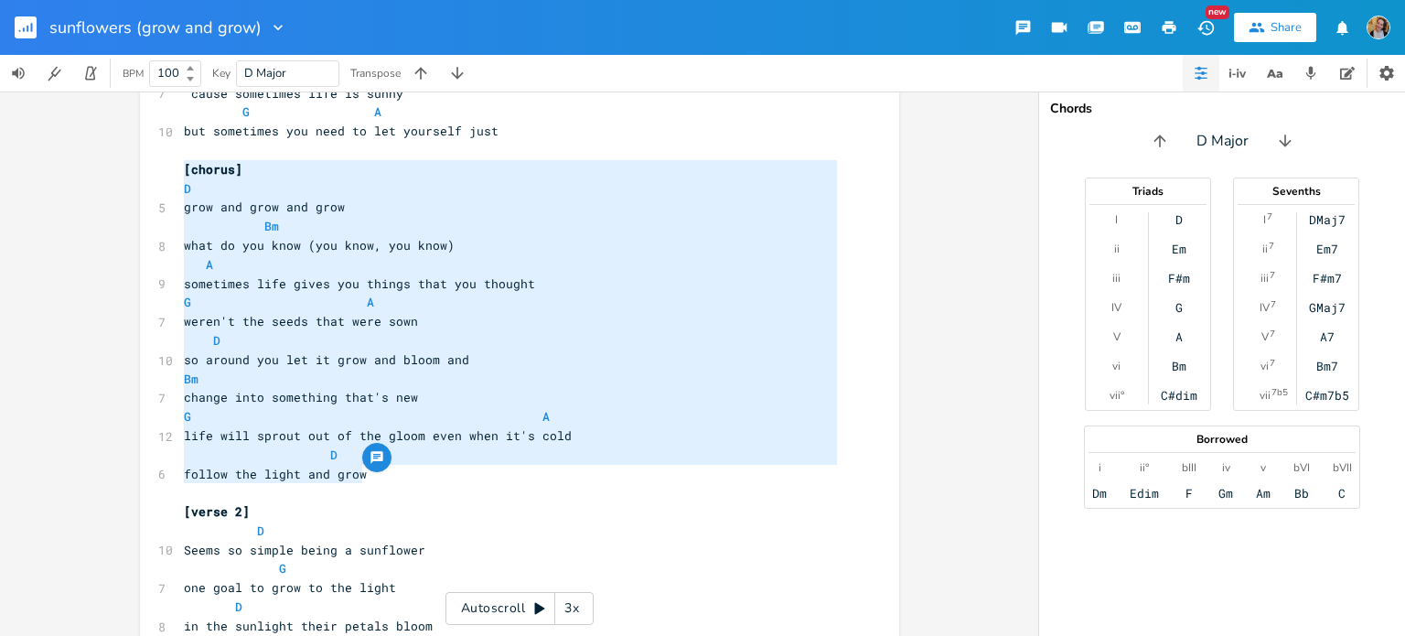
drag, startPoint x: 366, startPoint y: 473, endPoint x: 165, endPoint y: 173, distance: 361.2
click at [165, 173] on div "[chorus] D grow and grow and grow Bm what do you know (you know, you know) A so…" at bounding box center [519, 641] width 759 height 1637
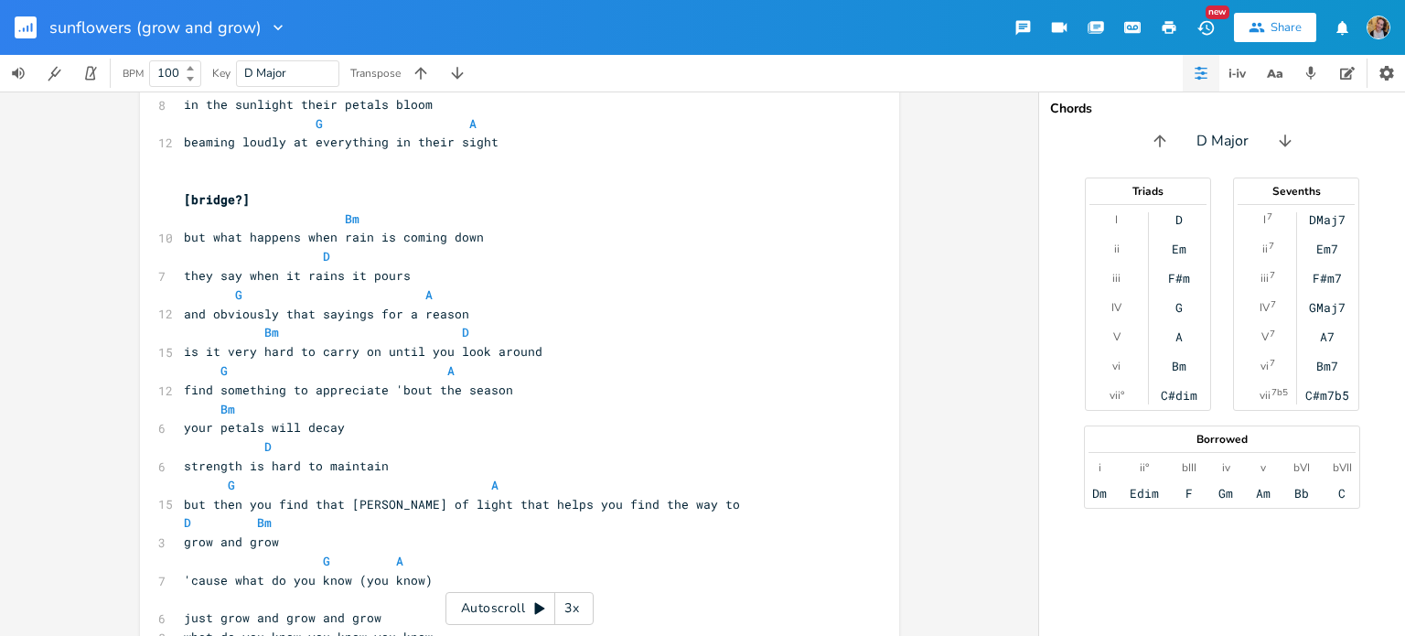
scroll to position [1115, 0]
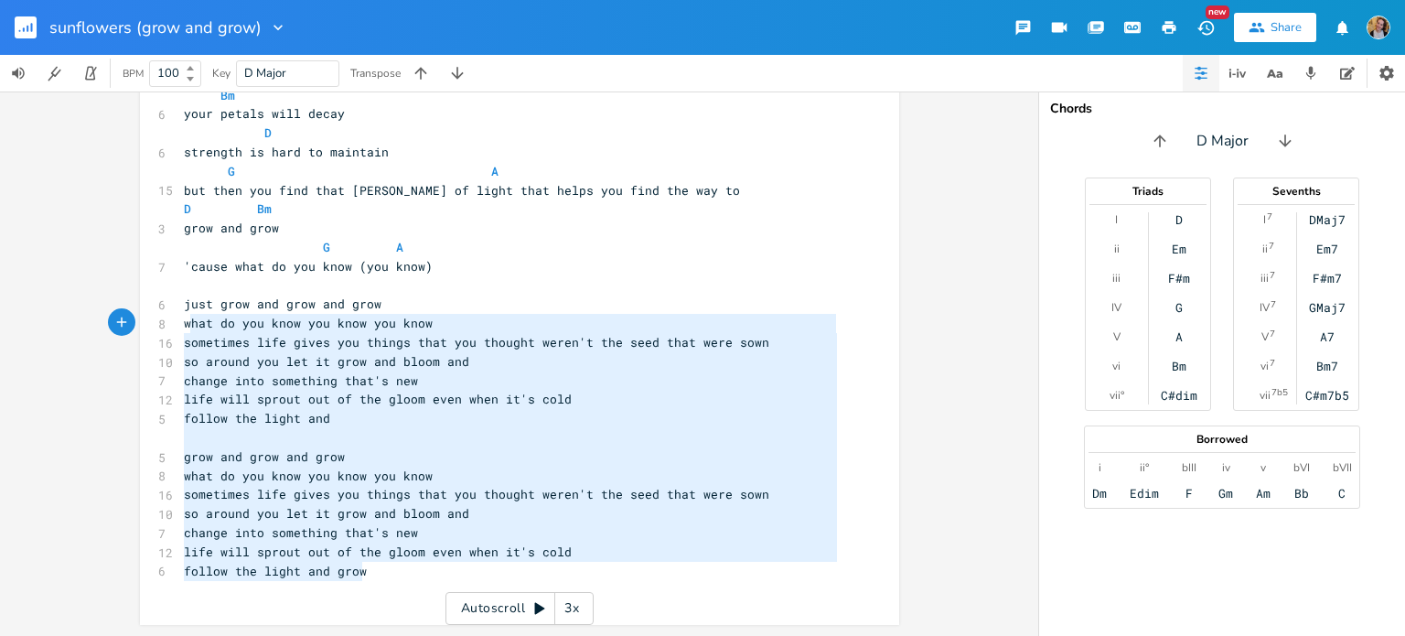
type textarea "just grow and grow and grow what do you know you know you know sometimes life g…"
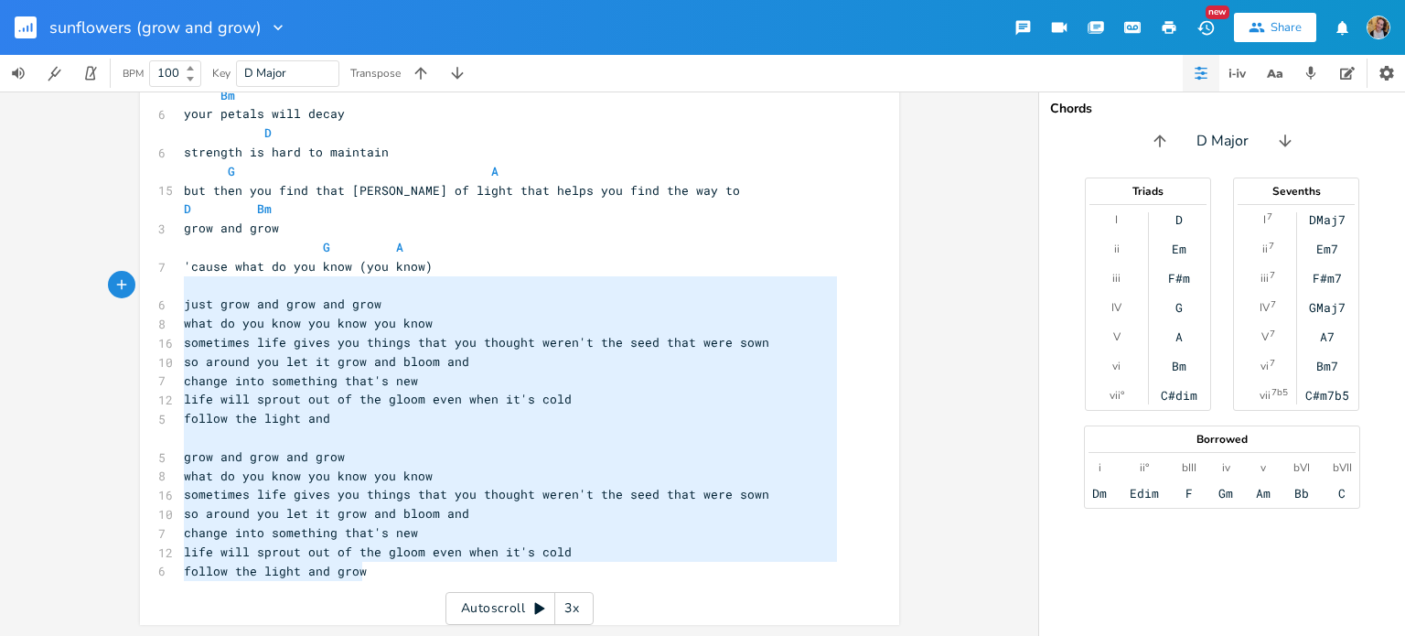
drag, startPoint x: 367, startPoint y: 575, endPoint x: 173, endPoint y: 294, distance: 342.0
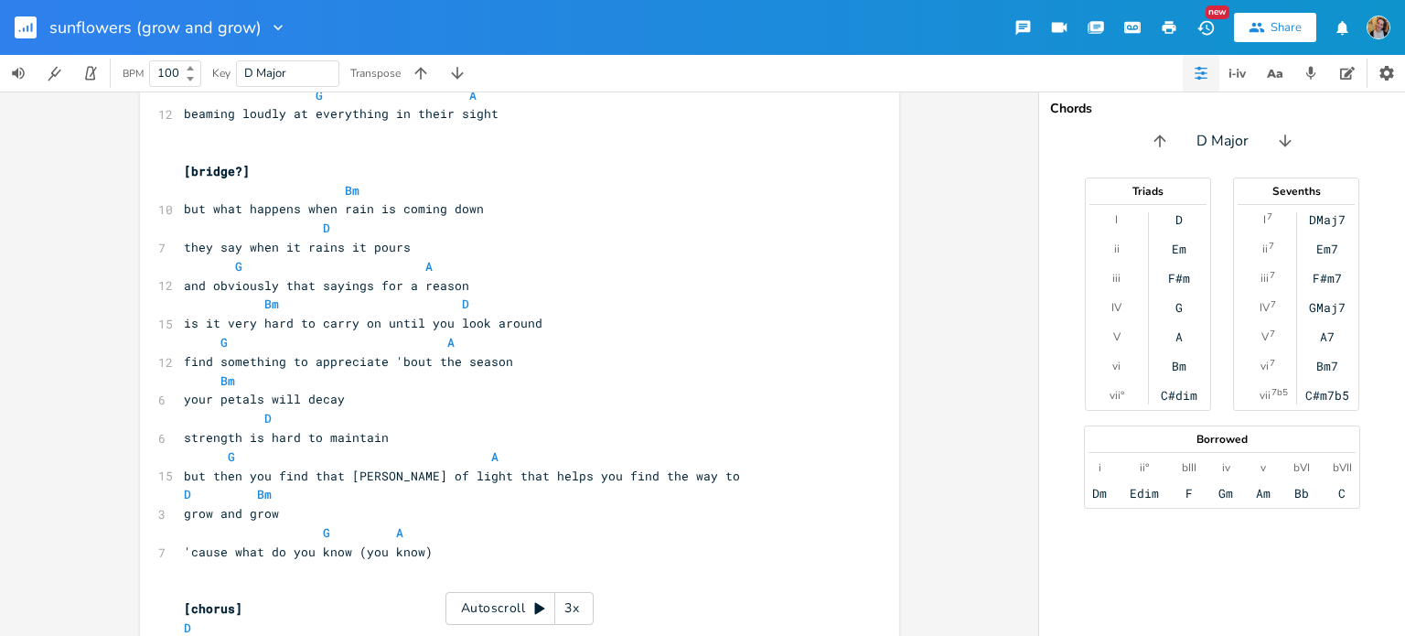
scroll to position [1162, 0]
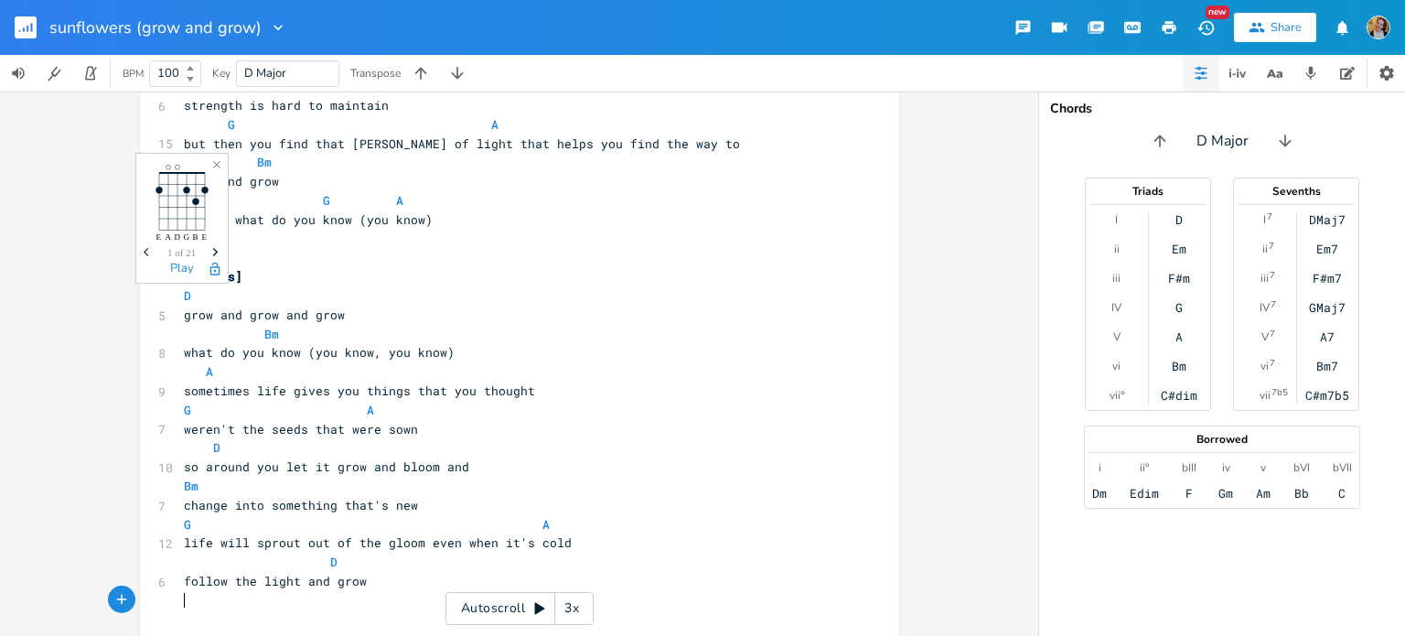
paste textarea "s]"
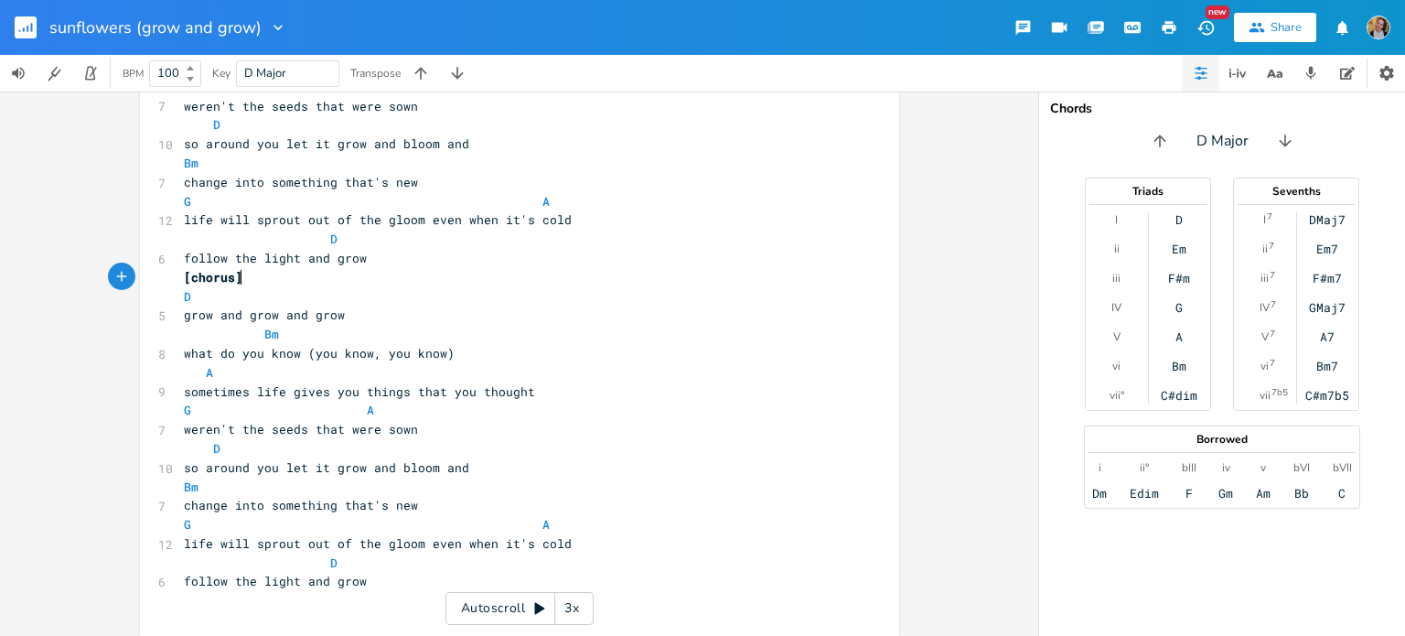
type textarea "[chorus]"
drag, startPoint x: 263, startPoint y: 284, endPoint x: 162, endPoint y: 277, distance: 101.8
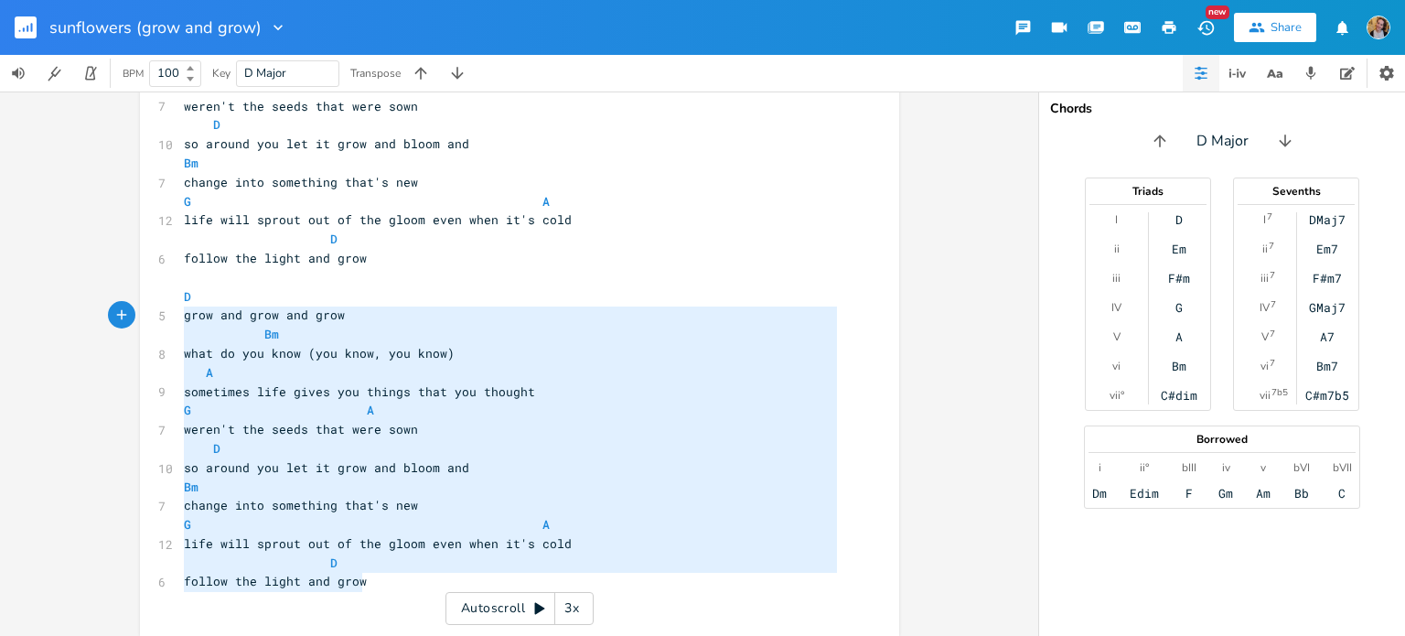
type textarea "D grow and grow and grow Bm what do you know (you know, you know) A sometimes l…"
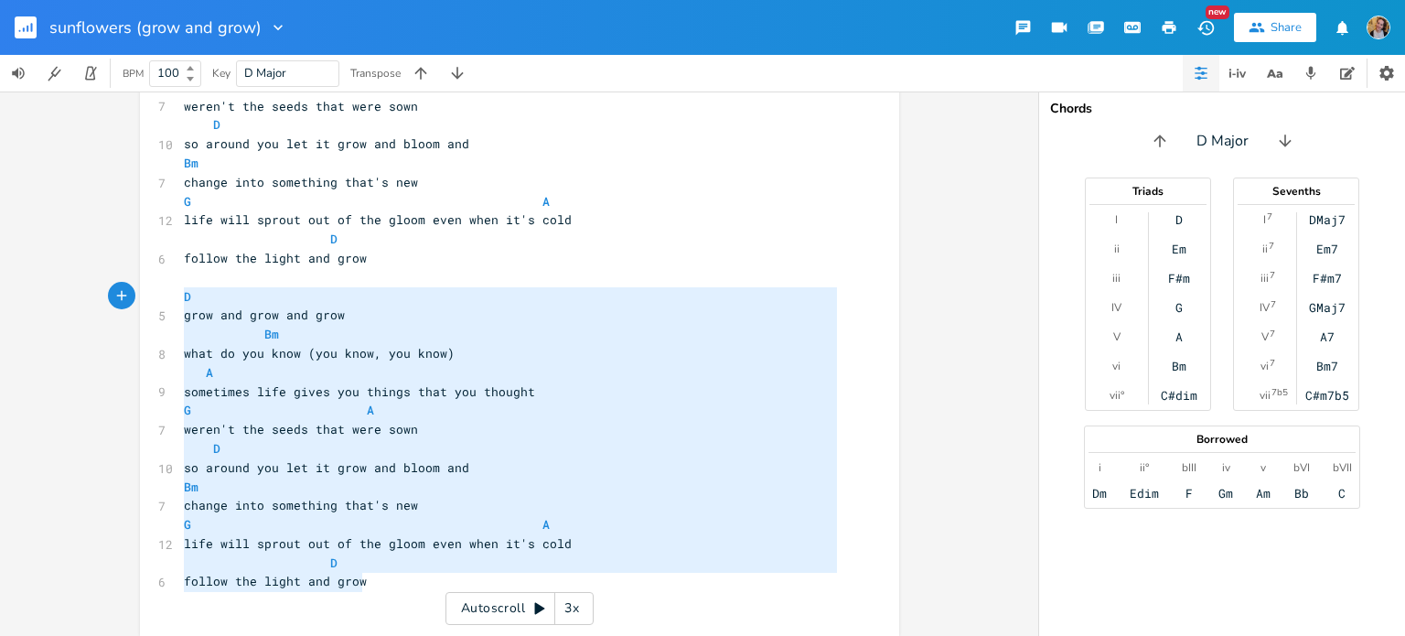
drag, startPoint x: 363, startPoint y: 580, endPoint x: 177, endPoint y: 292, distance: 343.2
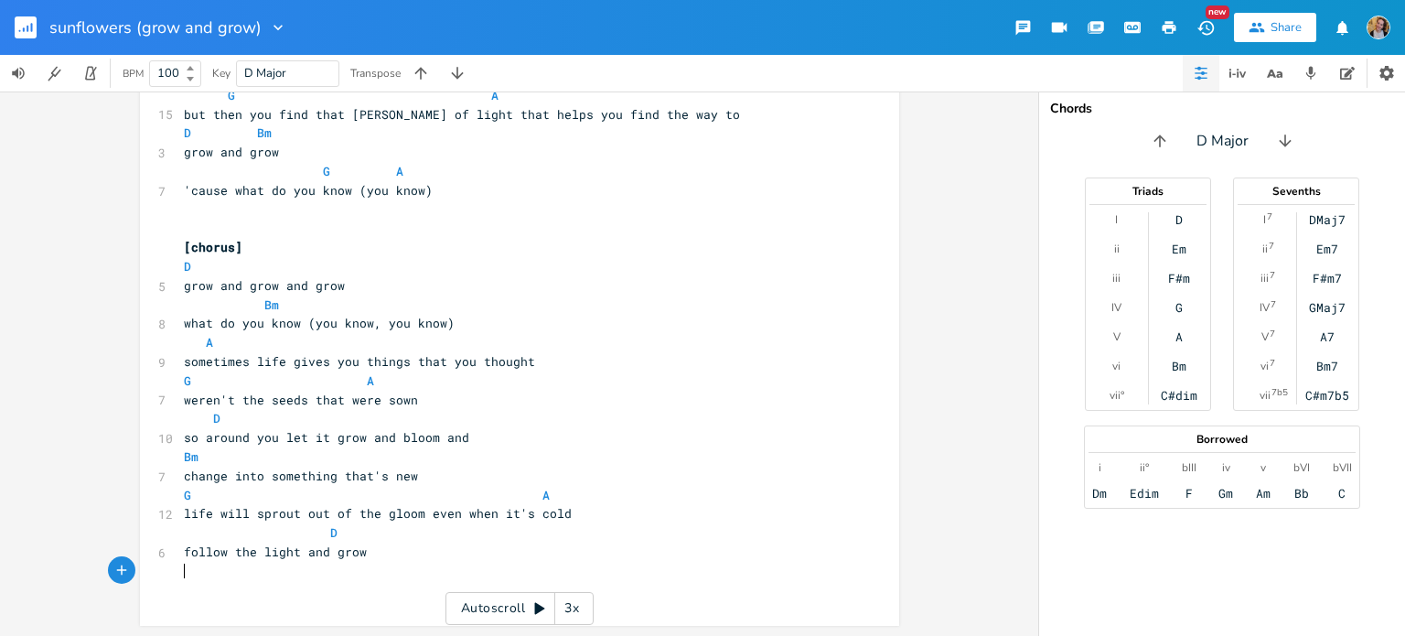
scroll to position [1172, 0]
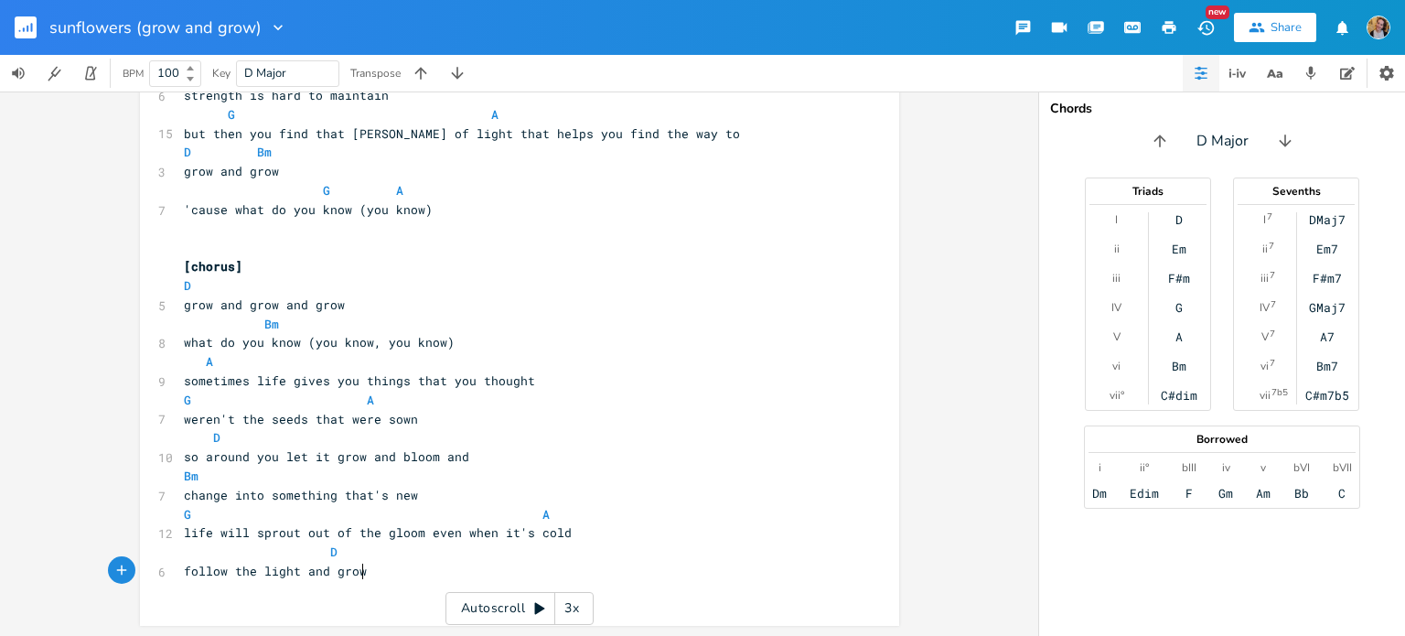
click at [251, 268] on pre "[chorus]" at bounding box center [510, 266] width 660 height 19
type textarea "x2]"
click at [256, 238] on pre "​" at bounding box center [510, 247] width 660 height 19
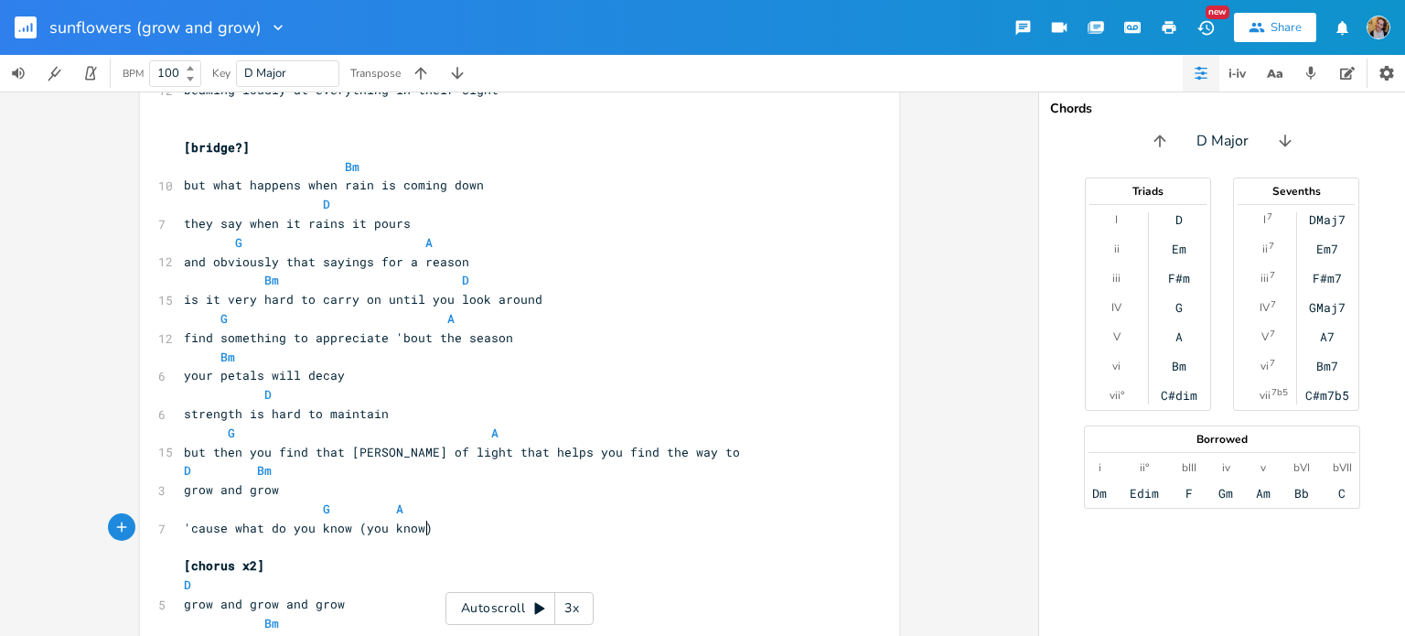
scroll to position [757, 0]
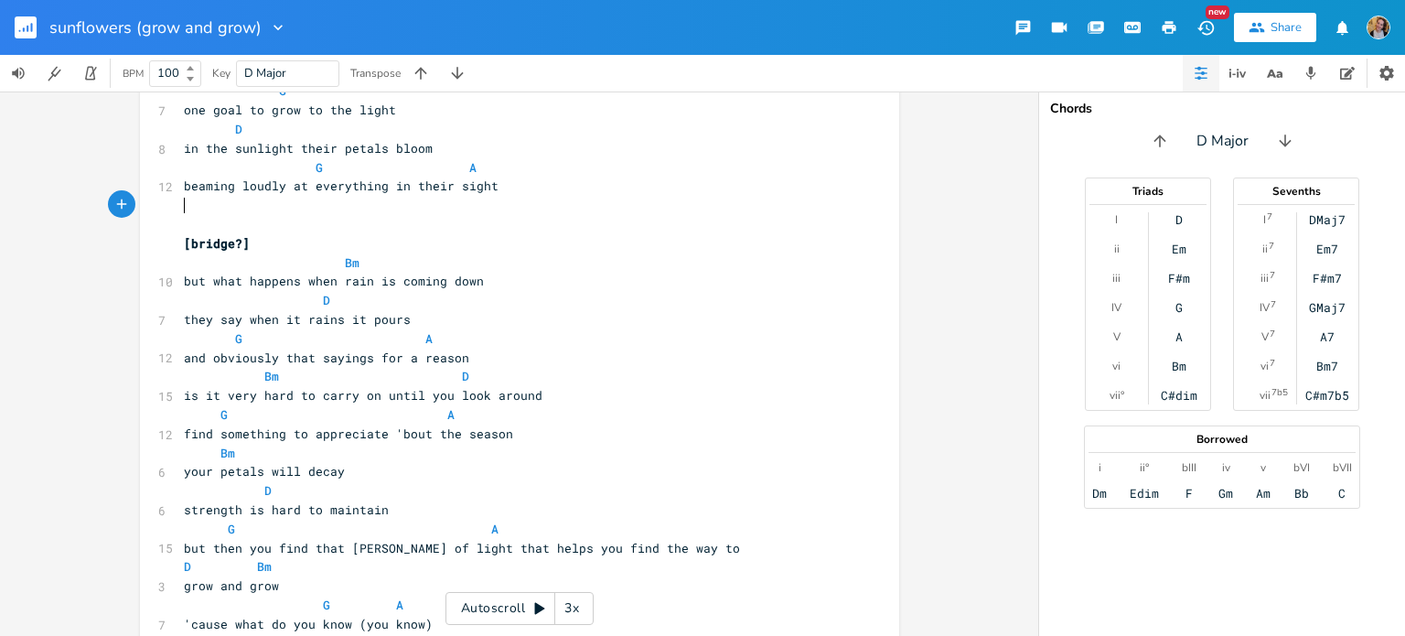
click at [220, 211] on pre "​" at bounding box center [510, 205] width 660 height 19
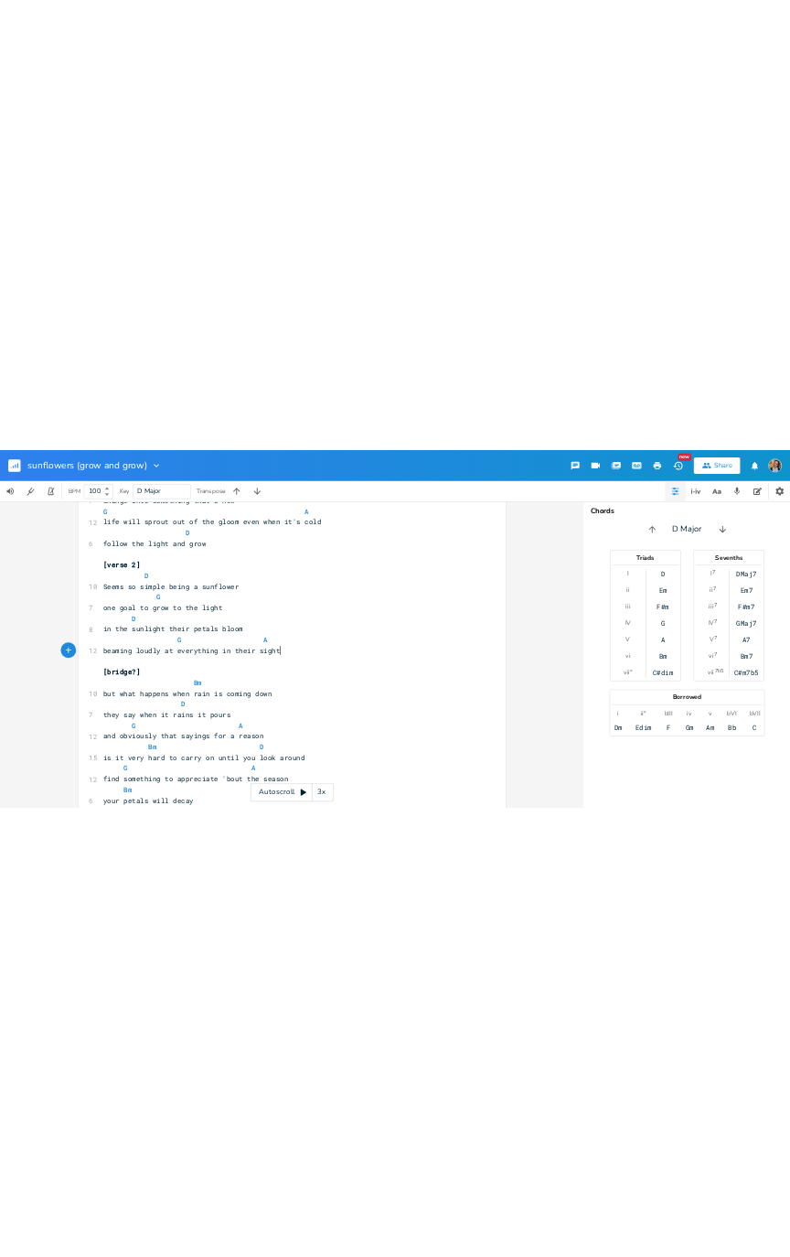
scroll to position [553, 0]
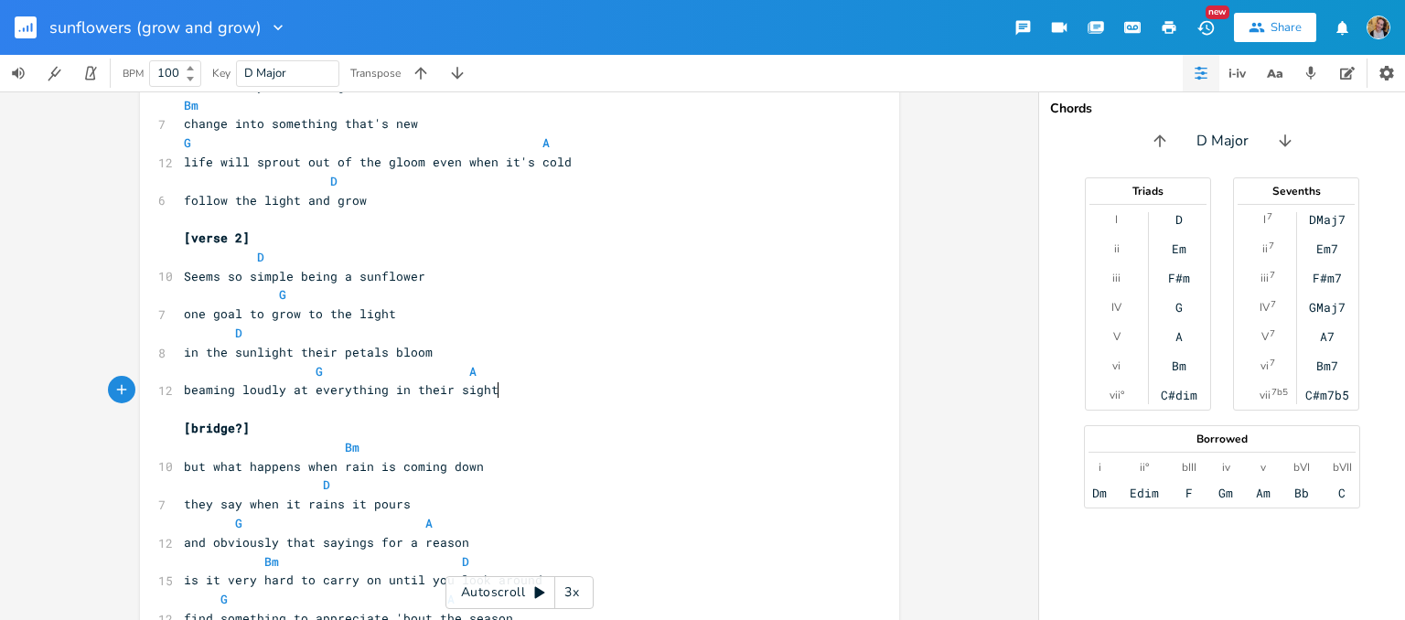
click at [0, 321] on div "x D G Bm A ​ [Verse 1] D G 17 Do you ever think about sunflowers and how they l…" at bounding box center [519, 355] width 1038 height 529
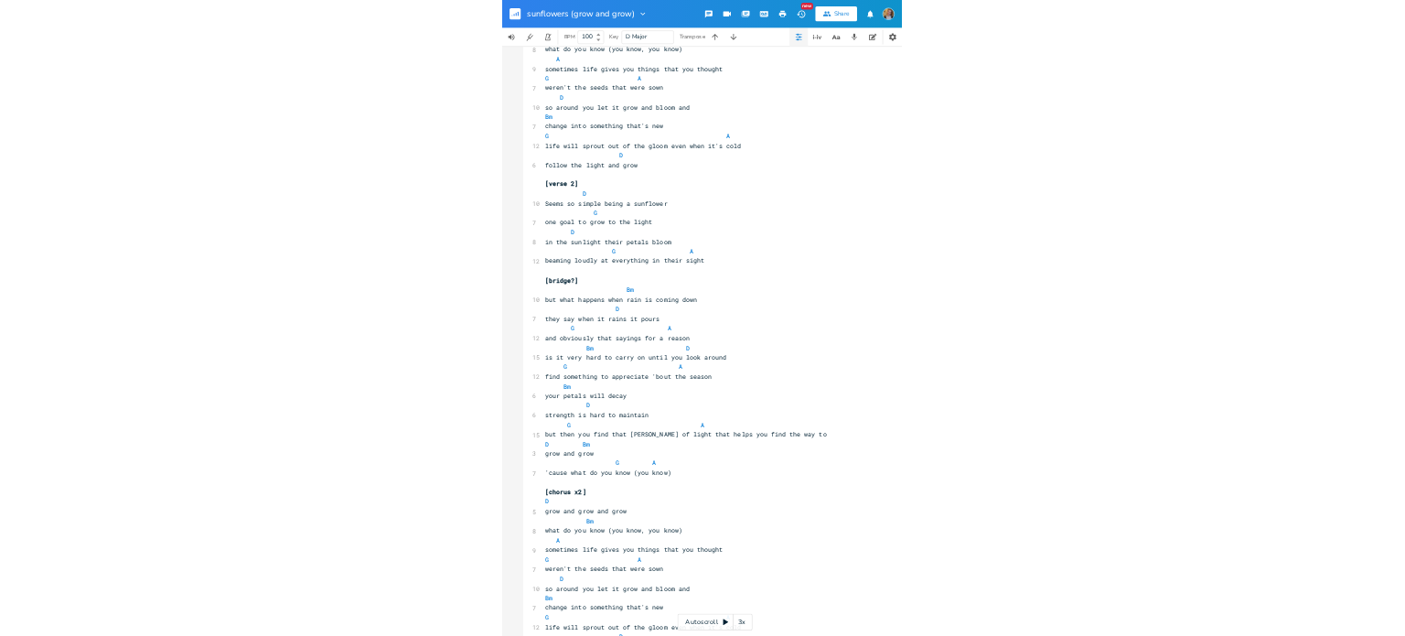
scroll to position [523, 0]
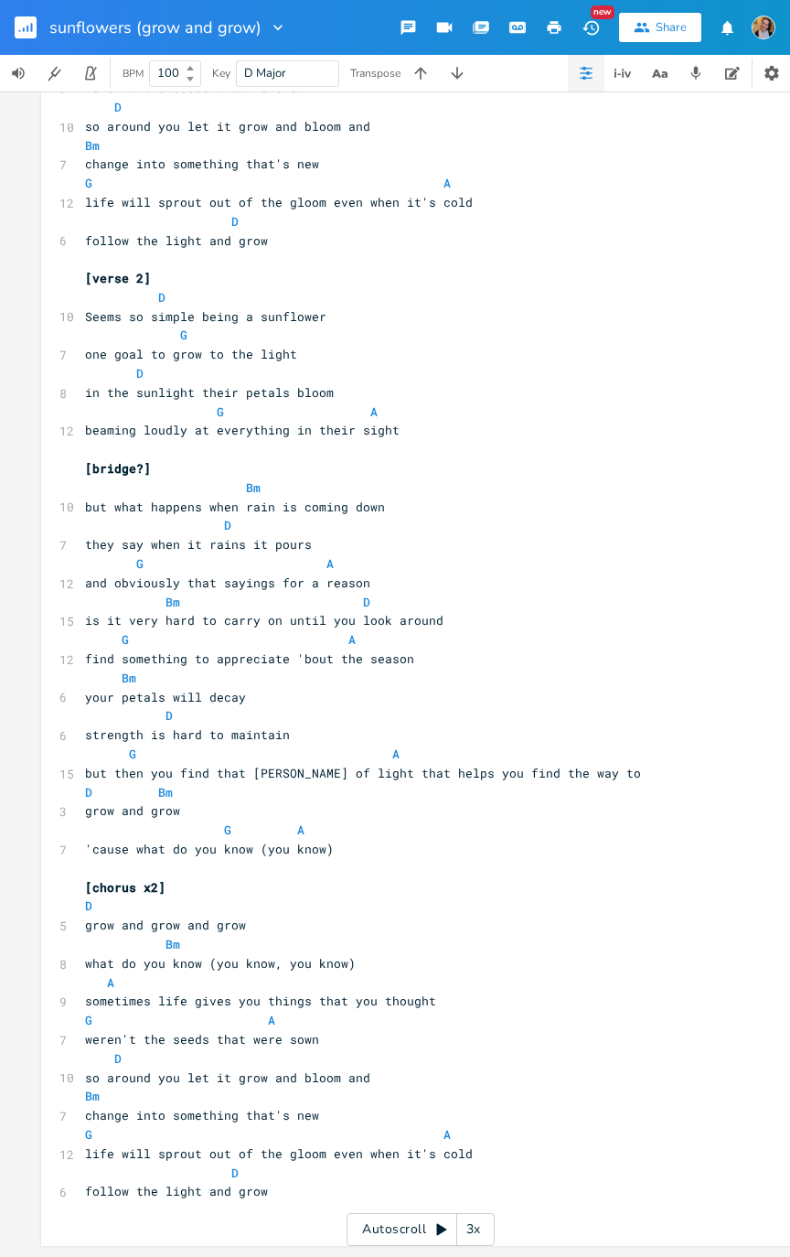
click at [18, 18] on rect "button" at bounding box center [26, 27] width 22 height 22
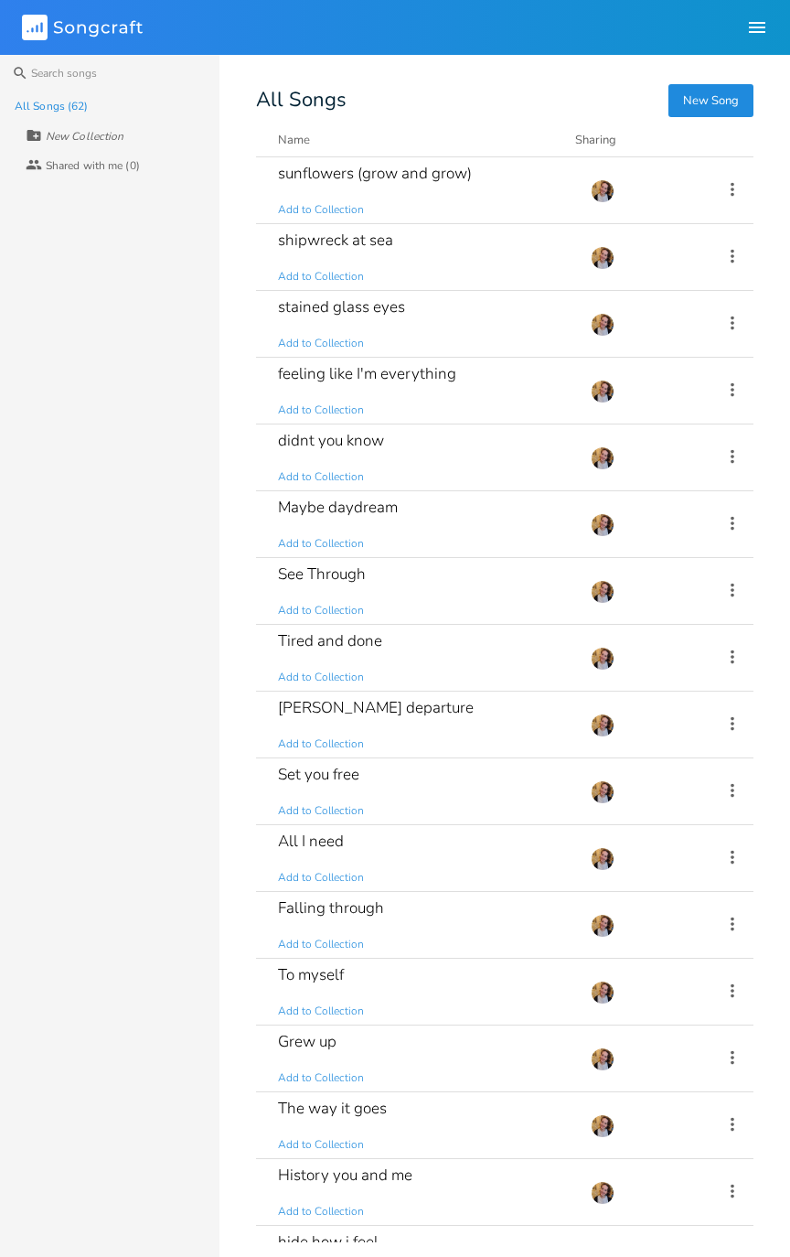
click at [789, 567] on div "New Song All Songs Name Demo Last Modified Sharing sunflowers (grow and grow) A…" at bounding box center [523, 666] width 534 height 1151
click at [789, 635] on div "New Song All Songs Name Demo Last Modified Sharing sunflowers (grow and grow) A…" at bounding box center [523, 666] width 534 height 1151
click at [789, 519] on div "New Song All Songs Name Demo Last Modified Sharing sunflowers (grow and grow) A…" at bounding box center [523, 666] width 534 height 1151
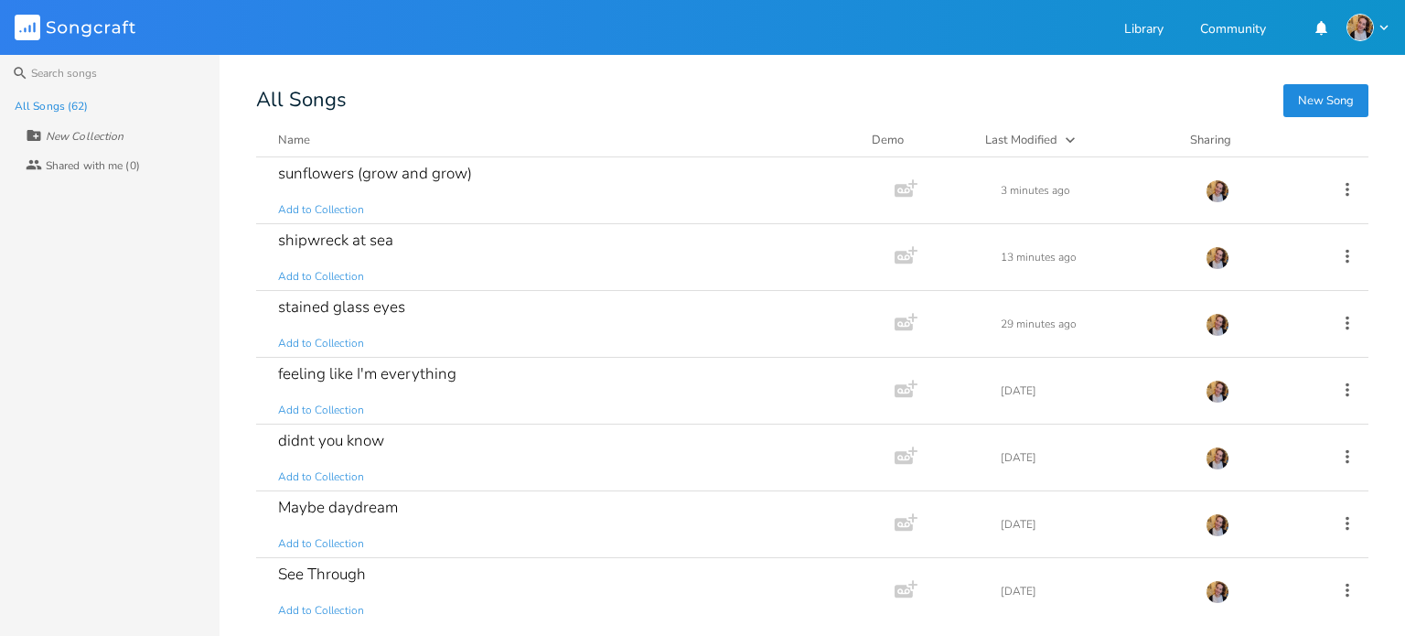
click at [1309, 108] on button "New Song" at bounding box center [1325, 100] width 85 height 33
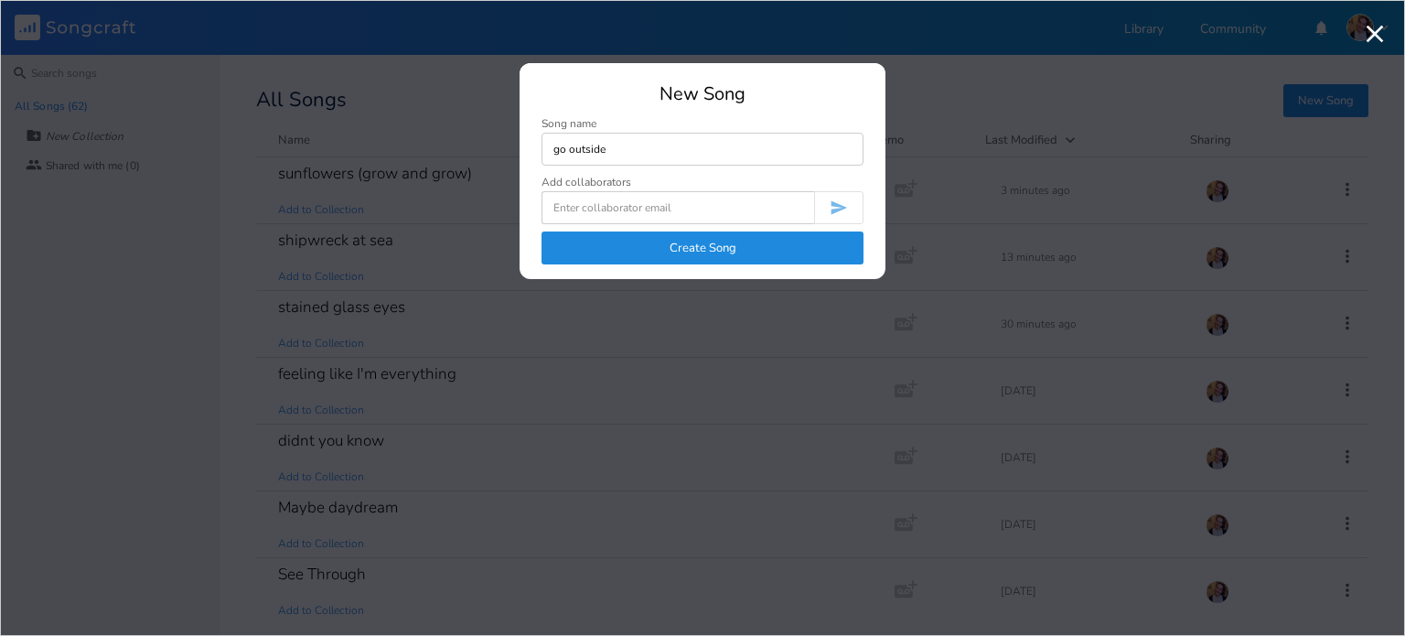
type input "go outside"
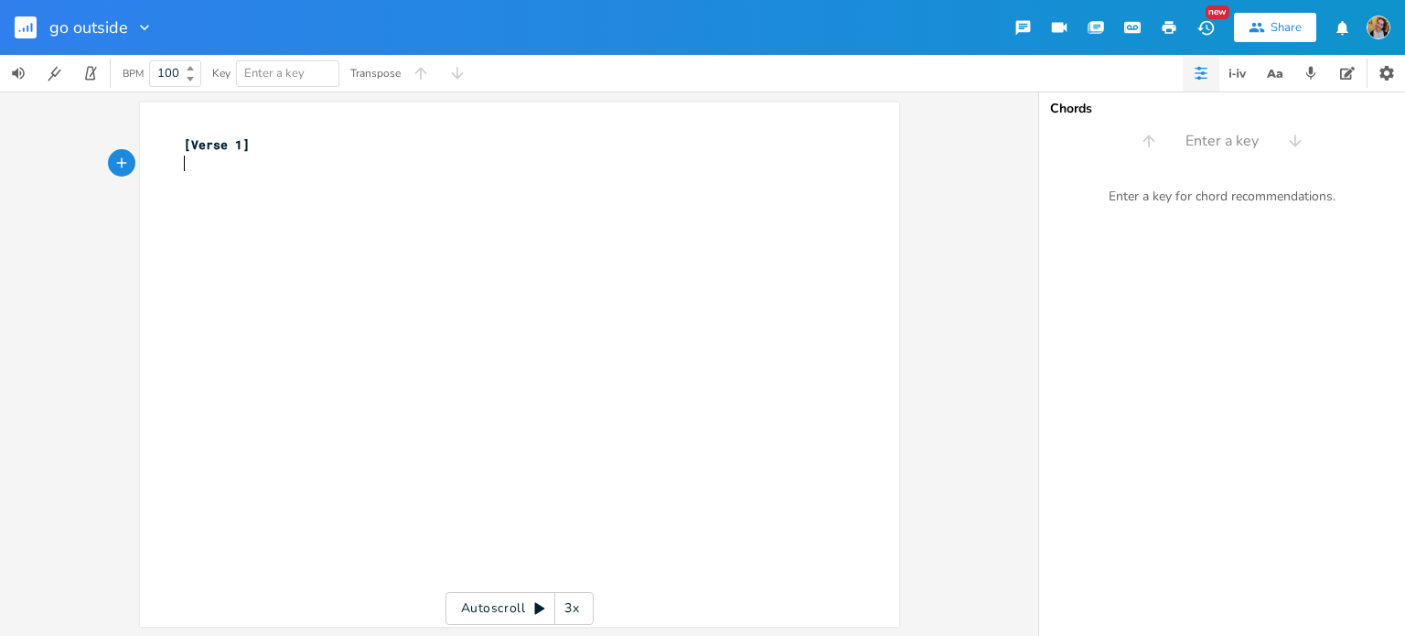
click at [200, 206] on div "xxxxxxxxxx [Verse 1] ​" at bounding box center [533, 382] width 706 height 500
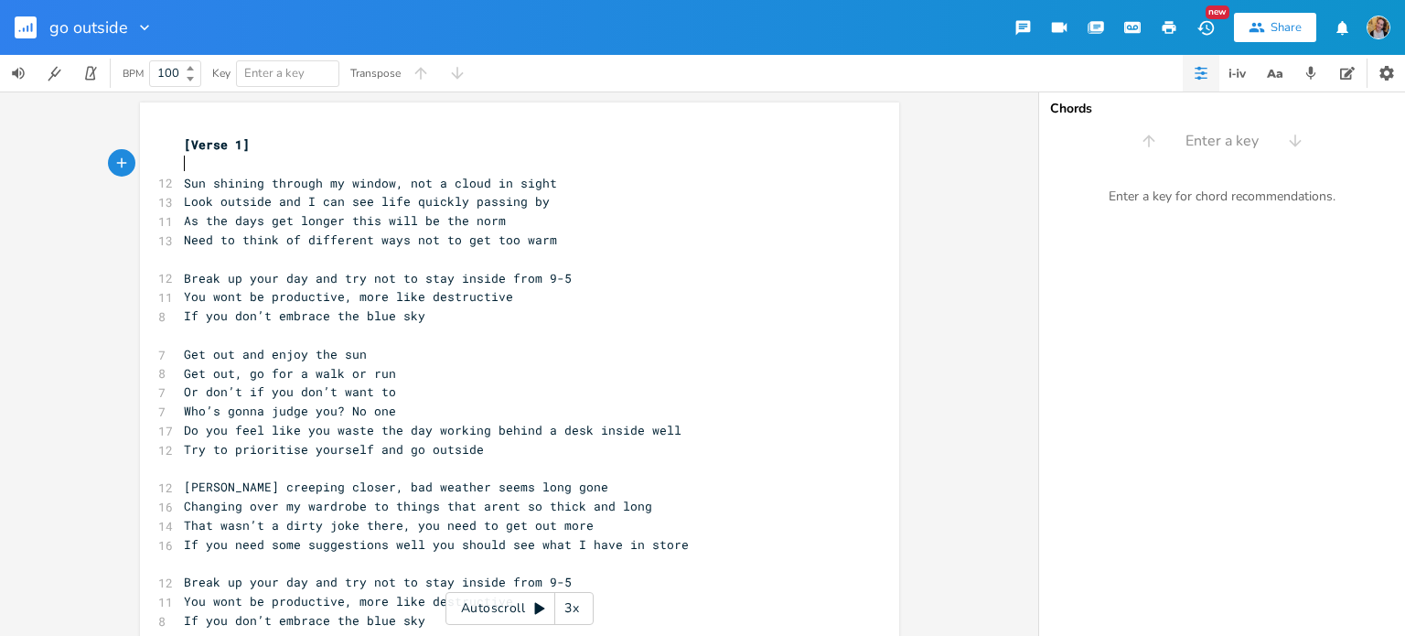
click at [260, 167] on pre "​" at bounding box center [510, 164] width 660 height 19
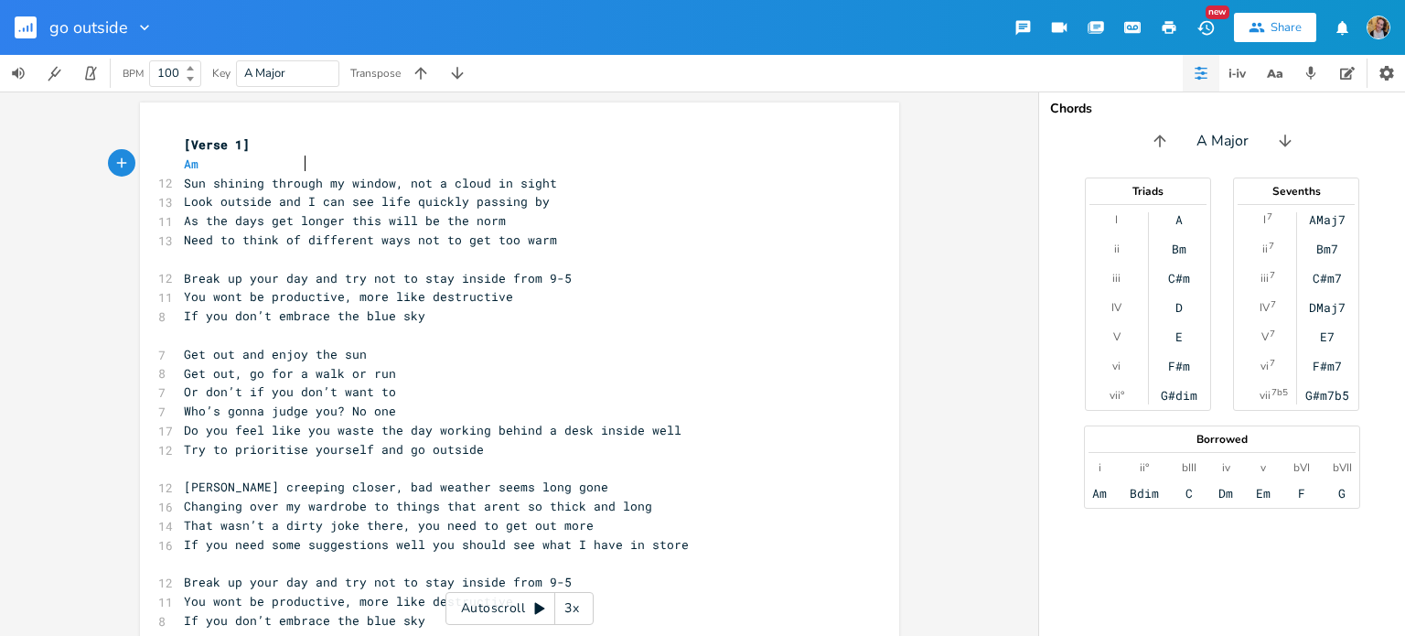
scroll to position [0, 80]
type textarea "Am G"
click at [399, 185] on span "Sun shining through my window, not a cloud in sight" at bounding box center [370, 183] width 373 height 16
type textarea "w"
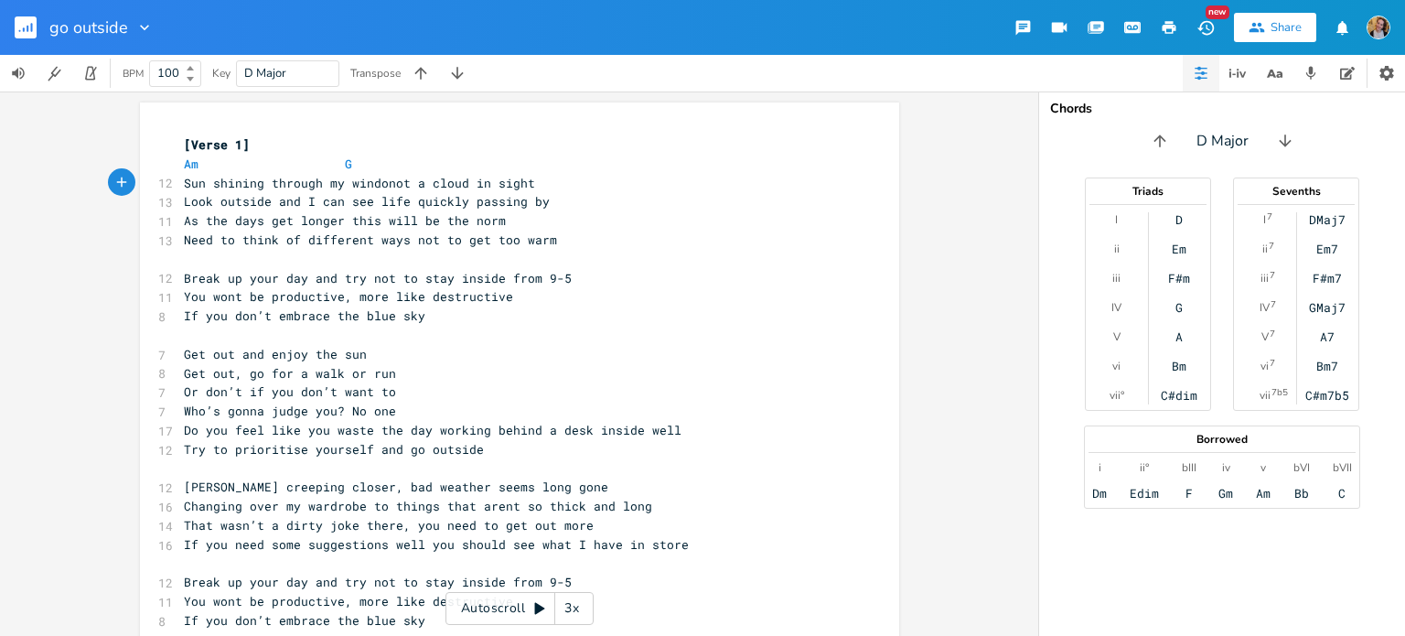
scroll to position [0, 10]
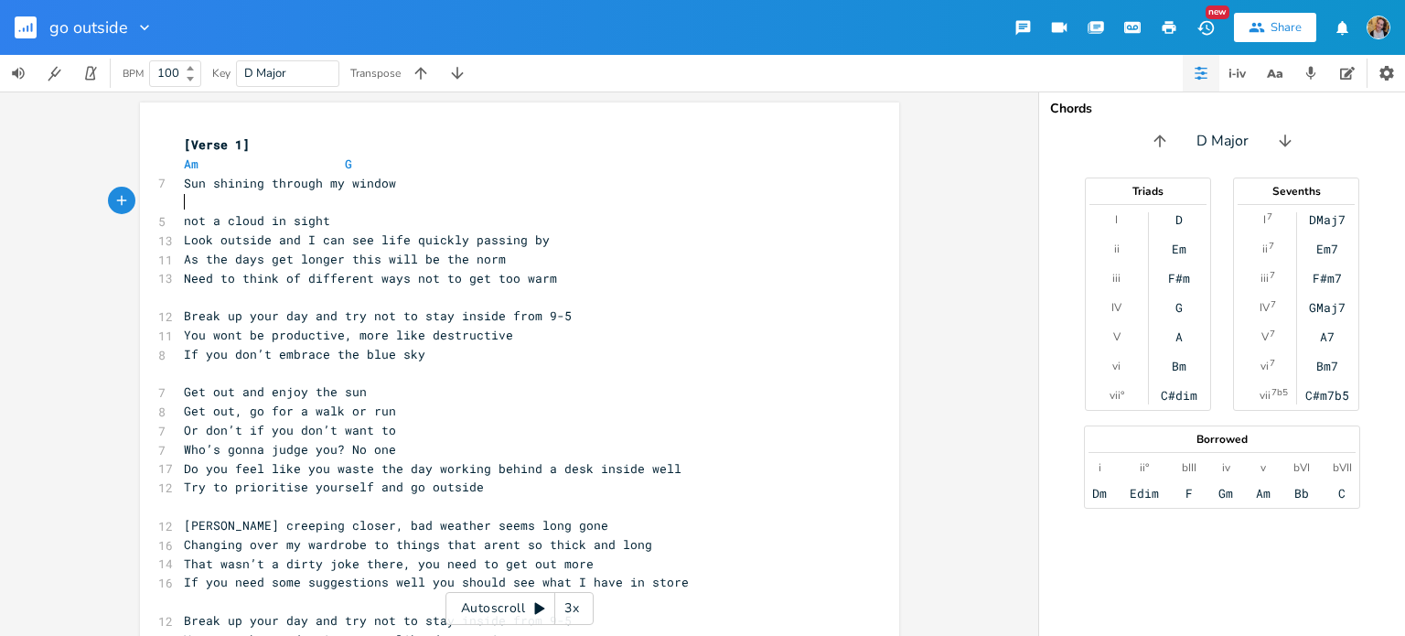
click at [375, 194] on pre "​" at bounding box center [510, 201] width 660 height 19
type textarea "C Am"
click at [387, 232] on span "Look outside and I can see life quickly passing by" at bounding box center [367, 239] width 366 height 16
click at [338, 230] on pre "not a cloud in sight" at bounding box center [510, 220] width 660 height 19
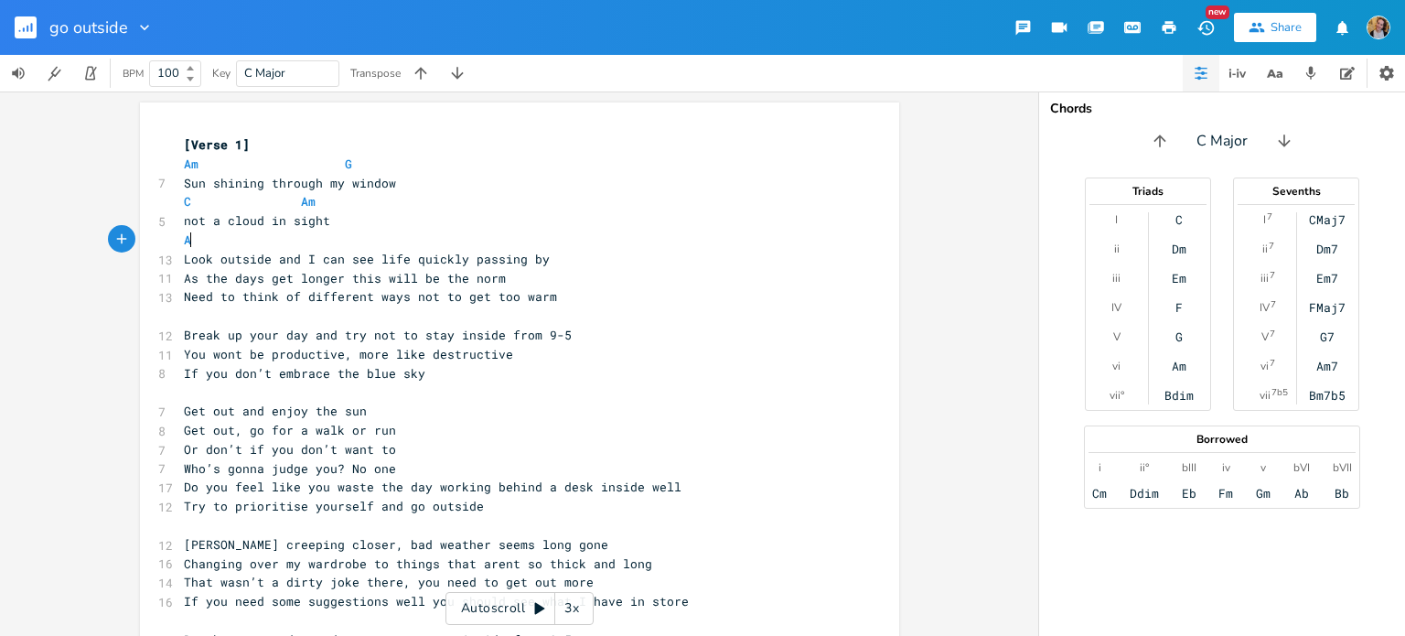
scroll to position [0, 9]
type textarea "Am G"
click at [413, 259] on span "Look outside and I can see life quickly passing by" at bounding box center [367, 259] width 366 height 16
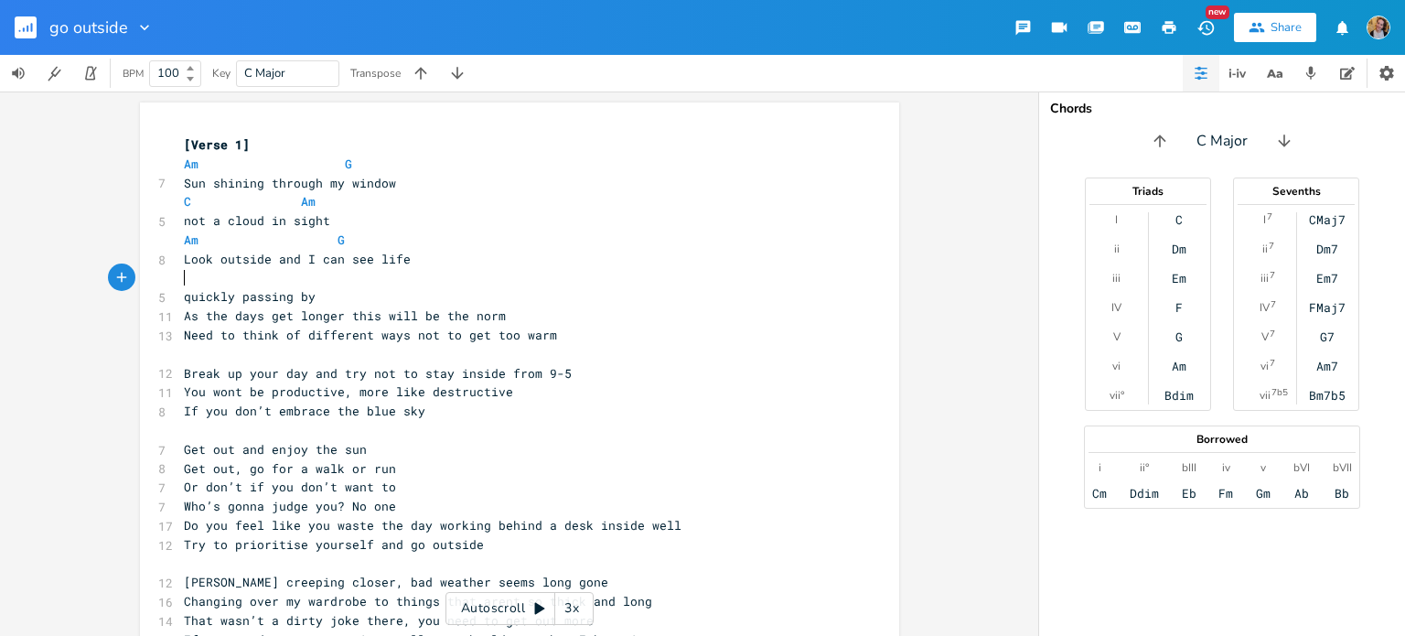
click at [348, 273] on pre "​" at bounding box center [510, 278] width 660 height 19
type textarea "C Am"
click at [433, 311] on span "As the days get longer this will be the norm" at bounding box center [345, 315] width 322 height 16
click at [370, 298] on pre "quickly passing by" at bounding box center [510, 296] width 660 height 19
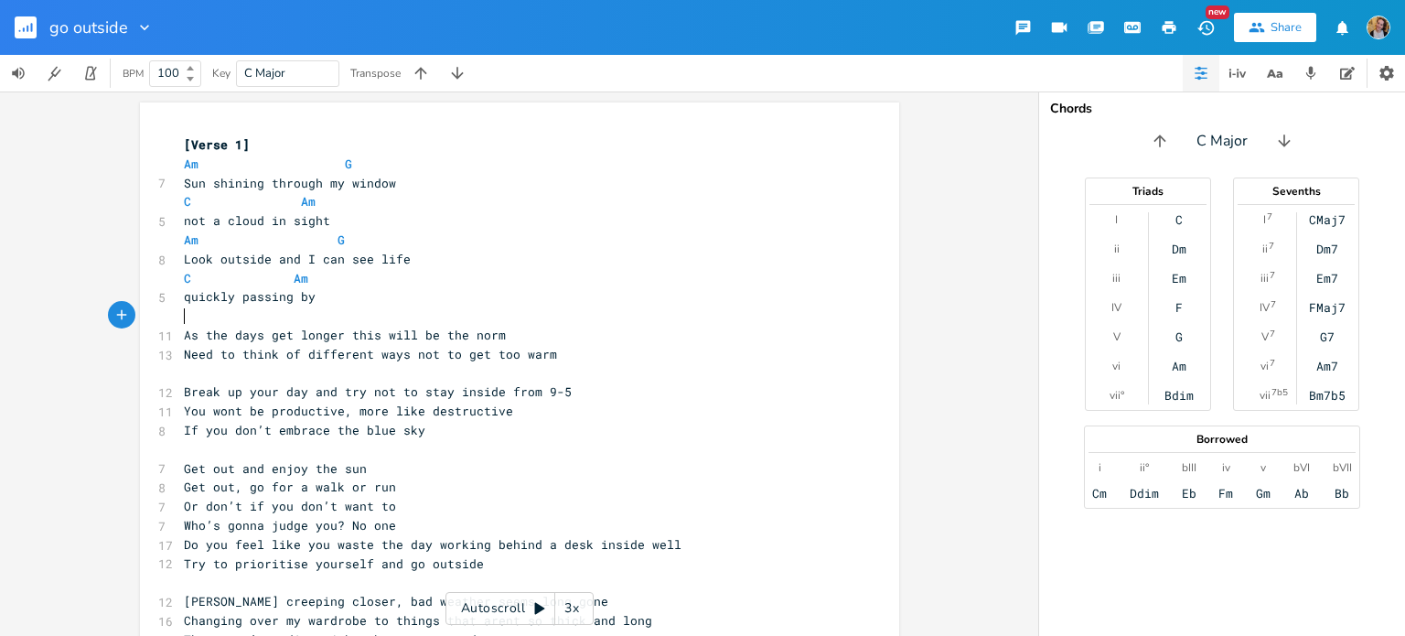
type textarea "S"
type textarea "Am"
type textarea "G"
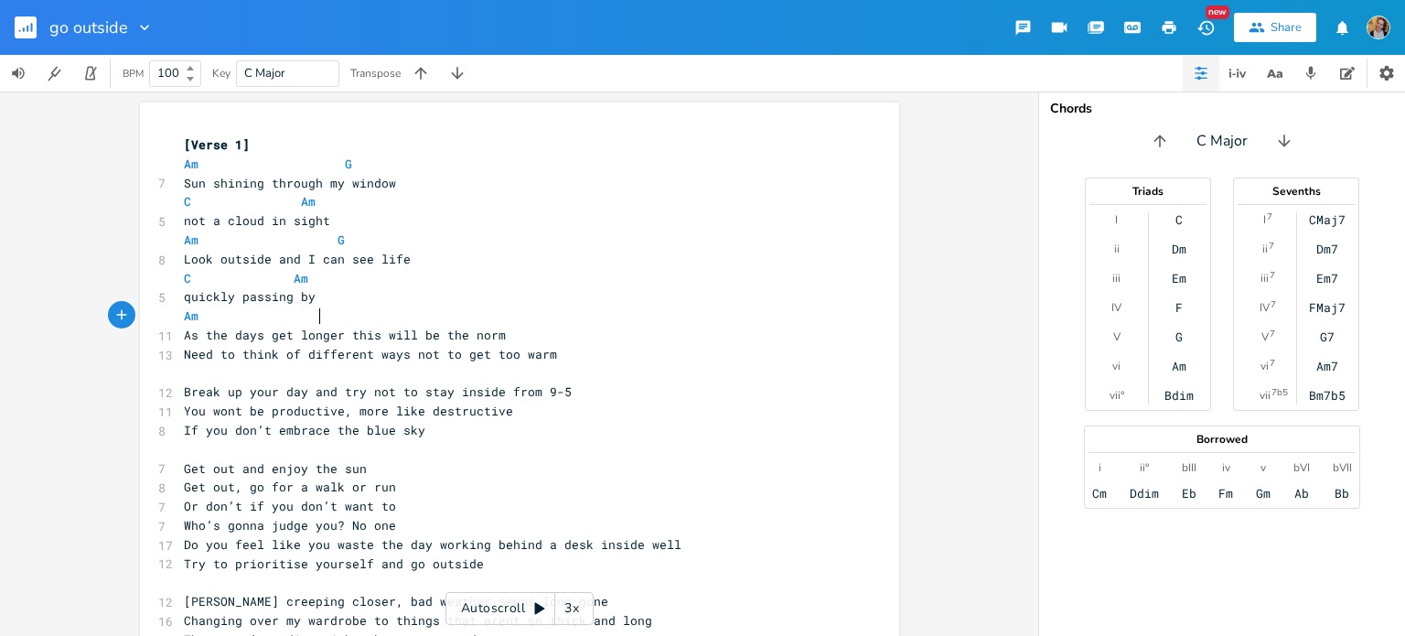
scroll to position [0, 8]
click at [398, 321] on pre "Am G" at bounding box center [510, 315] width 660 height 19
click at [405, 333] on span "As the days get longer this will be the norm" at bounding box center [345, 335] width 322 height 16
click at [344, 336] on span "As the days get longer this will be the norm" at bounding box center [345, 335] width 322 height 16
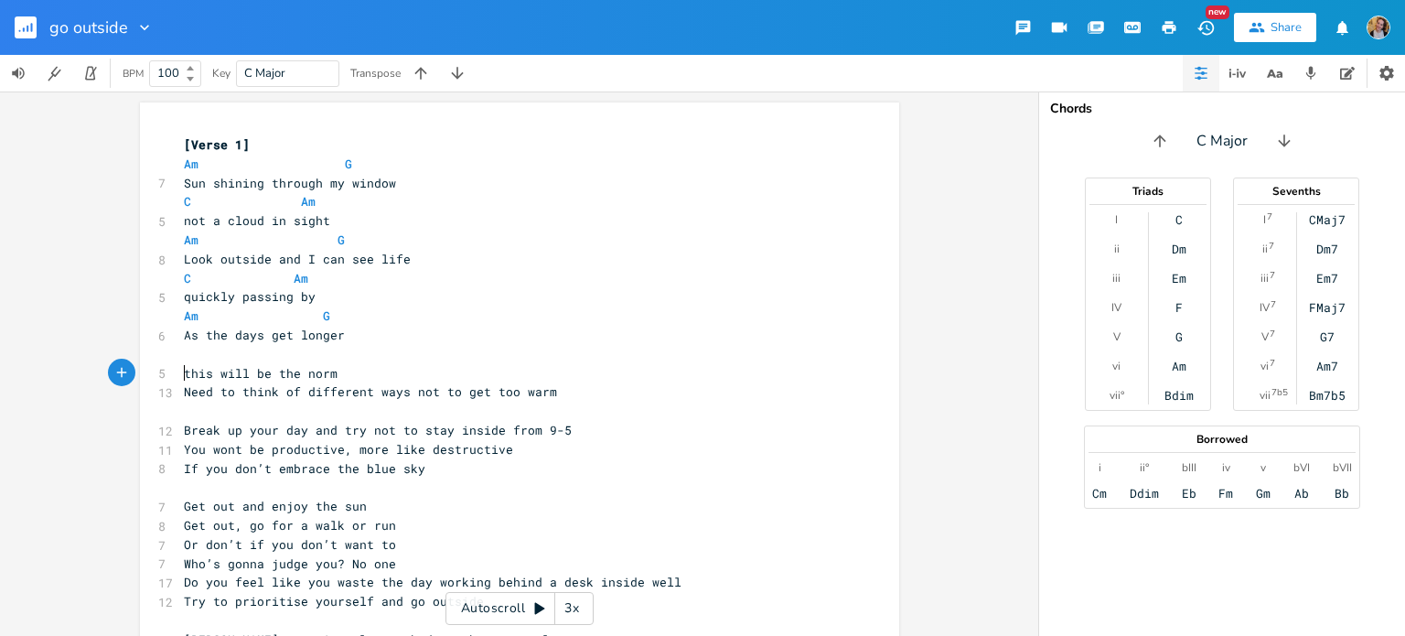
click at [411, 393] on span "Need to think of different ways not to get too warm" at bounding box center [370, 391] width 373 height 16
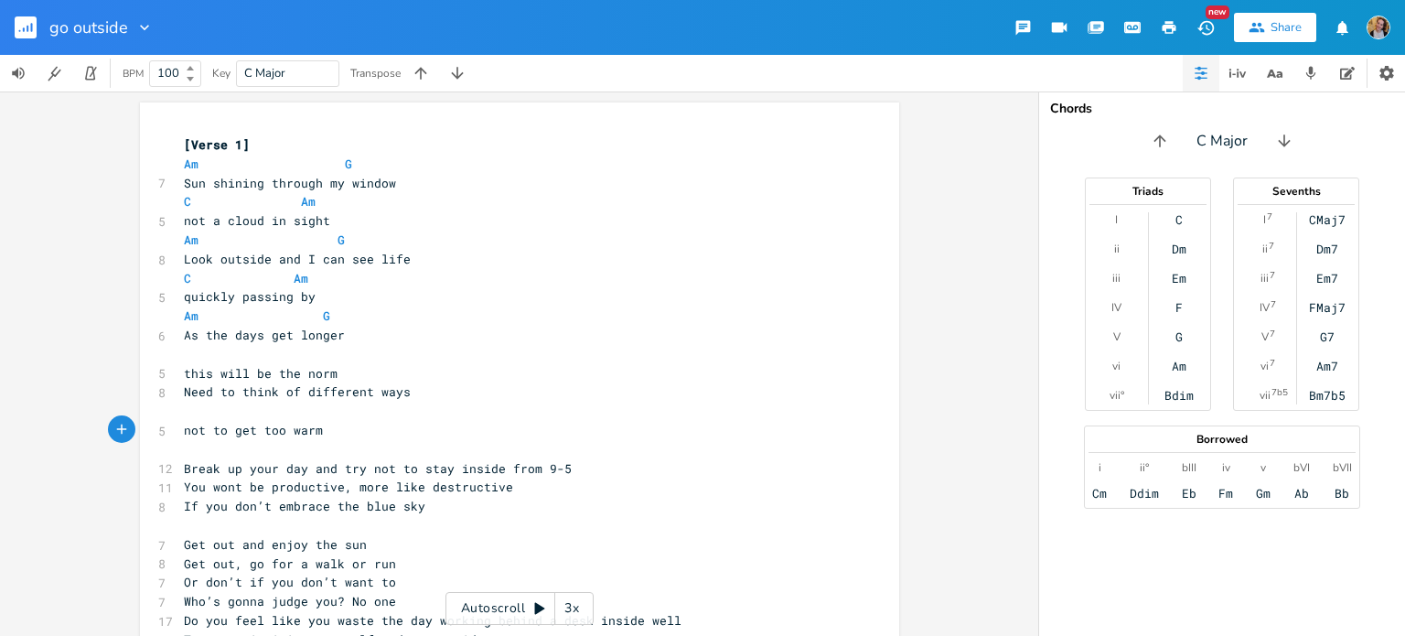
click at [359, 377] on pre "this will be the norm" at bounding box center [510, 373] width 660 height 19
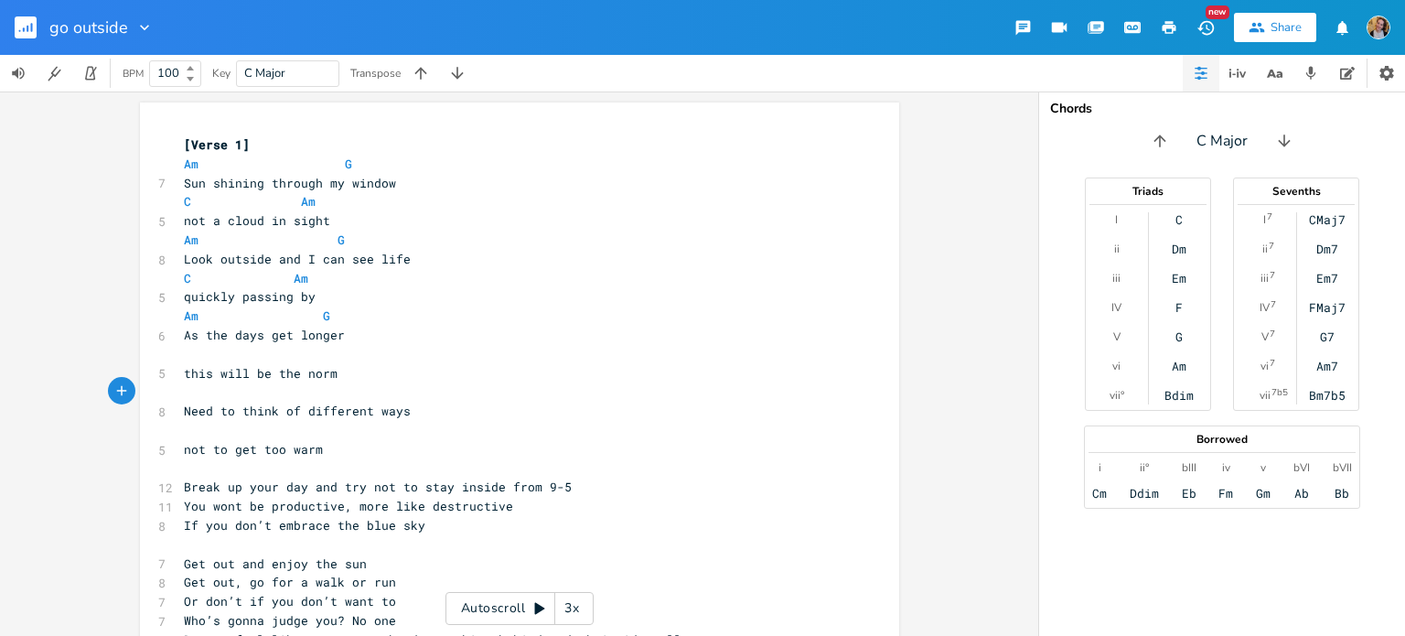
click at [295, 359] on pre "​" at bounding box center [510, 354] width 660 height 19
type textarea "C Am"
click at [214, 413] on span "Need to think of different ways" at bounding box center [297, 410] width 227 height 16
click at [262, 402] on span "Need to think of different ways" at bounding box center [297, 410] width 227 height 16
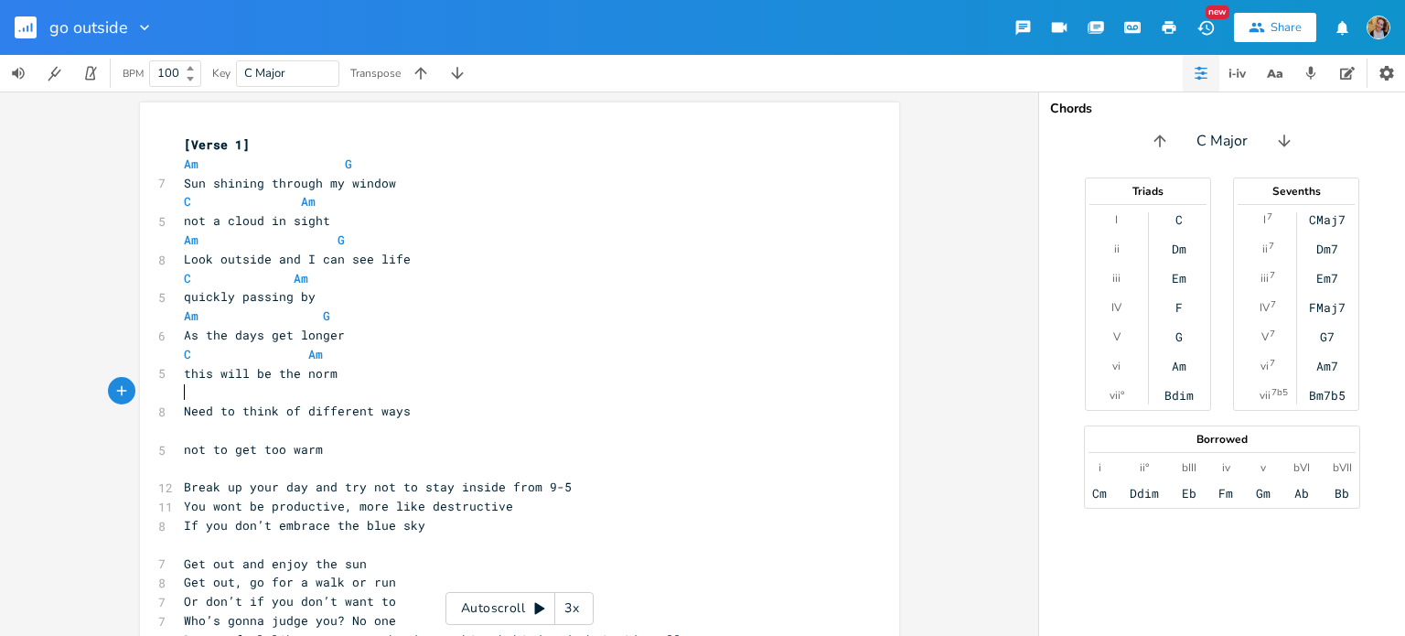
click at [241, 391] on pre "​" at bounding box center [510, 391] width 660 height 19
type textarea "Am"
type textarea "G"
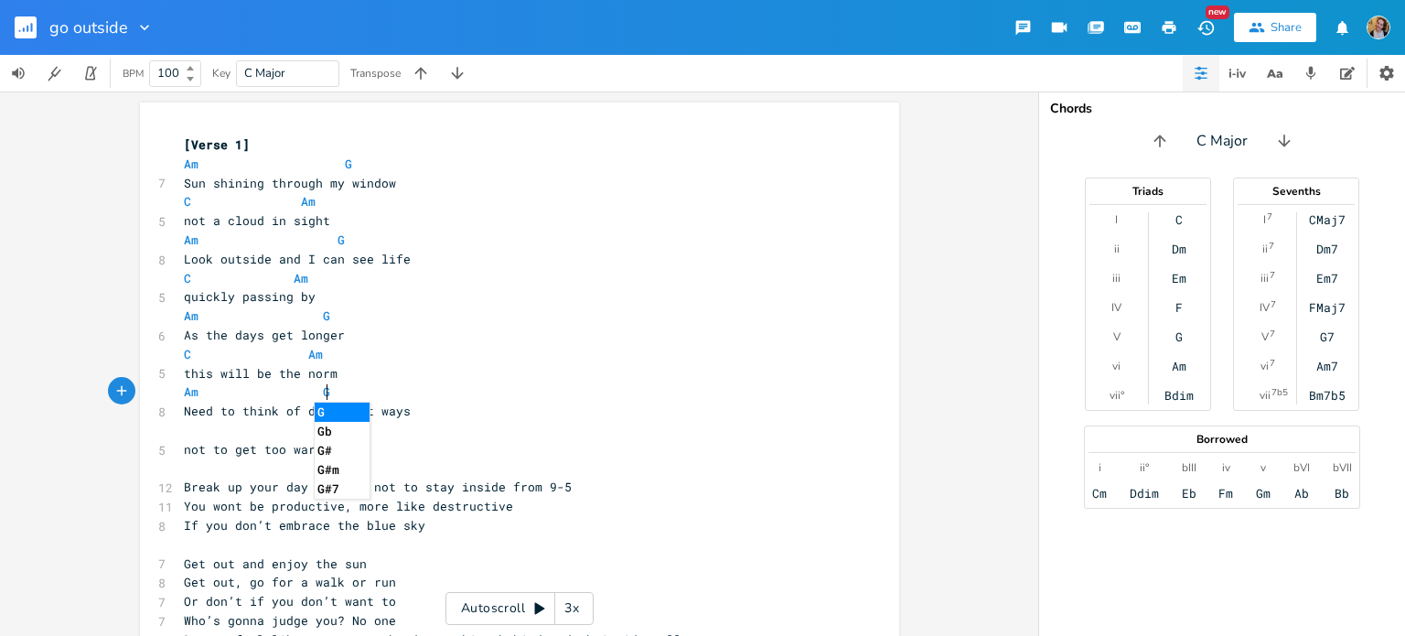
click at [190, 431] on pre "​" at bounding box center [510, 430] width 660 height 19
type textarea "C S"
type textarea "Am"
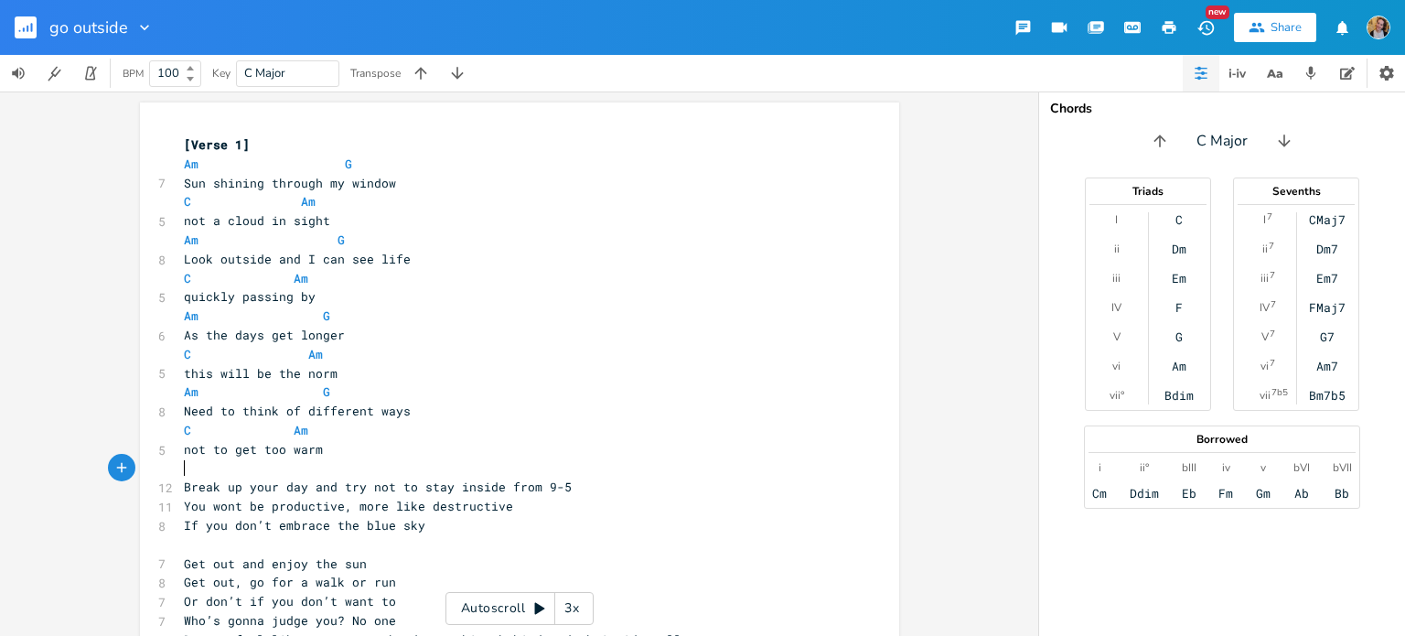
click at [221, 465] on pre "​" at bounding box center [510, 468] width 660 height 19
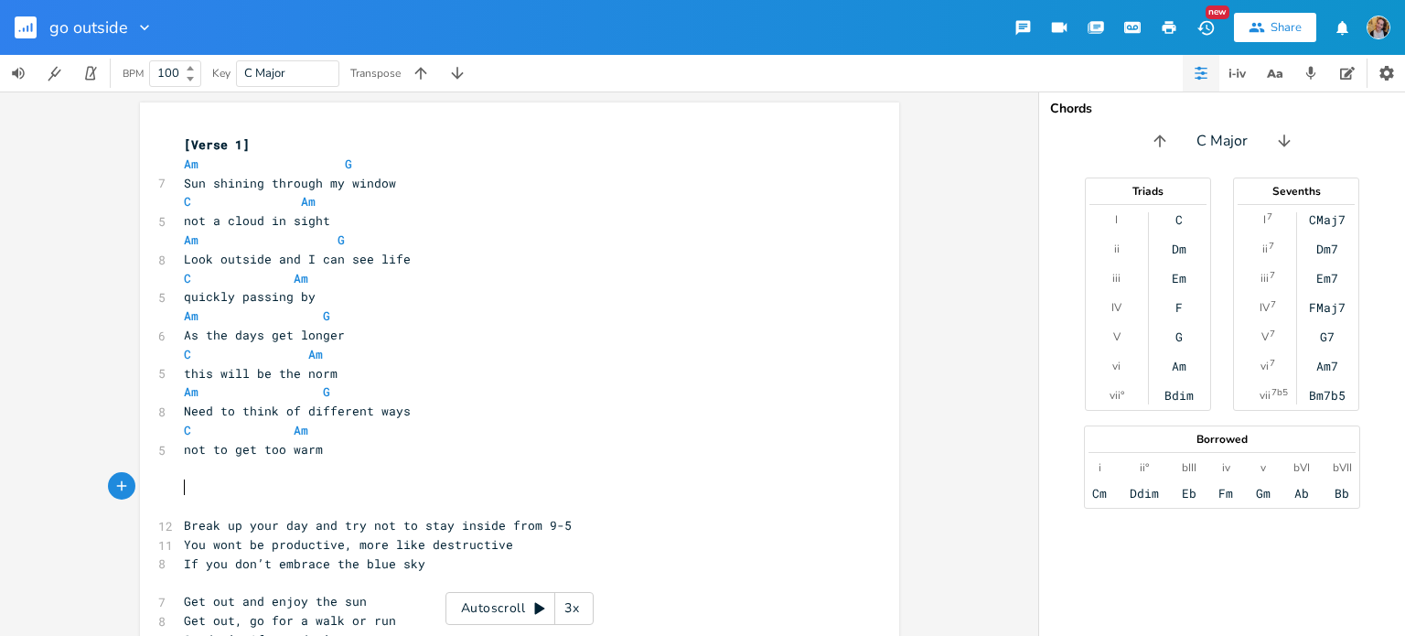
type textarea "["
click at [249, 519] on span "Break up your day and try not to stay inside from 9-5" at bounding box center [378, 525] width 388 height 16
type textarea "the"
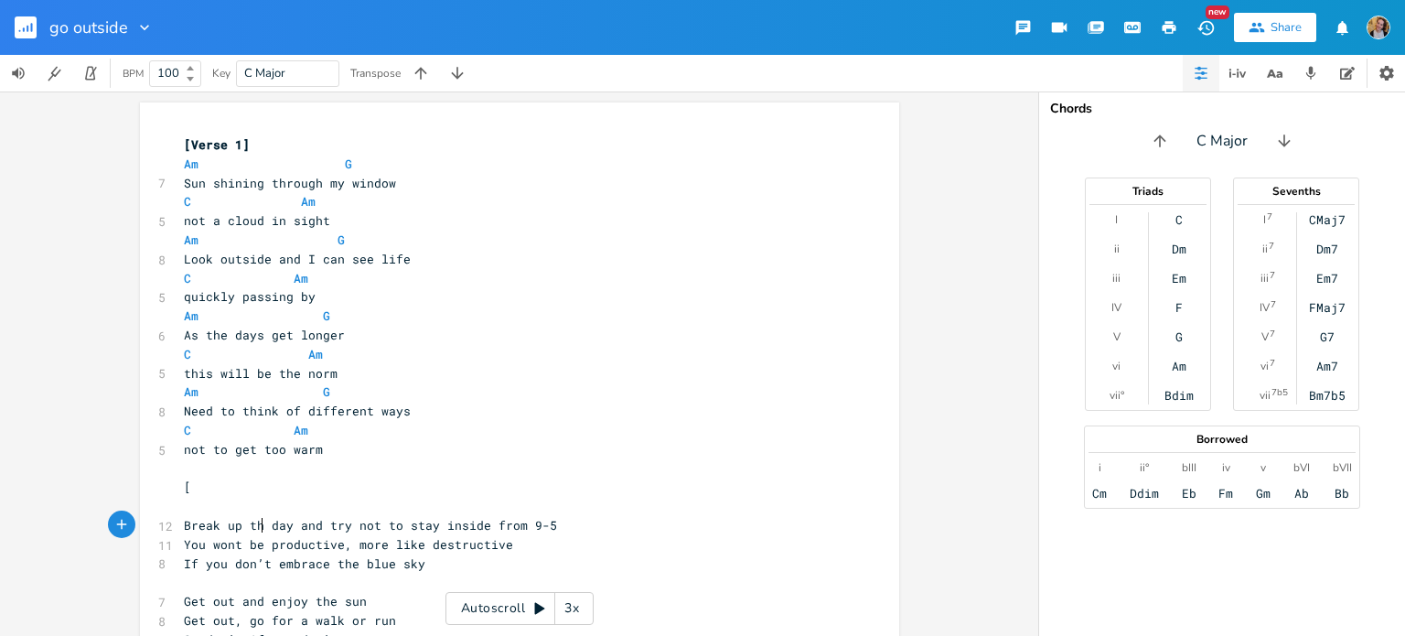
scroll to position [0, 16]
click at [296, 498] on pre "​" at bounding box center [510, 506] width 660 height 19
click at [259, 481] on pre "[" at bounding box center [510, 486] width 660 height 19
type textarea "pre chorus]"
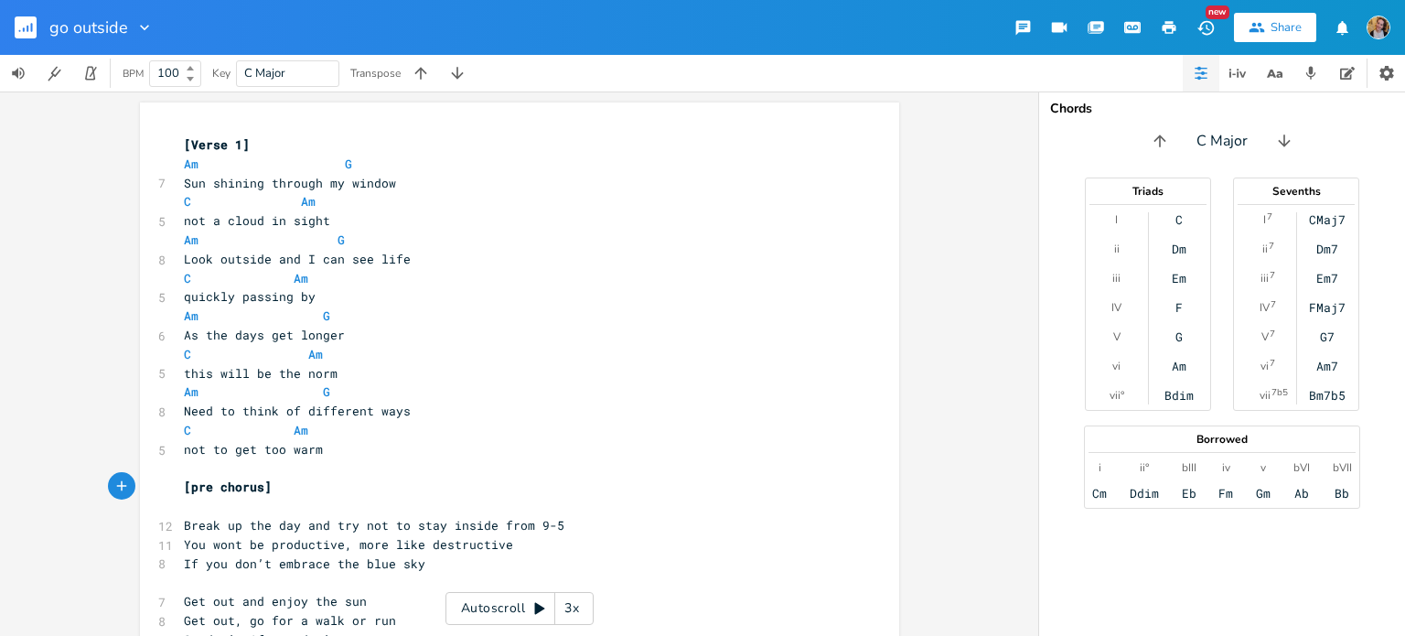
click at [263, 509] on pre "​" at bounding box center [510, 506] width 660 height 19
type textarea "F"
type textarea "Dm Am"
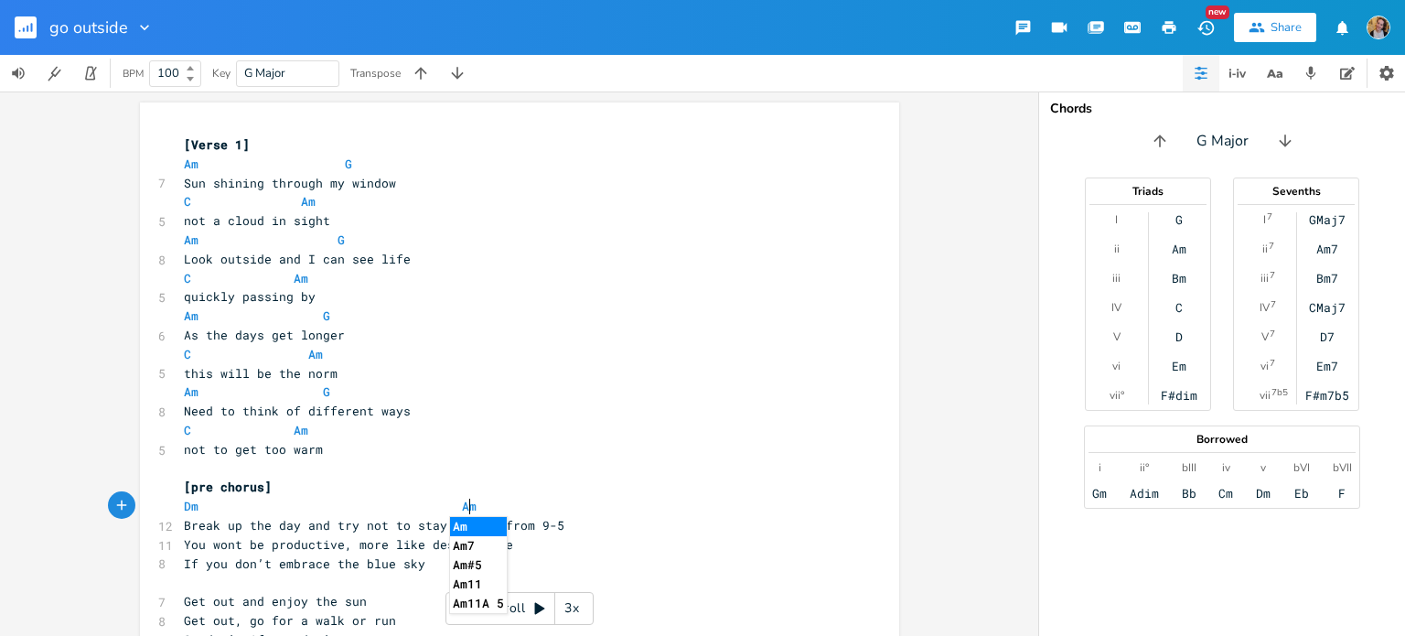
click at [567, 525] on pre "Break up the day and try not to stay inside from 9-5" at bounding box center [510, 525] width 660 height 19
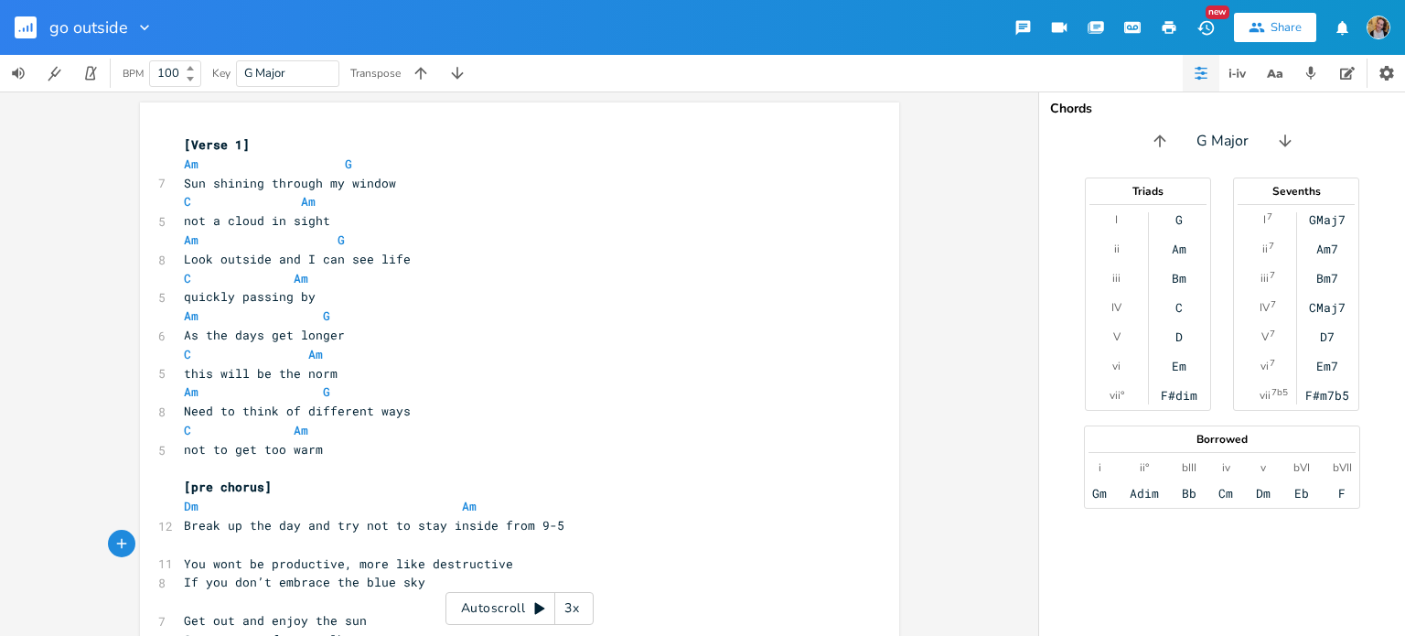
click at [530, 563] on pre "You wont be productive, more like destructive" at bounding box center [510, 563] width 660 height 19
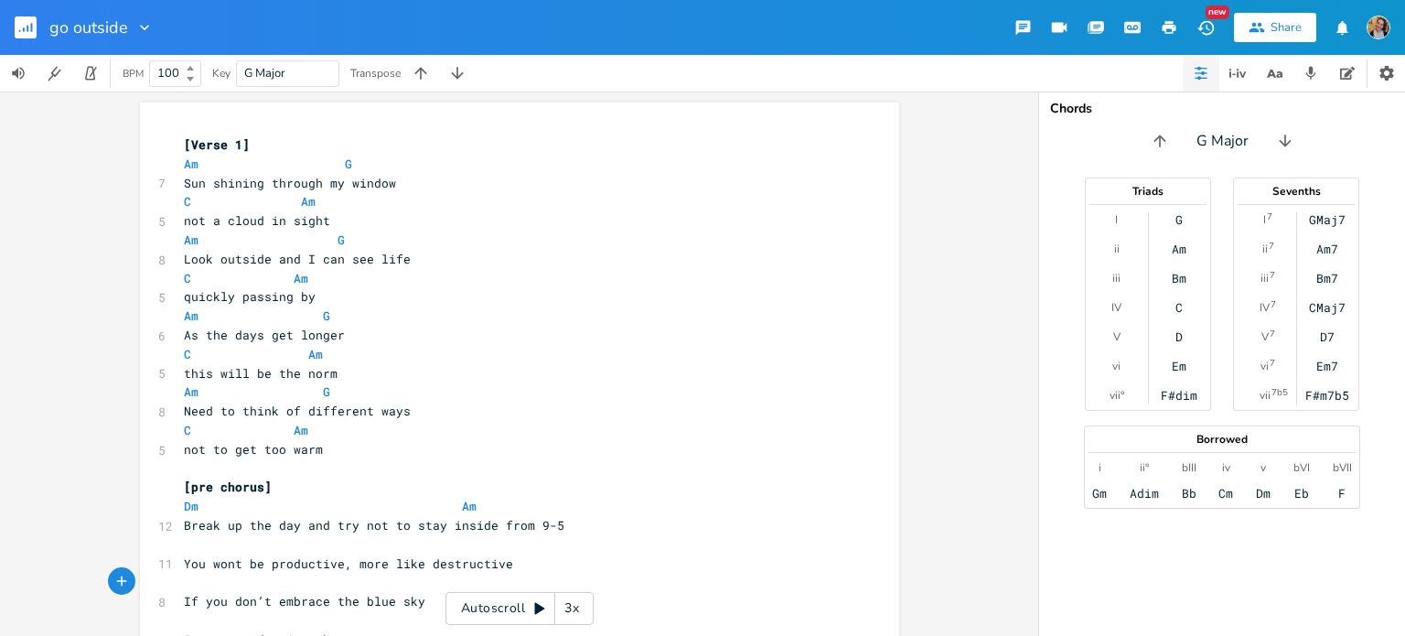
scroll to position [88, 0]
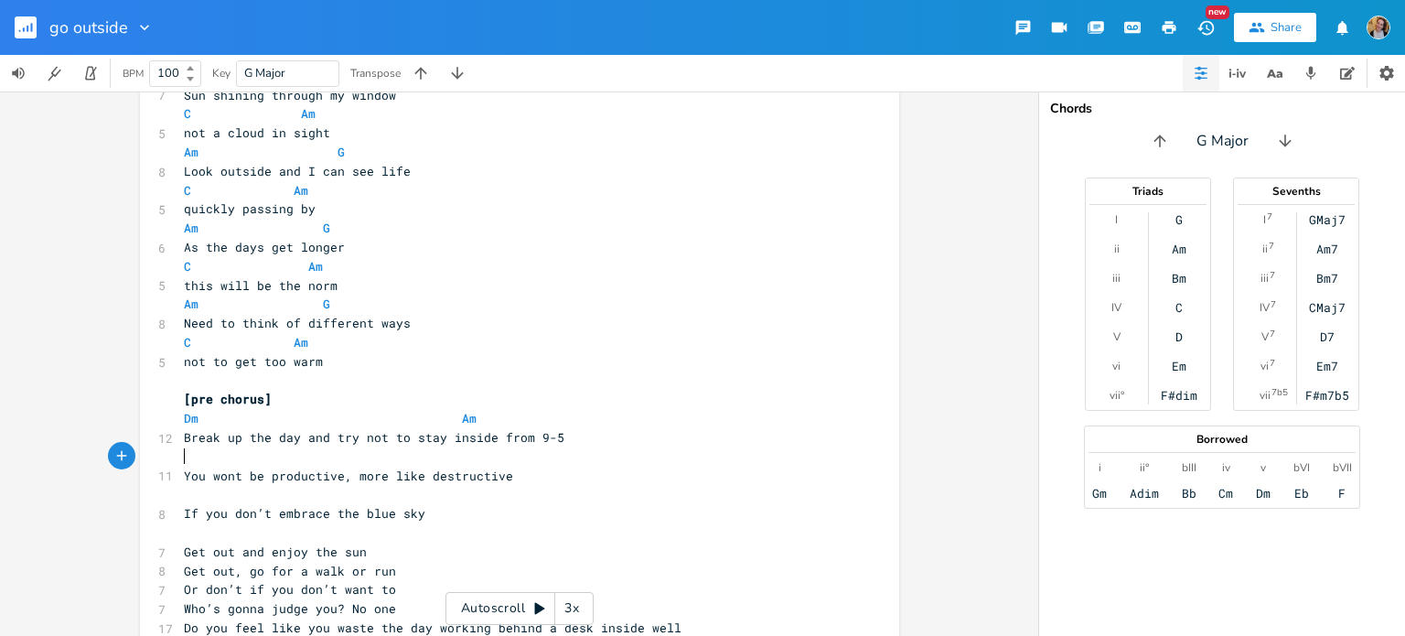
click at [413, 449] on pre "​" at bounding box center [510, 456] width 660 height 19
click at [504, 440] on span "Break up the day and try not to stay inside from 9-5" at bounding box center [374, 437] width 380 height 16
type textarea "from"
click at [504, 440] on span "Break up the day and try not to stay inside from 9-5" at bounding box center [374, 437] width 380 height 16
click at [454, 459] on pre "​" at bounding box center [510, 456] width 660 height 19
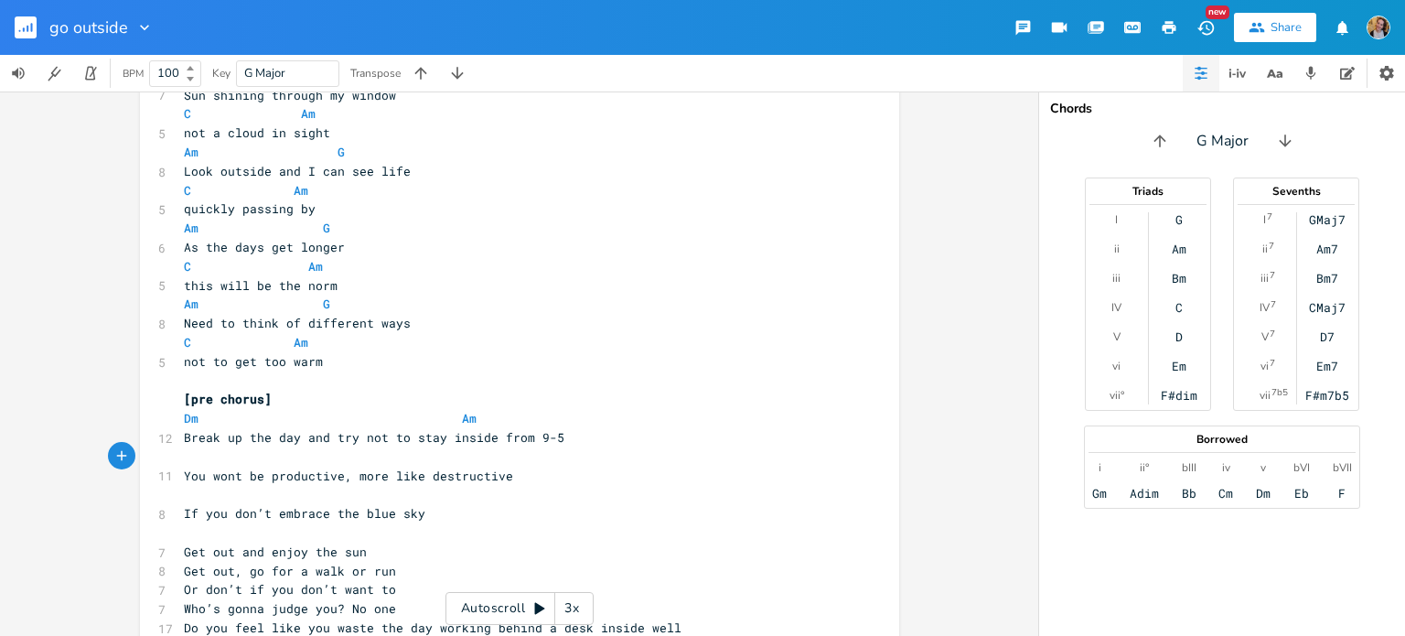
click at [498, 442] on span "Break up the day and try not to stay inside from 9-5" at bounding box center [374, 437] width 380 height 16
type textarea "from"
click at [498, 442] on span "Break up the day and try not to stay inside from 9-5" at bounding box center [374, 437] width 380 height 16
click at [472, 450] on pre "​" at bounding box center [510, 456] width 660 height 19
click at [305, 442] on span "Break up the day and try not to stay inside from 9-5" at bounding box center [374, 437] width 380 height 16
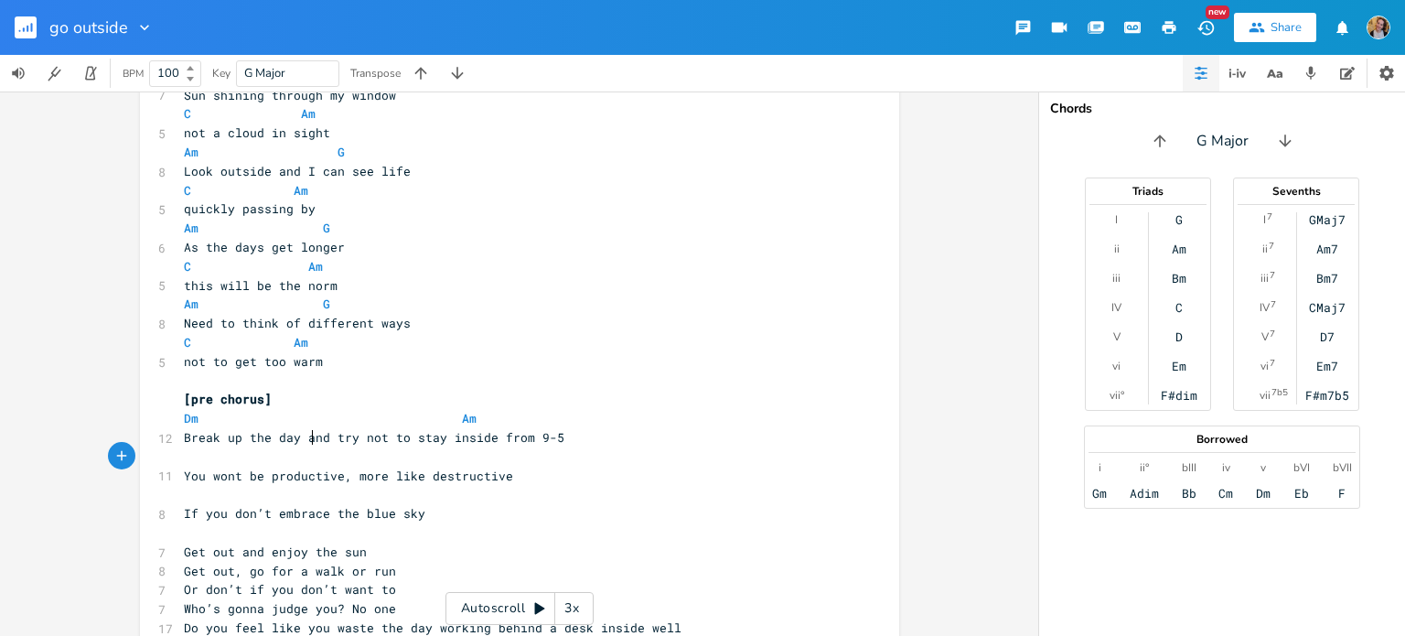
type textarea "and"
click at [305, 442] on span "Break up the day and try not to stay inside from 9-5" at bounding box center [374, 437] width 380 height 16
click at [339, 456] on pre "​" at bounding box center [510, 456] width 660 height 19
type textarea "Dm"
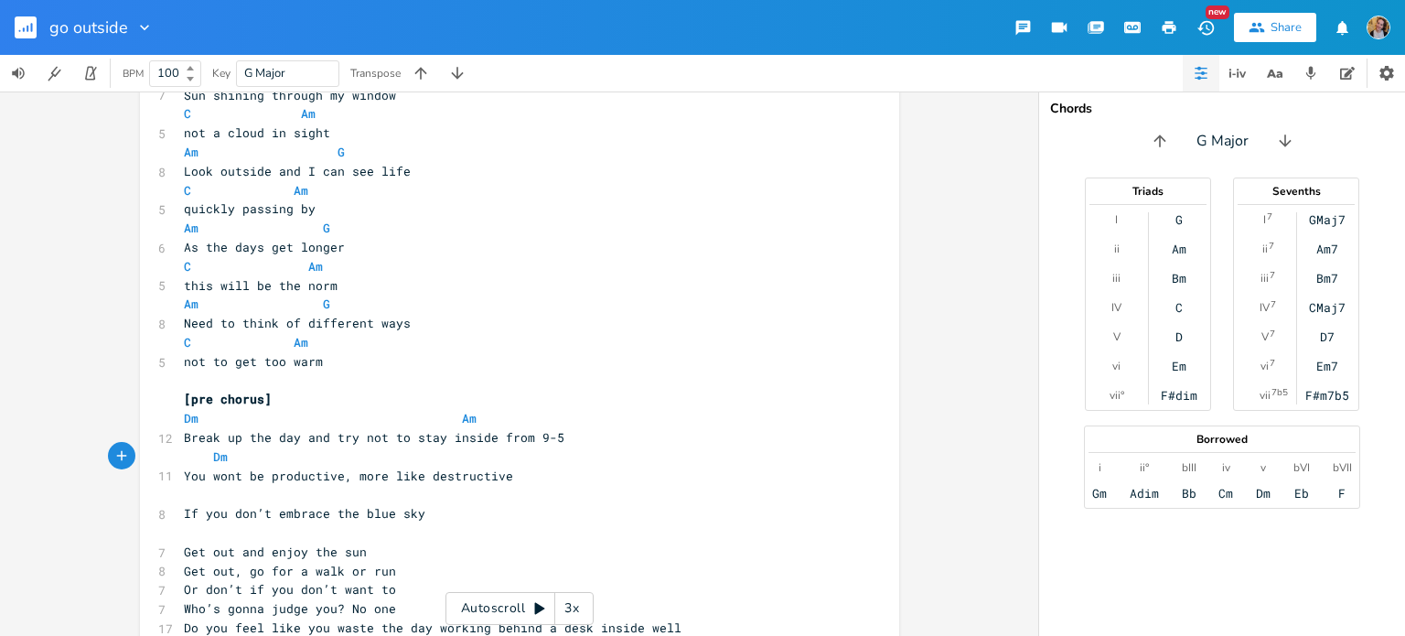
click at [313, 500] on pre "​" at bounding box center [510, 494] width 660 height 19
type textarea "E"
click at [347, 541] on pre "​" at bounding box center [510, 532] width 660 height 19
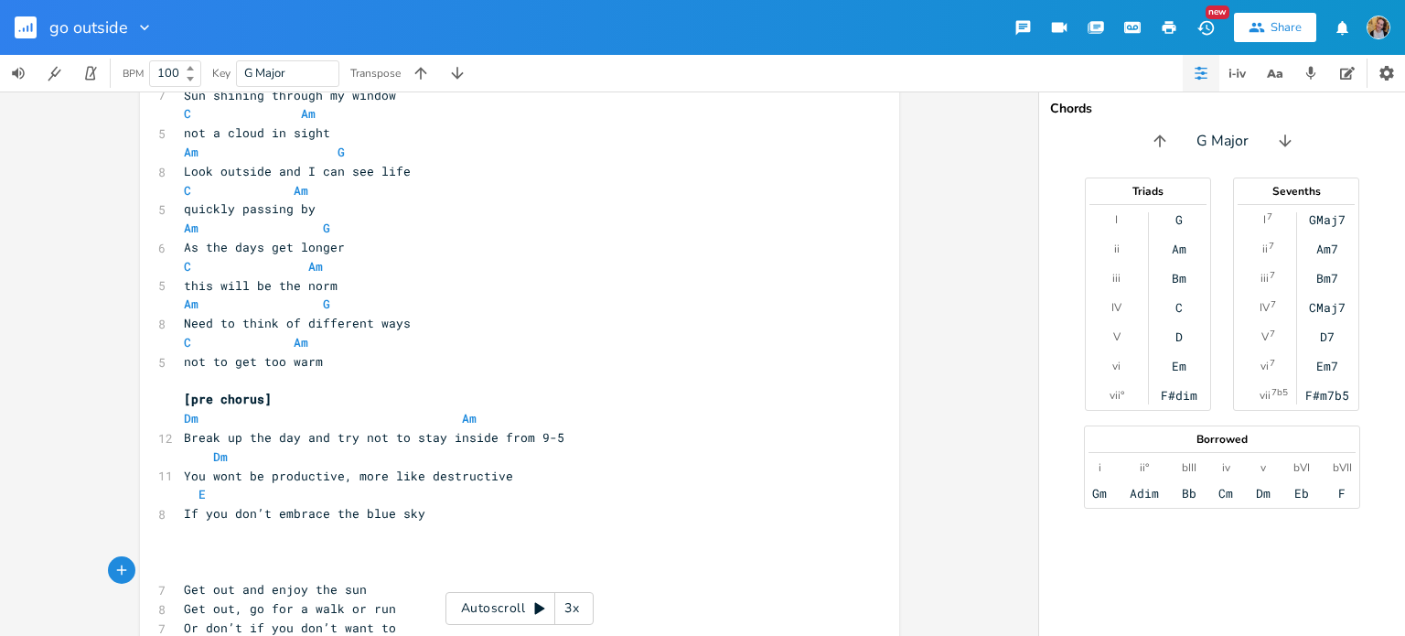
click at [388, 542] on pre "​" at bounding box center [510, 551] width 660 height 19
click at [318, 553] on pre "​" at bounding box center [510, 551] width 660 height 19
type textarea "[chorus]"
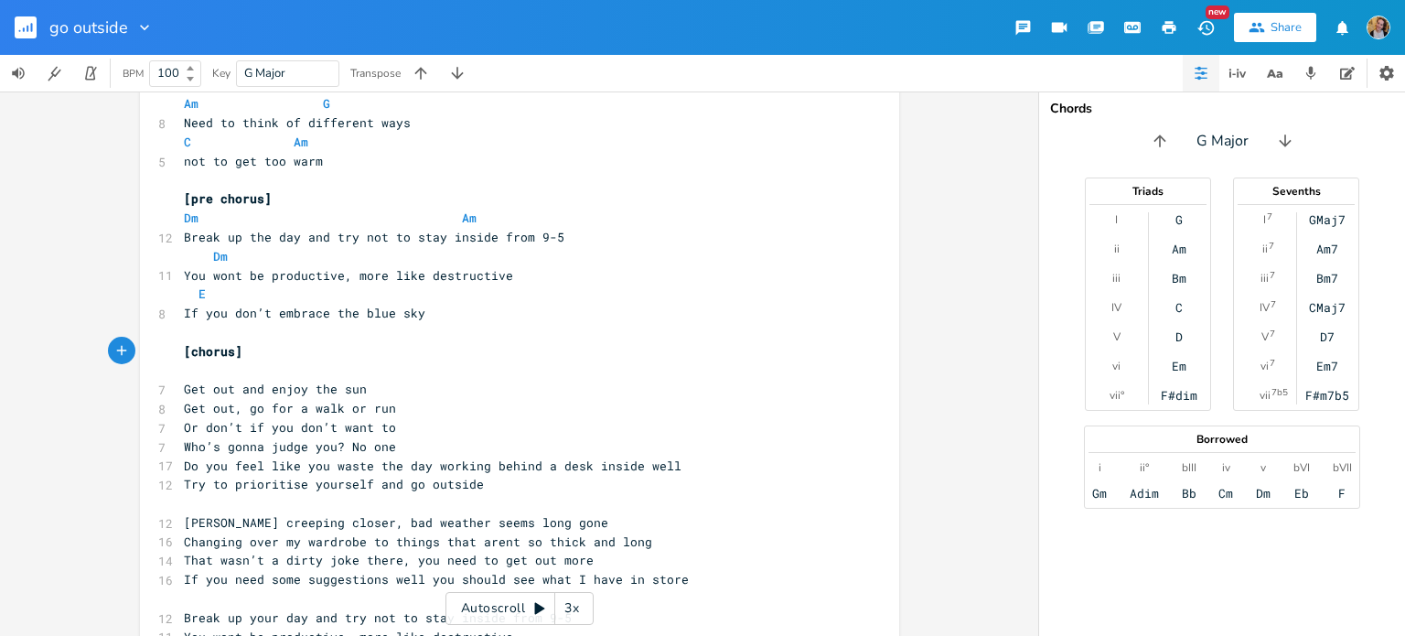
scroll to position [296, 0]
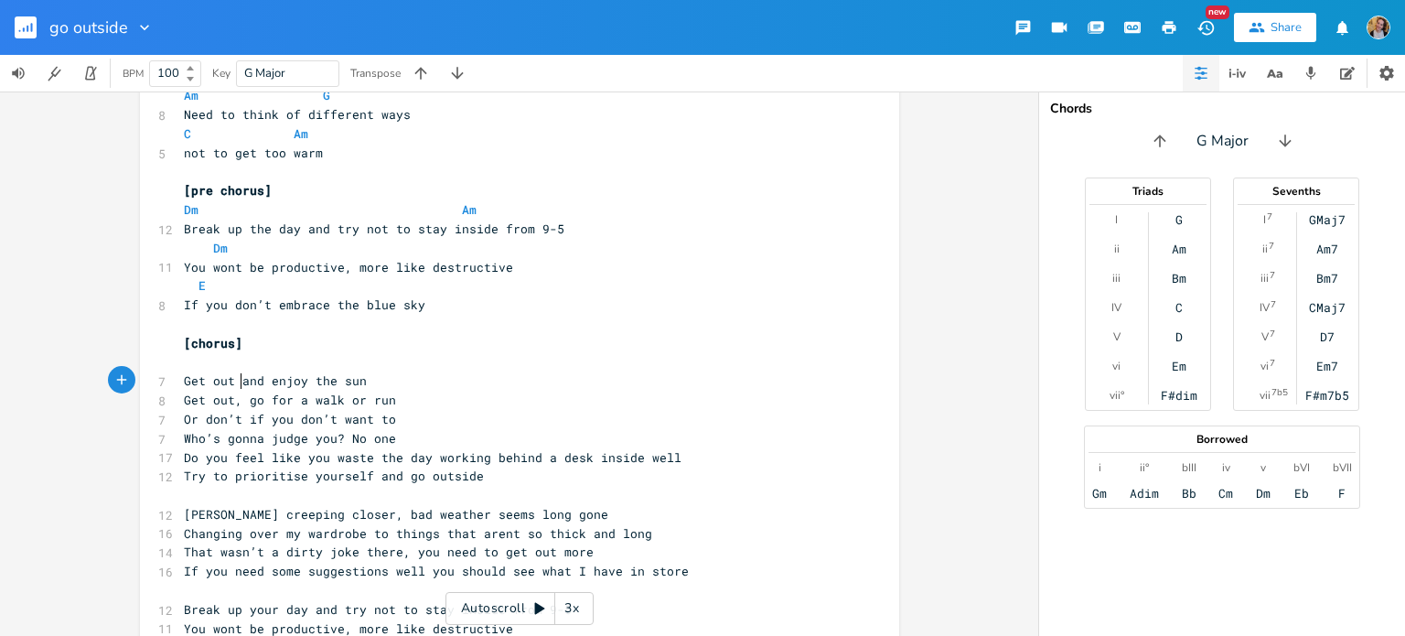
click at [234, 371] on pre "Get out and enjoy the sun" at bounding box center [510, 380] width 660 height 19
click at [223, 362] on pre "​" at bounding box center [510, 362] width 660 height 19
type textarea "F C"
click at [368, 373] on pre "Get out and enjoy the sun" at bounding box center [510, 380] width 660 height 19
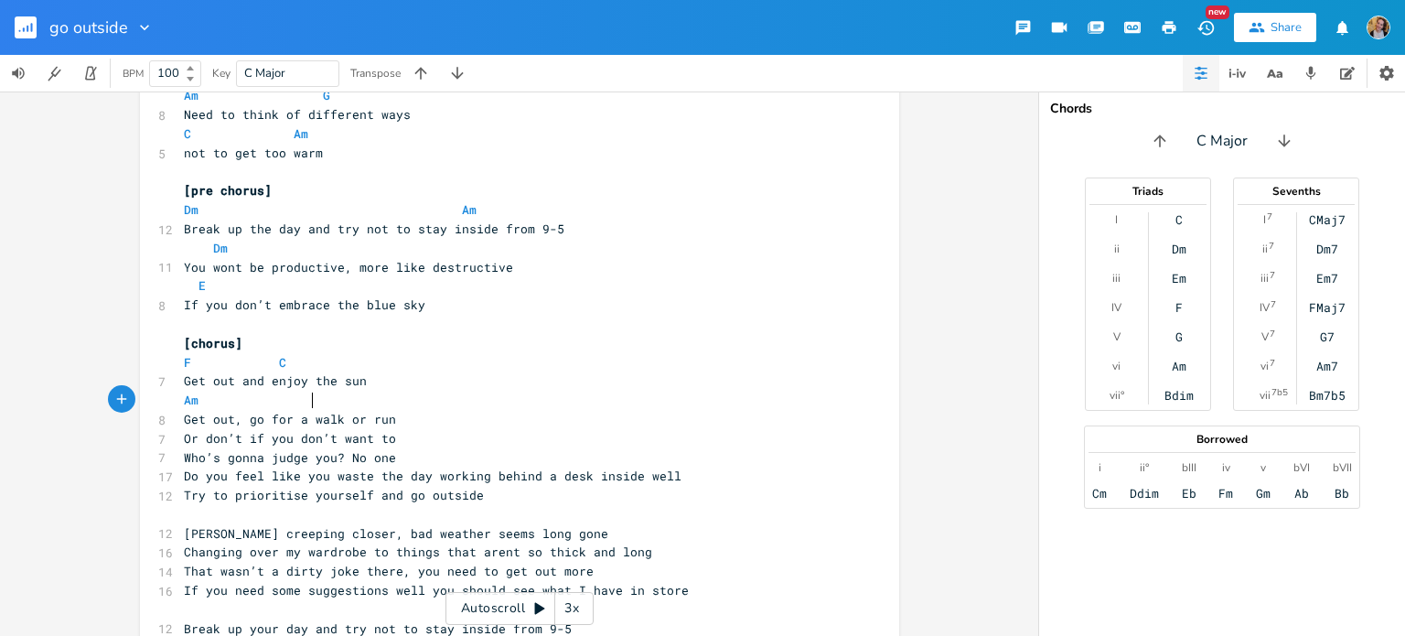
type textarea "Am F"
type textarea "G"
click at [390, 423] on pre "Get out, go for a walk or run" at bounding box center [510, 419] width 660 height 19
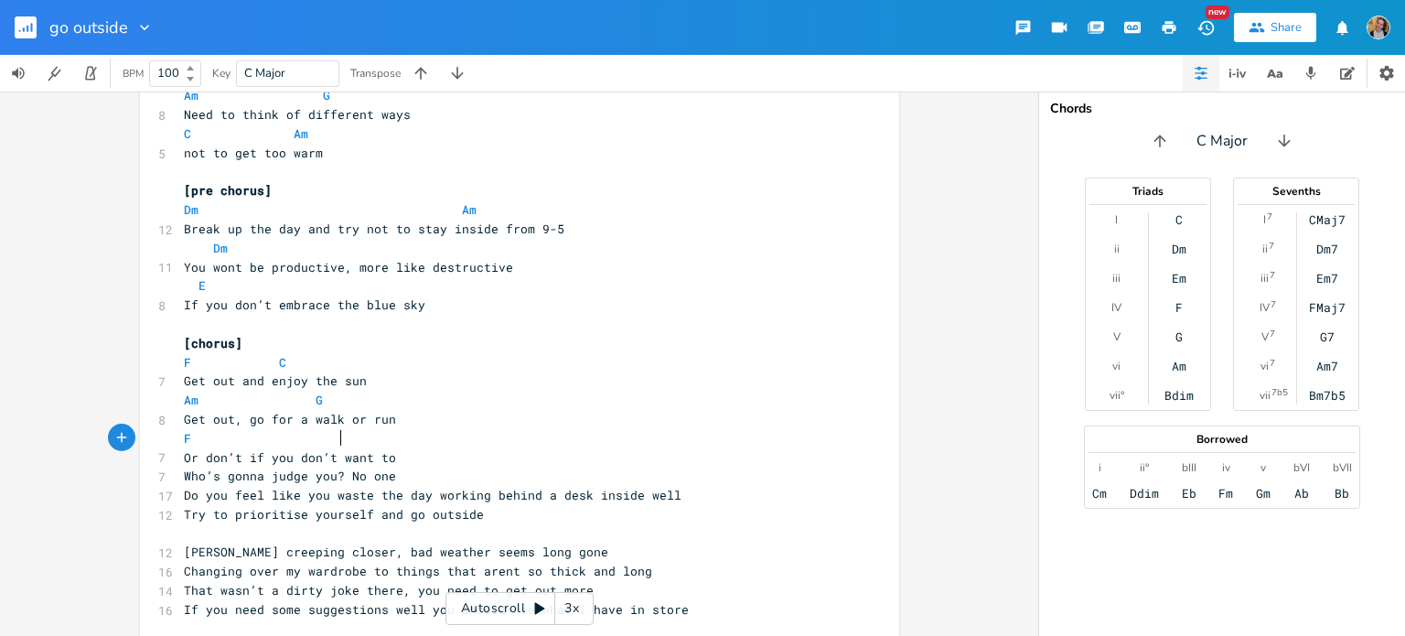
type textarea "F C"
click at [415, 454] on pre "Or don’t if you don’t want to" at bounding box center [510, 457] width 660 height 19
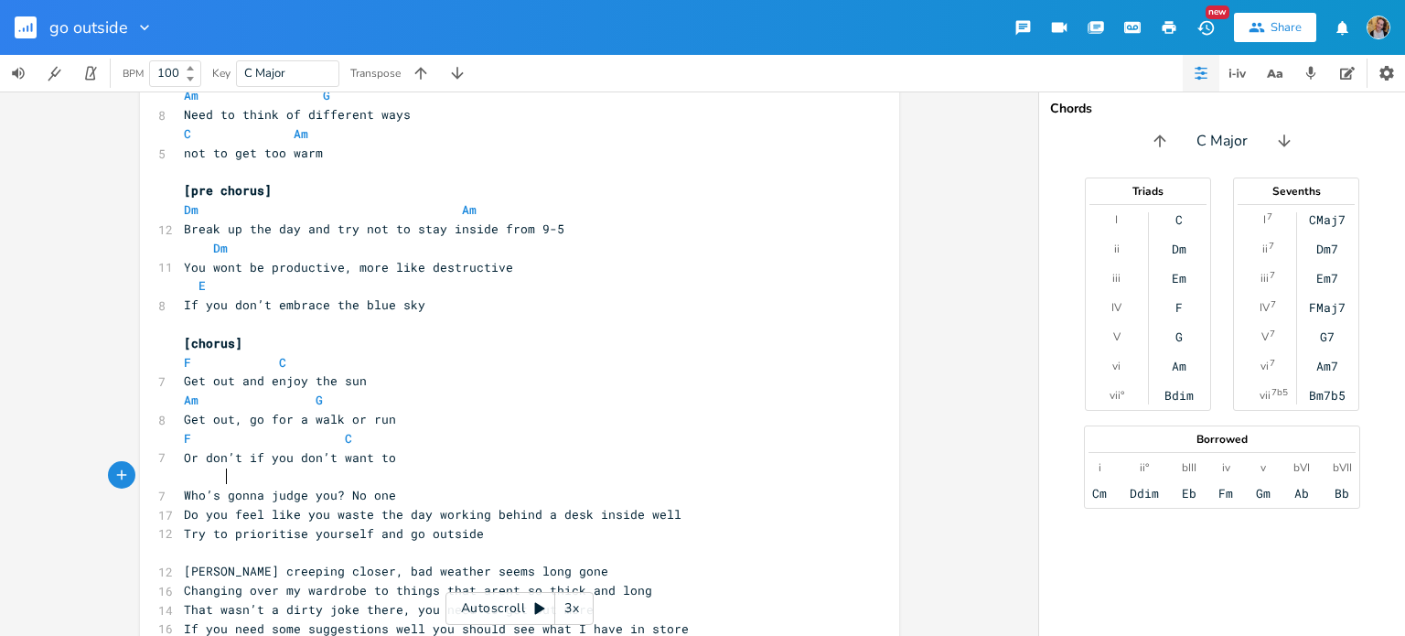
scroll to position [0, 17]
type textarea "Am G"
click at [405, 498] on pre "Who’s gonna judge you? No one" at bounding box center [510, 495] width 660 height 19
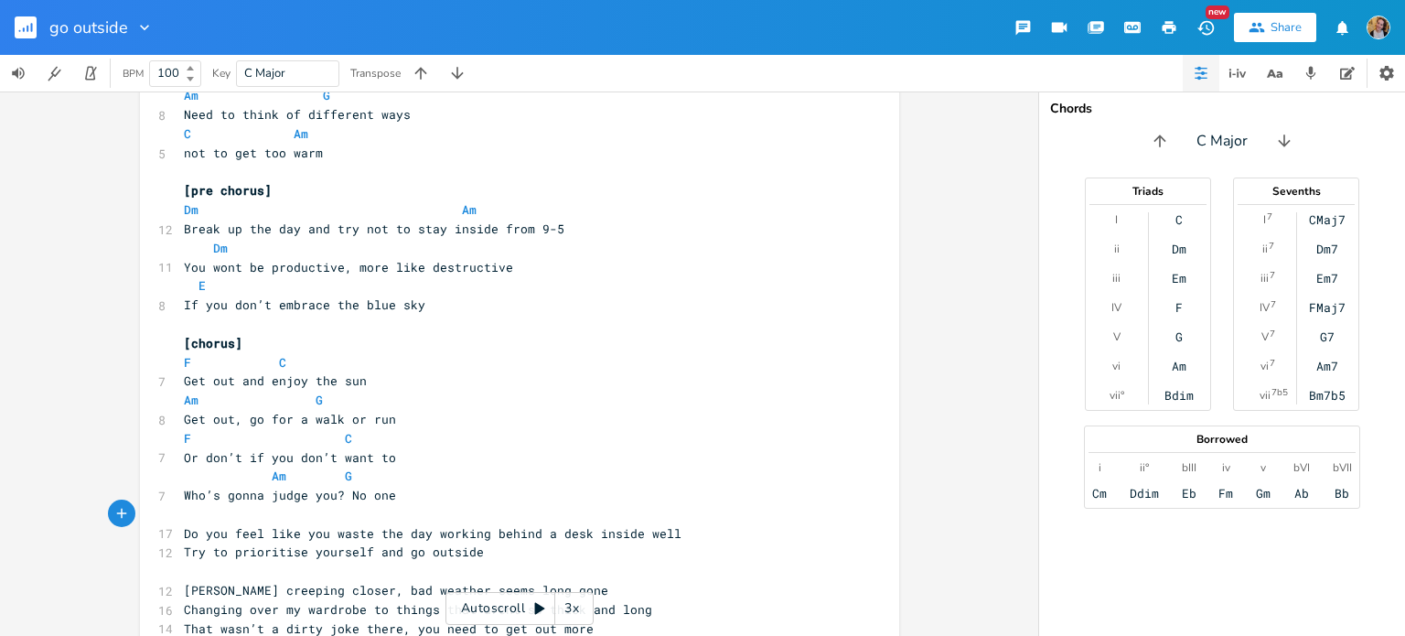
click at [691, 524] on pre "Do you feel like you waste the day working behind a desk inside well" at bounding box center [510, 533] width 660 height 19
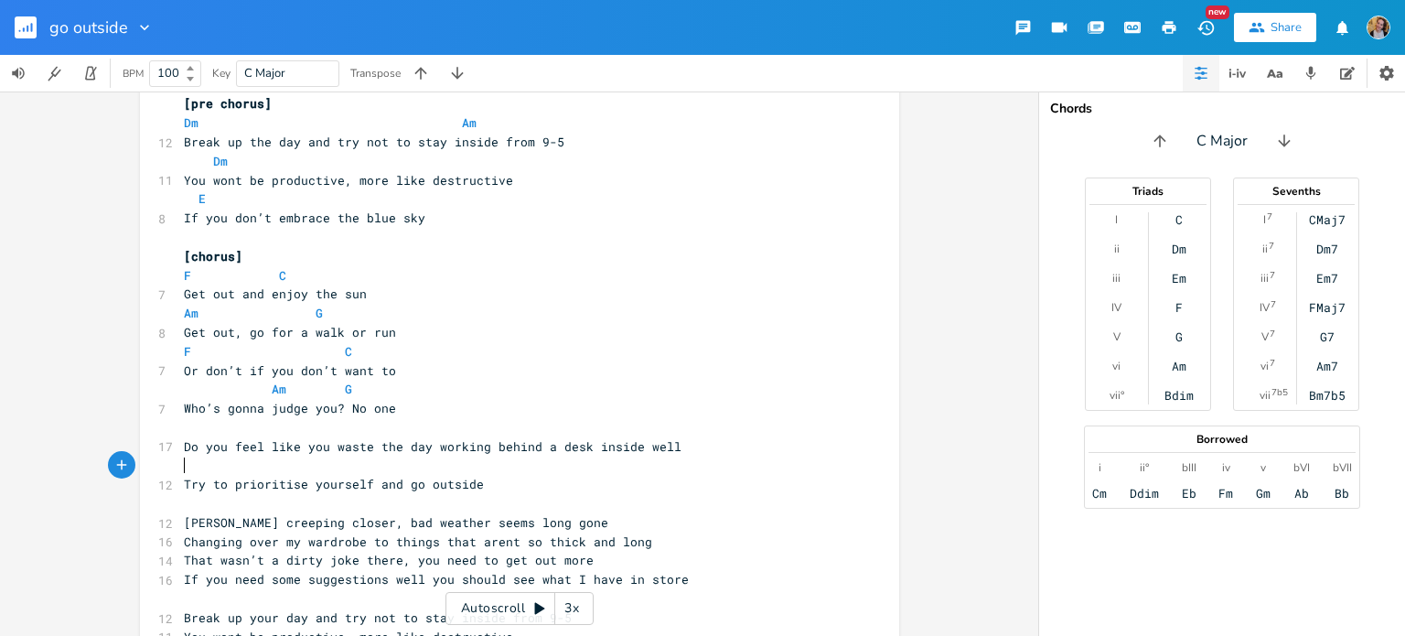
scroll to position [395, 0]
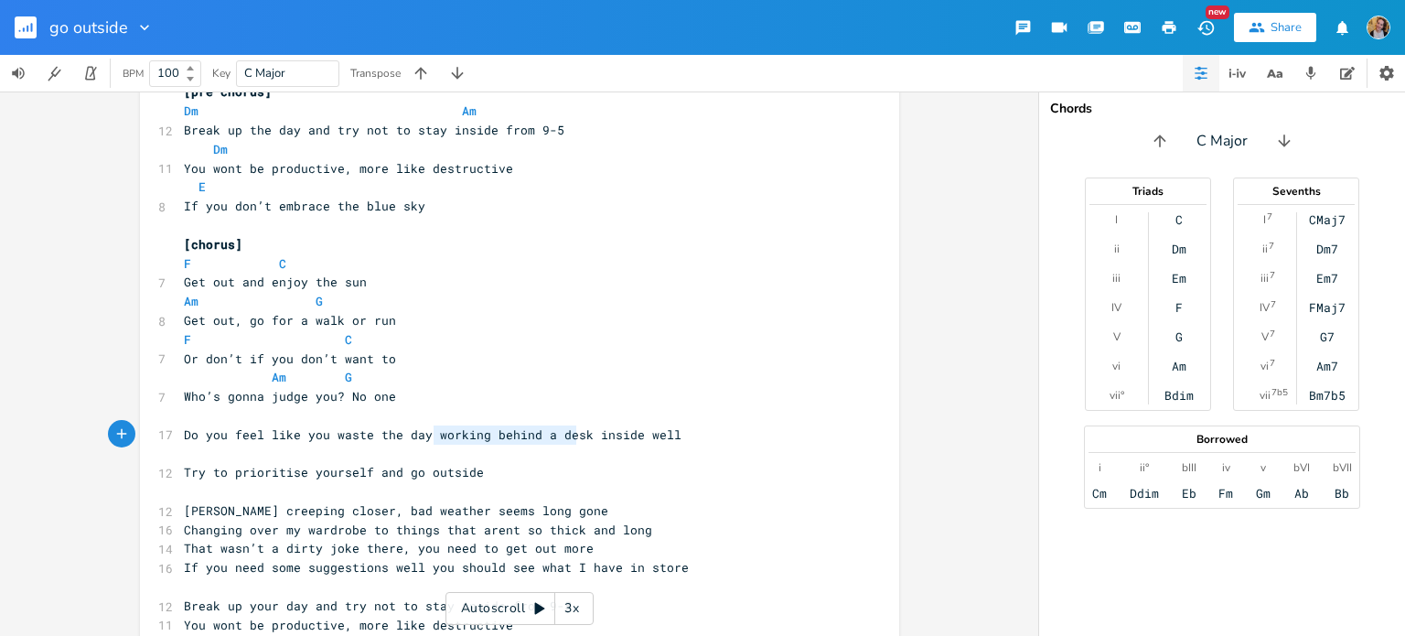
type textarea "working behind a desk"
drag, startPoint x: 428, startPoint y: 433, endPoint x: 574, endPoint y: 438, distance: 146.4
click at [574, 438] on span "Do you feel like you waste the day working behind a desk inside well" at bounding box center [433, 434] width 498 height 16
click at [383, 436] on span "Do you feel like you waste the day working behind a desk inside well" at bounding box center [433, 434] width 498 height 16
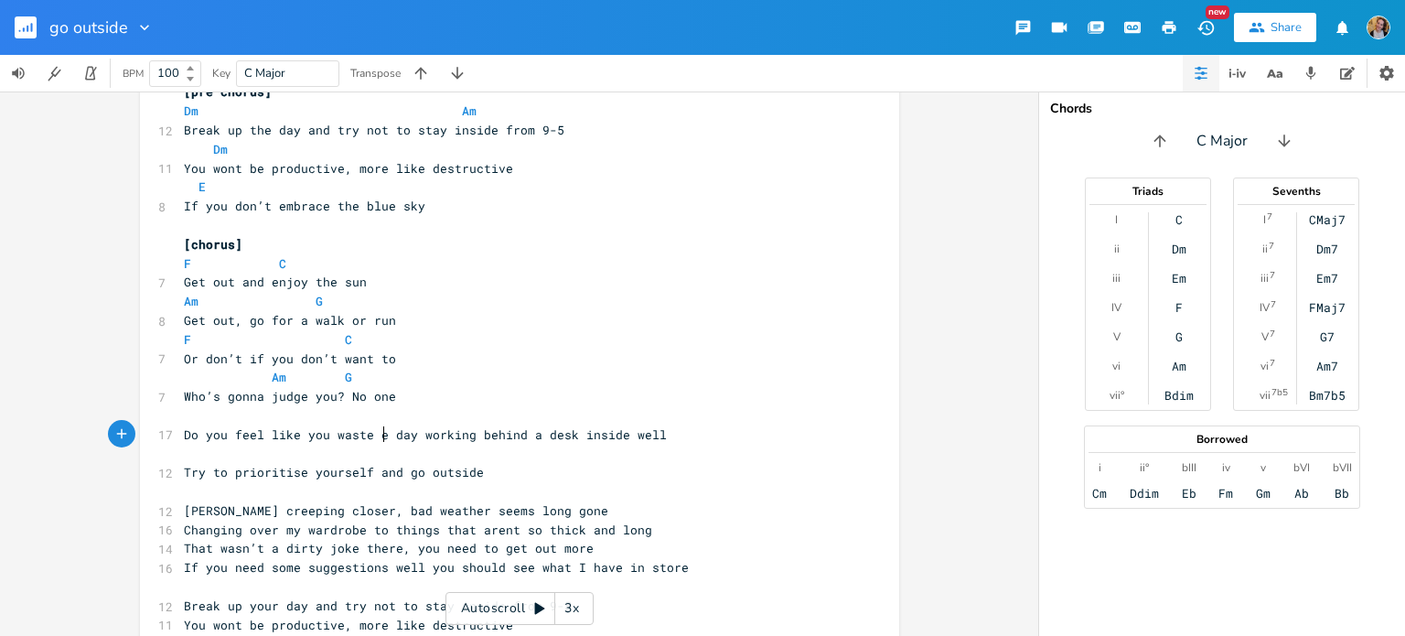
type textarea "each"
drag, startPoint x: 435, startPoint y: 433, endPoint x: 585, endPoint y: 436, distance: 150.0
click at [585, 436] on span "Do you feel like you waste each day working behind a desk inside well" at bounding box center [436, 434] width 505 height 16
type textarea "k"
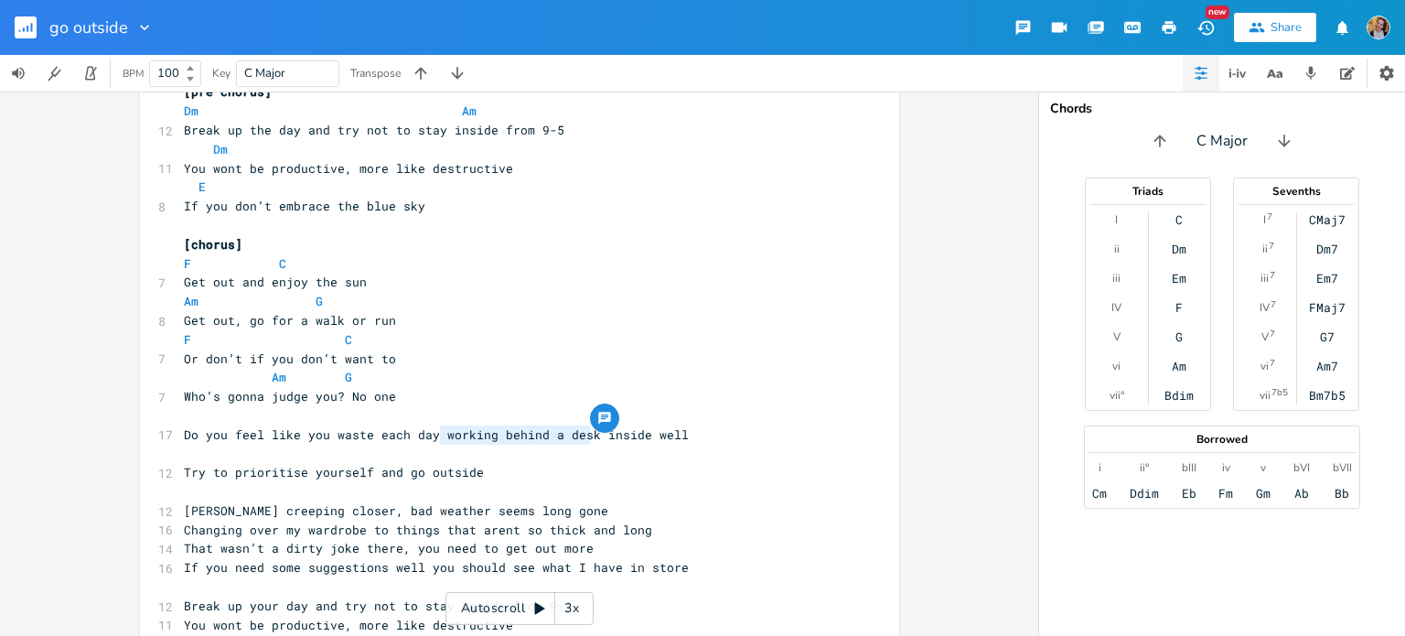
scroll to position [0, 6]
type textarea "stuck"
click at [377, 406] on pre "​" at bounding box center [510, 415] width 660 height 19
click at [403, 412] on pre "​" at bounding box center [510, 415] width 660 height 19
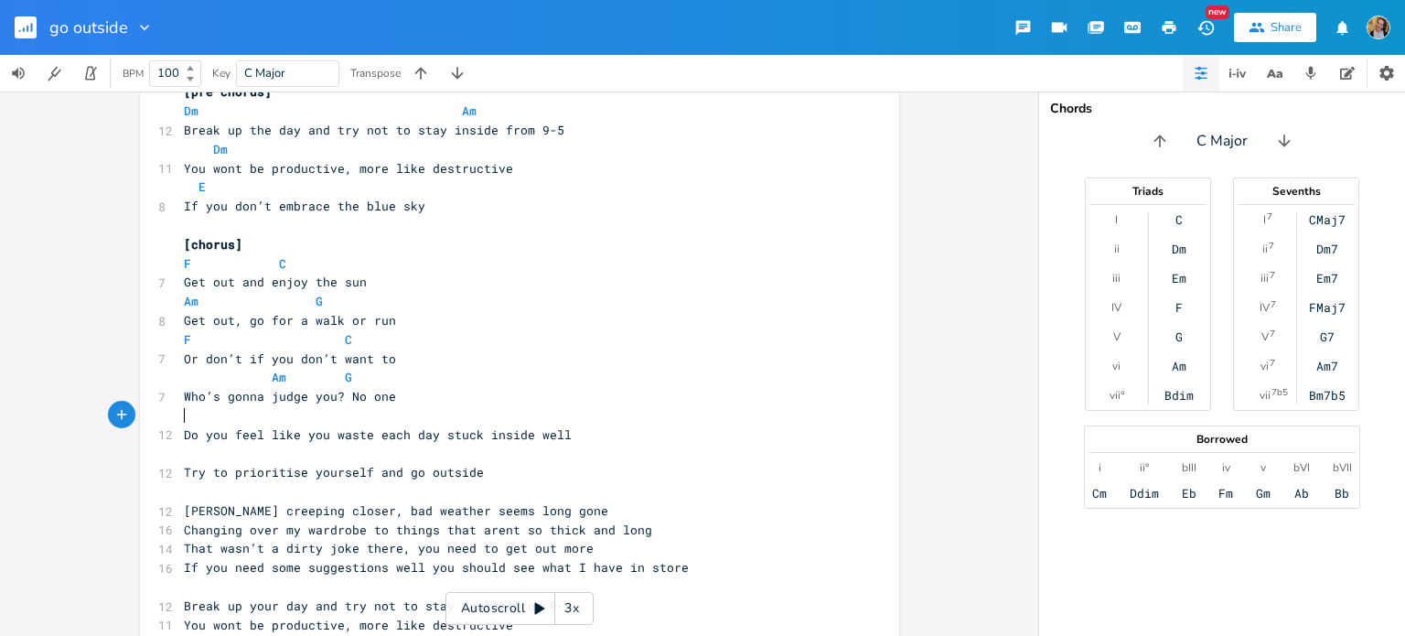
click at [429, 443] on pre "Do you feel like you waste each day stuck inside well" at bounding box center [510, 434] width 660 height 19
type textarea "always"
click at [466, 411] on pre "​" at bounding box center [510, 415] width 660 height 19
click at [614, 441] on pre "Do you feel like you waste each day always stuck inside well" at bounding box center [510, 434] width 660 height 19
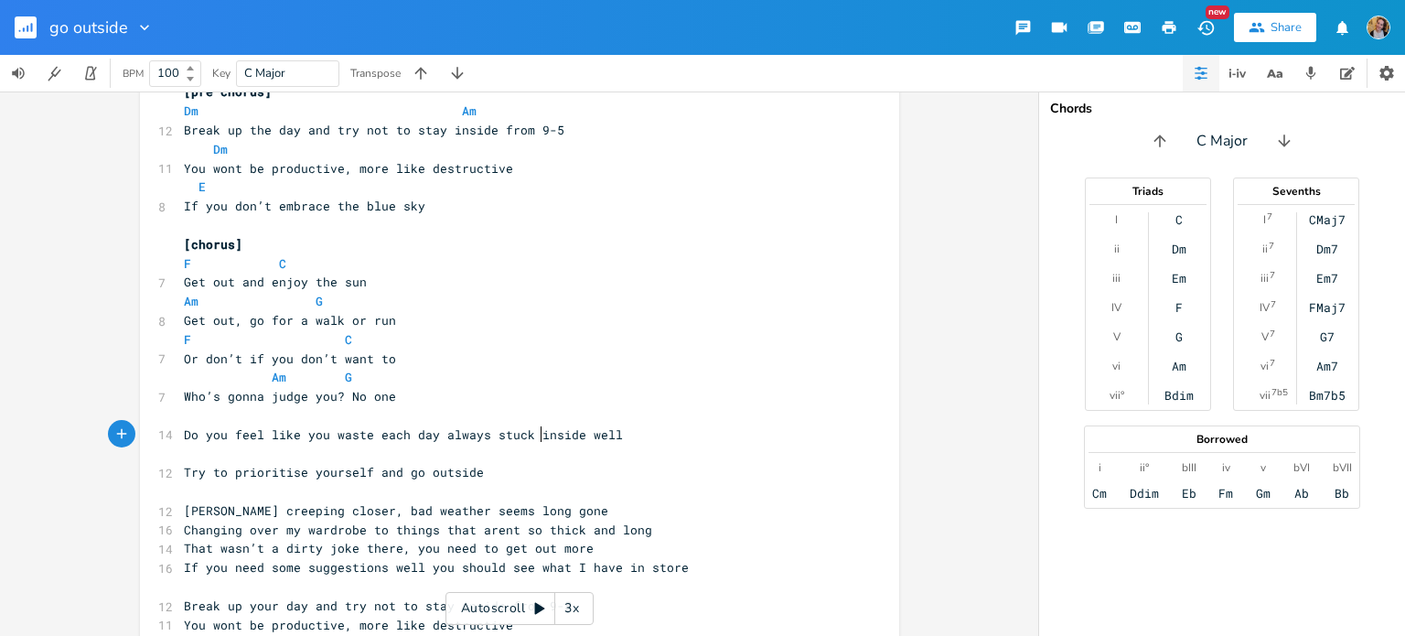
click at [535, 433] on span "Do you feel like you waste each day always stuck inside well" at bounding box center [403, 434] width 439 height 16
click at [552, 434] on span "Do you feel like you waste each day always stuck inside well" at bounding box center [403, 434] width 439 height 16
click at [505, 434] on span "Do you feel like you waste each day always stuck inside well" at bounding box center [403, 434] width 439 height 16
click at [483, 436] on span "Do you feel like you waste each day always stuck inside well" at bounding box center [403, 434] width 439 height 16
type textarea "just"
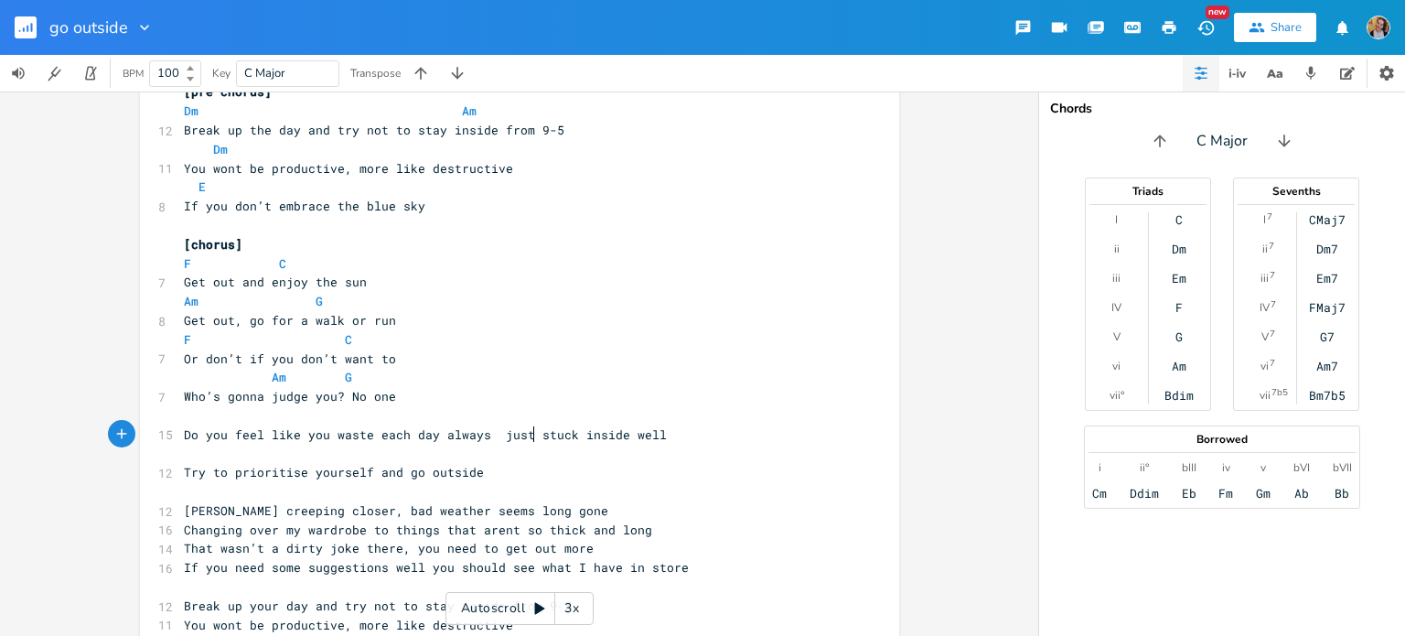
scroll to position [0, 25]
click at [483, 436] on span "Do you feel like you waste each day always just stuck inside well" at bounding box center [425, 434] width 483 height 16
click at [383, 402] on span "Who’s gonna judge you? No one" at bounding box center [290, 396] width 212 height 16
click at [355, 412] on pre "​" at bounding box center [510, 415] width 660 height 19
type textarea "F C"
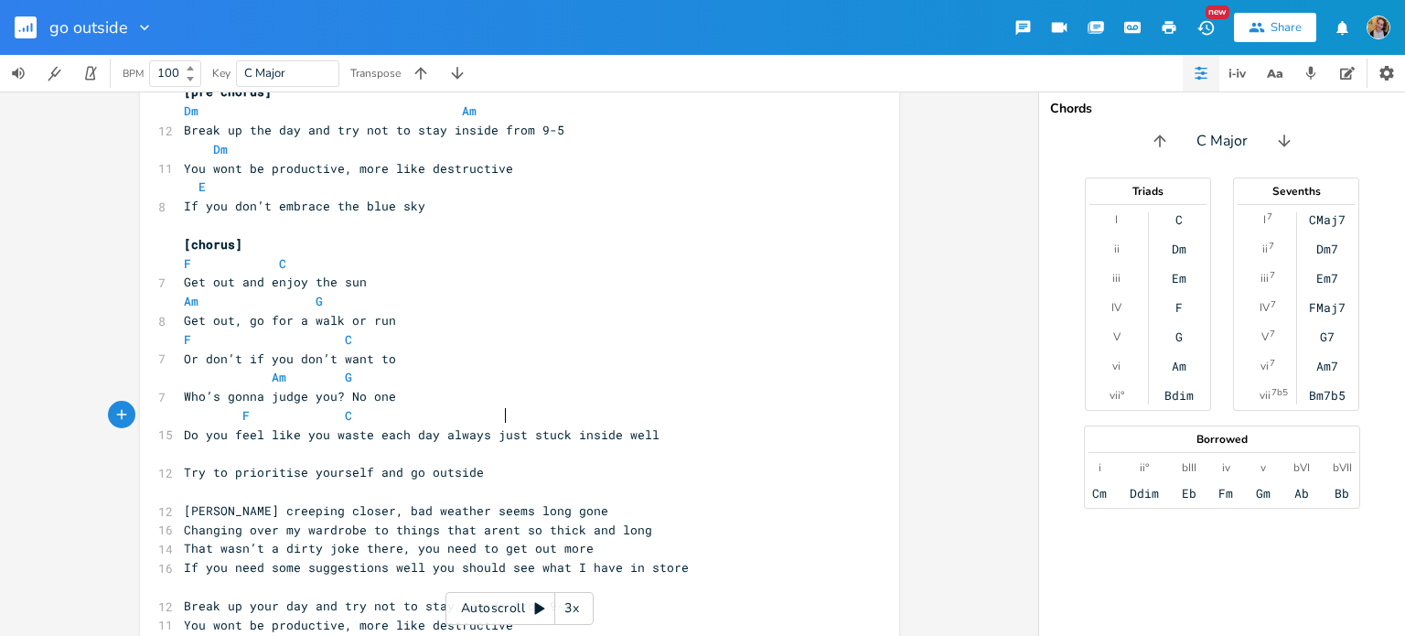
scroll to position [0, 152]
type textarea "Am"
click at [294, 449] on pre "​" at bounding box center [510, 453] width 660 height 19
click at [508, 416] on span "F C Am" at bounding box center [367, 415] width 366 height 16
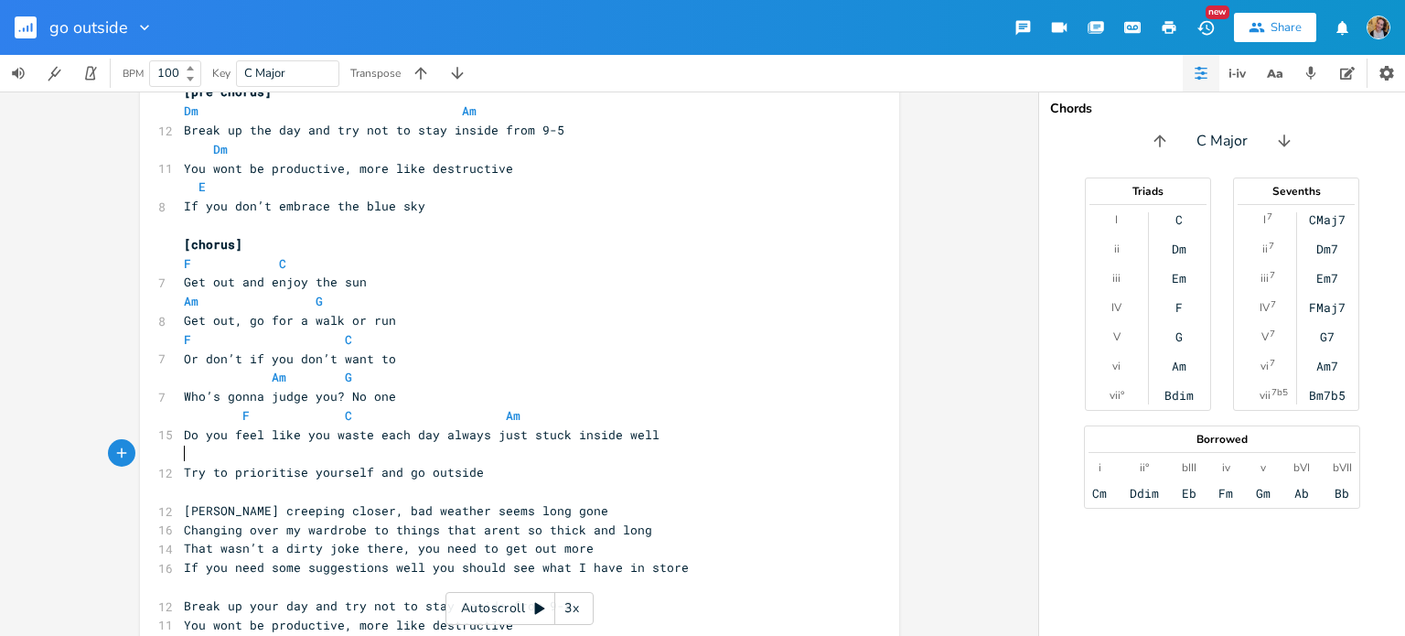
click at [385, 455] on pre "​" at bounding box center [510, 453] width 660 height 19
type textarea "Dm G"
type textarea "C"
click at [411, 492] on pre "​" at bounding box center [510, 491] width 660 height 19
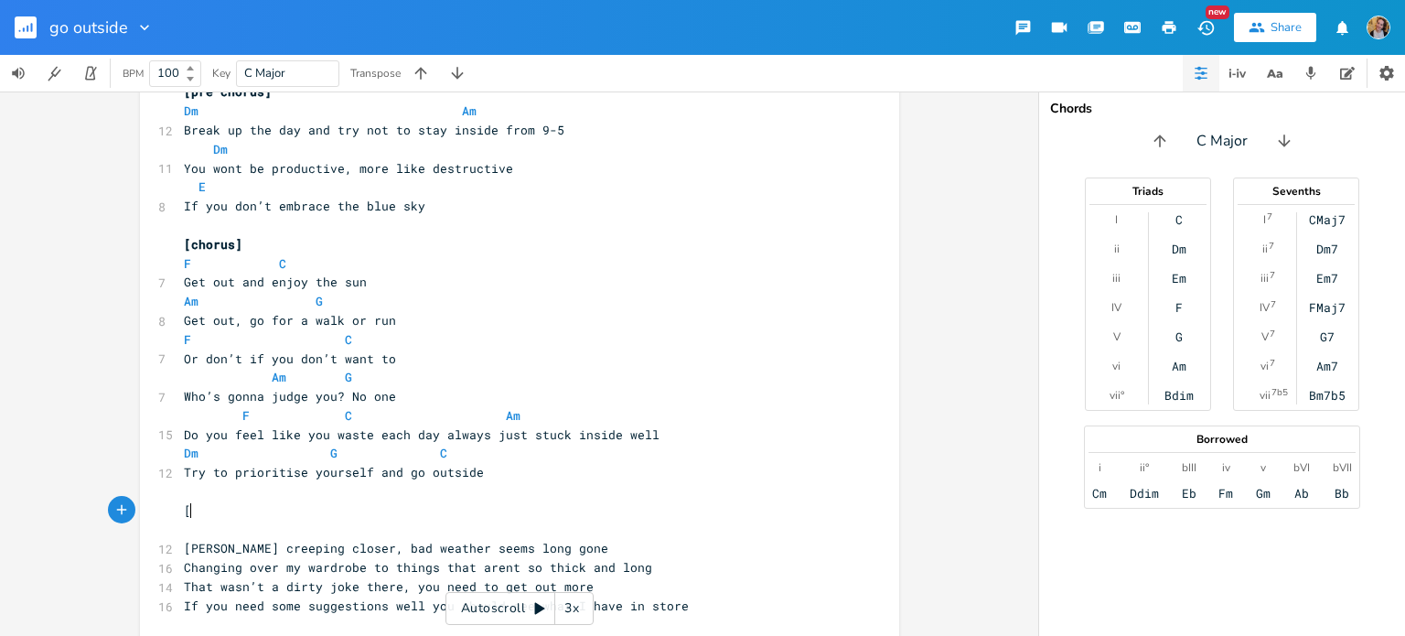
scroll to position [0, 4]
type textarea "[verse 2]"
click at [323, 522] on pre "​" at bounding box center [510, 529] width 660 height 19
type textarea "Am"
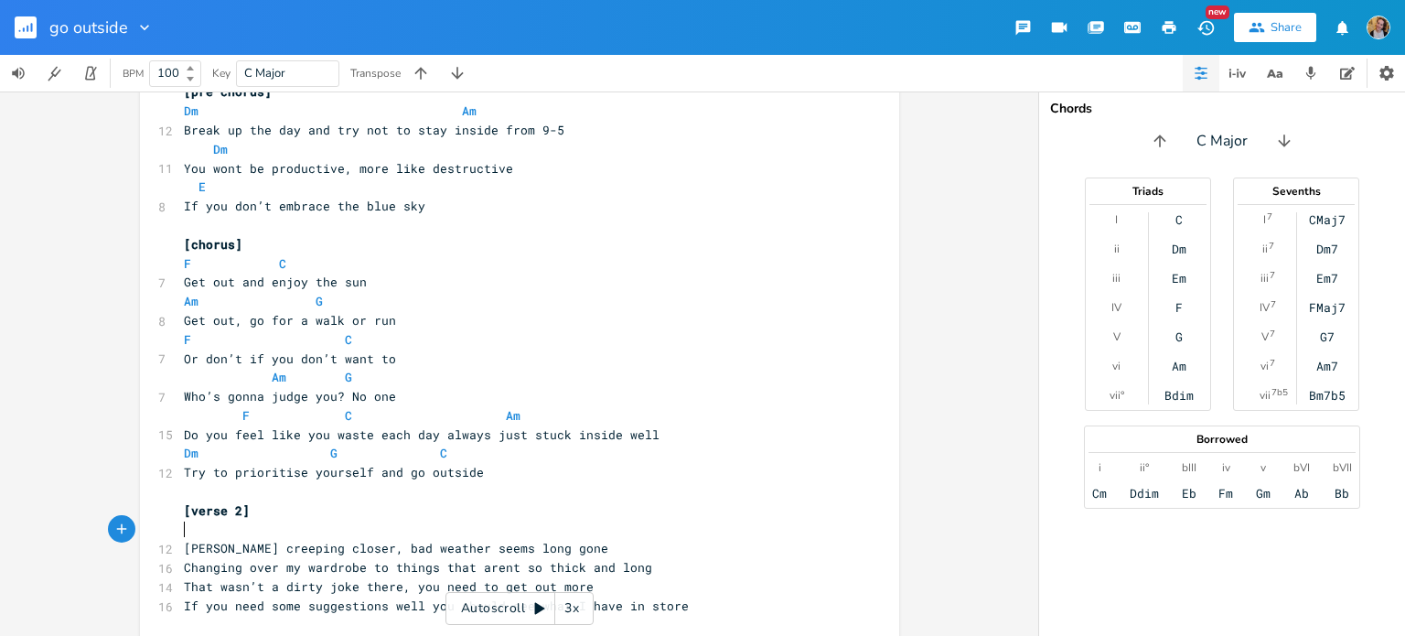
scroll to position [0, 0]
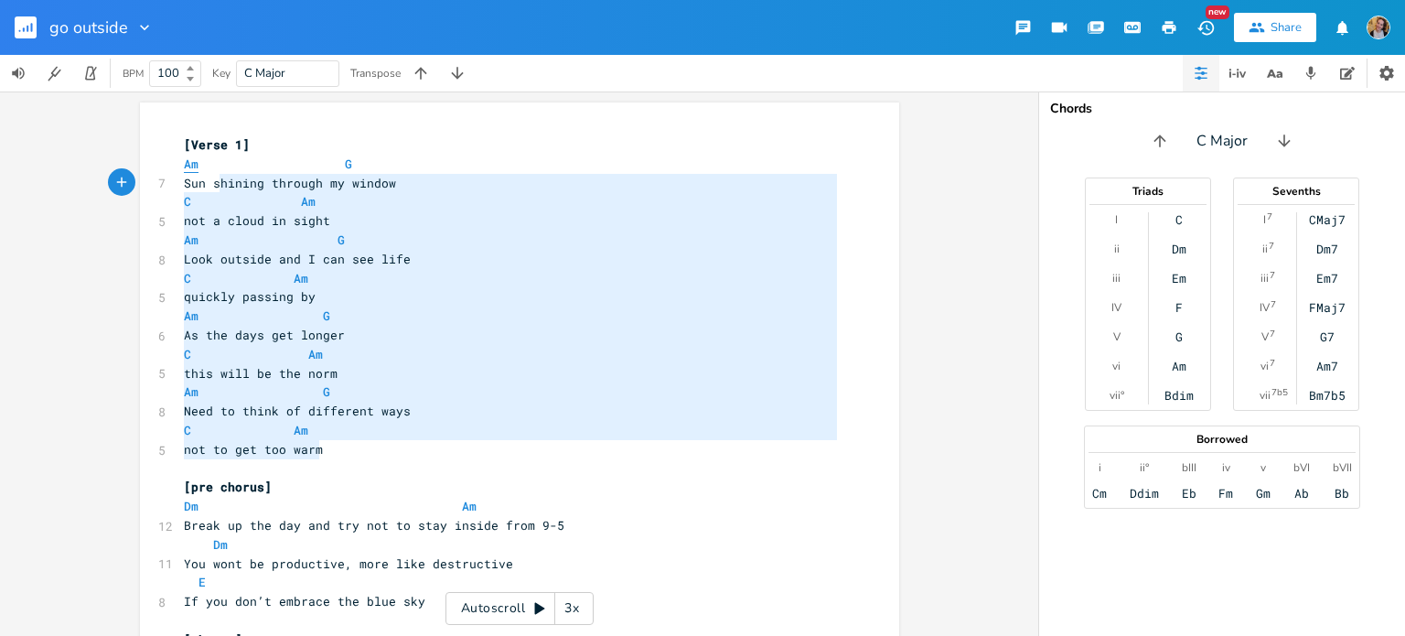
type textarea "Am G Sun shining through my window C Am not a cloud in sight Am G Look outside …"
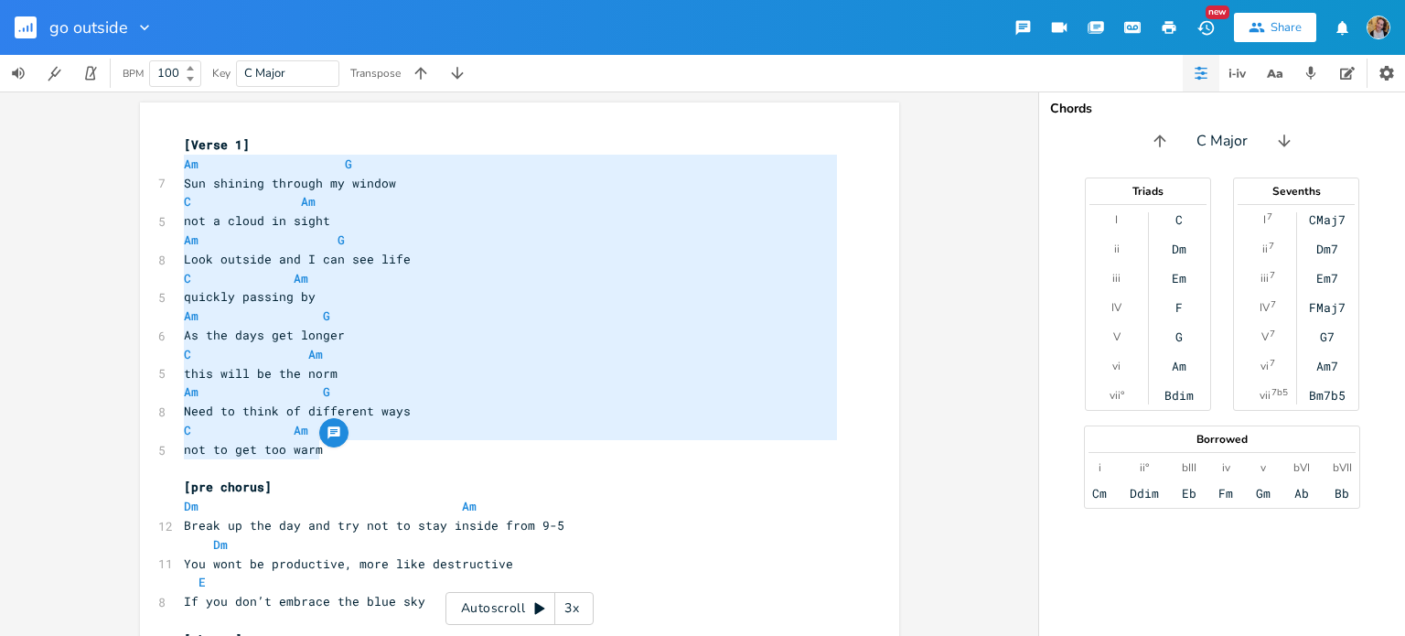
drag, startPoint x: 326, startPoint y: 447, endPoint x: 173, endPoint y: 166, distance: 319.6
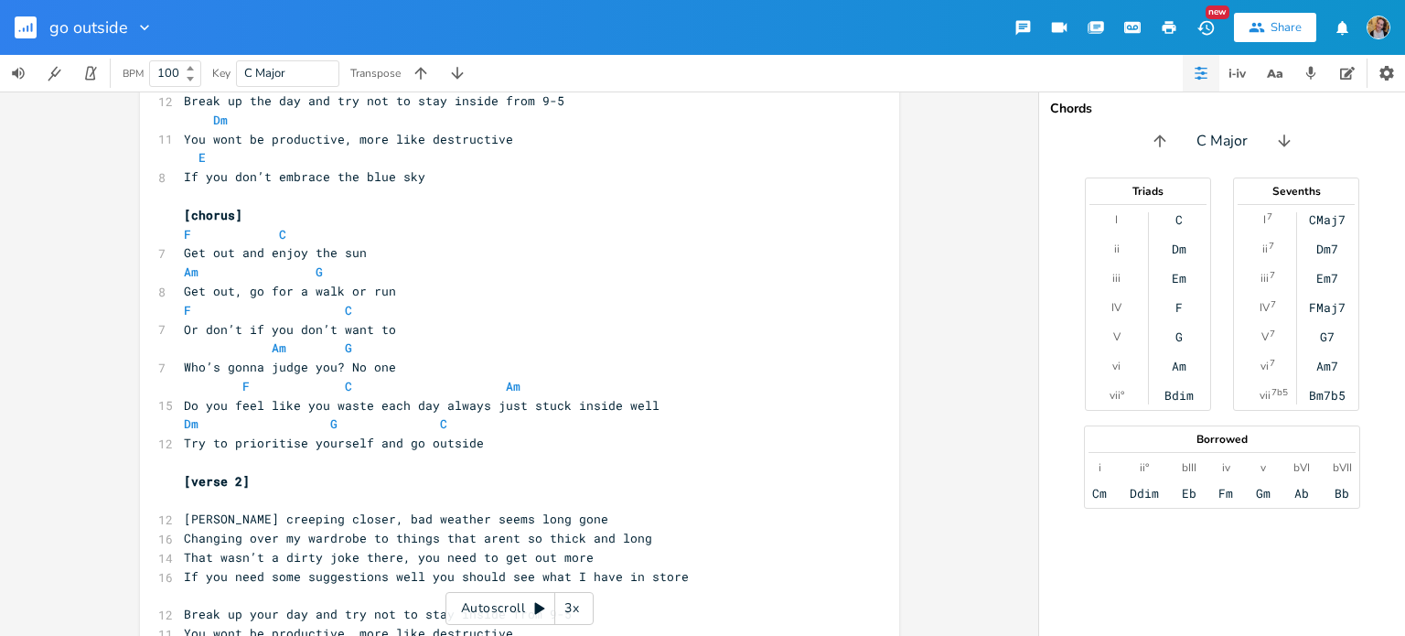
scroll to position [445, 0]
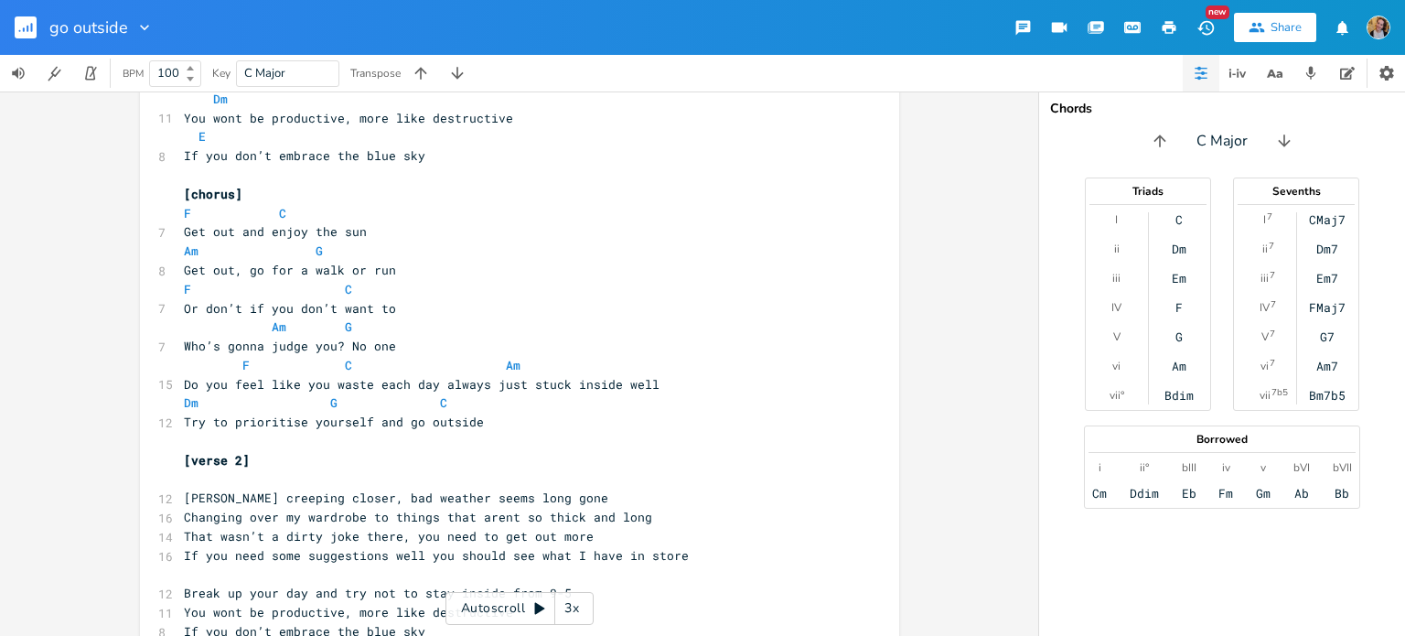
click at [256, 475] on pre "​" at bounding box center [510, 479] width 660 height 19
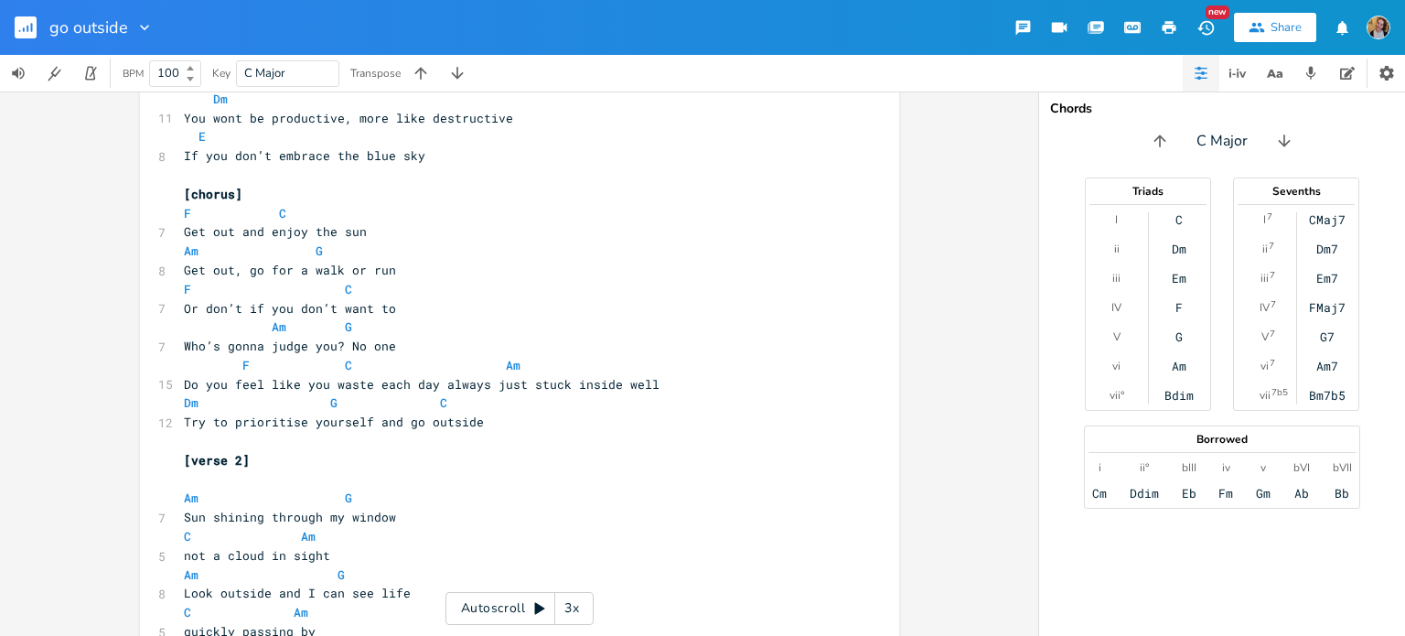
scroll to position [648, 0]
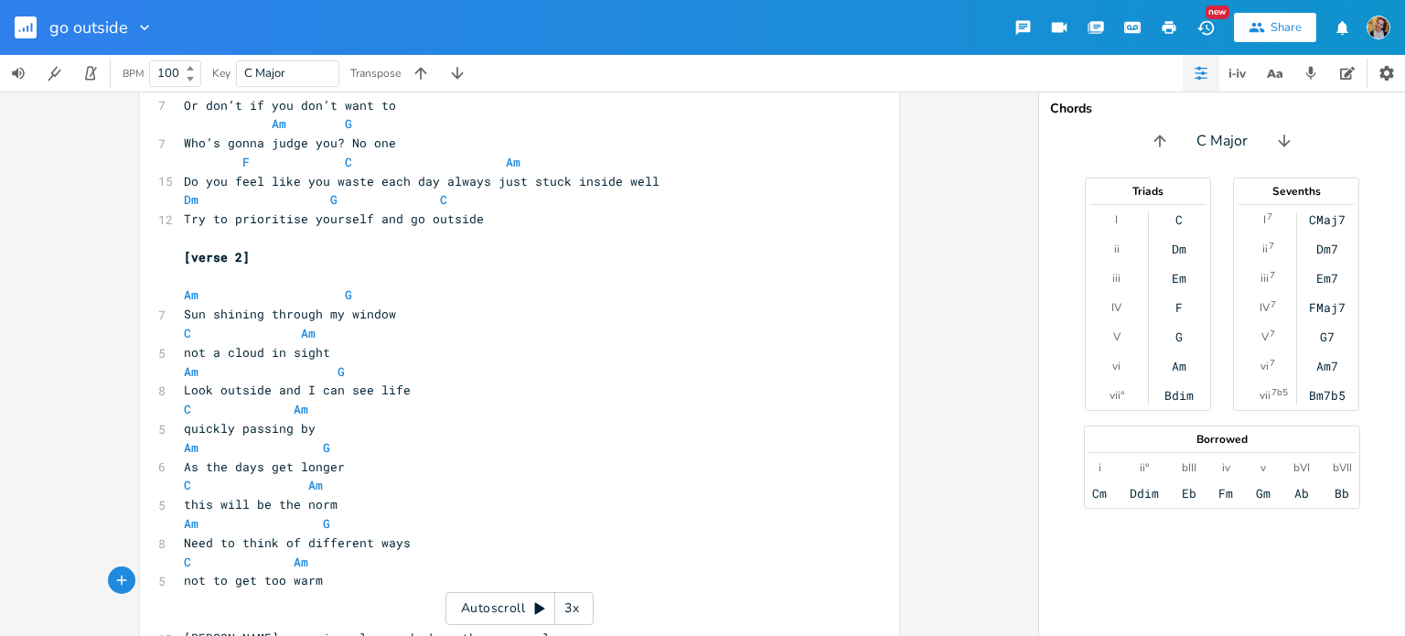
click at [210, 262] on span "[verse 2]" at bounding box center [217, 257] width 66 height 16
click at [209, 262] on span "[verse 2]" at bounding box center [217, 257] width 66 height 16
click at [193, 267] on pre "​" at bounding box center [510, 276] width 660 height 19
click at [201, 283] on pre "​" at bounding box center [510, 276] width 660 height 19
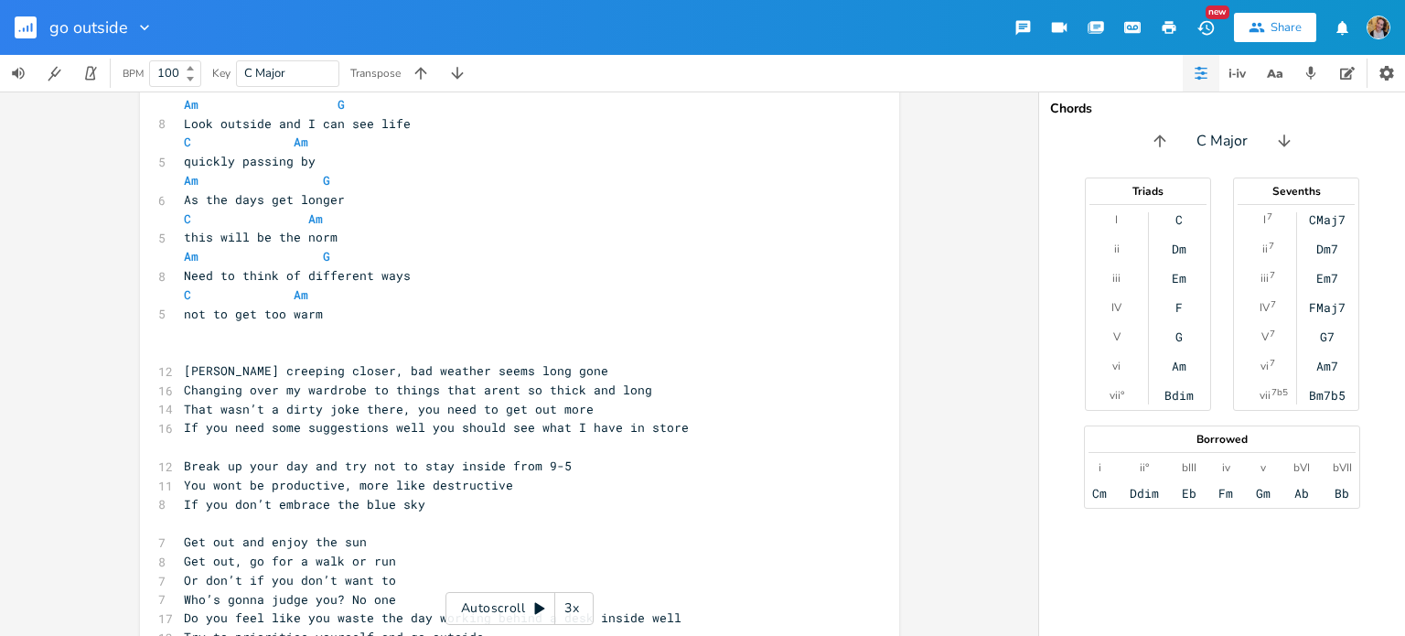
scroll to position [897, 0]
type textarea "[PERSON_NAME] creeping closer"
drag, startPoint x: 178, startPoint y: 369, endPoint x: 343, endPoint y: 371, distance: 164.7
click at [343, 371] on span "[PERSON_NAME] creeping closer, bad weather seems long gone" at bounding box center [396, 369] width 424 height 16
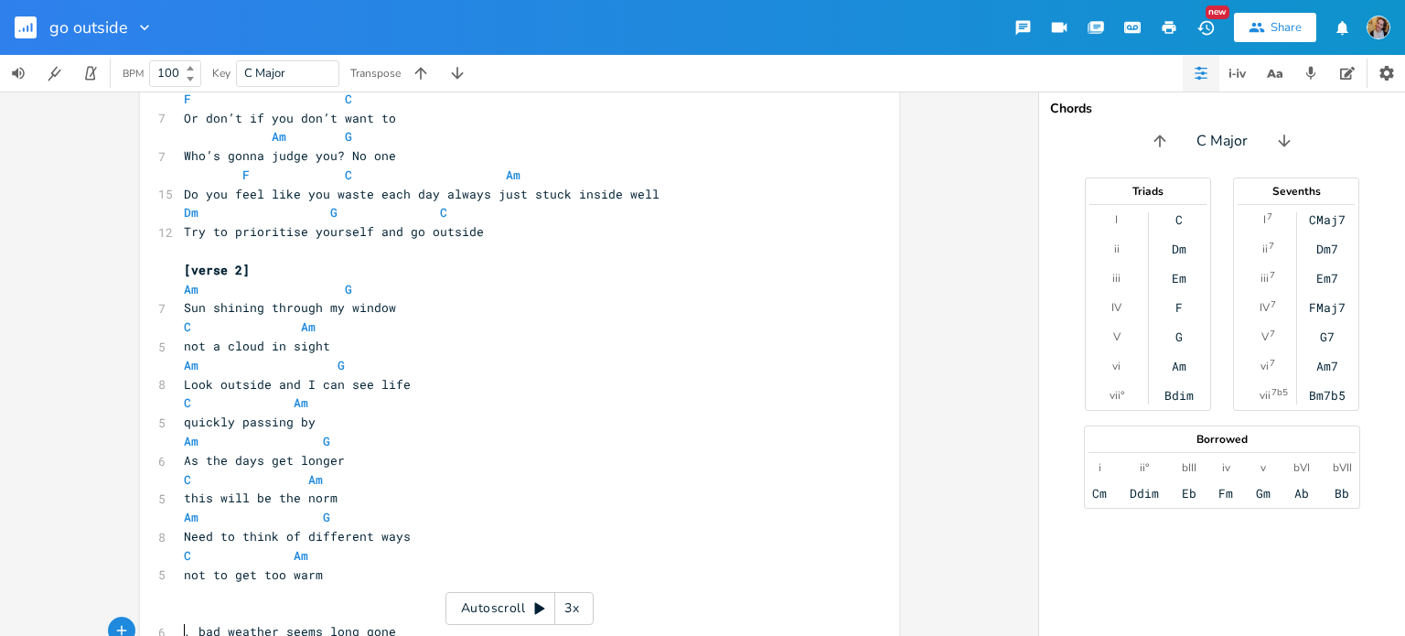
scroll to position [635, 0]
type textarea "Sun shining through my window"
drag, startPoint x: 395, startPoint y: 310, endPoint x: 177, endPoint y: 305, distance: 217.7
click at [180, 305] on pre "Sun shining through my window" at bounding box center [510, 308] width 660 height 19
paste textarea
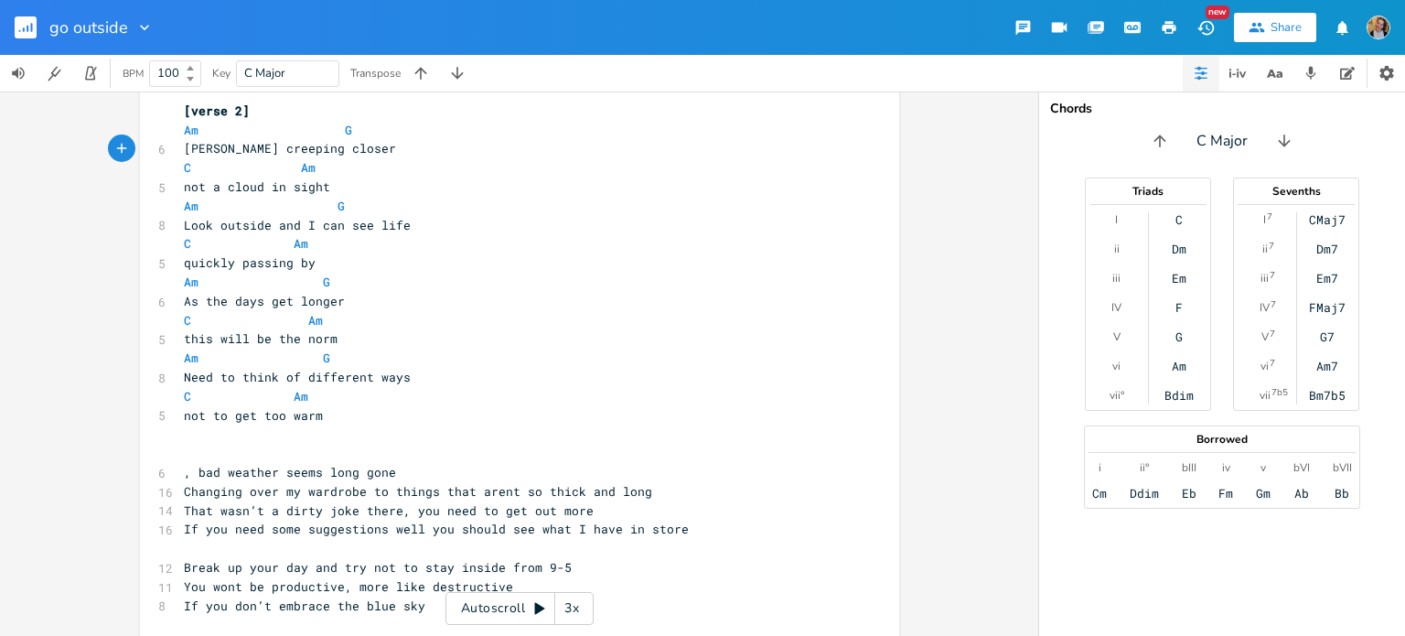
scroll to position [840, 0]
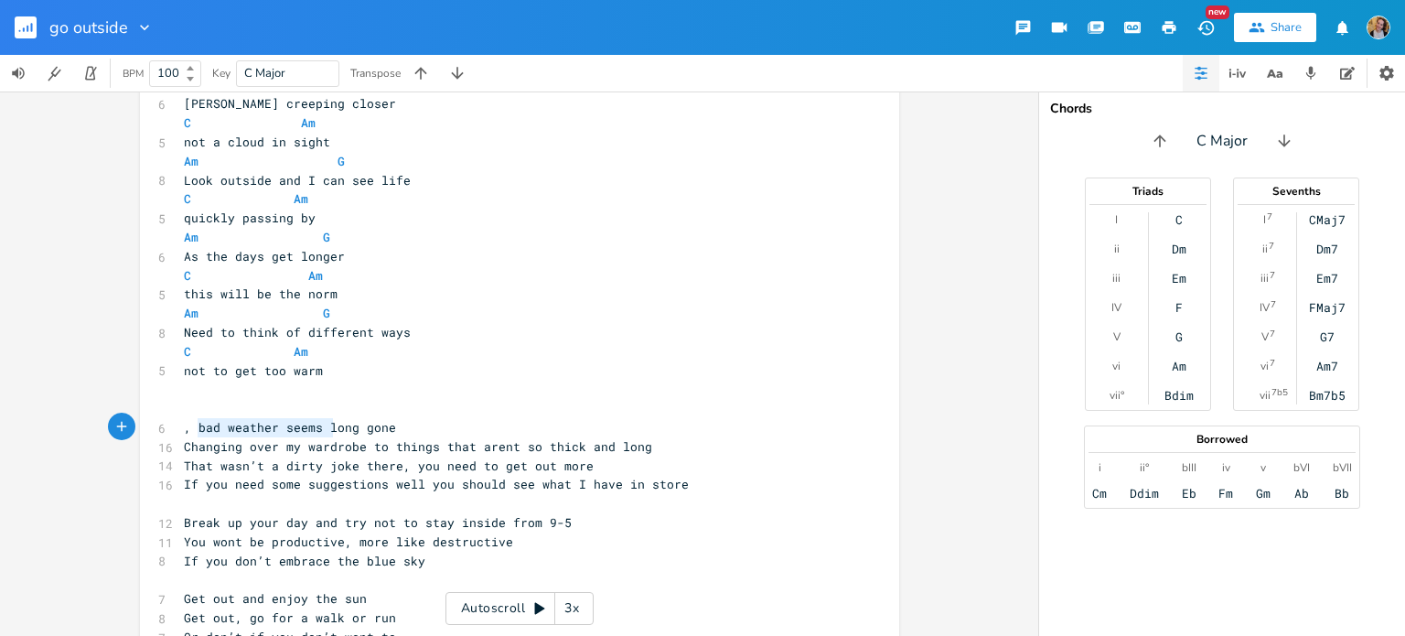
type textarea "bad weather seems long gon"
drag, startPoint x: 194, startPoint y: 429, endPoint x: 380, endPoint y: 430, distance: 185.7
click at [380, 430] on span ", bad weather seems long gone" at bounding box center [290, 427] width 212 height 16
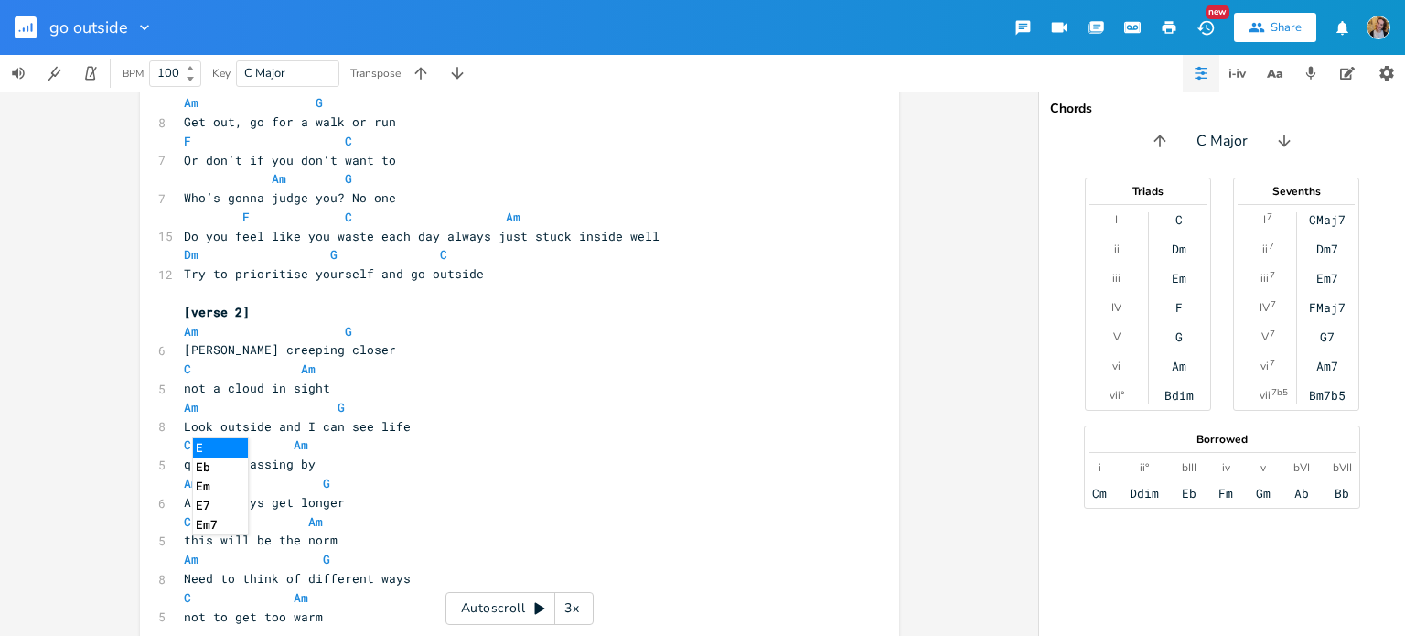
scroll to position [554, 0]
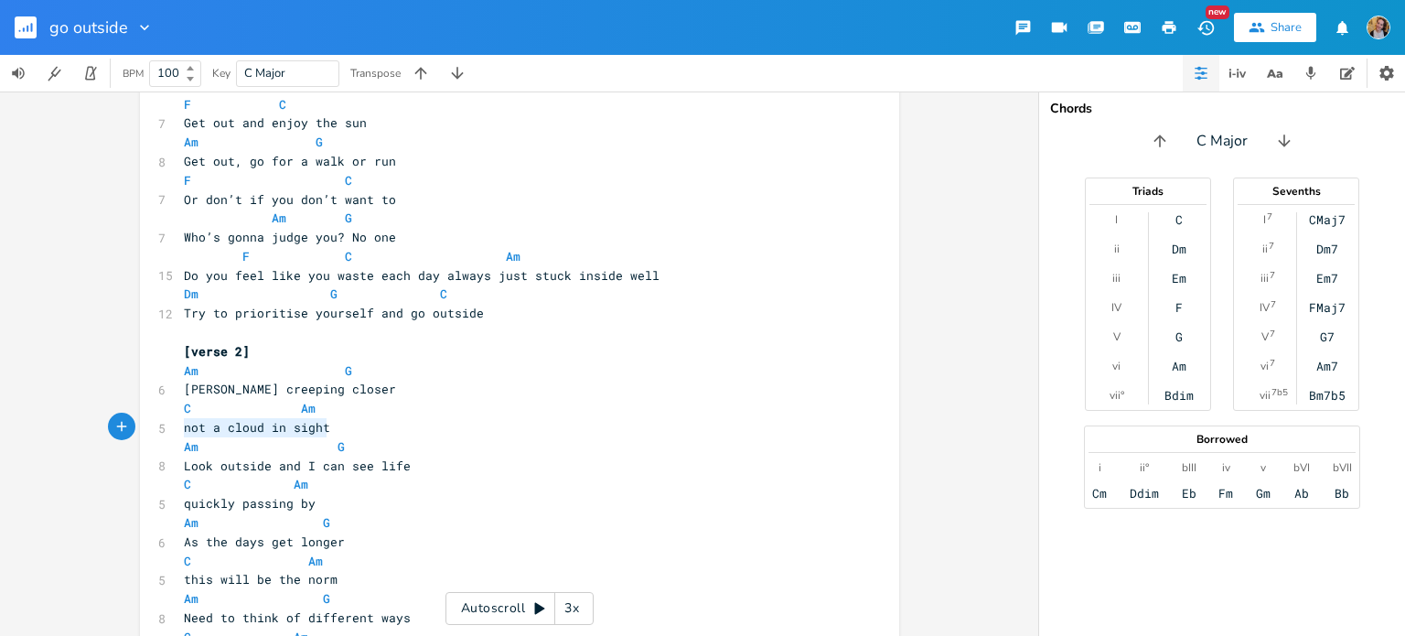
drag, startPoint x: 177, startPoint y: 423, endPoint x: 348, endPoint y: 422, distance: 172.0
click at [348, 422] on pre "not a cloud in sight" at bounding box center [510, 427] width 660 height 19
paste textarea "e"
type textarea "e"
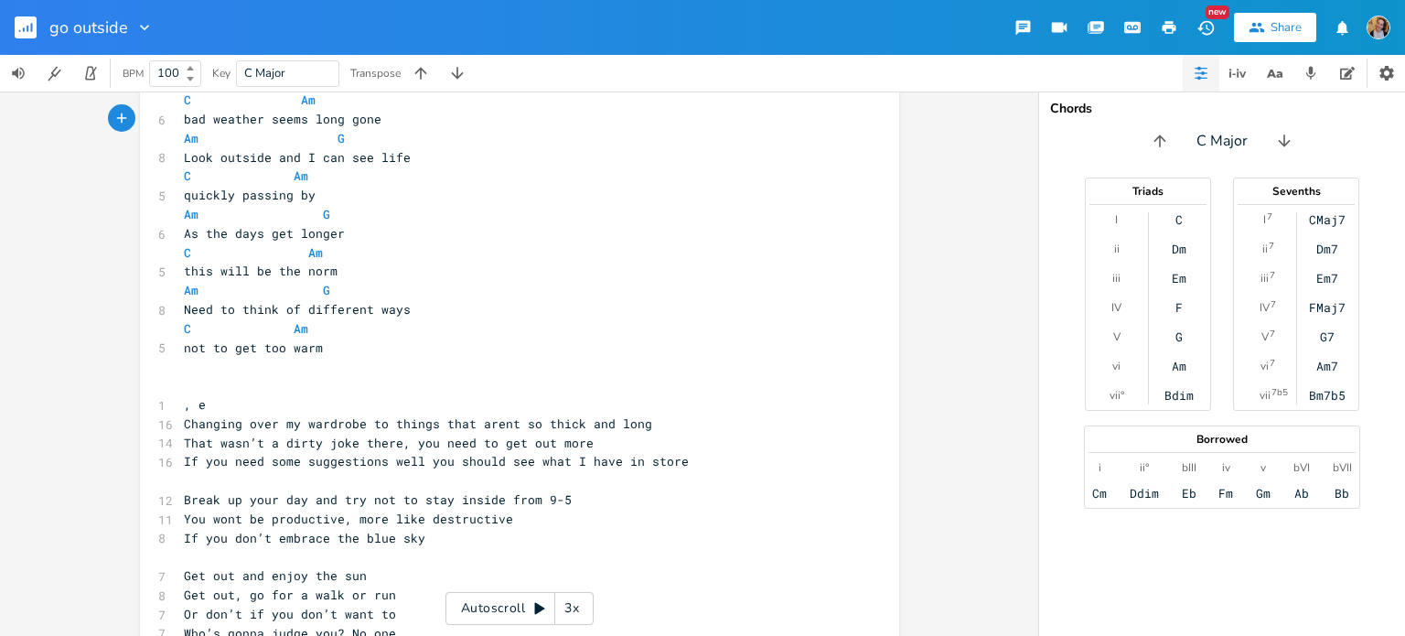
scroll to position [896, 0]
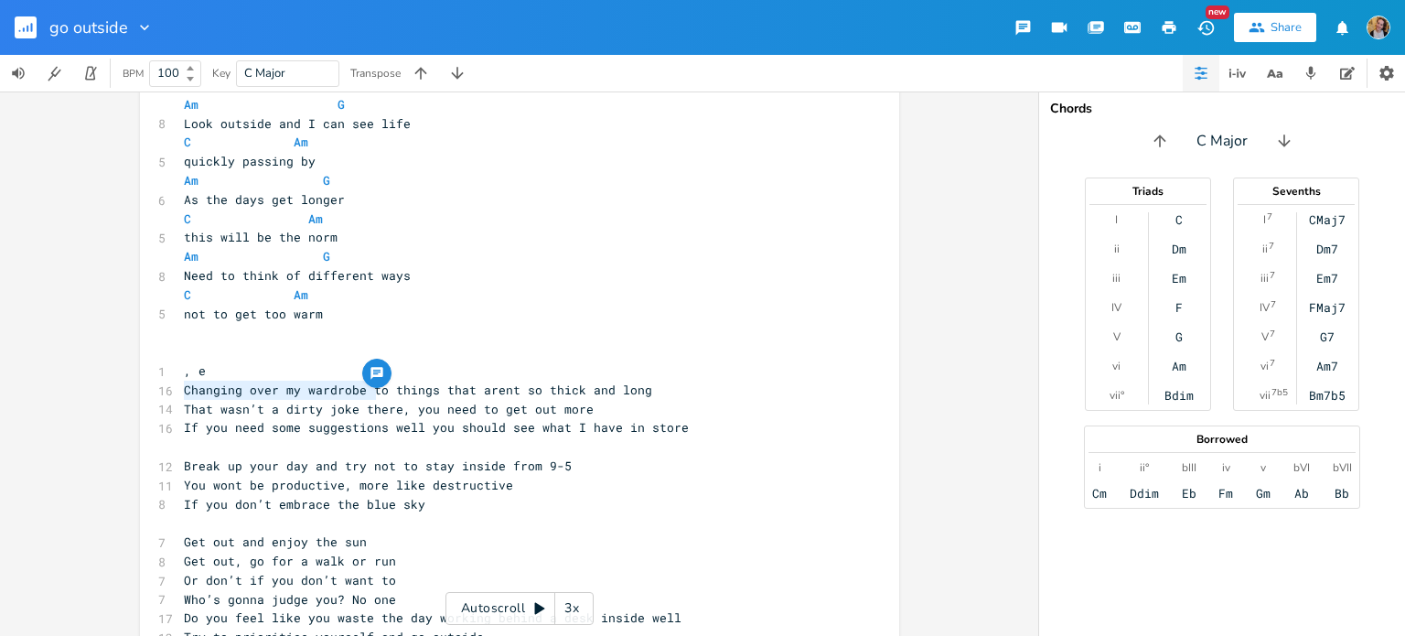
type textarea "Changing over my wardrobe to"
drag, startPoint x: 180, startPoint y: 391, endPoint x: 379, endPoint y: 391, distance: 198.5
click at [379, 391] on span "Changing over my wardrobe to things that arent so thick and long" at bounding box center [418, 389] width 468 height 16
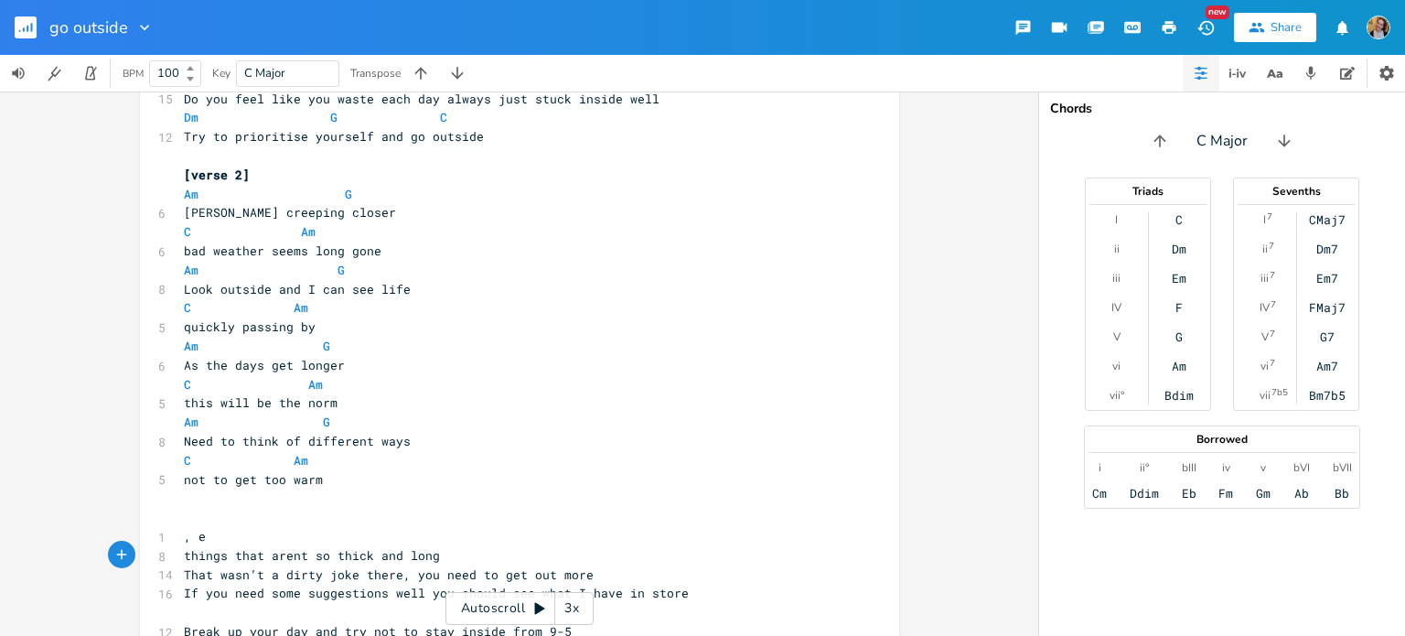
scroll to position [730, 0]
type textarea "Look outside and I can see life"
drag, startPoint x: 174, startPoint y: 288, endPoint x: 408, endPoint y: 297, distance: 234.3
click at [408, 297] on pre "Look outside and I can see life" at bounding box center [510, 290] width 660 height 19
paste textarea
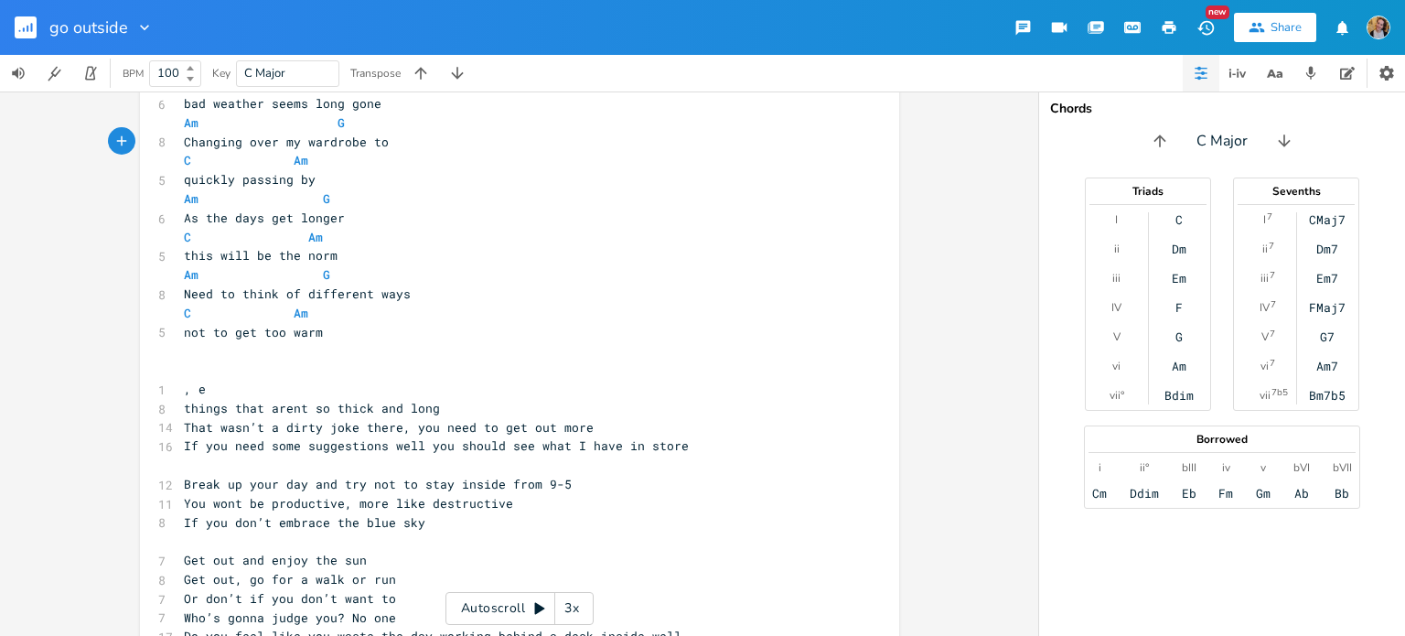
scroll to position [879, 0]
type textarea "things that arent so thick and long"
drag, startPoint x: 448, startPoint y: 409, endPoint x: 188, endPoint y: 405, distance: 259.8
click at [188, 405] on pre "things that arent so thick and long" at bounding box center [510, 407] width 660 height 19
type textarea "uickly passing by"
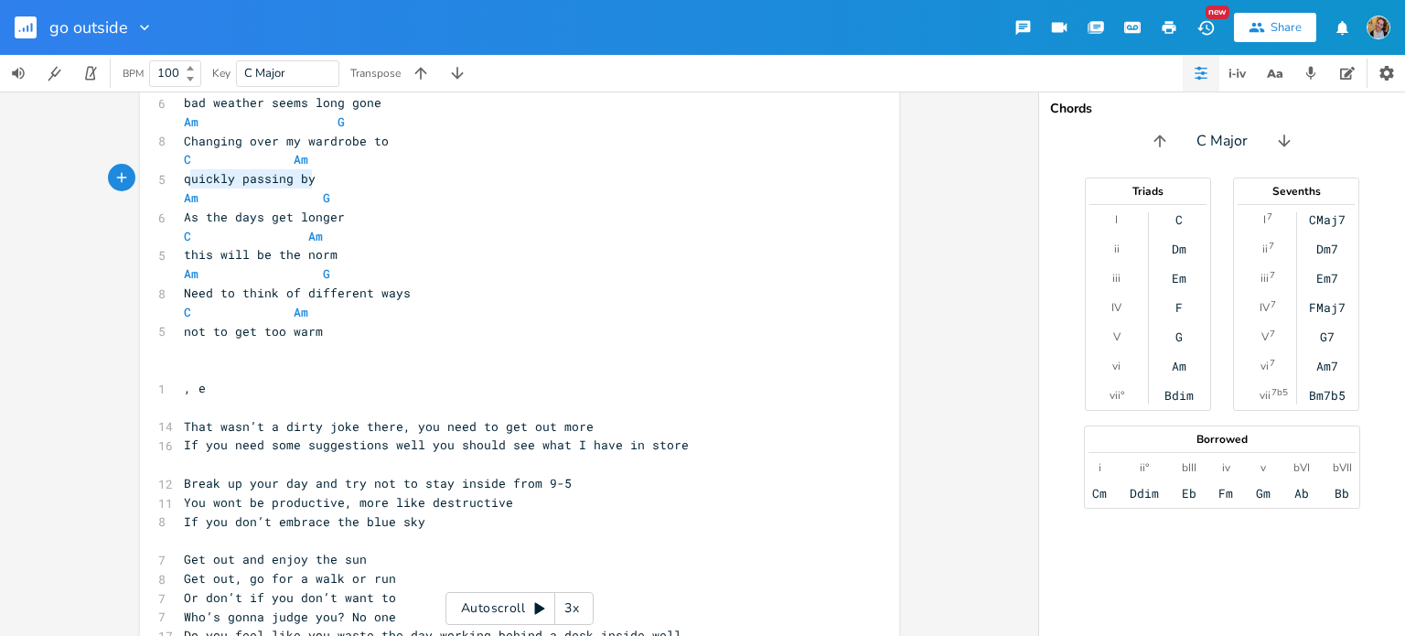
drag, startPoint x: 333, startPoint y: 171, endPoint x: 185, endPoint y: 176, distance: 148.2
click at [185, 176] on pre "quickly passing by" at bounding box center [510, 178] width 660 height 19
paste textarea "e there"
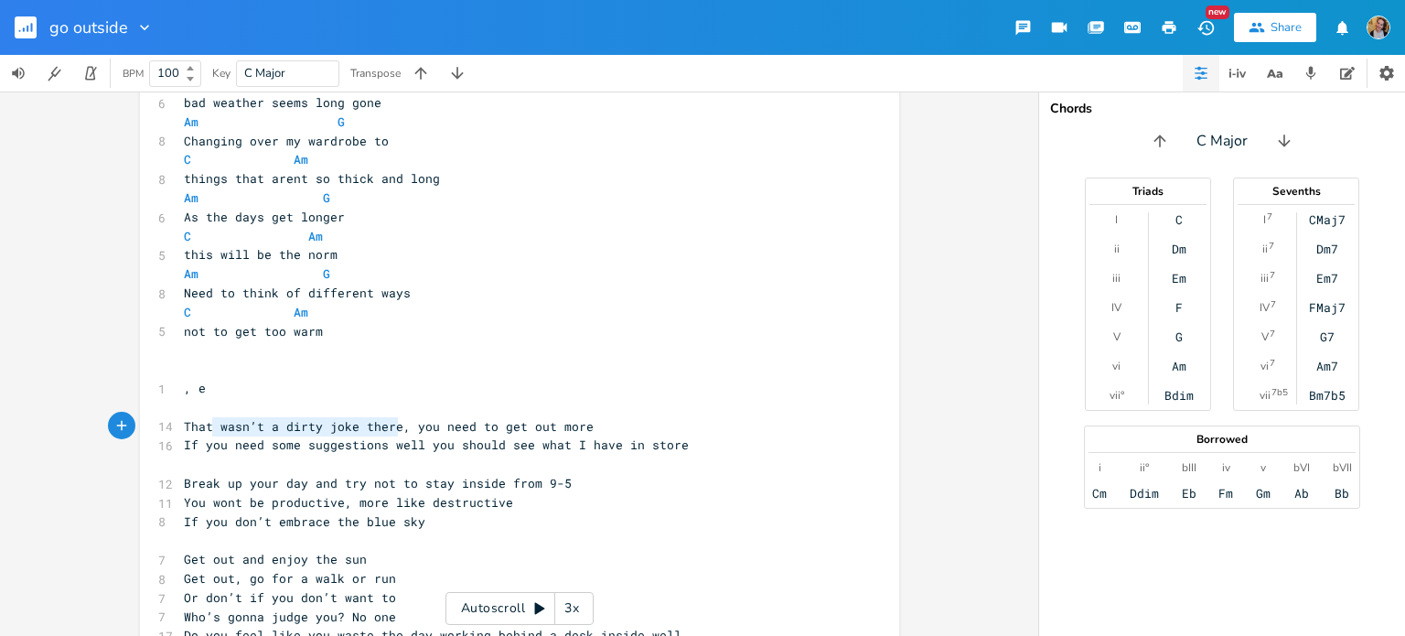
type textarea "That wasn’t a dirty joke there"
drag, startPoint x: 389, startPoint y: 427, endPoint x: 166, endPoint y: 430, distance: 223.2
click at [180, 430] on div "14 That wasn’t a dirty joke there, you need to get out more" at bounding box center [510, 426] width 660 height 19
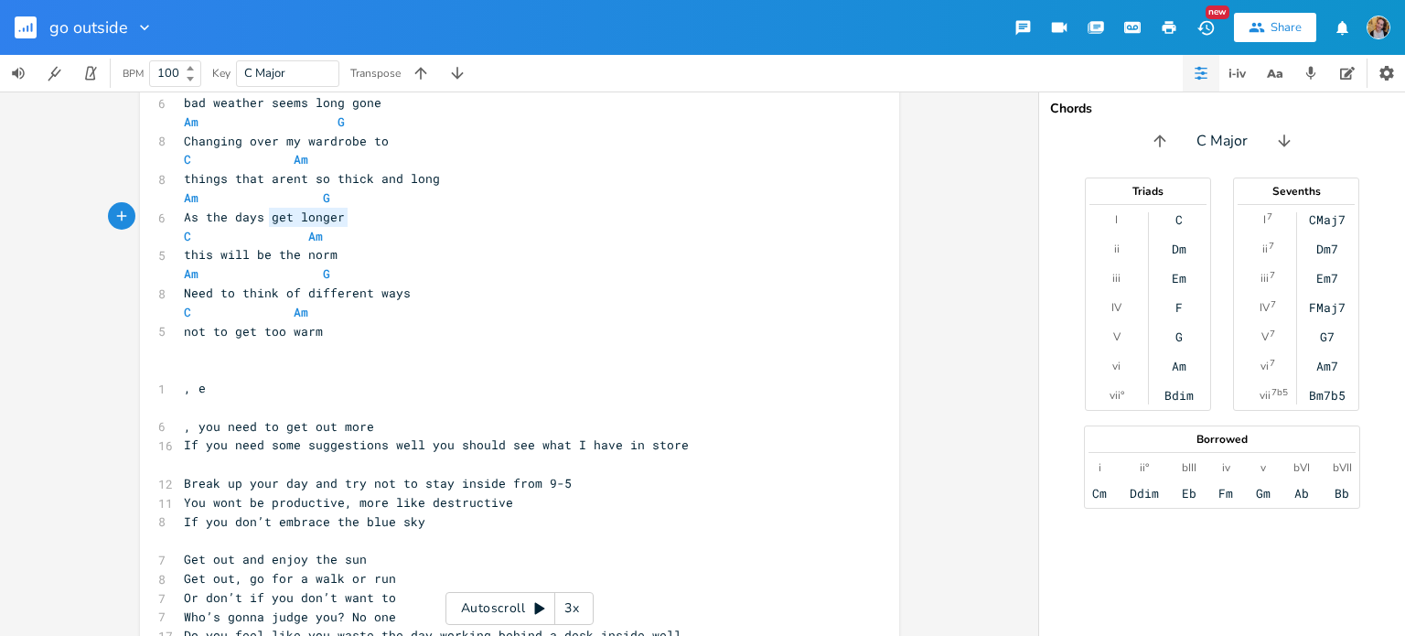
type textarea "As the days get longer"
drag, startPoint x: 341, startPoint y: 223, endPoint x: 175, endPoint y: 212, distance: 166.8
click at [180, 212] on pre "As the days get longer" at bounding box center [510, 217] width 660 height 19
paste textarea
type textarea ", you need to get out more"
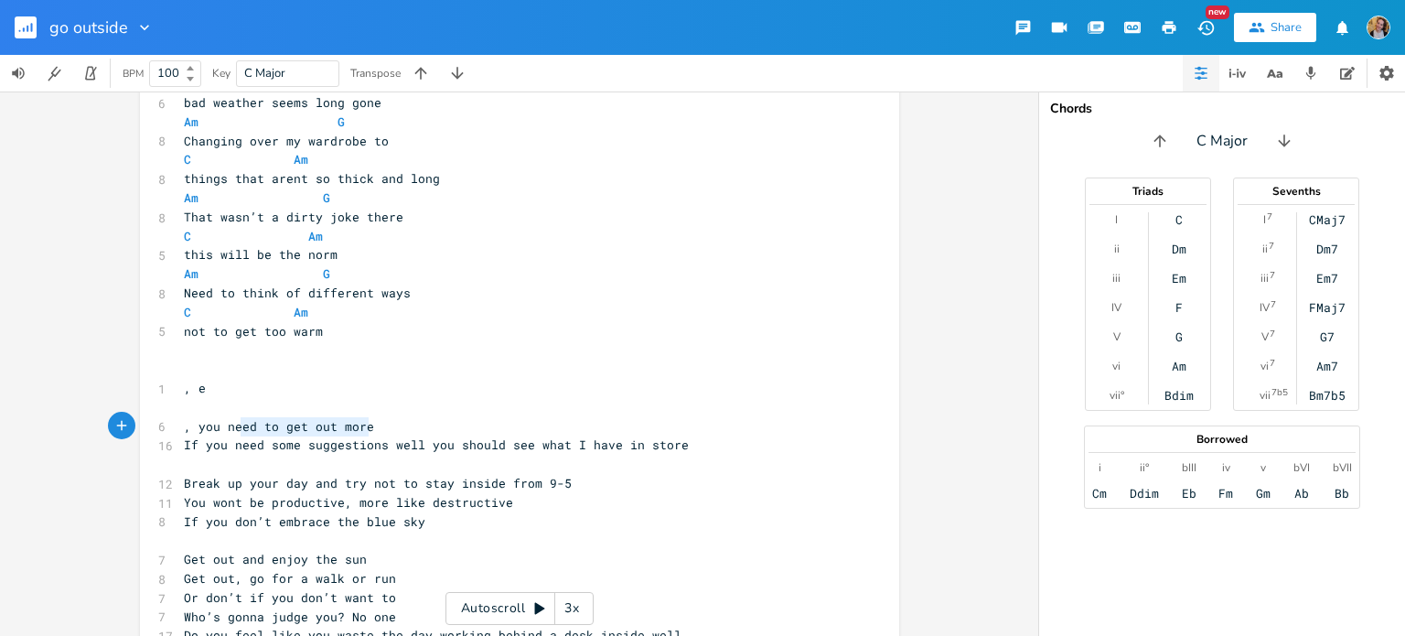
type textarea "you need to get out more"
drag, startPoint x: 395, startPoint y: 418, endPoint x: 192, endPoint y: 431, distance: 203.5
click at [192, 431] on pre ", you need to get out more" at bounding box center [510, 426] width 660 height 19
type textarea "this will be the norm"
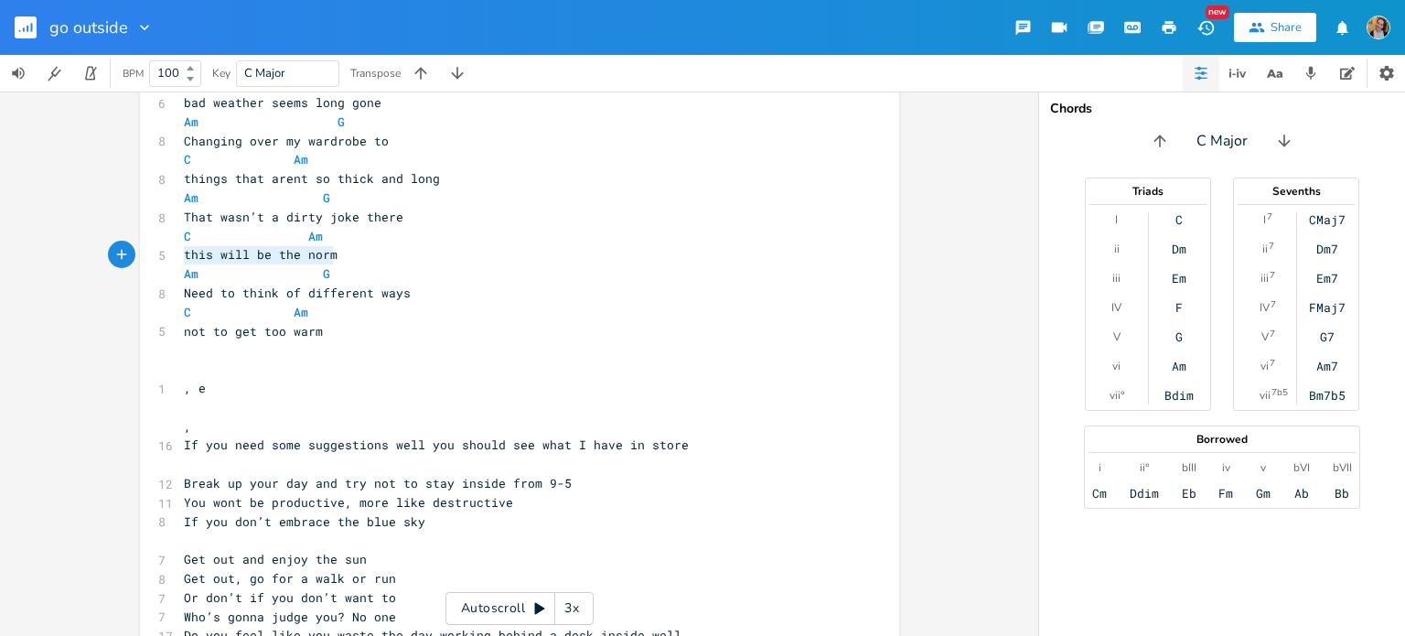
drag, startPoint x: 359, startPoint y: 250, endPoint x: 159, endPoint y: 256, distance: 199.5
click at [159, 256] on div "this will be the norm x [Verse 1] Am G 7 Sun shining through my window C Am 5 n…" at bounding box center [519, 146] width 759 height 1847
type textarea "If you need some sug"
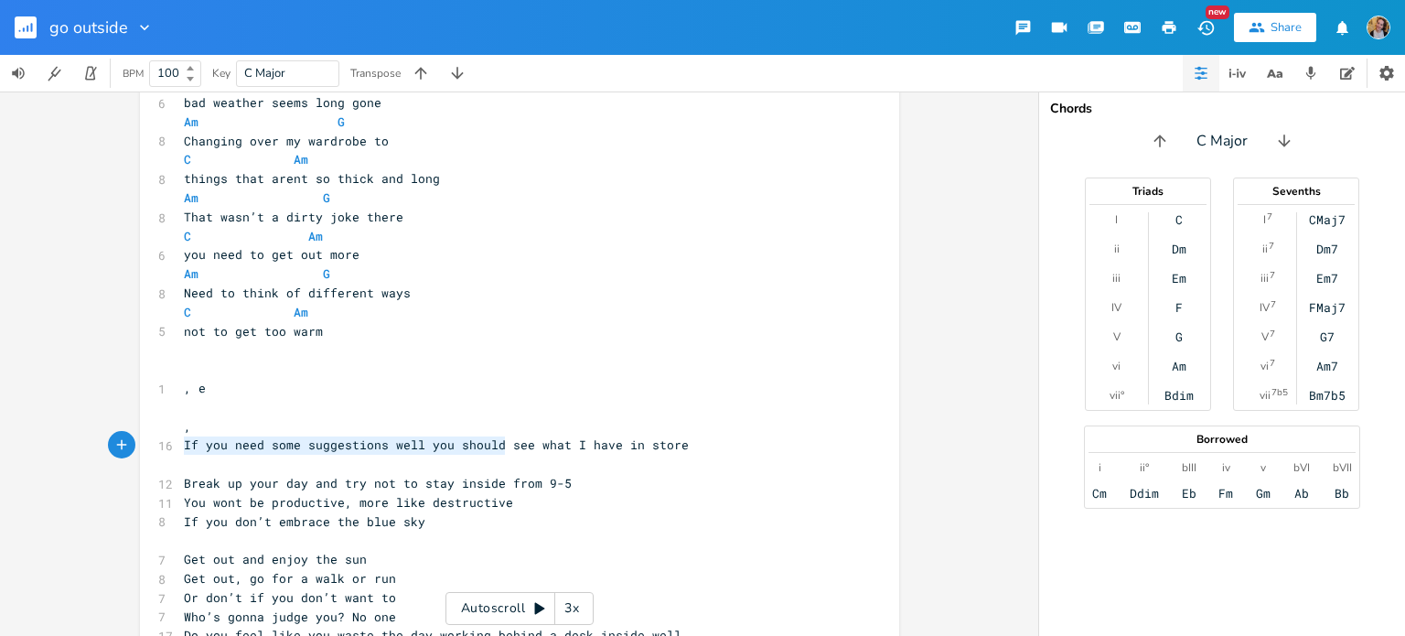
type textarea "If you need some suggestions well you should see what I have in store"
drag, startPoint x: 179, startPoint y: 446, endPoint x: 684, endPoint y: 445, distance: 504.9
click at [684, 445] on pre "If you need some suggestions well you should see what I have in store" at bounding box center [510, 444] width 660 height 19
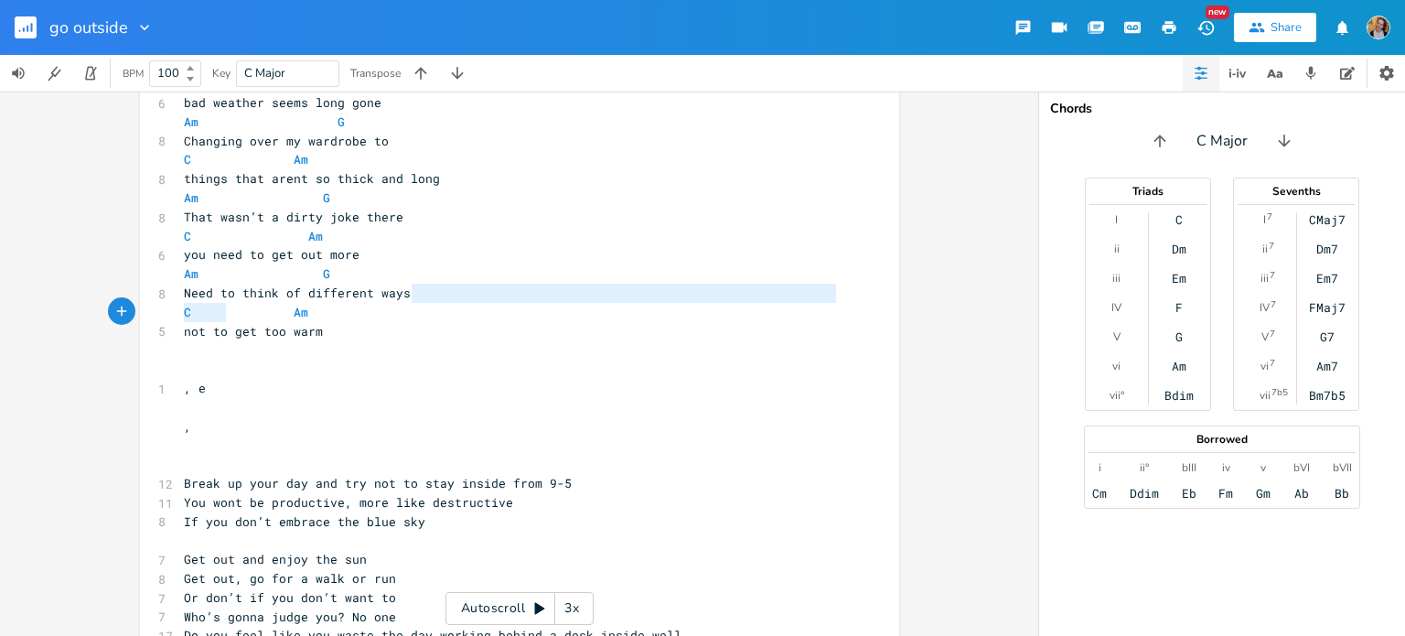
type textarea "C"
type textarea "Need to think of different ways"
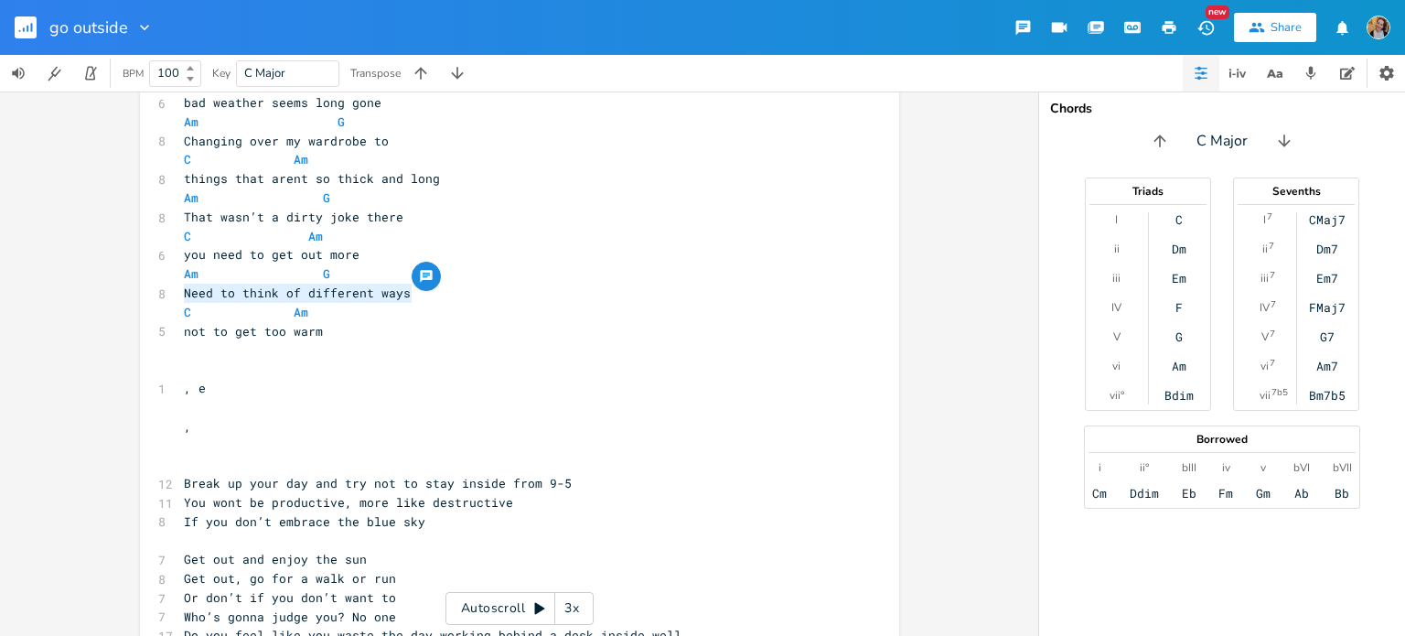
drag, startPoint x: 414, startPoint y: 298, endPoint x: 144, endPoint y: 298, distance: 270.7
click at [144, 298] on div "Need to think of different ways x [Verse 1] Am G 7 Sun shining through my windo…" at bounding box center [519, 146] width 759 height 1847
paste textarea
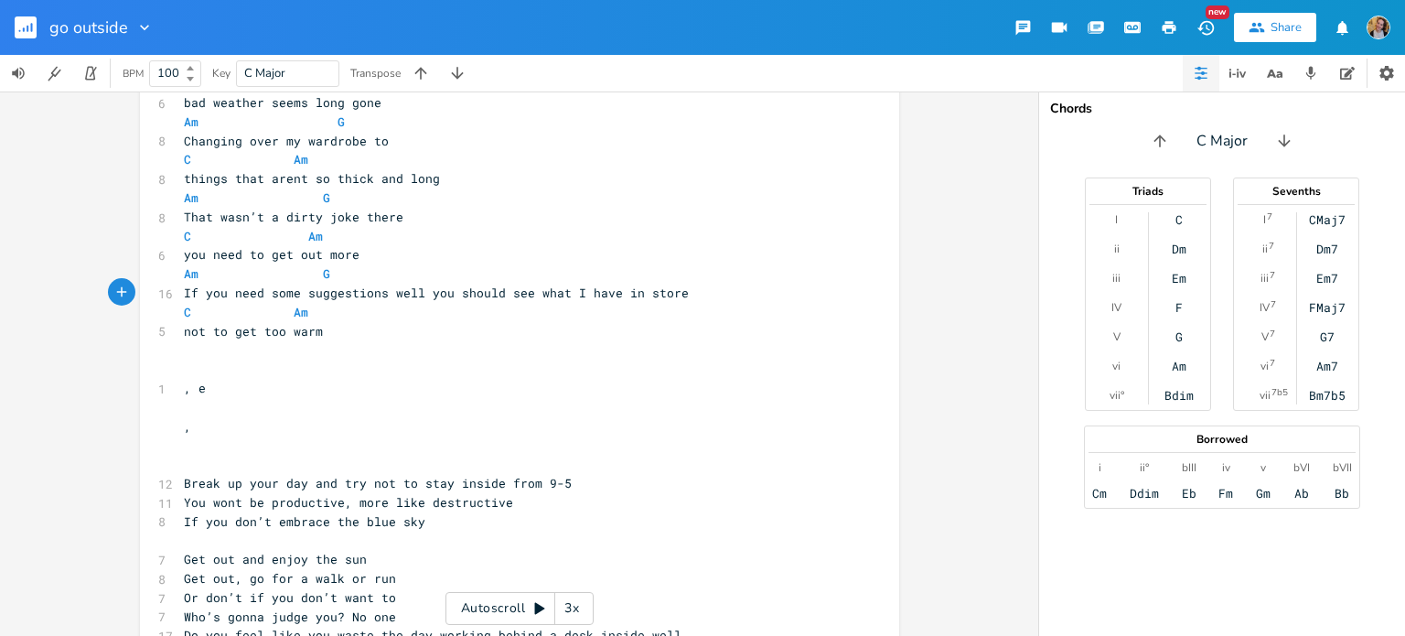
click at [184, 291] on span "If you need some suggestions well you should see what I have in store" at bounding box center [436, 292] width 505 height 16
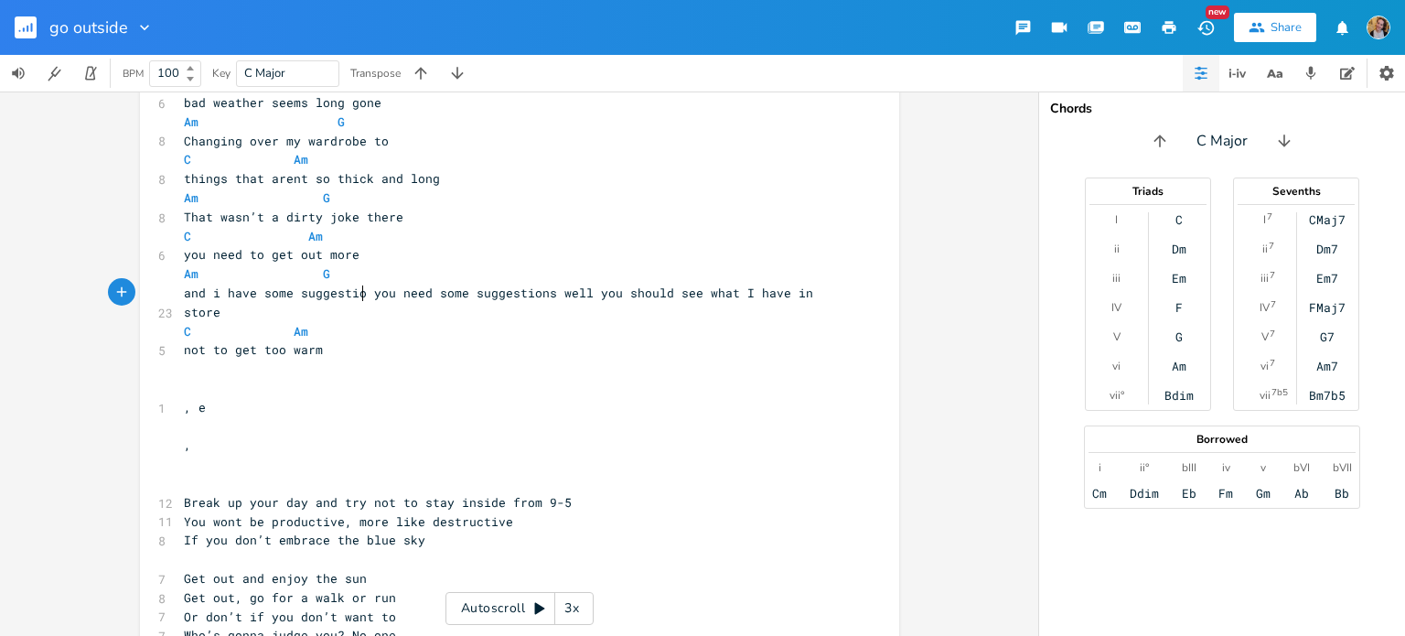
type textarea "and i have some suggestions"
type textarea "you need some suggestions well you should see what I have in store"
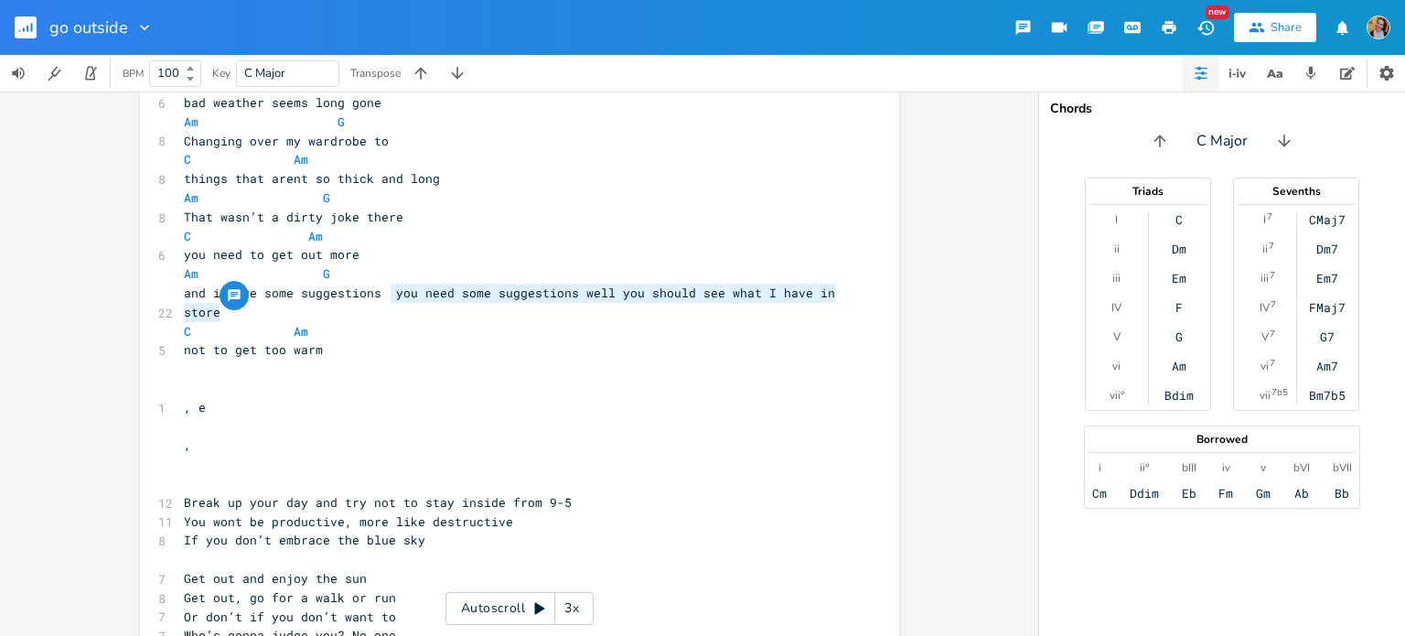
drag, startPoint x: 383, startPoint y: 298, endPoint x: 328, endPoint y: 313, distance: 56.8
click at [328, 313] on pre "and i have some suggestions you need some suggestions well you should see what …" at bounding box center [510, 303] width 660 height 38
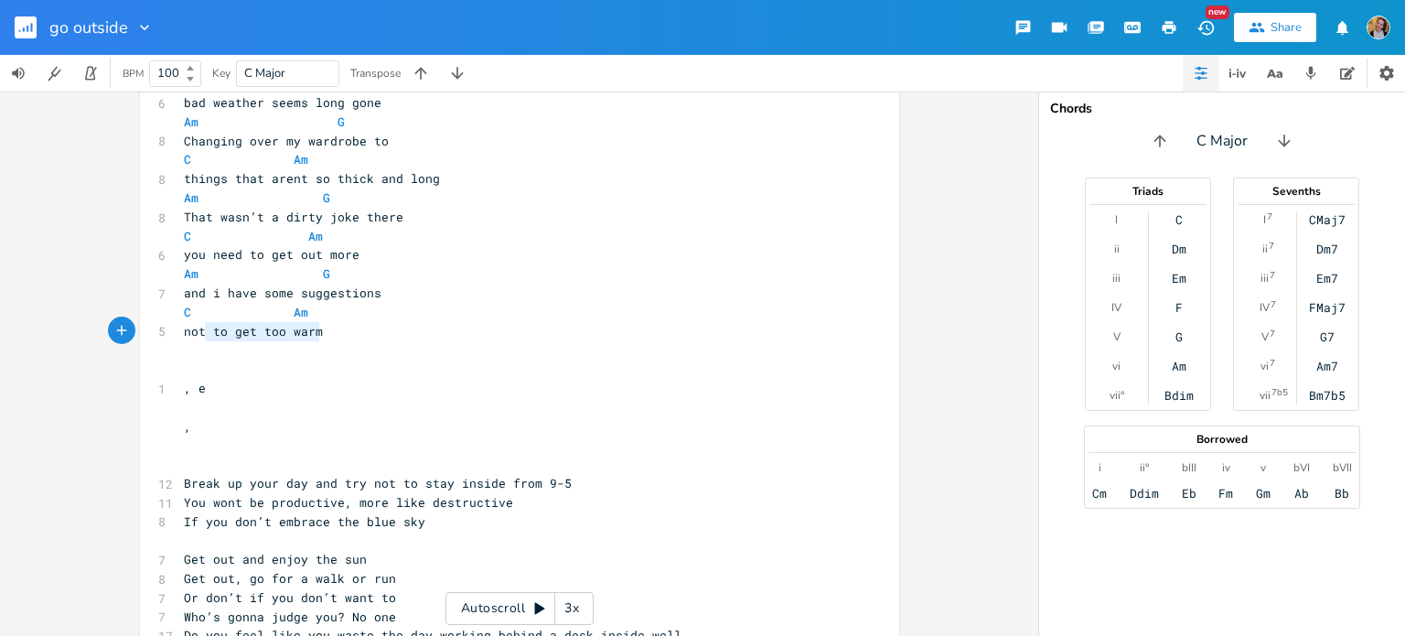
drag, startPoint x: 317, startPoint y: 333, endPoint x: 151, endPoint y: 325, distance: 166.7
click at [151, 325] on div "not to get too warm x [Verse 1] Am G 7 Sun shining through my window C Am 5 not…" at bounding box center [519, 146] width 759 height 1847
type textarea "to get ypiu"
type textarea "ou started s"
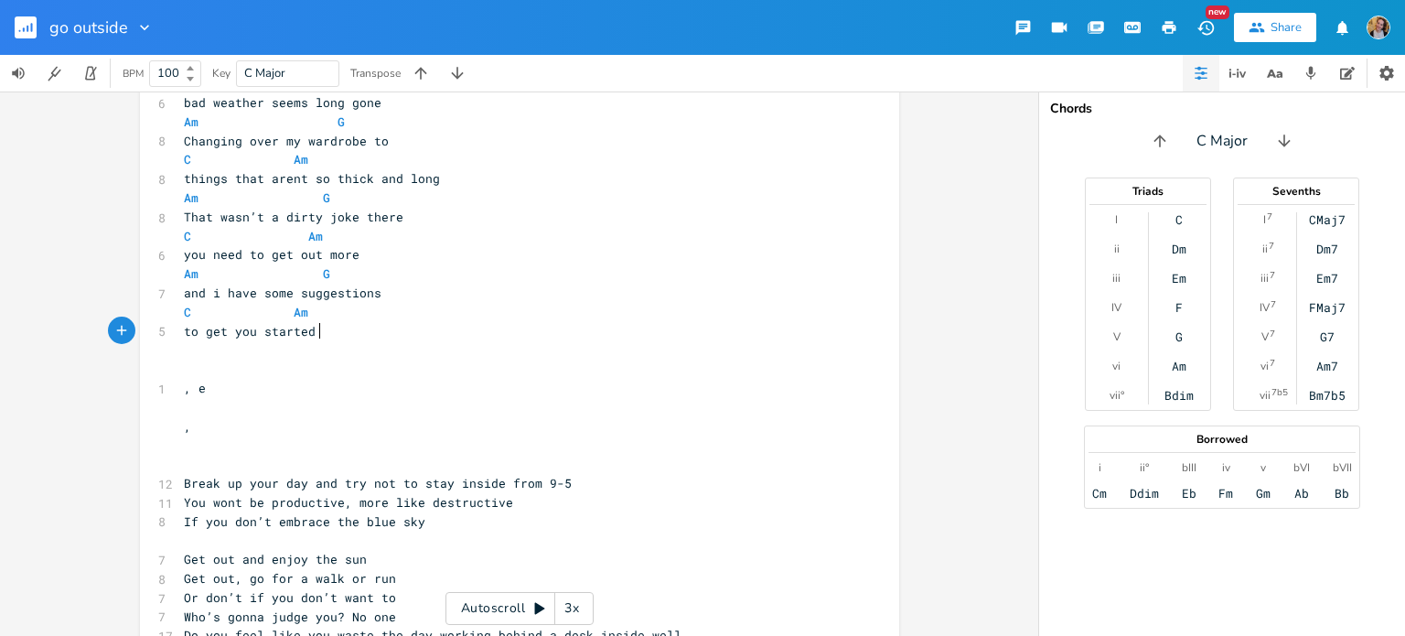
type textarea "o"
type textarea "so you yearn for mr"
type textarea "ore"
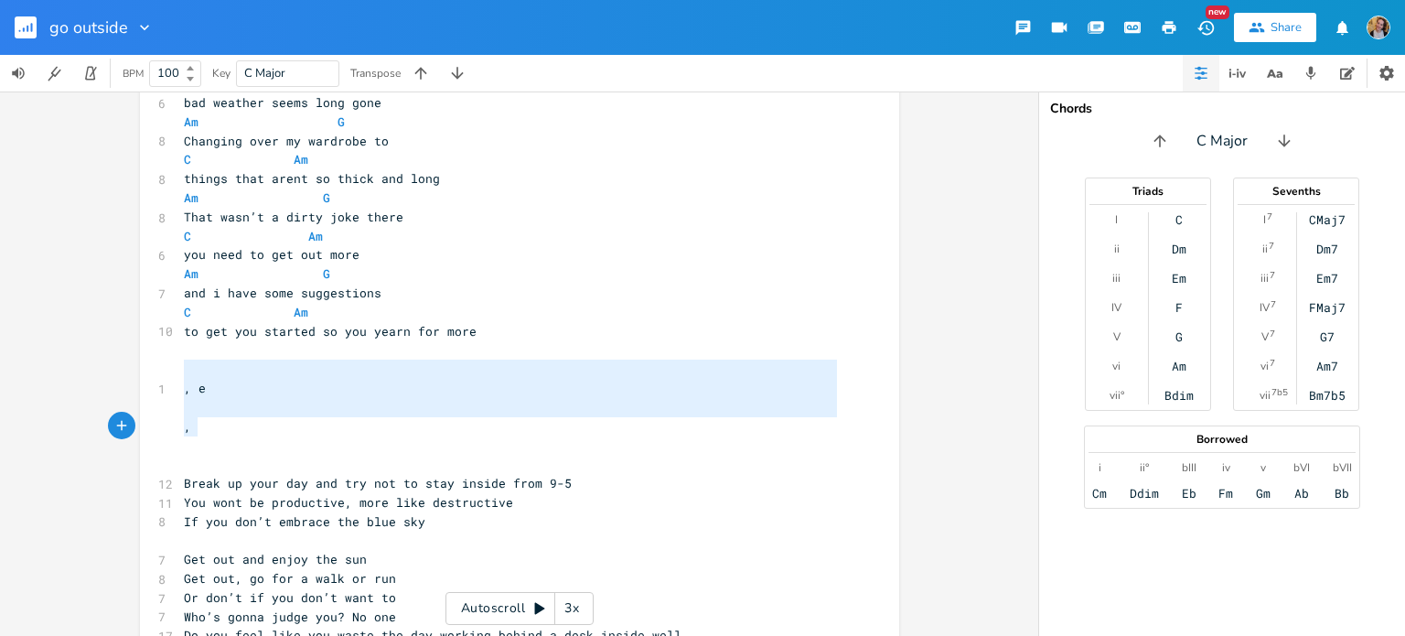
type textarea ", e ,"
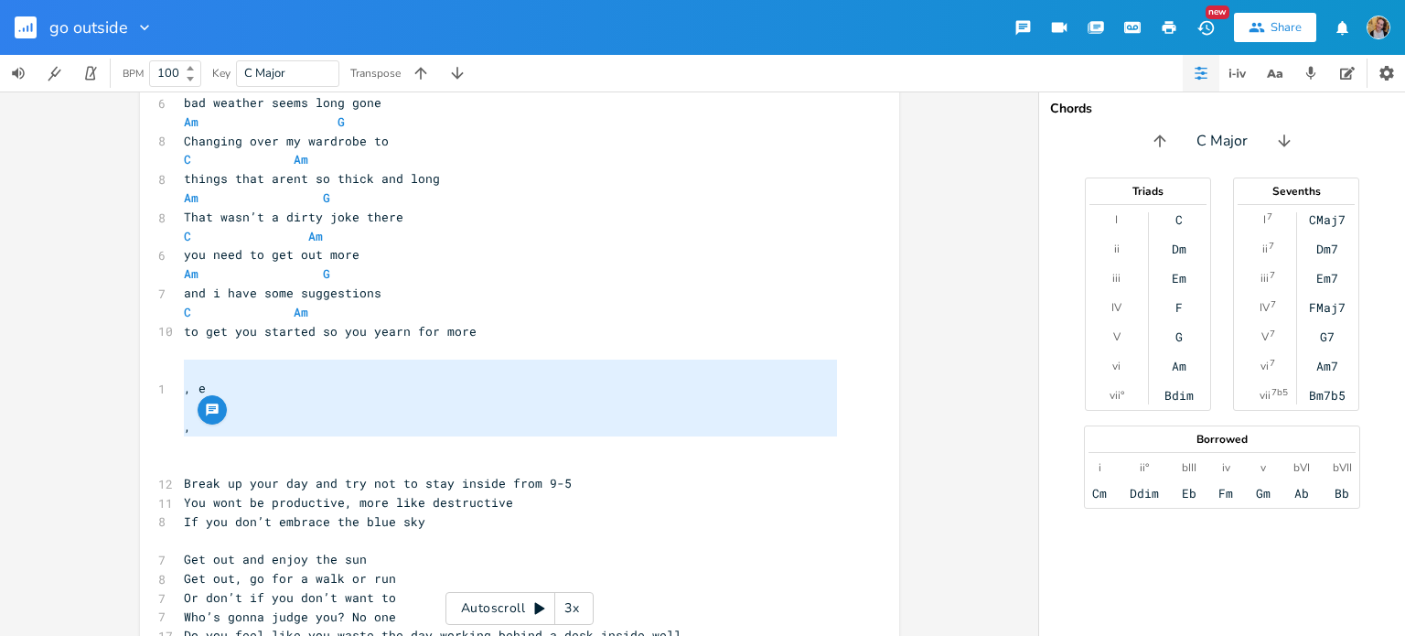
drag, startPoint x: 184, startPoint y: 371, endPoint x: 243, endPoint y: 438, distance: 89.4
click at [243, 438] on div "[Verse 1] Am G 7 Sun shining through my window C Am 5 not a cloud in sight Am G…" at bounding box center [510, 150] width 660 height 1788
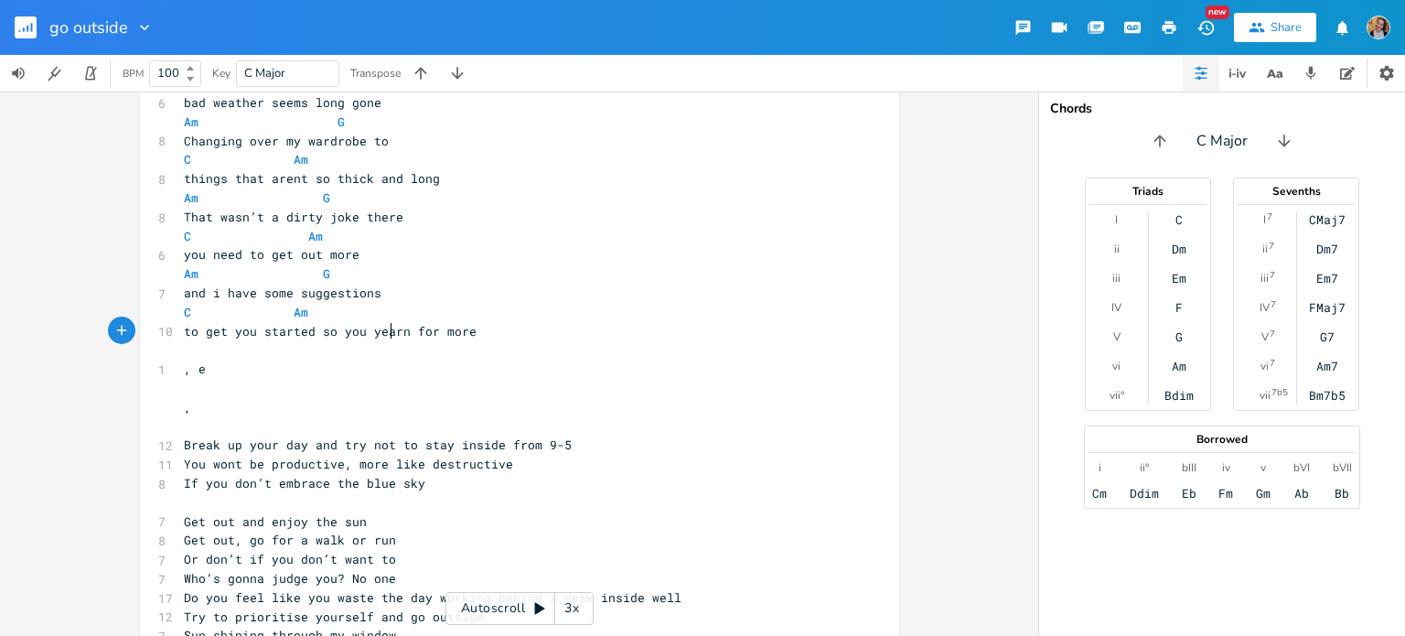
click at [383, 337] on span "to get you started so you yearn for more" at bounding box center [330, 331] width 293 height 16
type textarea "beg"
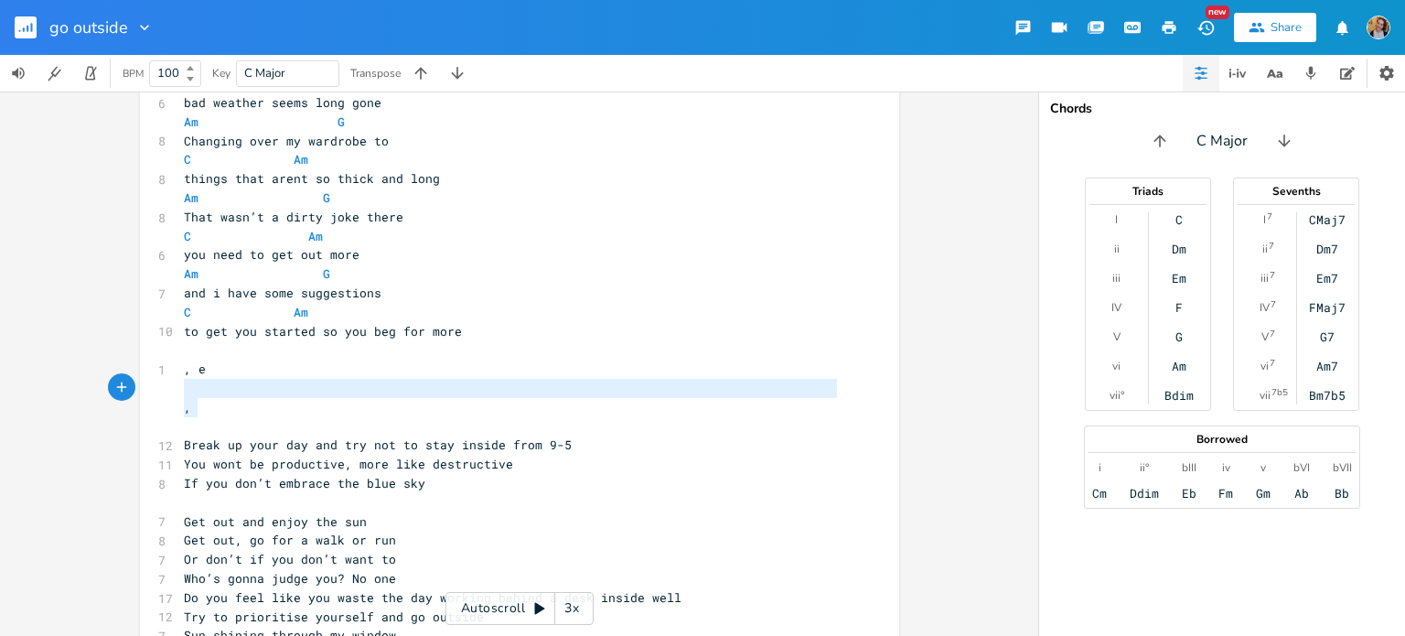
type textarea ", e ,"
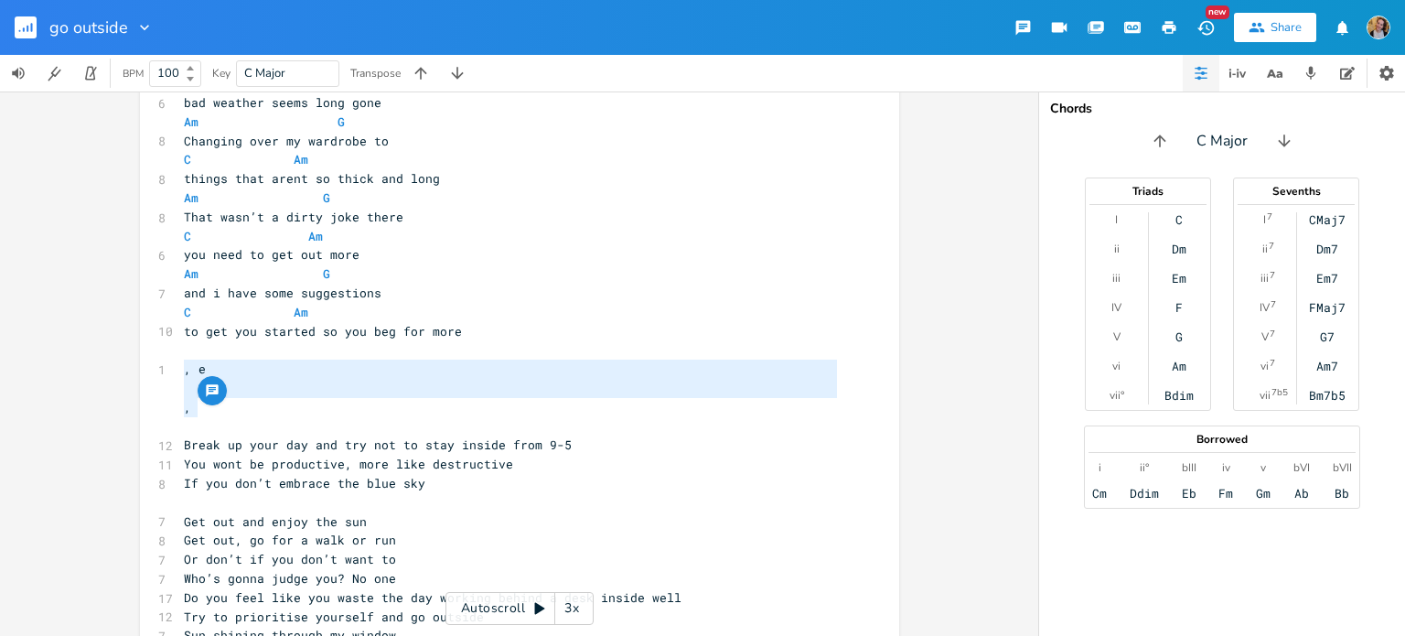
drag, startPoint x: 273, startPoint y: 406, endPoint x: 161, endPoint y: 370, distance: 118.3
click at [161, 370] on div ", e , x [Verse 1] Am G 7 Sun shining through my window C Am 5 not a cloud in si…" at bounding box center [519, 127] width 759 height 1809
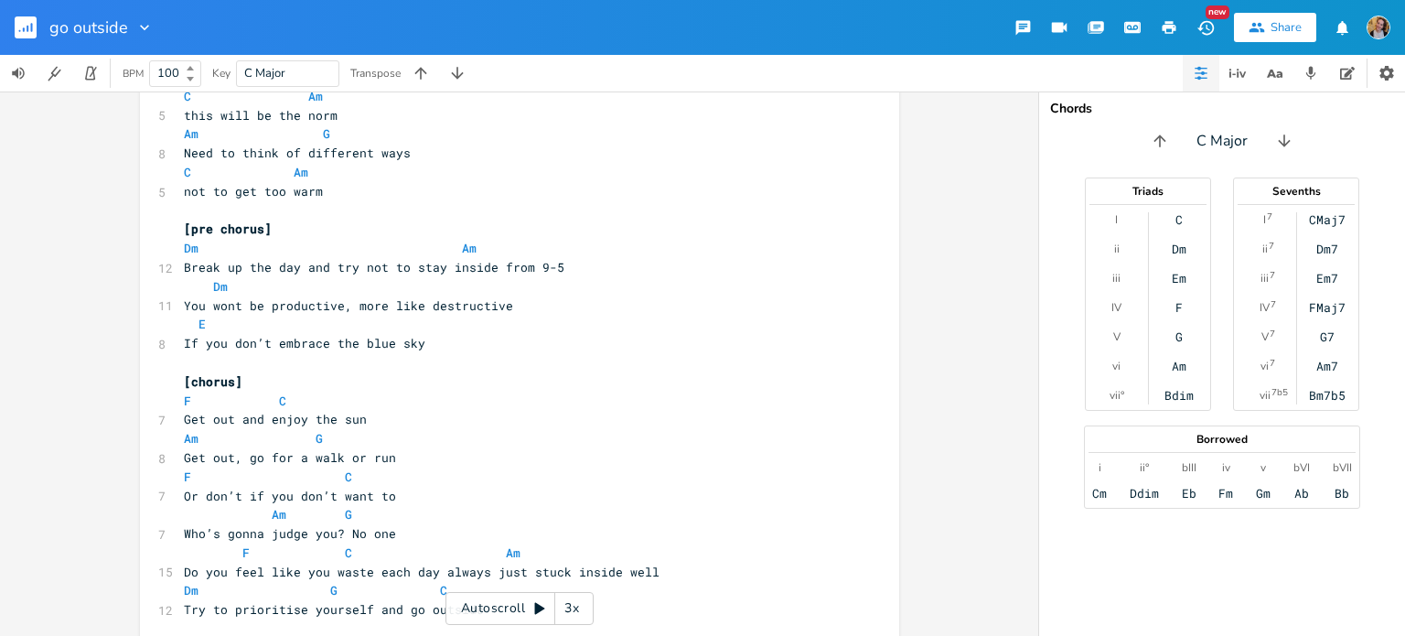
scroll to position [252, 0]
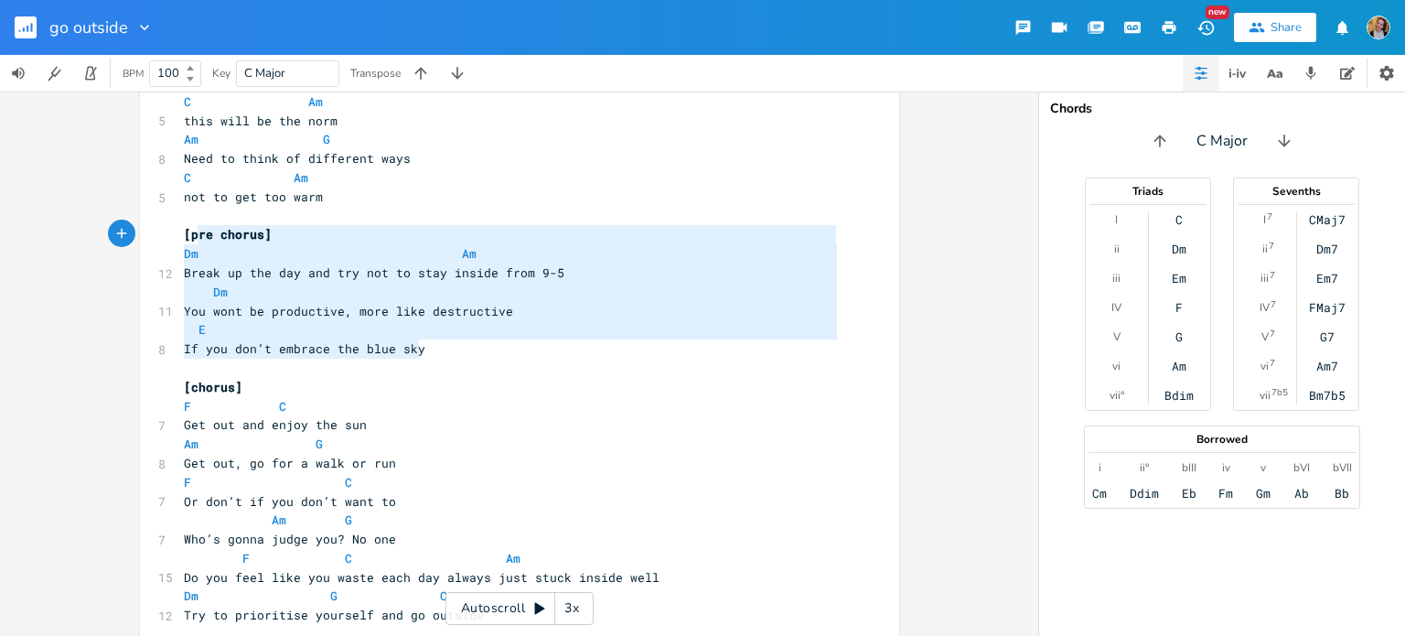
type textarea "[pre chorus] Dm Am Break up the day and try not to stay inside from 9-5 Dm You …"
drag, startPoint x: 418, startPoint y: 350, endPoint x: 177, endPoint y: 234, distance: 267.9
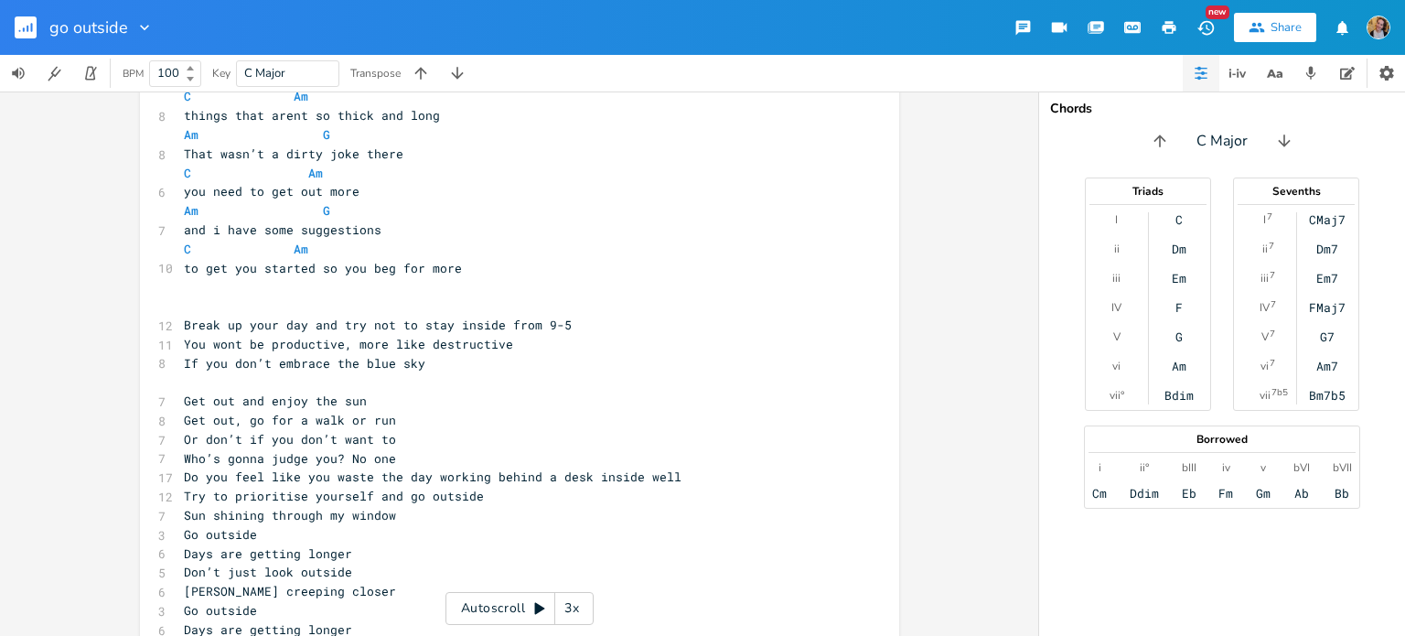
scroll to position [943, 0]
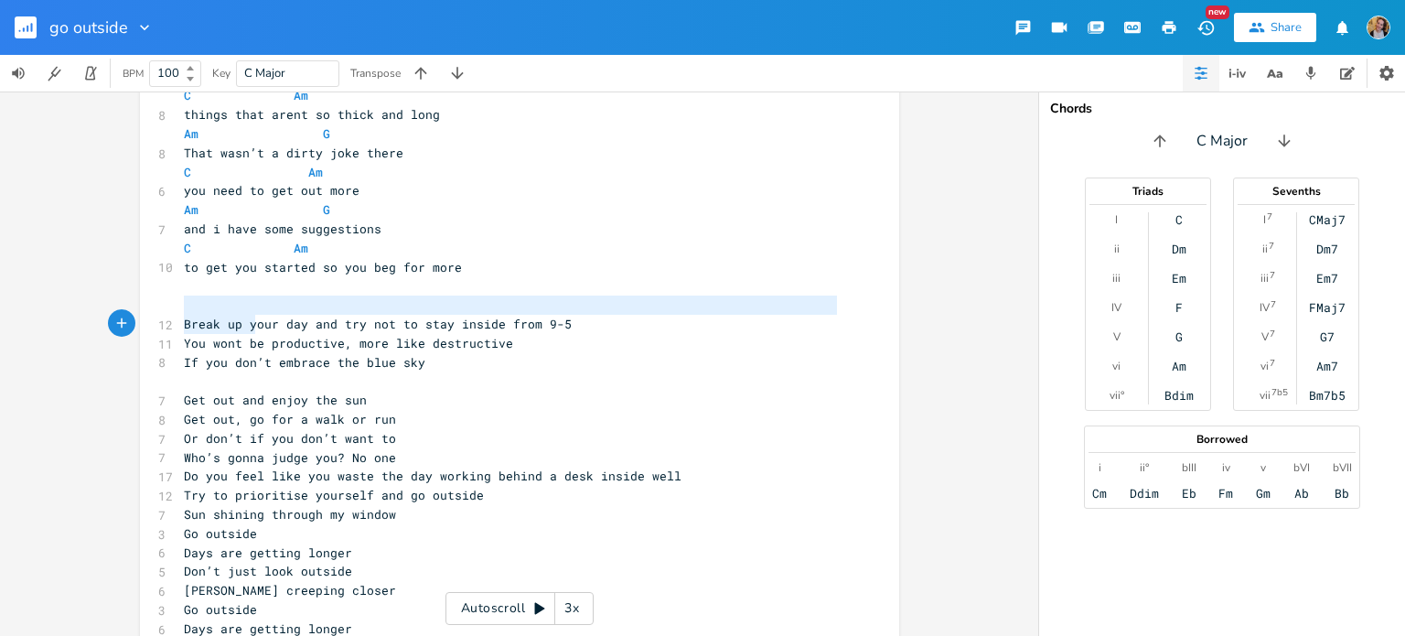
type textarea "Break up your day and try not to stay inside from 9-5 You wont be productive, m…"
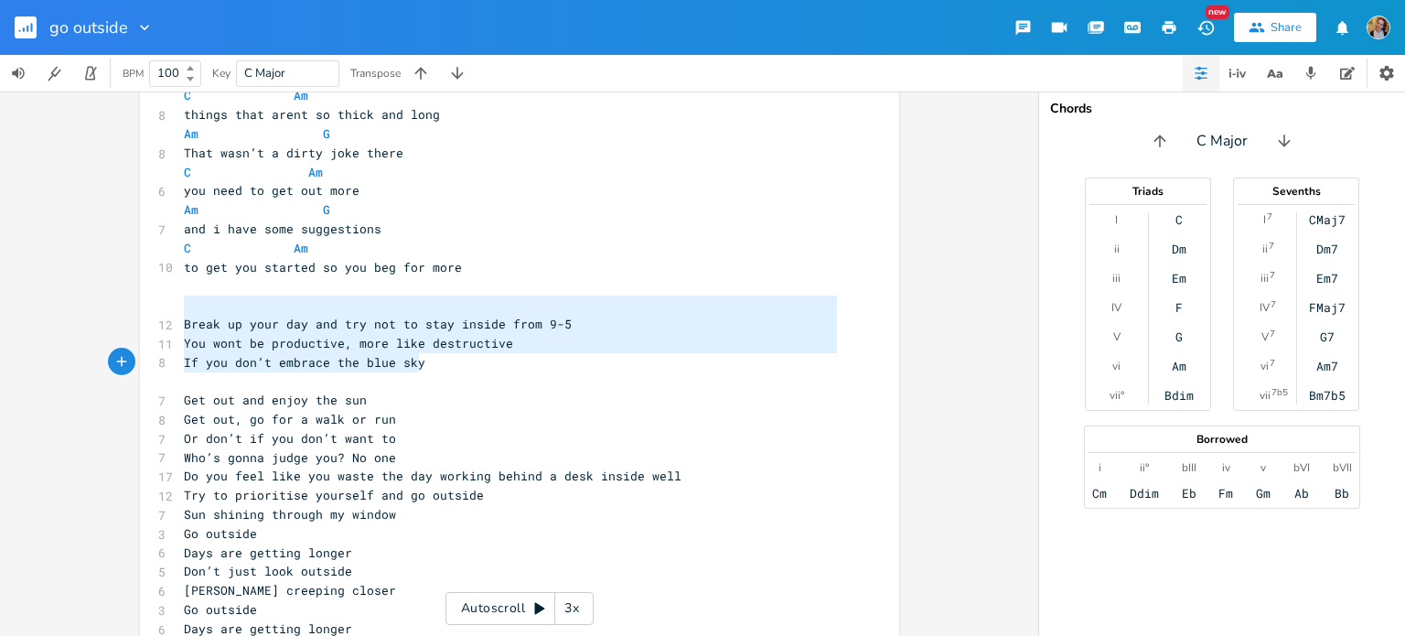
drag, startPoint x: 179, startPoint y: 307, endPoint x: 425, endPoint y: 369, distance: 253.6
click at [425, 369] on div "[Verse 1] Am G 7 Sun shining through my window C Am 5 not a cloud in sight Am G…" at bounding box center [510, 38] width 660 height 1693
paste textarea
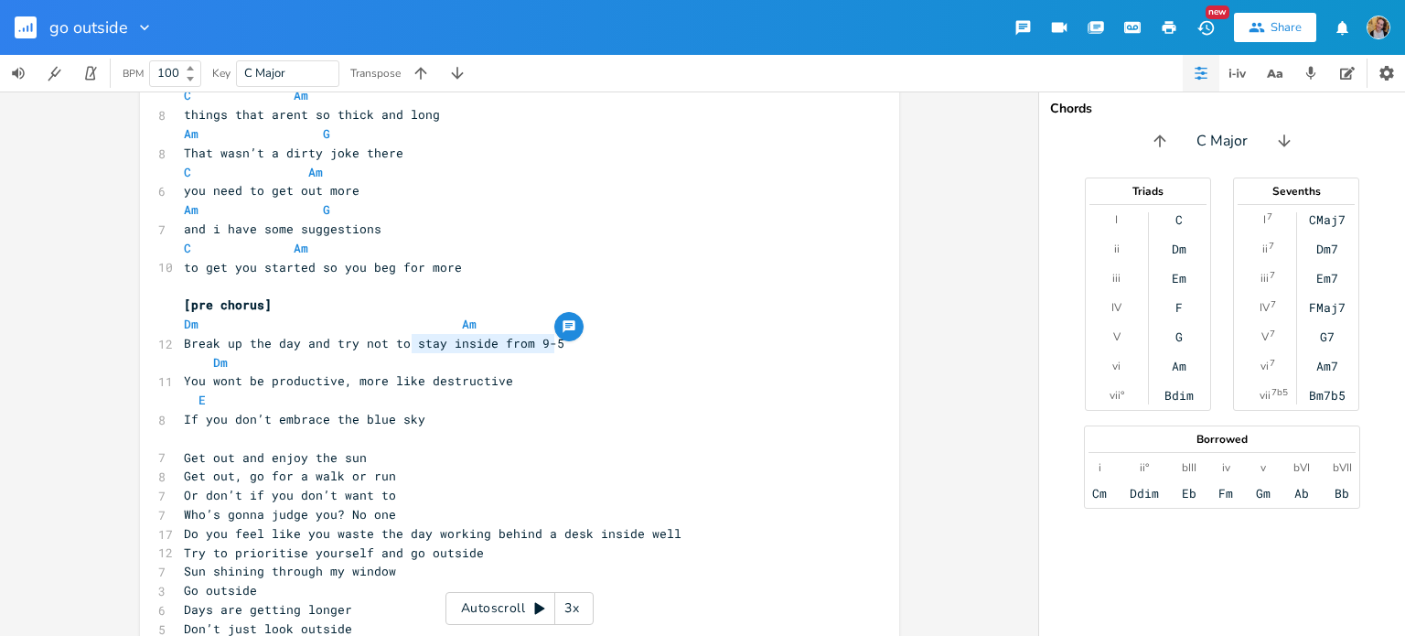
drag, startPoint x: 554, startPoint y: 348, endPoint x: 409, endPoint y: 342, distance: 145.5
click at [409, 342] on pre "Break up the day and try not to stay inside from 9-5" at bounding box center [510, 343] width 660 height 19
type textarea "spend the whole damn day is"
type textarea "nside"
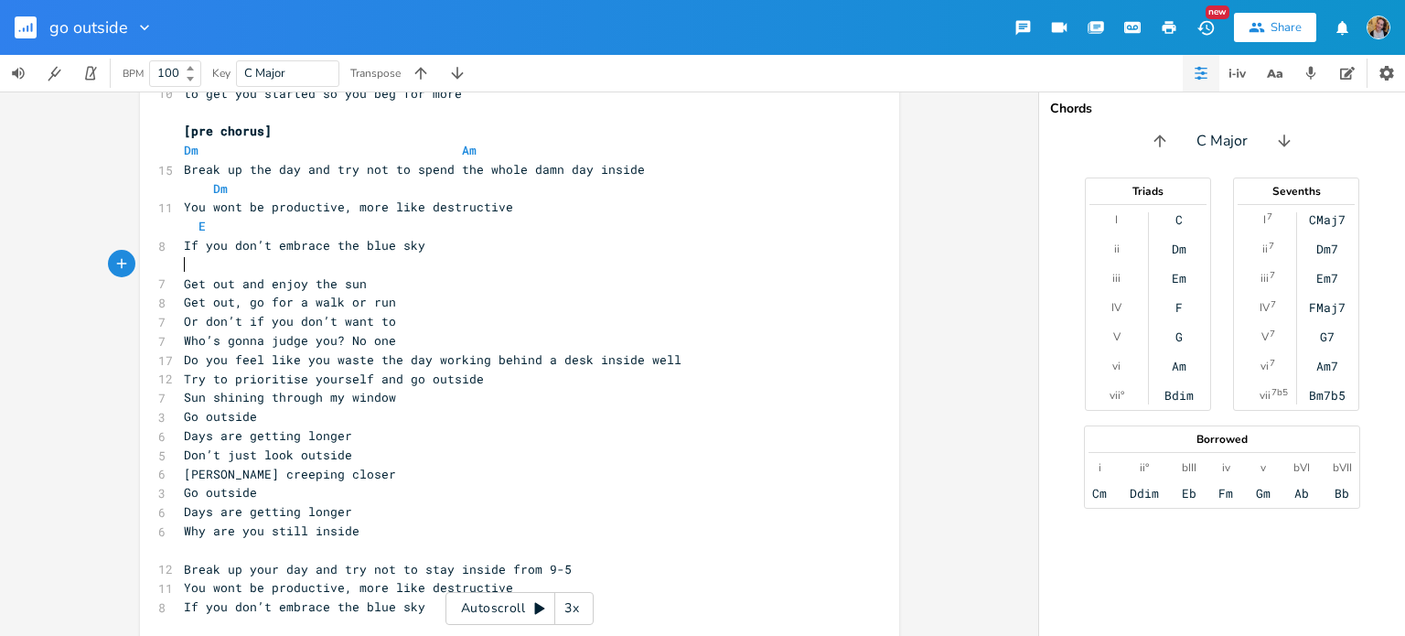
click at [344, 264] on pre "​" at bounding box center [510, 264] width 660 height 19
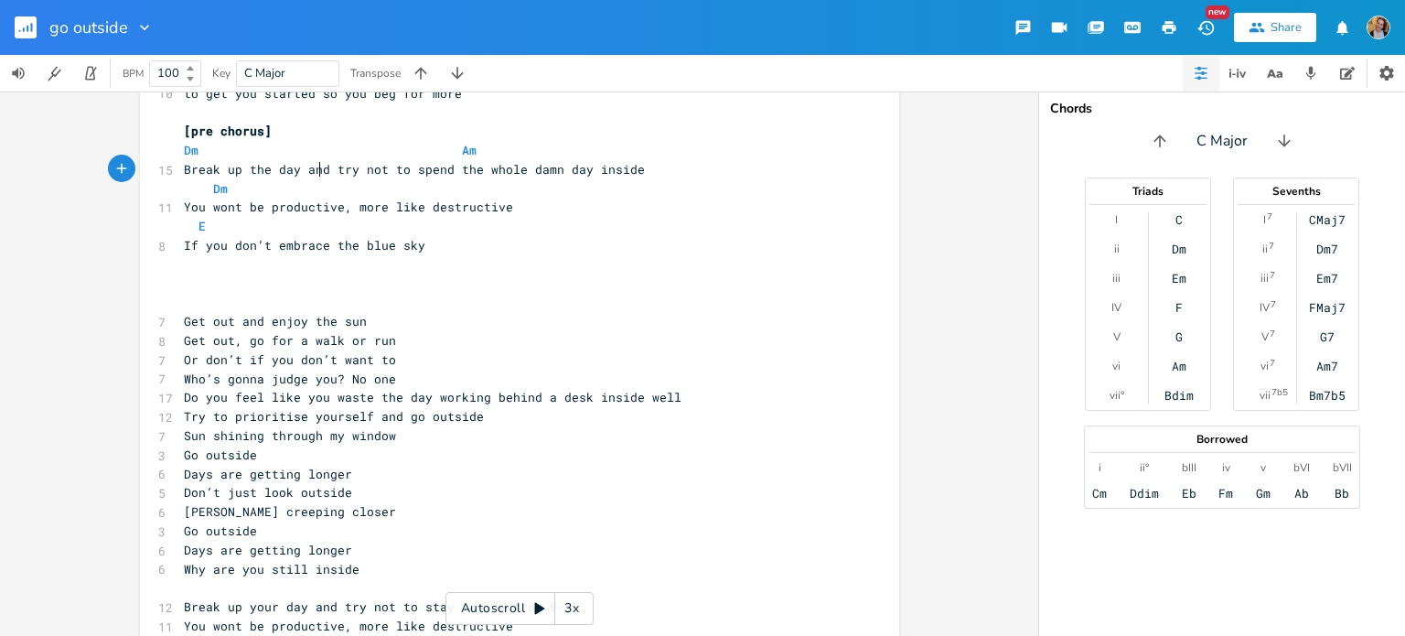
click at [311, 167] on span "Break up the day and try not to spend the whole damn day inside" at bounding box center [414, 169] width 461 height 16
type textarea "and"
click at [311, 167] on span "Break up the day and try not to spend the whole damn day inside" at bounding box center [414, 169] width 461 height 16
type textarea ","
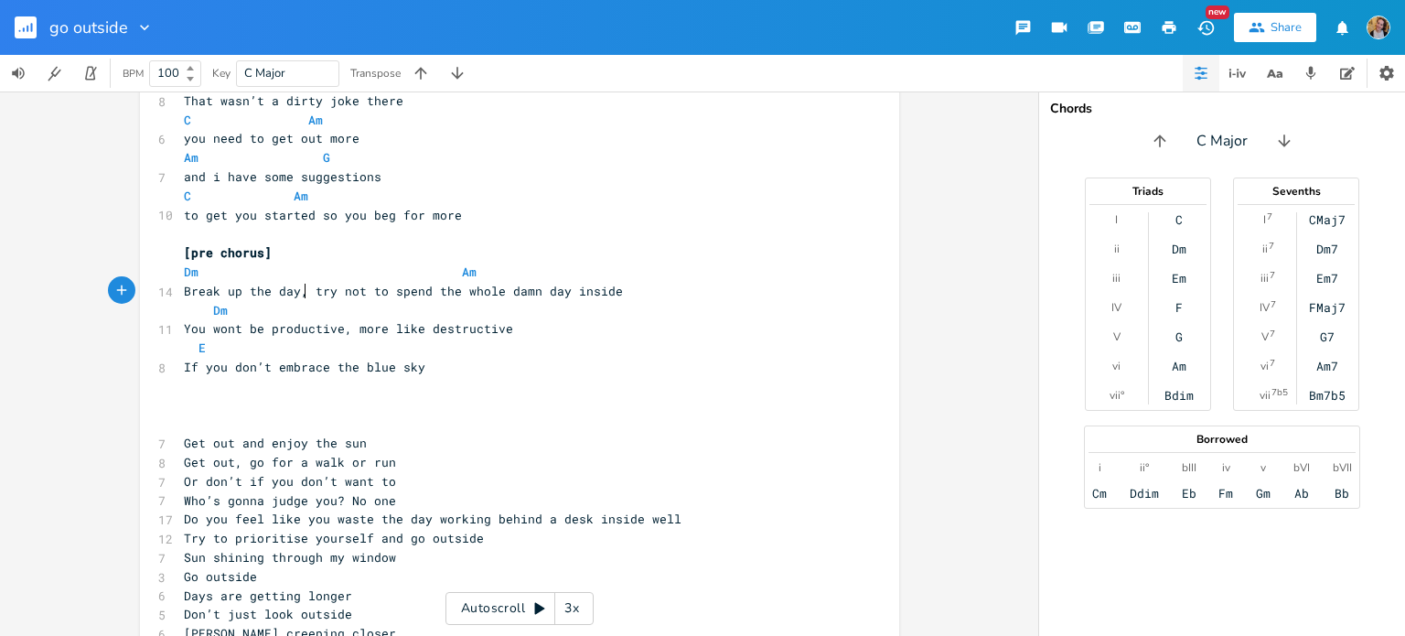
click at [476, 288] on span "Break up the day, try not to spend the whole damn day inside" at bounding box center [403, 291] width 439 height 16
type textarea "whole"
click at [476, 288] on span "Break up the day, try not to spend the whole damn day inside" at bounding box center [403, 291] width 439 height 16
click at [550, 293] on span "Break up the day, try not to spend the whole damn day inside" at bounding box center [403, 291] width 439 height 16
type textarea "day"
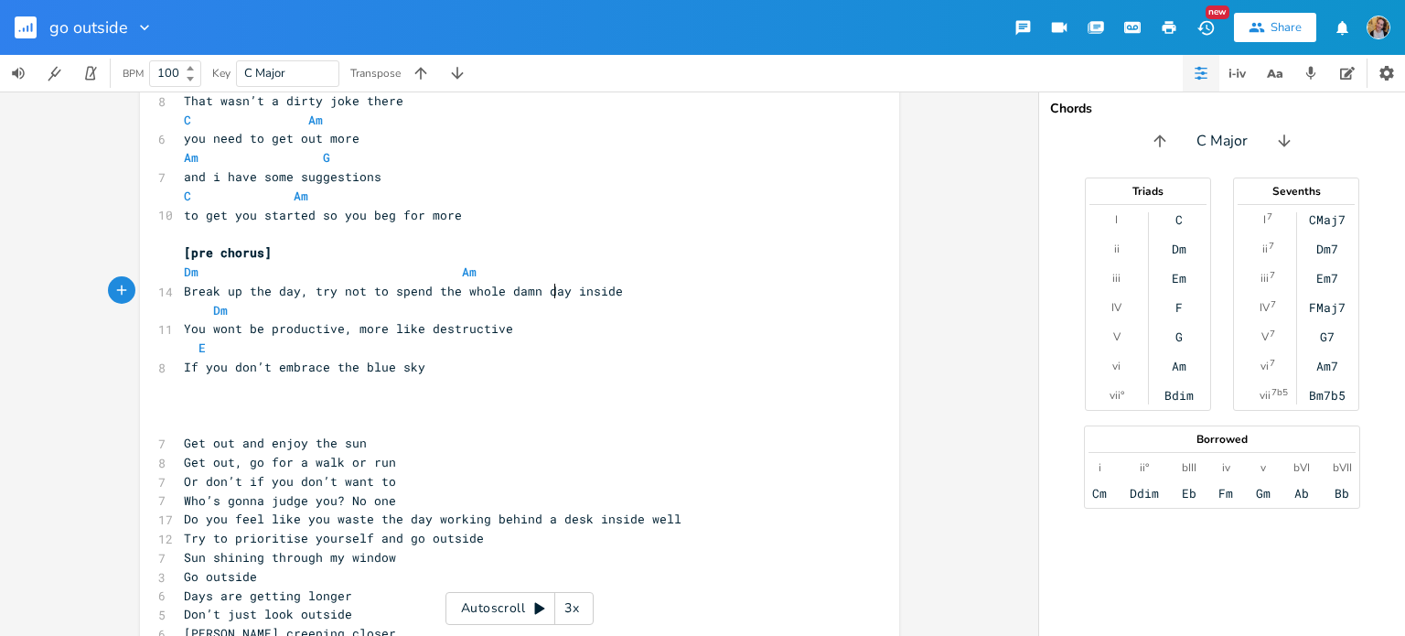
click at [550, 293] on span "Break up the day, try not to spend the whole damn day inside" at bounding box center [403, 291] width 439 height 16
type textarea "n thing"
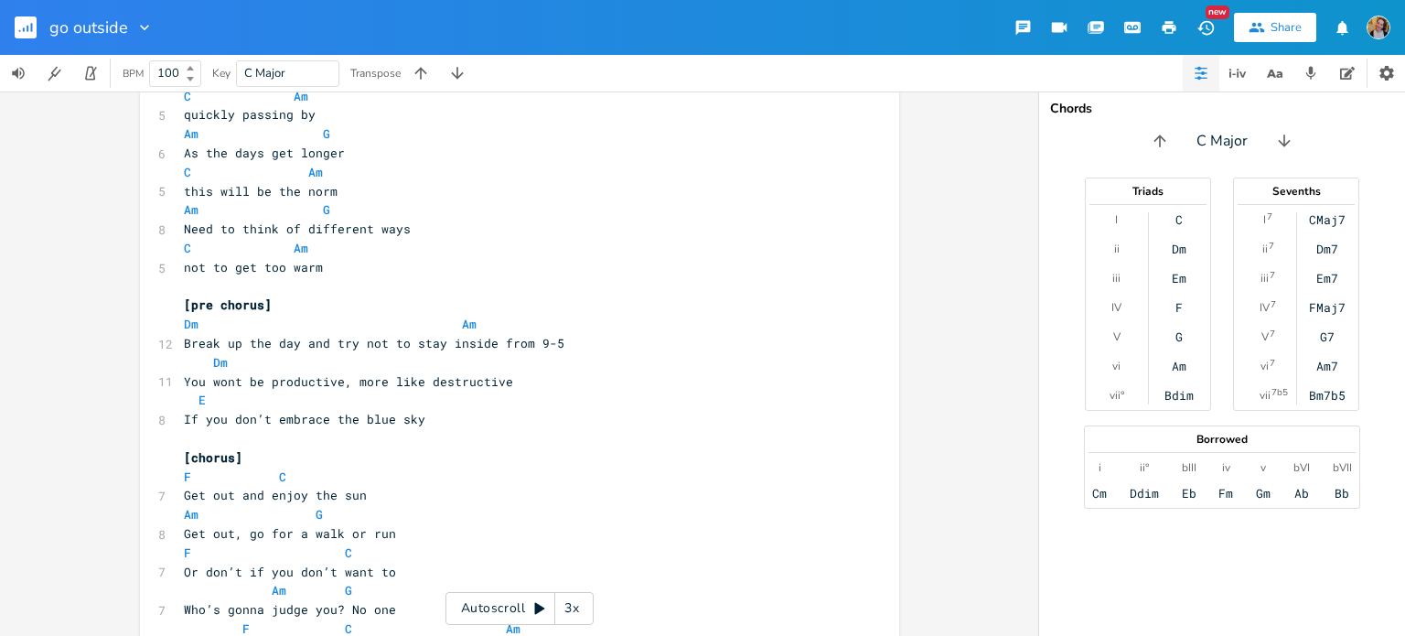
scroll to position [173, 0]
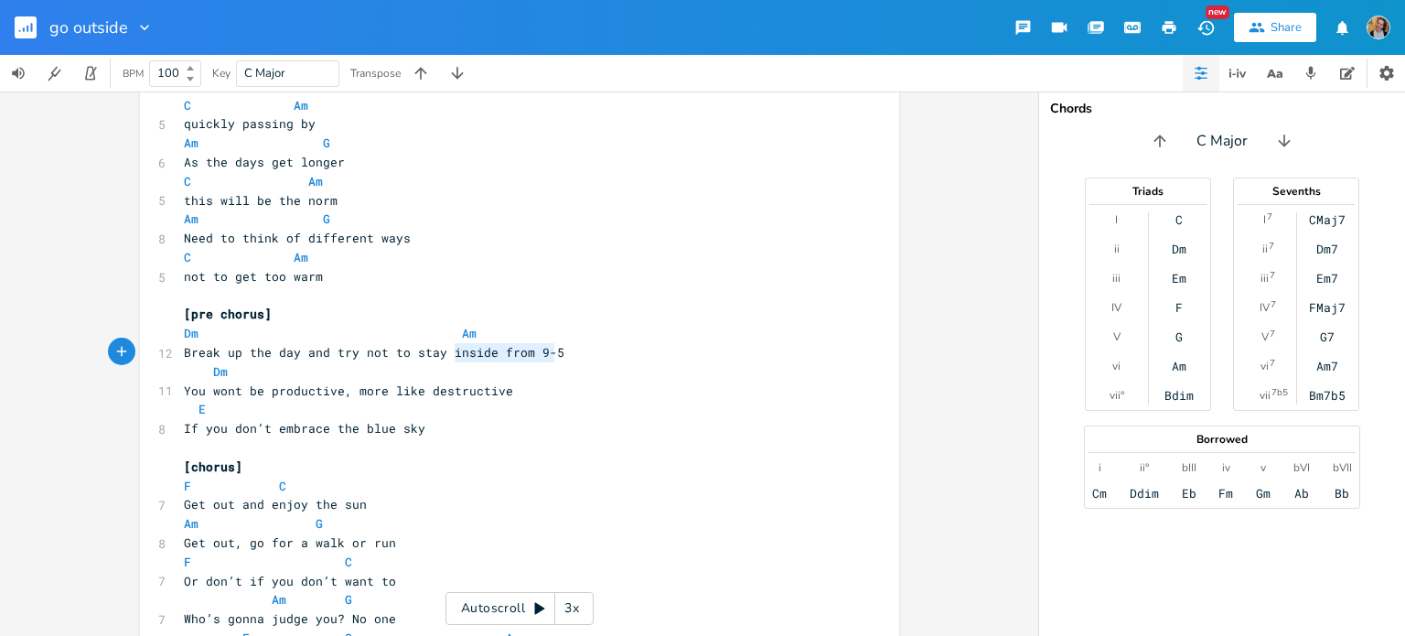
type textarea "Dm"
drag, startPoint x: 566, startPoint y: 354, endPoint x: 427, endPoint y: 364, distance: 139.4
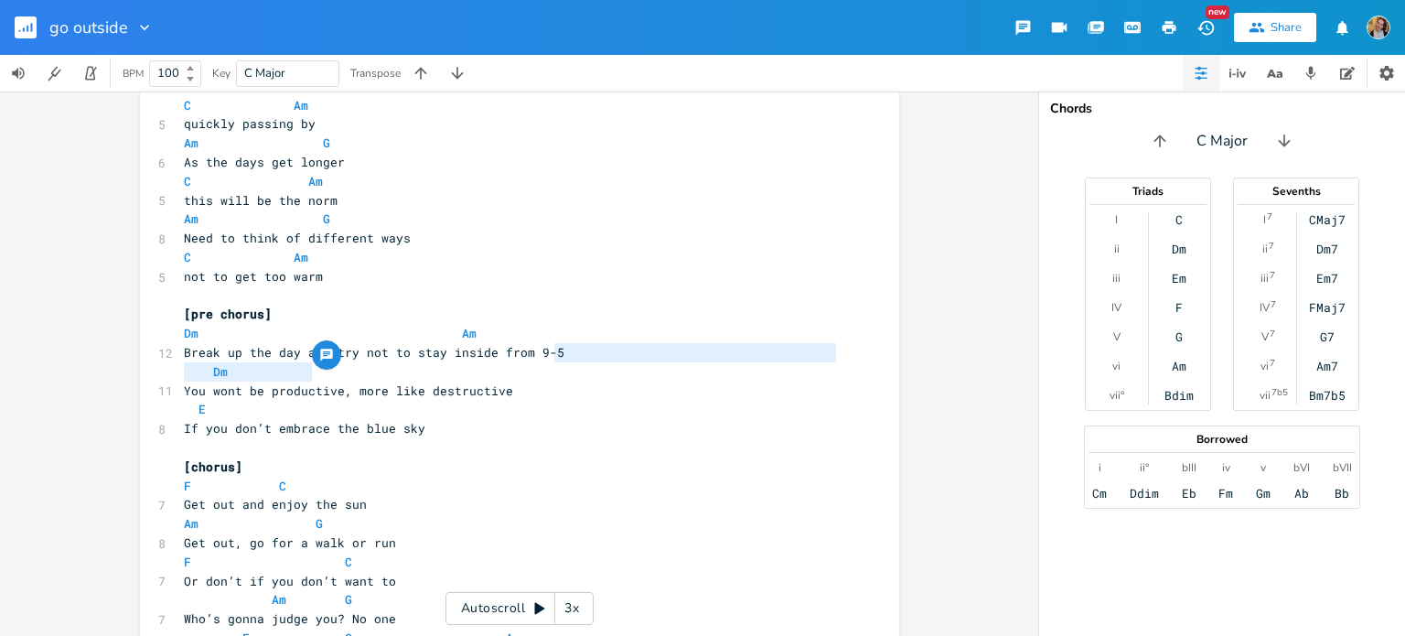
click at [446, 356] on span "Break up the day and try not to stay inside from 9-5" at bounding box center [374, 352] width 380 height 16
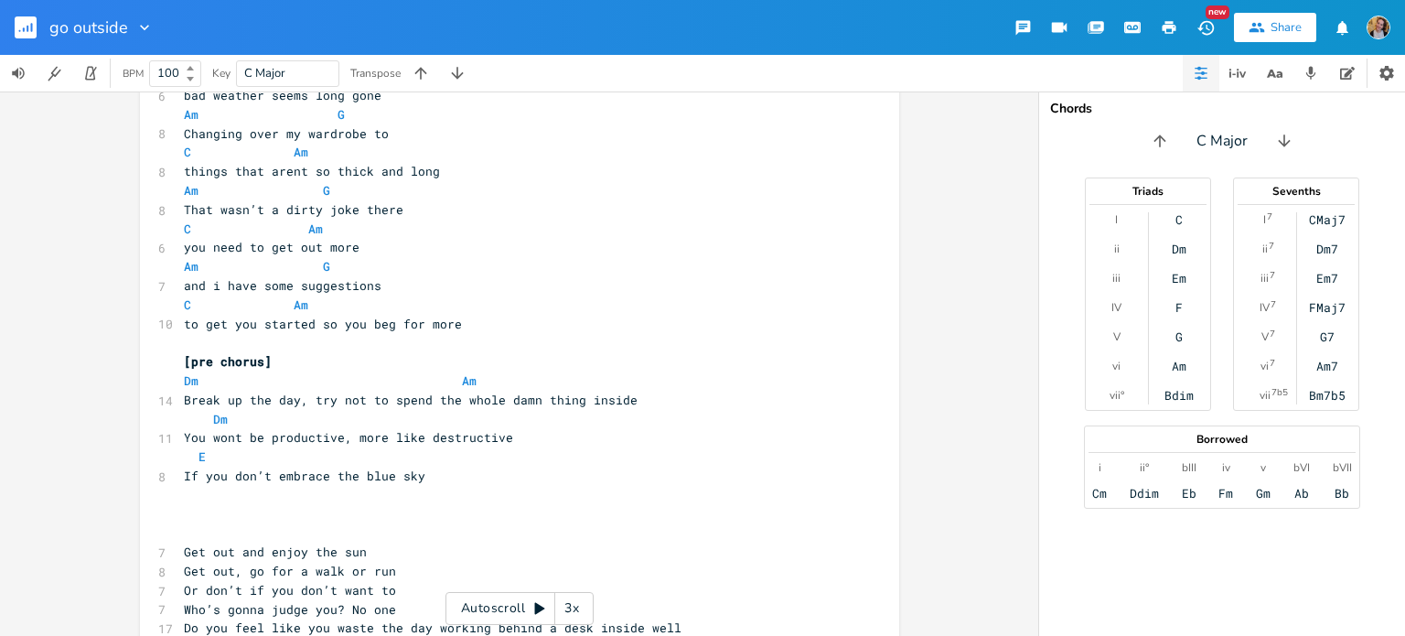
scroll to position [984, 0]
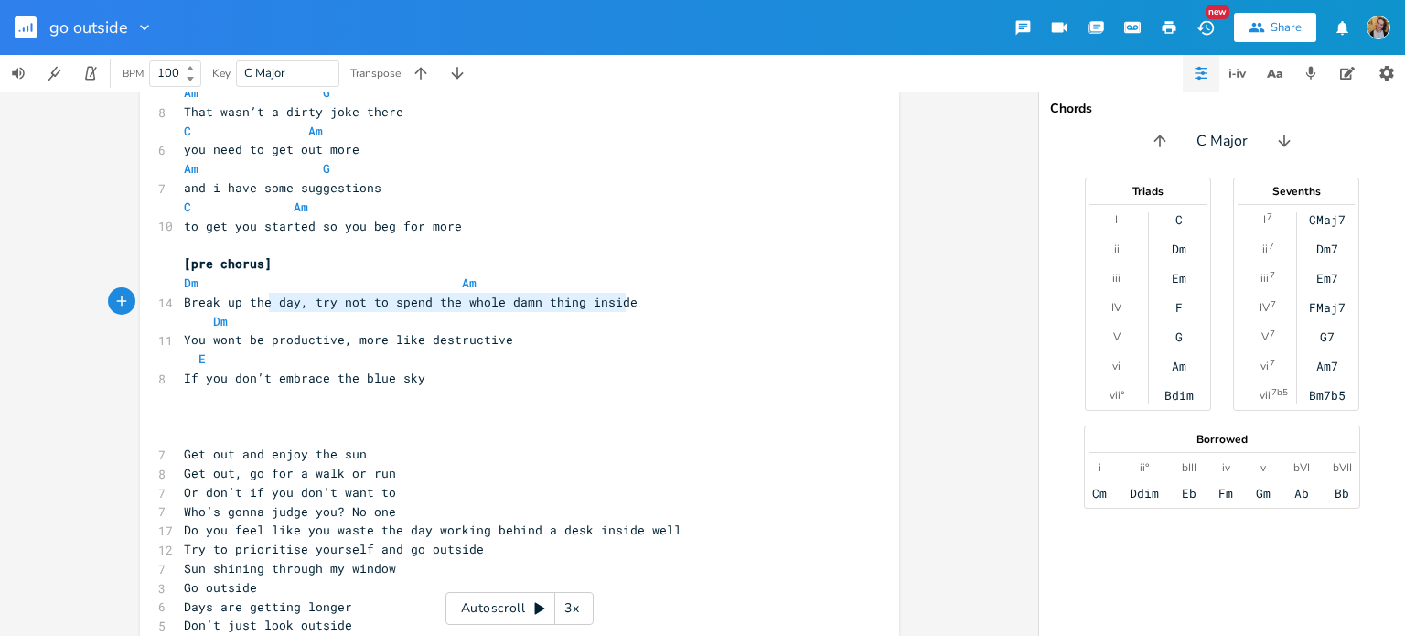
type textarea "Break up the day, try not to spend the whole damn thing inside"
drag, startPoint x: 640, startPoint y: 301, endPoint x: 163, endPoint y: 302, distance: 477.4
click at [180, 302] on div "14 Break up the day, try not to spend the whole damn thing inside" at bounding box center [510, 302] width 660 height 19
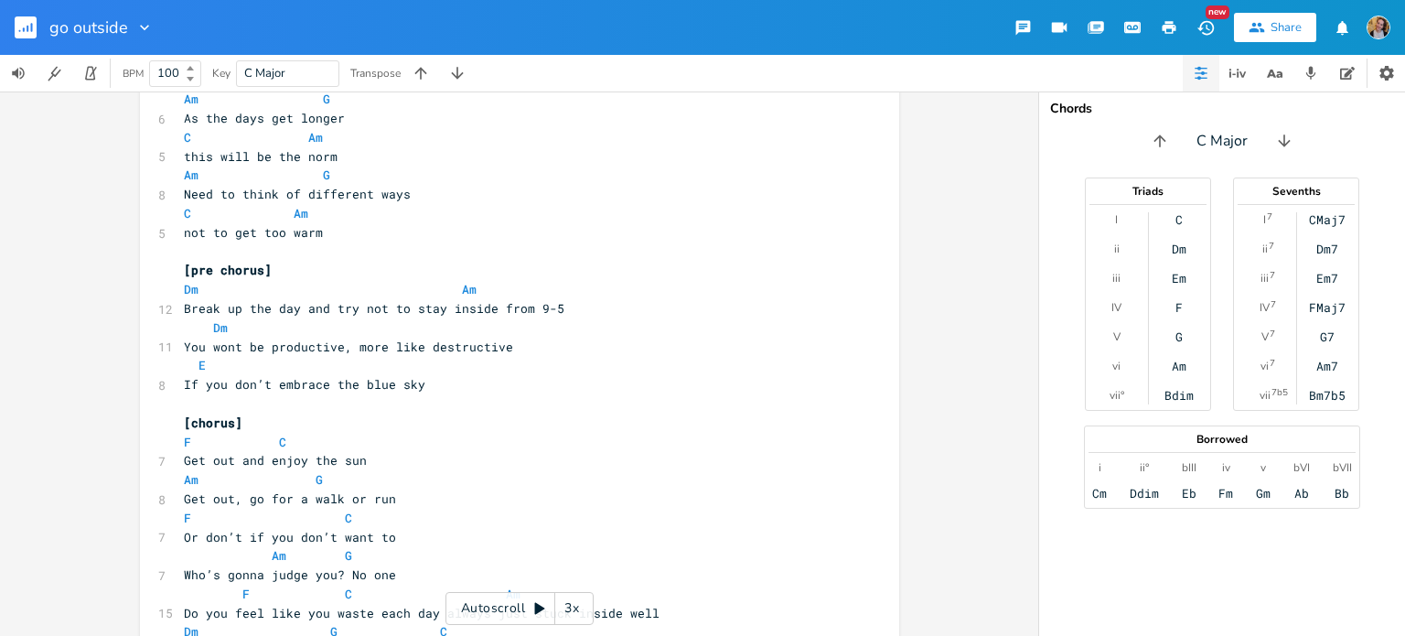
scroll to position [215, 0]
type textarea "Break up the day and try not to stay inside from 9-5"
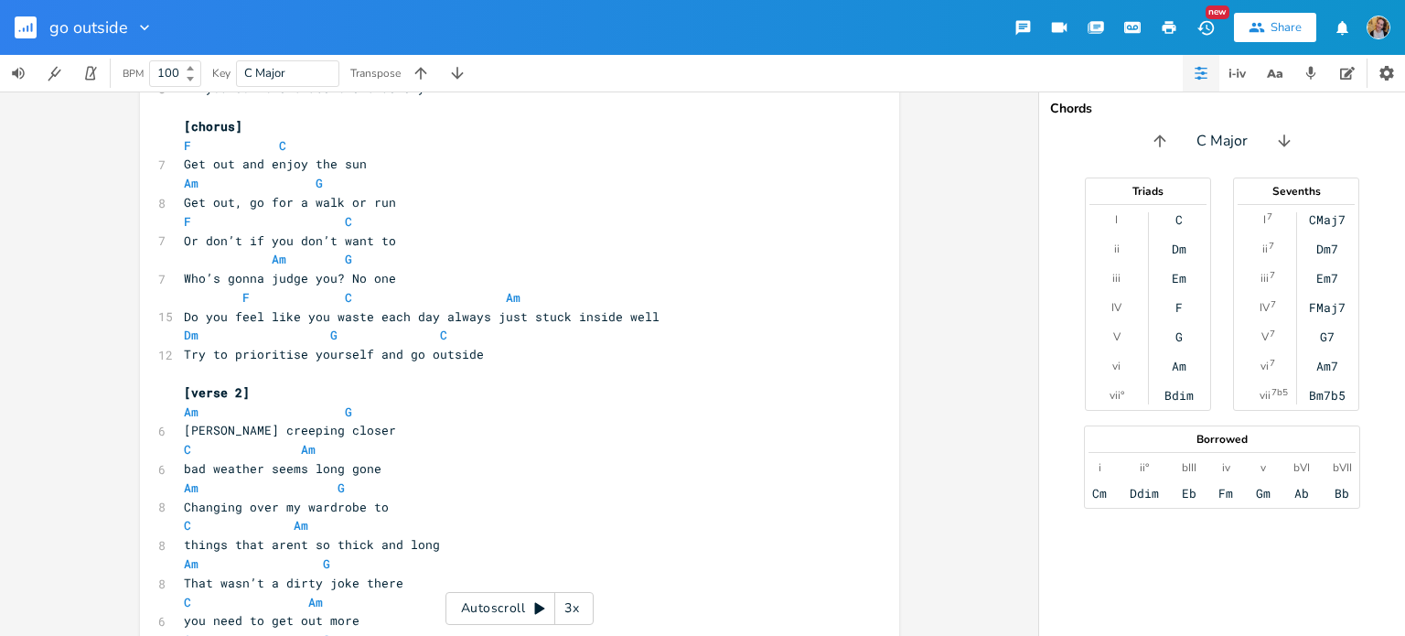
scroll to position [505, 0]
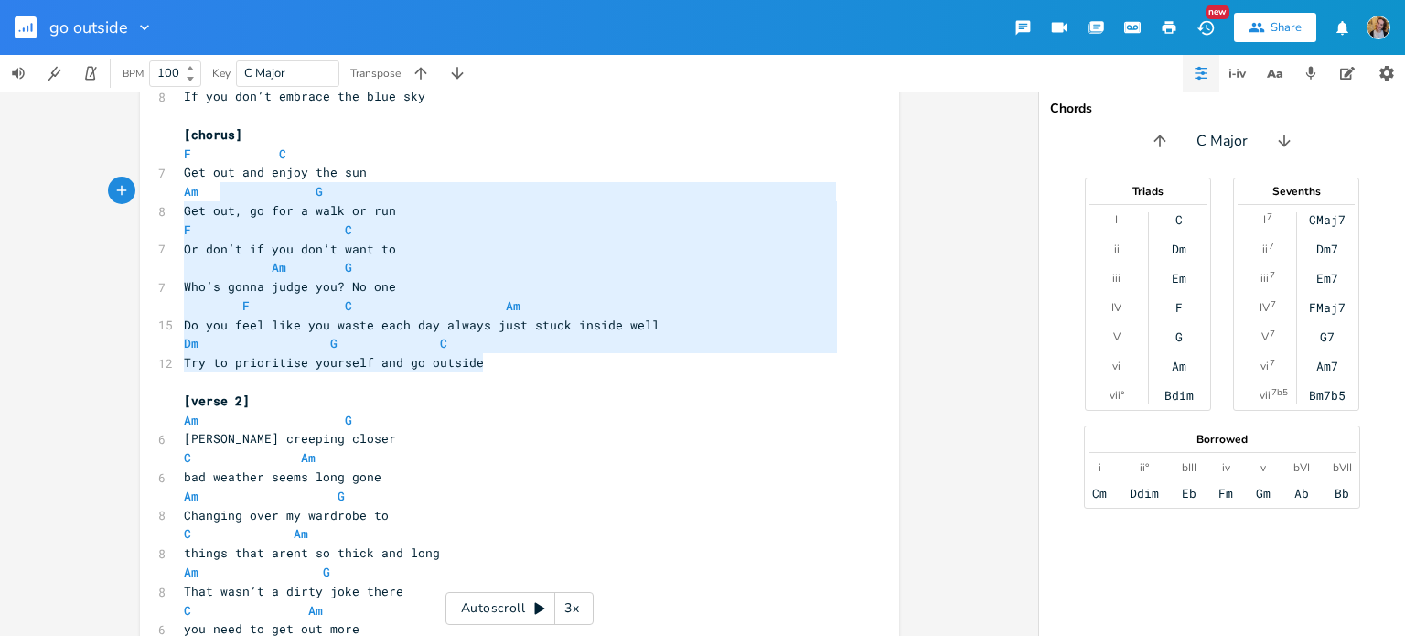
type textarea "[chorus] F C Get out and enjoy the sun Am G Get out, go for a walk or run F C O…"
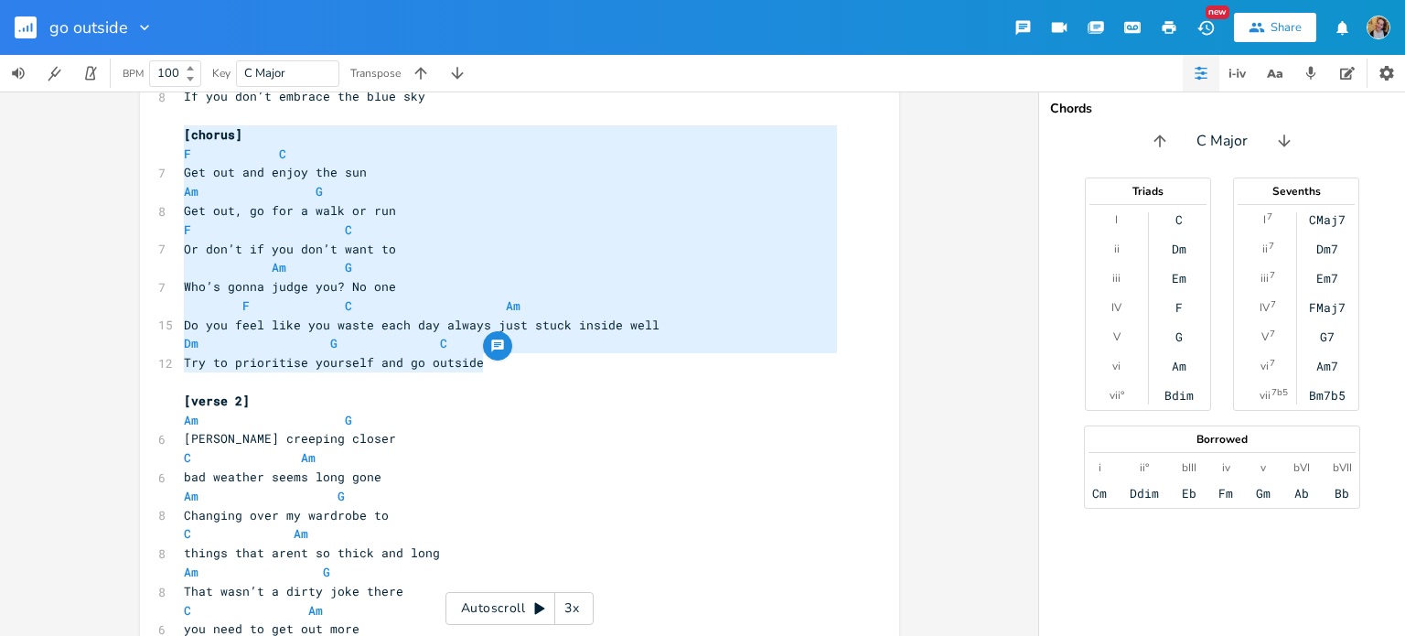
drag, startPoint x: 487, startPoint y: 361, endPoint x: 174, endPoint y: 133, distance: 388.2
click at [180, 133] on div "[Verse 1] Am G 7 Sun shining through my window C Am 5 not a cloud in sight Am G…" at bounding box center [510, 524] width 660 height 1788
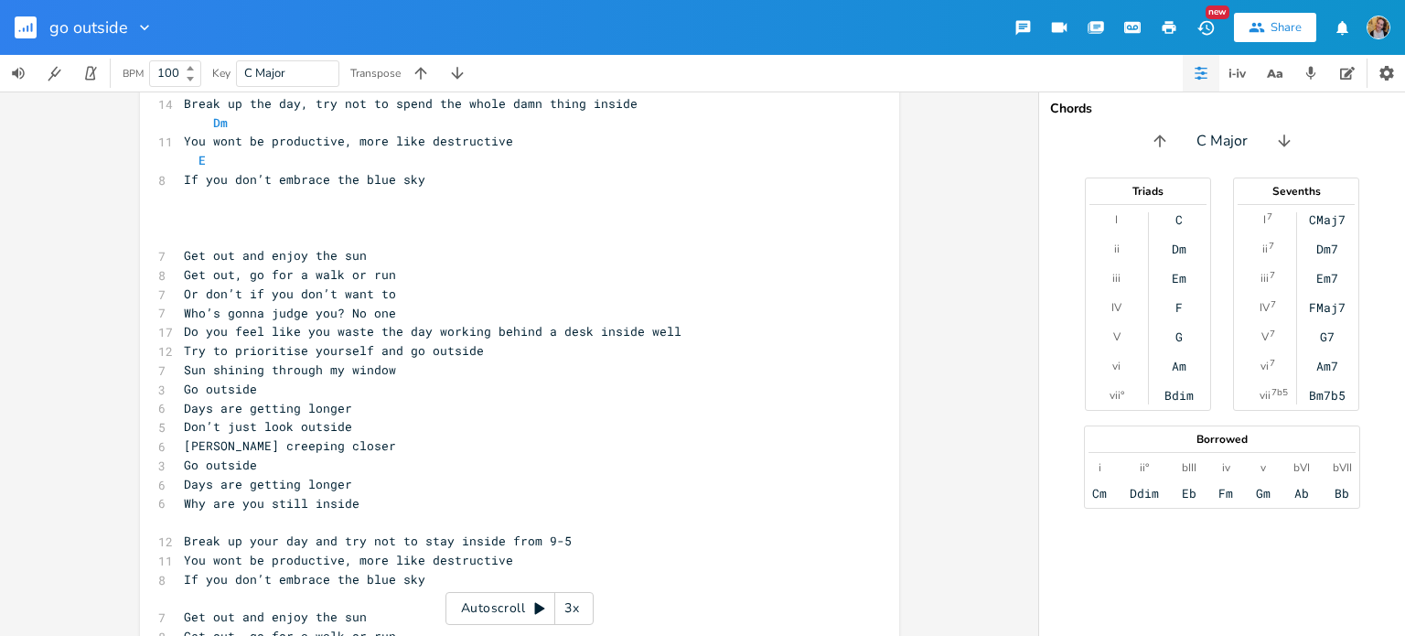
scroll to position [1184, 0]
click at [202, 216] on pre "​" at bounding box center [510, 217] width 660 height 19
click at [265, 393] on pre "Go outside" at bounding box center [510, 388] width 660 height 19
click at [498, 347] on pre "Try to prioritise yourself and go outside" at bounding box center [510, 349] width 660 height 19
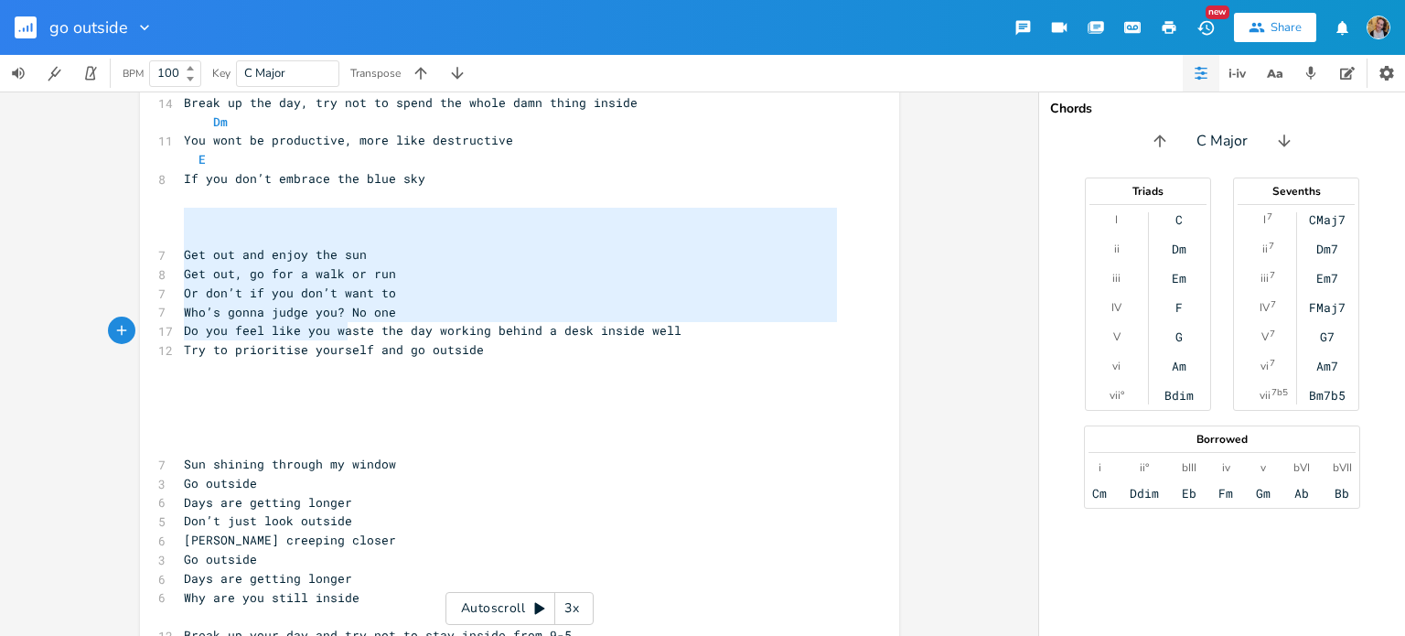
type textarea "Get out and enjoy the sun Get out, go for a walk or run Or don’t if you don’t w…"
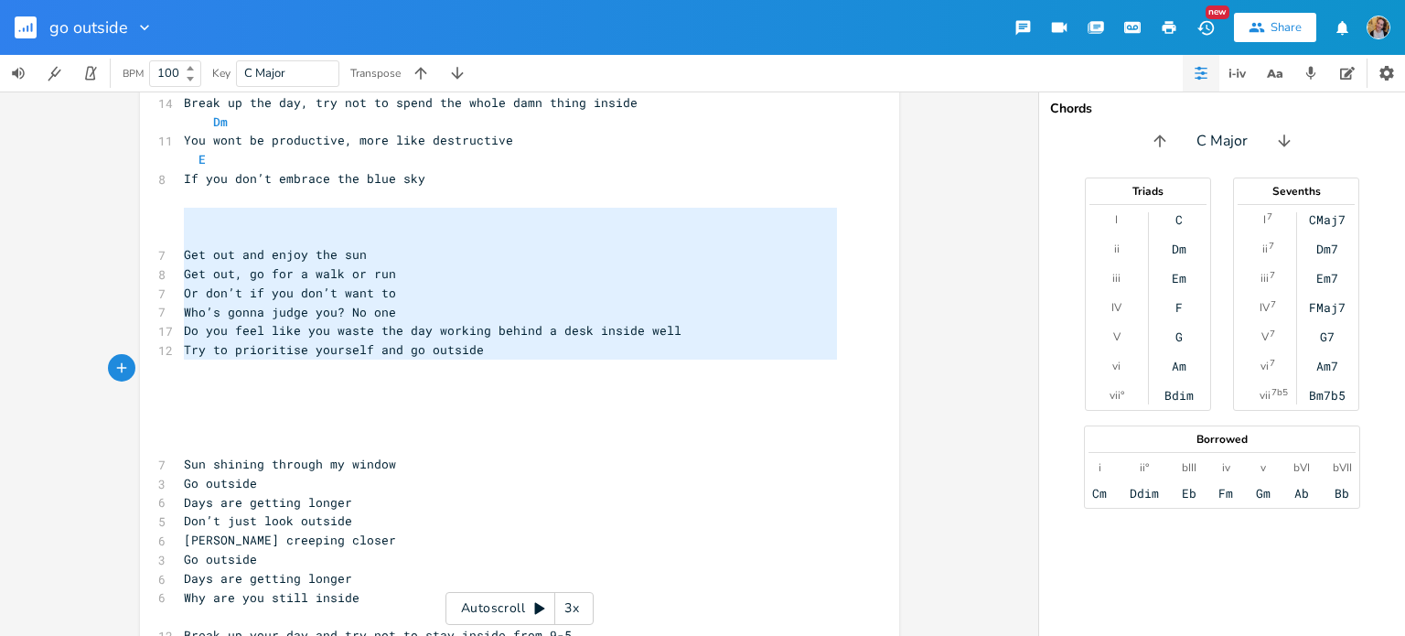
drag, startPoint x: 180, startPoint y: 224, endPoint x: 538, endPoint y: 362, distance: 383.4
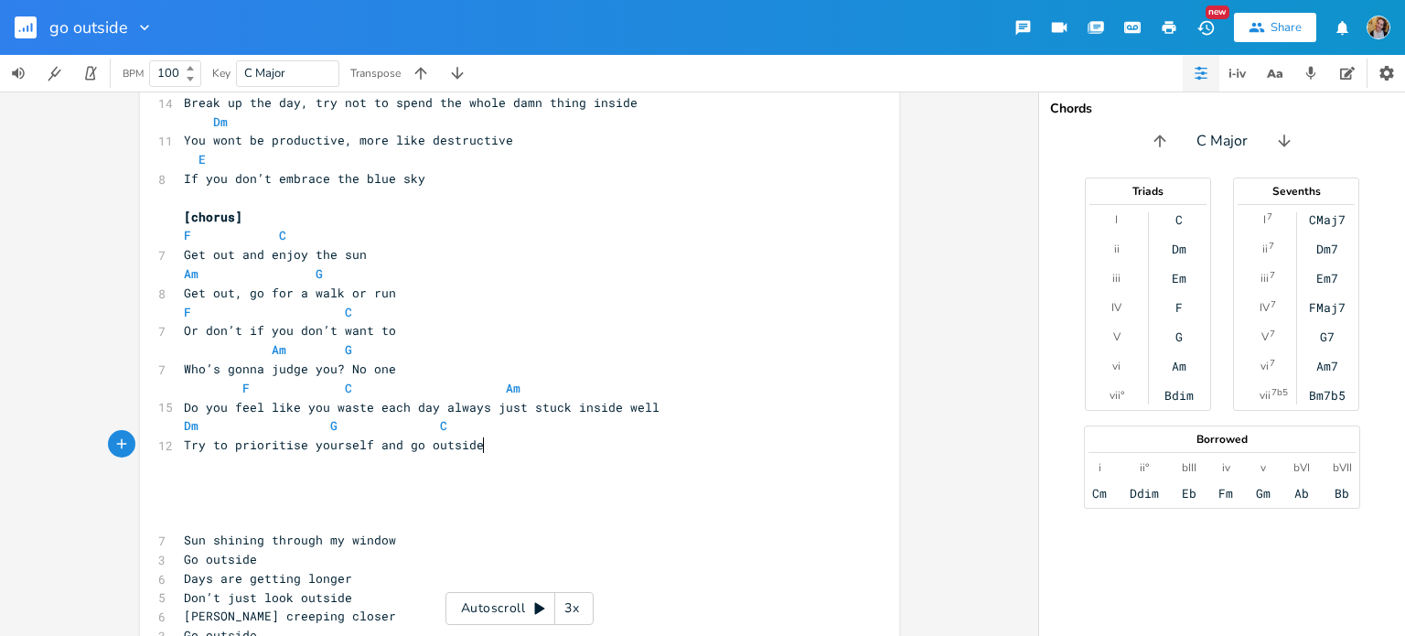
scroll to position [1495, 0]
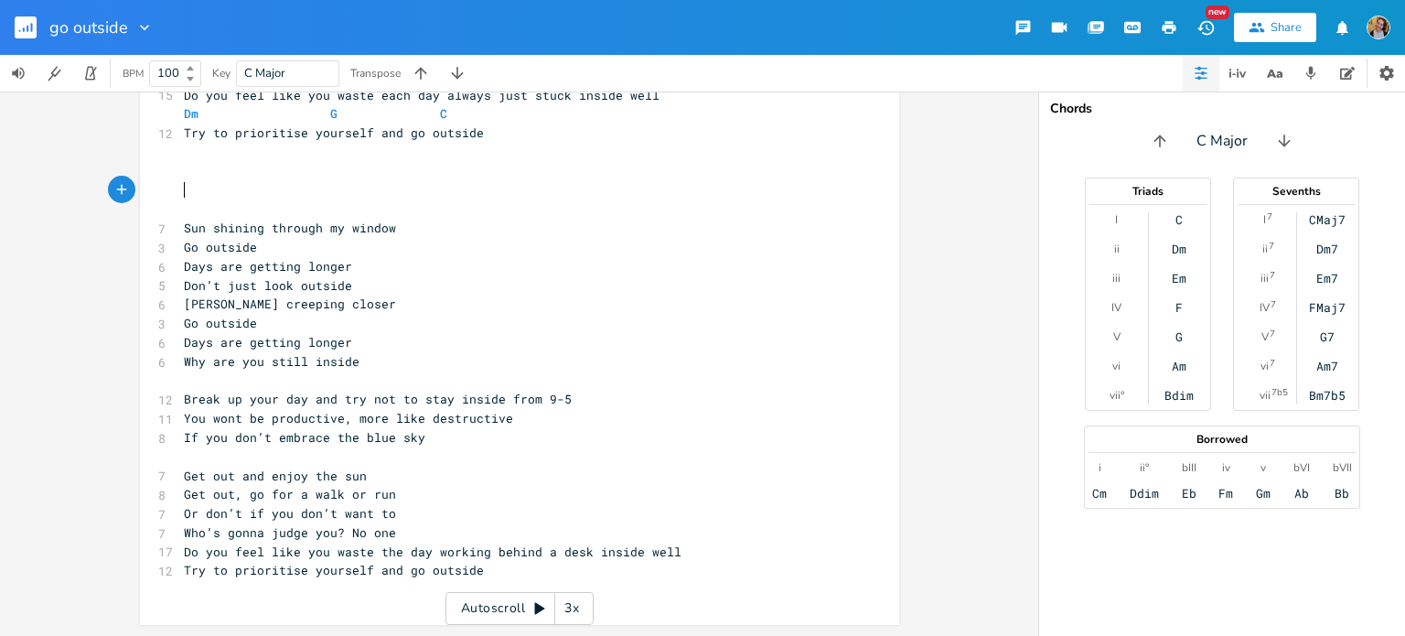
click at [227, 197] on pre "​" at bounding box center [510, 190] width 660 height 19
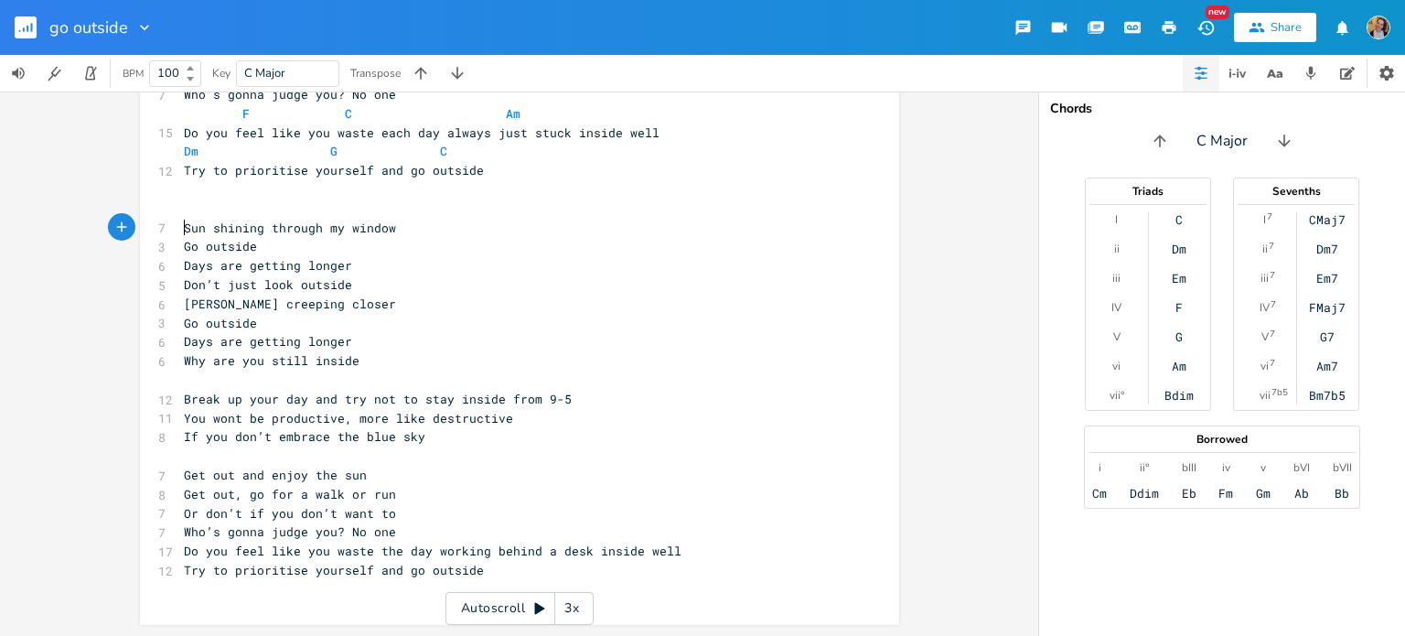
scroll to position [1457, 0]
click at [227, 197] on pre "​" at bounding box center [510, 190] width 660 height 19
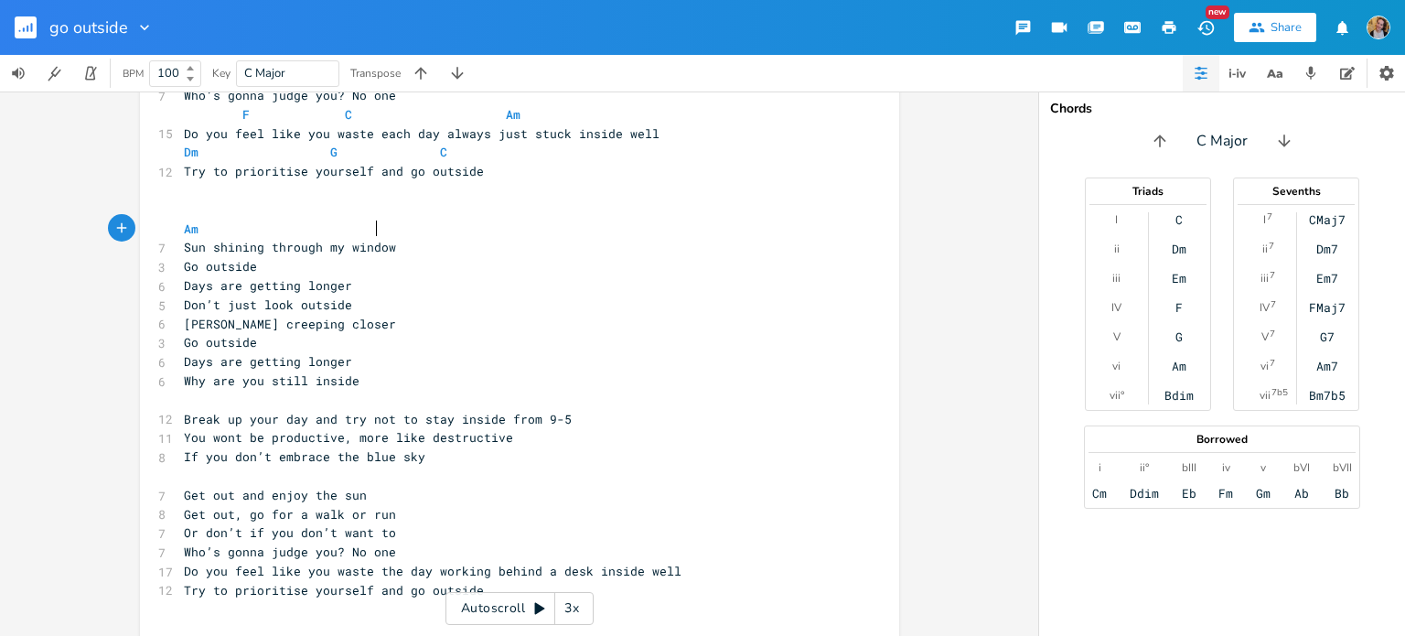
type textarea "Am"
type textarea "G"
click at [459, 250] on pre "Sun shining through my window" at bounding box center [510, 247] width 660 height 19
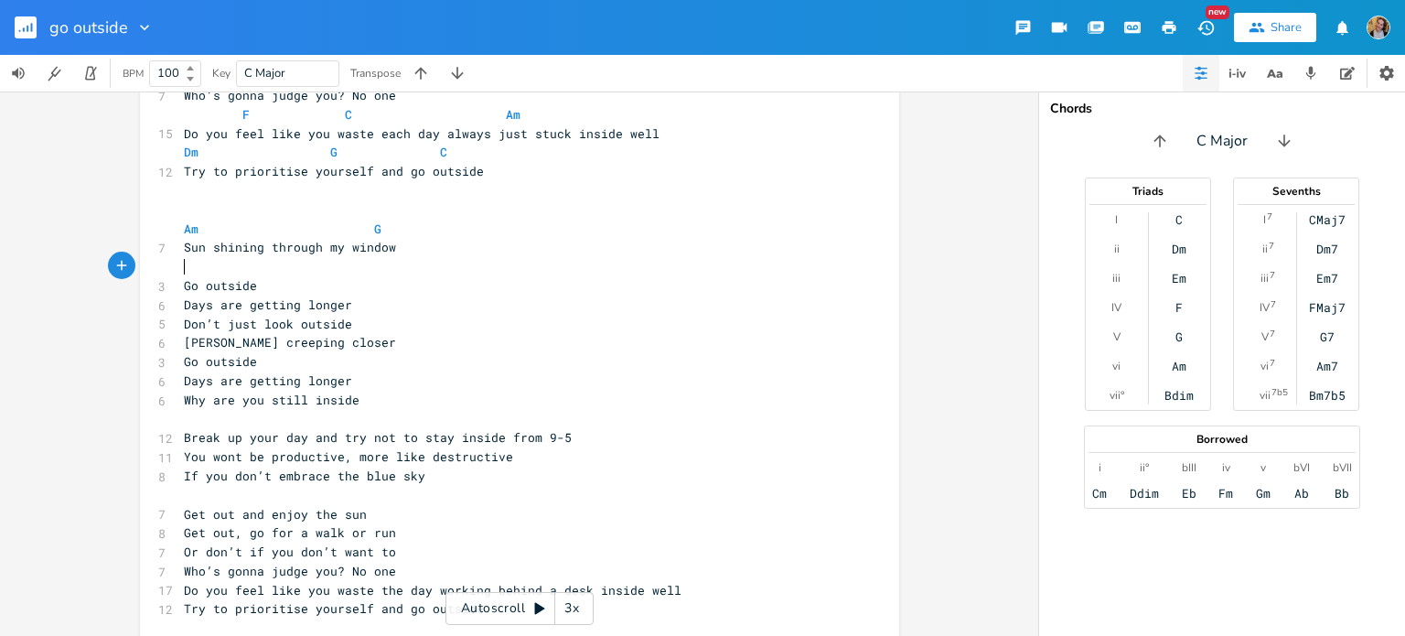
type textarea "C"
click at [343, 295] on pre "Days are getting longer" at bounding box center [510, 304] width 660 height 19
click at [282, 297] on span "Days are getting longer" at bounding box center [268, 304] width 168 height 16
click at [249, 288] on pre "Go outside" at bounding box center [510, 285] width 660 height 19
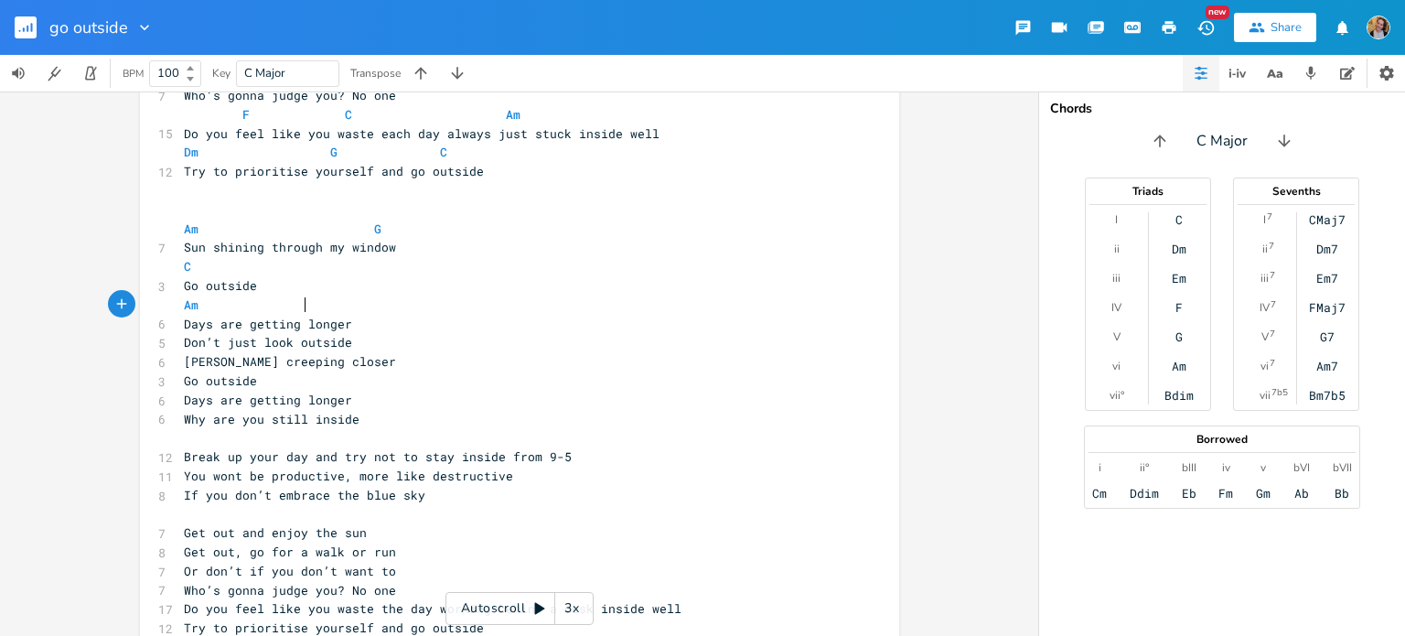
type textarea "Am G"
click at [391, 317] on pre "Days are getting longer" at bounding box center [510, 324] width 660 height 19
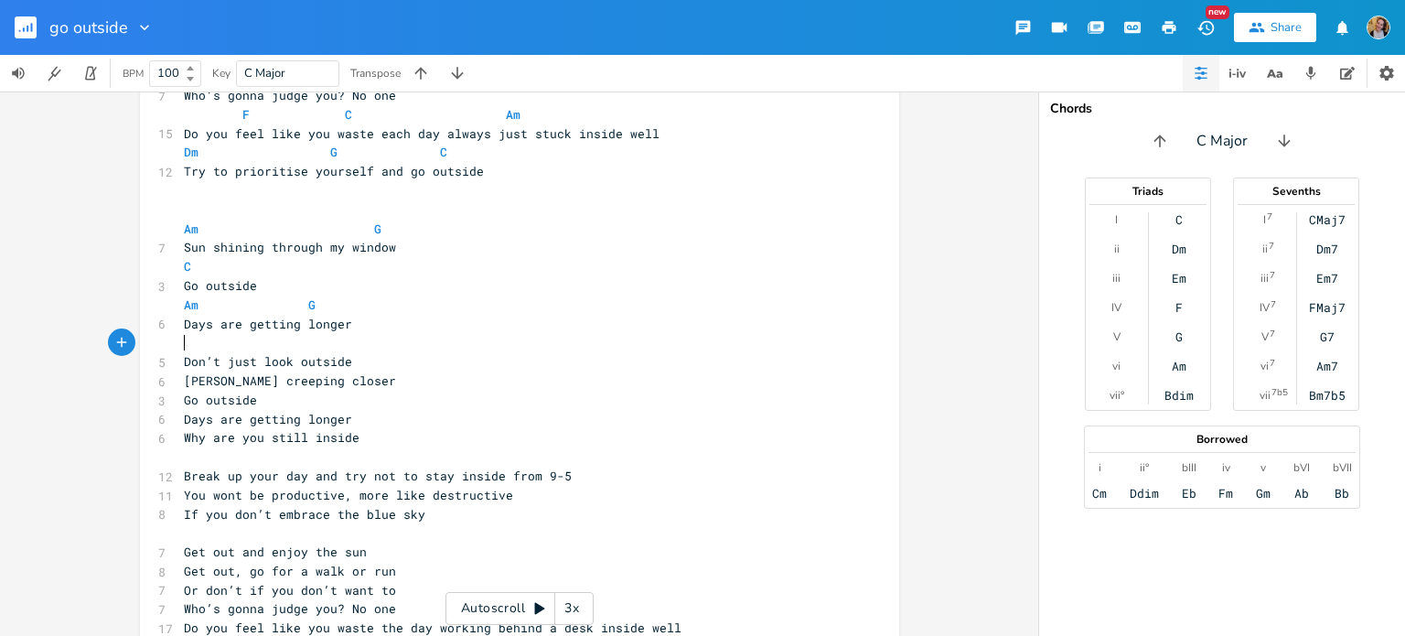
type textarea "C"
click at [359, 352] on pre "Don’t just look outside" at bounding box center [510, 361] width 660 height 19
click at [384, 366] on pre "Don’t just look outside" at bounding box center [510, 361] width 660 height 19
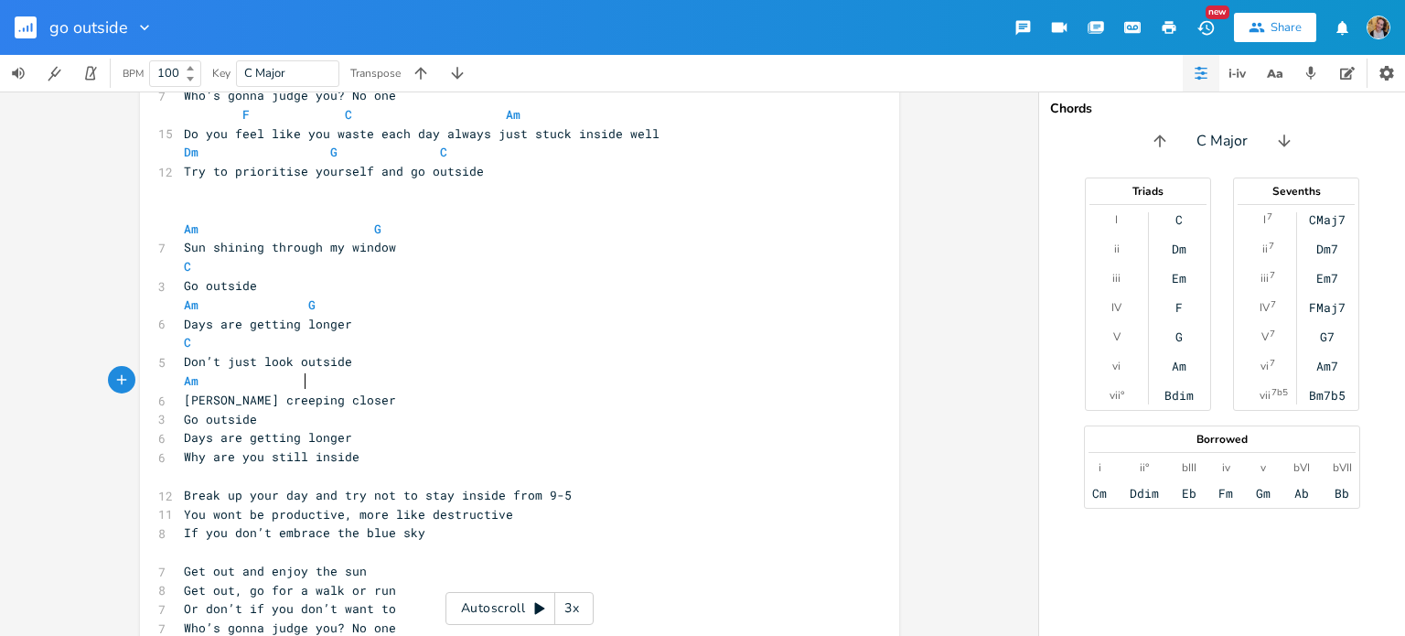
type textarea "Am G"
click at [361, 396] on pre "[PERSON_NAME] creeping closer" at bounding box center [510, 400] width 660 height 19
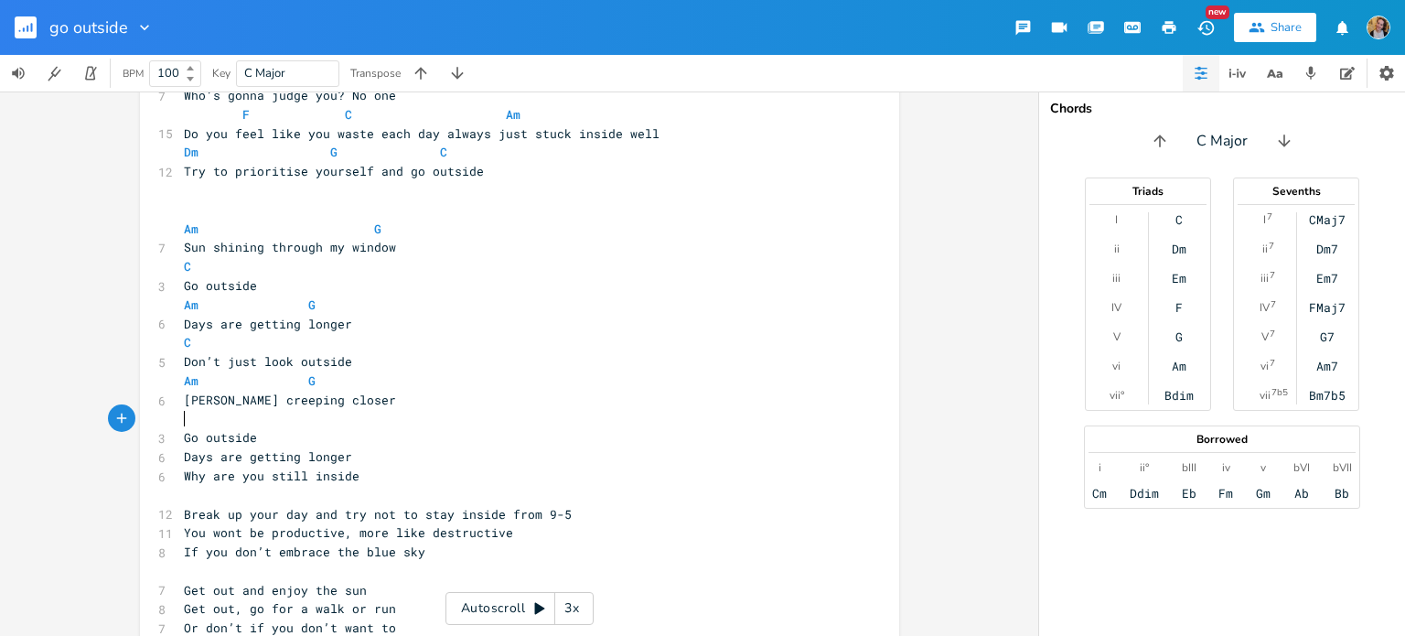
type textarea "C"
click at [399, 431] on pre "Go outside" at bounding box center [510, 437] width 660 height 19
type textarea "#"
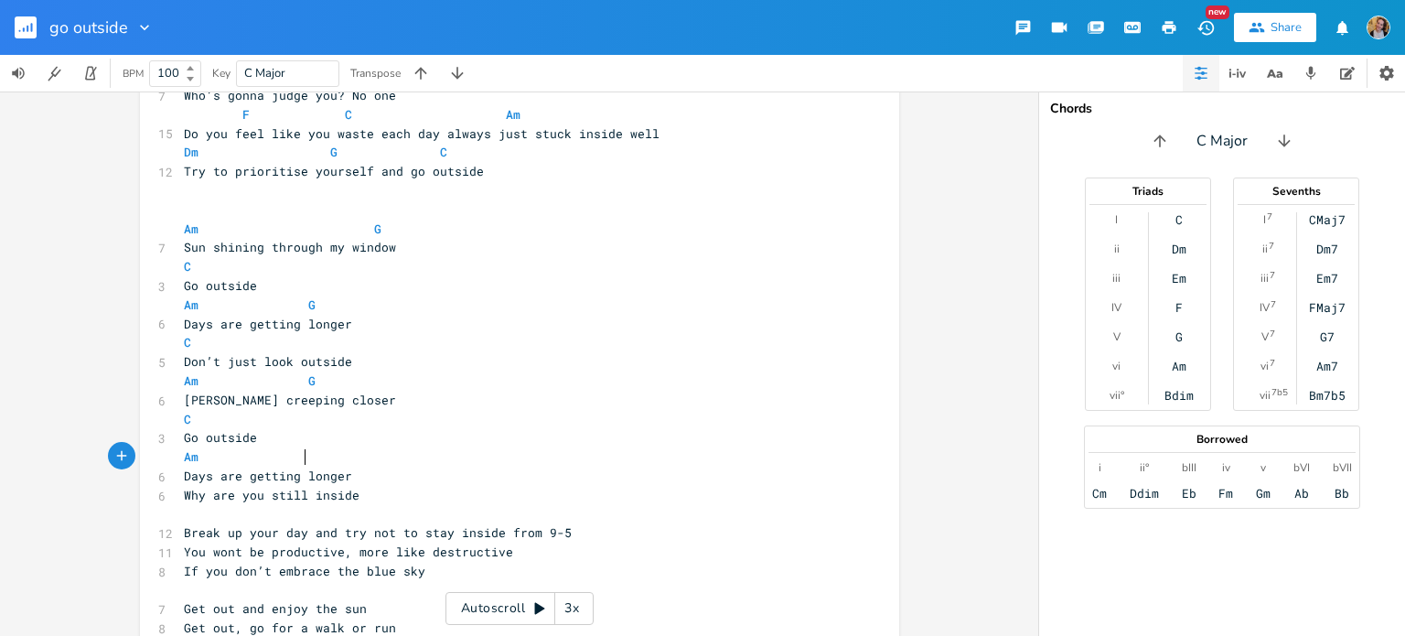
type textarea "Am G"
click at [469, 464] on pre "Am G" at bounding box center [510, 456] width 660 height 19
click at [482, 482] on pre "Days are getting longer" at bounding box center [510, 475] width 660 height 19
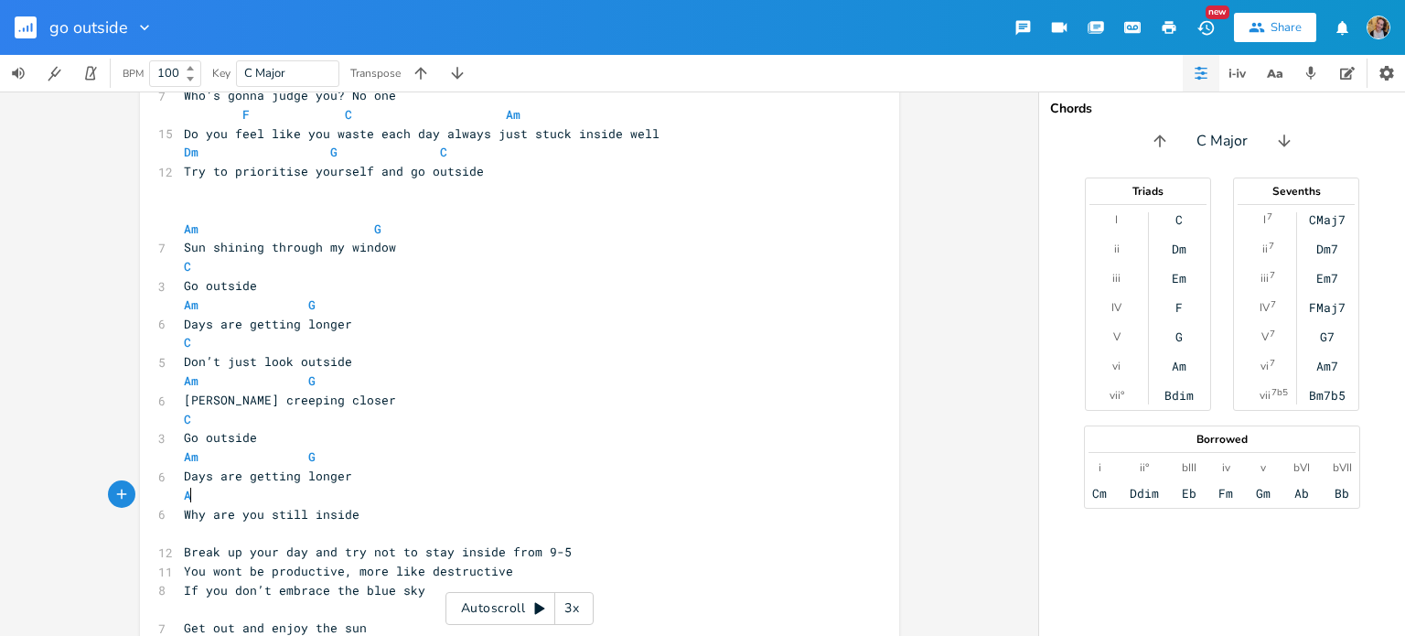
type textarea "Am"
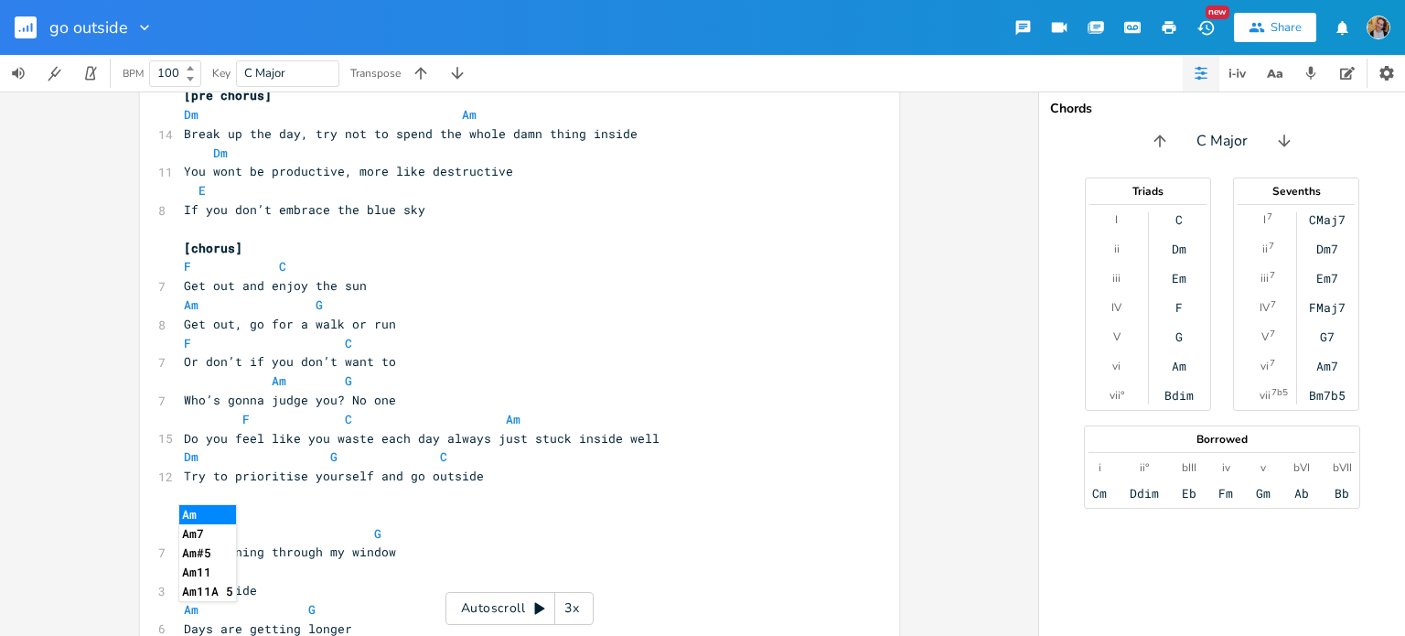
scroll to position [1149, 0]
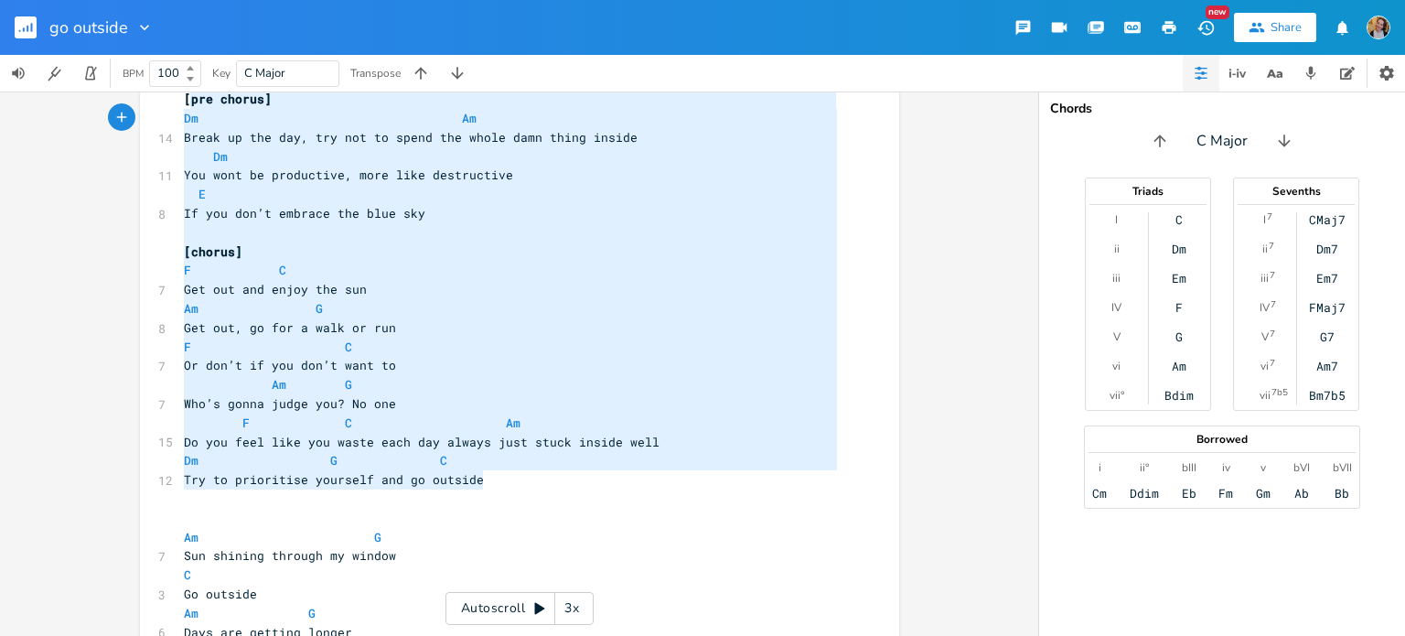
type textarea "[pre chorus] Dm Am Break up the day, try not to spend the whole damn thing insi…"
drag, startPoint x: 483, startPoint y: 475, endPoint x: 177, endPoint y: 105, distance: 479.4
click at [180, 105] on div "[Verse 1] Am G 7 Sun shining through my window C Am 5 not a cloud in sight Am G…" at bounding box center [510, 23] width 660 height 2073
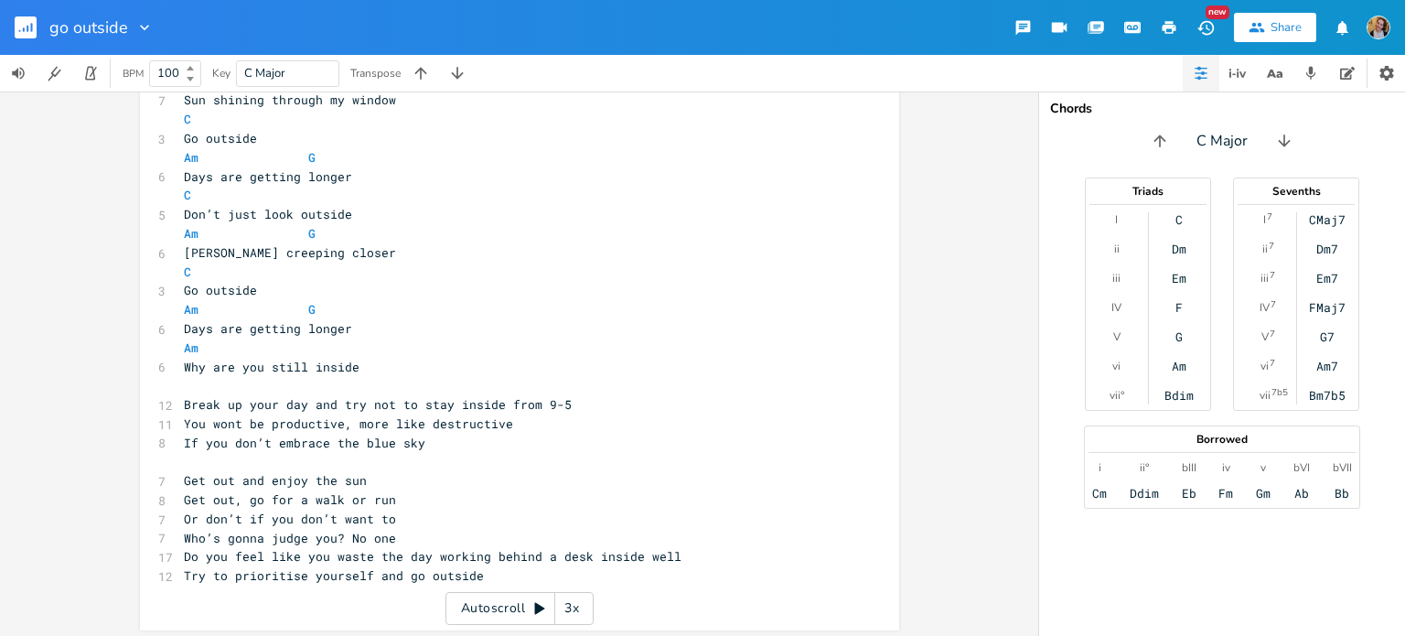
scroll to position [1606, 0]
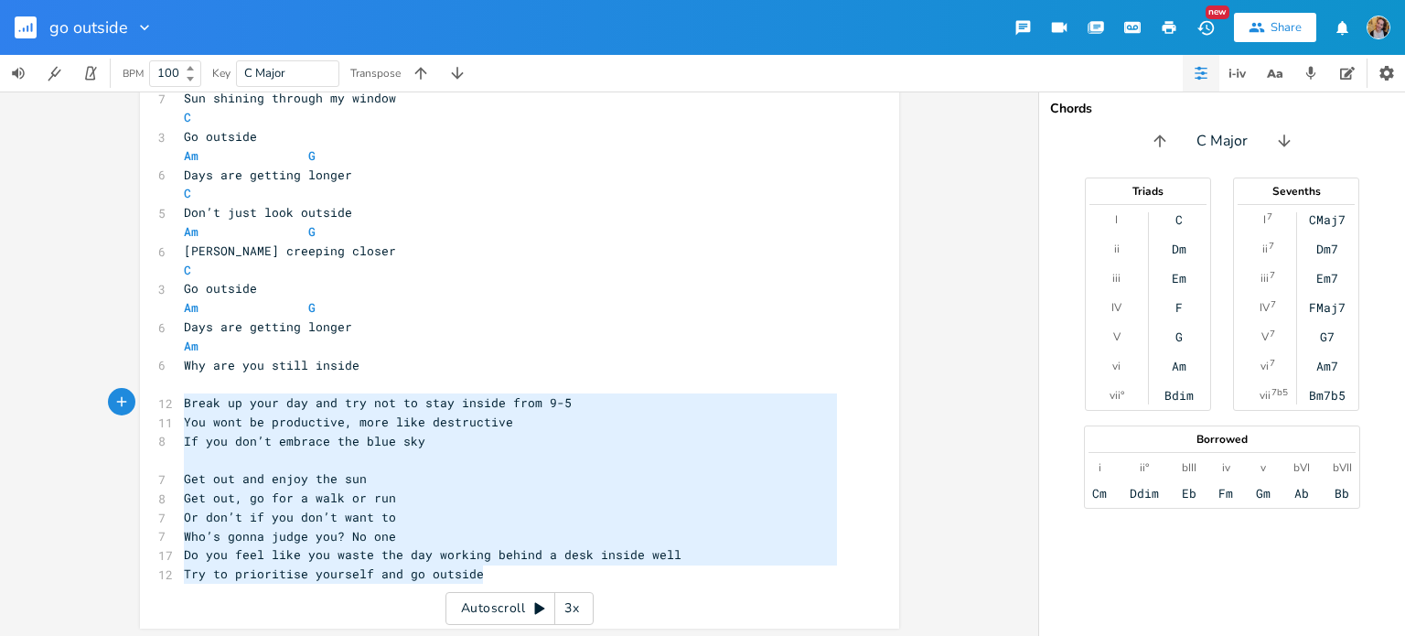
drag, startPoint x: 487, startPoint y: 575, endPoint x: 169, endPoint y: 401, distance: 362.3
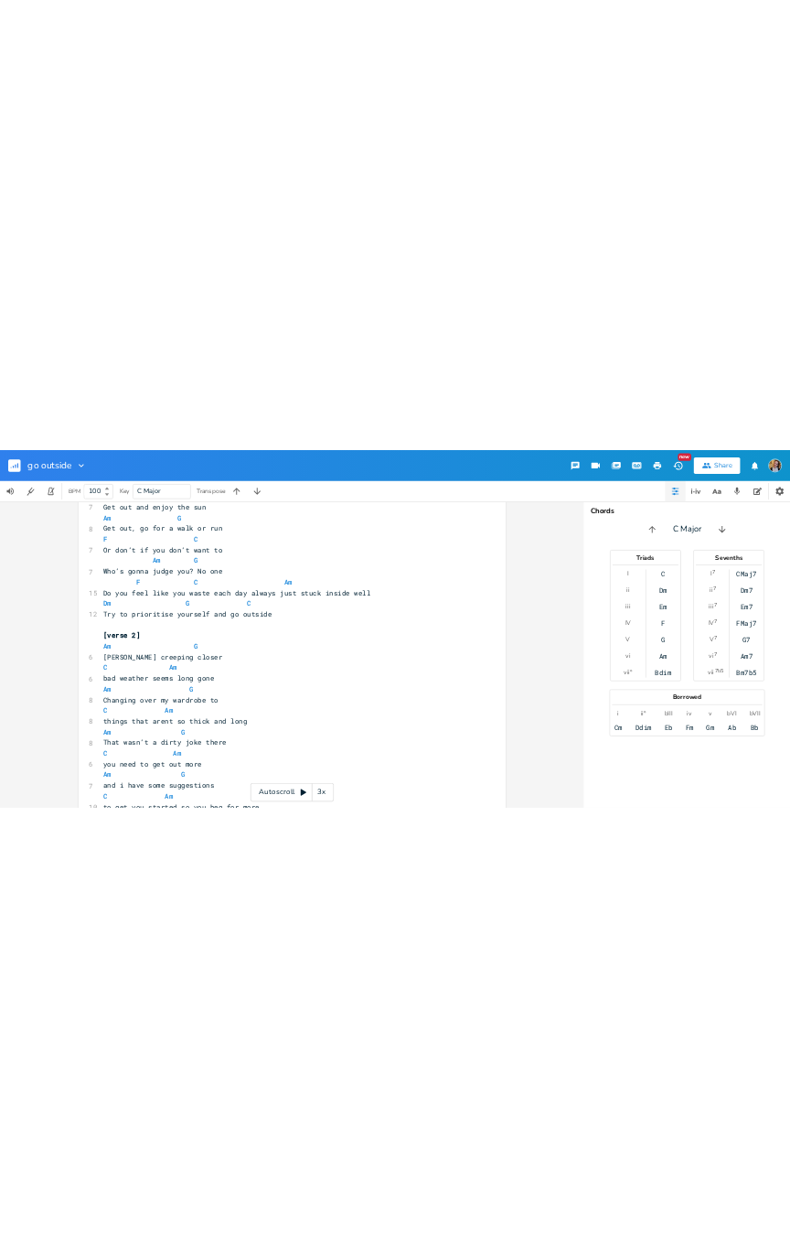
scroll to position [564, 0]
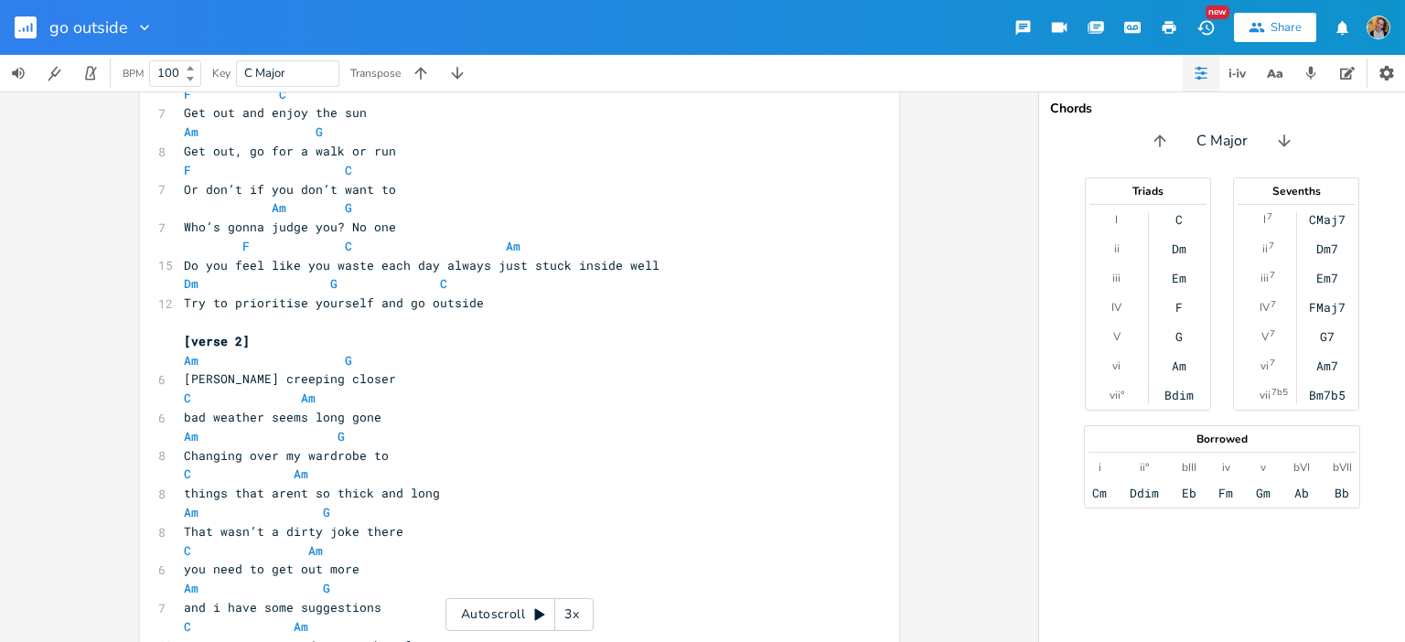
type textarea "Break up your day and try not to stay inside from 9-5 You wont be productive, m…"
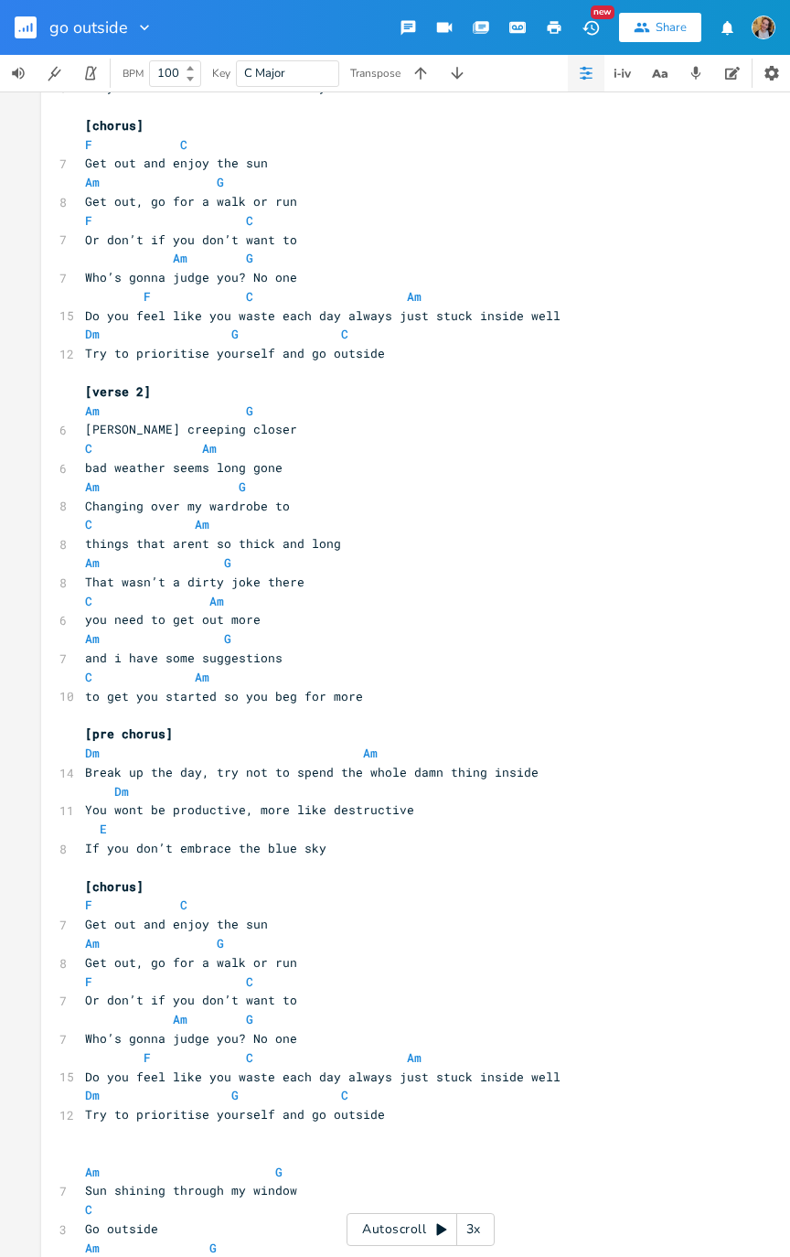
scroll to position [494, 0]
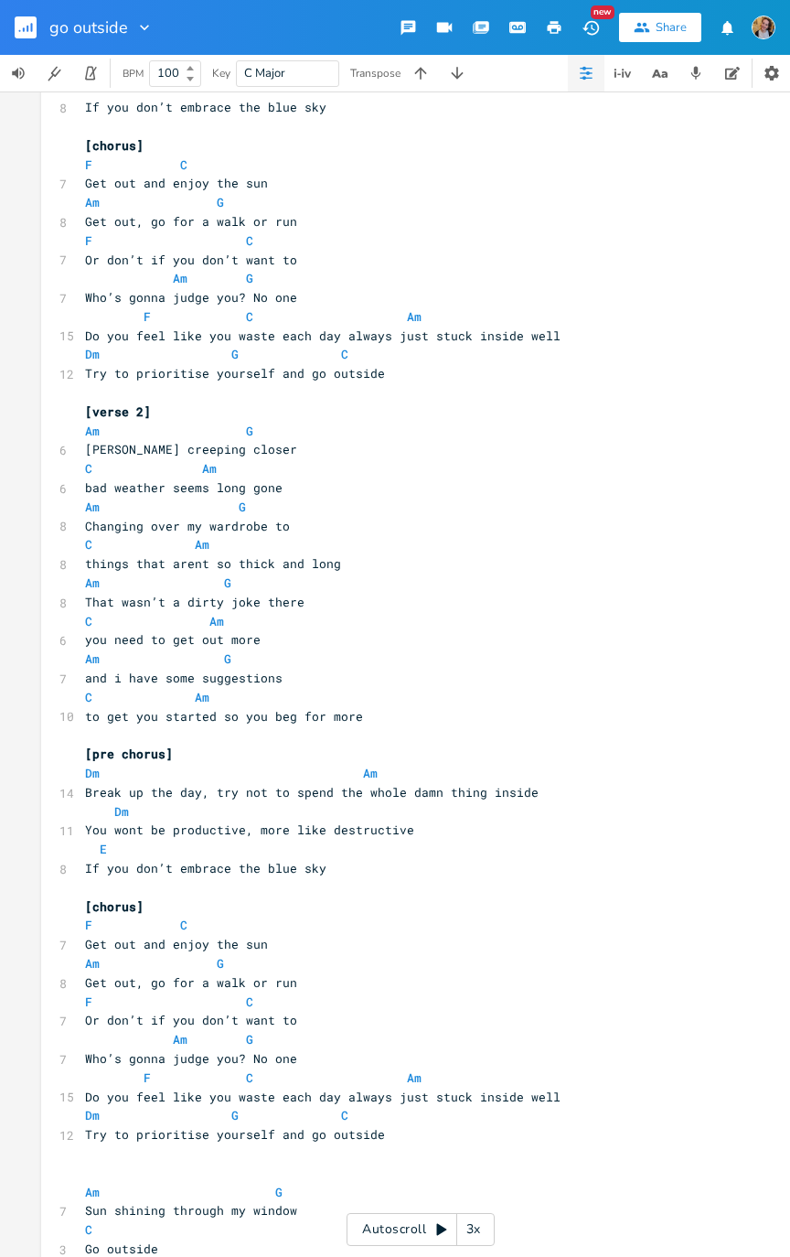
click at [19, 30] on icon "button" at bounding box center [20, 31] width 2 height 2
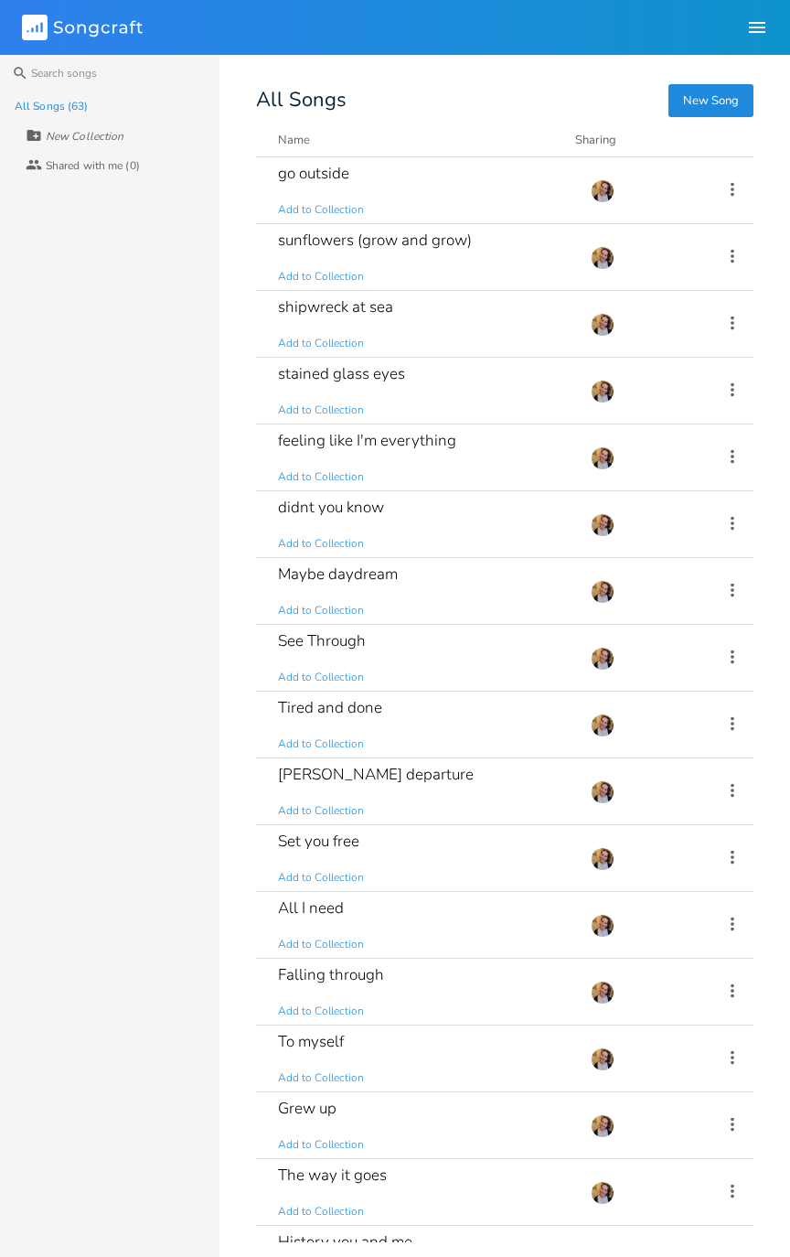
click at [520, 571] on div "Maybe daydream Add to Collection" at bounding box center [423, 591] width 291 height 66
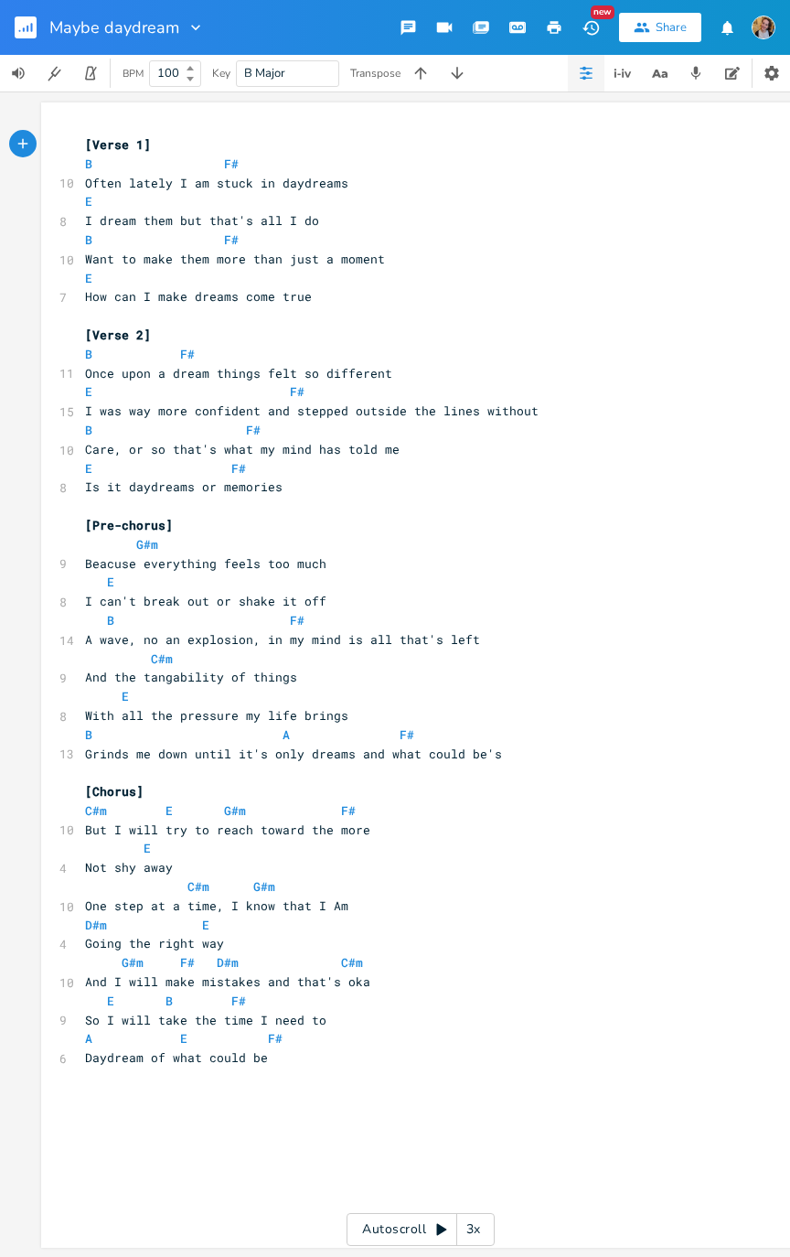
click at [30, 22] on rect "button" at bounding box center [26, 27] width 22 height 22
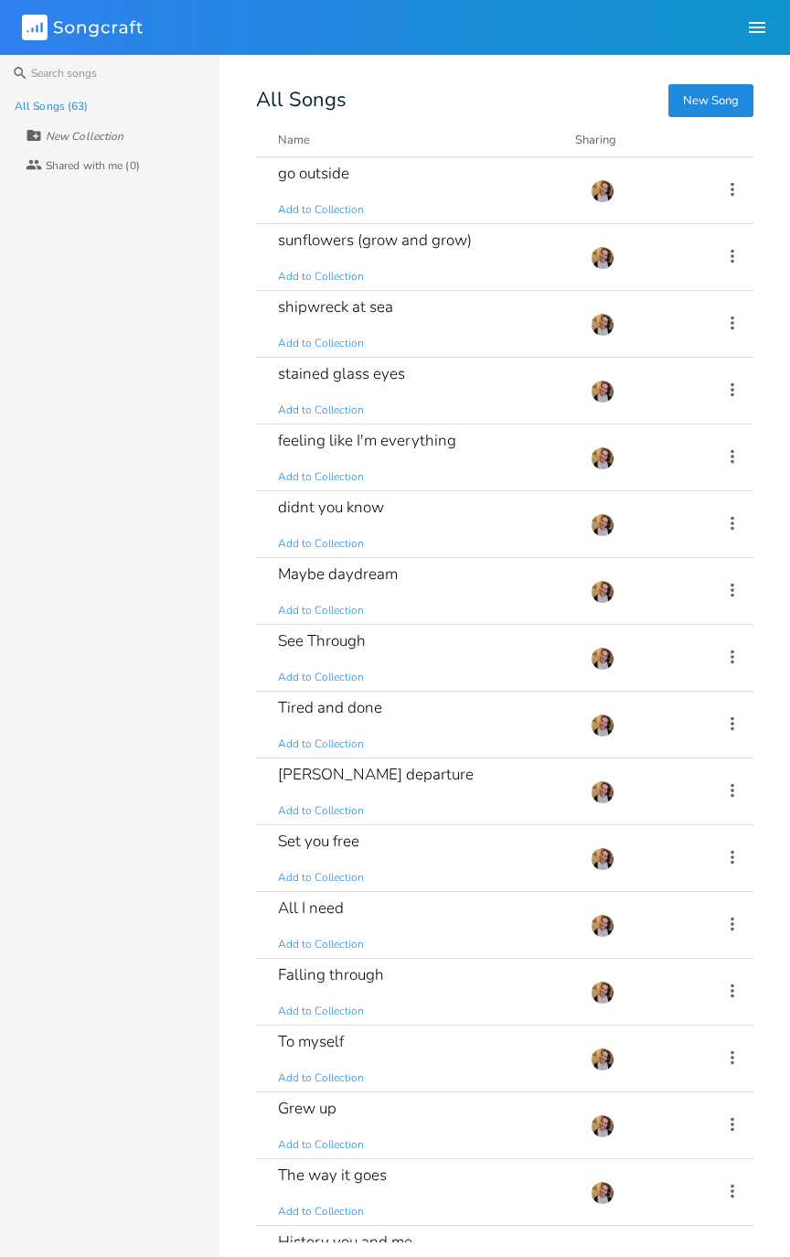
click at [494, 531] on div "didnt you know Add to Collection" at bounding box center [423, 524] width 291 height 66
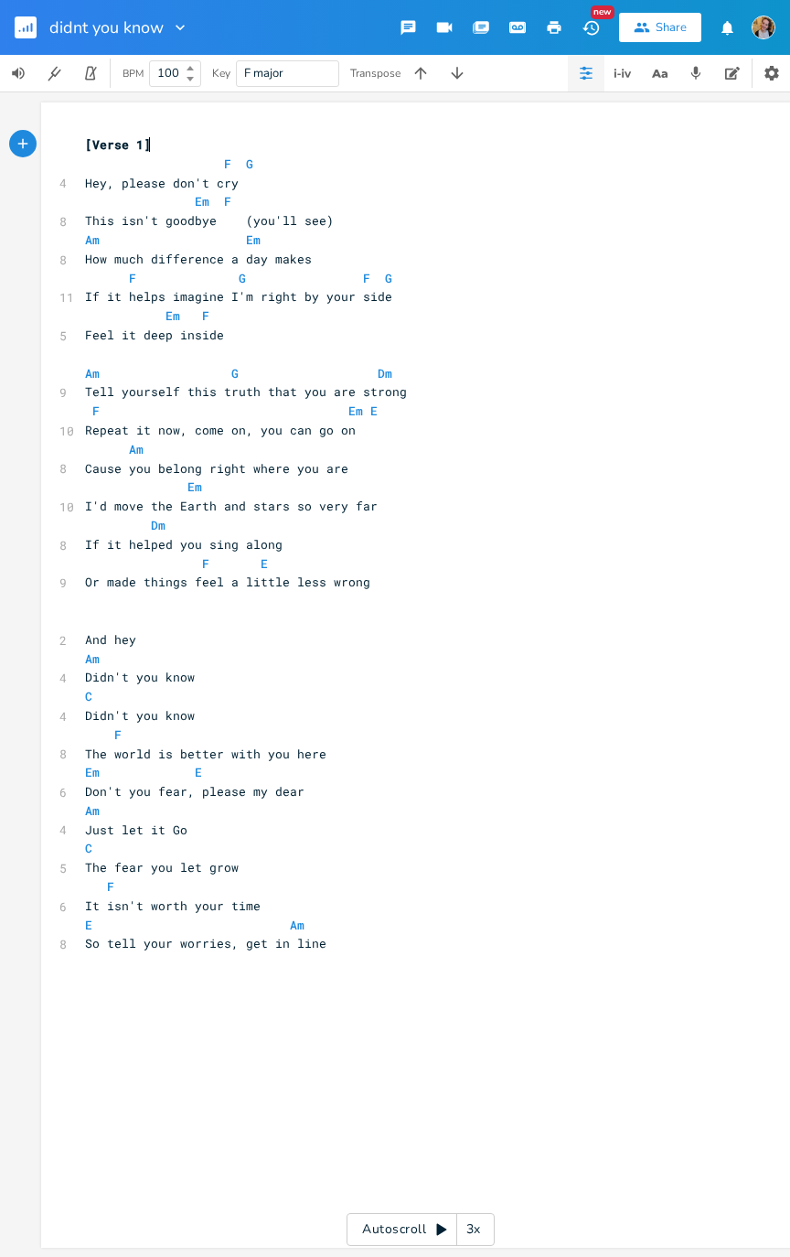
click at [19, 30] on icon "button" at bounding box center [20, 31] width 2 height 2
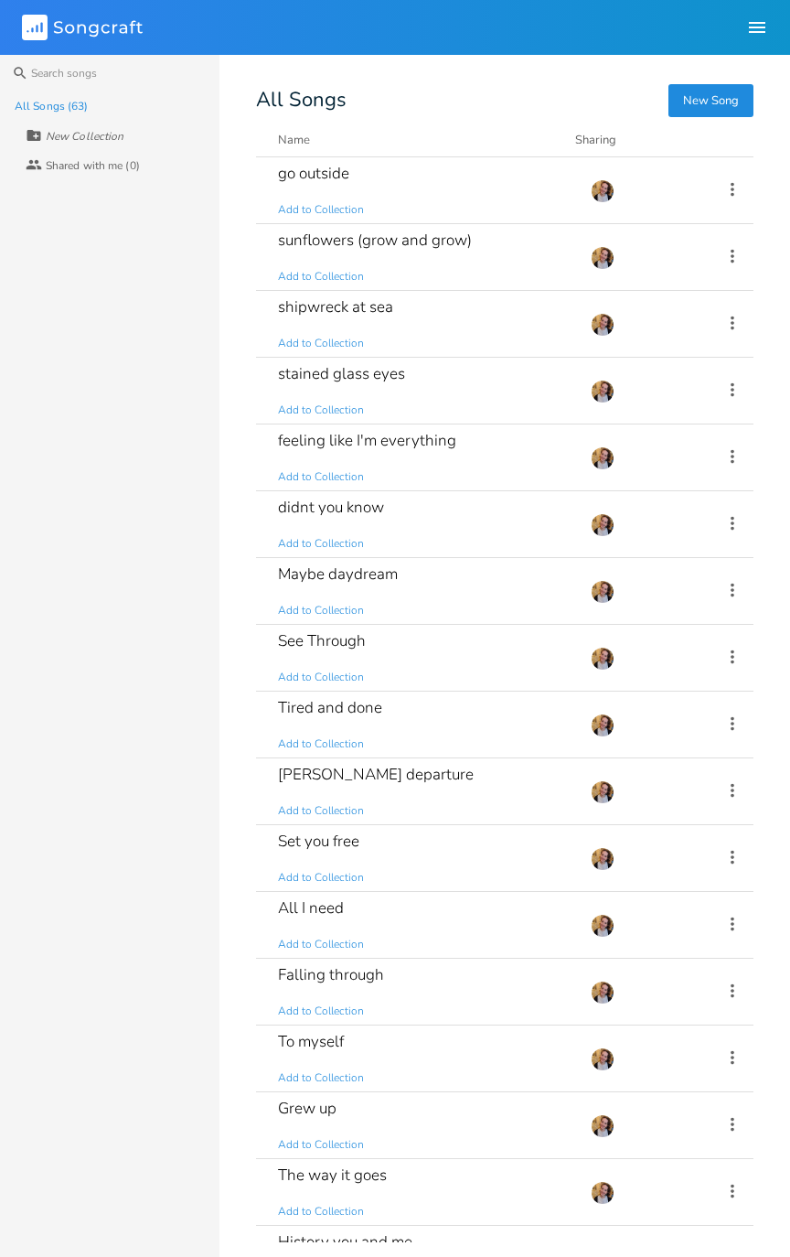
click at [477, 635] on div "Tired and done Add to Collection" at bounding box center [423, 724] width 291 height 66
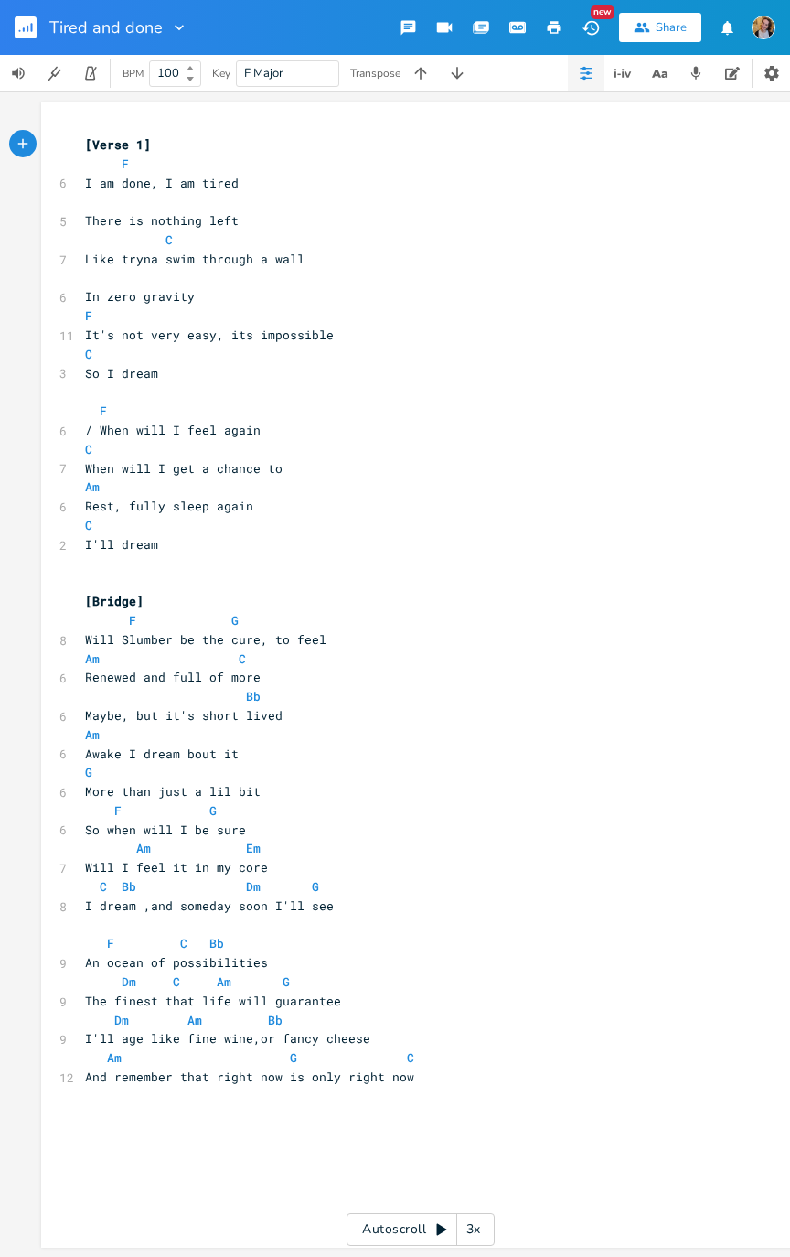
click at [23, 29] on icon "button" at bounding box center [24, 29] width 2 height 5
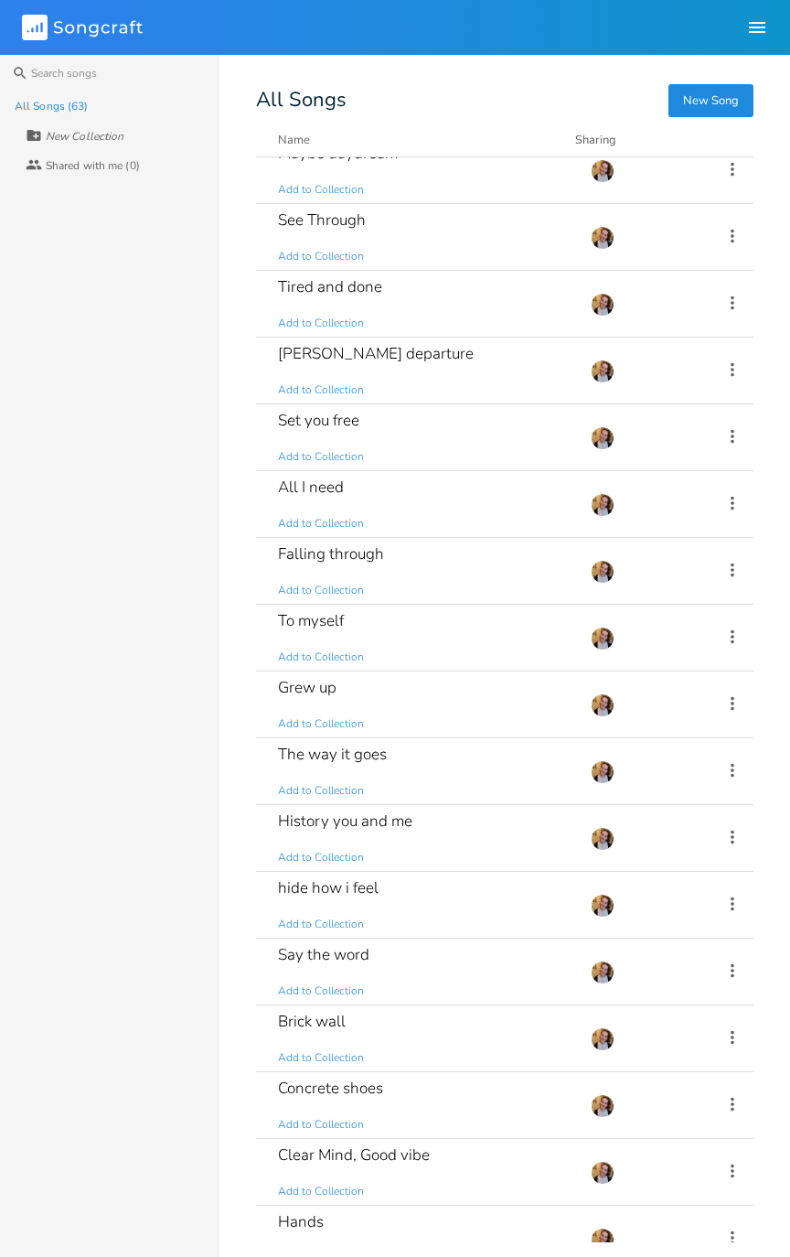
scroll to position [422, 0]
click at [472, 624] on div "To myself Add to Collection" at bounding box center [423, 637] width 291 height 66
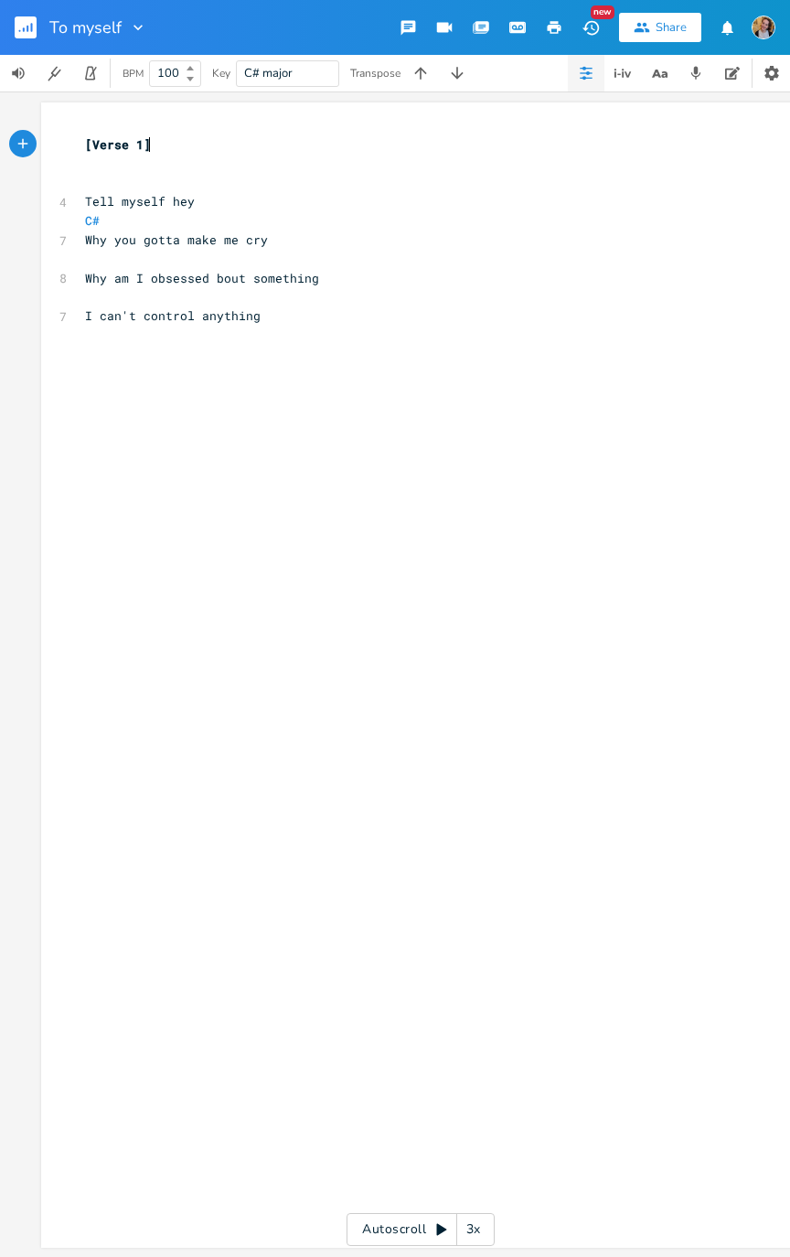
click at [19, 30] on icon "button" at bounding box center [20, 31] width 2 height 2
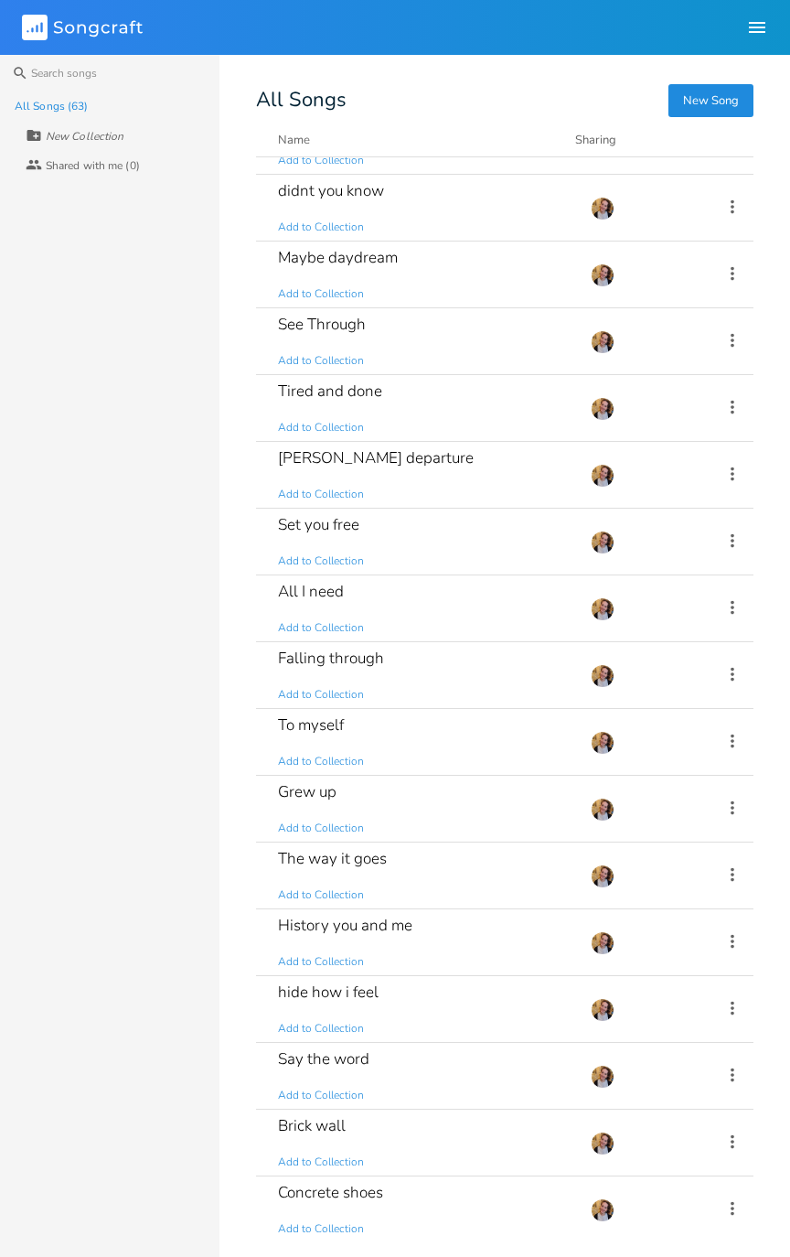
scroll to position [319, 0]
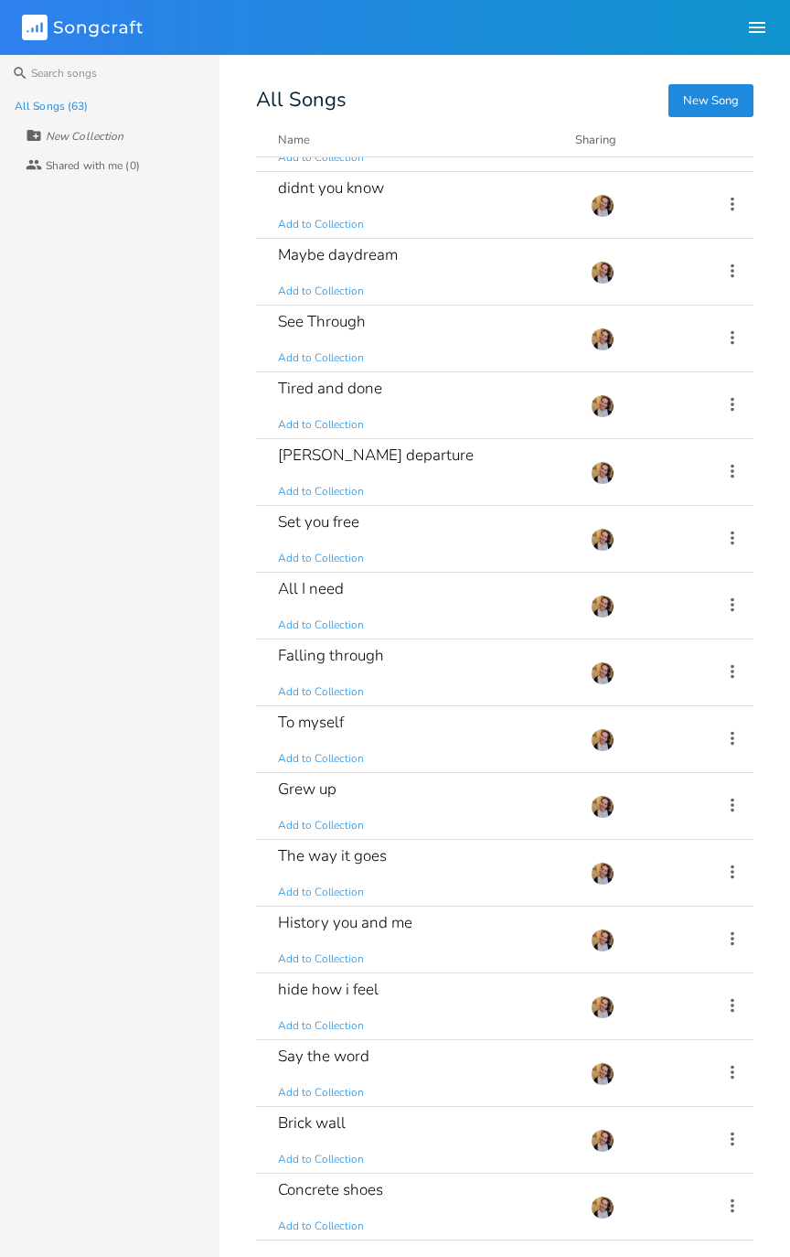
click at [480, 635] on div "History you and me Add to Collection" at bounding box center [423, 939] width 291 height 66
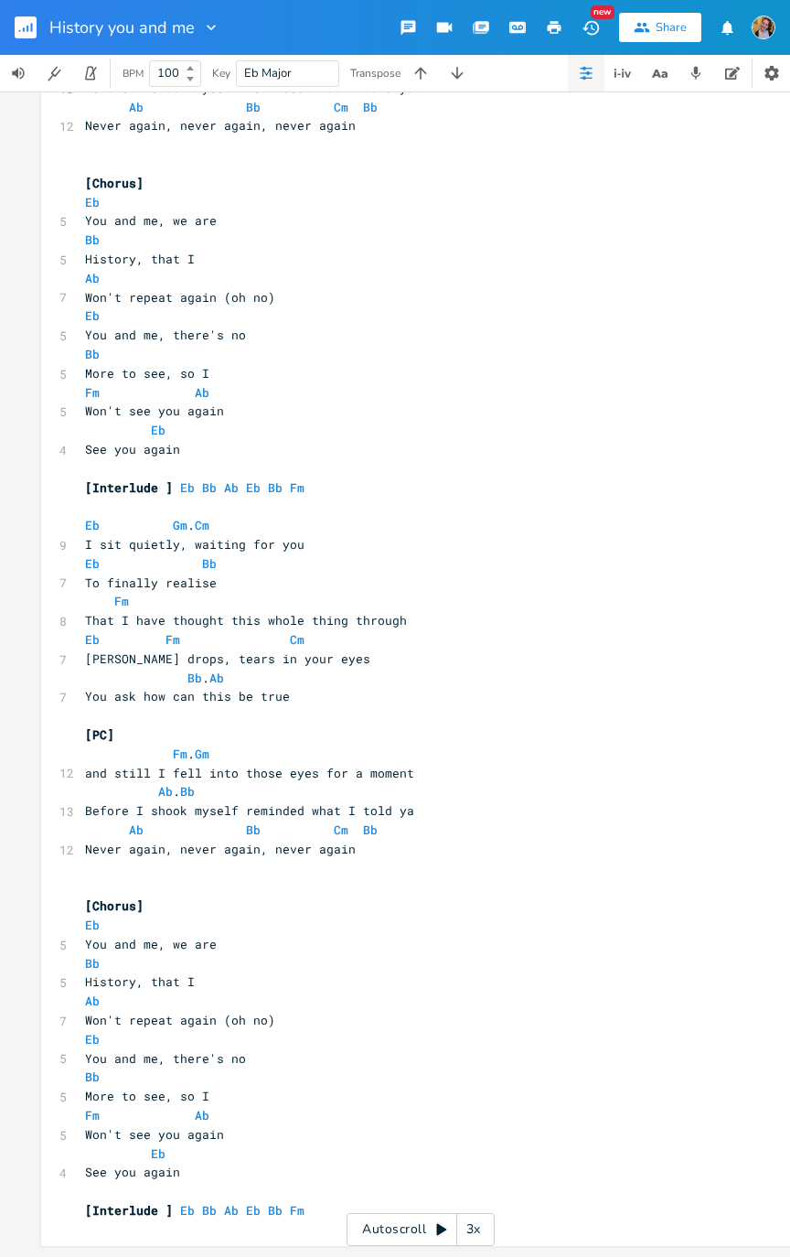
click at [16, 13] on button "button" at bounding box center [33, 27] width 37 height 44
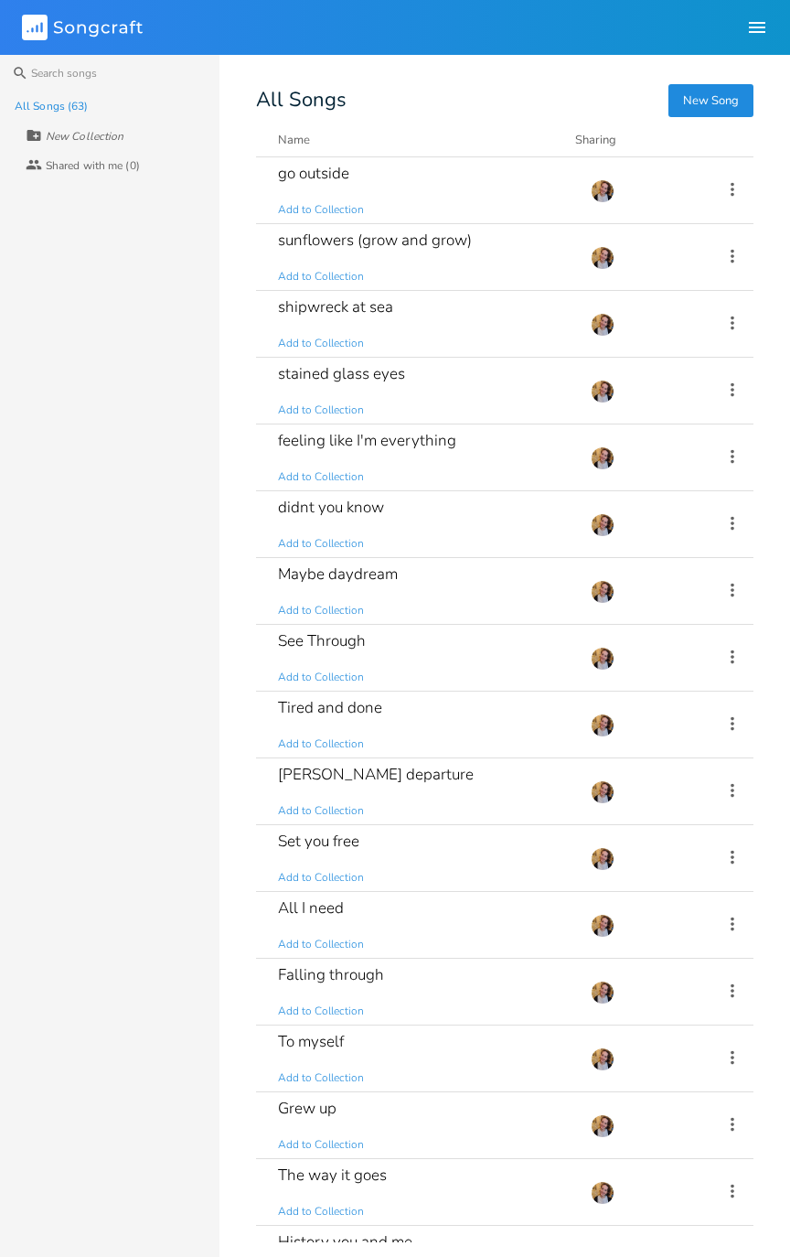
click at [487, 635] on div "[PERSON_NAME] departure Add to Collection" at bounding box center [423, 791] width 291 height 66
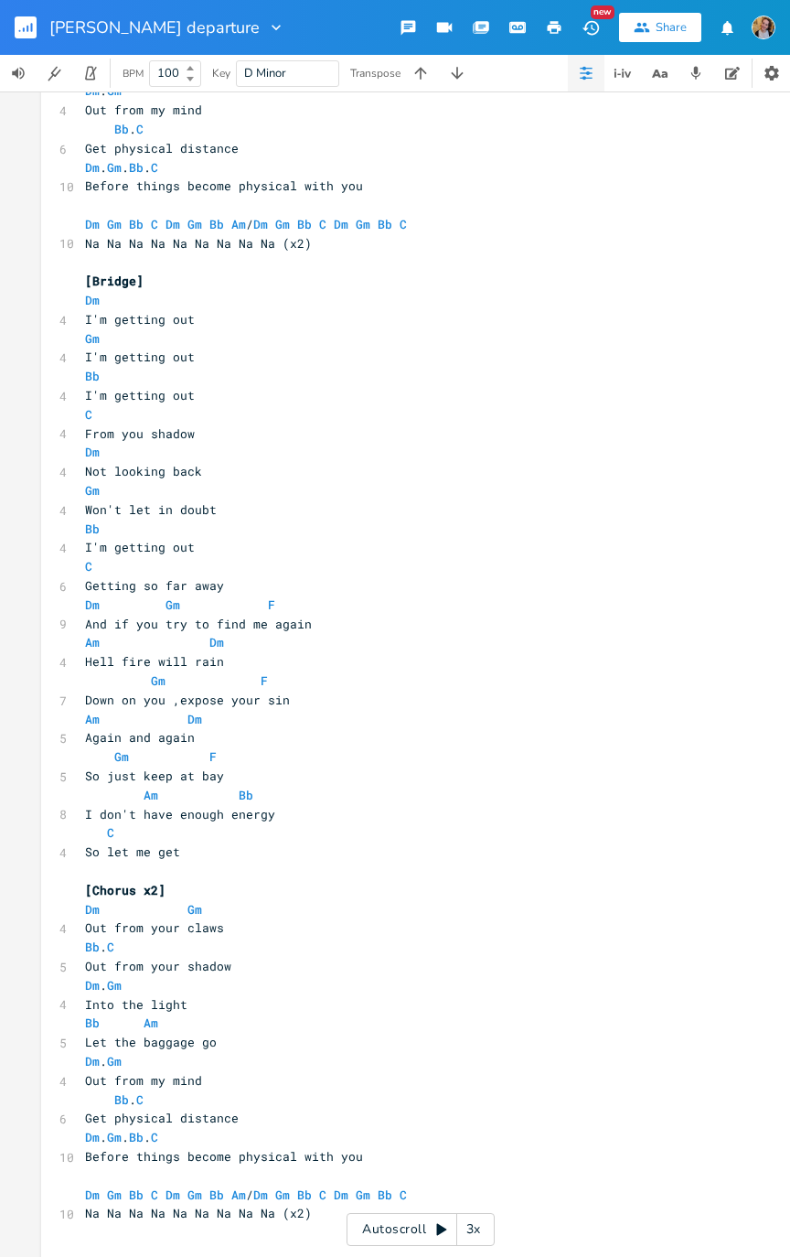
scroll to position [1837, 0]
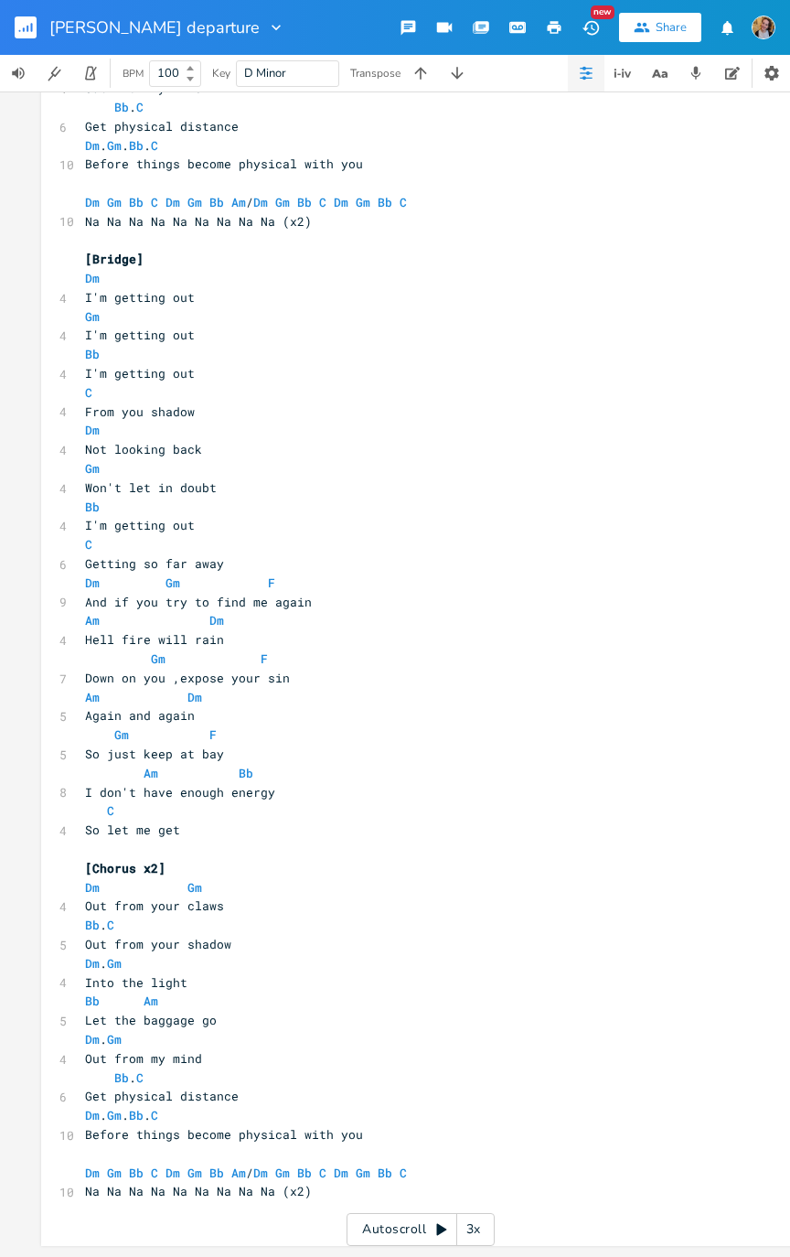
click at [31, 31] on icon "button" at bounding box center [32, 27] width 2 height 9
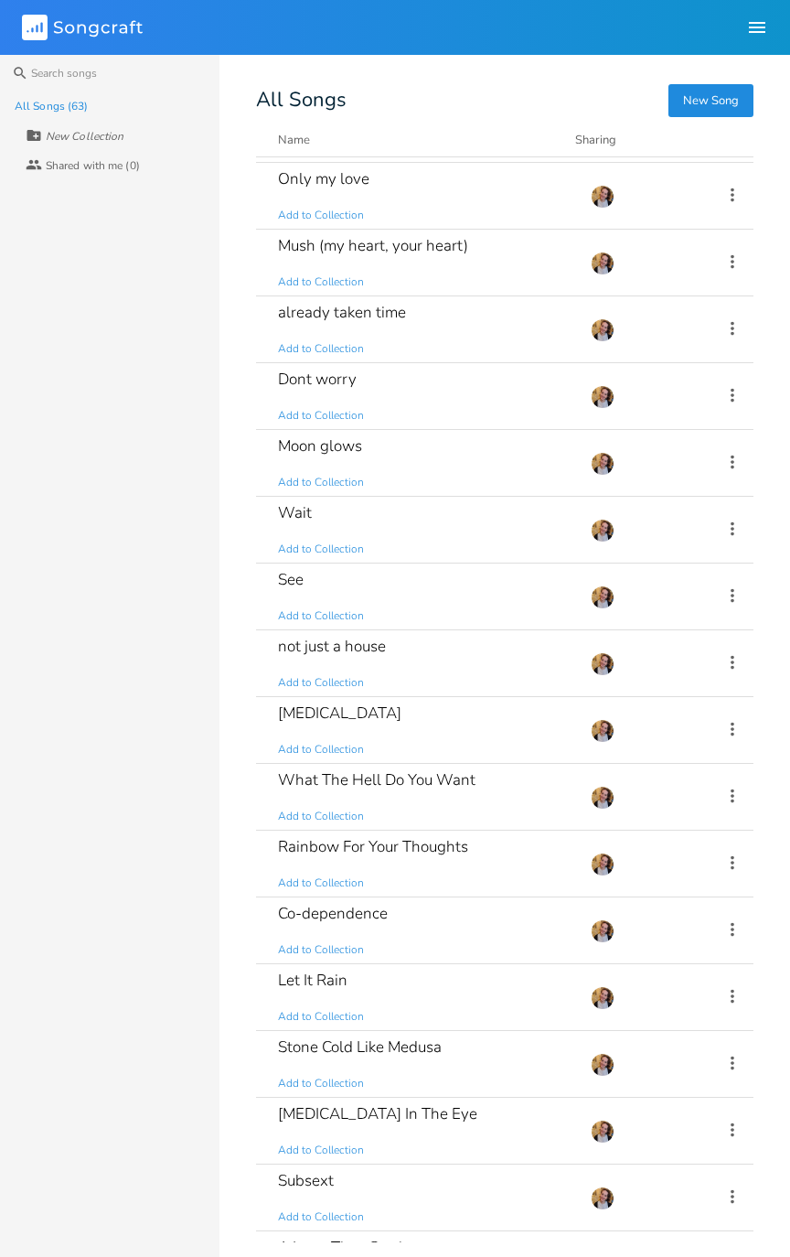
scroll to position [2594, 0]
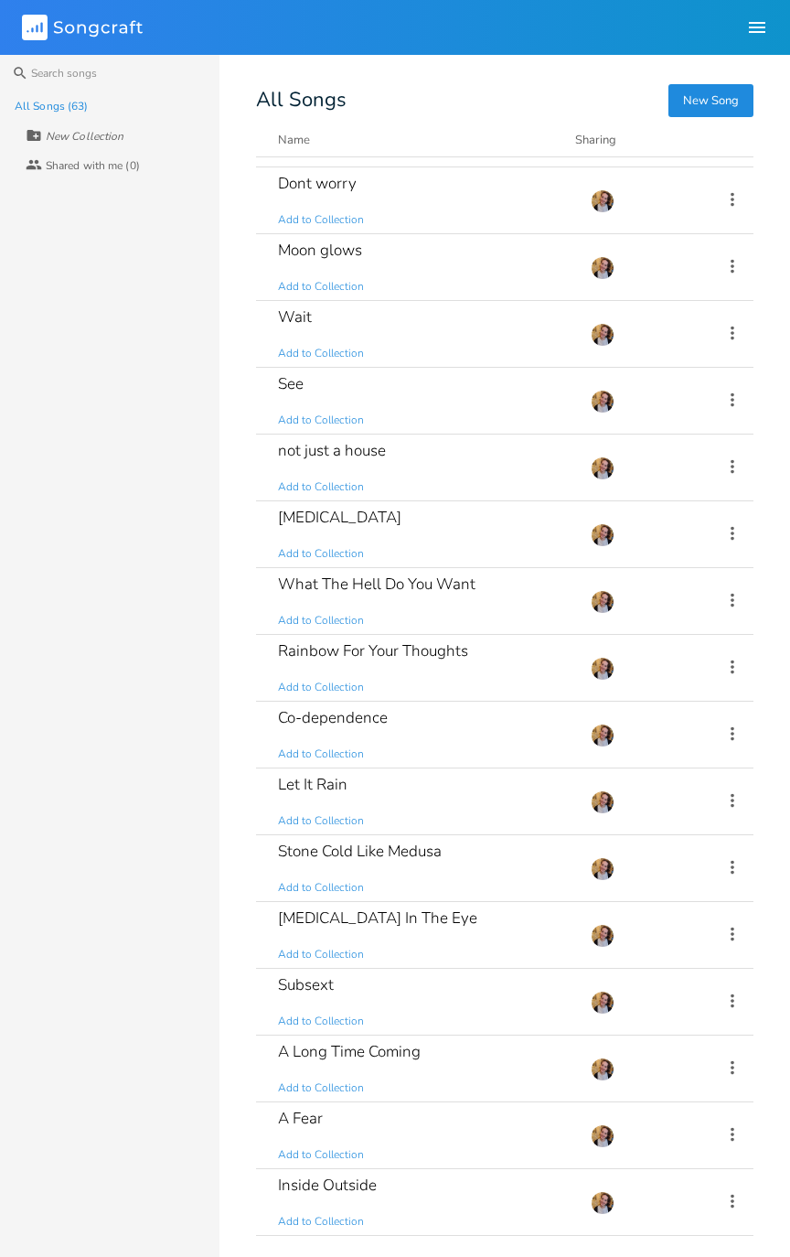
click at [435, 635] on div "Rainbow For Your Thoughts Add to Collection" at bounding box center [423, 668] width 291 height 66
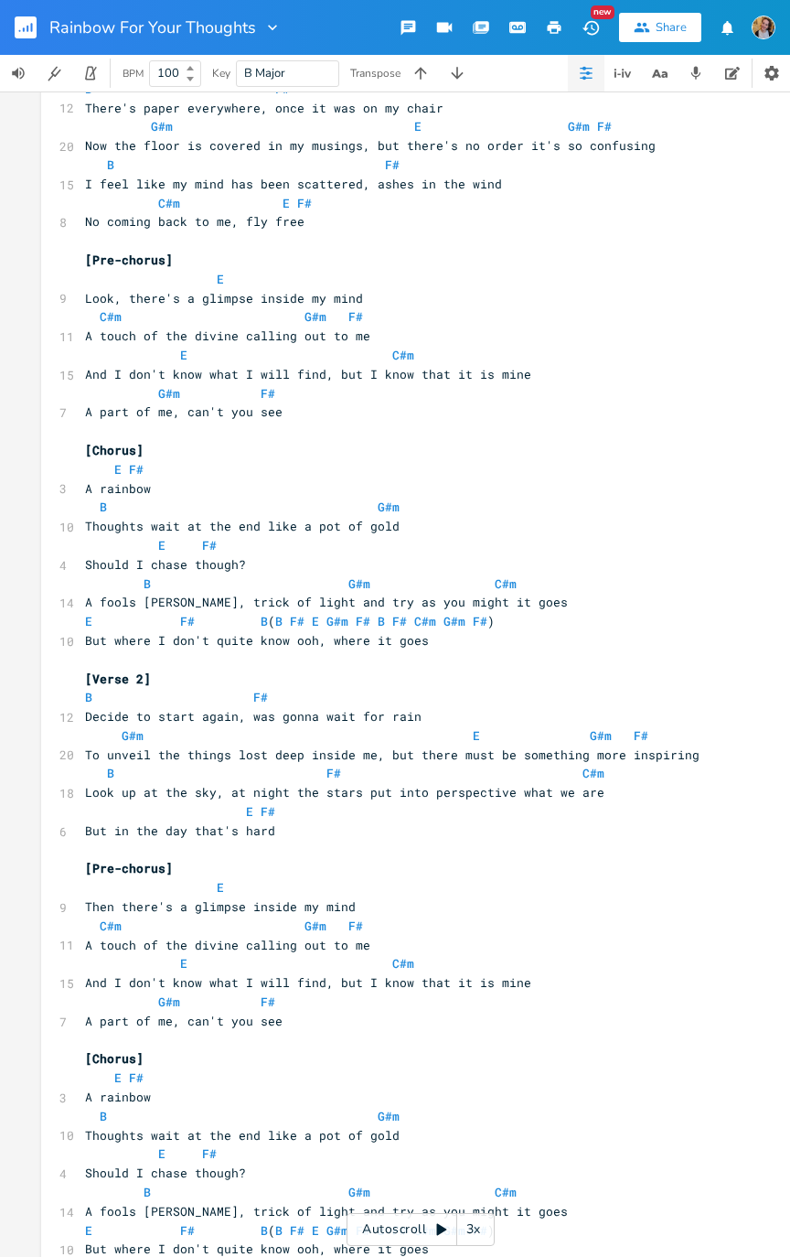
scroll to position [124, 0]
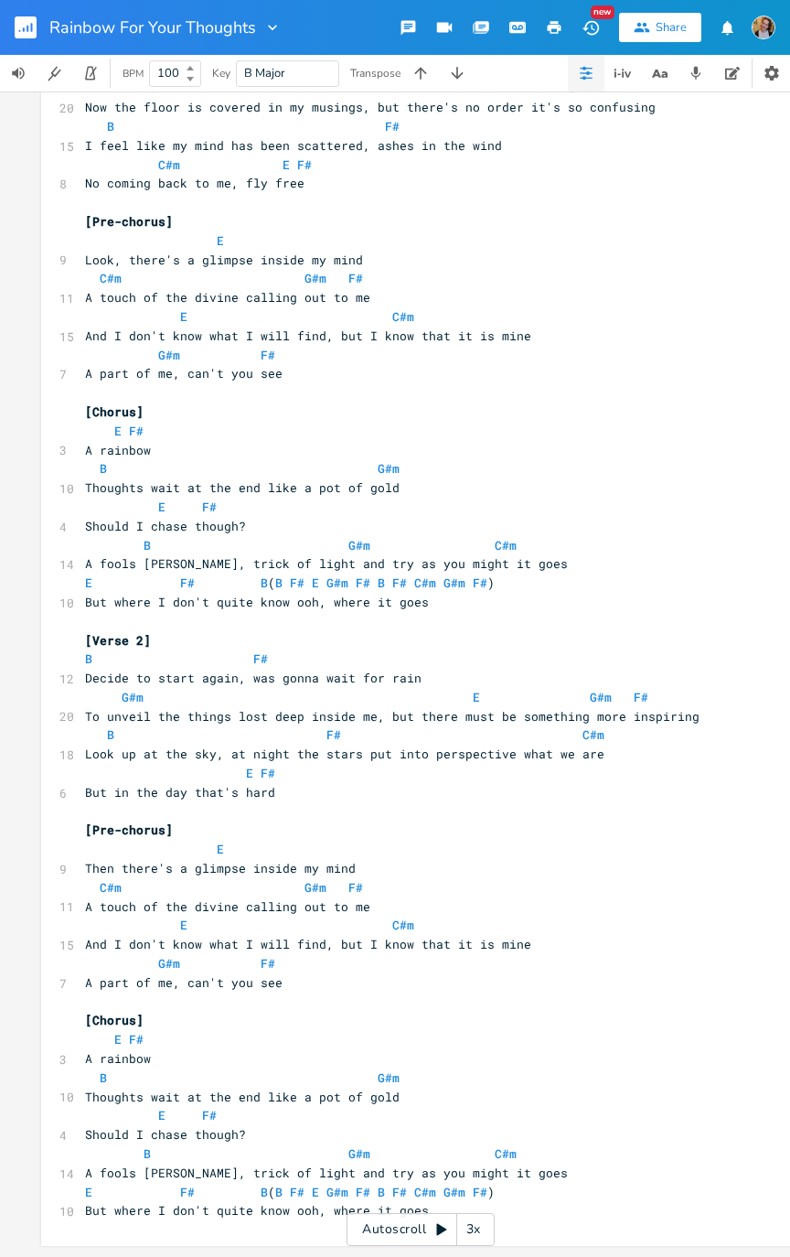
click at [16, 21] on rect "button" at bounding box center [26, 27] width 22 height 22
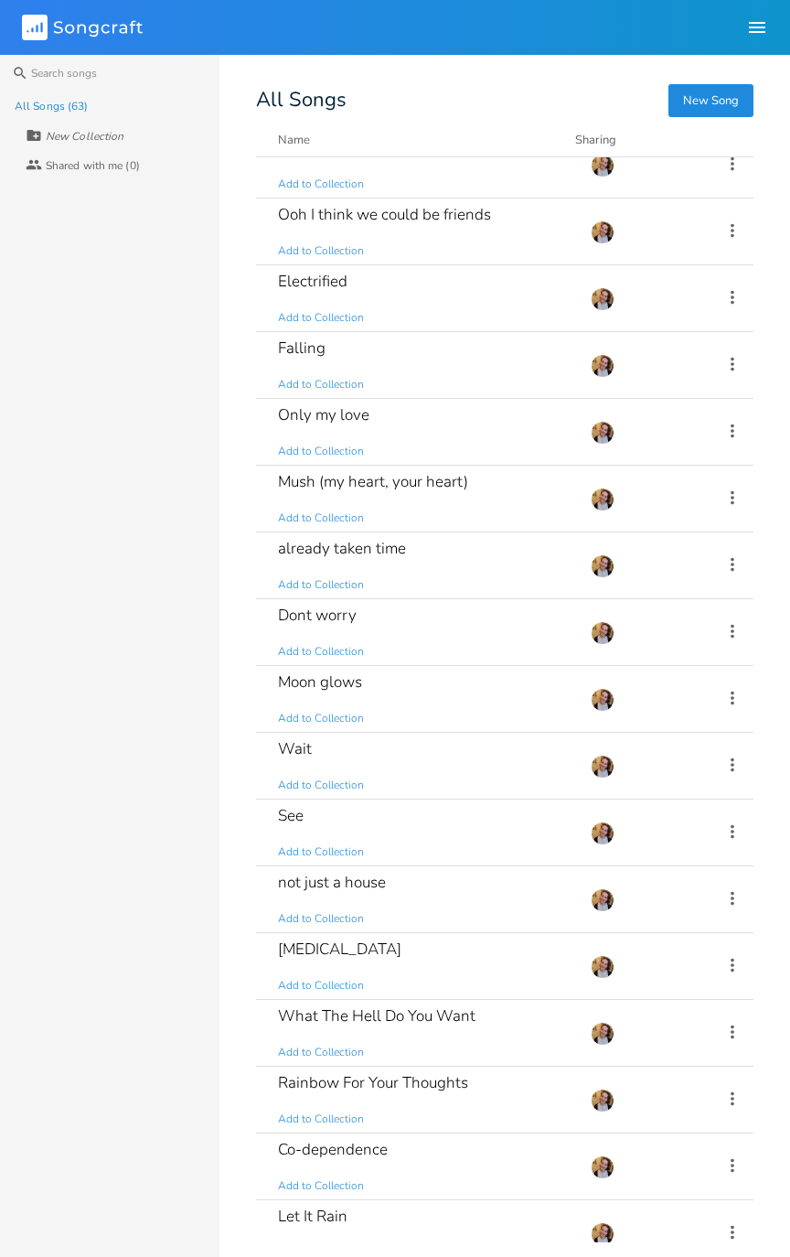
scroll to position [2160, 0]
click at [512, 423] on div "Only my love Add to Collection" at bounding box center [423, 434] width 291 height 66
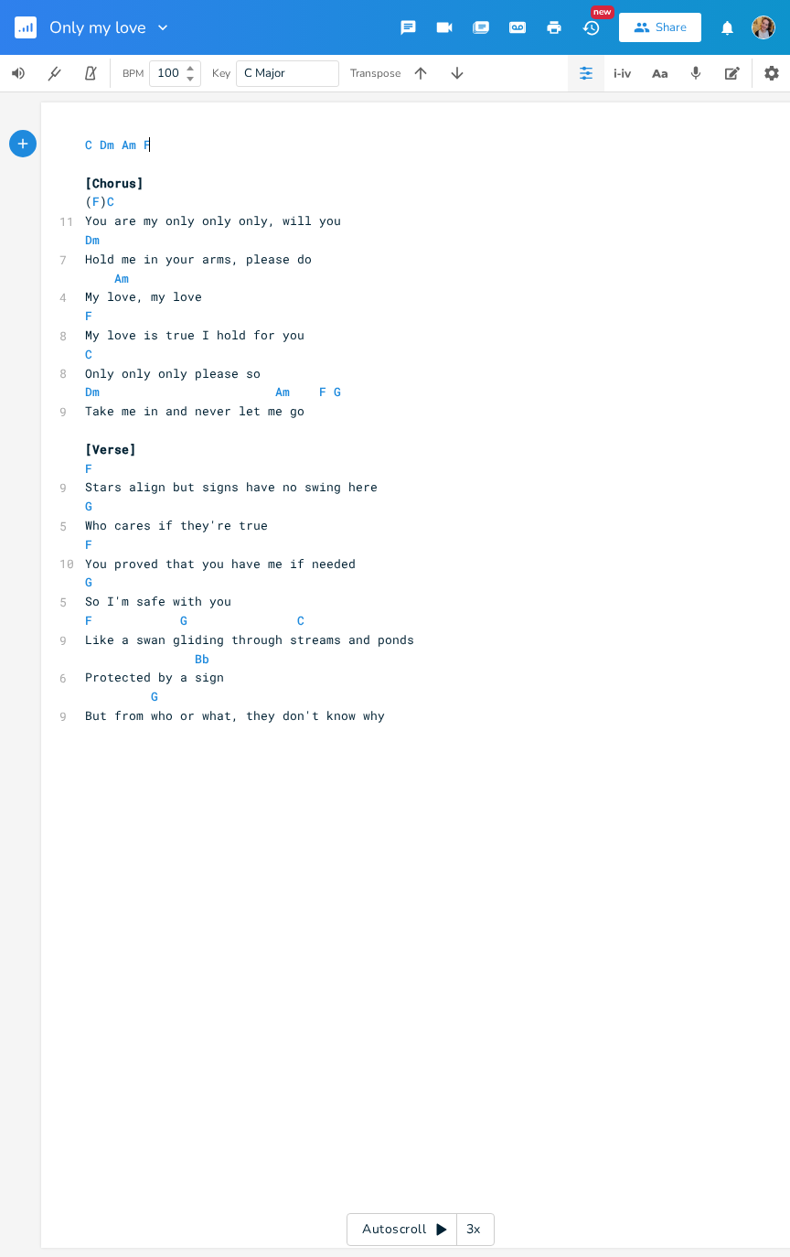
click at [23, 22] on rect "button" at bounding box center [26, 27] width 22 height 22
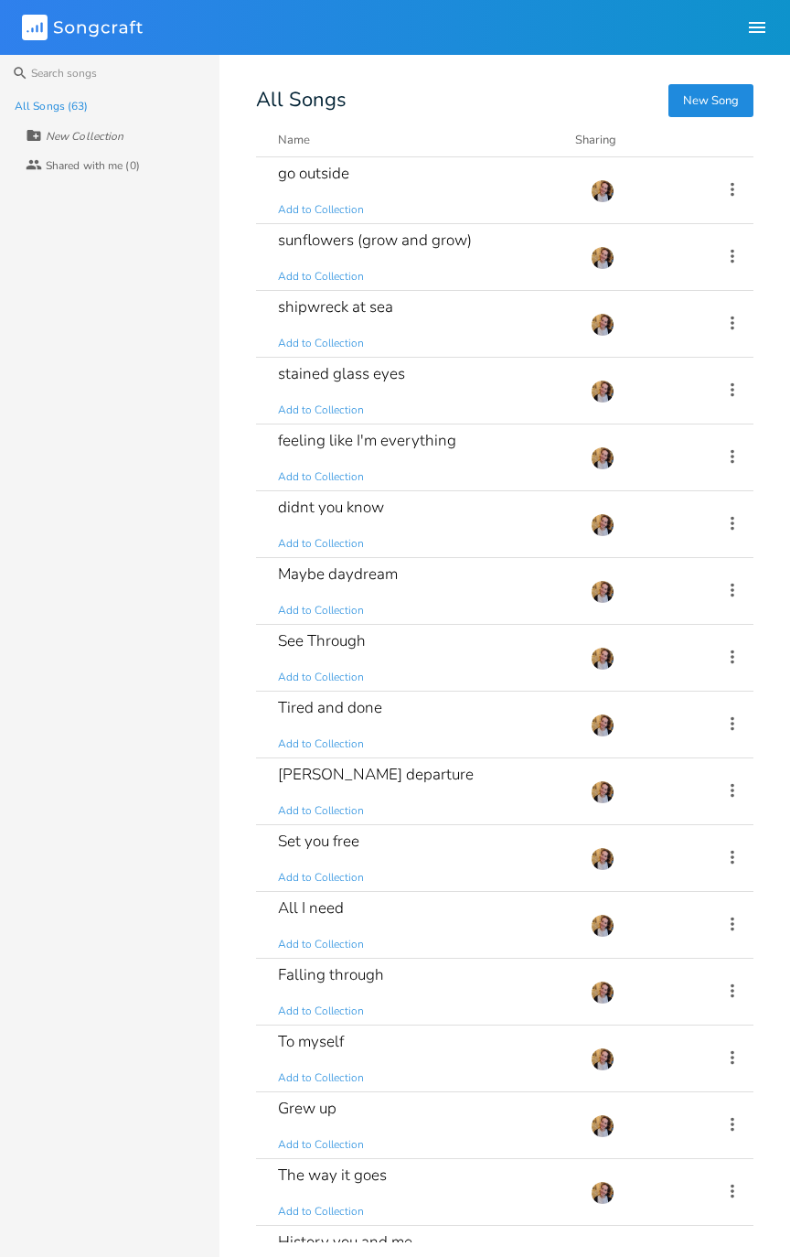
click at [457, 635] on div "Falling through Add to Collection" at bounding box center [423, 992] width 291 height 66
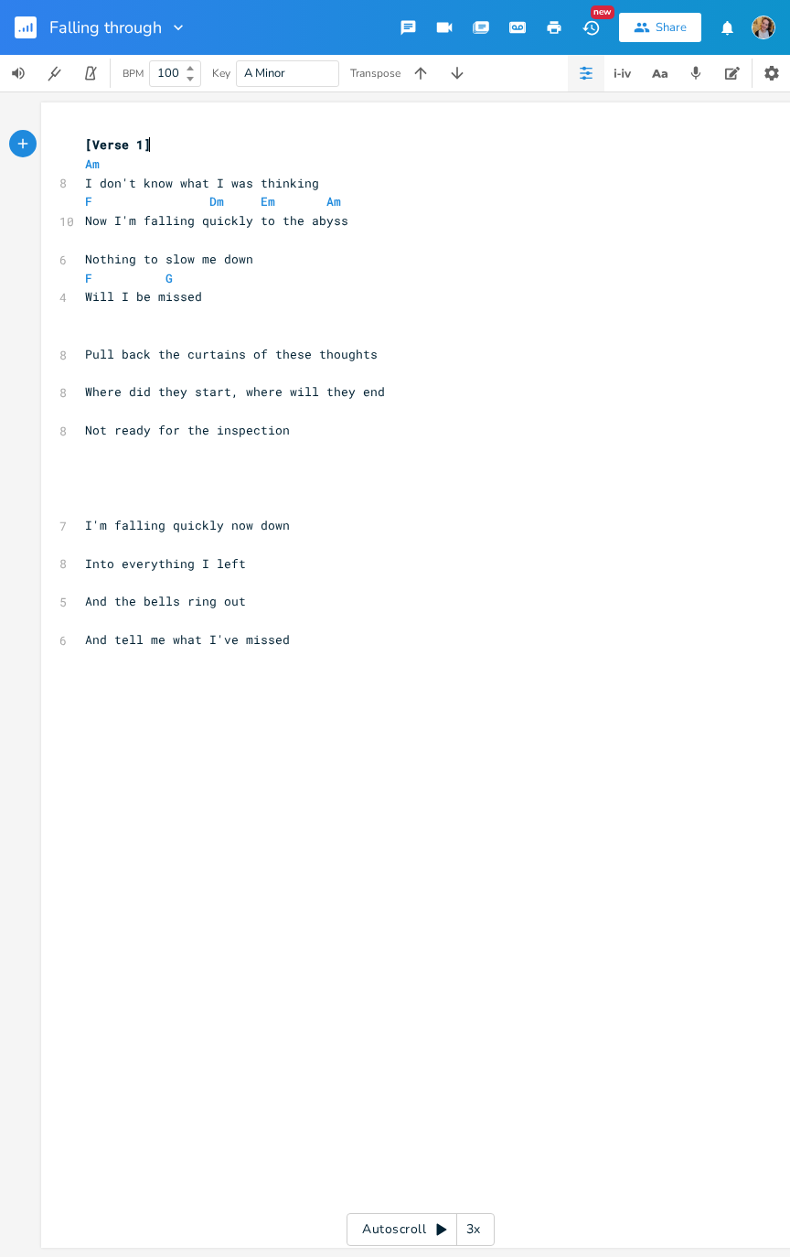
click at [117, 322] on pre "​" at bounding box center [411, 315] width 660 height 19
click at [111, 329] on pre "​" at bounding box center [411, 335] width 660 height 19
type textarea "Am. vv v"
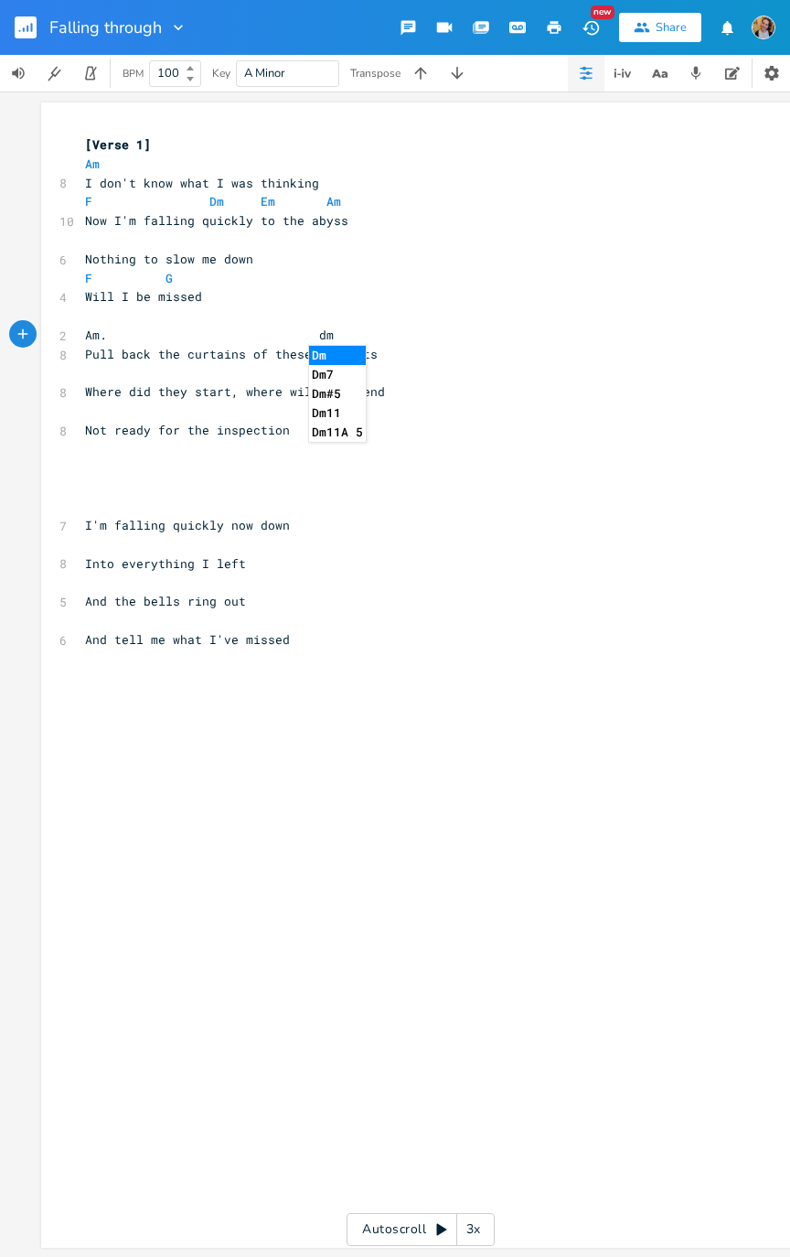
type textarea "dm"
click at [344, 359] on li "Dm" at bounding box center [337, 355] width 57 height 19
click at [113, 338] on span "Am. Dm" at bounding box center [103, 335] width 37 height 16
click at [90, 340] on span "Am. Dm" at bounding box center [103, 335] width 37 height 16
click at [102, 332] on span "Am. Dm" at bounding box center [103, 335] width 37 height 16
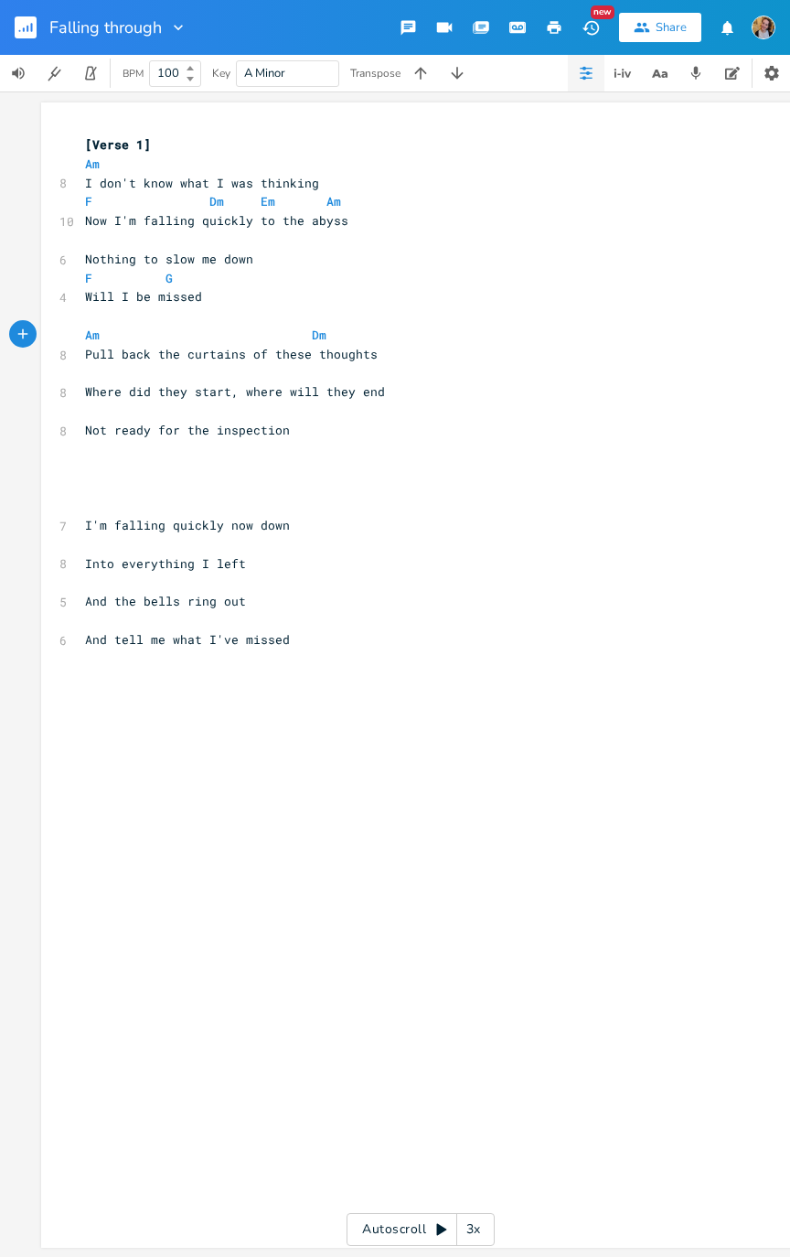
click at [322, 370] on pre "​" at bounding box center [411, 373] width 660 height 19
type textarea "Em. Am"
click at [210, 380] on pre "Em. Am" at bounding box center [411, 373] width 660 height 19
click at [230, 407] on pre "​" at bounding box center [411, 411] width 660 height 19
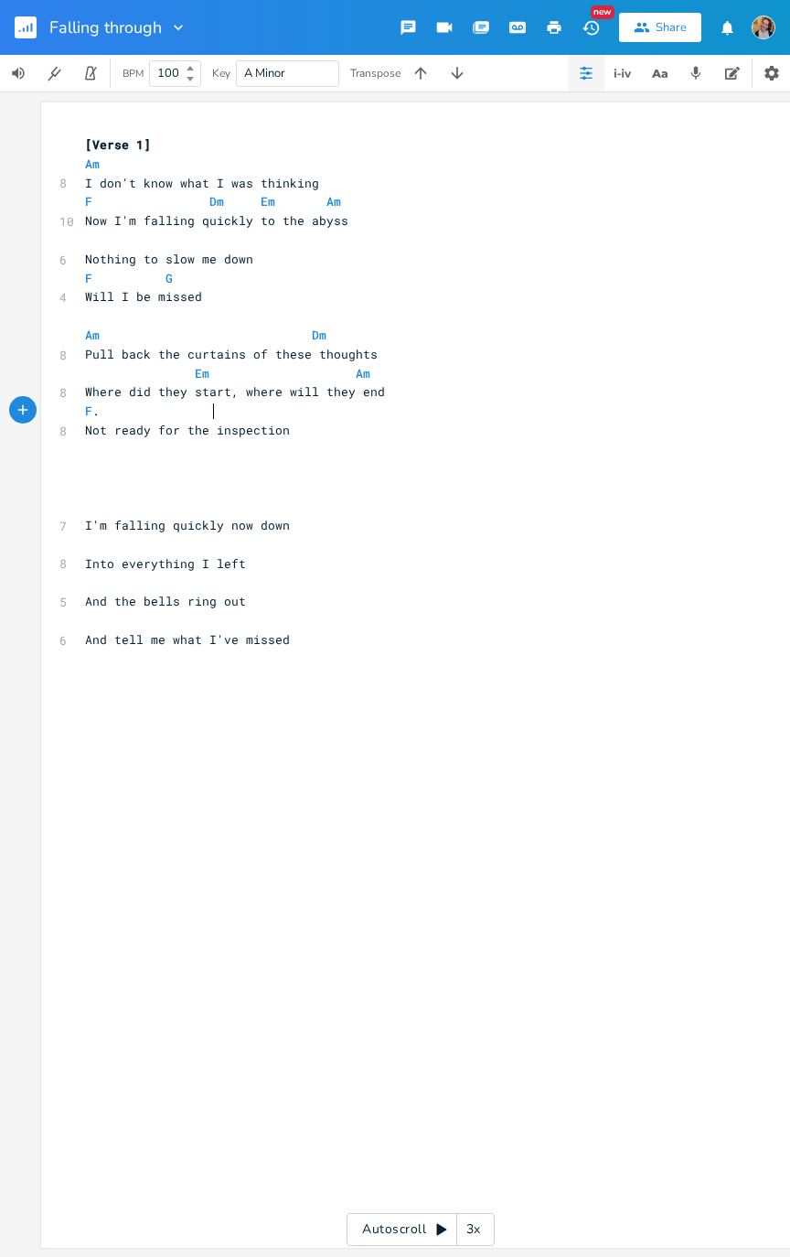
scroll to position [0, 59]
type textarea "F. G"
click at [85, 415] on span "F" at bounding box center [88, 410] width 7 height 16
click at [135, 505] on pre "​" at bounding box center [411, 506] width 660 height 19
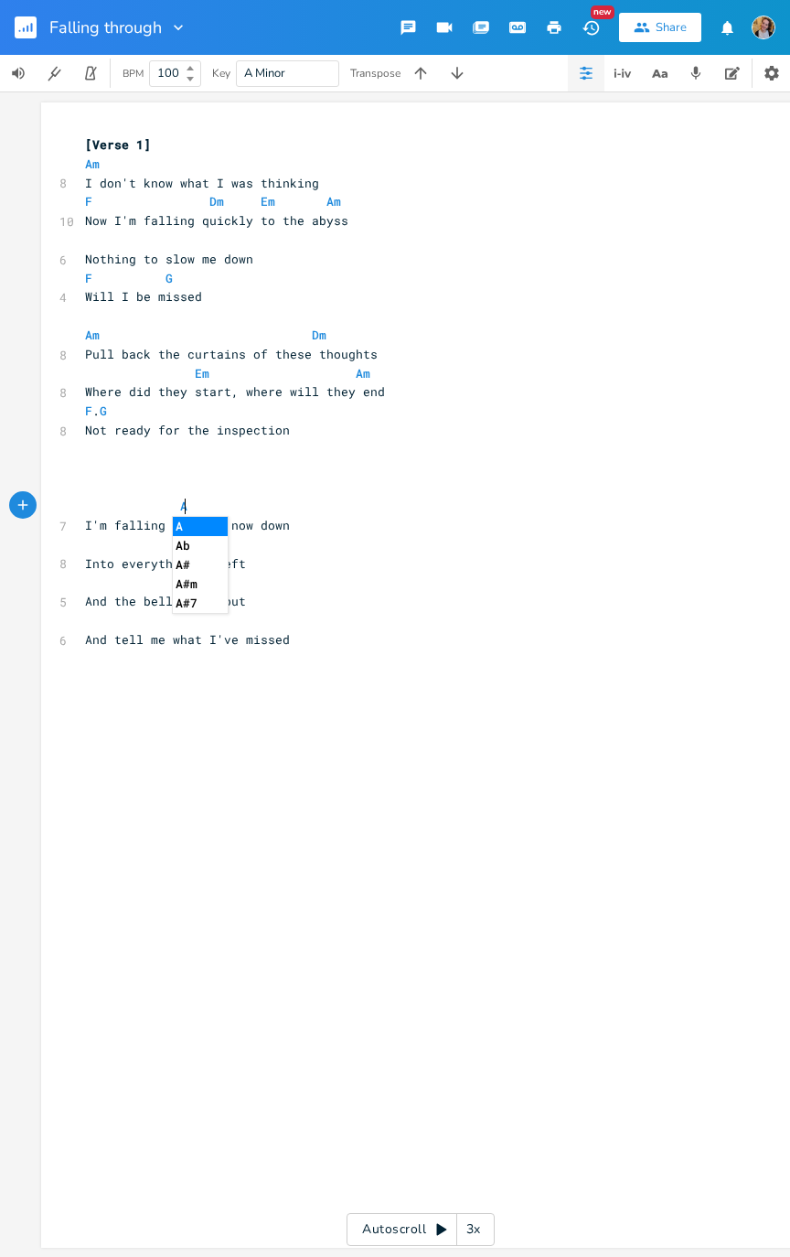
type textarea "Am"
click at [138, 534] on pre "I'm falling quickly now down" at bounding box center [411, 525] width 660 height 19
click at [185, 543] on pre "​" at bounding box center [411, 544] width 660 height 19
type textarea "F"
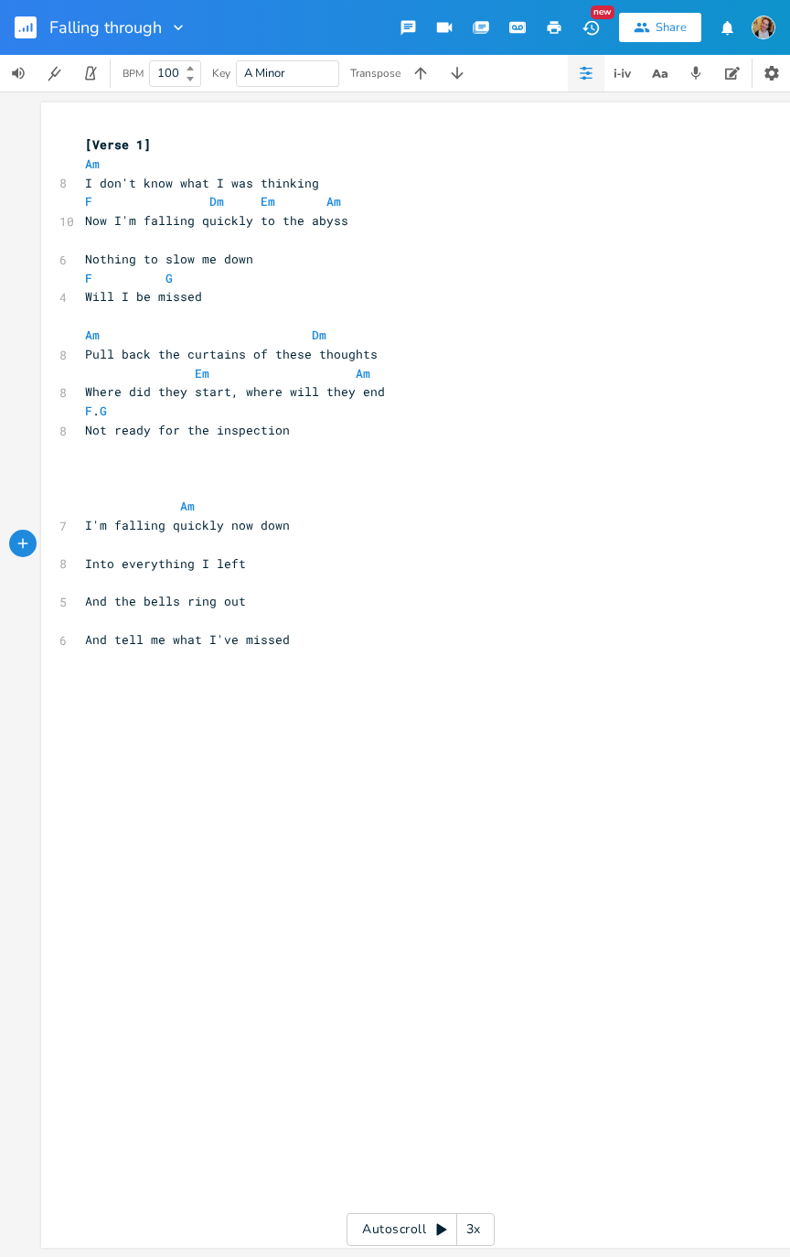
scroll to position [0, 24]
click at [289, 591] on pre "​" at bounding box center [411, 582] width 660 height 19
click at [172, 580] on pre "​" at bounding box center [411, 582] width 660 height 19
type textarea "G"
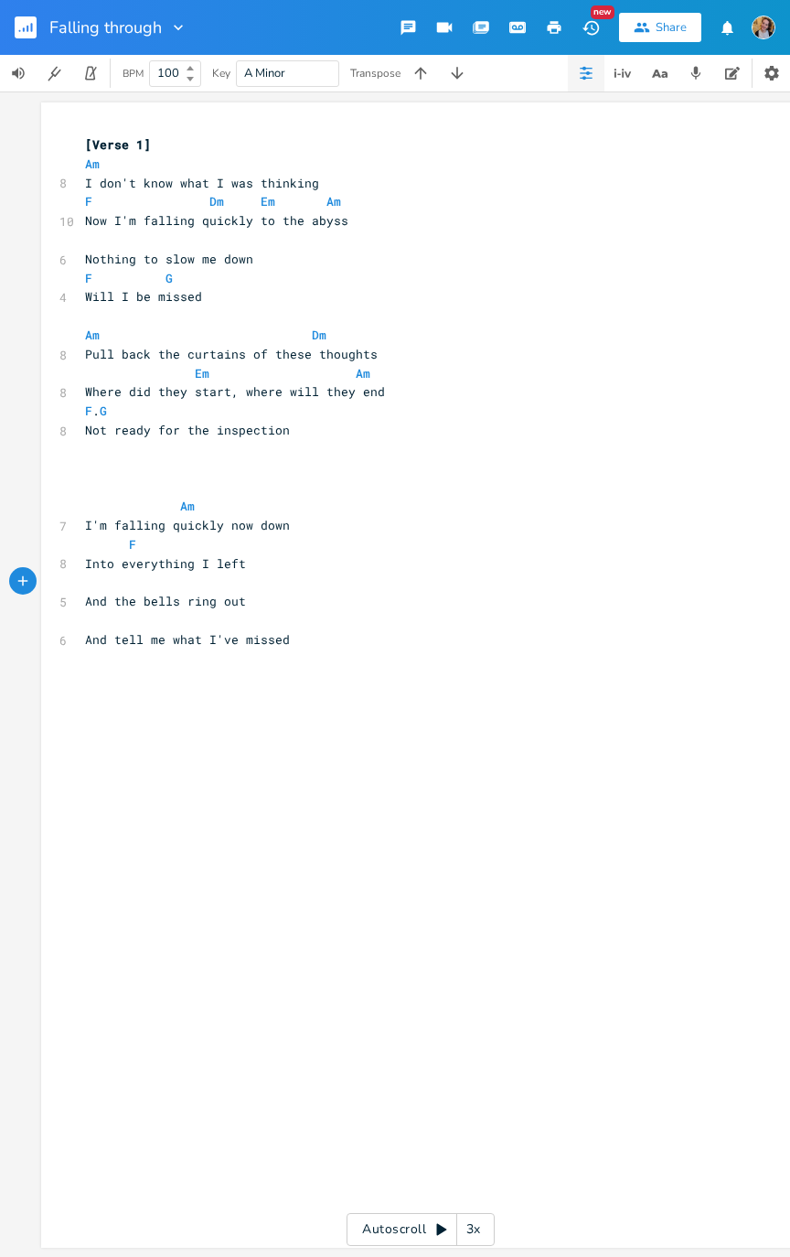
scroll to position [0, 36]
click at [291, 625] on pre "​" at bounding box center [411, 620] width 660 height 19
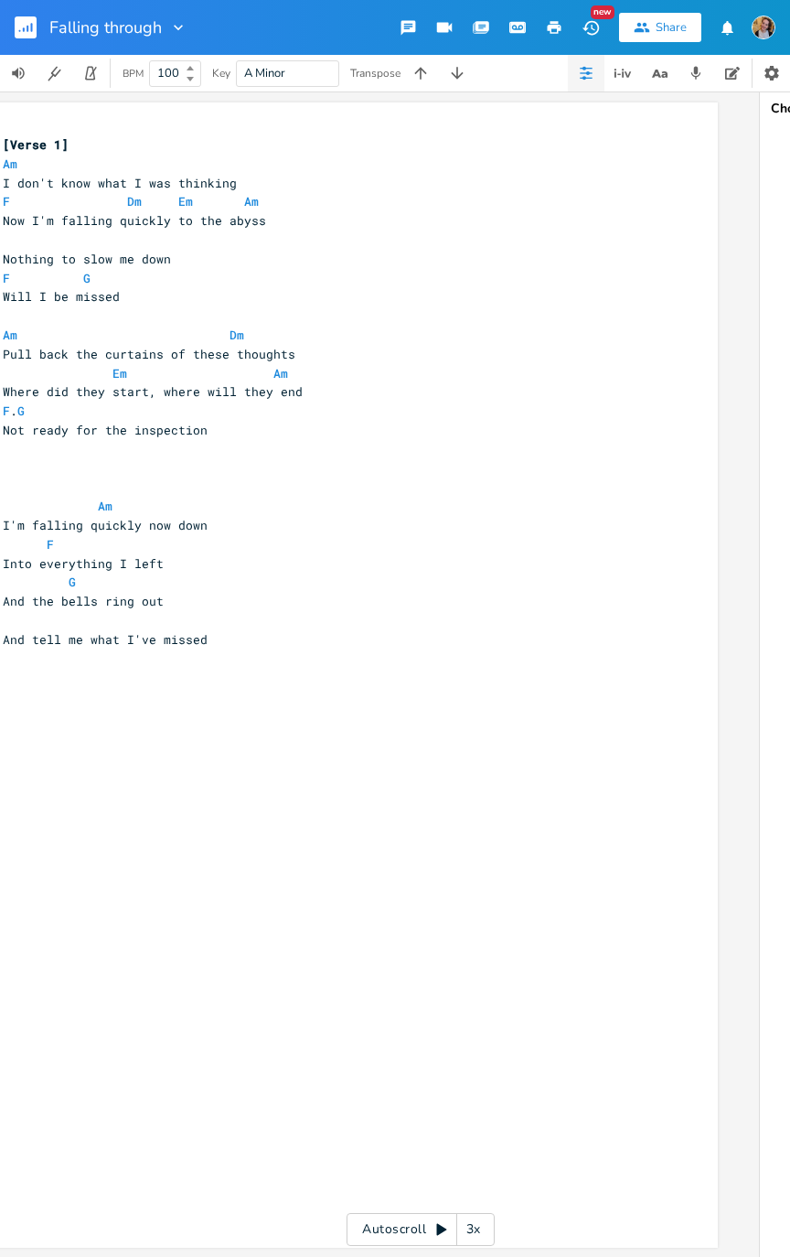
scroll to position [0, 0]
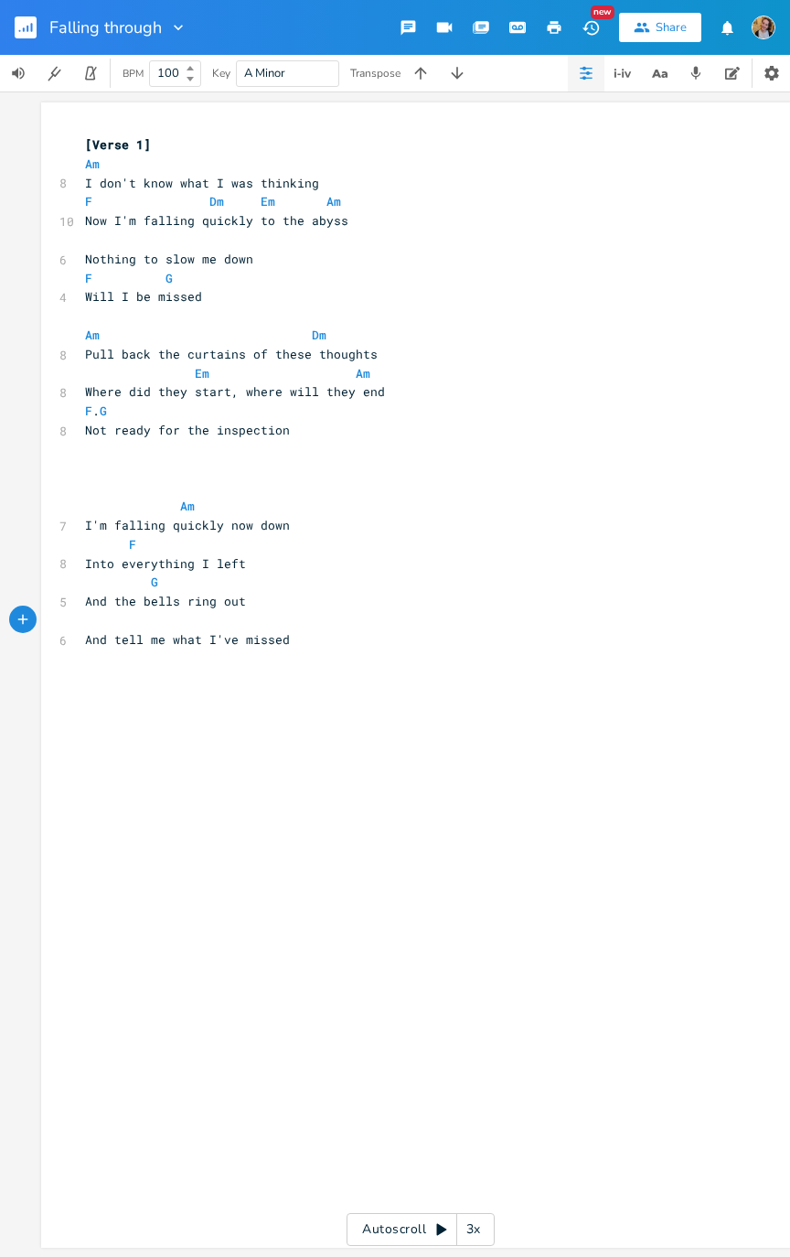
type textarea "S"
type textarea "dm"
click at [150, 635] on li "Dm" at bounding box center [144, 640] width 57 height 19
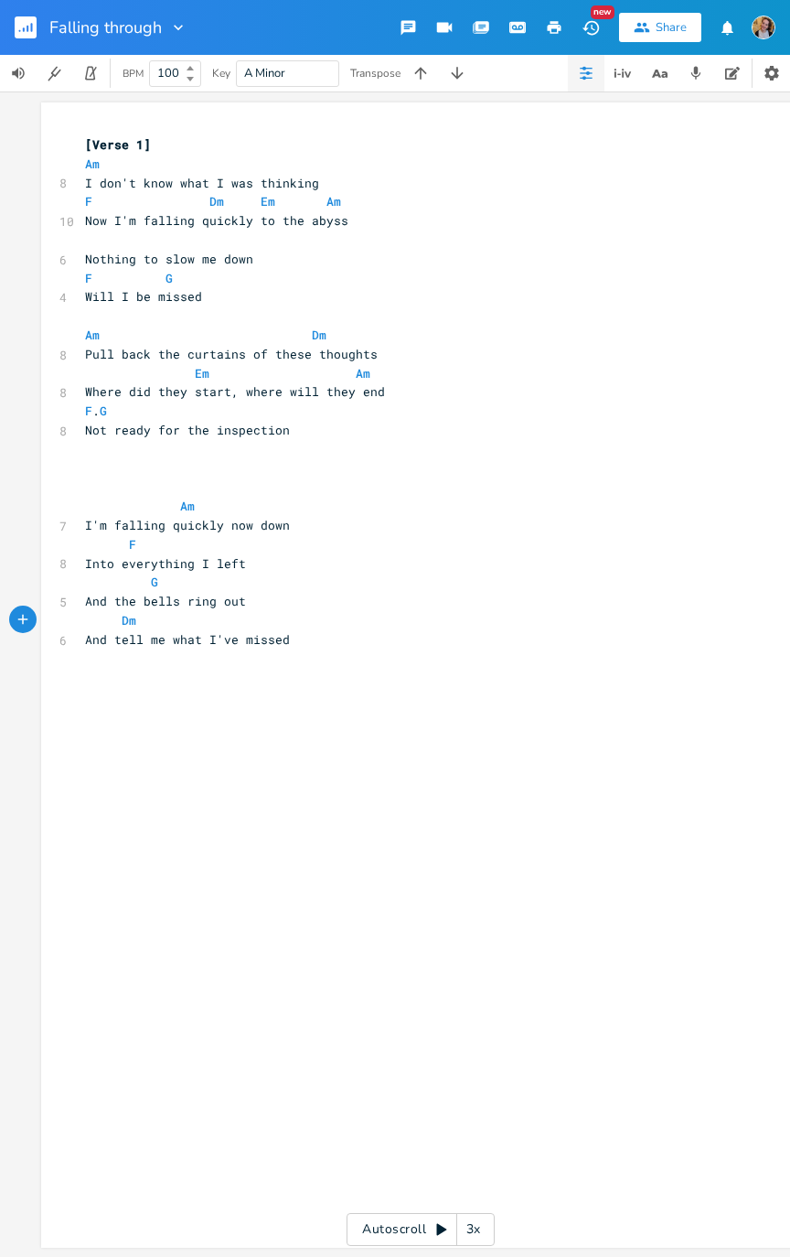
type textarea "G"
click at [431, 635] on div "xxxxxxxxxx [Verse 1] Am 8 I don't know what I was thinking F Dm Em Am 10 Now I'…" at bounding box center [434, 692] width 706 height 1121
click at [252, 611] on pre "Dm G" at bounding box center [411, 620] width 660 height 19
click at [254, 614] on pre "Dm G" at bounding box center [411, 620] width 660 height 19
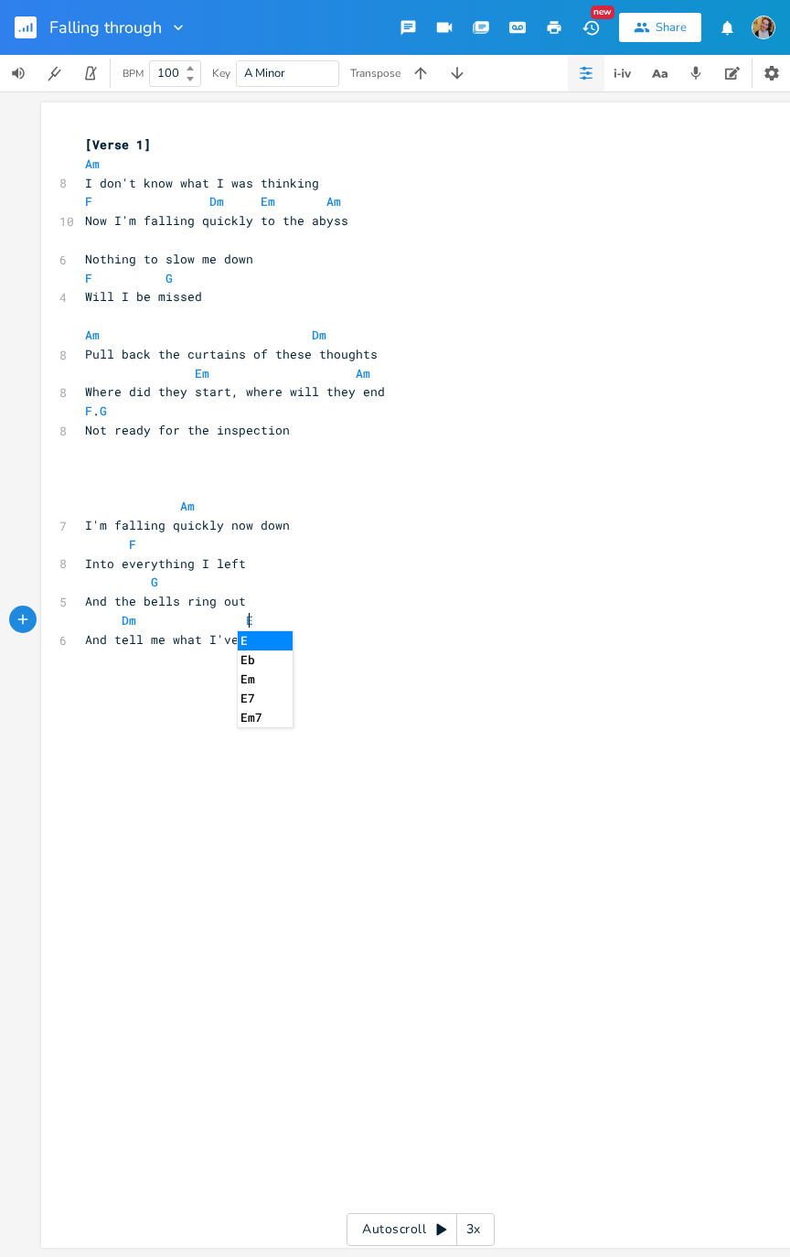
type textarea "Em"
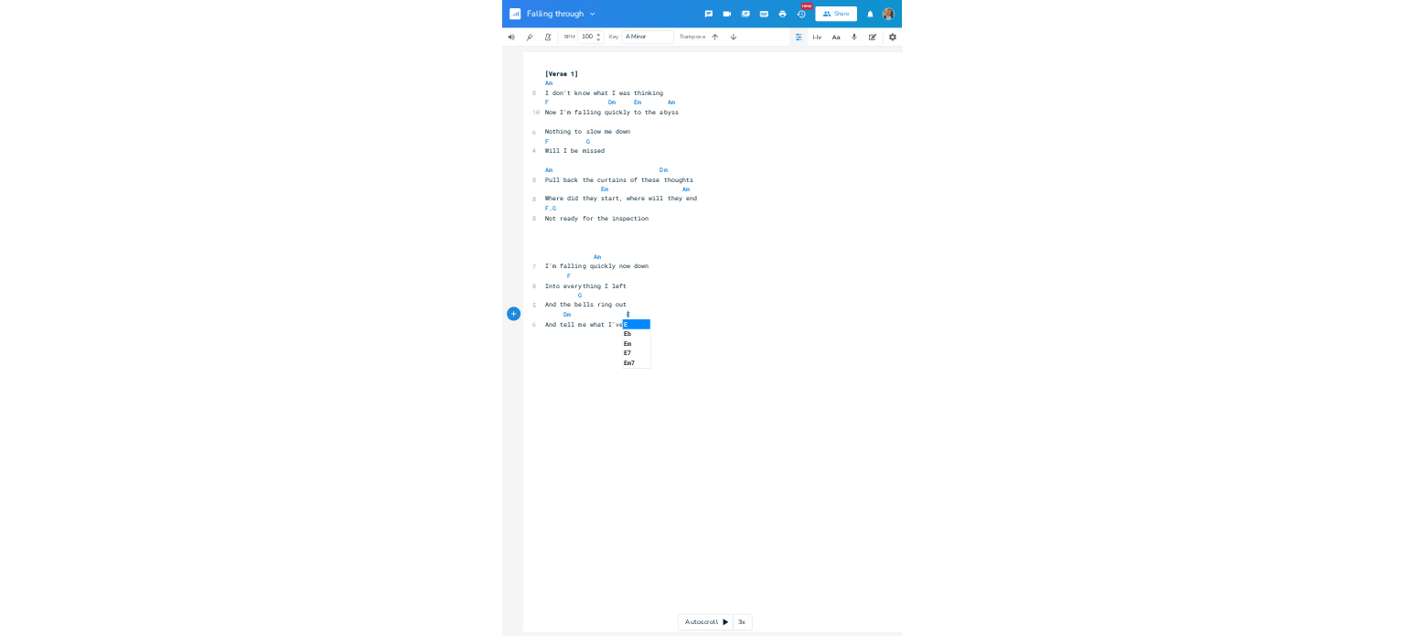
scroll to position [0, 16]
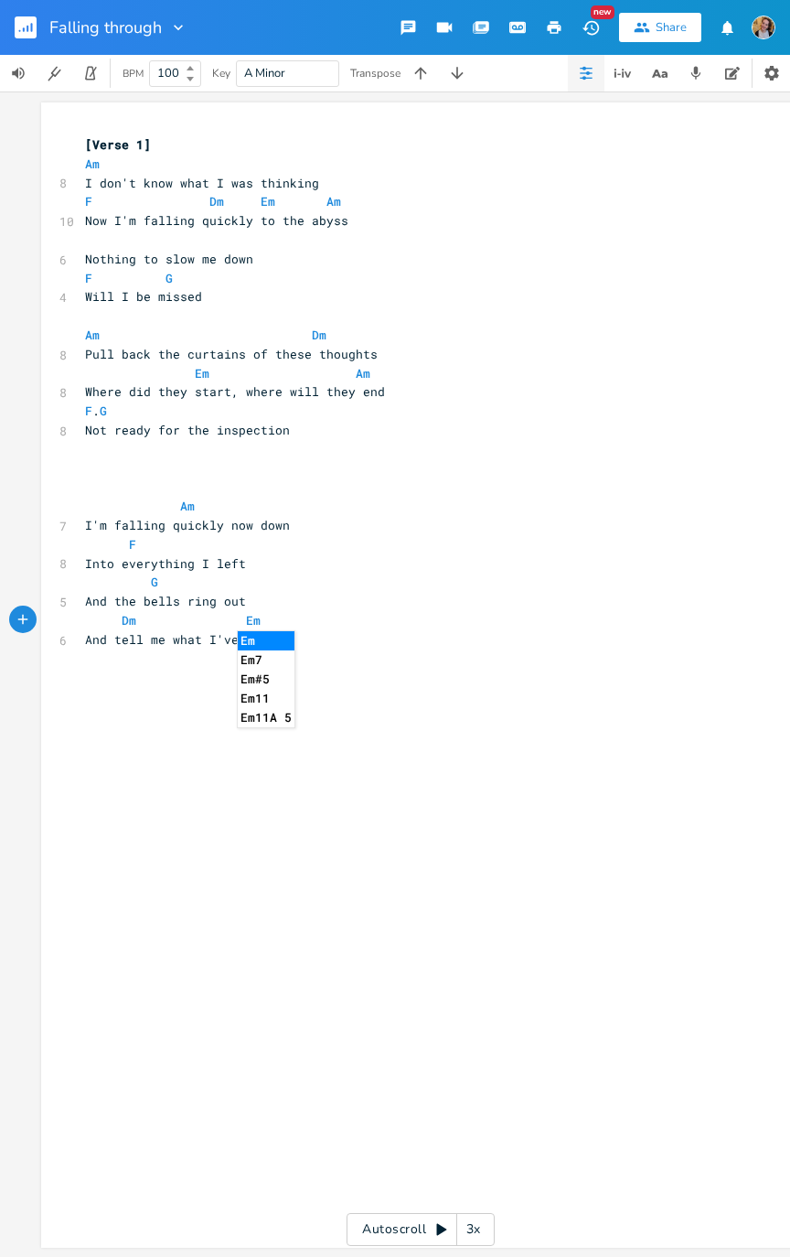
click at [331, 631] on pre "And tell me what I've missed" at bounding box center [411, 639] width 660 height 19
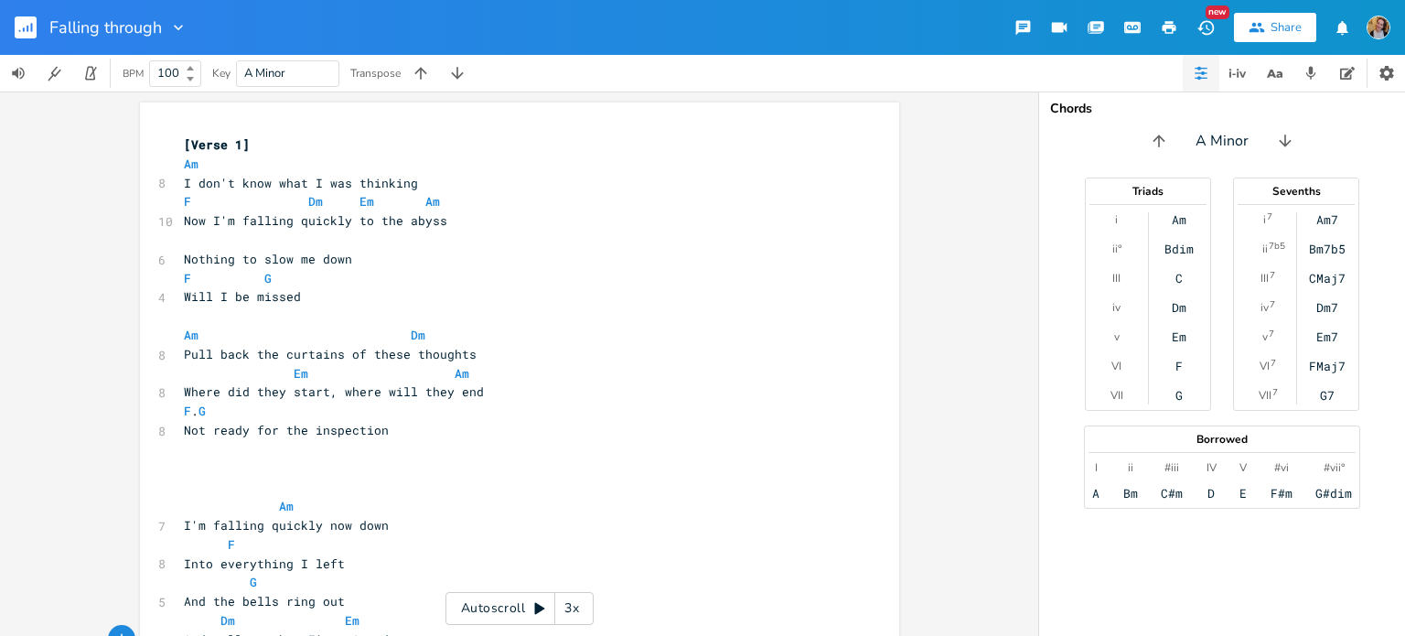
scroll to position [50, 0]
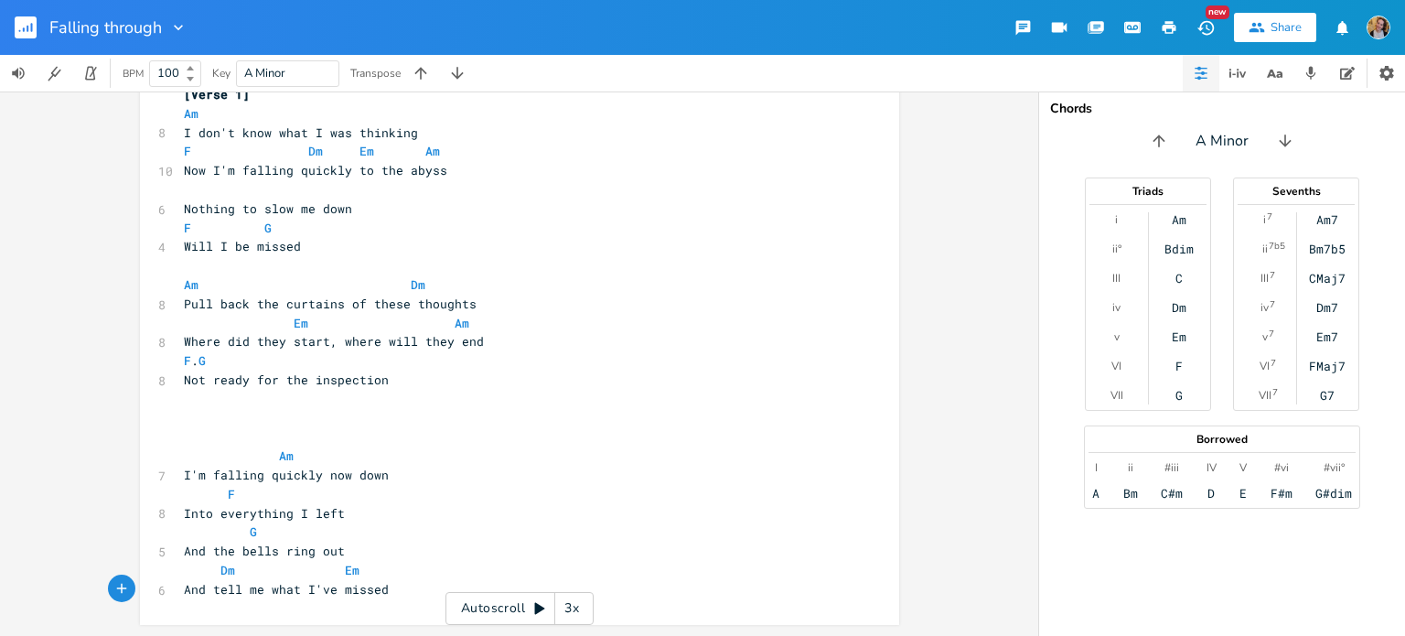
click at [339, 420] on pre "​" at bounding box center [510, 418] width 660 height 19
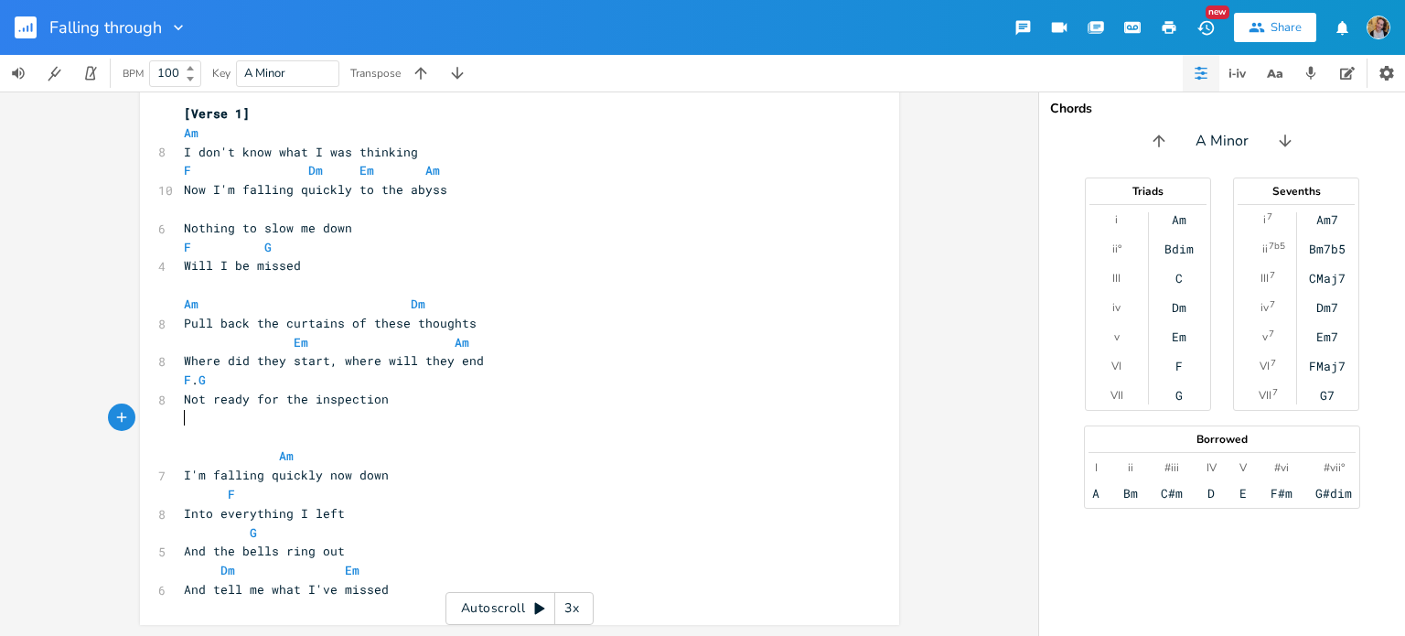
scroll to position [30, 0]
click at [330, 280] on pre "​" at bounding box center [510, 285] width 660 height 19
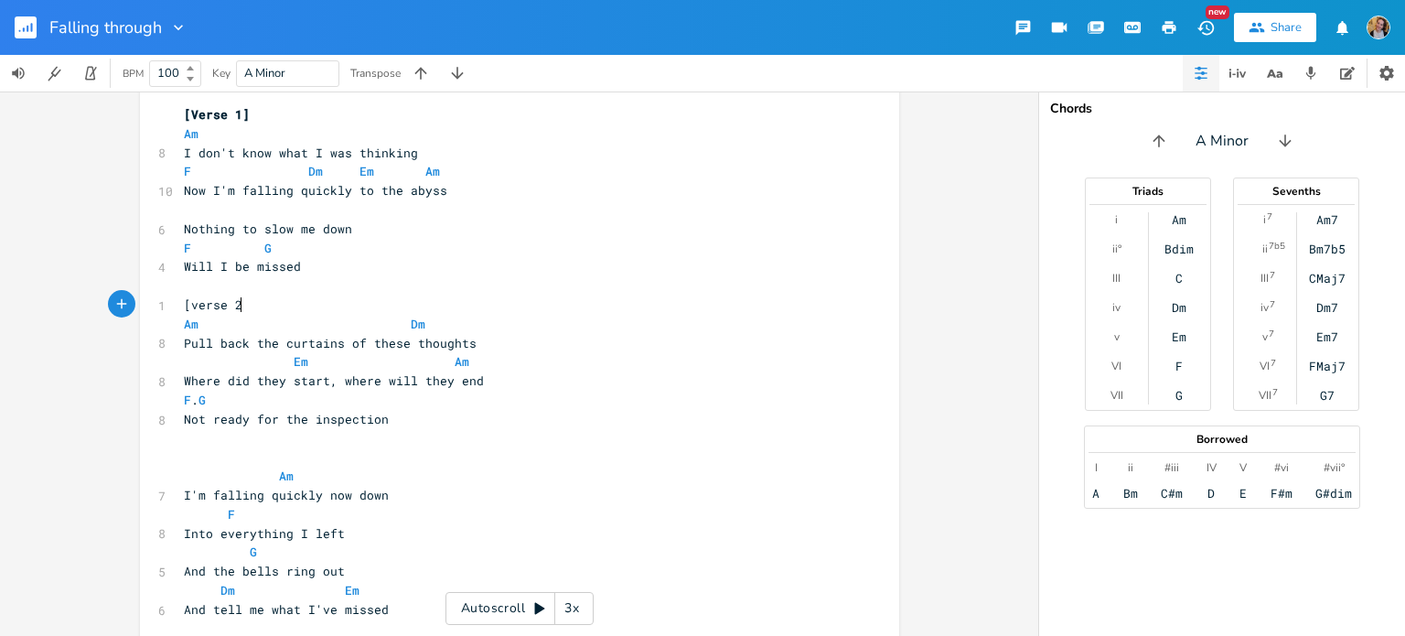
scroll to position [0, 46]
type textarea "[verse 2]"
click at [212, 455] on pre "​" at bounding box center [510, 456] width 660 height 19
type textarea "[chorus]"
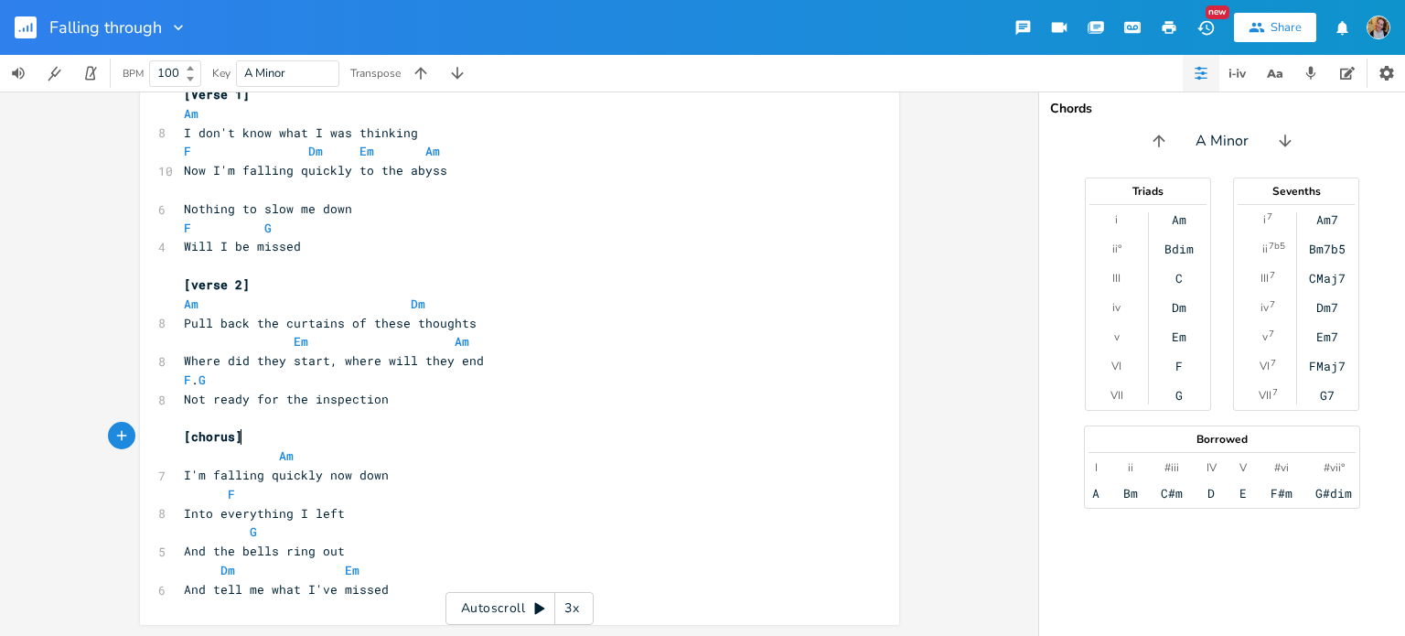
click at [386, 597] on pre "And tell me what I've missed" at bounding box center [510, 589] width 660 height 19
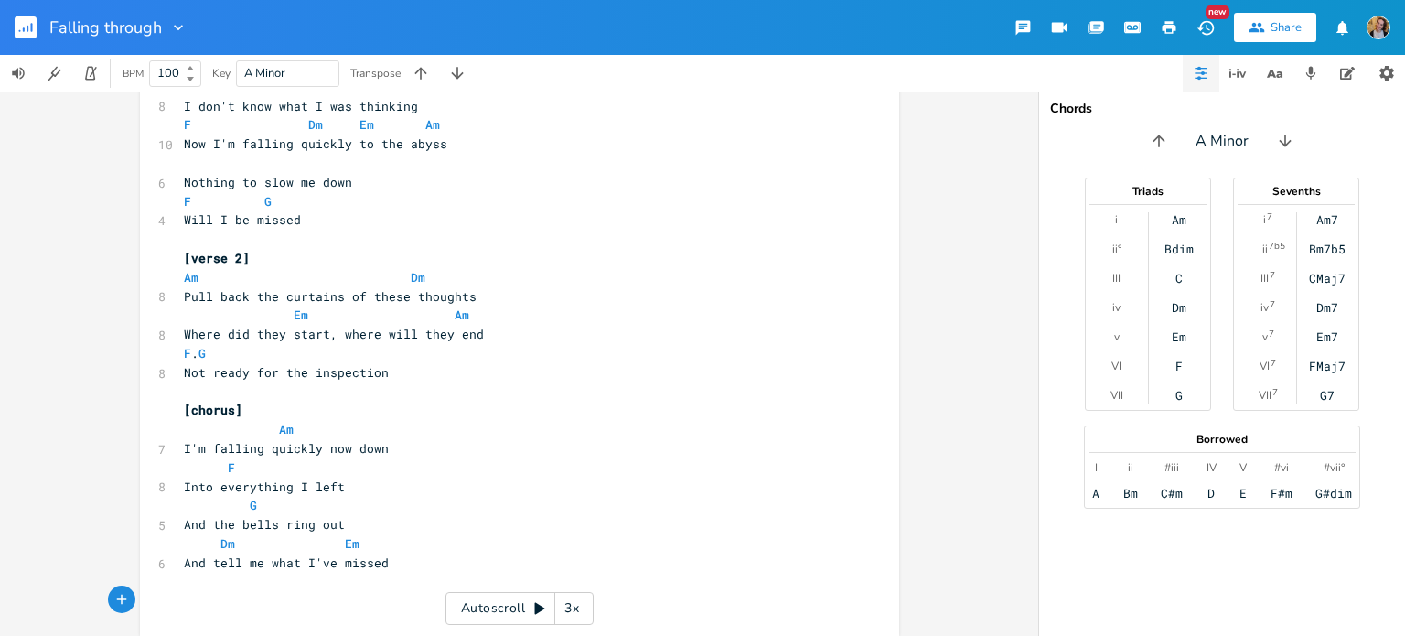
click at [220, 520] on span "And the bells ring out" at bounding box center [264, 524] width 161 height 16
type textarea "alarm"
click at [229, 599] on pre "​" at bounding box center [510, 600] width 660 height 19
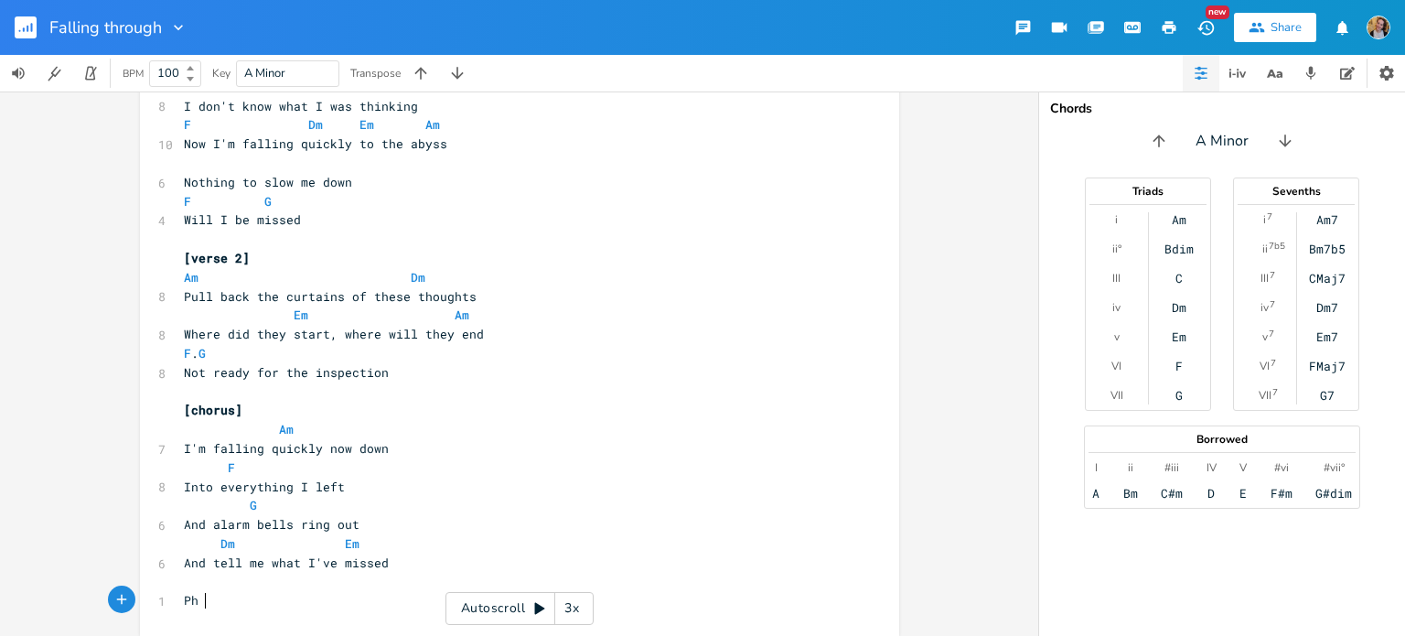
type textarea "Ph"
type textarea "Oh so quickly now"
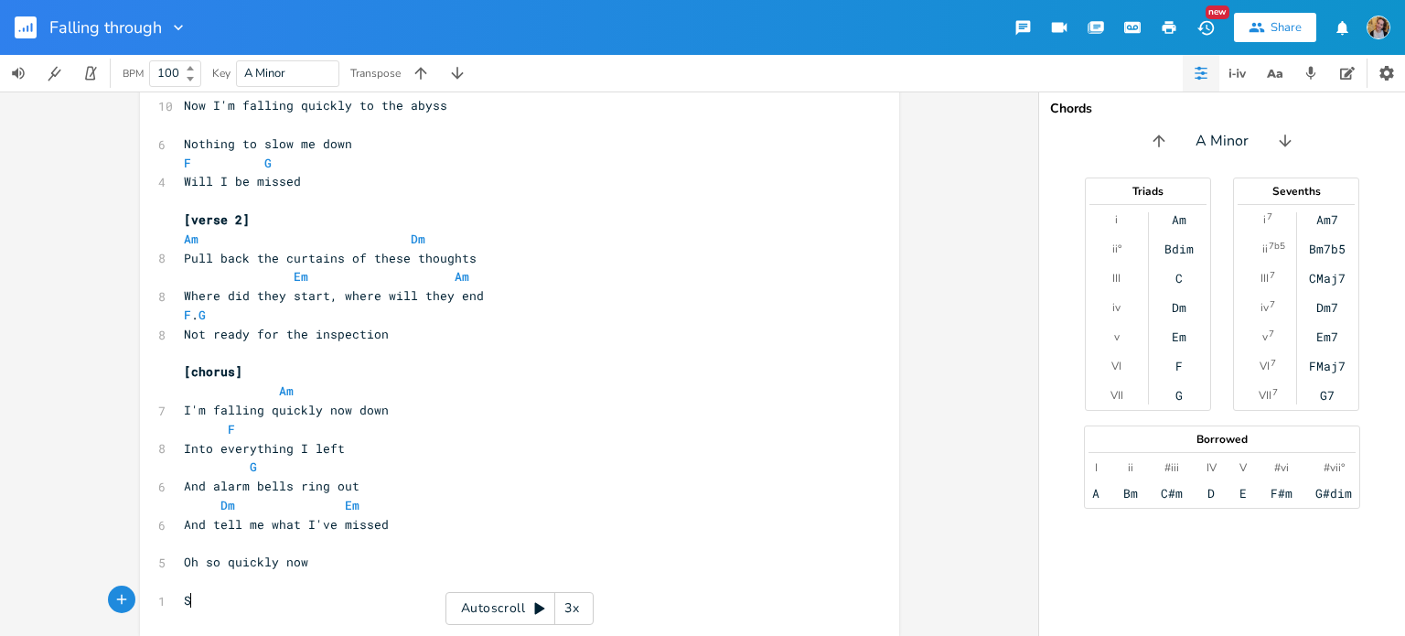
type textarea "Sga"
type textarea "hame"
type textarea "e spirals into everything"
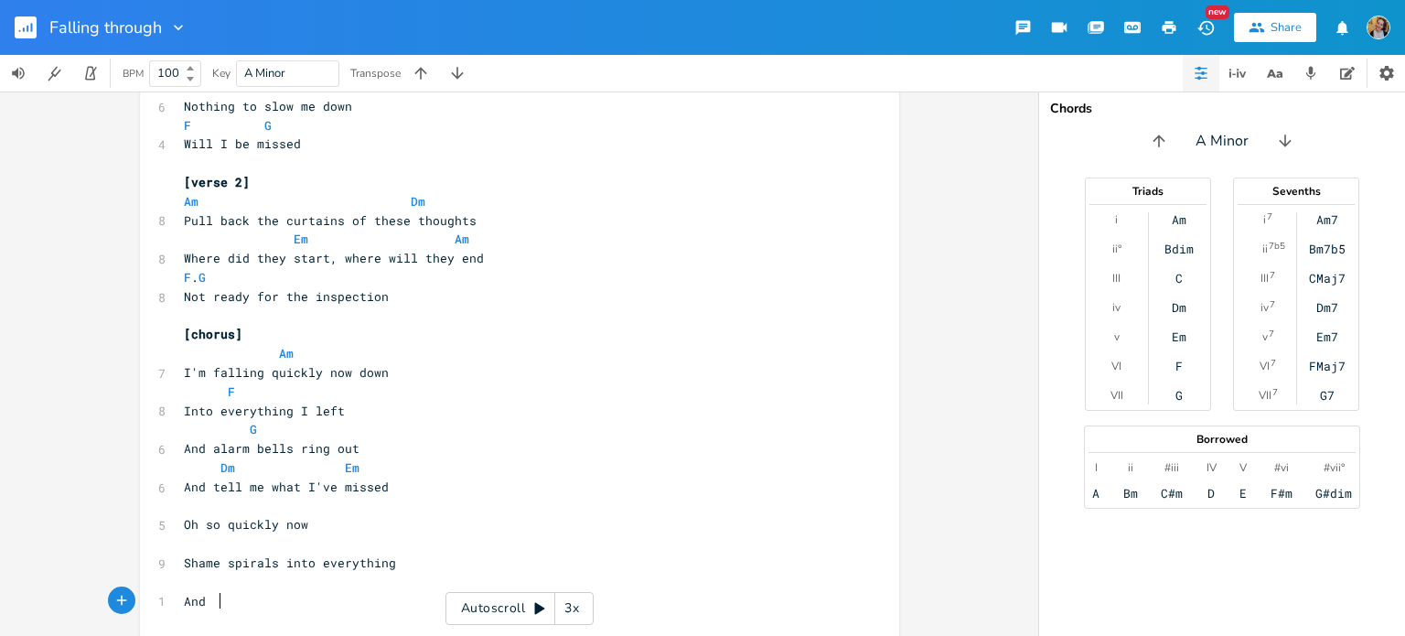
scroll to position [0, 27]
type textarea "And"
type textarea "I can't cro"
type textarea "awl out of the hole O"
type textarea "I am in"
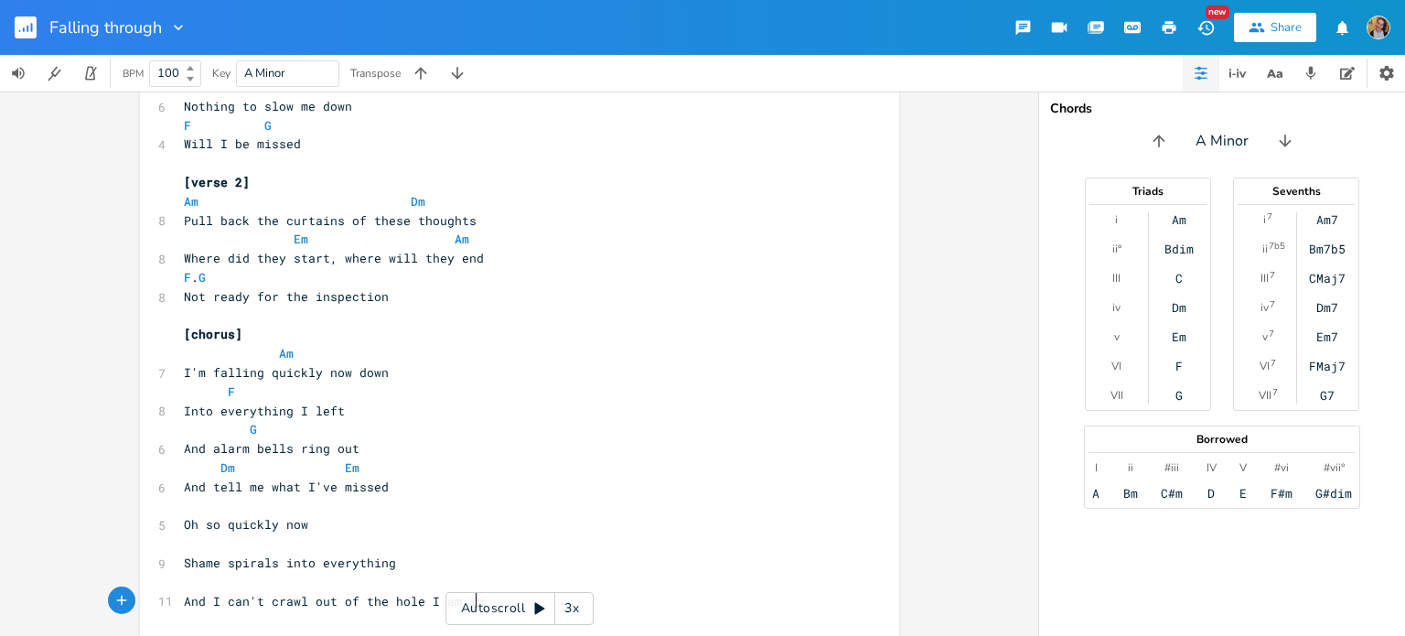
scroll to position [154, 0]
click at [292, 509] on pre "​" at bounding box center [510, 505] width 660 height 19
type textarea "Am"
click at [253, 445] on span "And alarm bells ring out" at bounding box center [272, 447] width 176 height 16
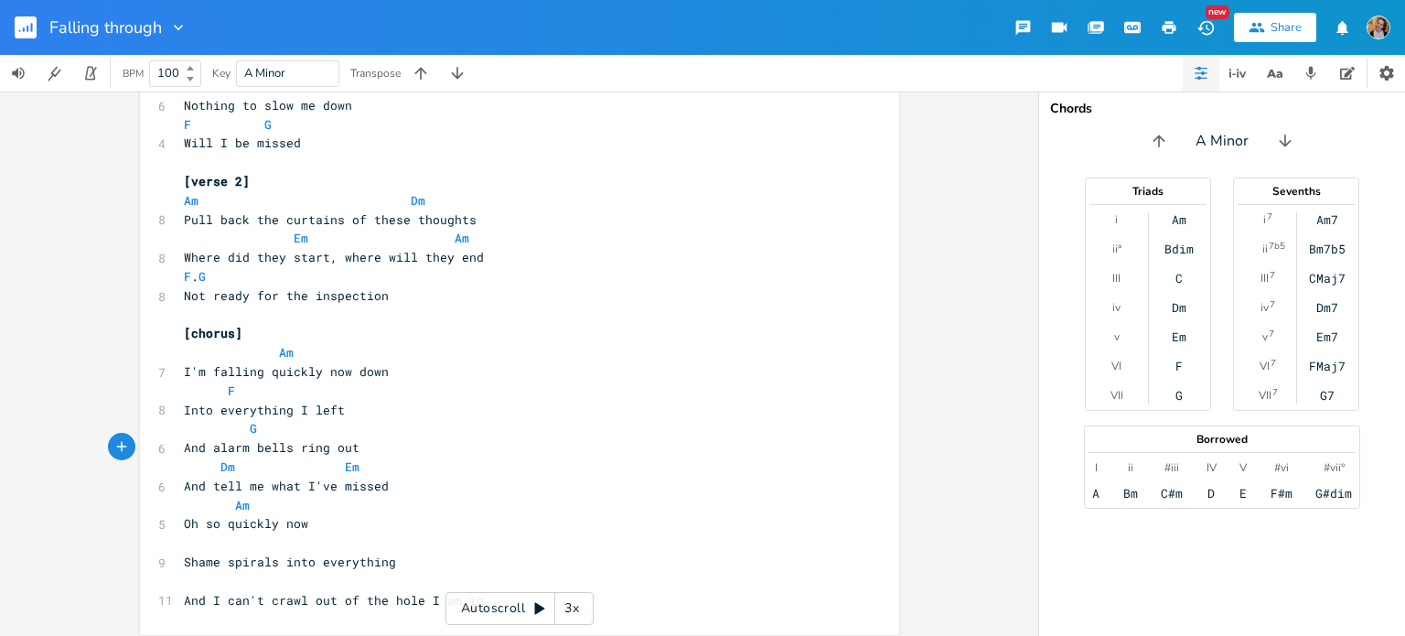
click at [184, 447] on span "And alarm bells ring out" at bounding box center [272, 447] width 176 height 16
type textarea "And"
click at [184, 447] on span "And alarm bells ring out" at bounding box center [272, 447] width 176 height 16
type textarea "A"
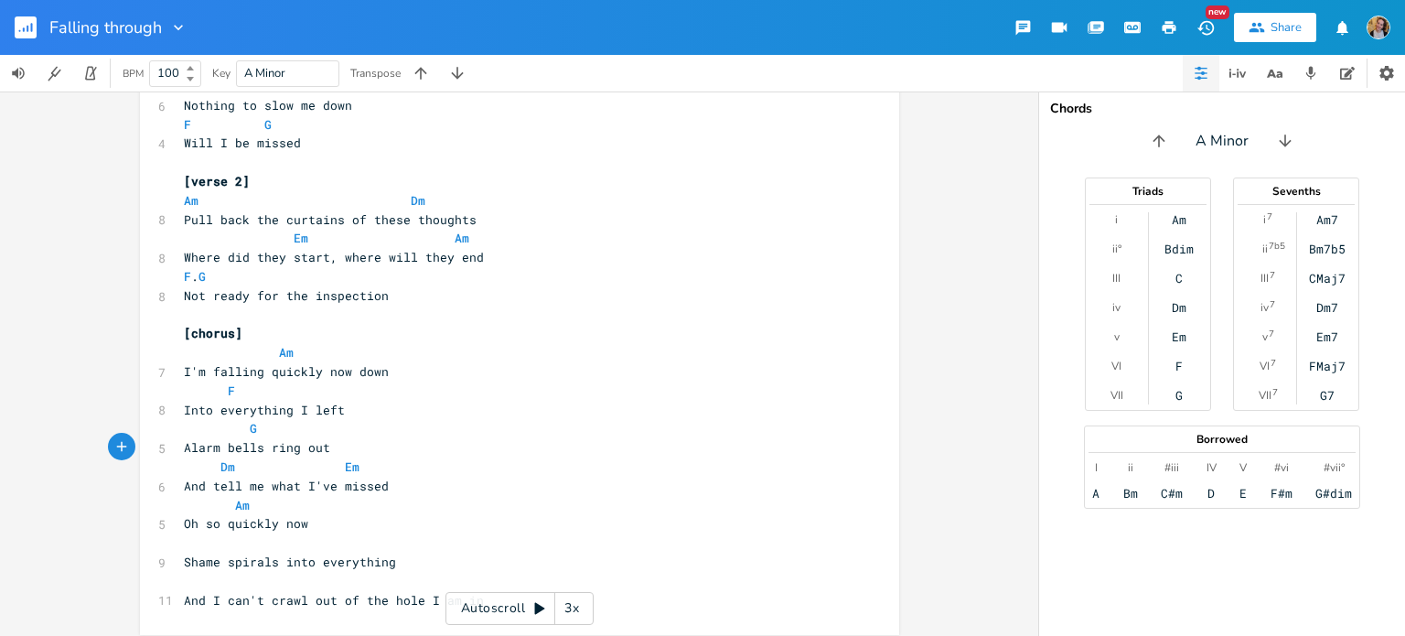
click at [325, 522] on pre "Oh so quickly now" at bounding box center [510, 523] width 660 height 19
click at [184, 453] on span "Alarm bells ring out" at bounding box center [257, 447] width 146 height 16
click at [352, 411] on pre "Into everything I left" at bounding box center [510, 410] width 660 height 19
click at [230, 435] on span "G" at bounding box center [220, 428] width 73 height 16
click at [327, 519] on pre "Oh so quickly now" at bounding box center [510, 523] width 660 height 19
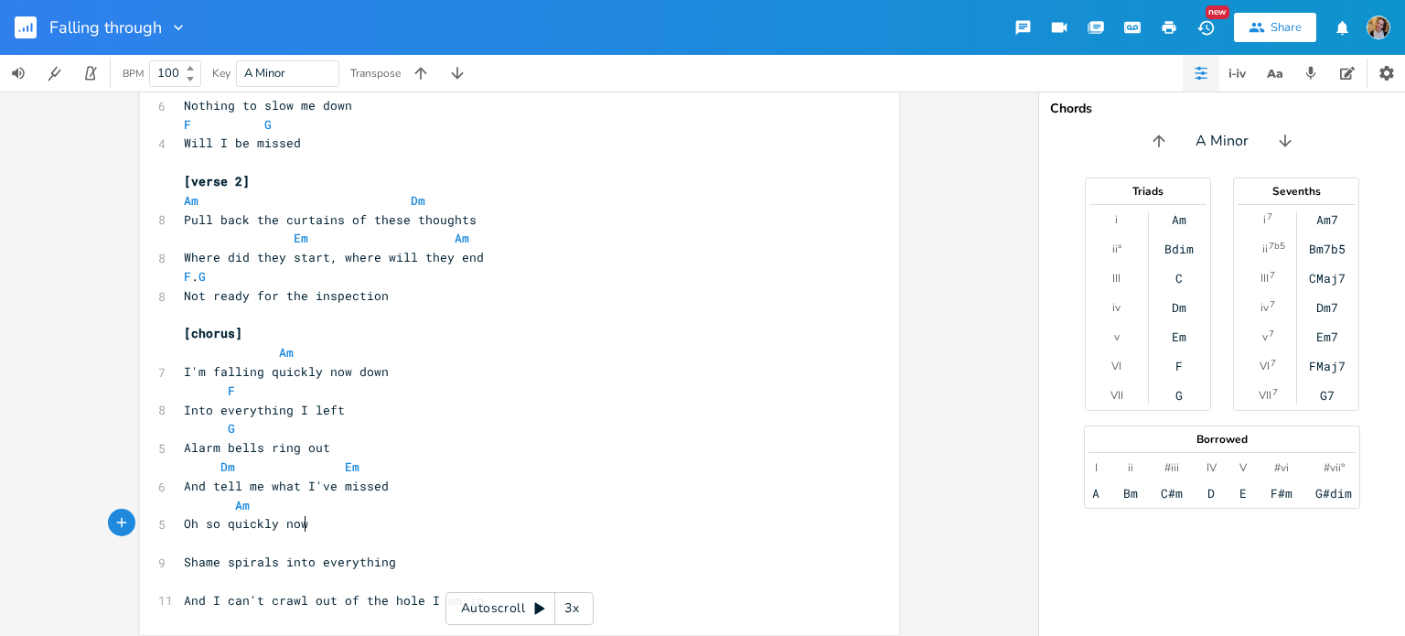
click at [238, 541] on pre "​" at bounding box center [510, 542] width 660 height 19
type textarea "F"
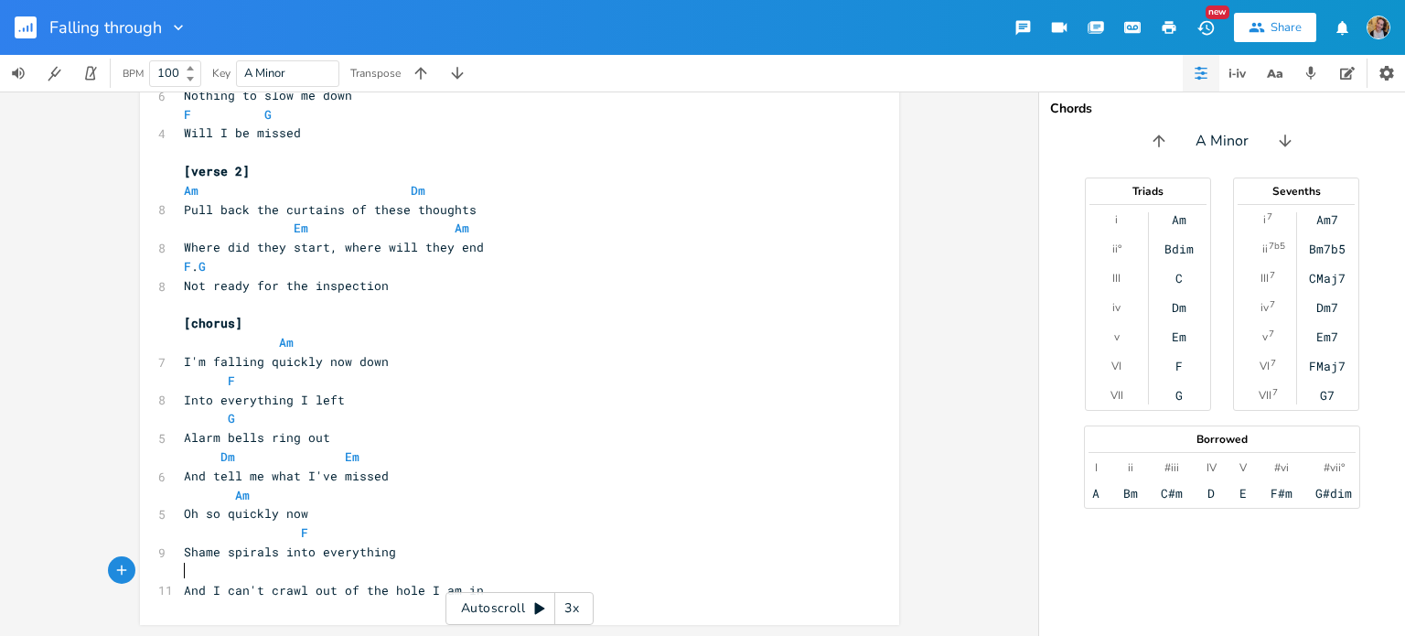
click at [280, 577] on pre "​" at bounding box center [510, 571] width 660 height 19
type textarea "Am"
click at [280, 577] on span "Am" at bounding box center [334, 570] width 300 height 16
click at [259, 577] on span "Am" at bounding box center [334, 570] width 300 height 16
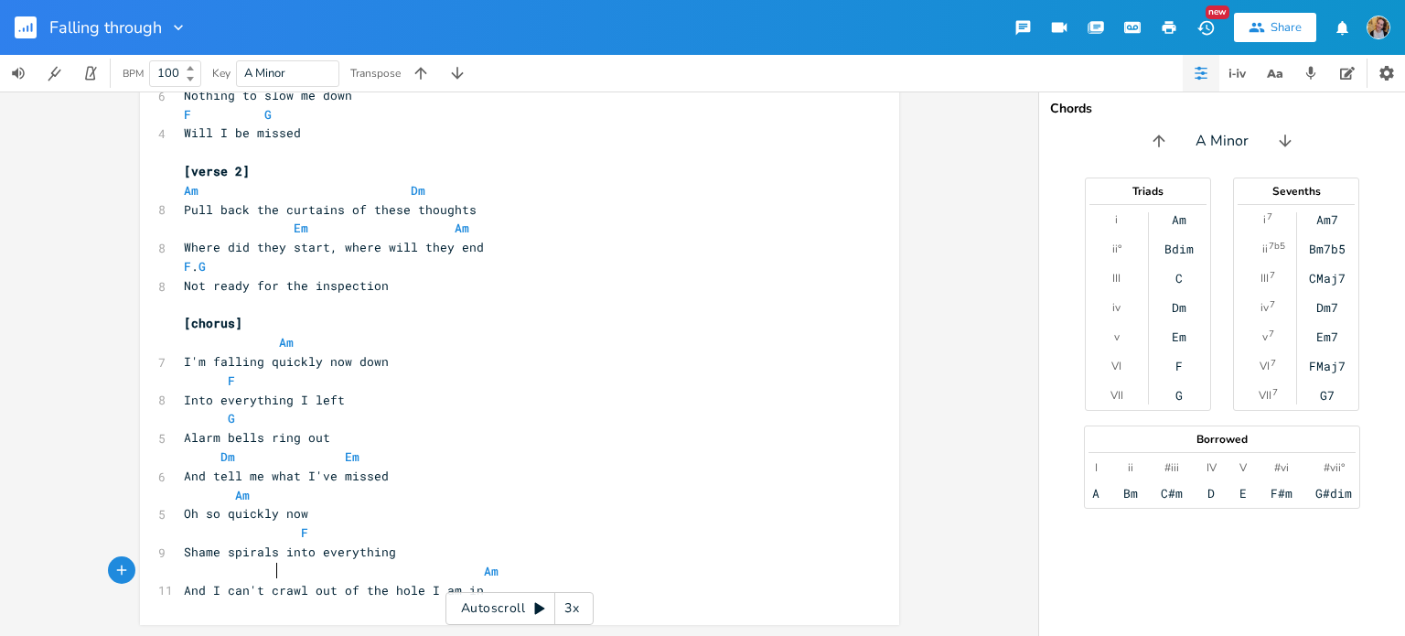
scroll to position [0, 5]
type textarea "G"
click at [327, 575] on span "G Am" at bounding box center [330, 570] width 293 height 16
click at [318, 573] on span "G Am" at bounding box center [330, 570] width 293 height 16
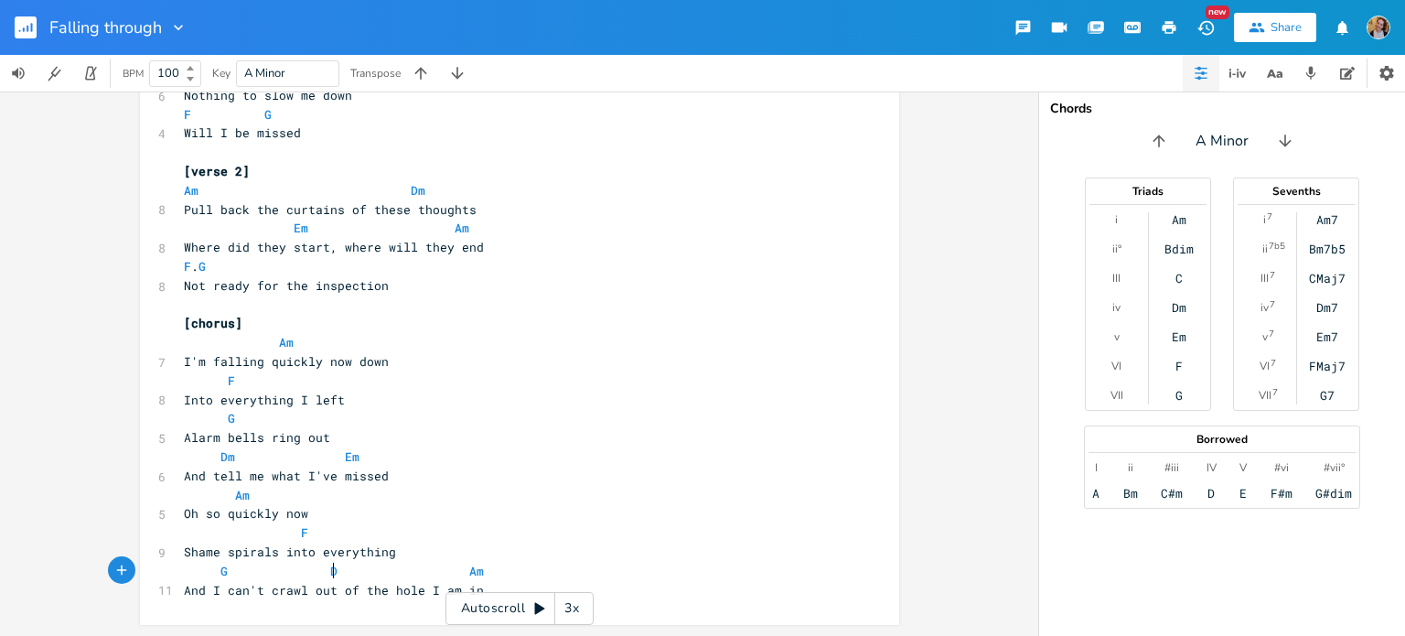
type textarea "Dm"
type textarea "m"
click at [413, 566] on span "G Dm Am" at bounding box center [326, 570] width 285 height 16
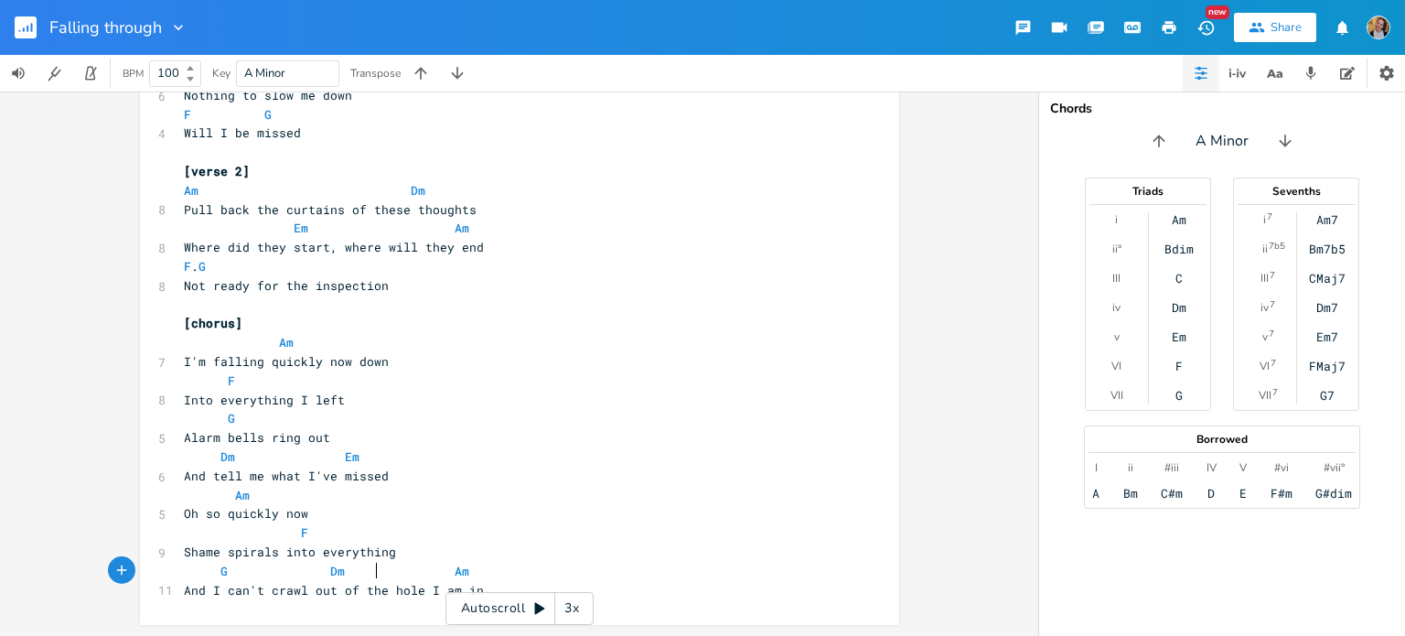
click at [374, 573] on span "G Dm Am" at bounding box center [326, 570] width 285 height 16
click at [391, 574] on span "G Dm Am" at bounding box center [326, 570] width 285 height 16
type textarea "Em"
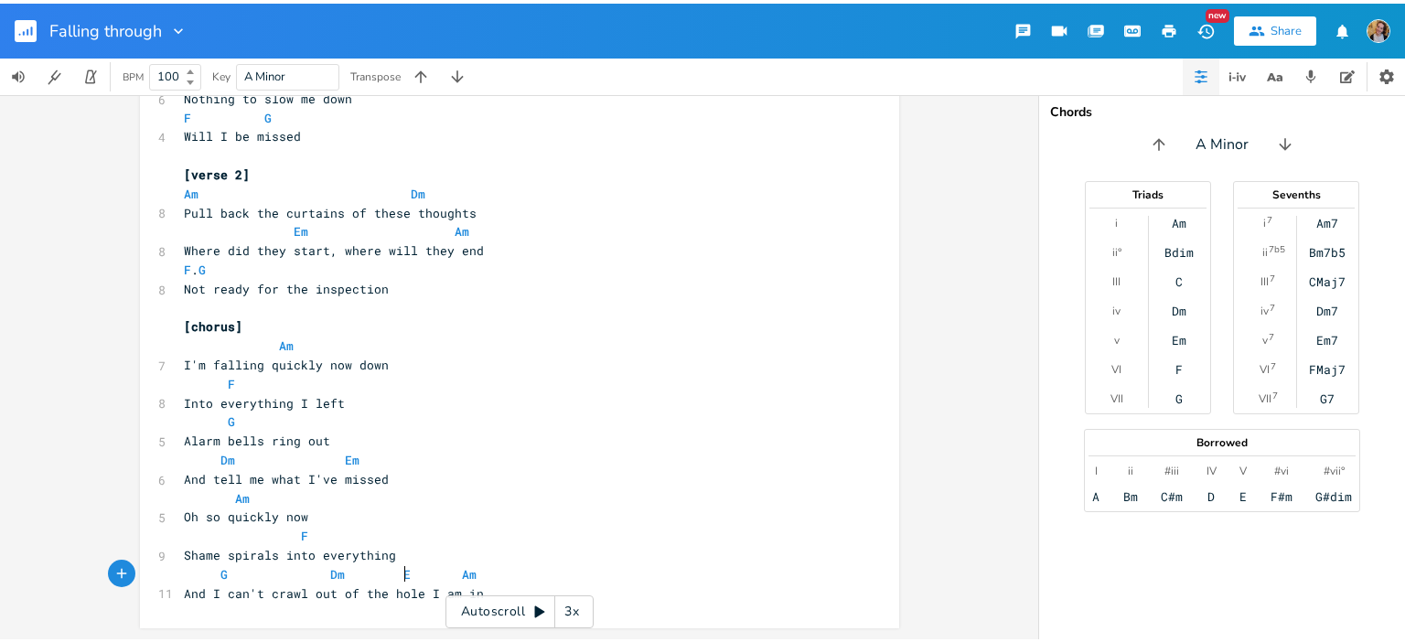
scroll to position [0, 16]
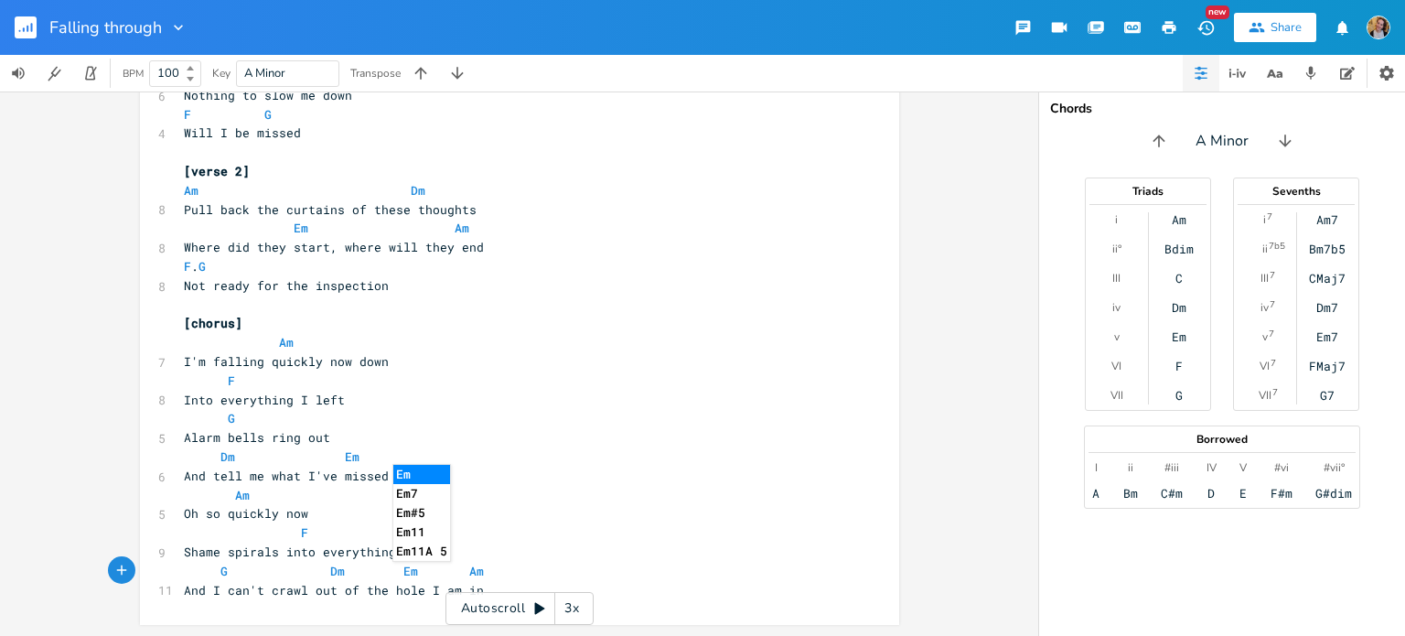
click at [508, 566] on pre "G Dm Em Am" at bounding box center [510, 571] width 660 height 19
click at [520, 588] on pre "And I can't crawl out of the hole I am in" at bounding box center [510, 590] width 660 height 19
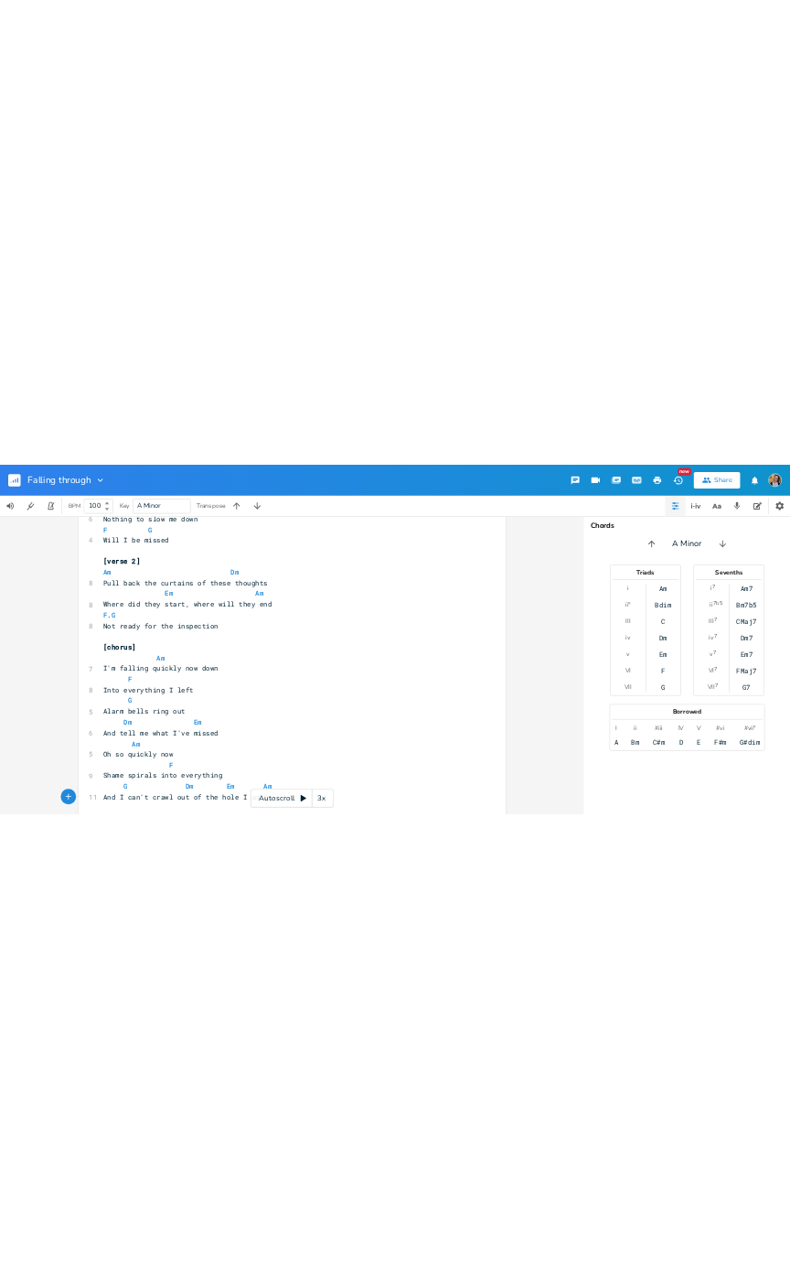
scroll to position [157, 0]
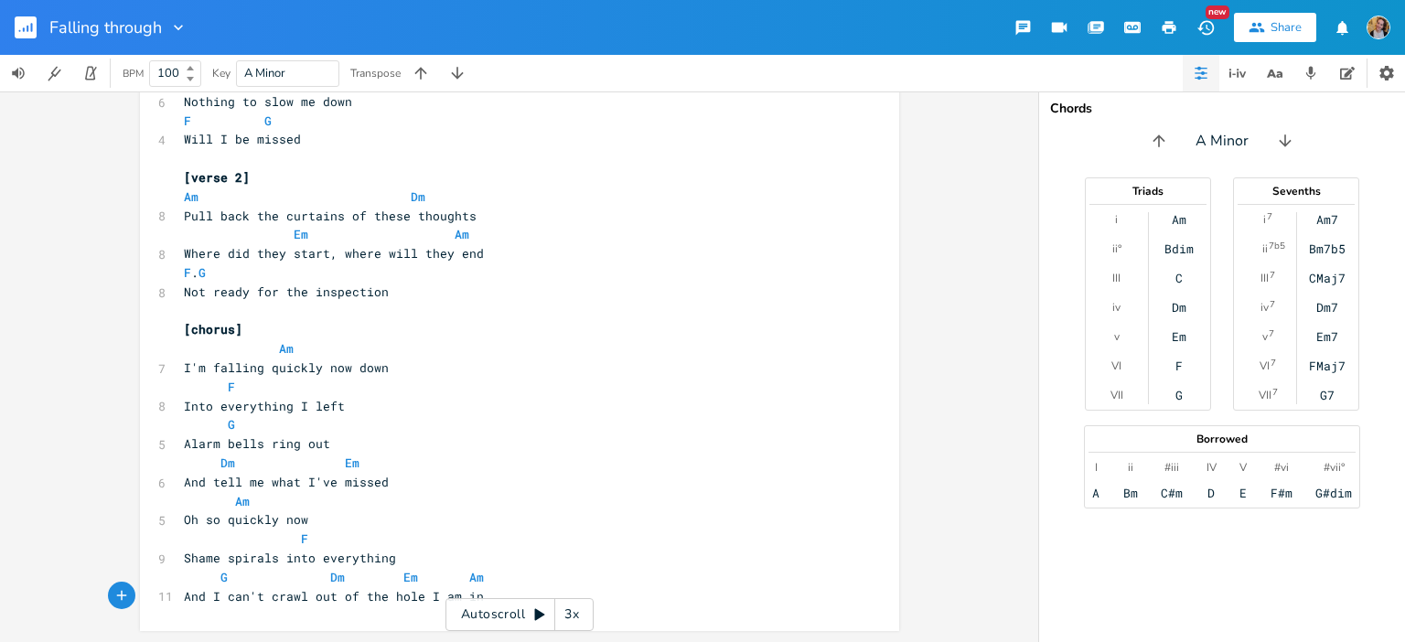
click at [0, 238] on div "x [Verse 1] Am 8 I don't know what I was thinking F Dm Em Am 10 Now I'm falling…" at bounding box center [519, 366] width 1038 height 551
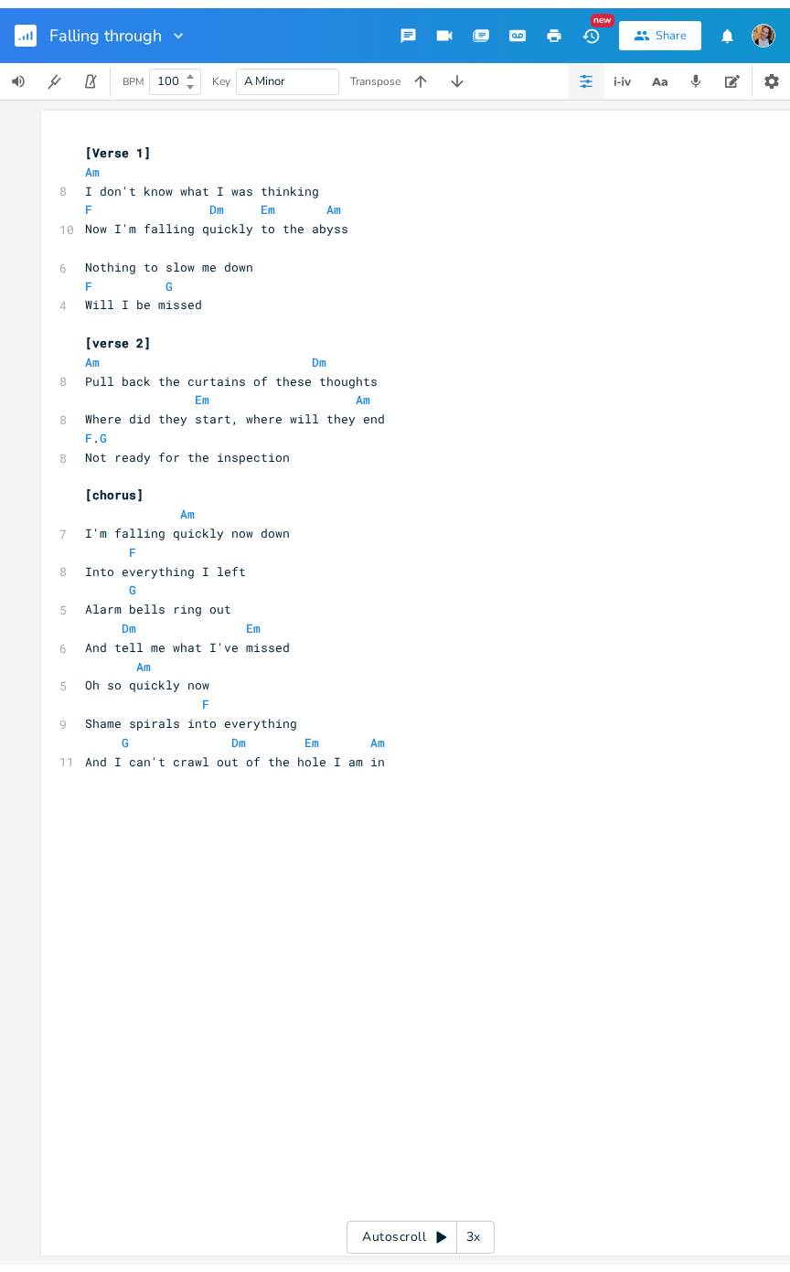
scroll to position [0, 0]
